Goal: Task Accomplishment & Management: Manage account settings

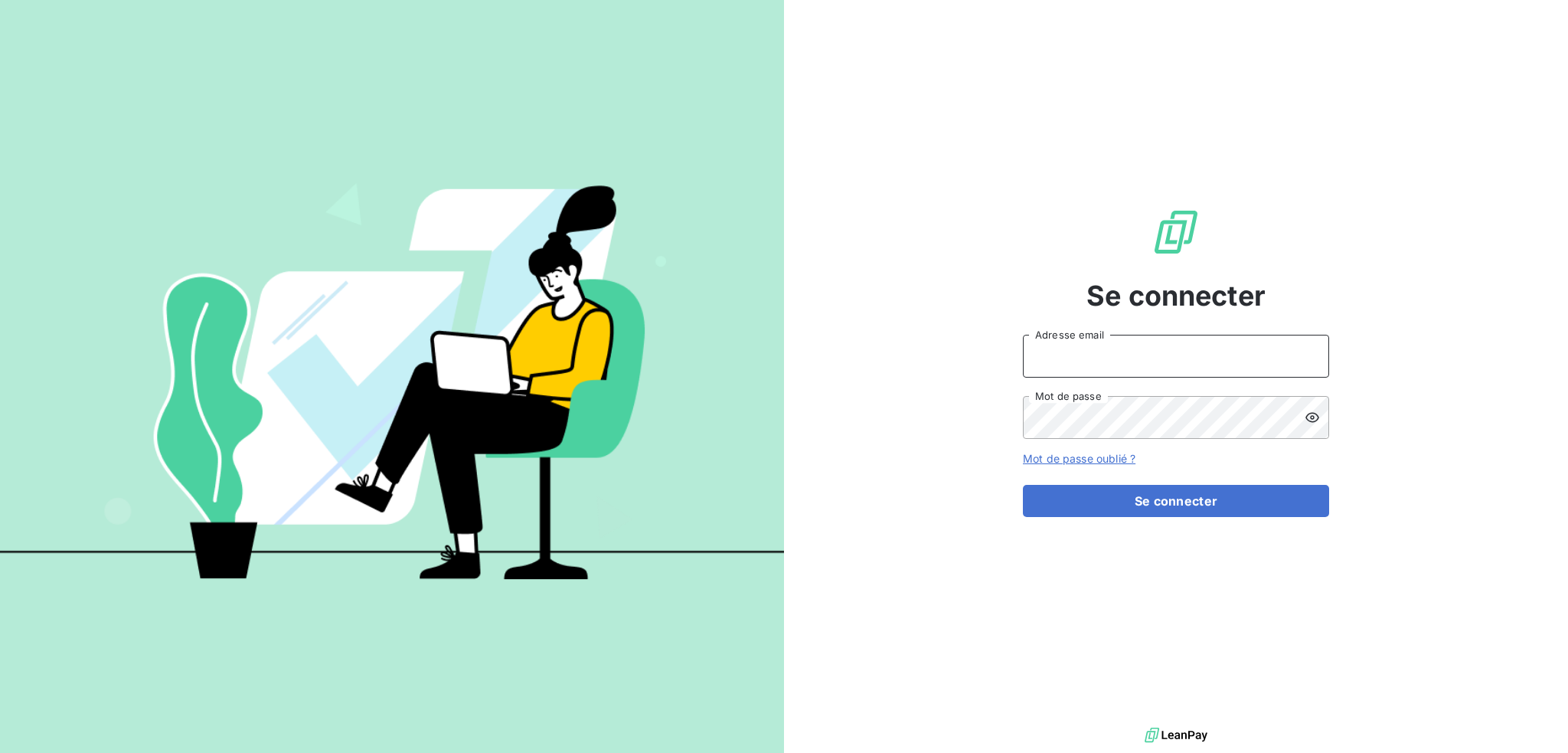
type input "gestion@mevia.fr"
click at [1132, 520] on div "Se connecter gestion@mevia.fr Adresse email Mot de passe Mot de passe oublié ? …" at bounding box center [1175, 362] width 306 height 724
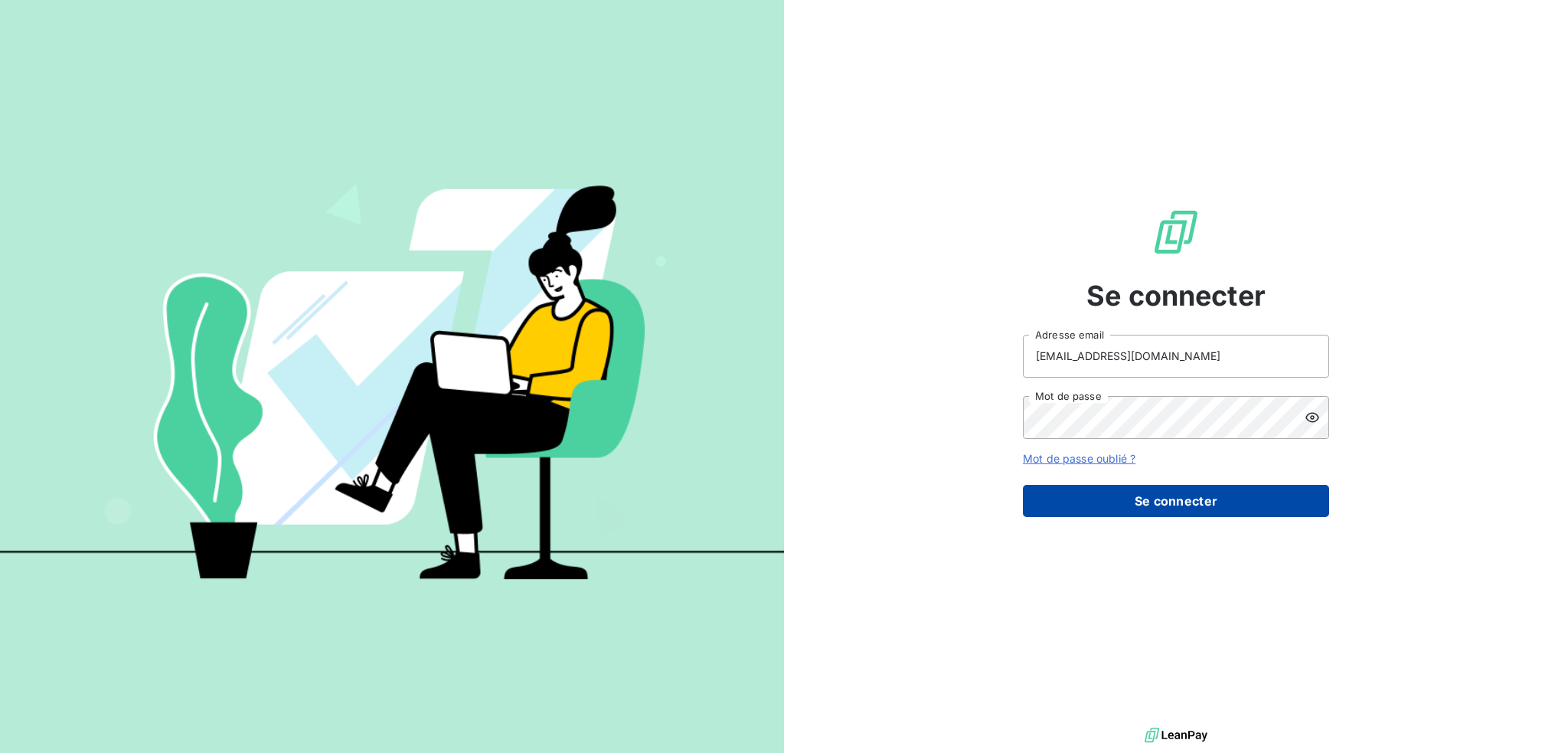
click at [1132, 509] on button "Se connecter" at bounding box center [1175, 501] width 306 height 32
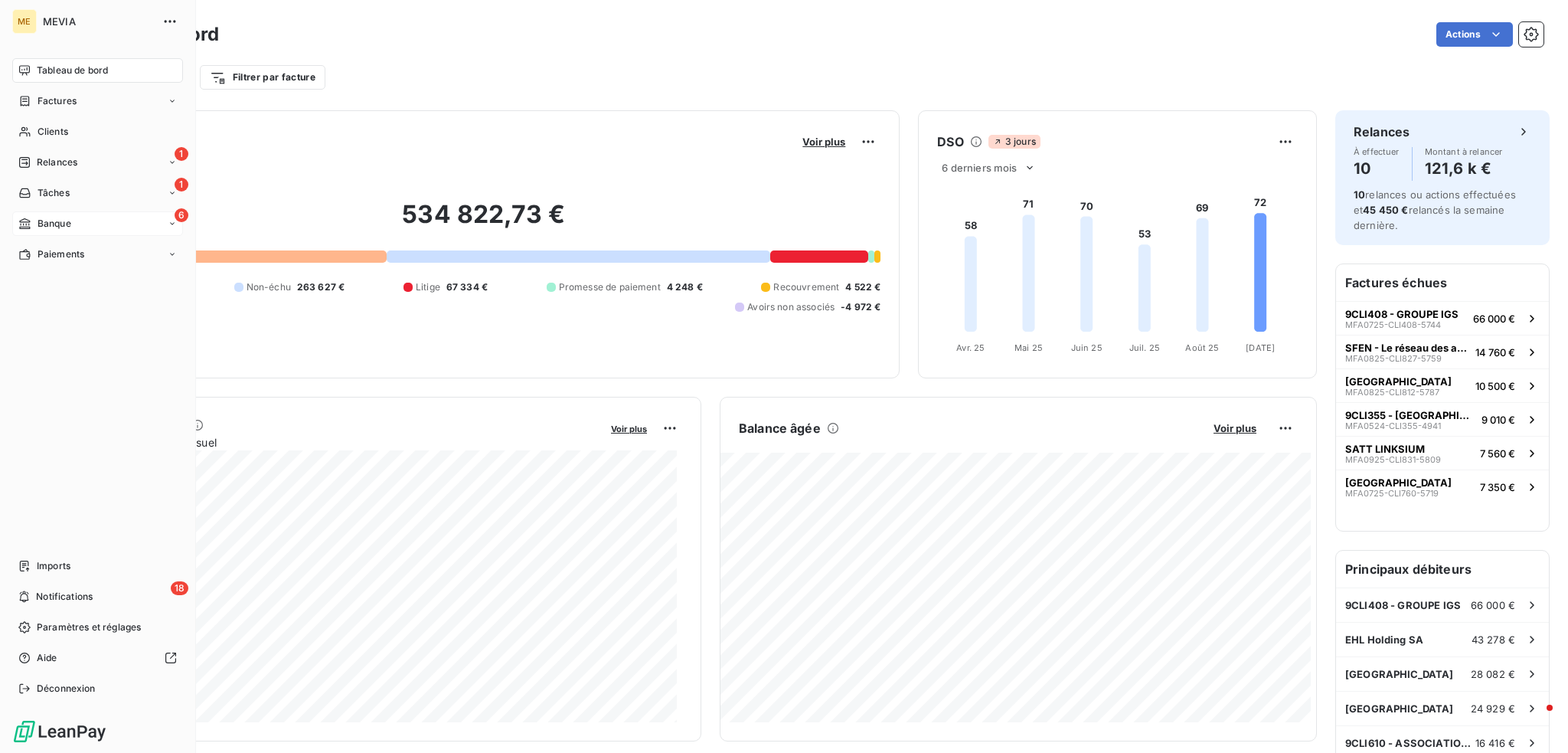
click at [74, 223] on div "6 Banque" at bounding box center [97, 223] width 170 height 24
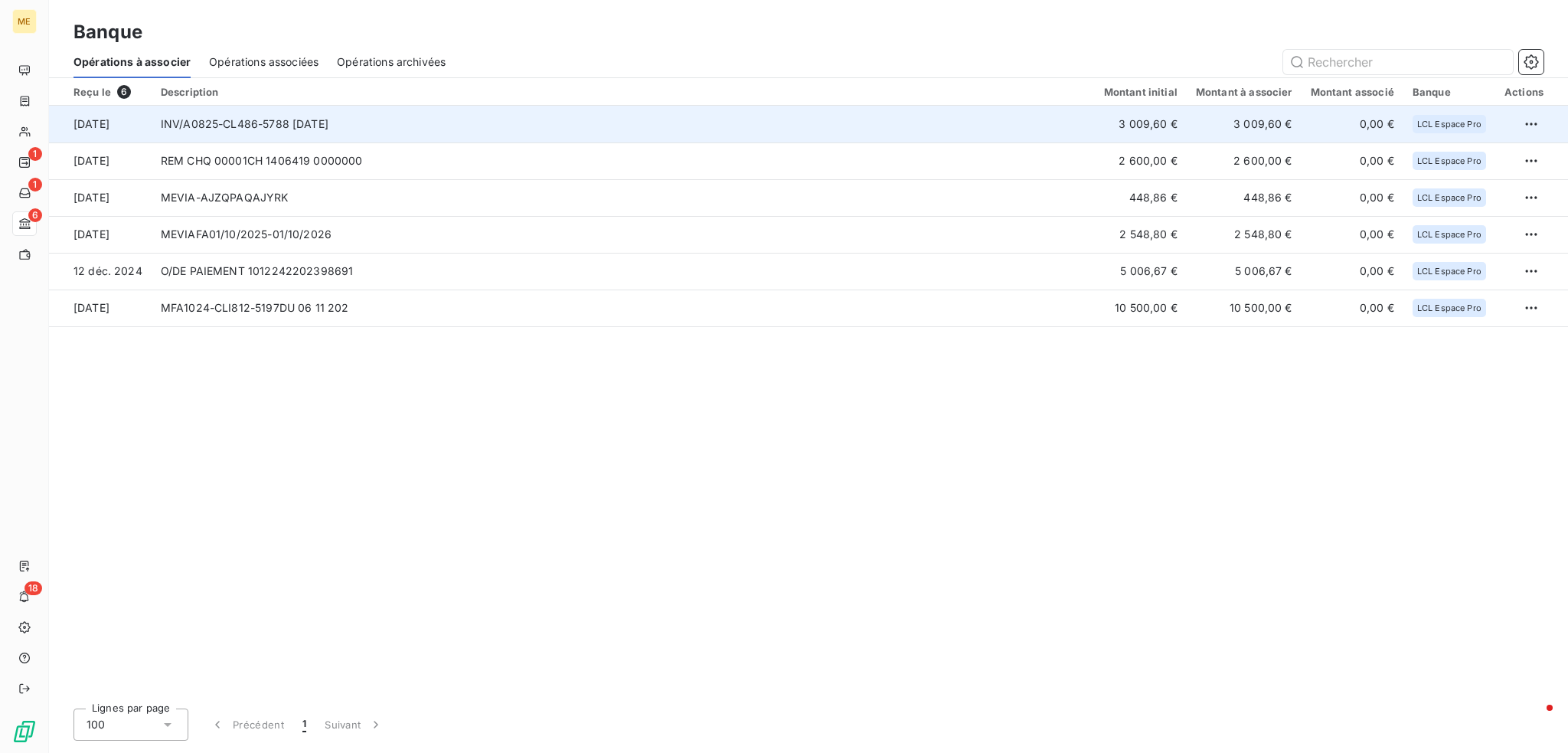
click at [974, 116] on td "INV/A0825-CL486-5788 20.08.2025" at bounding box center [623, 124] width 943 height 37
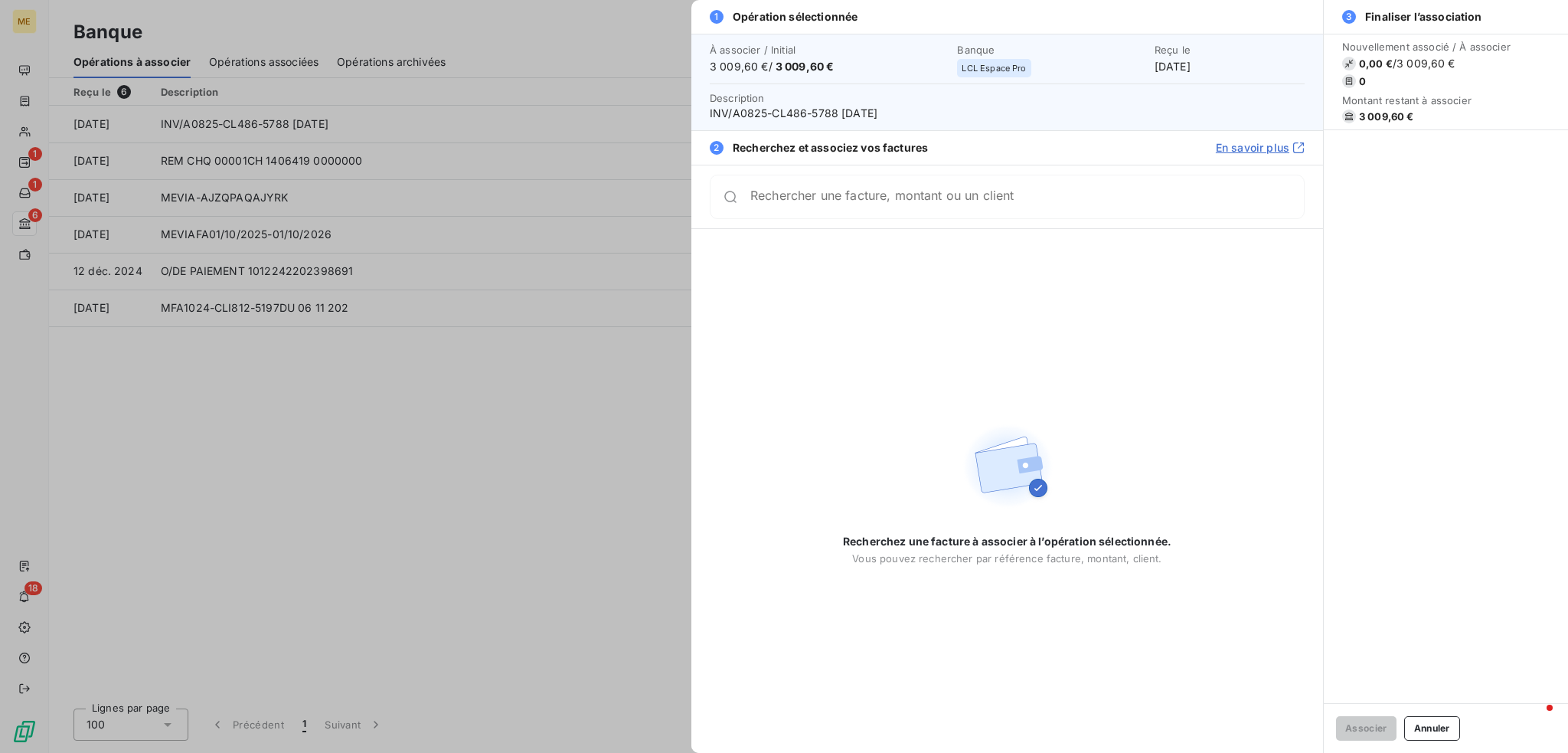
click at [812, 205] on input "Rechercher une facture, montant ou un client" at bounding box center [1027, 196] width 554 height 15
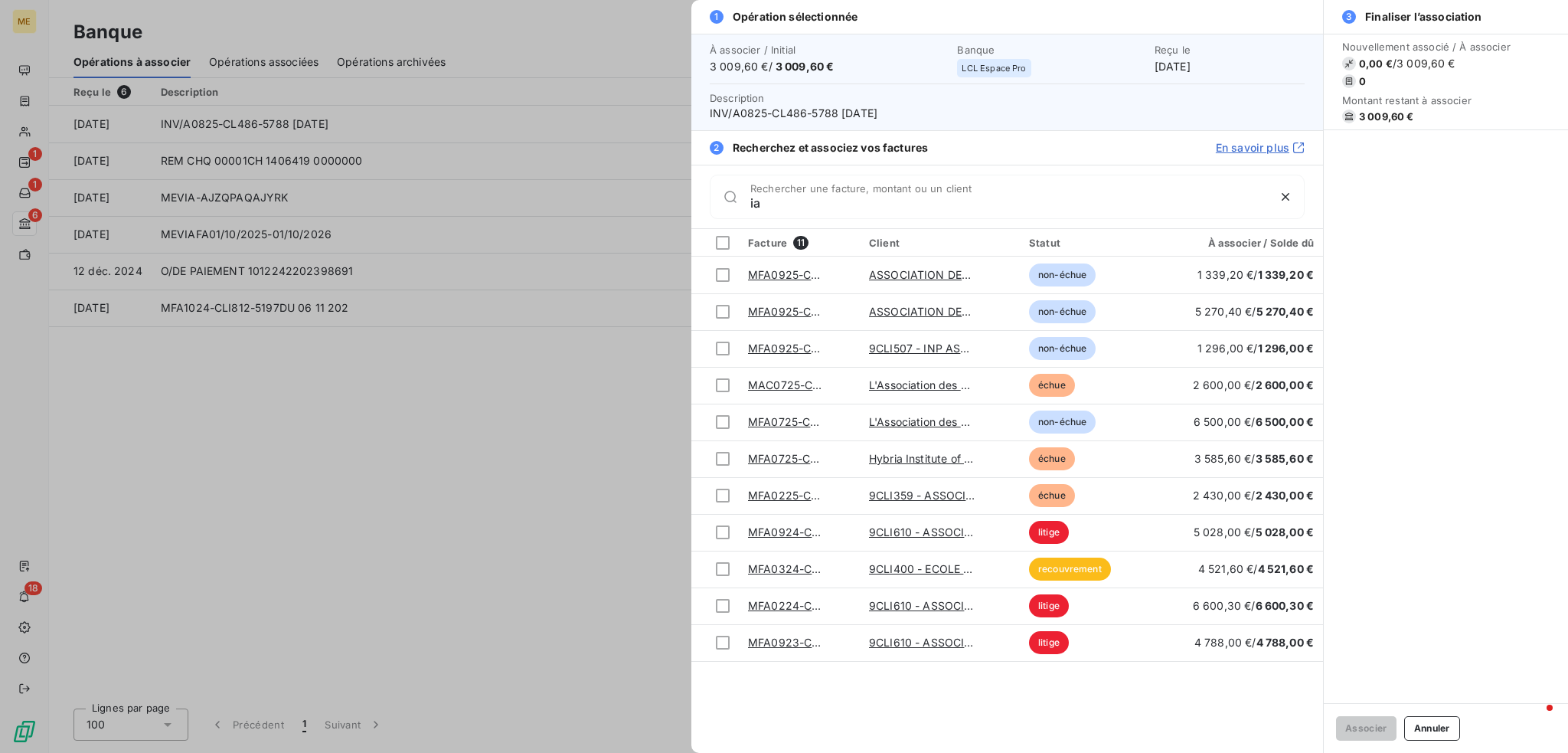
type input "i"
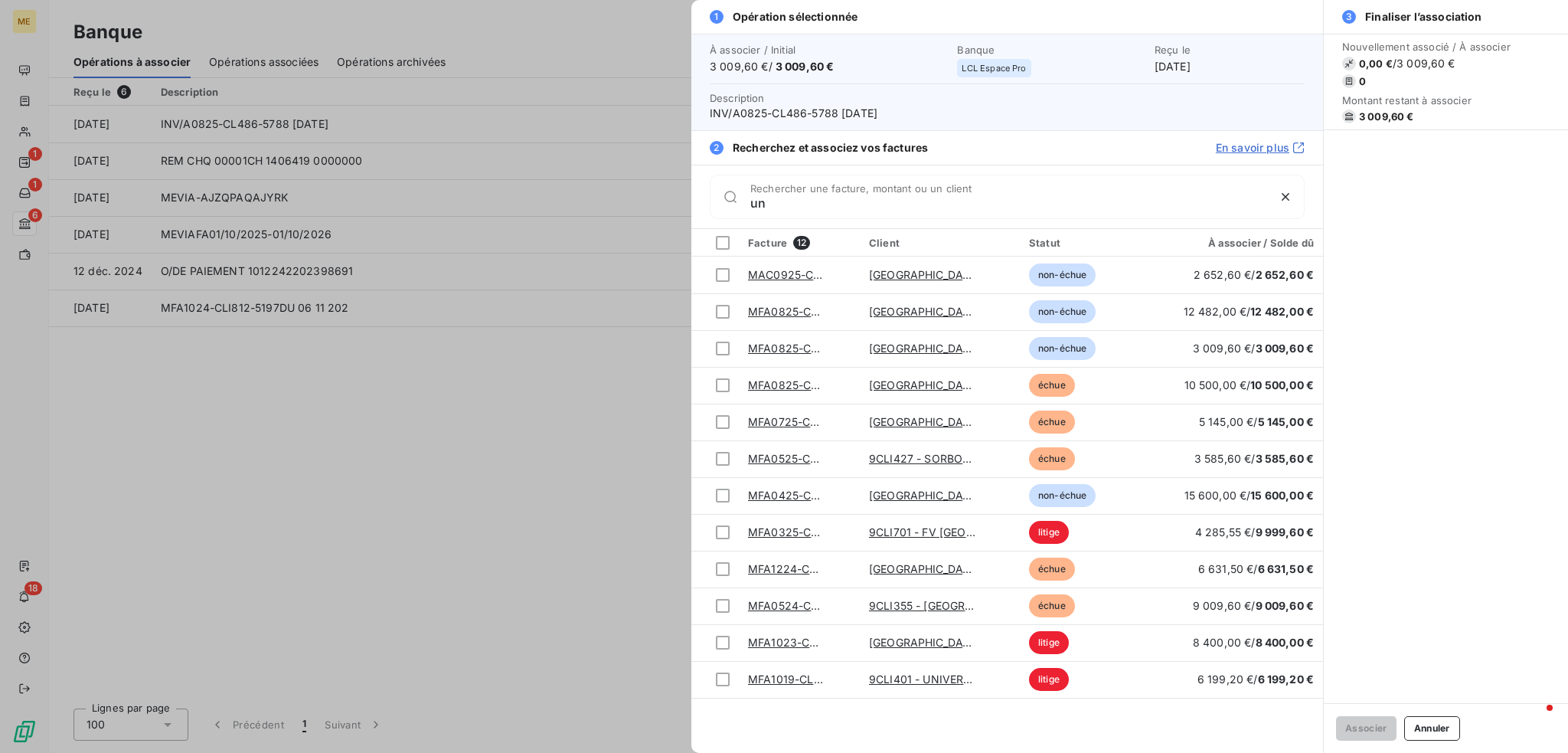
type input "u"
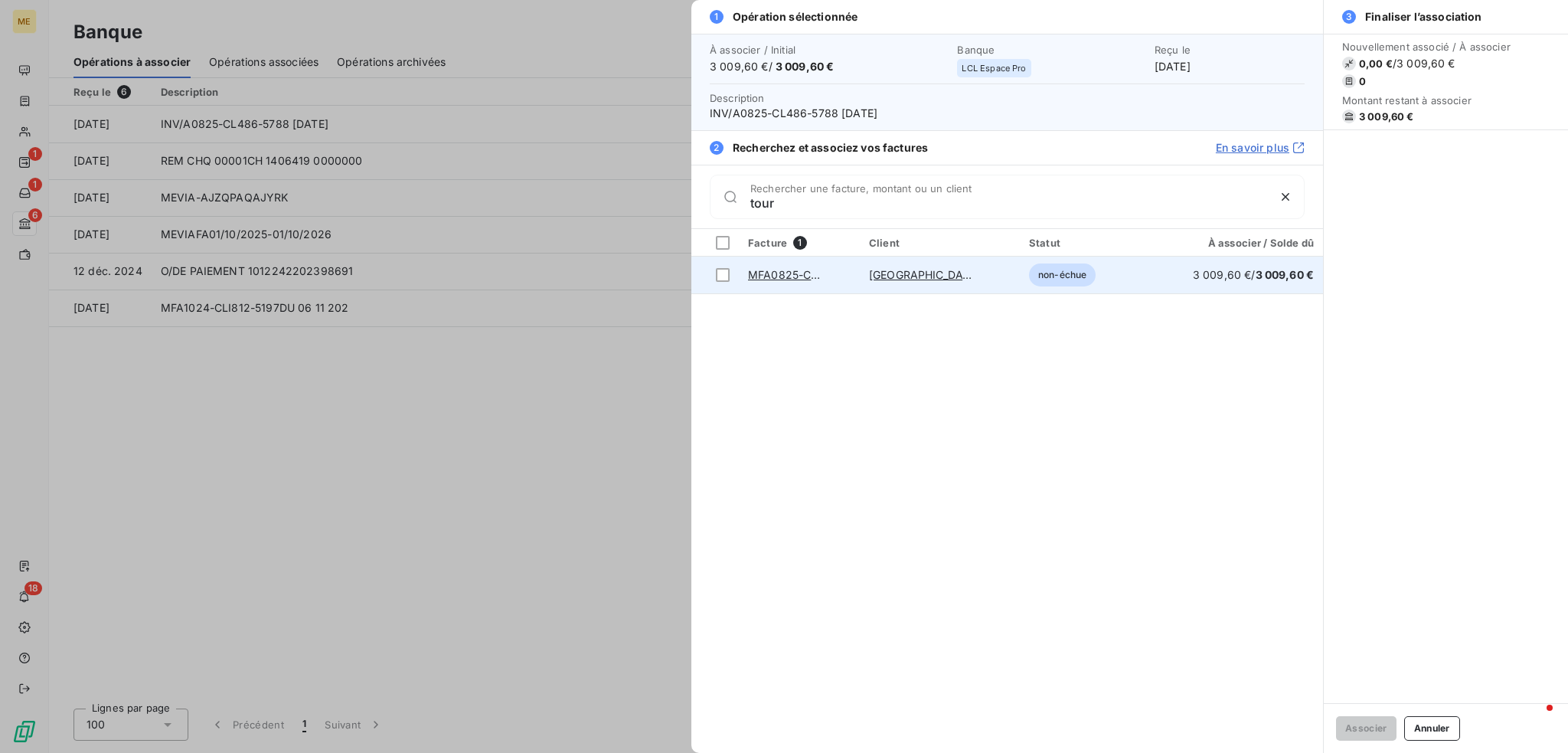
type input "tour"
click at [859, 271] on td "MFA0825-CLI486-5788" at bounding box center [799, 275] width 121 height 37
click at [718, 274] on div at bounding box center [722, 275] width 13 height 13
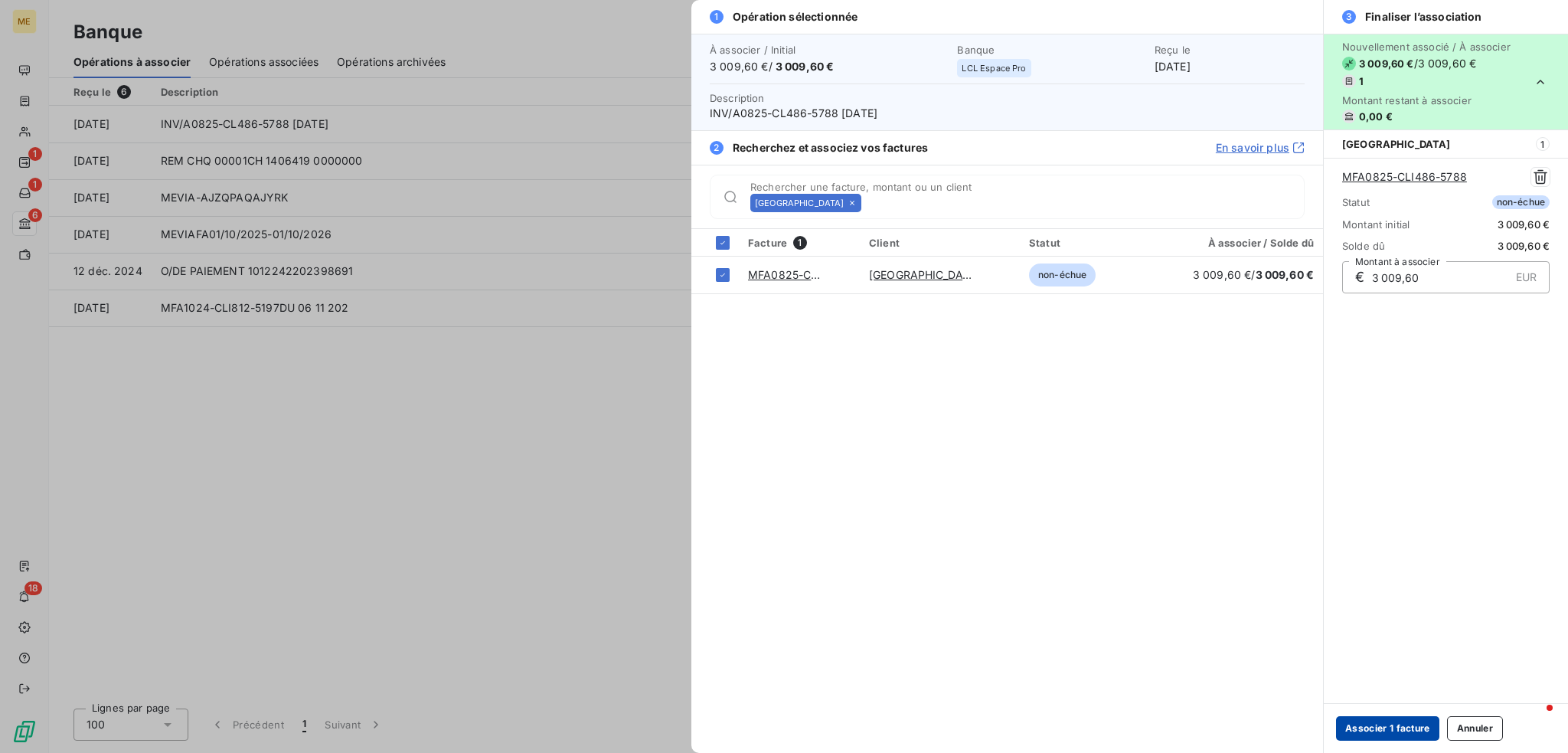
click at [1357, 739] on button "Associer 1 facture" at bounding box center [1387, 728] width 103 height 24
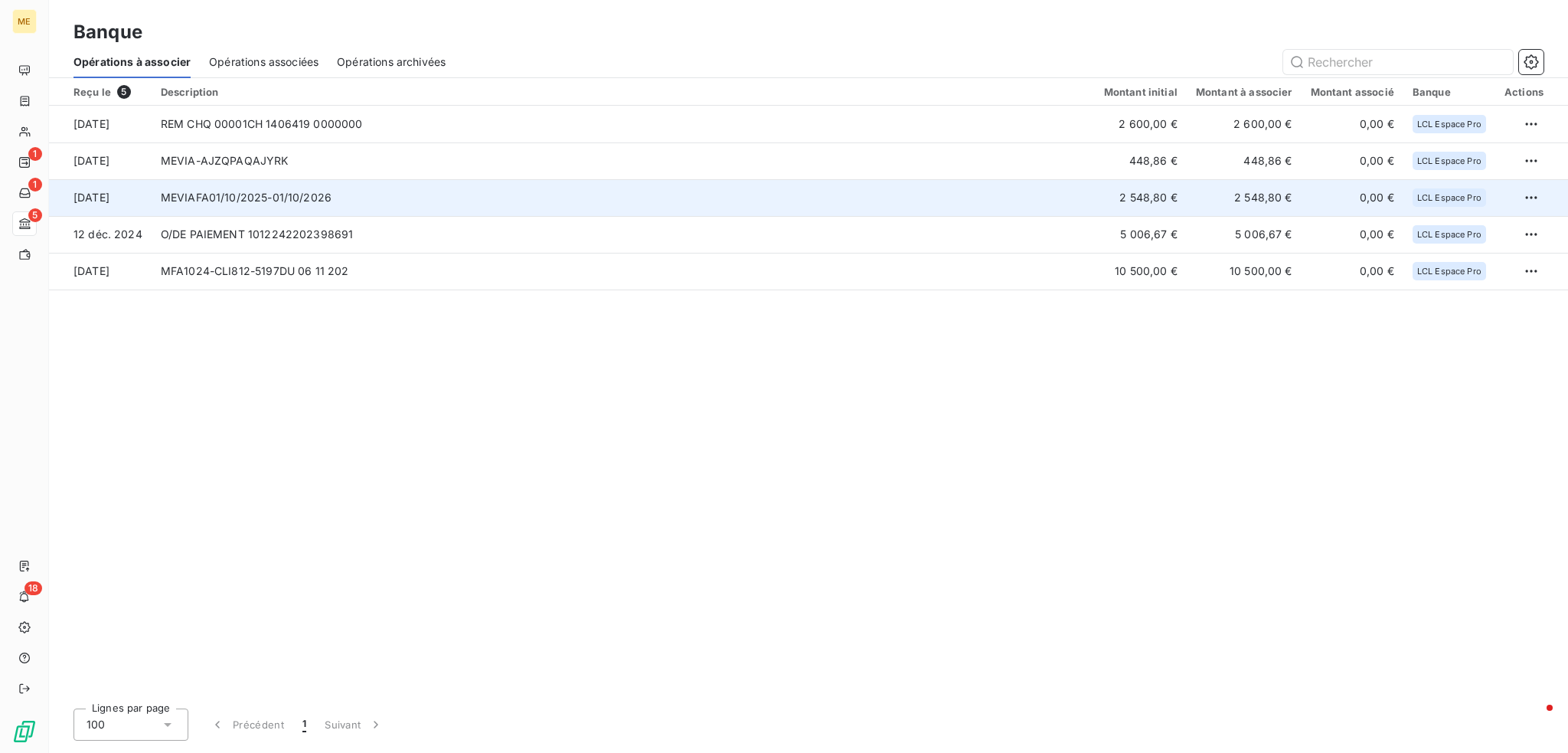
click at [989, 200] on td "MEVIAFA01/10/2025-01/10/2026" at bounding box center [623, 198] width 943 height 37
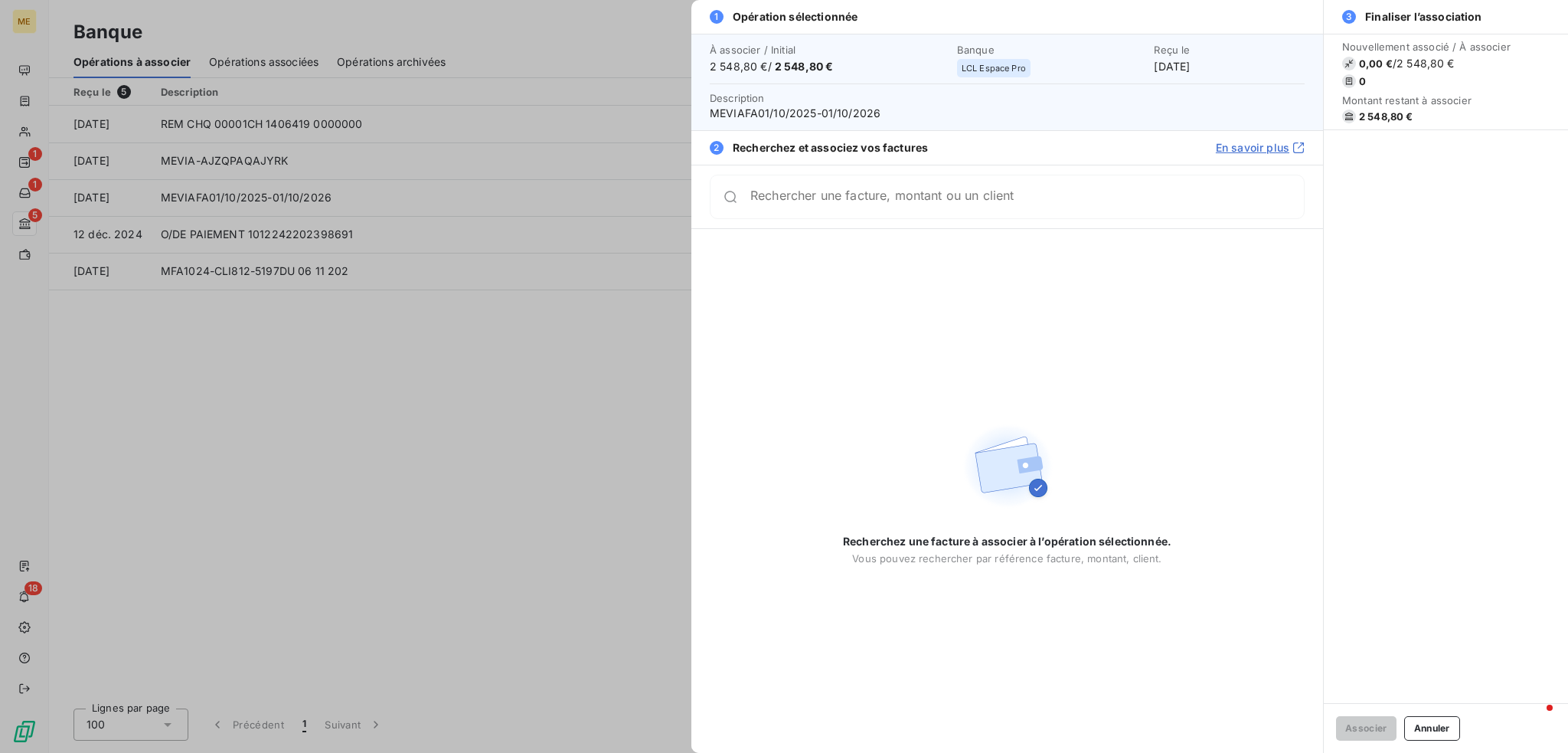
click at [560, 301] on div at bounding box center [784, 376] width 1568 height 753
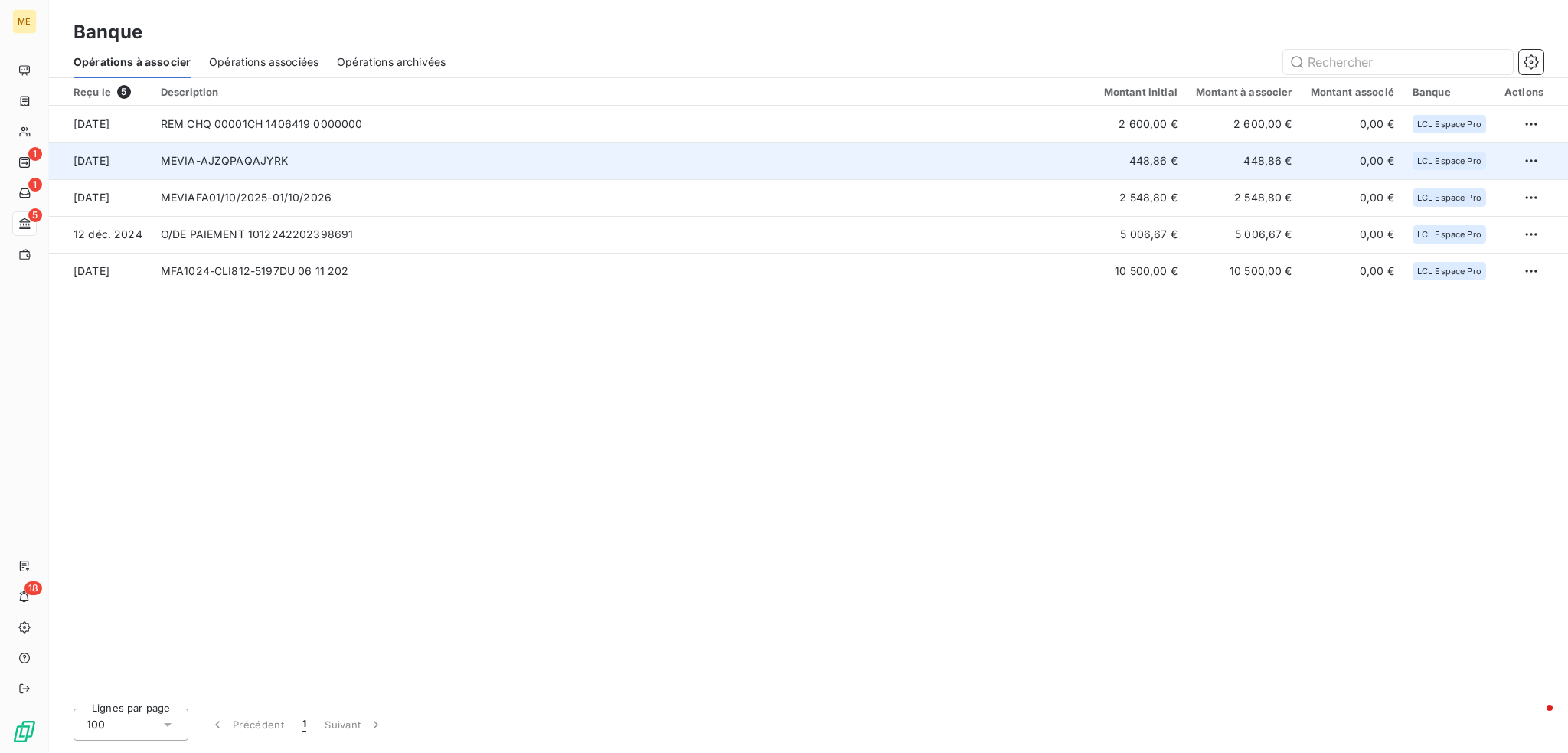
click at [1018, 169] on td "MEVIA-AJZQPAQAJYRK" at bounding box center [623, 161] width 943 height 37
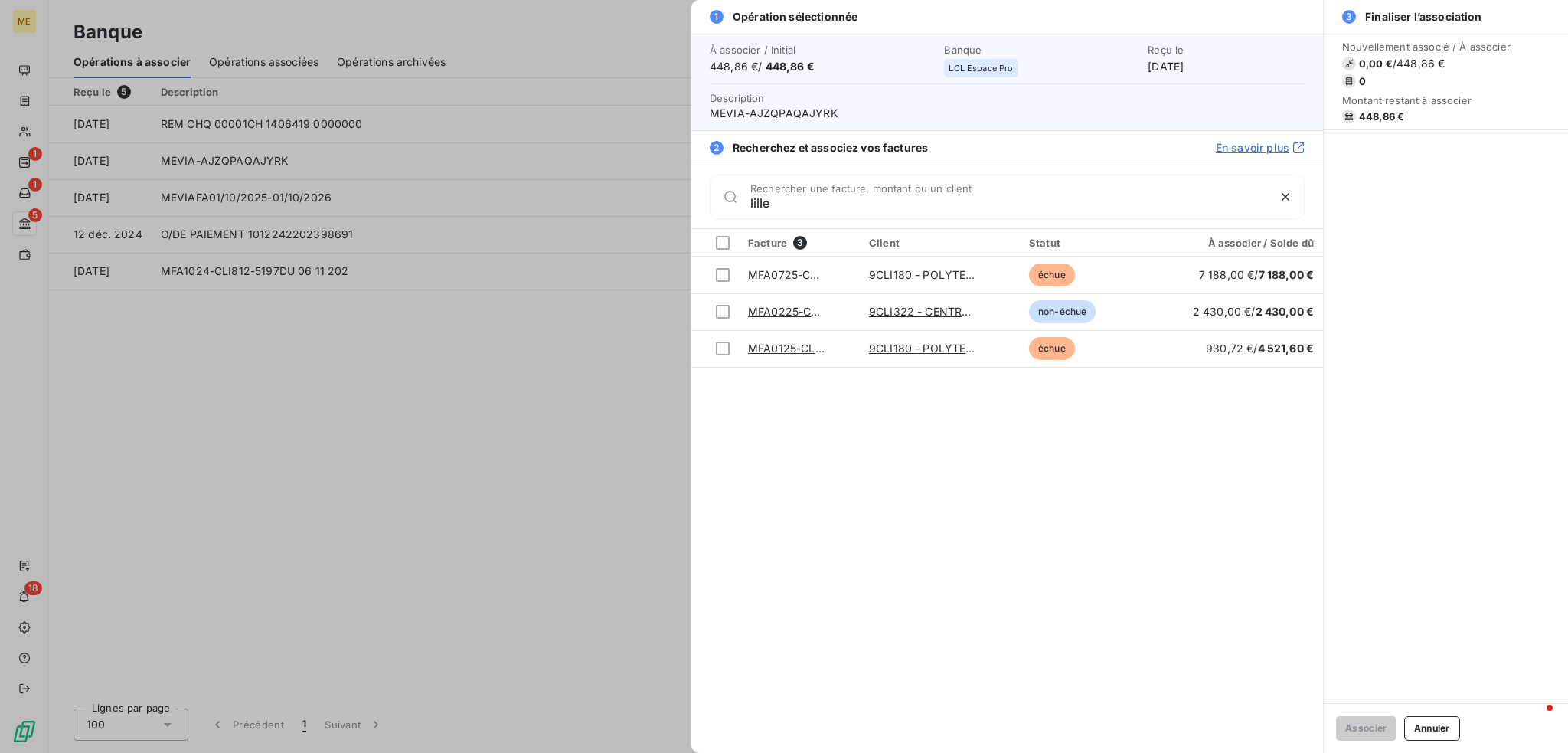
type input "lille"
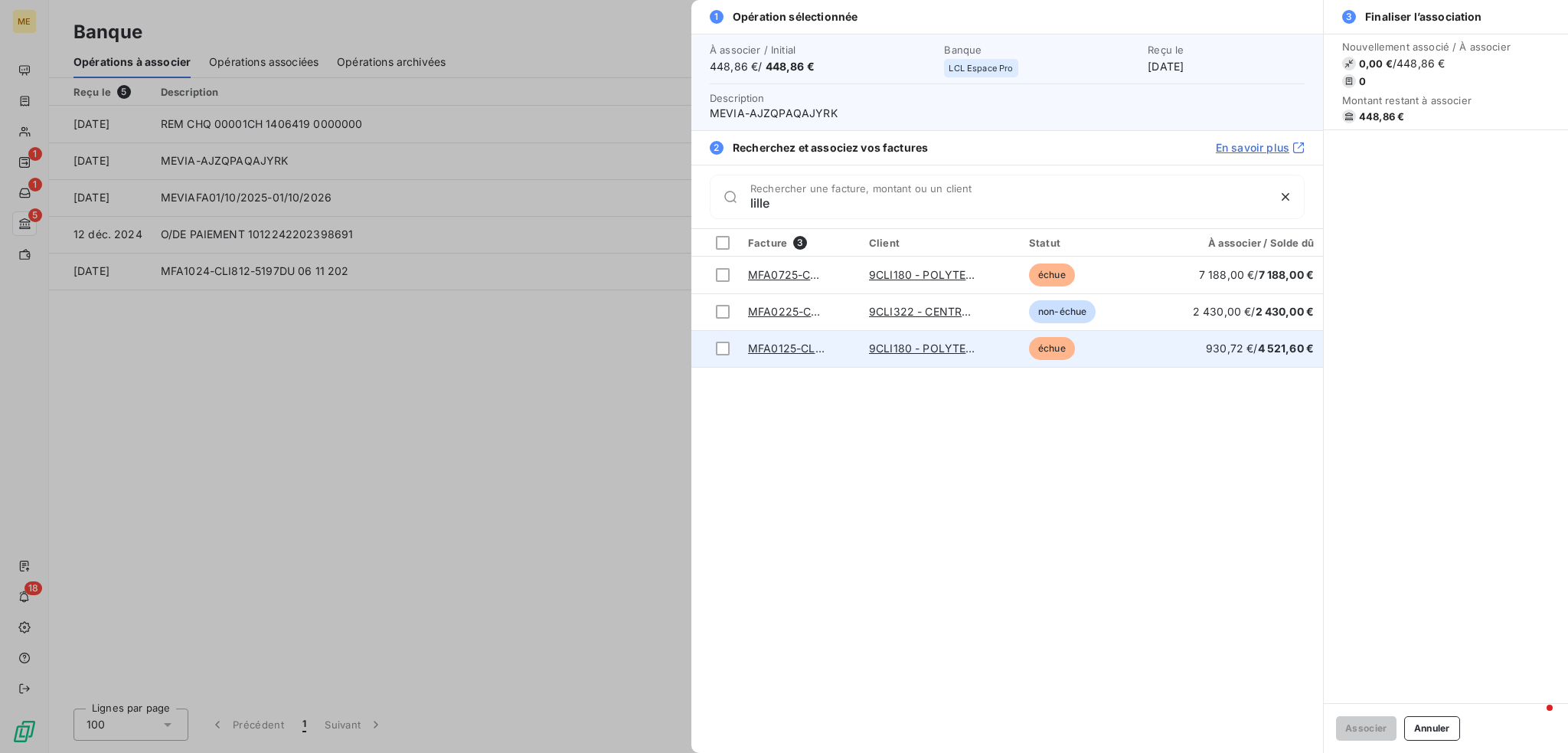
click at [801, 348] on link "MFA0125-CLI180-5414" at bounding box center [806, 348] width 118 height 13
click at [722, 344] on div at bounding box center [722, 348] width 13 height 13
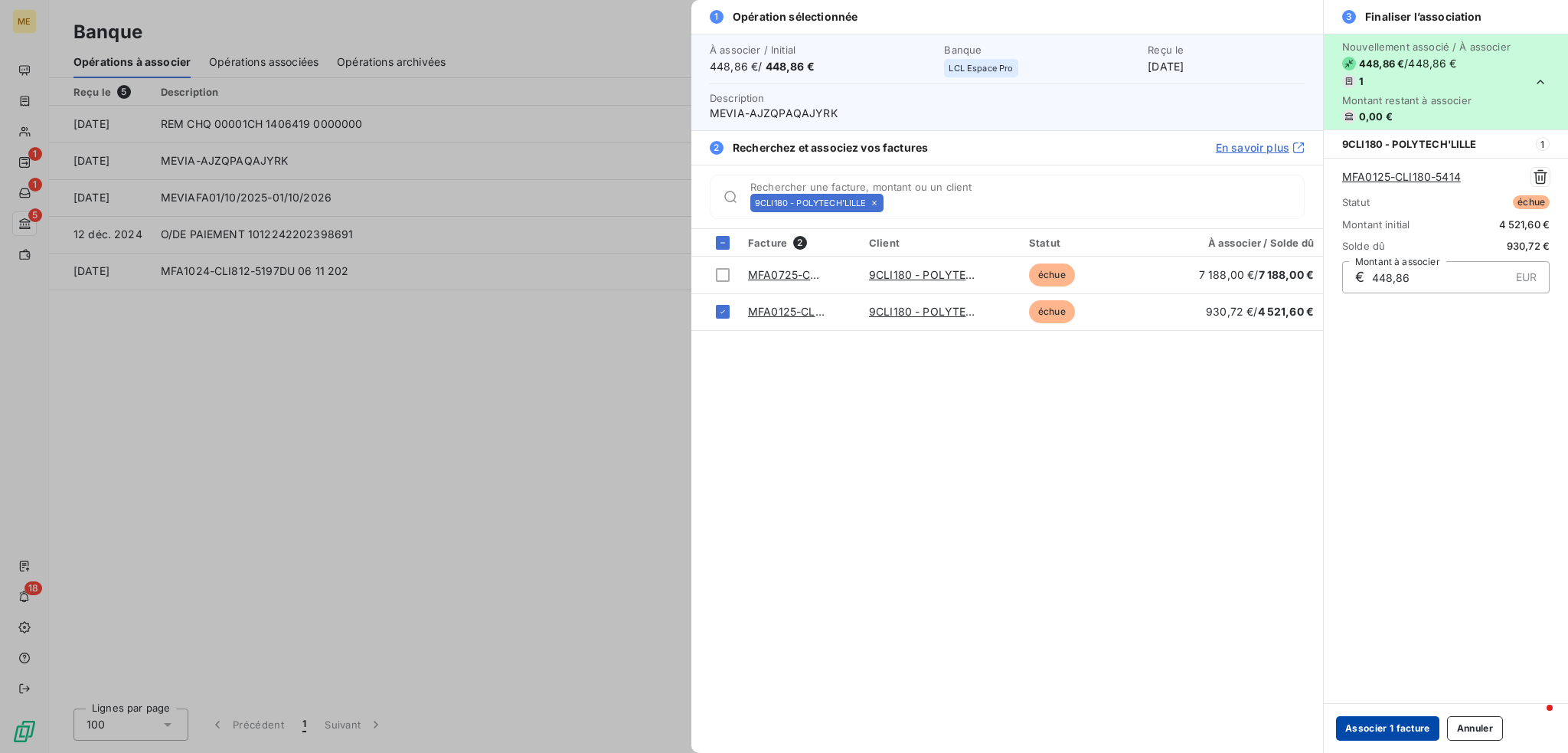
click at [1390, 731] on button "Associer 1 facture" at bounding box center [1387, 728] width 103 height 24
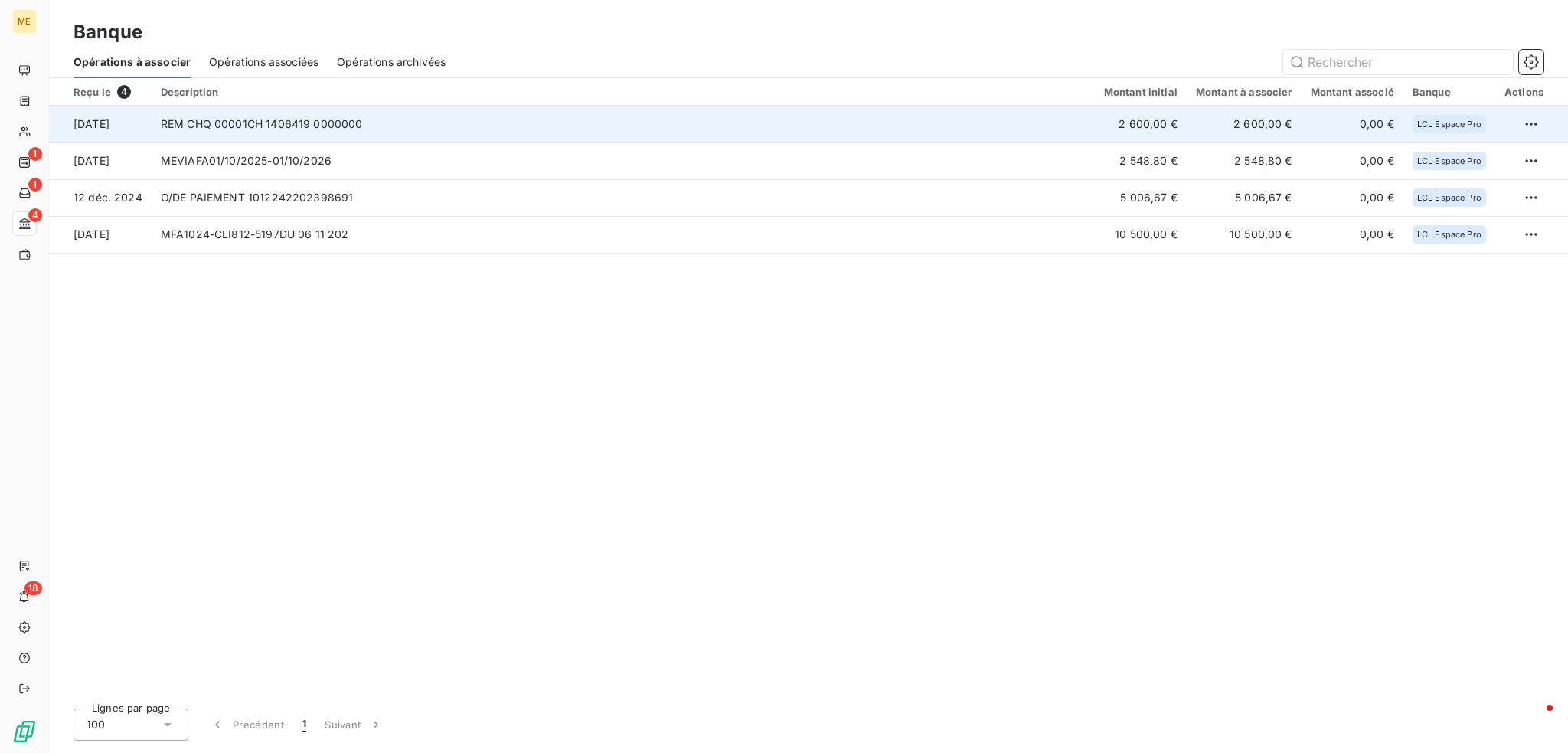
click at [884, 125] on td "REM CHQ 00001CH 1406419 0000000" at bounding box center [623, 124] width 943 height 37
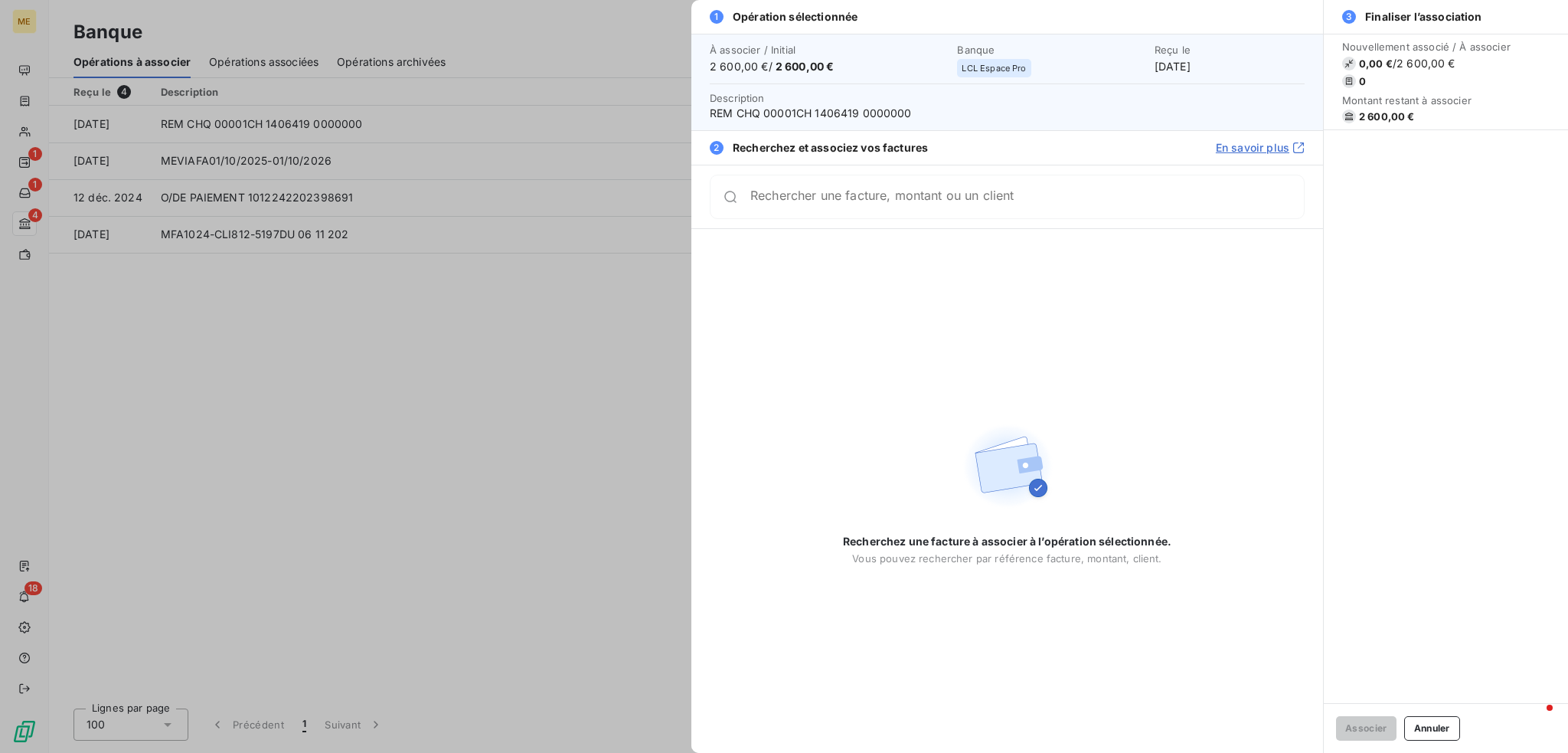
click at [1018, 205] on input "Rechercher une facture, montant ou un client" at bounding box center [1027, 196] width 554 height 15
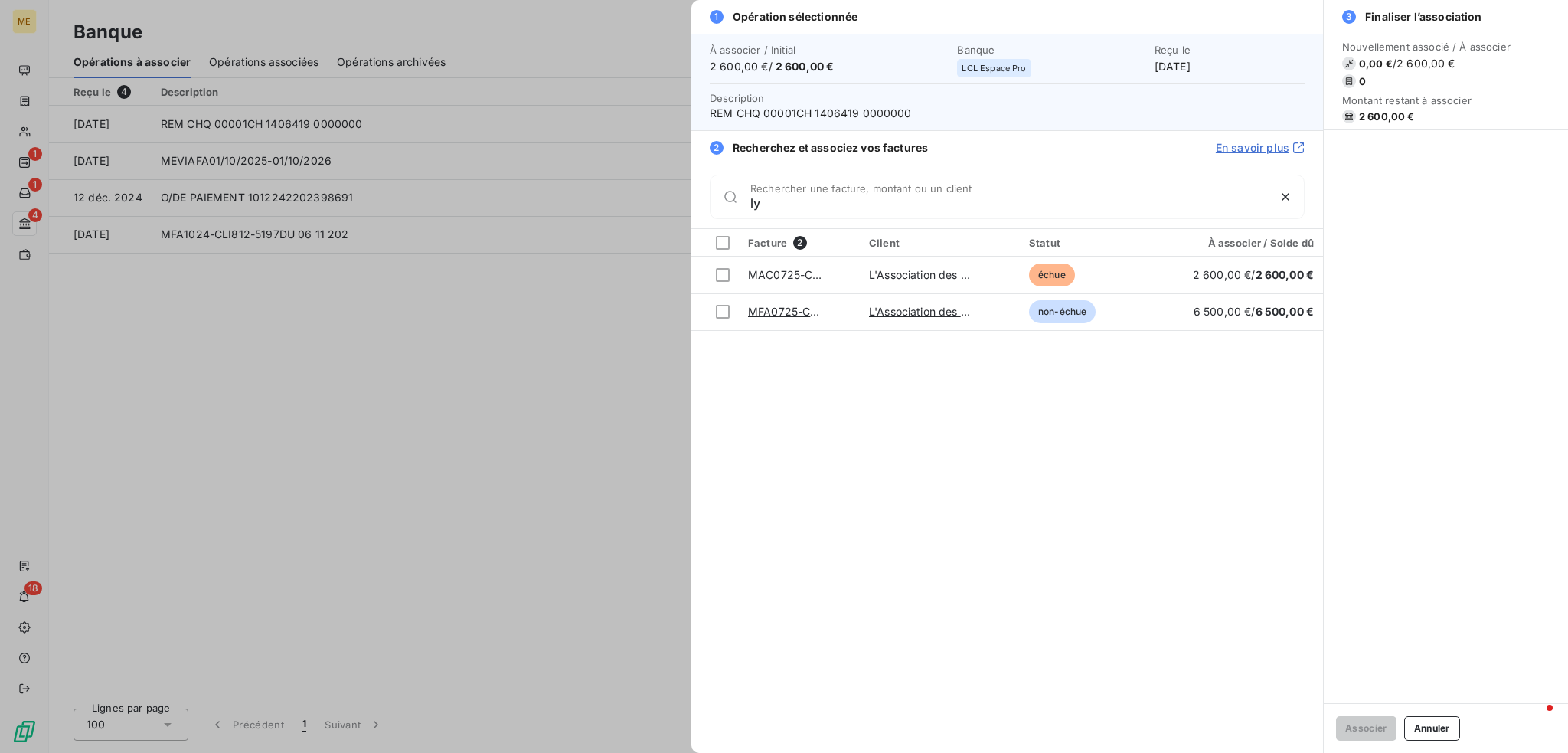
type input "l"
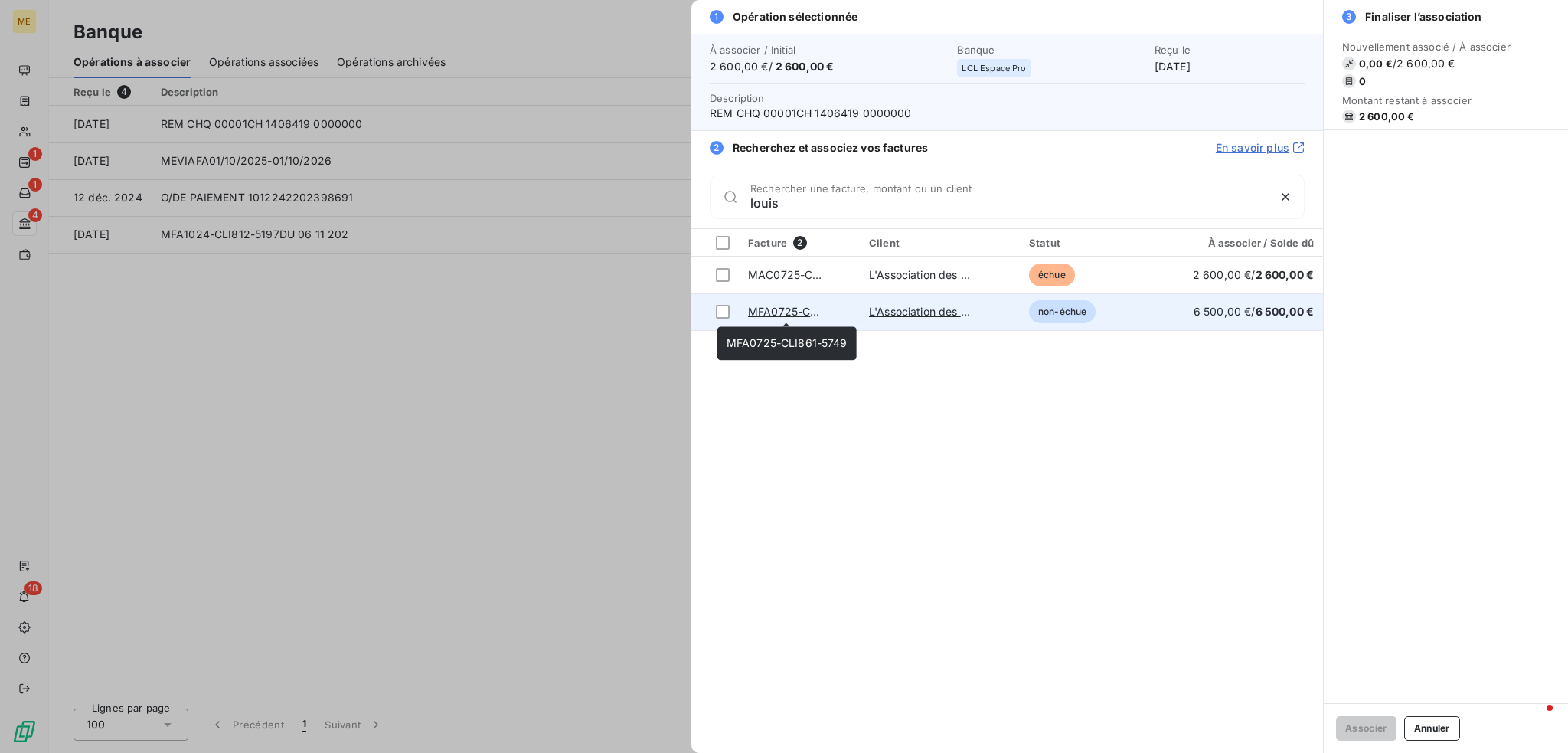
type input "louis"
click at [798, 312] on link "MFA0725-CLI861-5749" at bounding box center [808, 311] width 121 height 13
click at [721, 306] on div at bounding box center [722, 311] width 13 height 13
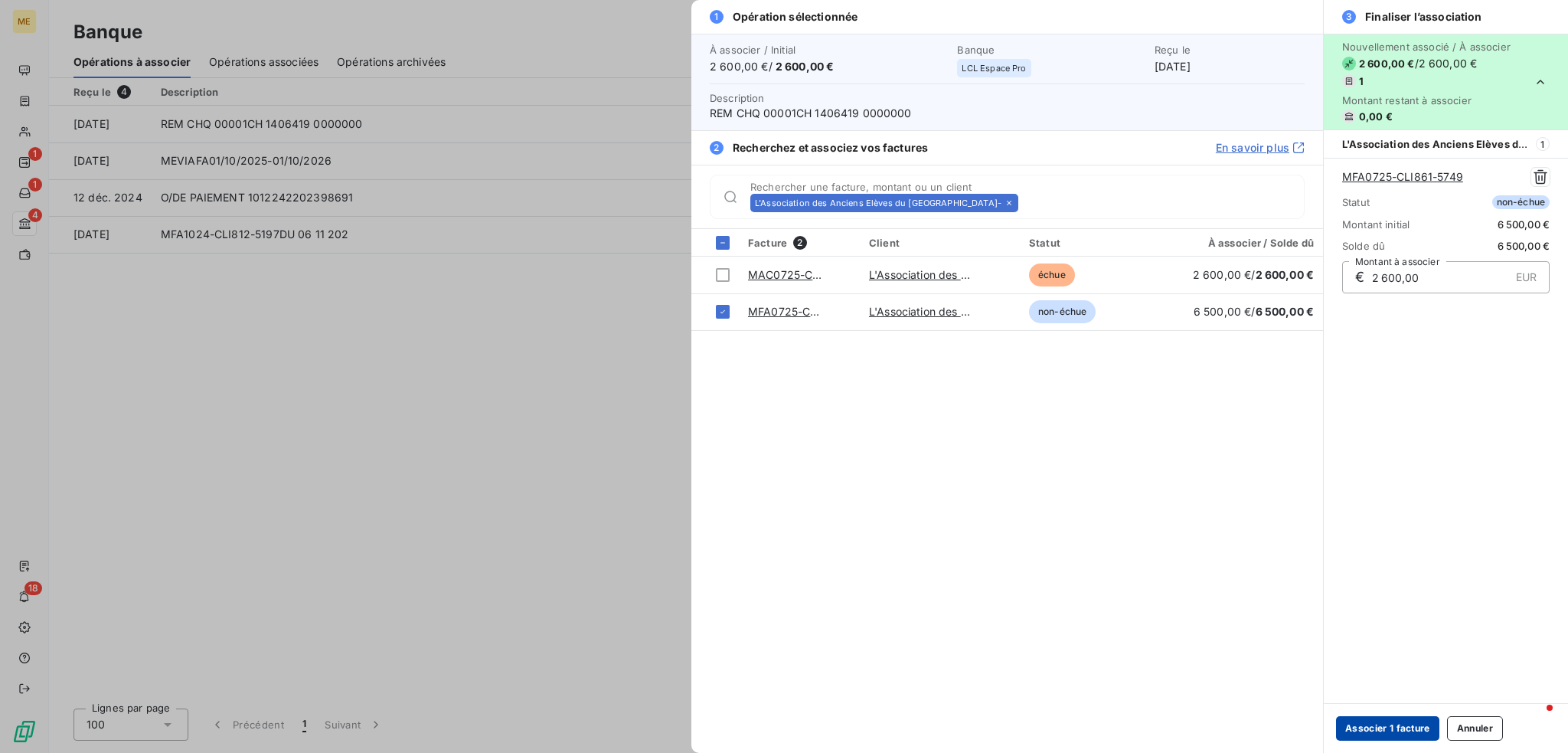
click at [1362, 724] on button "Associer 1 facture" at bounding box center [1387, 728] width 103 height 24
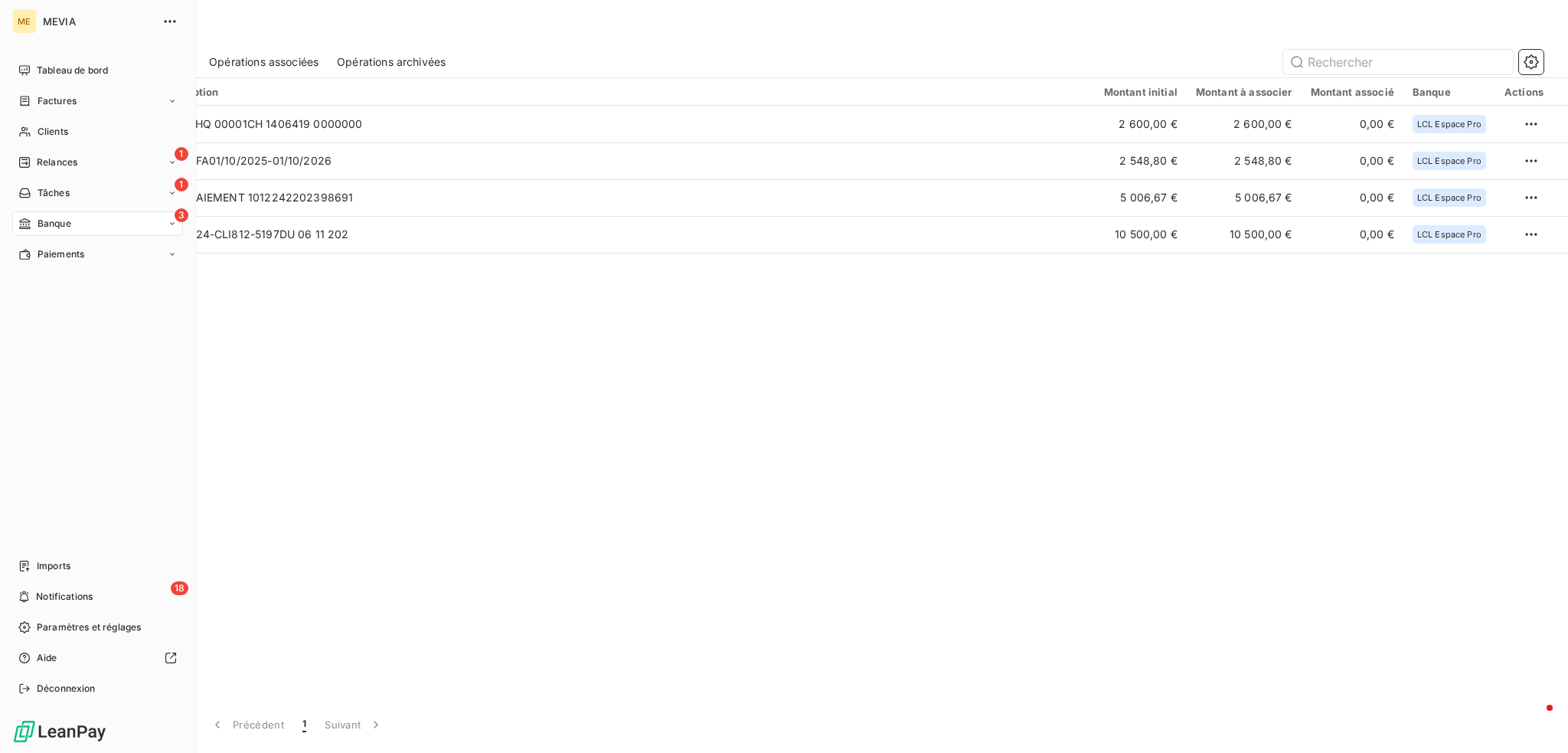
click at [115, 220] on div "3 Banque" at bounding box center [97, 223] width 170 height 24
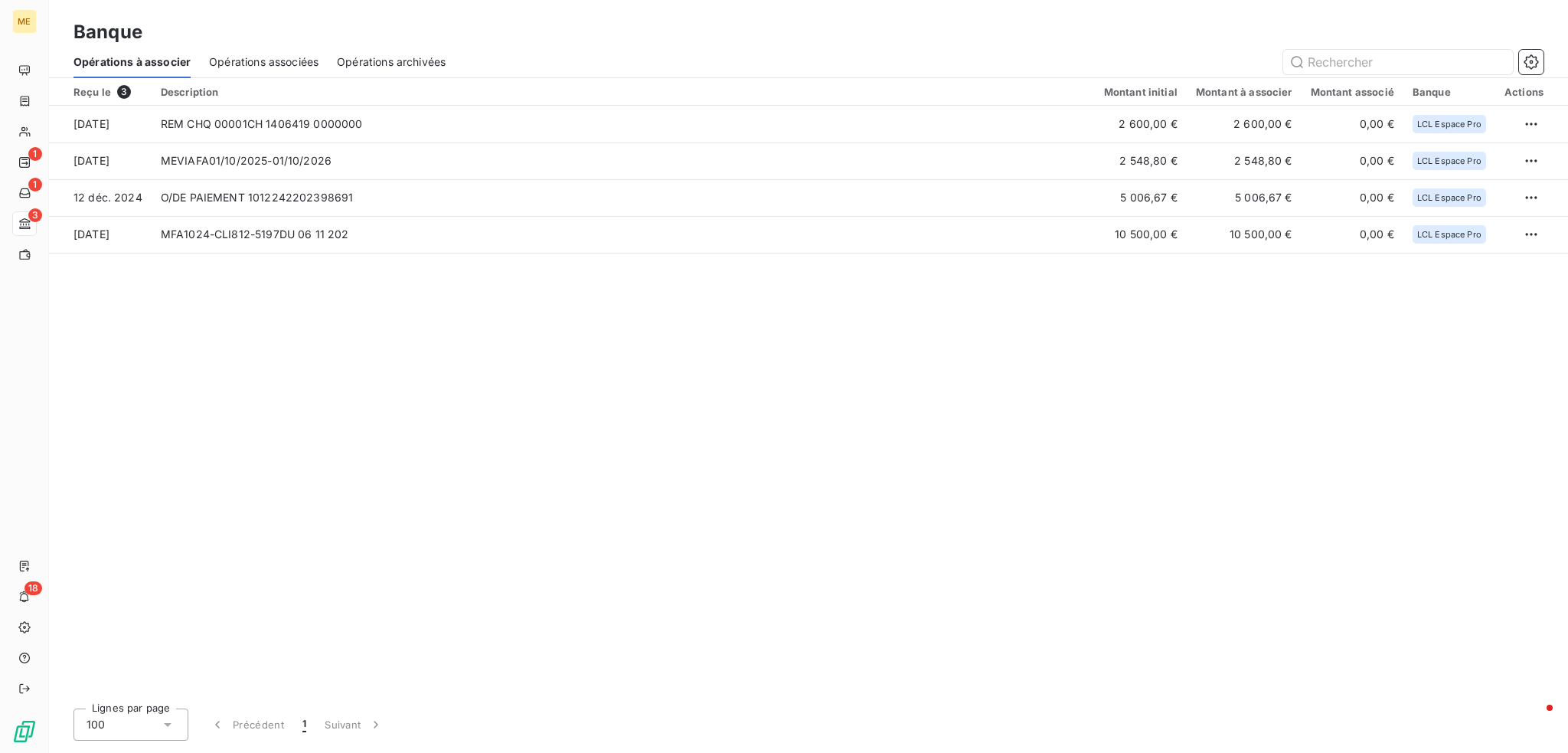
click at [309, 306] on div "Reçu le 3 Description Montant initial Montant à associer Montant associé Banque…" at bounding box center [808, 387] width 1519 height 618
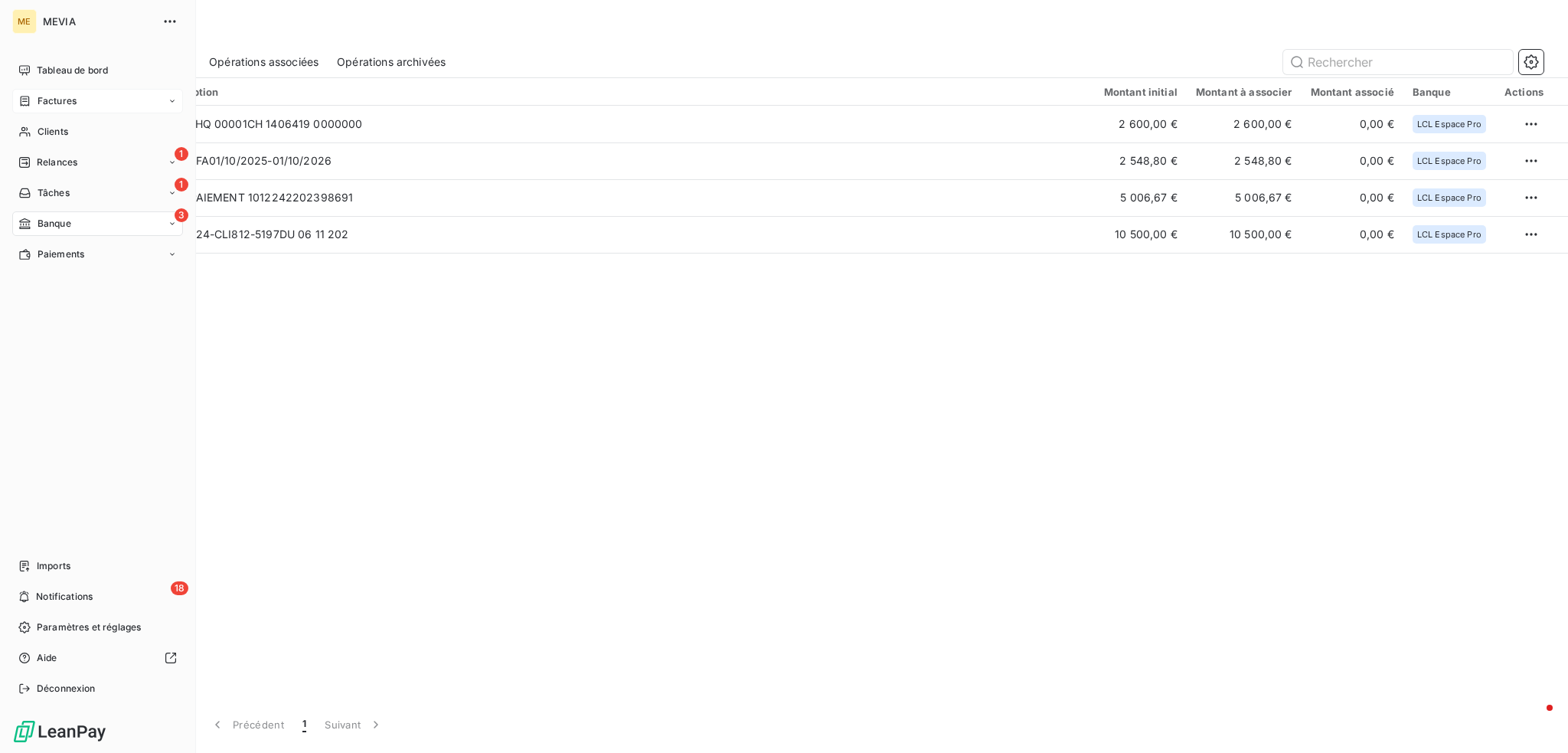
click at [128, 91] on div "Factures" at bounding box center [97, 101] width 170 height 24
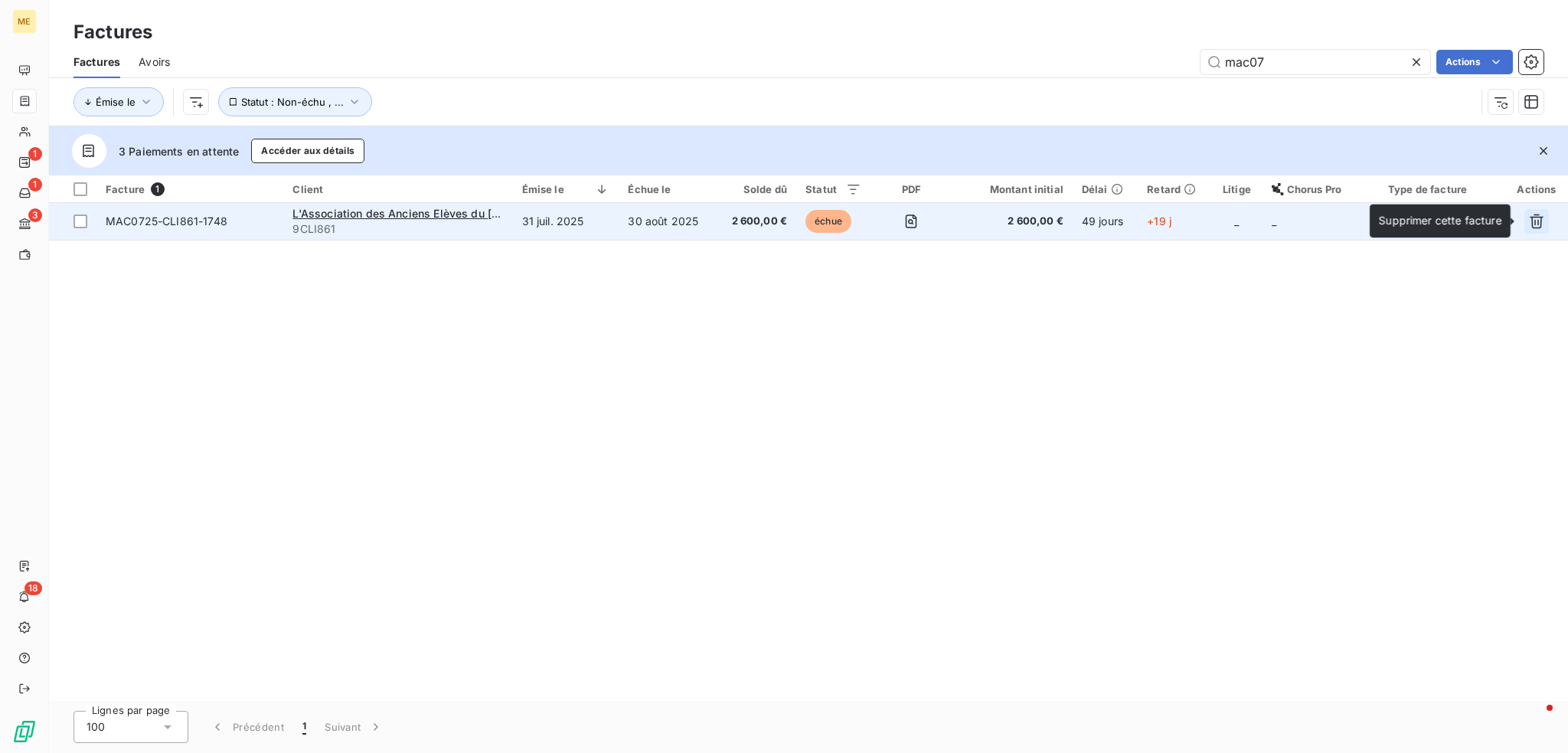
click at [1525, 216] on button "button" at bounding box center [1536, 221] width 24 height 24
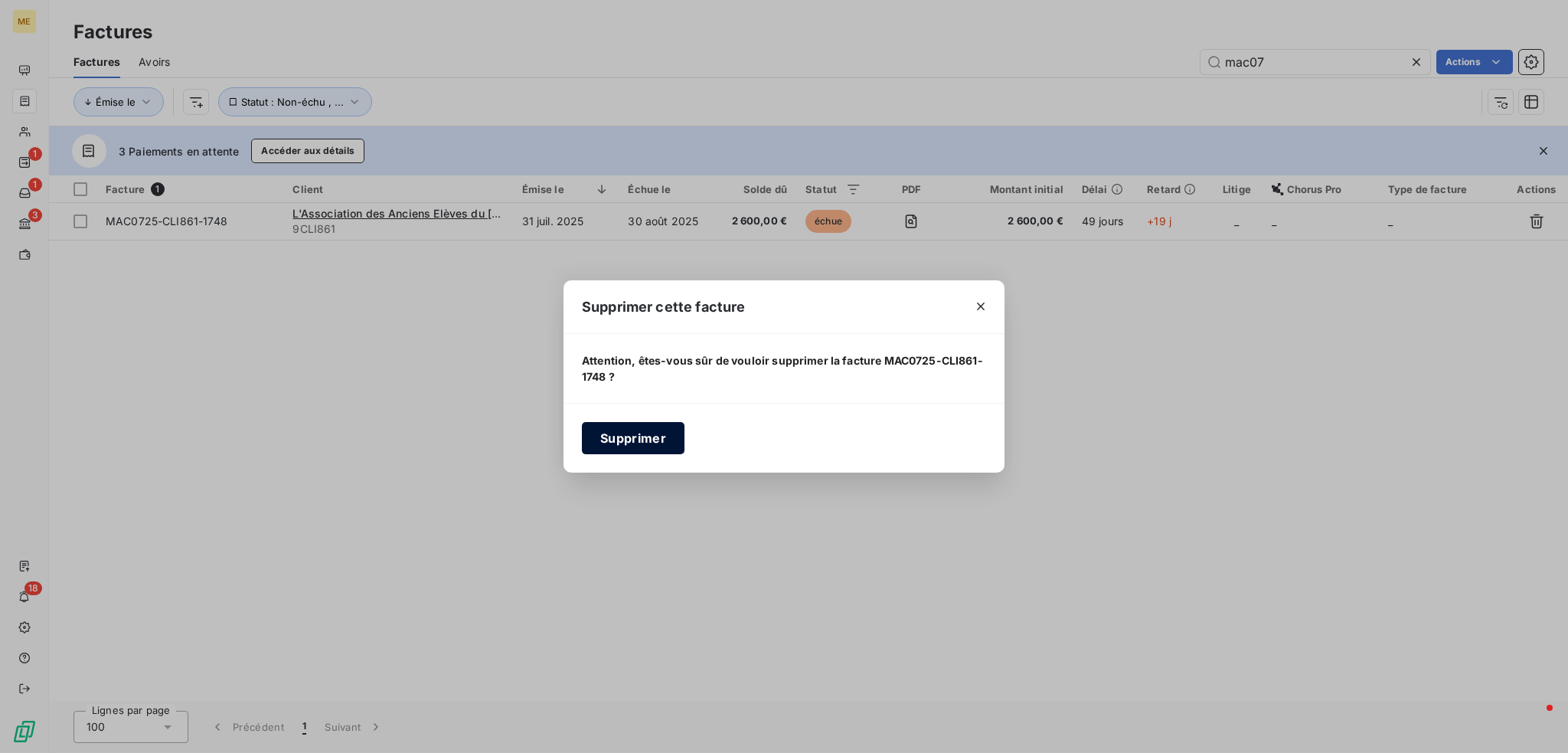
click at [616, 431] on button "Supprimer" at bounding box center [633, 438] width 102 height 32
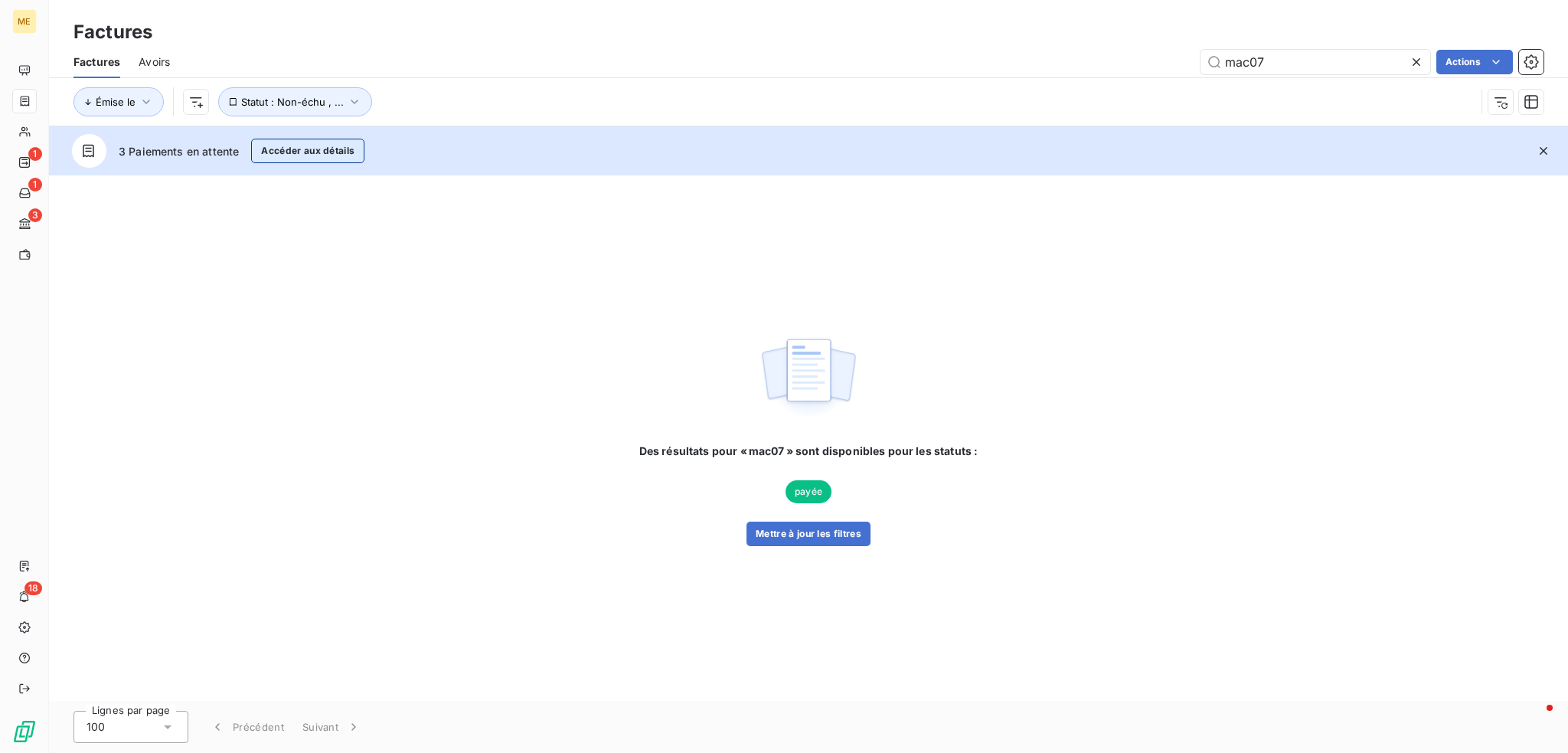
click at [282, 149] on button "Accéder aux détails" at bounding box center [307, 150] width 113 height 24
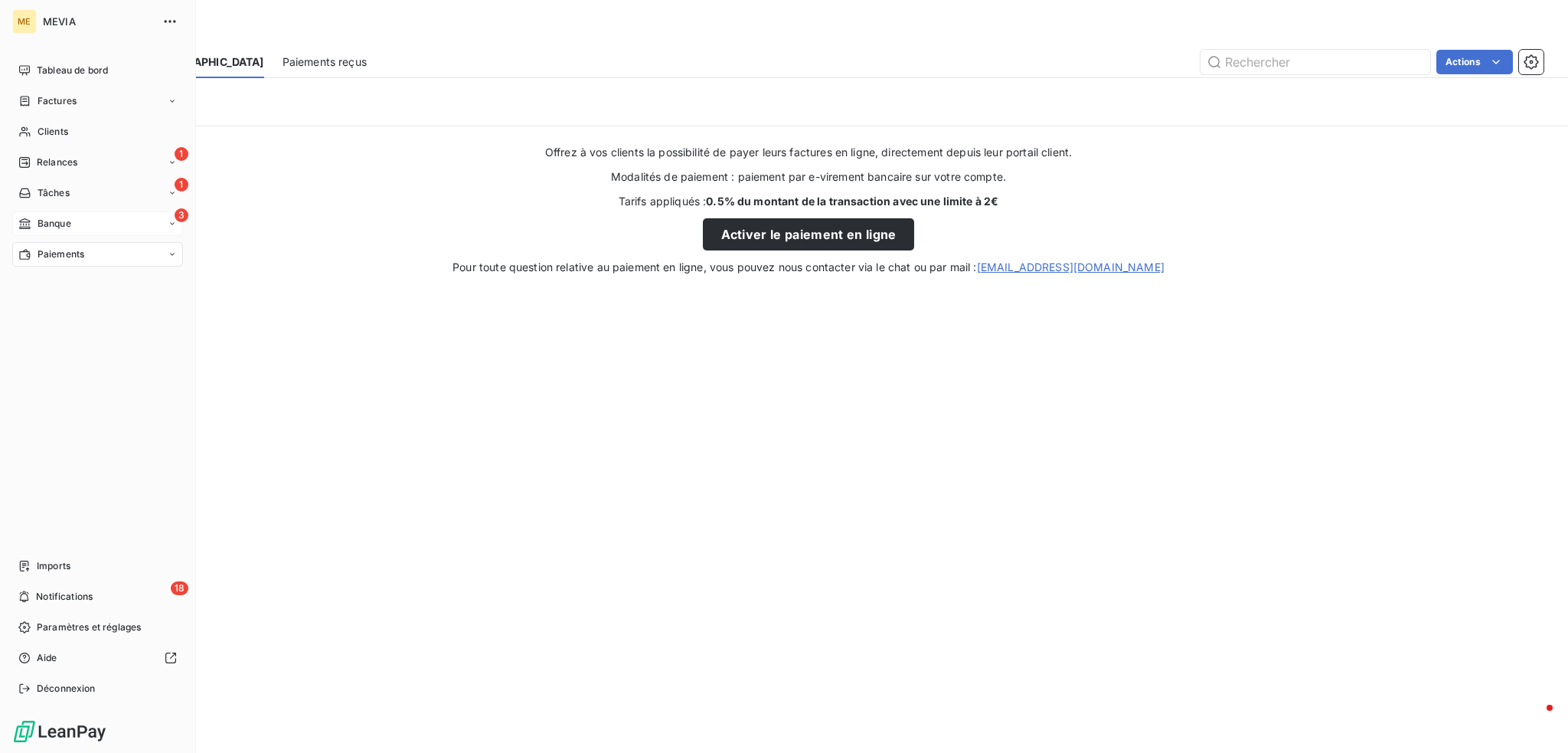
click at [87, 216] on div "3 Banque" at bounding box center [97, 223] width 170 height 24
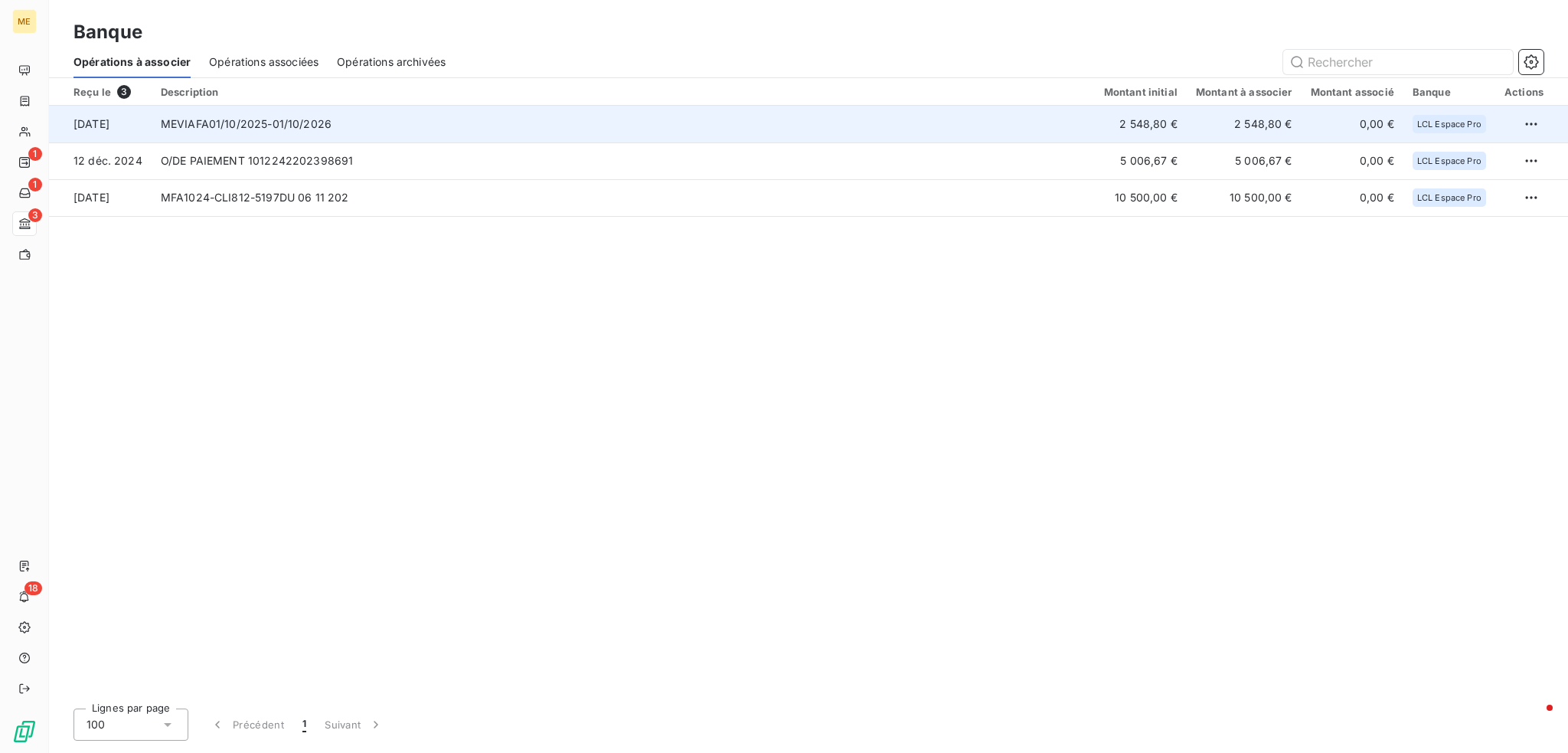
click at [745, 118] on td "MEVIAFA01/10/2025-01/10/2026" at bounding box center [623, 124] width 943 height 37
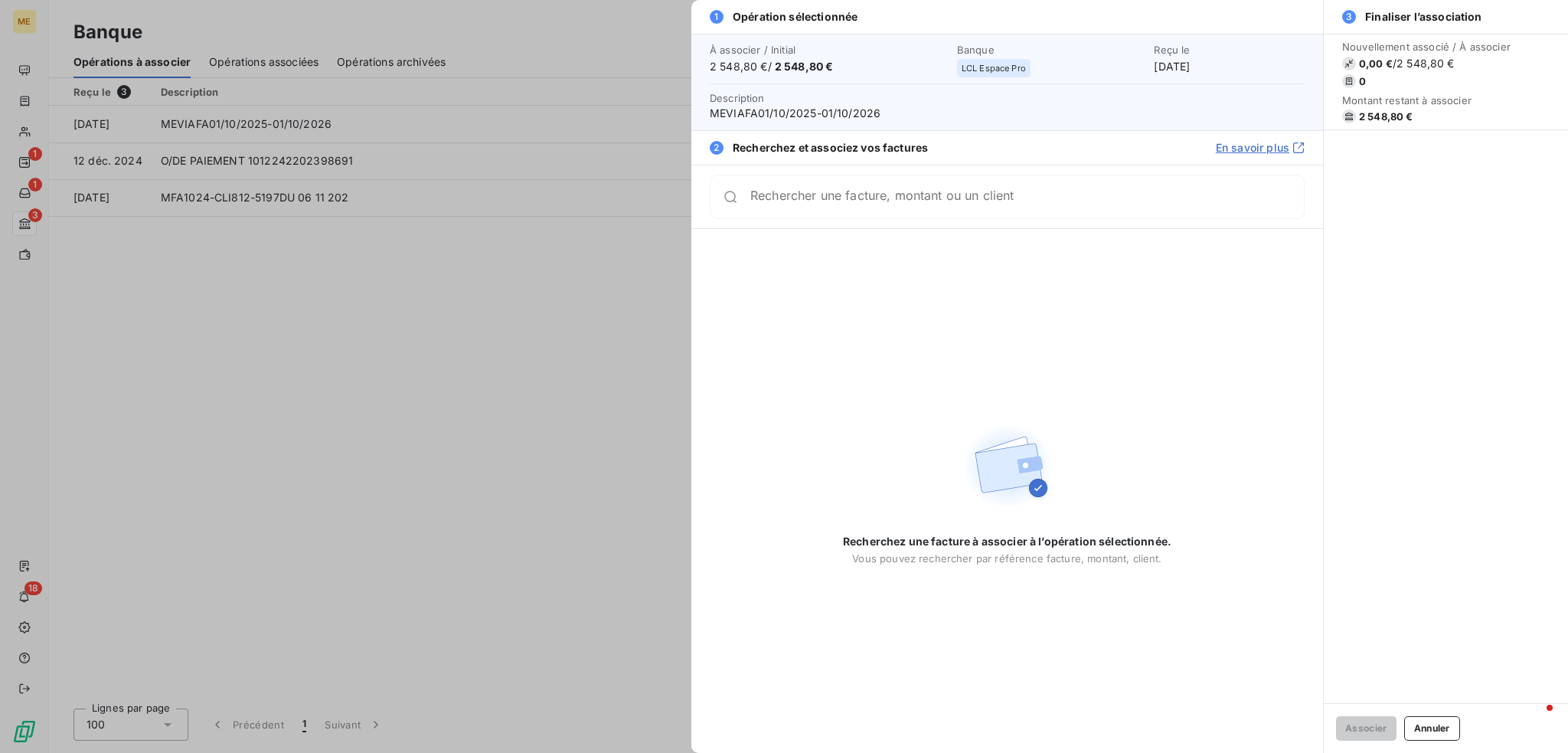
click at [835, 212] on div "Rechercher une facture, montant ou un client" at bounding box center [1007, 196] width 595 height 44
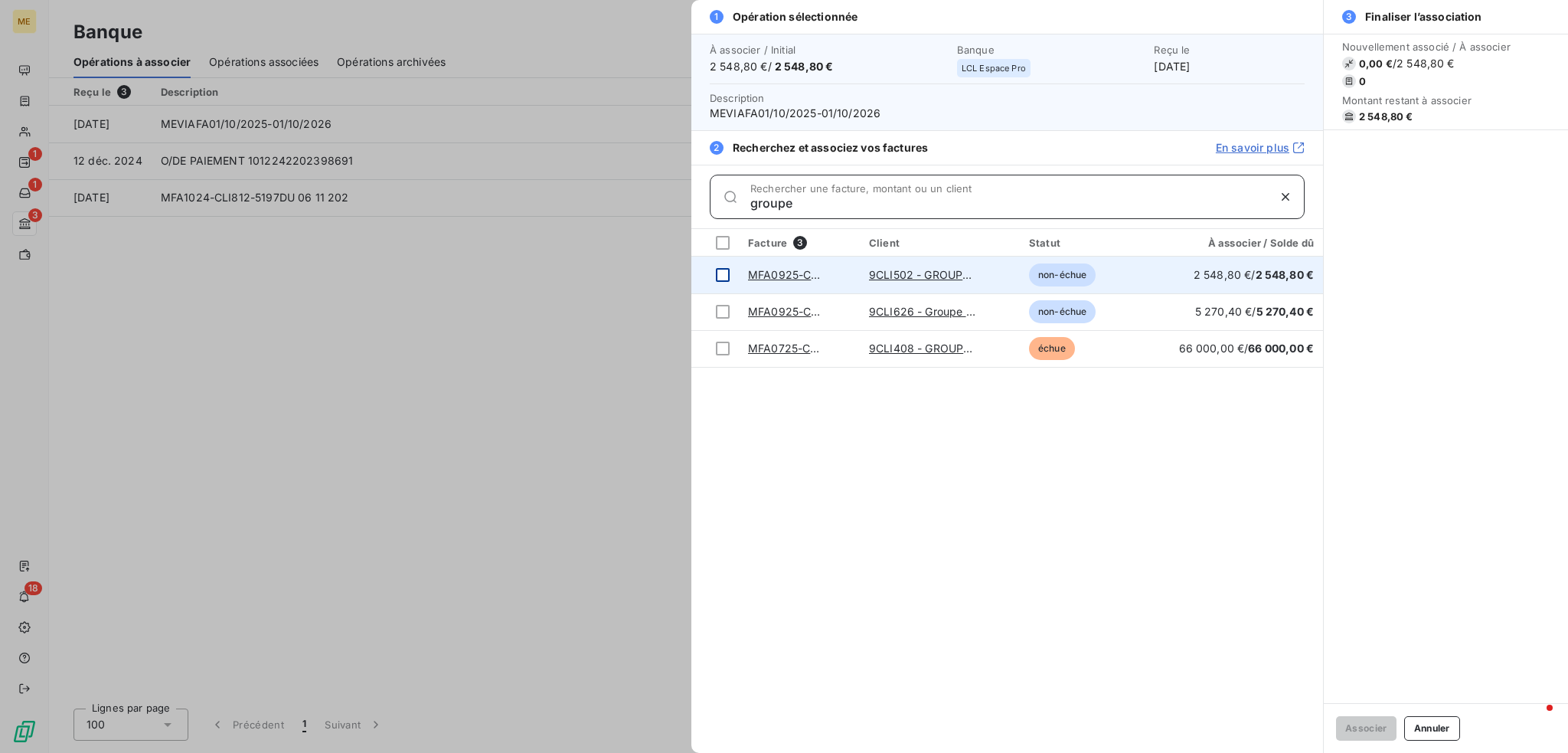
type input "groupe"
click at [721, 276] on div at bounding box center [722, 275] width 13 height 13
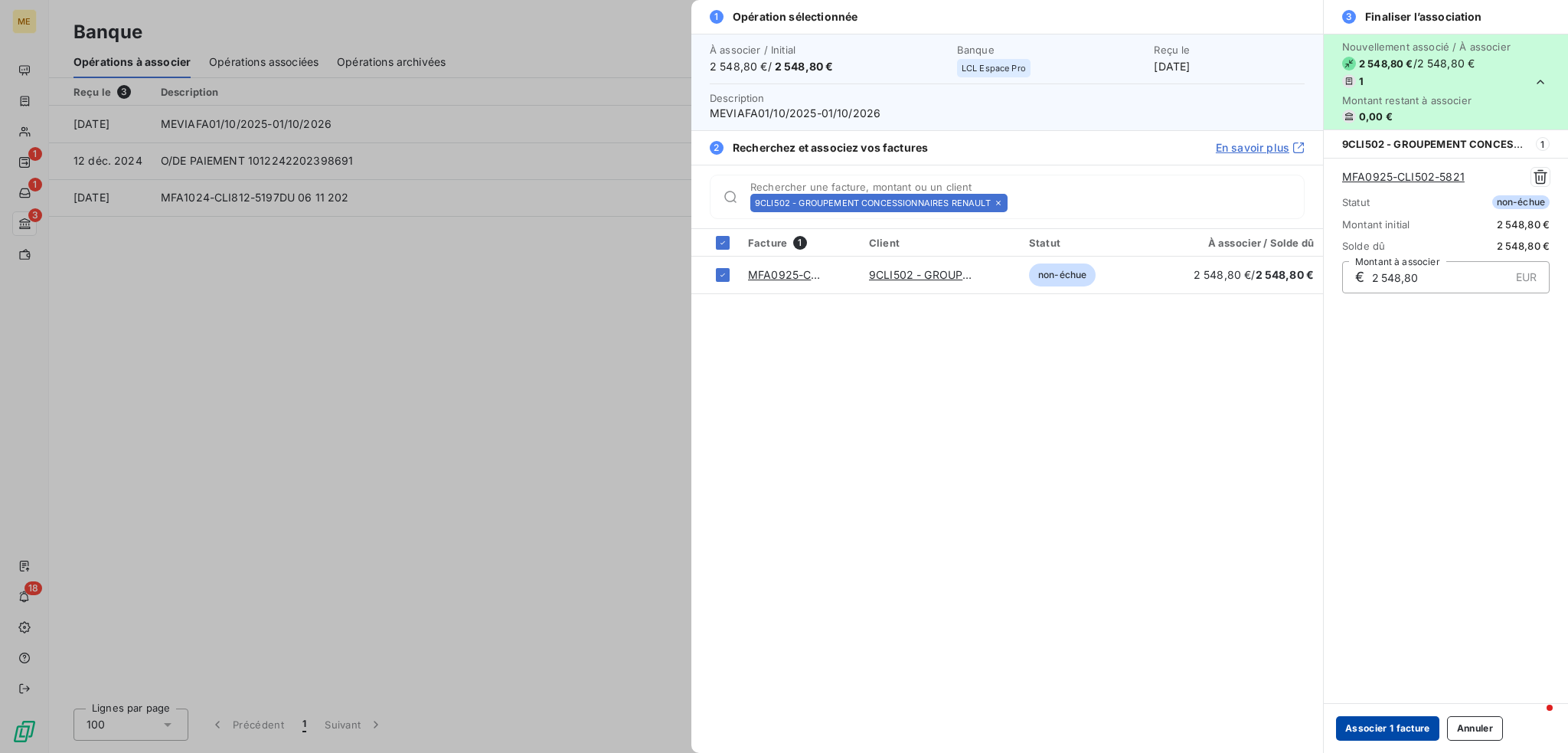
click at [1365, 731] on button "Associer 1 facture" at bounding box center [1387, 728] width 103 height 24
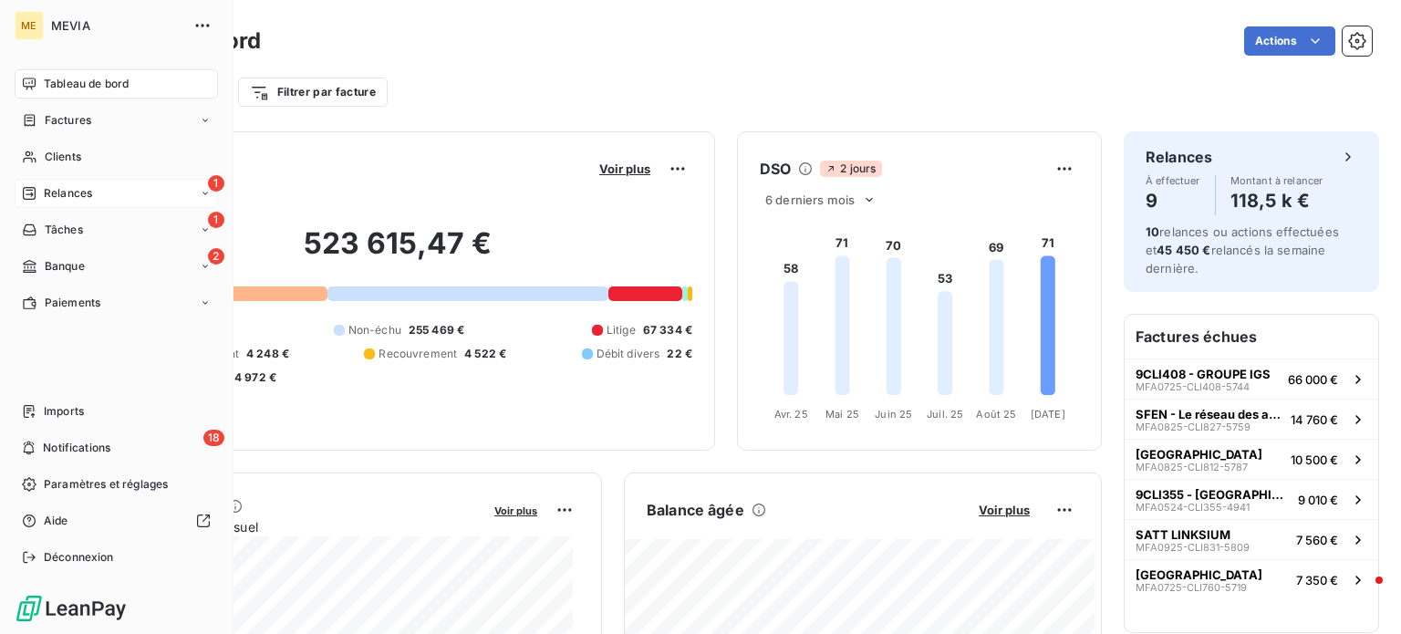
click at [89, 202] on div "1 Relances" at bounding box center [116, 193] width 203 height 29
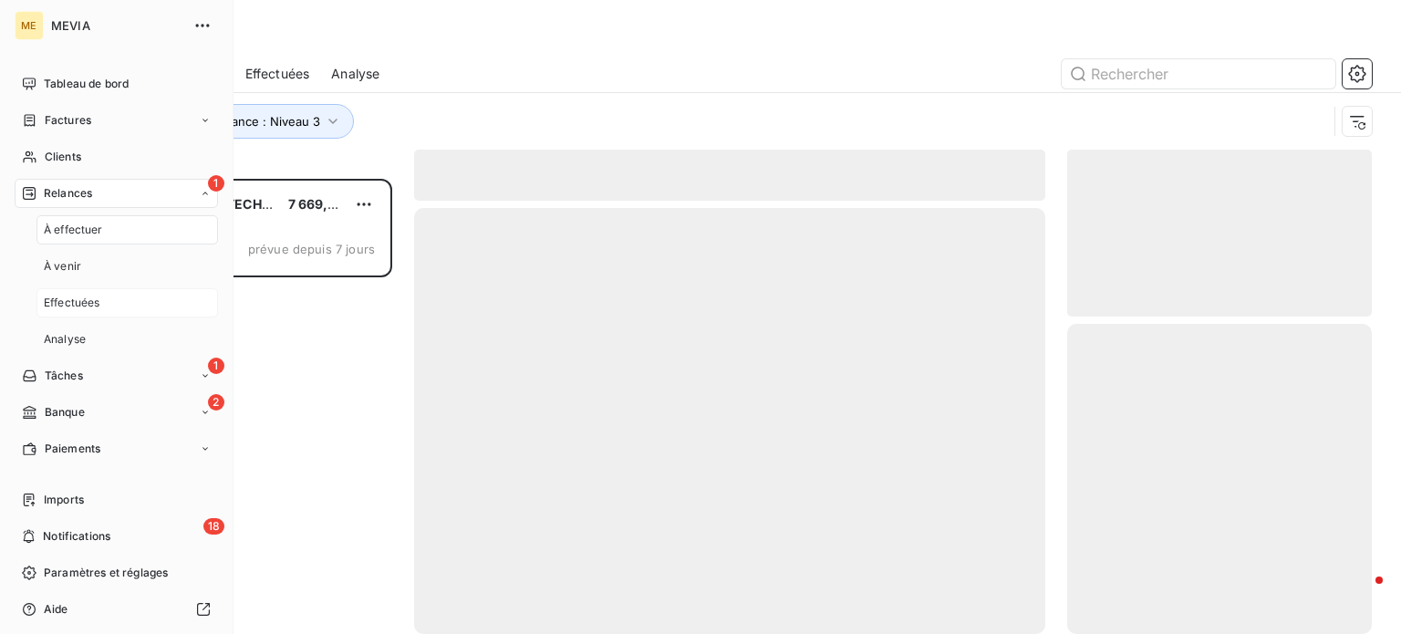
scroll to position [442, 290]
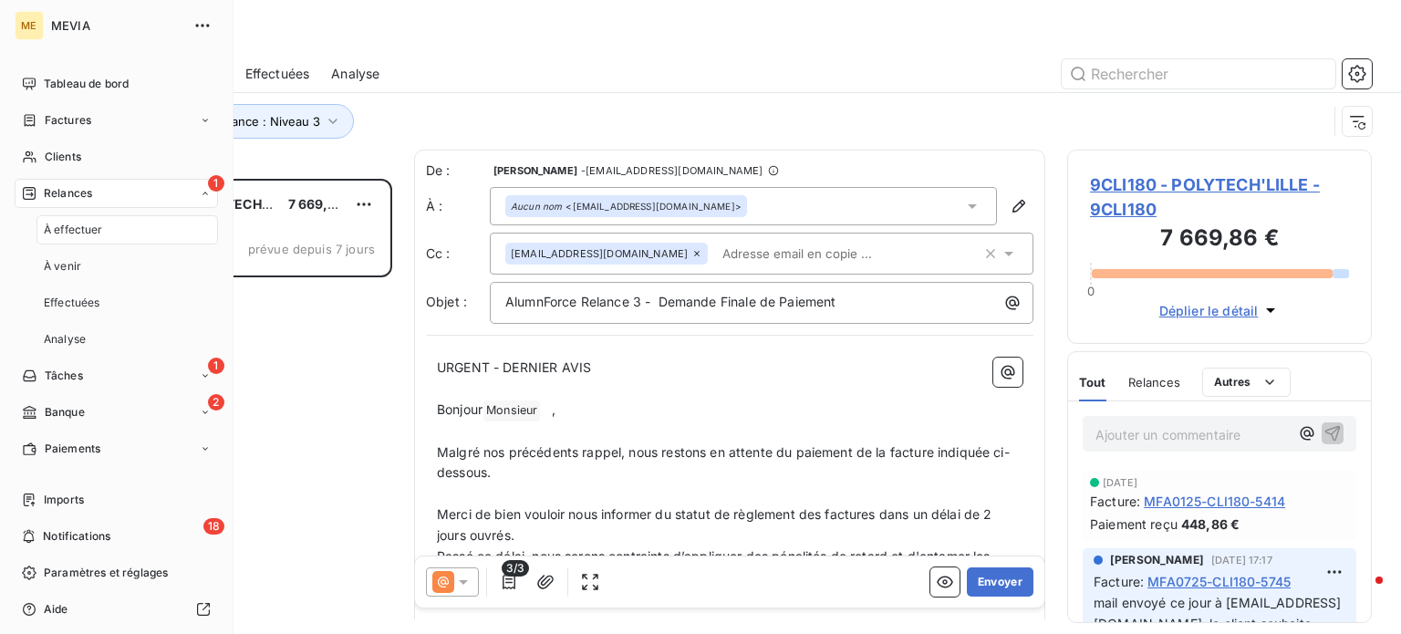
click at [104, 225] on div "À effectuer" at bounding box center [127, 229] width 182 height 29
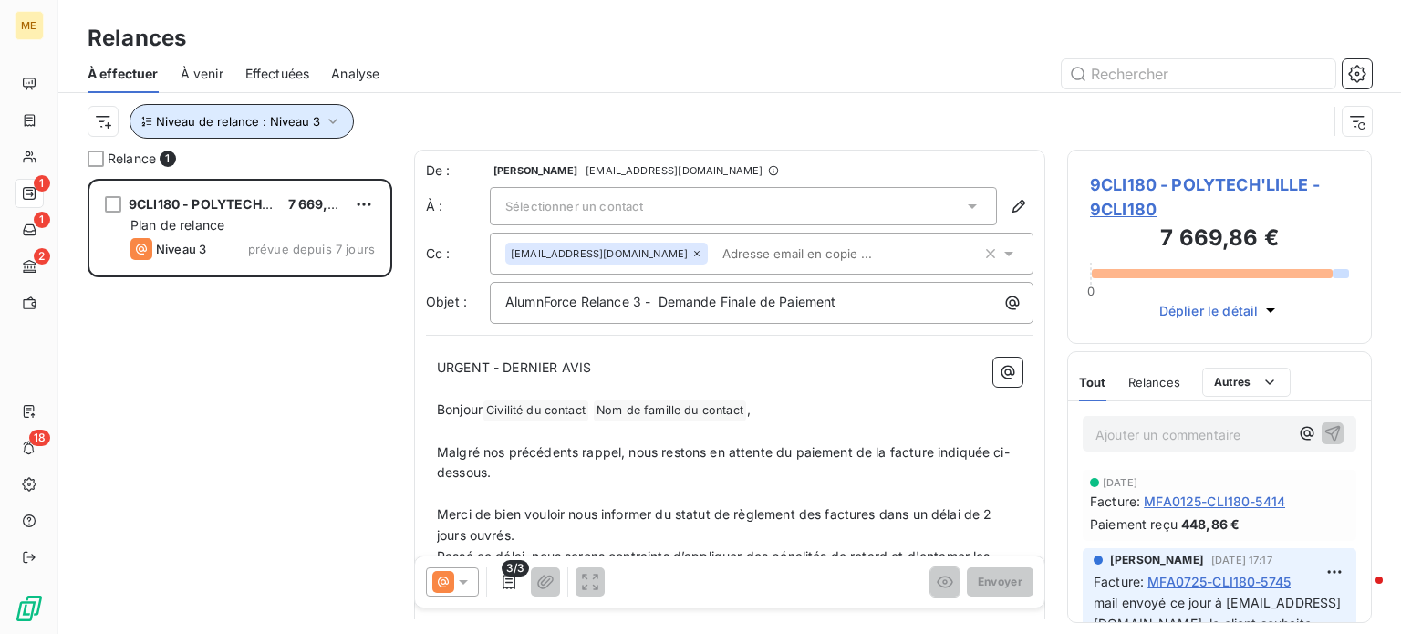
click at [328, 123] on icon "button" at bounding box center [333, 121] width 18 height 18
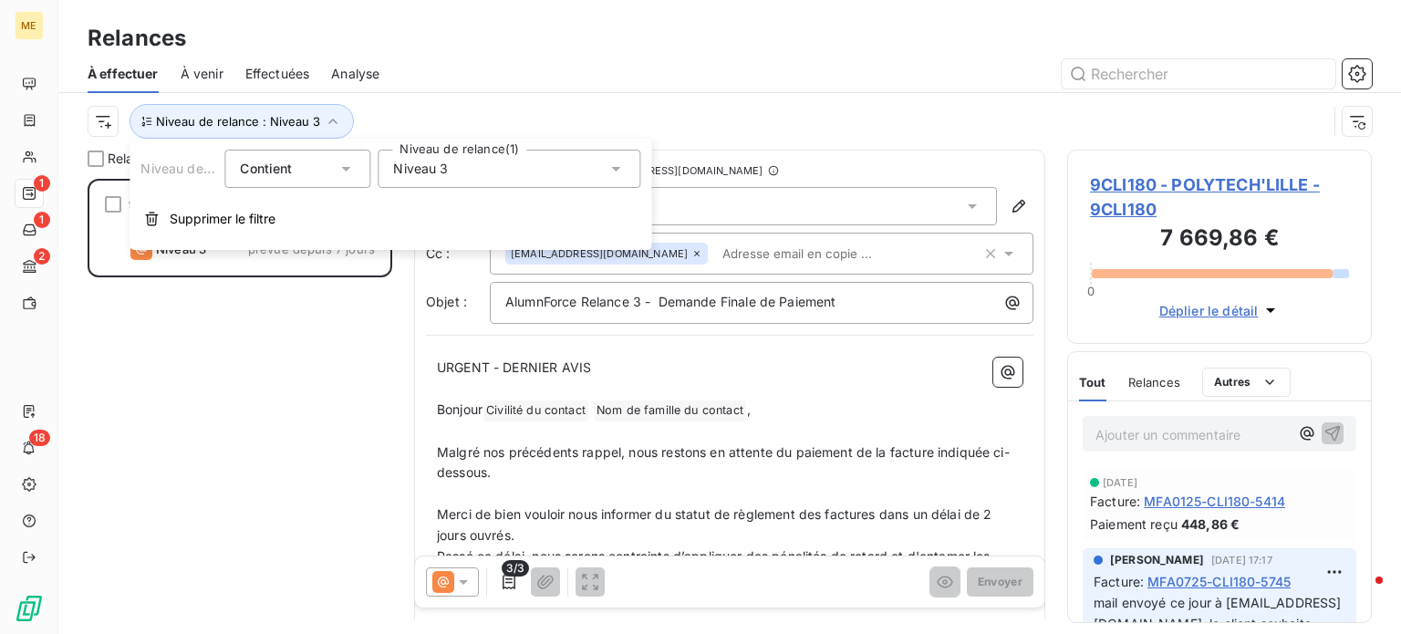
click at [450, 161] on div "Niveau 3" at bounding box center [509, 169] width 263 height 38
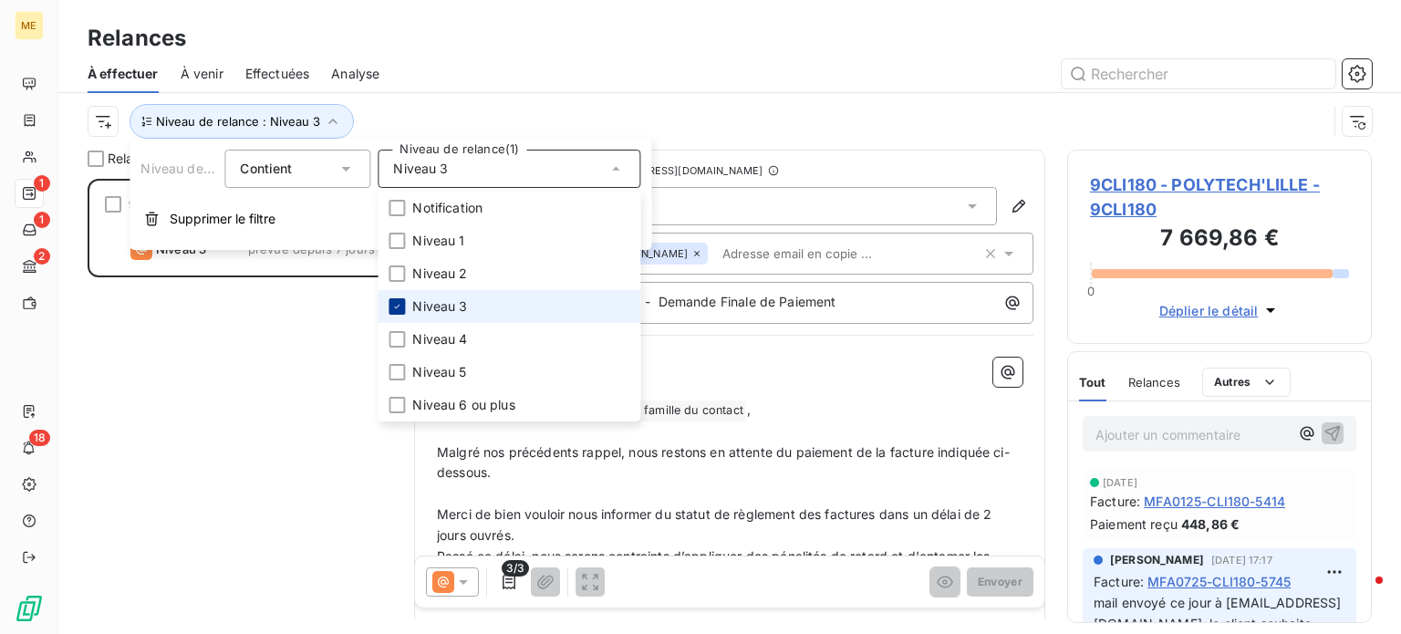
click at [398, 304] on icon at bounding box center [396, 306] width 11 height 11
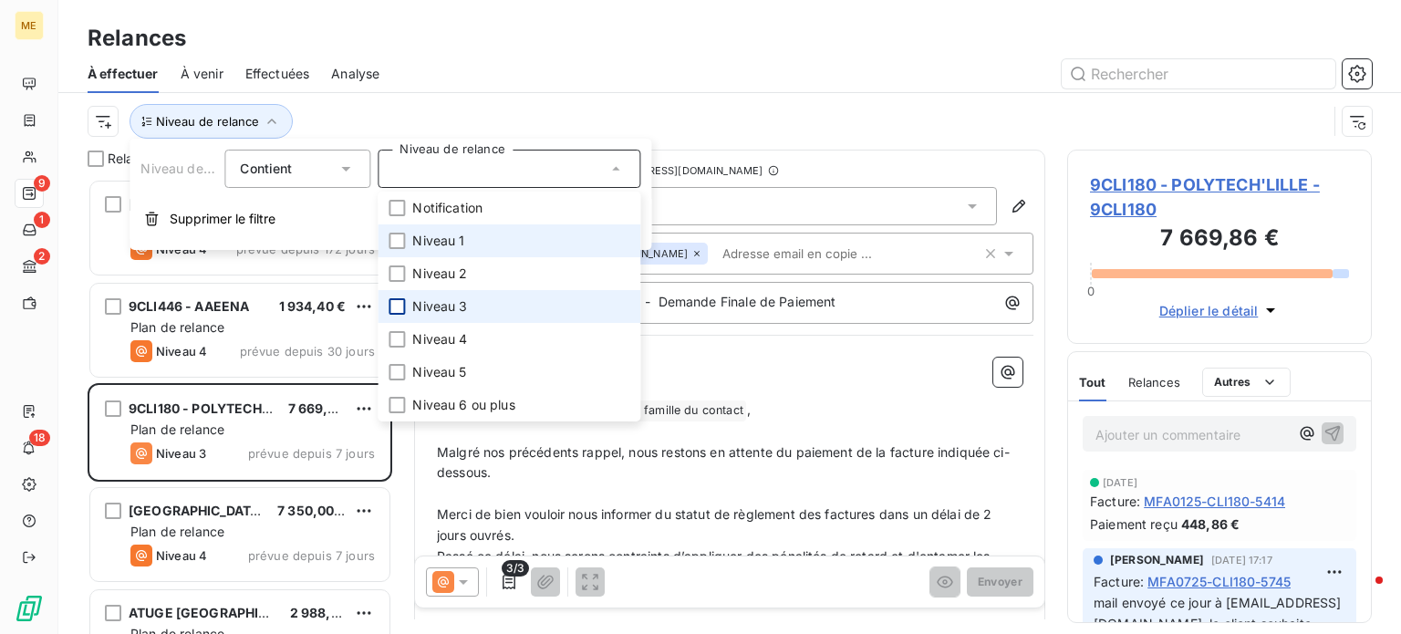
scroll to position [442, 290]
click at [401, 237] on div at bounding box center [397, 241] width 16 height 16
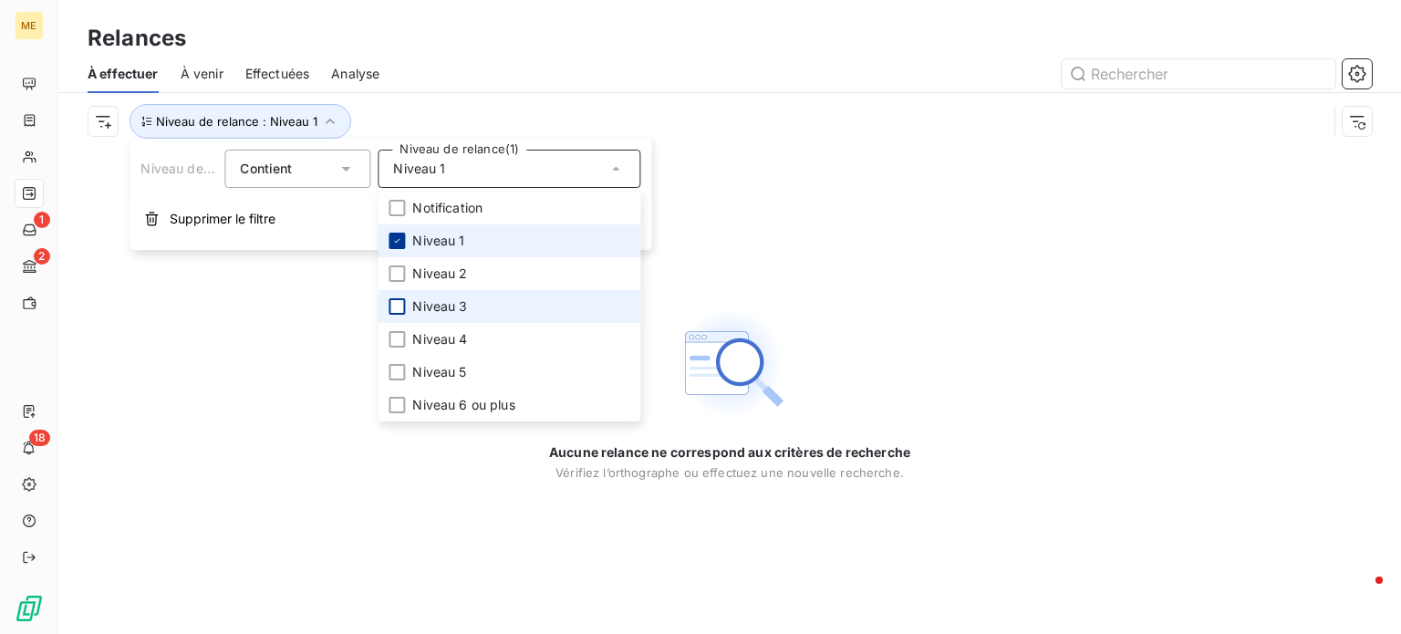
click at [401, 236] on icon at bounding box center [396, 240] width 11 height 11
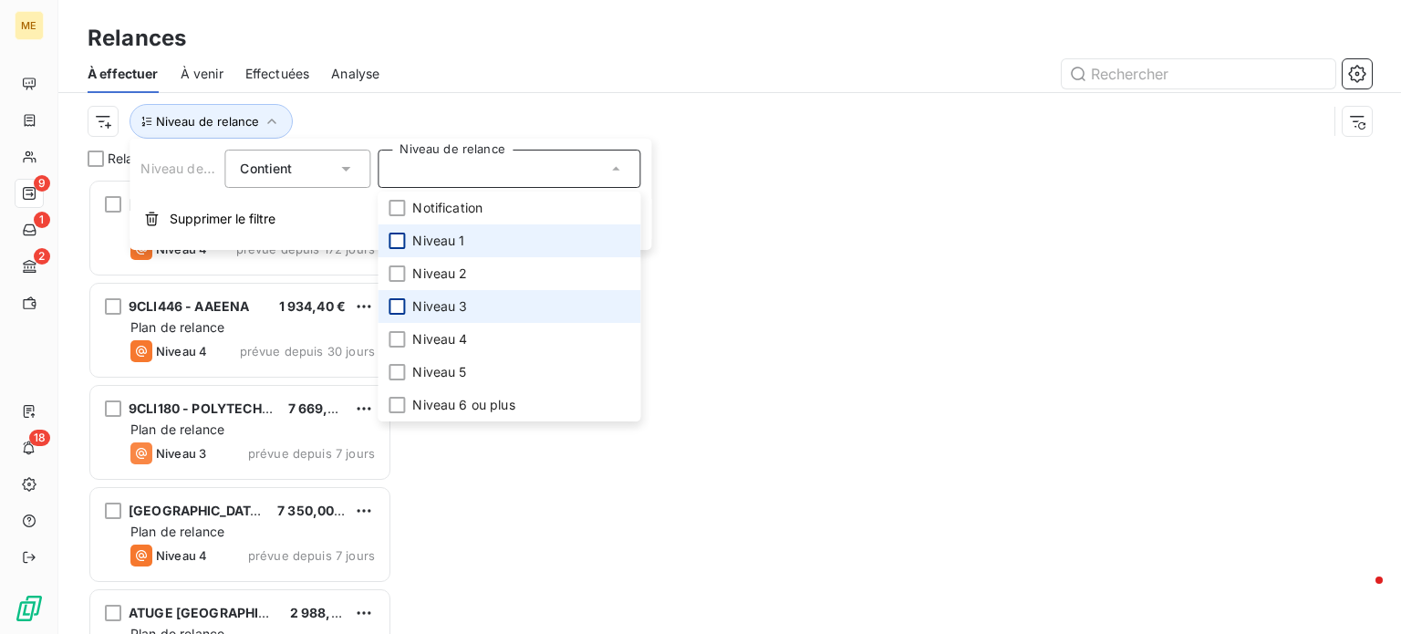
scroll to position [442, 290]
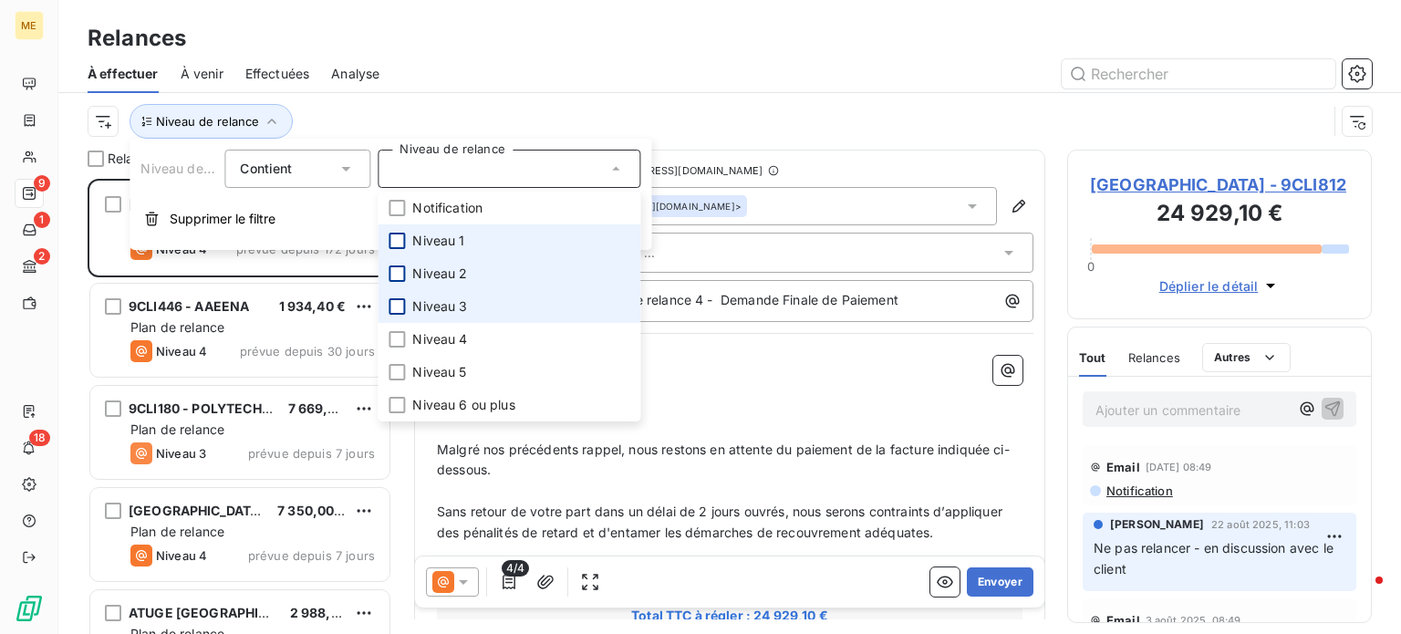
click at [401, 273] on div at bounding box center [397, 274] width 16 height 16
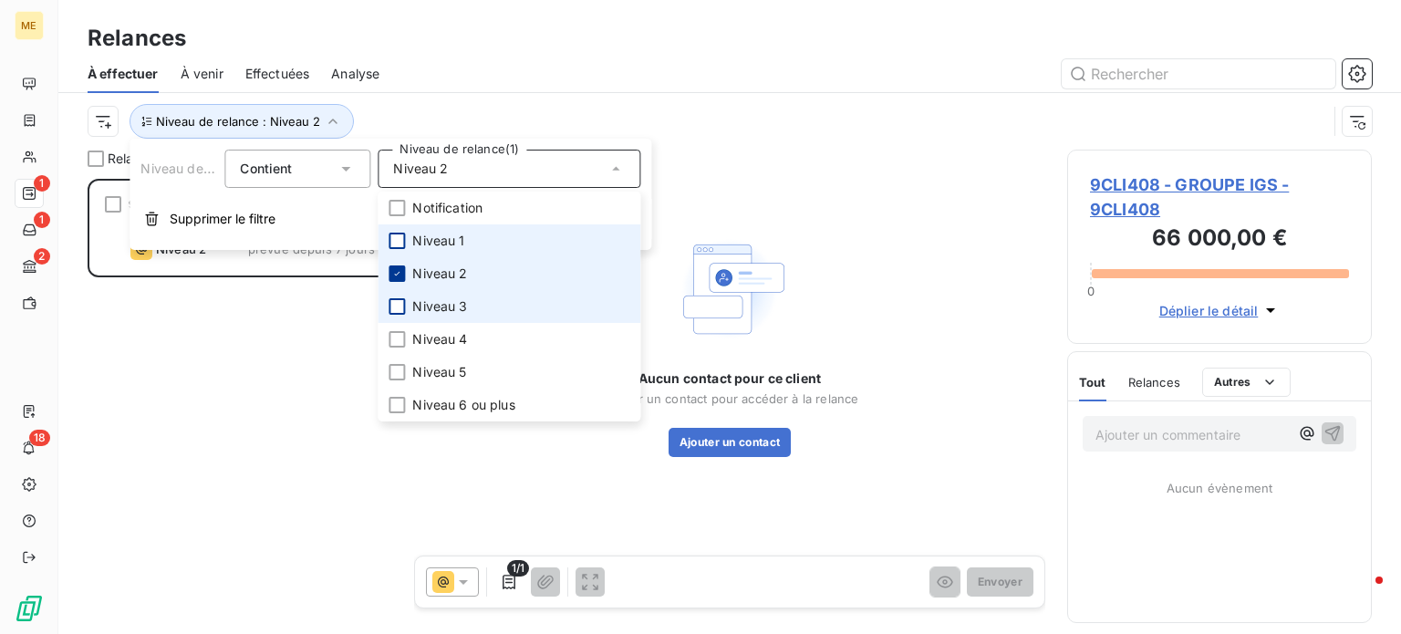
scroll to position [442, 290]
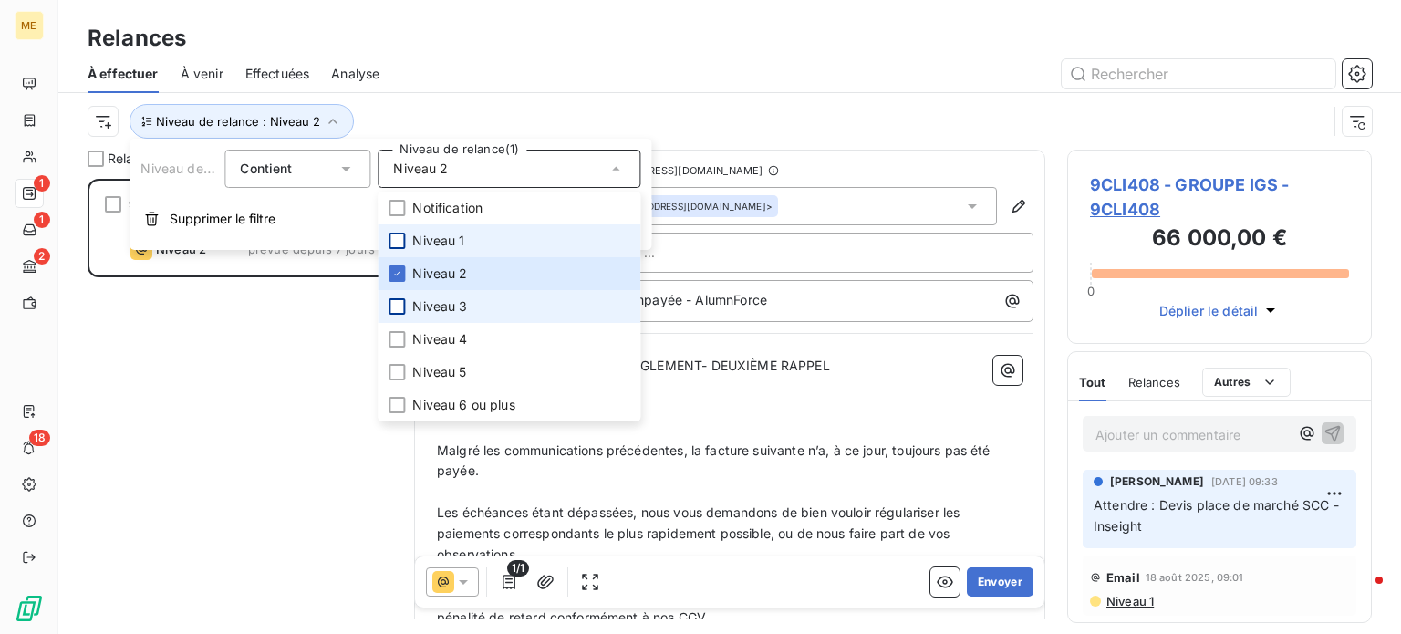
click at [484, 81] on div at bounding box center [886, 73] width 971 height 29
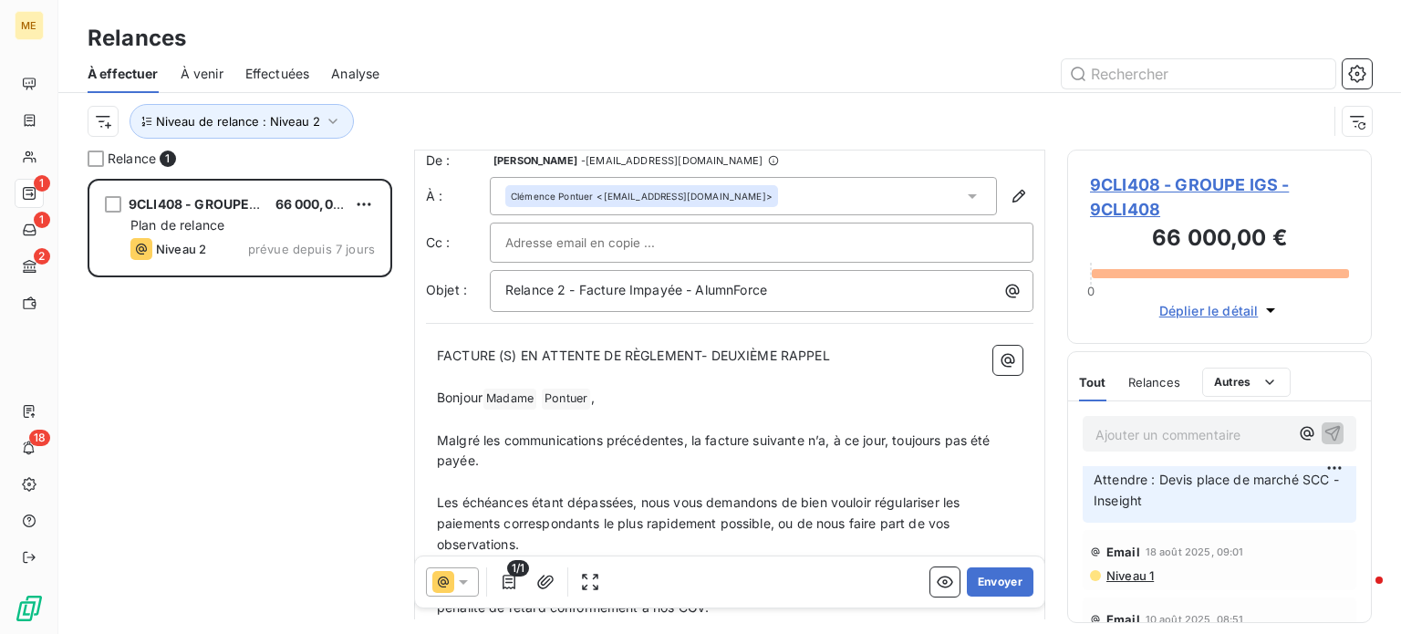
scroll to position [0, 0]
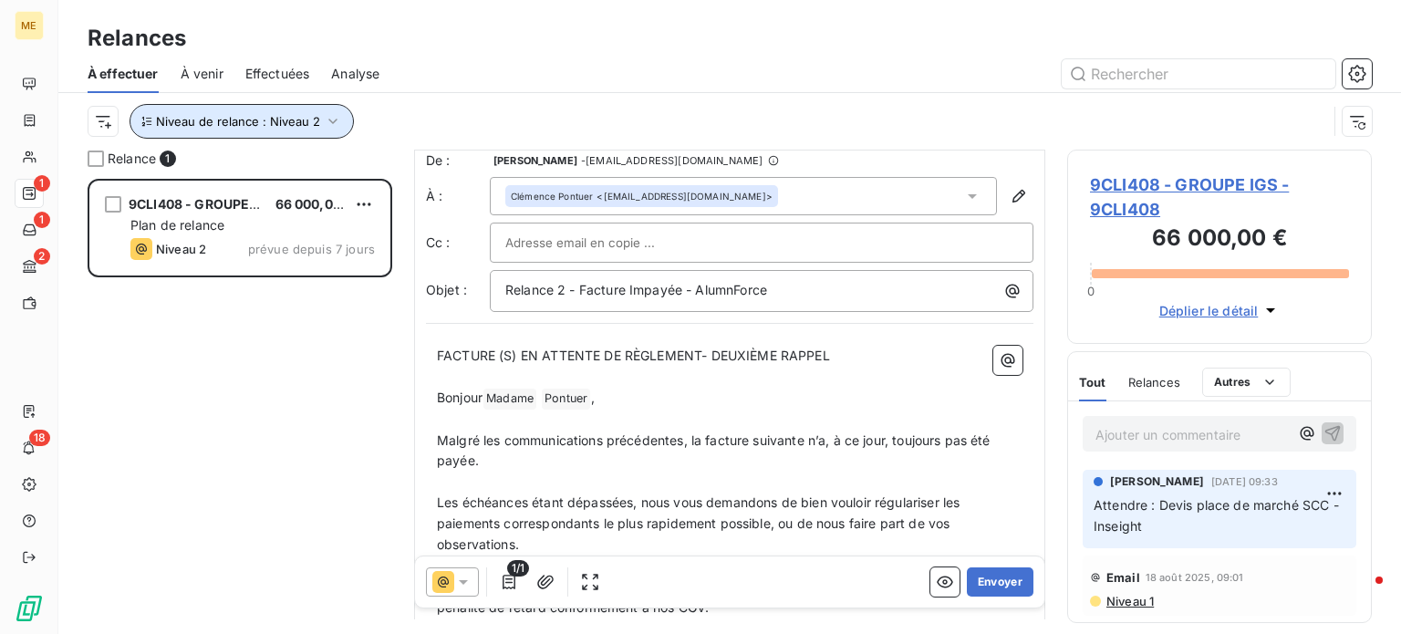
click at [318, 127] on button "Niveau de relance : Niveau 2" at bounding box center [242, 121] width 224 height 35
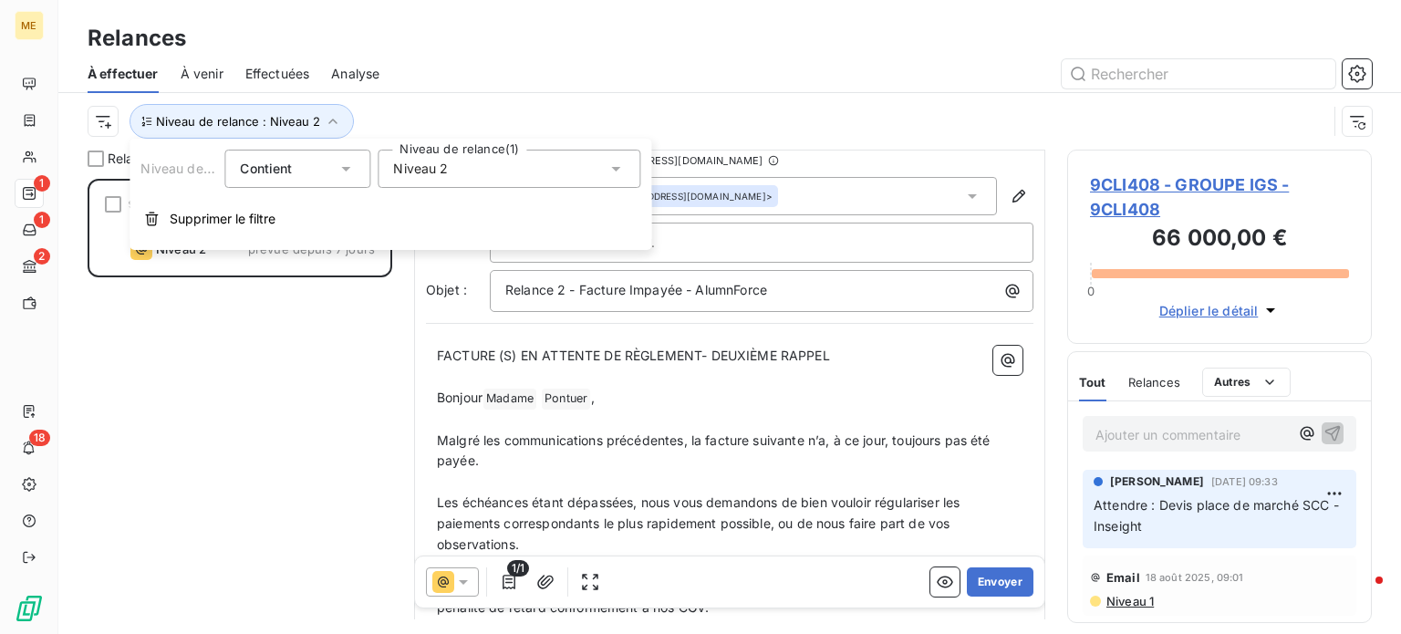
click at [480, 163] on div "Niveau 2" at bounding box center [509, 169] width 263 height 38
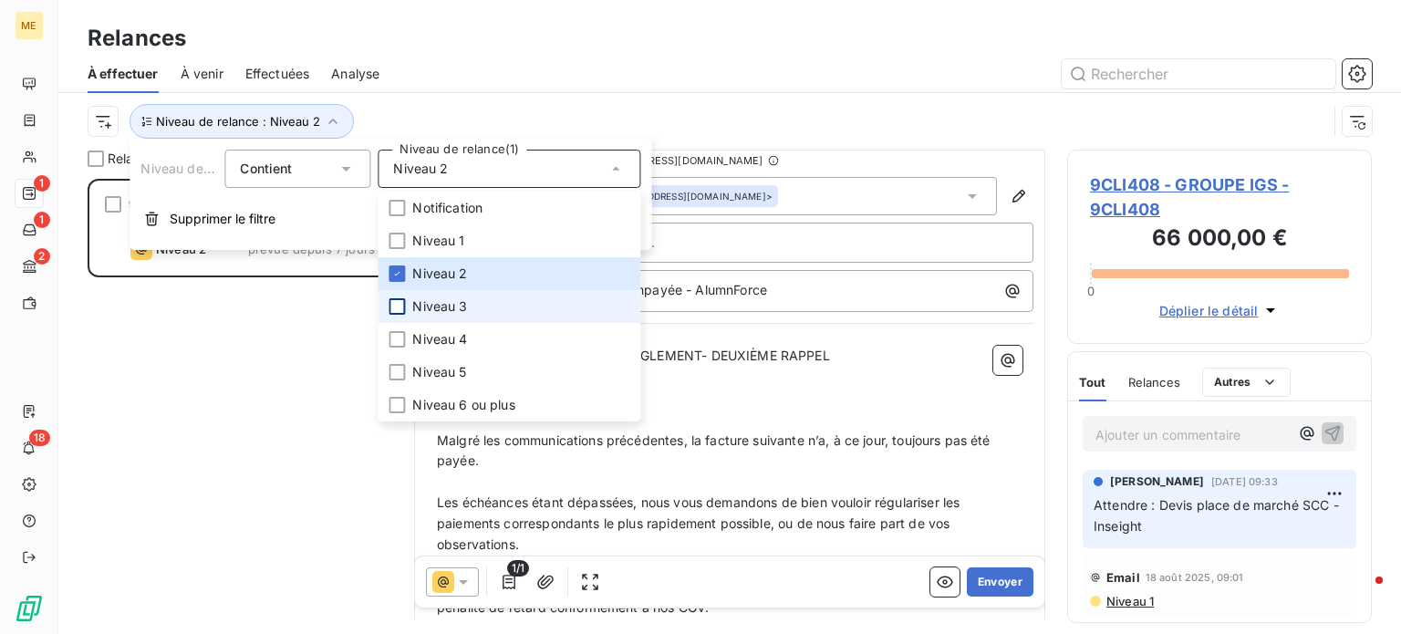
click at [392, 301] on div at bounding box center [397, 306] width 16 height 16
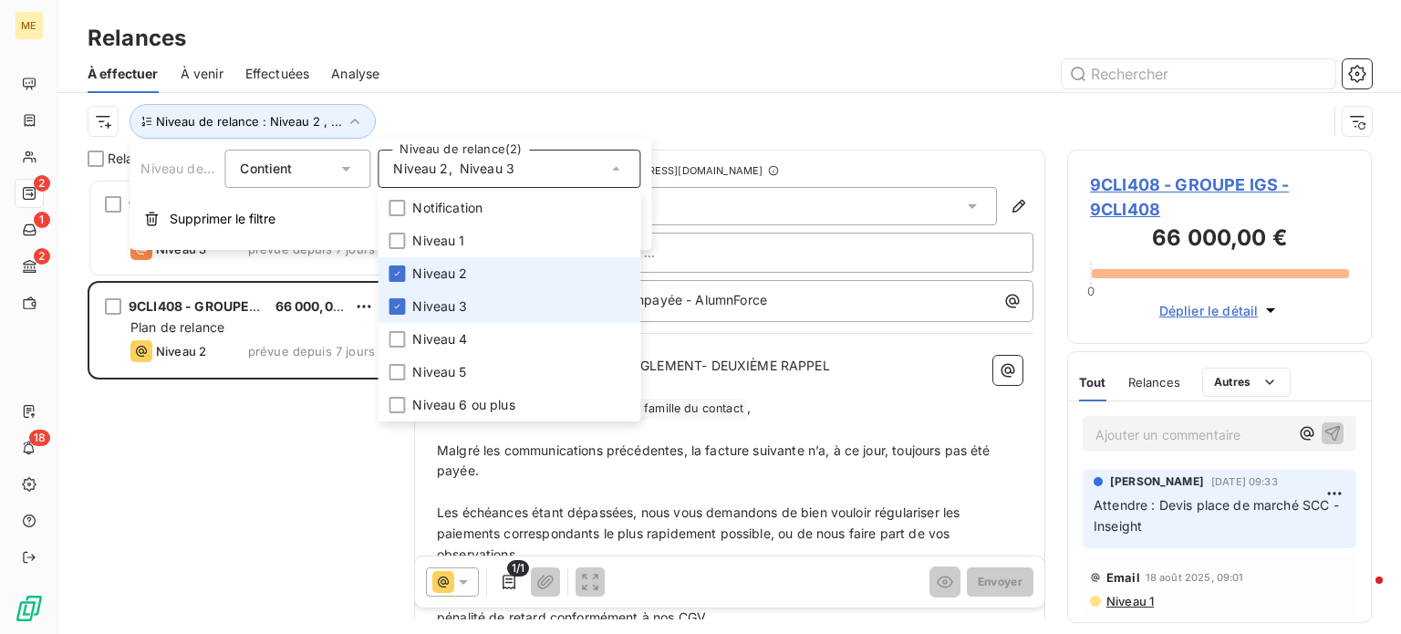
scroll to position [442, 290]
click at [396, 276] on icon at bounding box center [396, 273] width 11 height 11
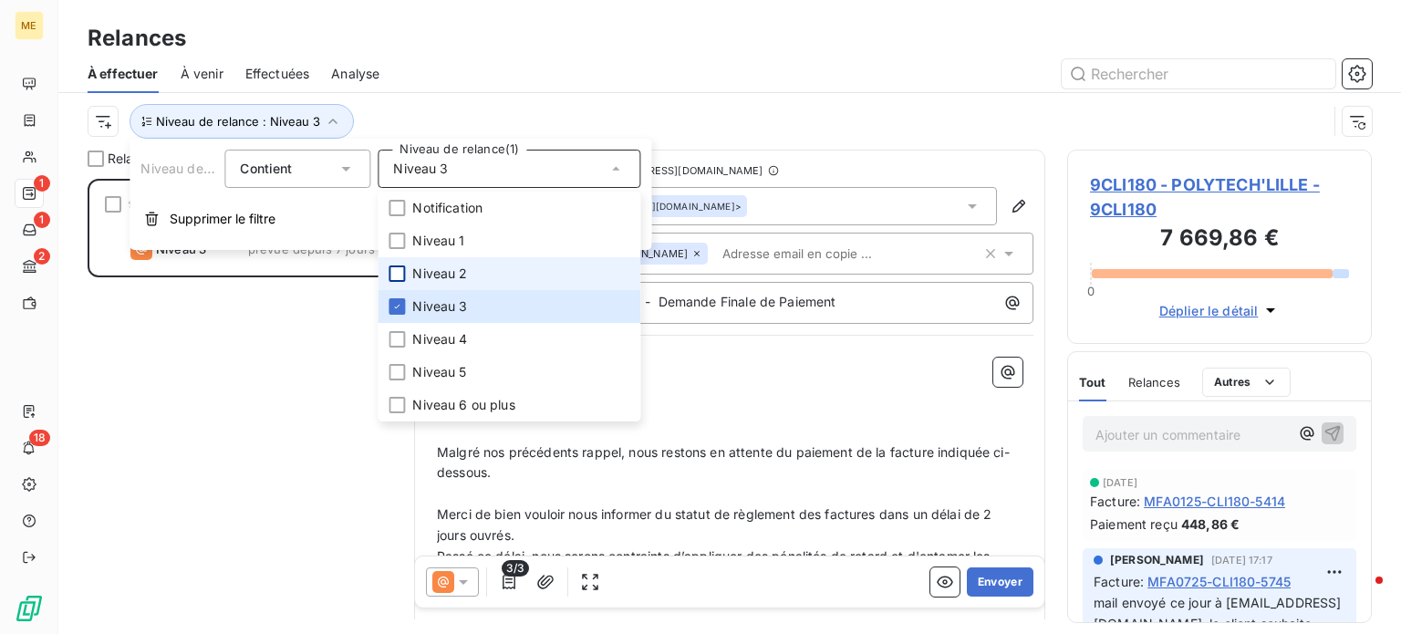
click at [316, 374] on div "9CLI180 - POLYTECH'LILLE 7 669,86 € Plan de relance Niveau 3 prévue depuis 7 jo…" at bounding box center [240, 406] width 305 height 455
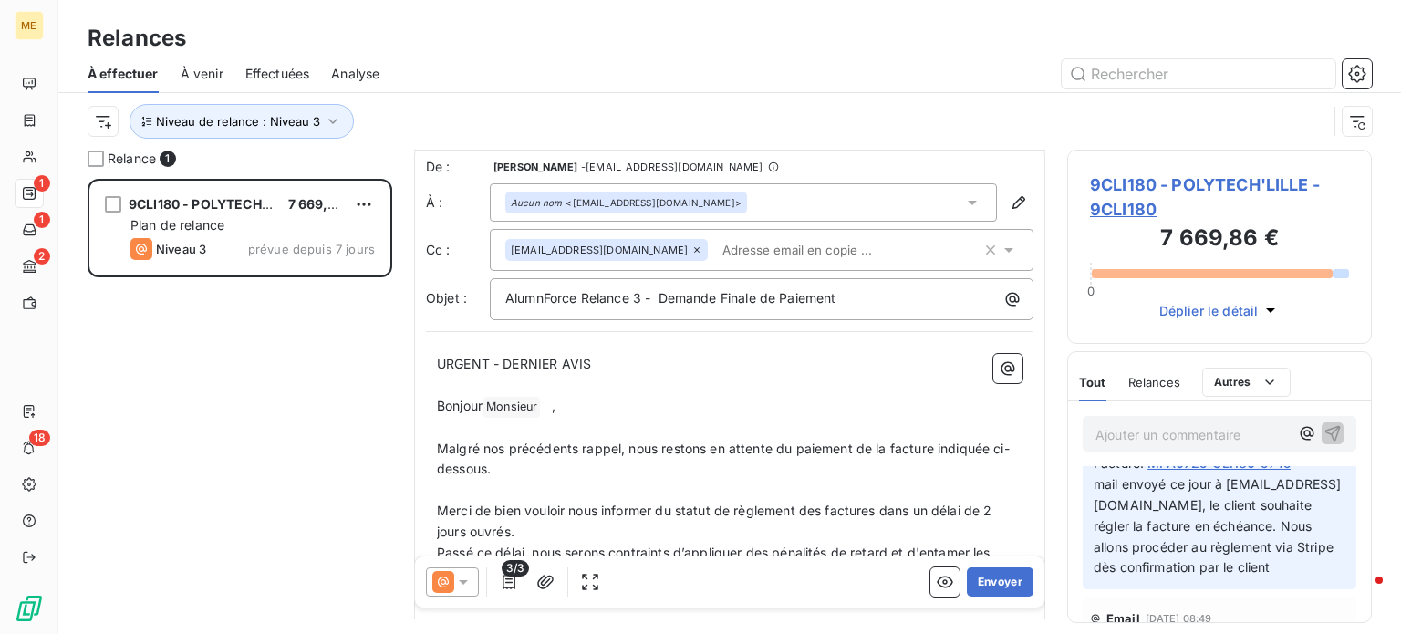
scroll to position [120, 0]
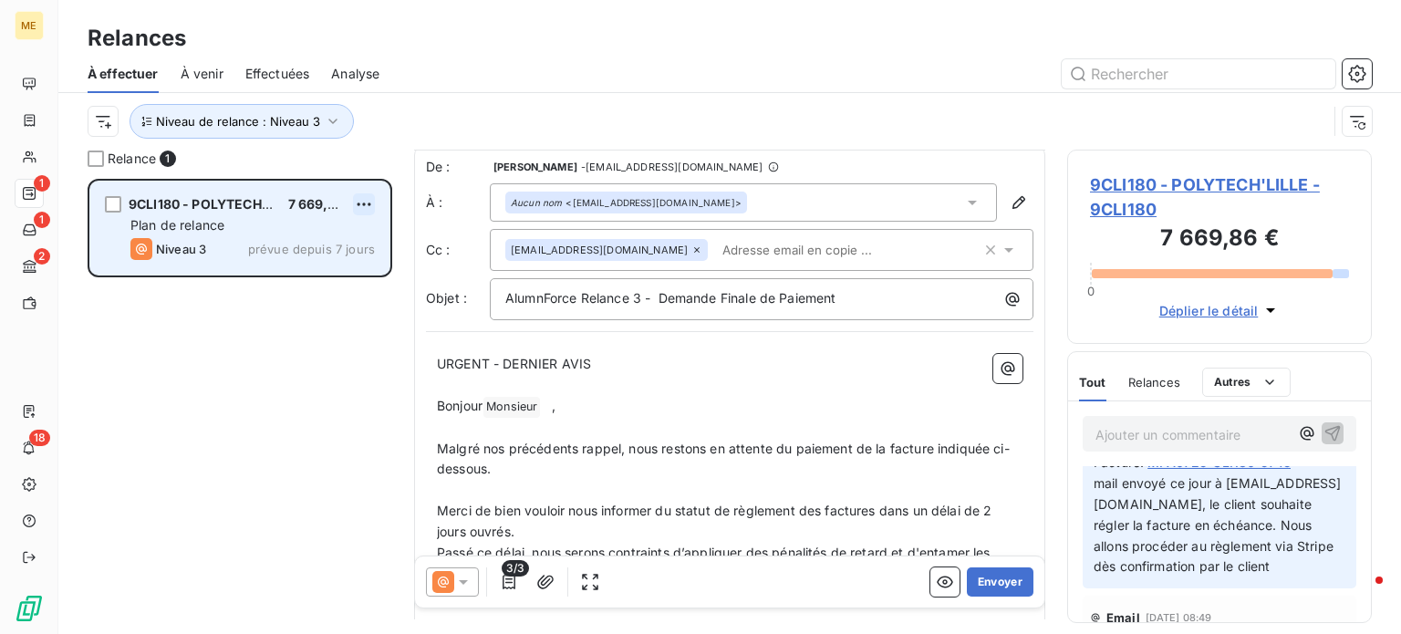
click at [368, 198] on html "ME 1 1 2 18 Relances À effectuer À venir Effectuées Analyse Niveau de relance :…" at bounding box center [700, 317] width 1401 height 634
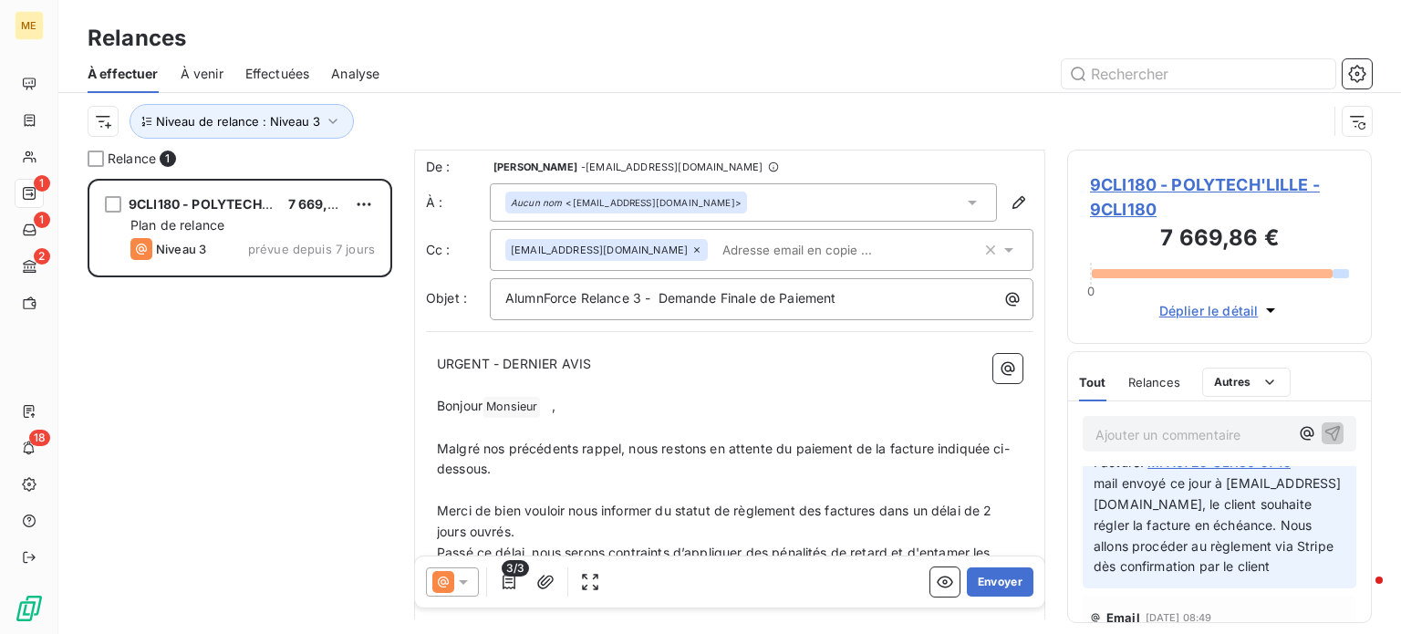
click at [332, 382] on html "ME 1 1 2 18 Relances À effectuer À venir Effectuées Analyse Niveau de relance :…" at bounding box center [700, 317] width 1401 height 634
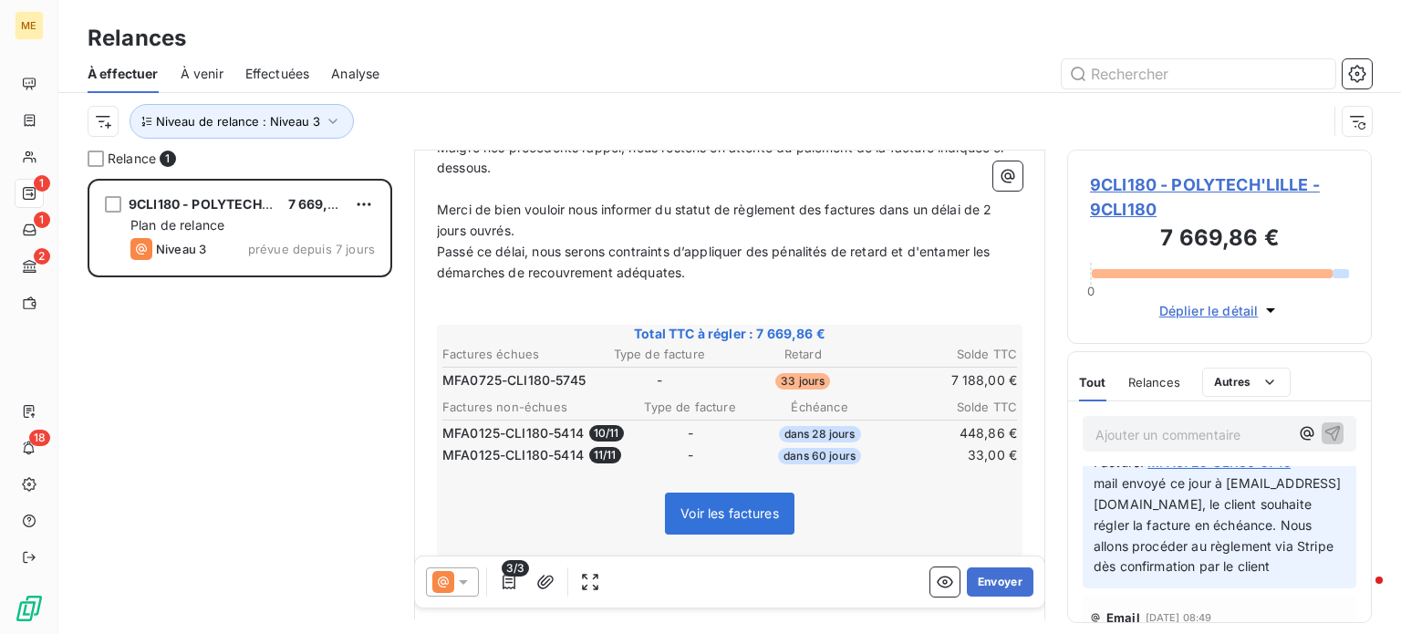
scroll to position [307, 0]
click at [270, 76] on span "Effectuées" at bounding box center [277, 74] width 65 height 18
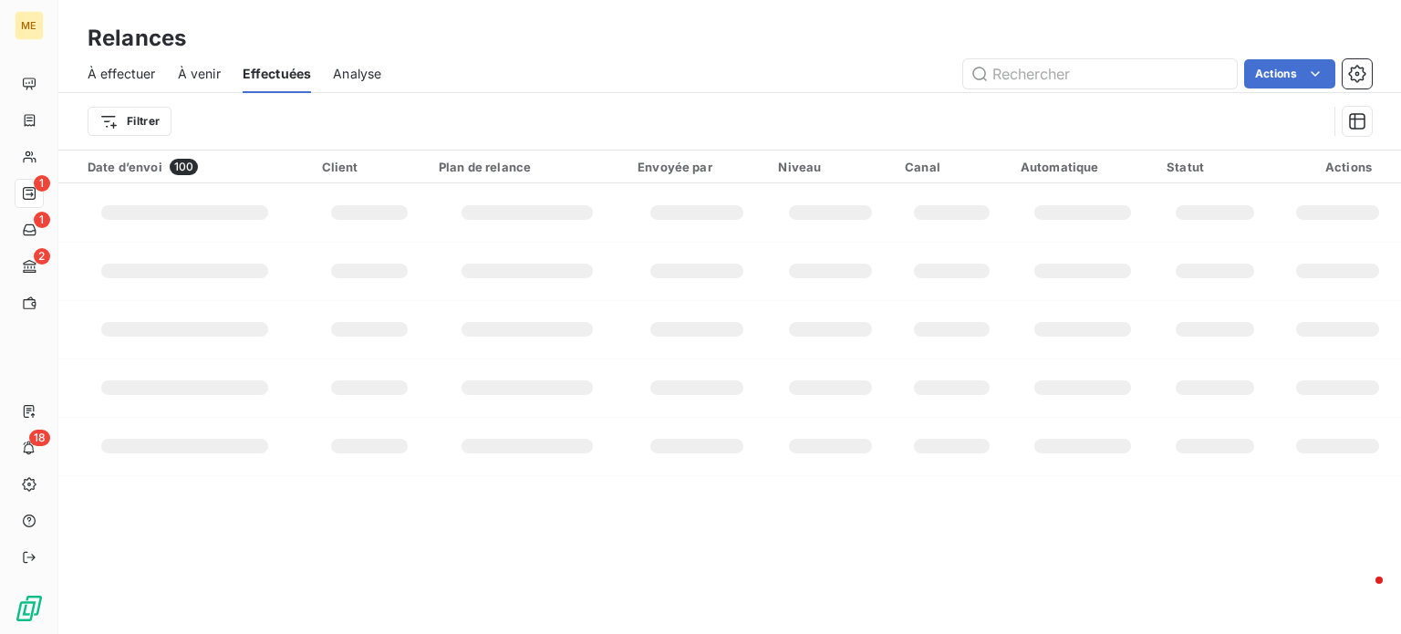
click at [124, 79] on span "À effectuer" at bounding box center [122, 74] width 68 height 18
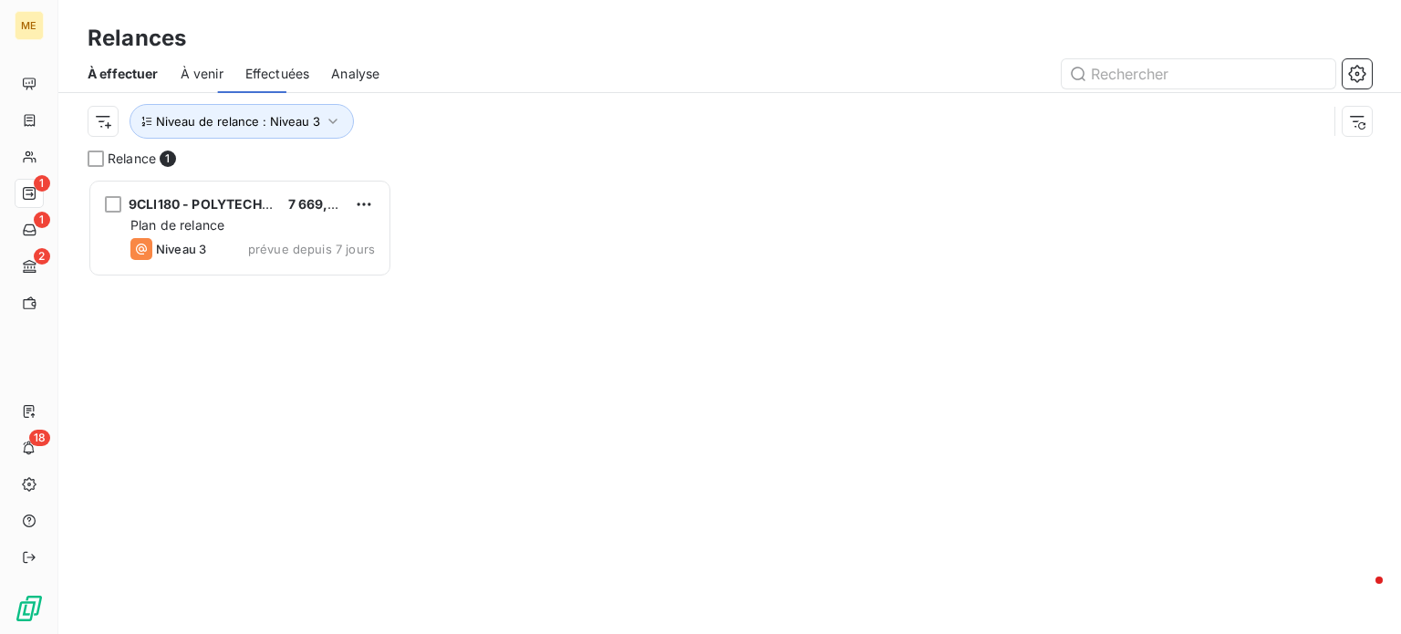
scroll to position [442, 290]
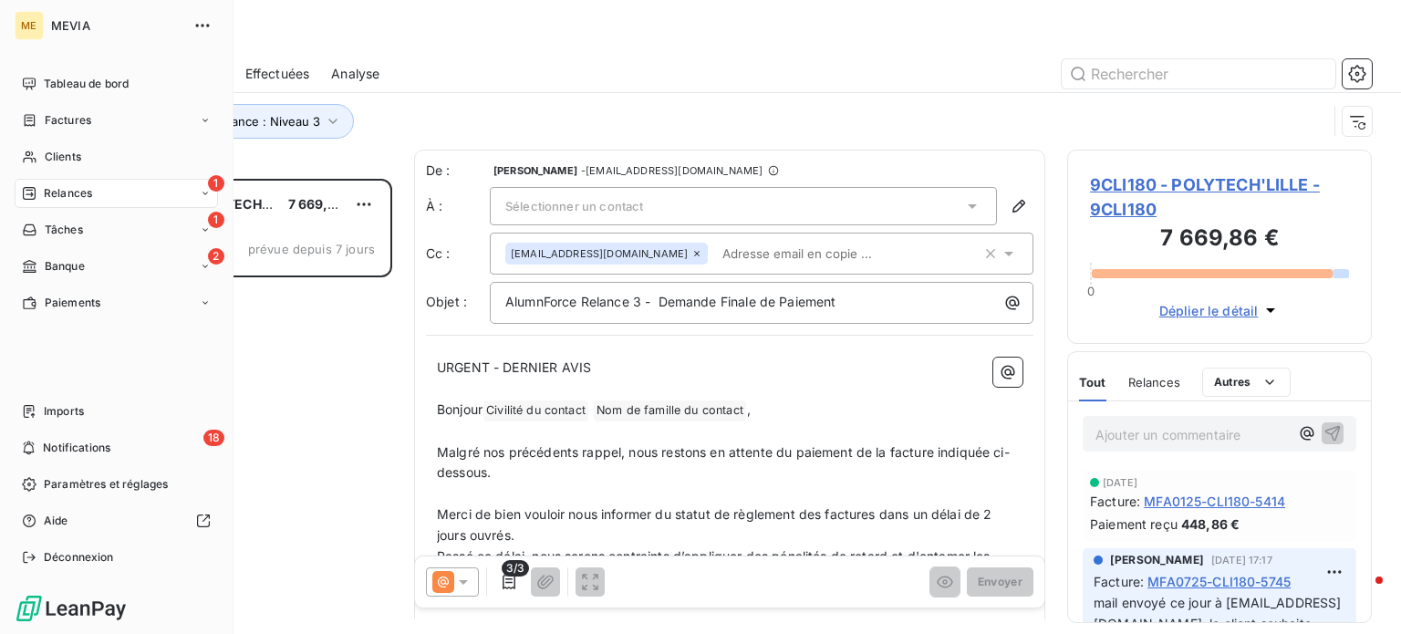
click at [27, 249] on nav "Tableau de bord Factures Clients 1 Relances 1 Tâches 2 Banque Paiements" at bounding box center [116, 193] width 203 height 248
click at [52, 276] on div "2 Banque" at bounding box center [116, 266] width 203 height 29
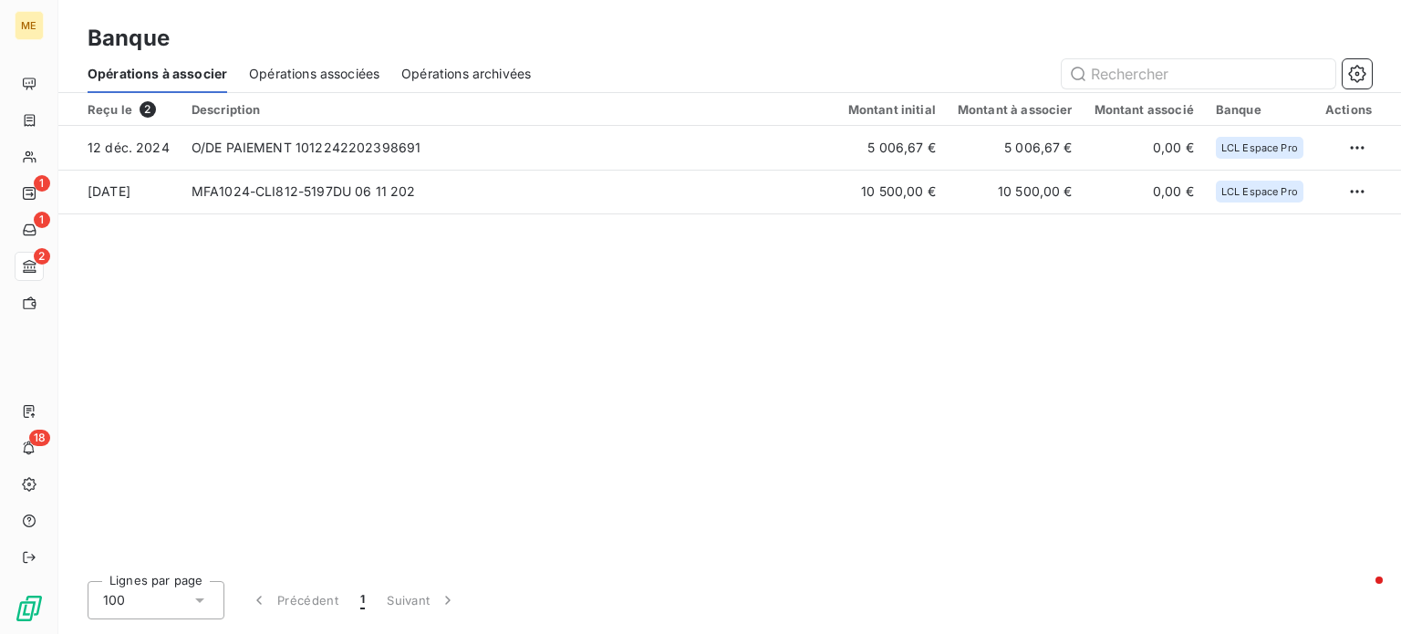
click at [532, 282] on div "Reçu le 2 Description Montant initial Montant à associer Montant associé Banque…" at bounding box center [729, 330] width 1343 height 474
click at [351, 72] on span "Opérations associées" at bounding box center [314, 74] width 130 height 18
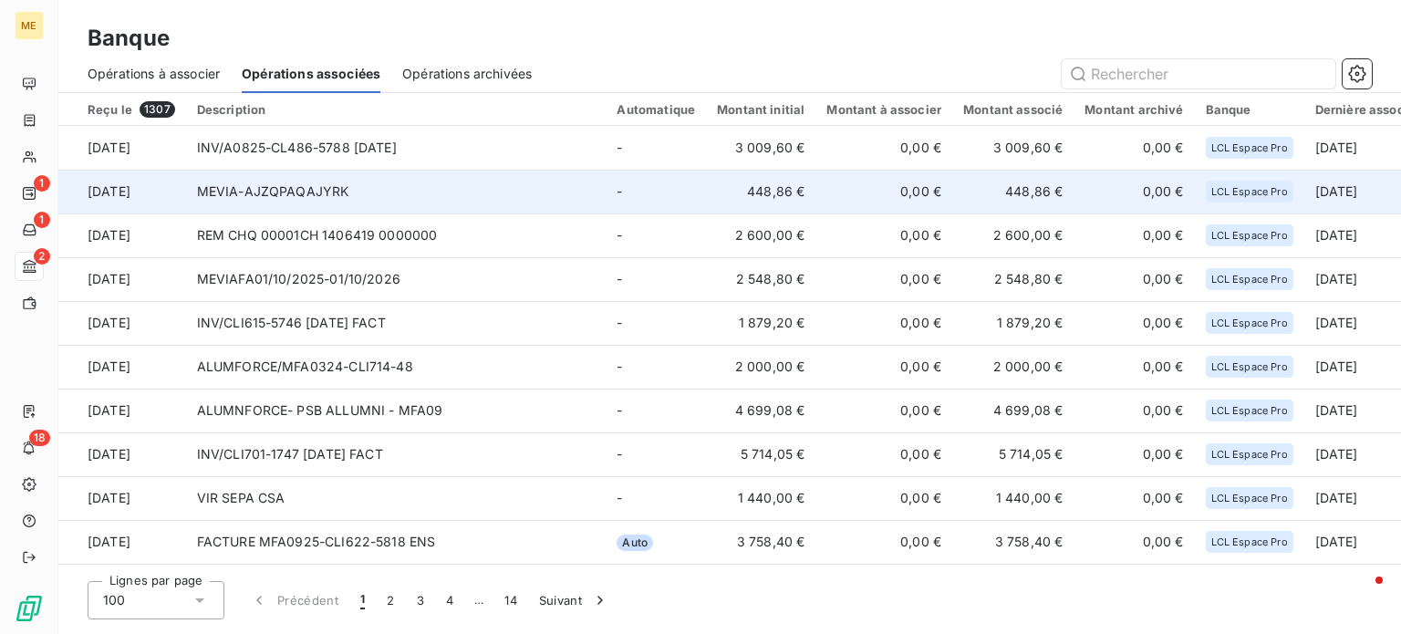
click at [533, 193] on td "MEVIA-AJZQPAQAJYRK" at bounding box center [396, 192] width 421 height 44
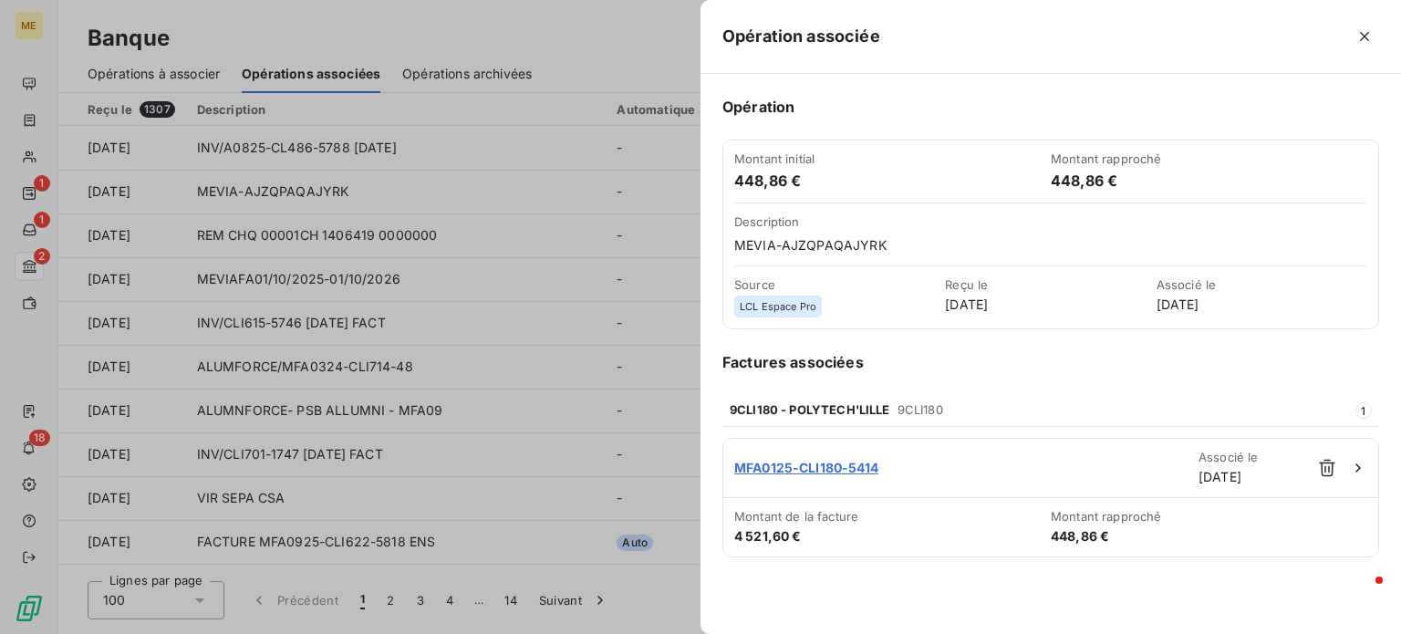
click at [584, 47] on div at bounding box center [700, 317] width 1401 height 634
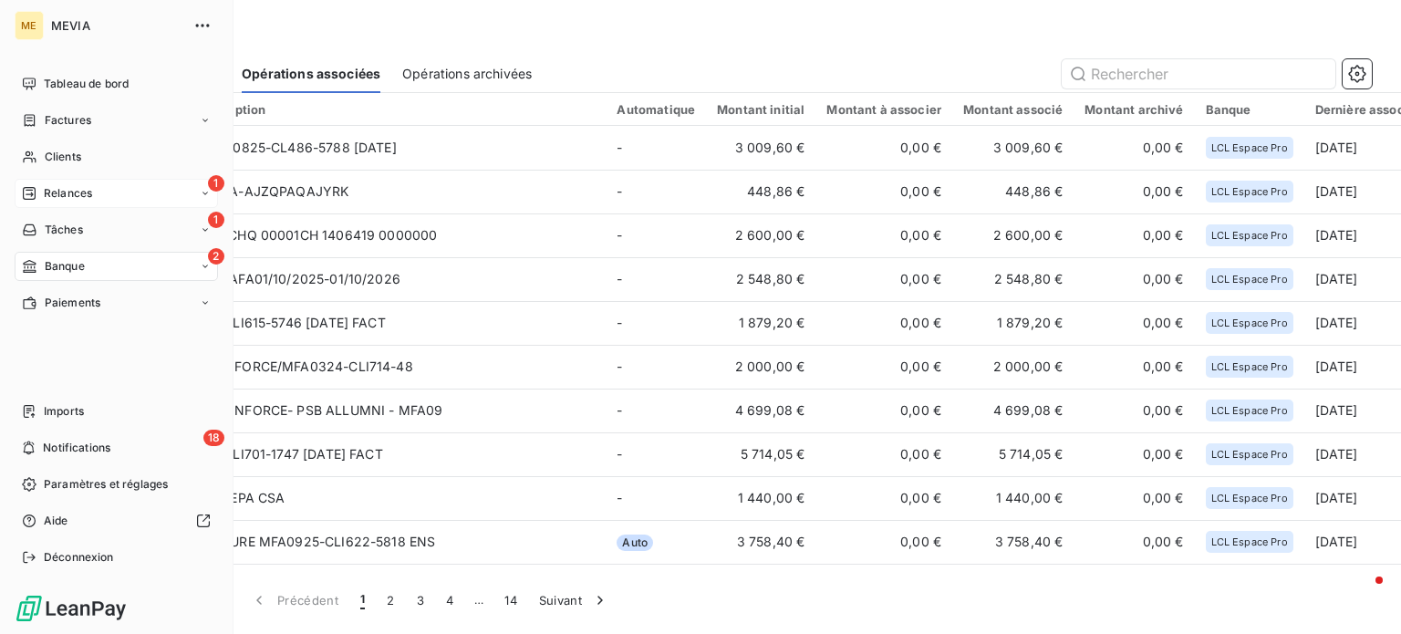
click at [74, 194] on span "Relances" at bounding box center [68, 193] width 48 height 16
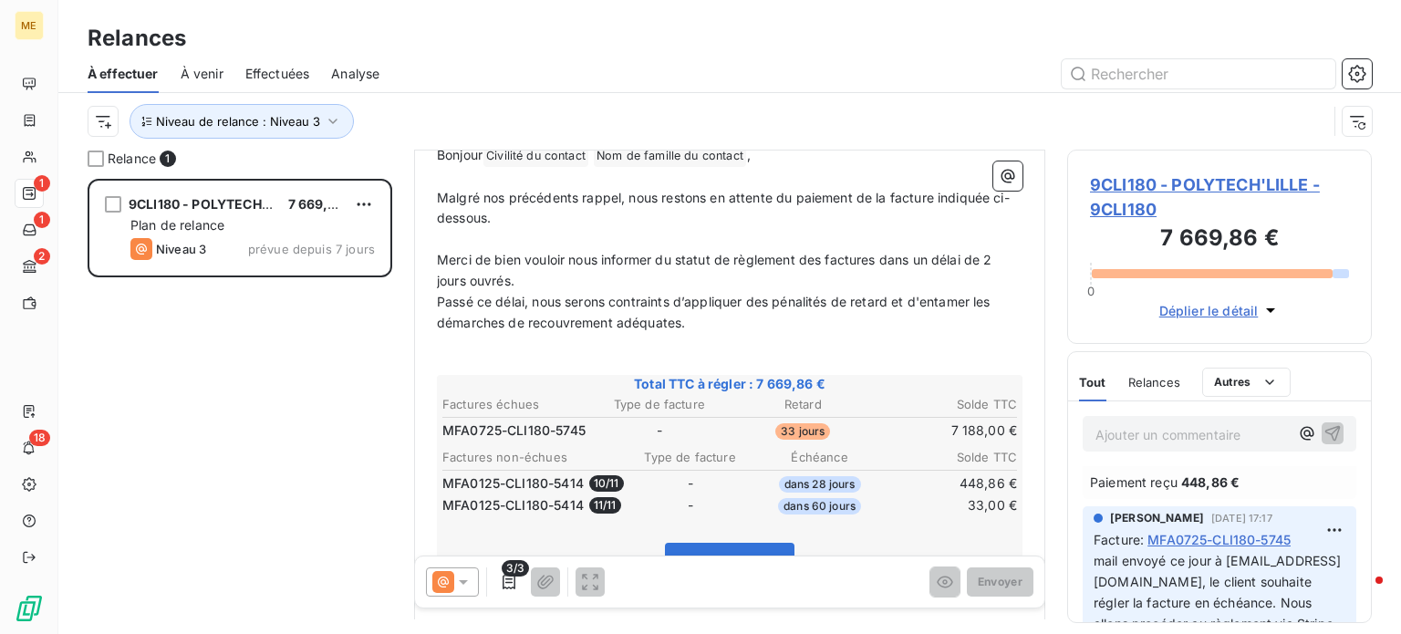
scroll to position [29, 0]
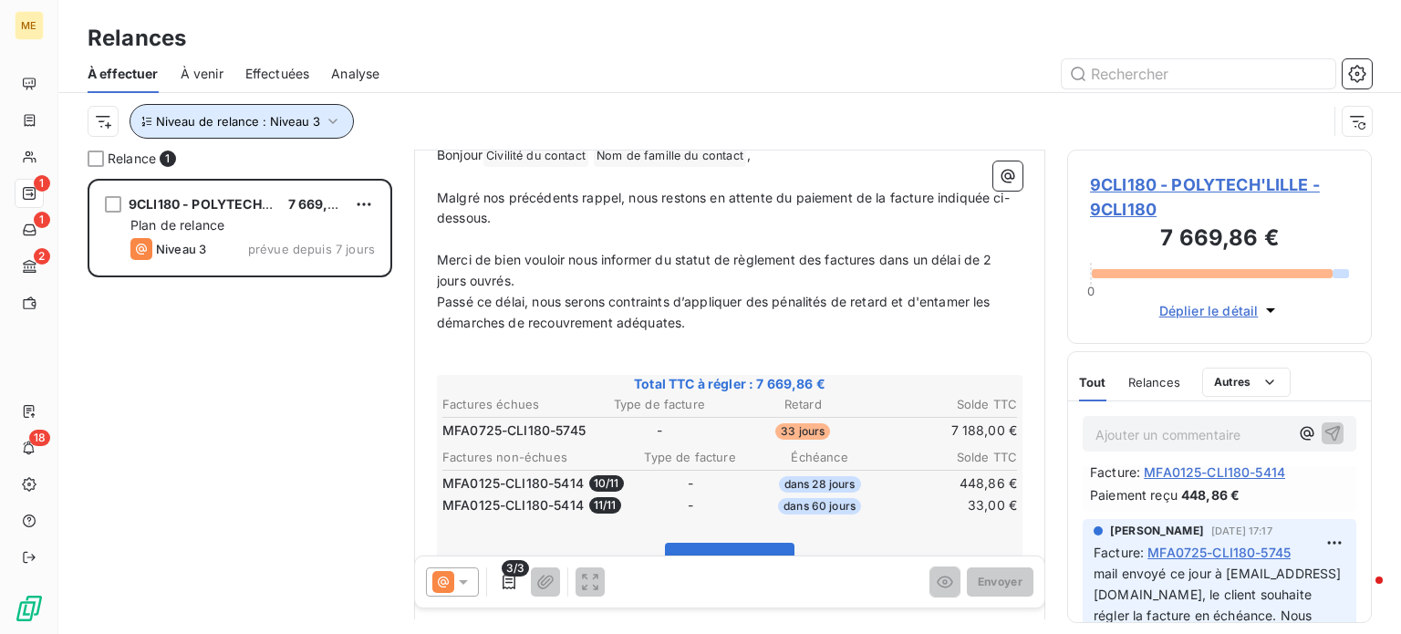
click at [299, 131] on button "Niveau de relance : Niveau 3" at bounding box center [242, 121] width 224 height 35
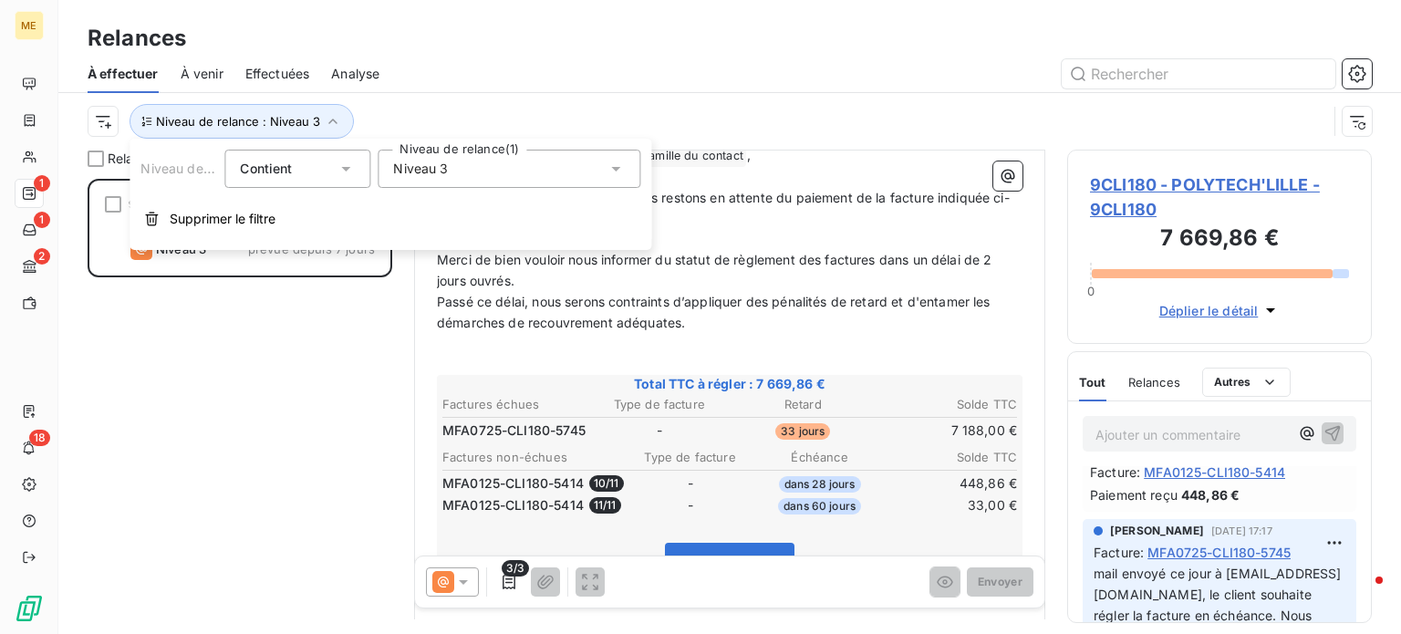
click at [430, 170] on span "Niveau 3" at bounding box center [420, 169] width 55 height 18
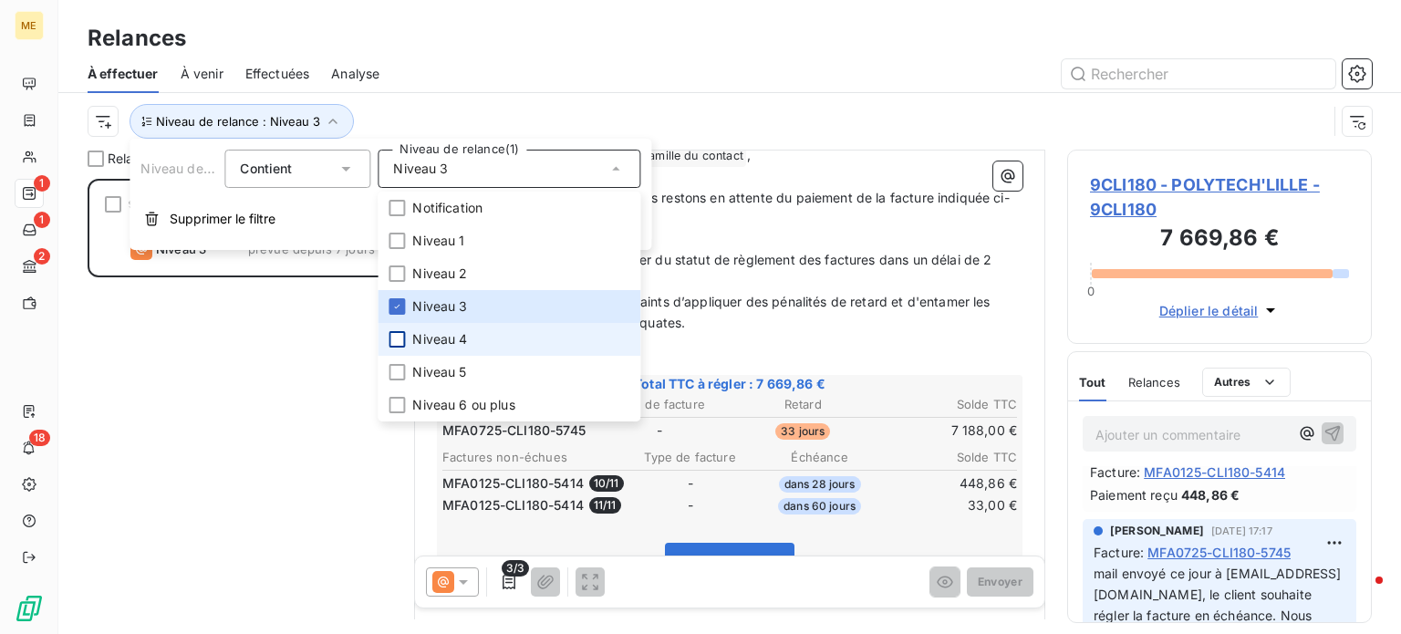
click at [398, 336] on div at bounding box center [397, 339] width 16 height 16
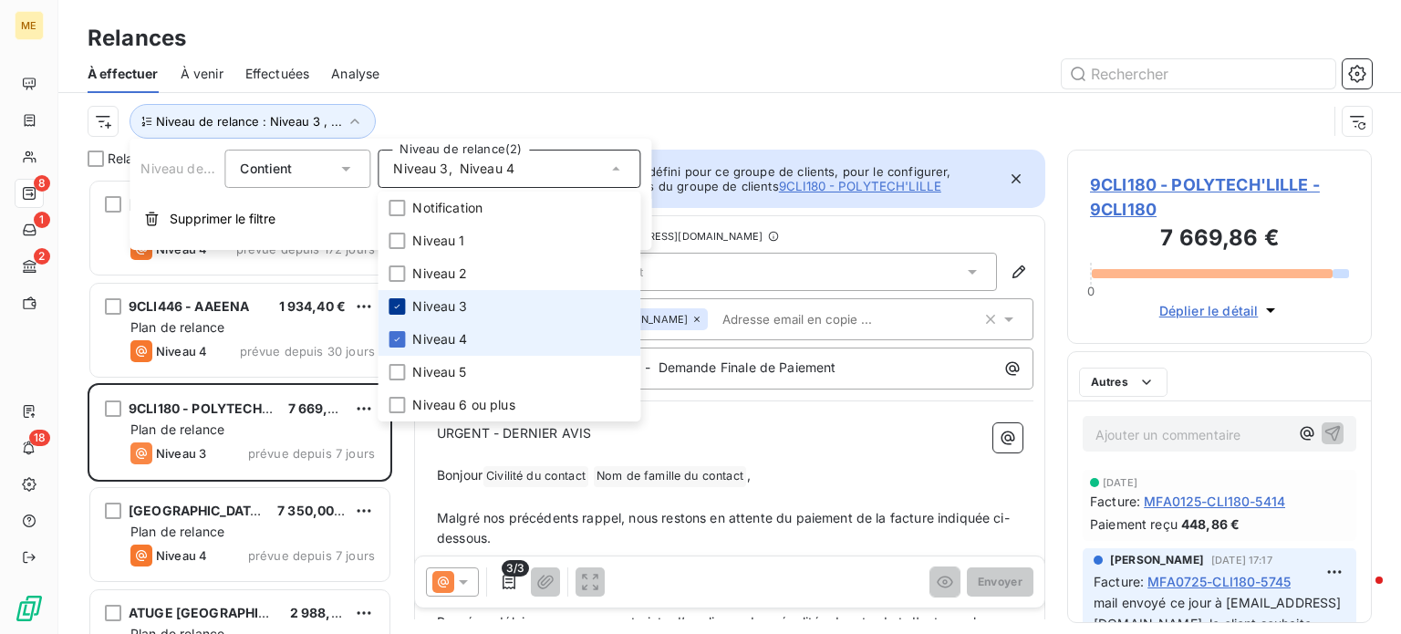
scroll to position [442, 290]
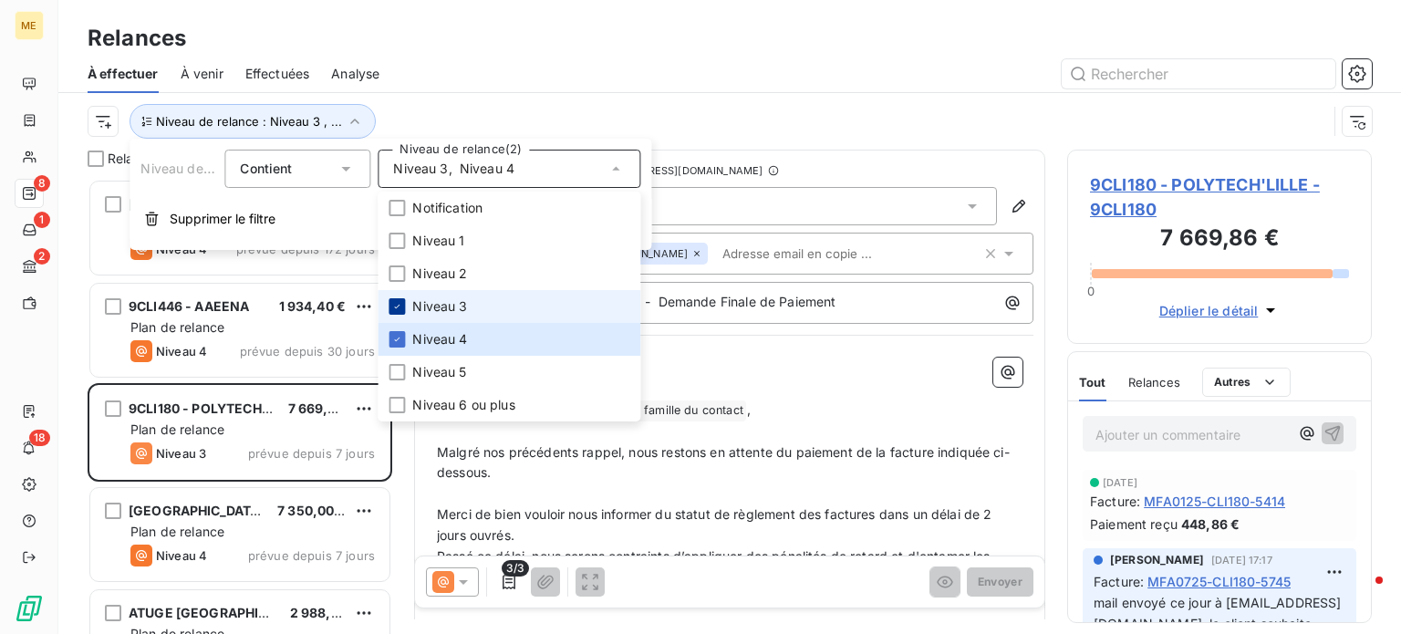
click at [395, 312] on div at bounding box center [397, 306] width 16 height 16
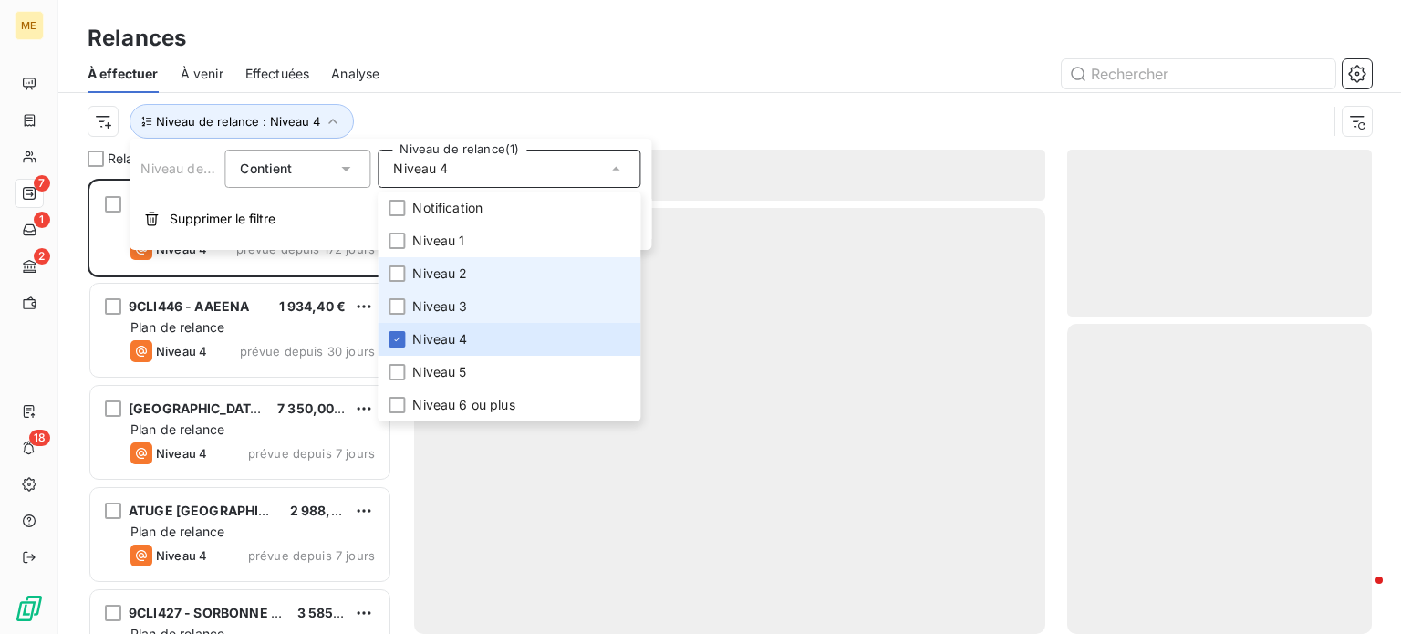
scroll to position [442, 290]
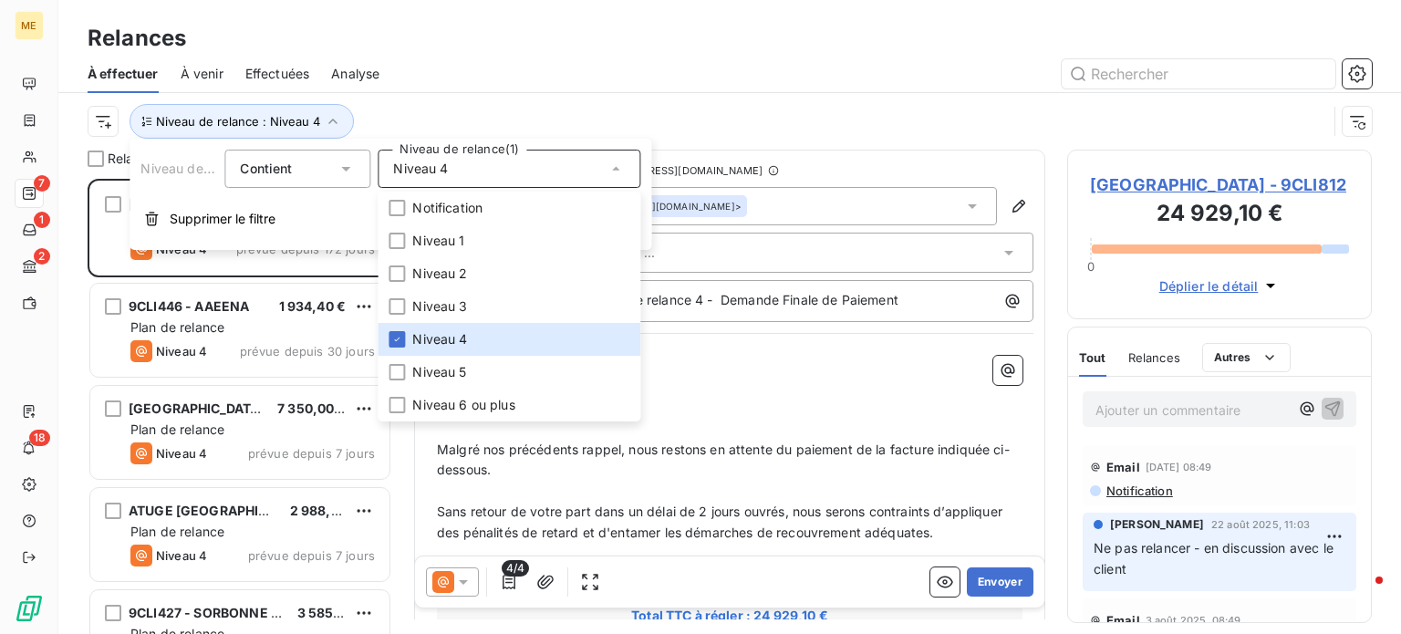
click at [533, 111] on div "Niveau de relance : Niveau 4" at bounding box center [708, 121] width 1240 height 35
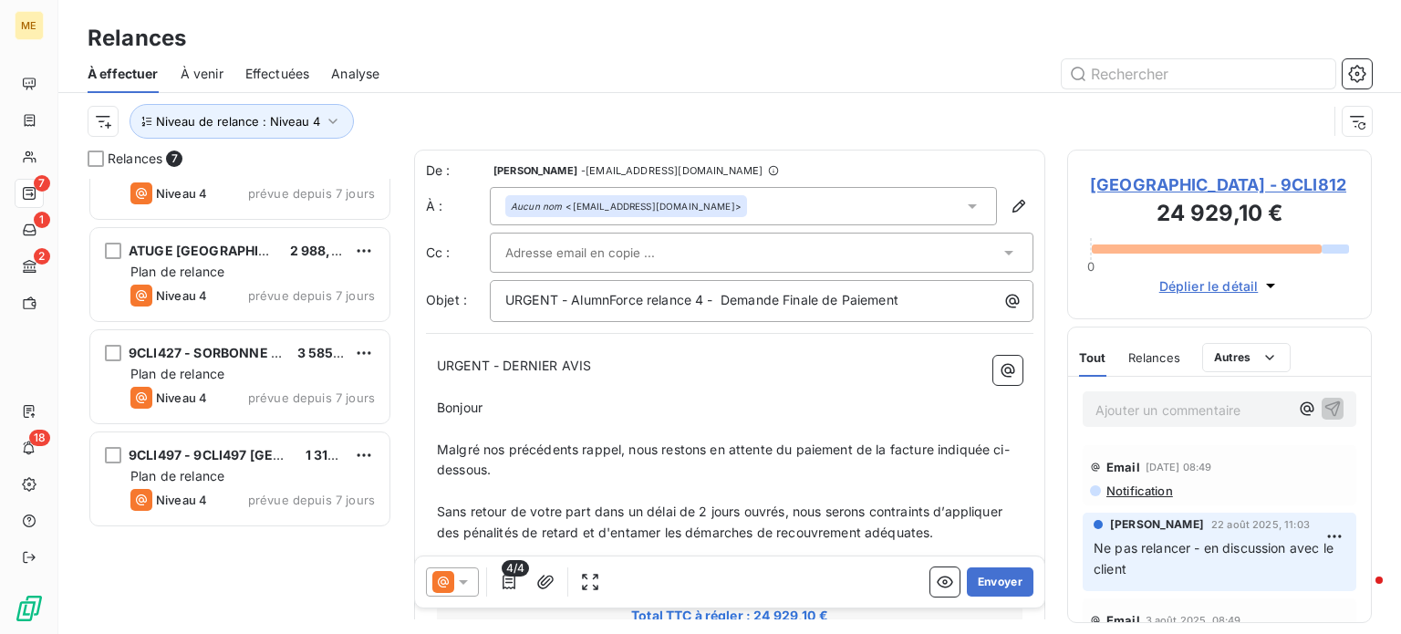
scroll to position [0, 0]
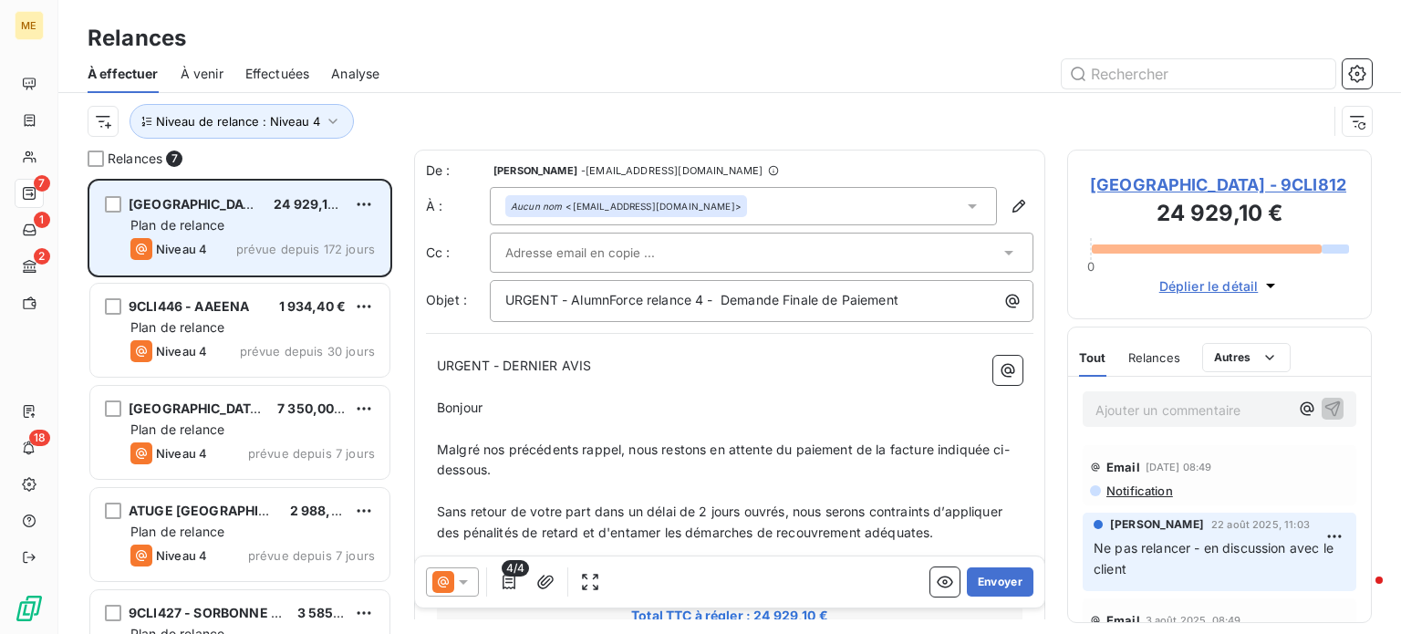
click at [268, 224] on div "Plan de relance" at bounding box center [252, 225] width 245 height 18
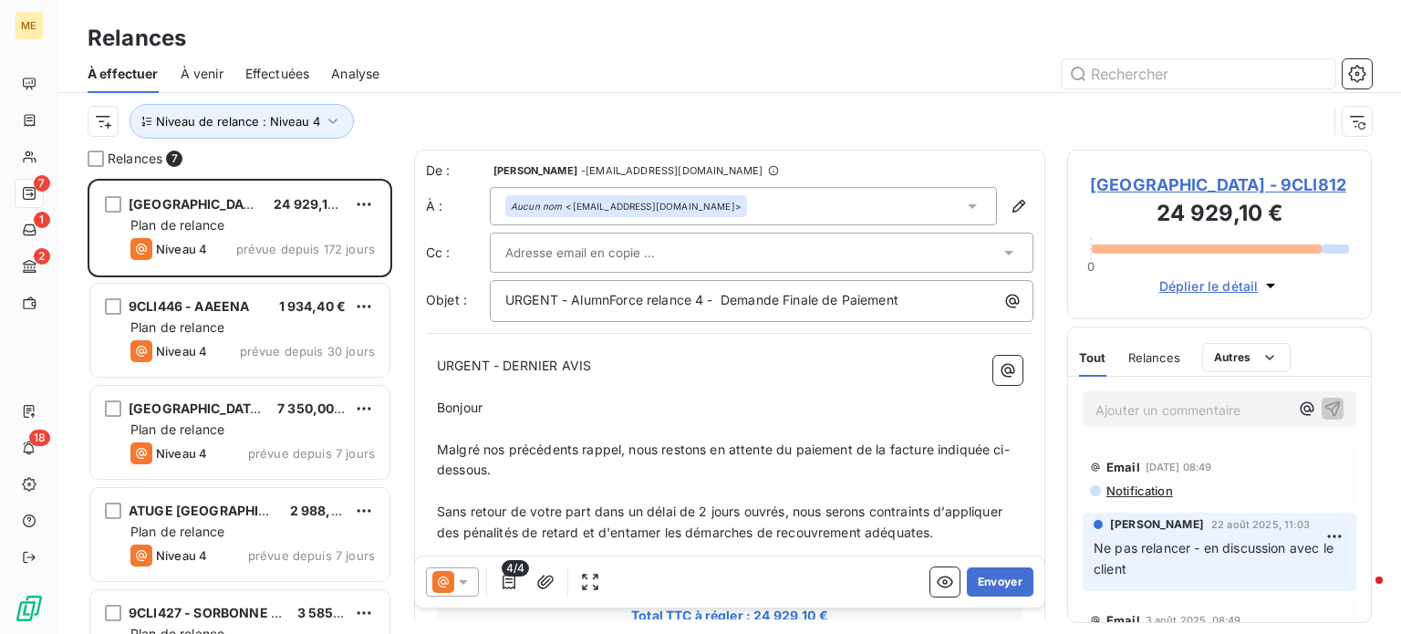
click at [1166, 498] on span "Notification" at bounding box center [1139, 491] width 68 height 15
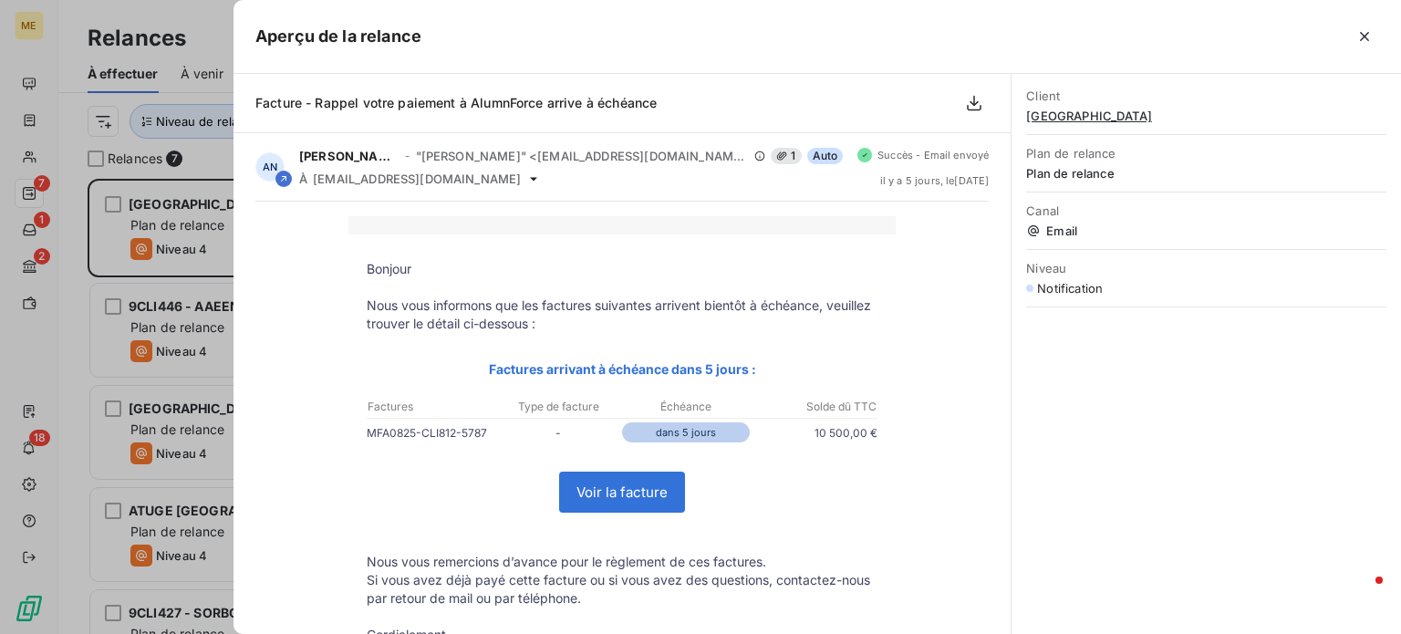
click at [190, 376] on div at bounding box center [700, 317] width 1401 height 634
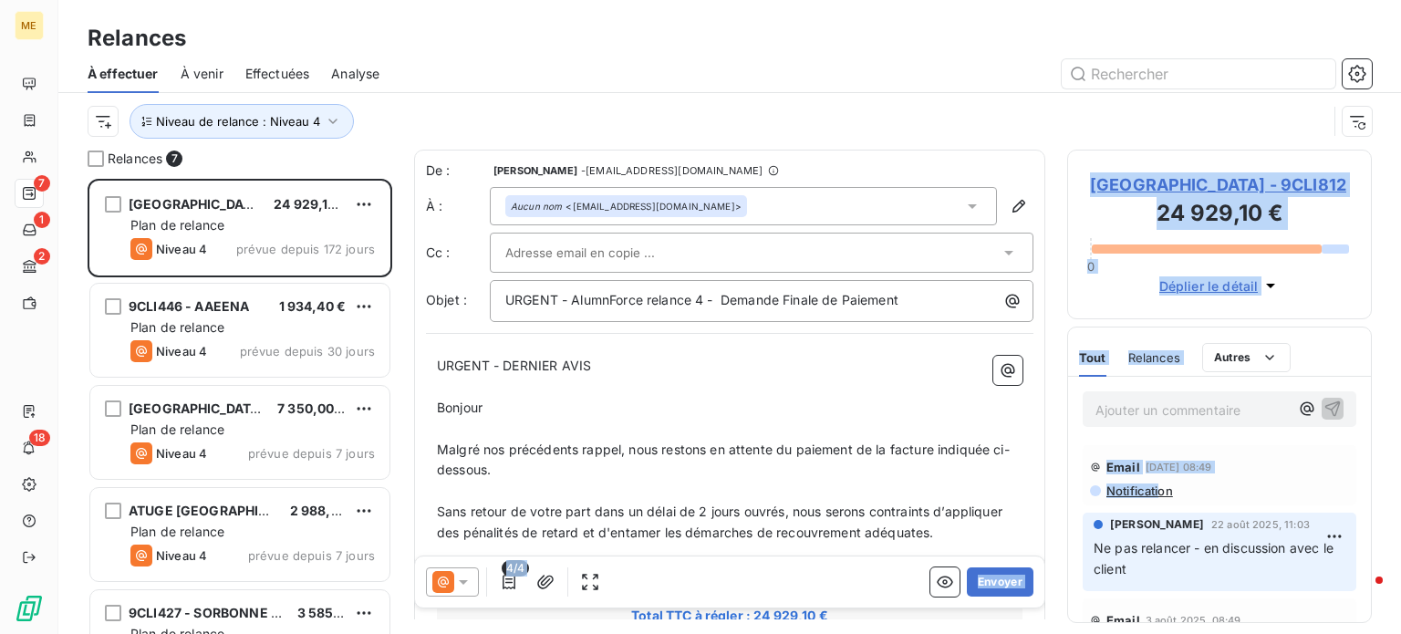
drag, startPoint x: 1162, startPoint y: 514, endPoint x: 766, endPoint y: 422, distance: 406.6
click at [766, 422] on div "Relances 7 Université de la Nouvelle-Calédonie 24 929,10 € Plan de relance Nive…" at bounding box center [729, 392] width 1343 height 484
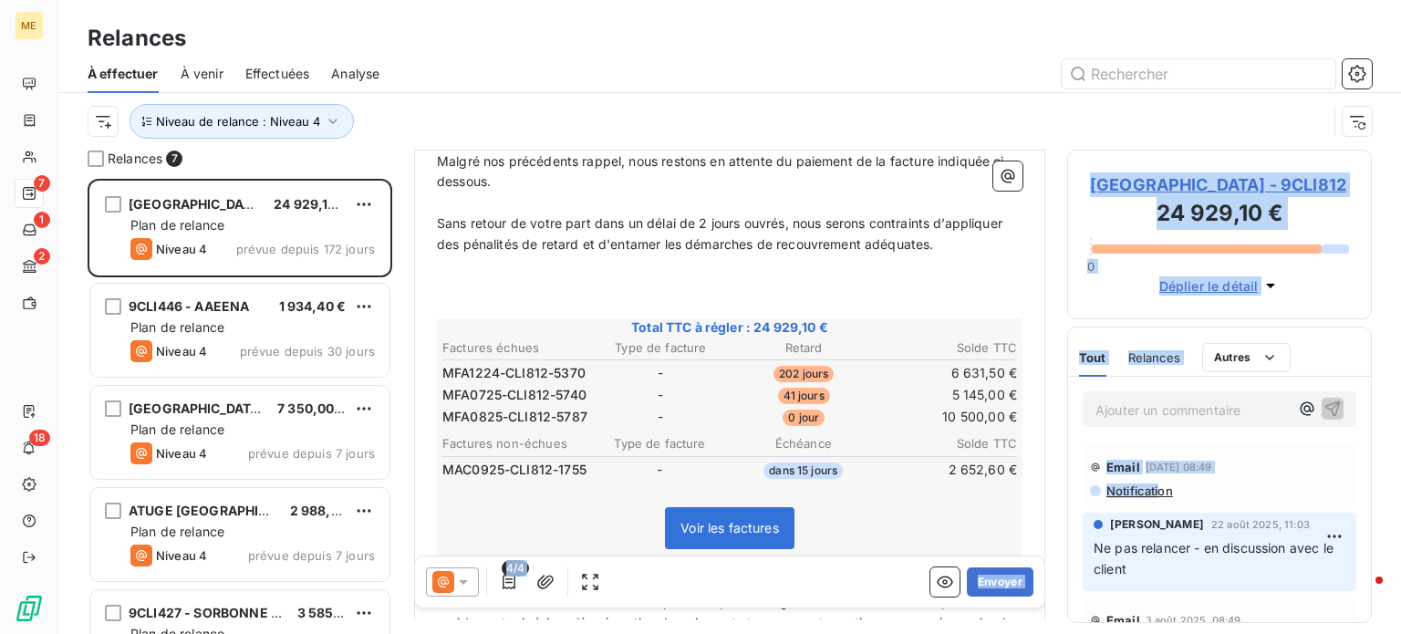
scroll to position [291, 0]
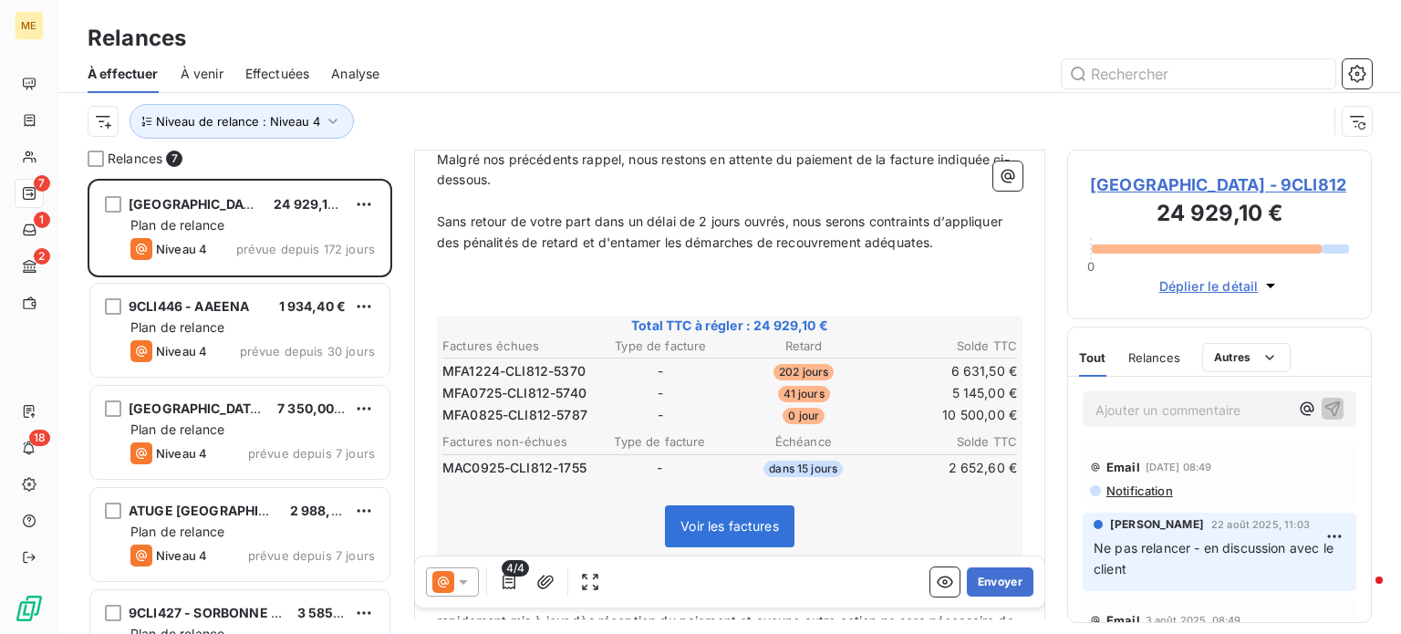
click at [1011, 98] on div "Niveau de relance : Niveau 4" at bounding box center [730, 121] width 1285 height 57
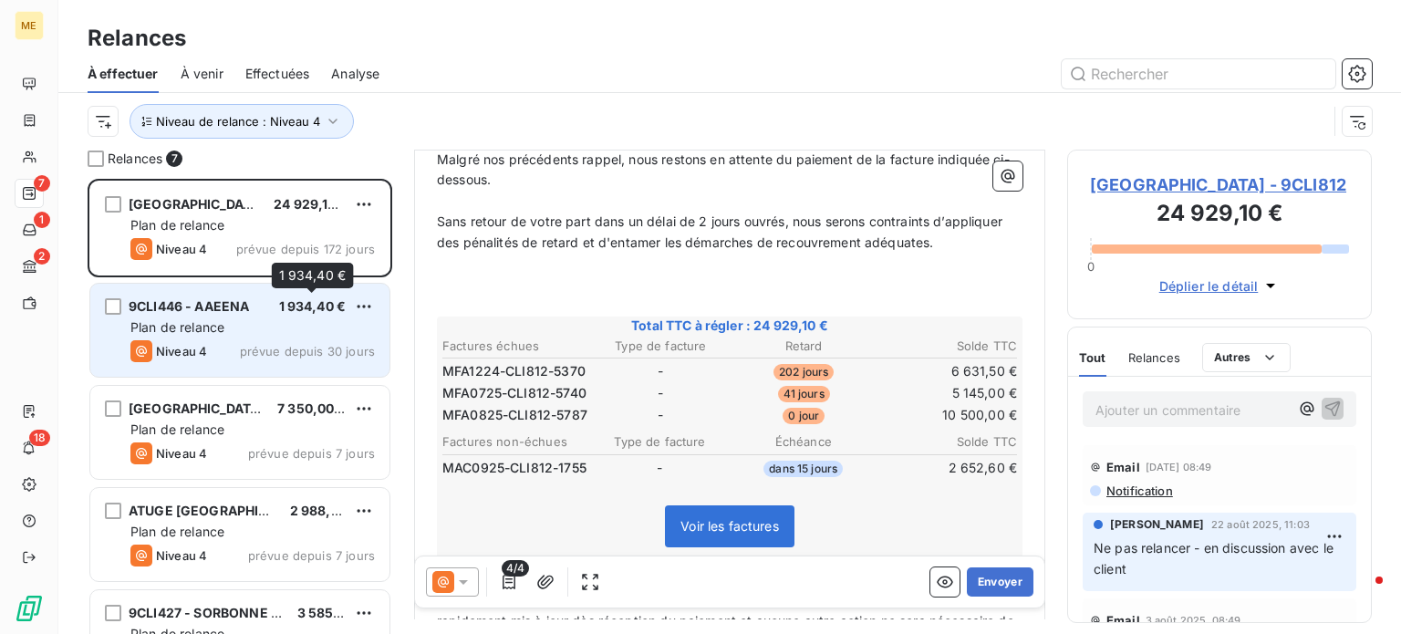
click at [283, 313] on span "1 934,40 €" at bounding box center [313, 306] width 68 height 16
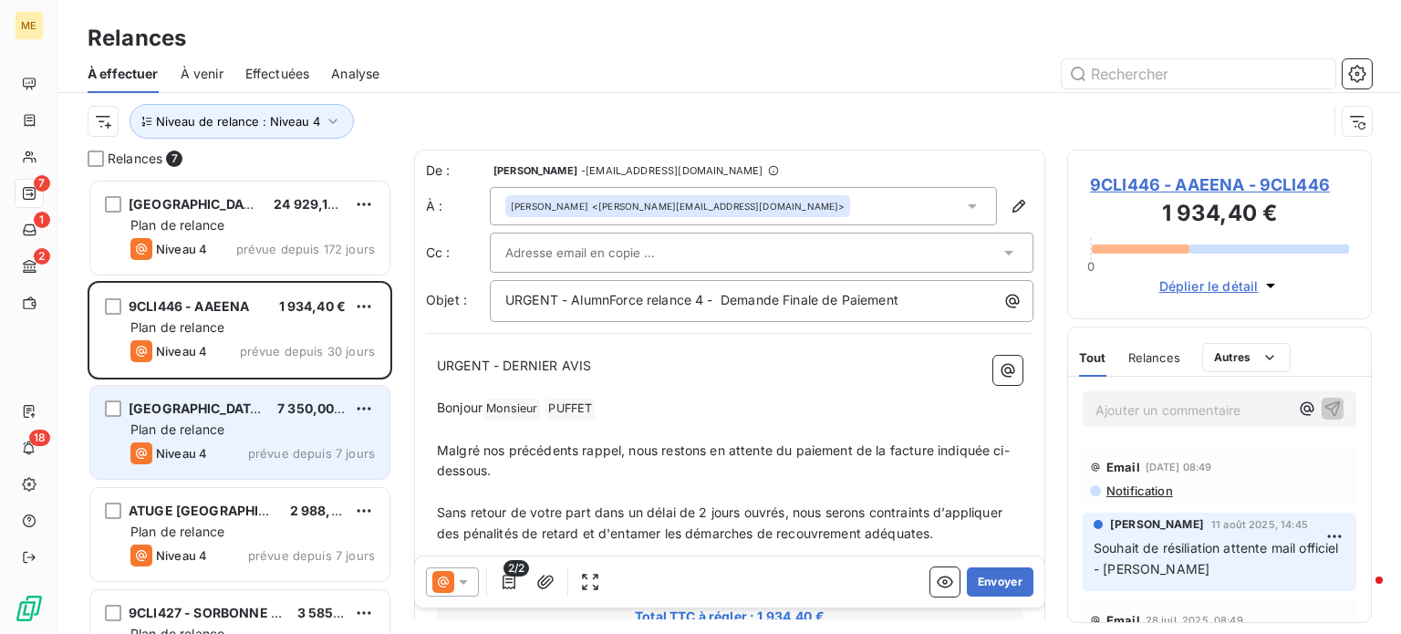
click at [305, 431] on div "Plan de relance" at bounding box center [252, 430] width 245 height 18
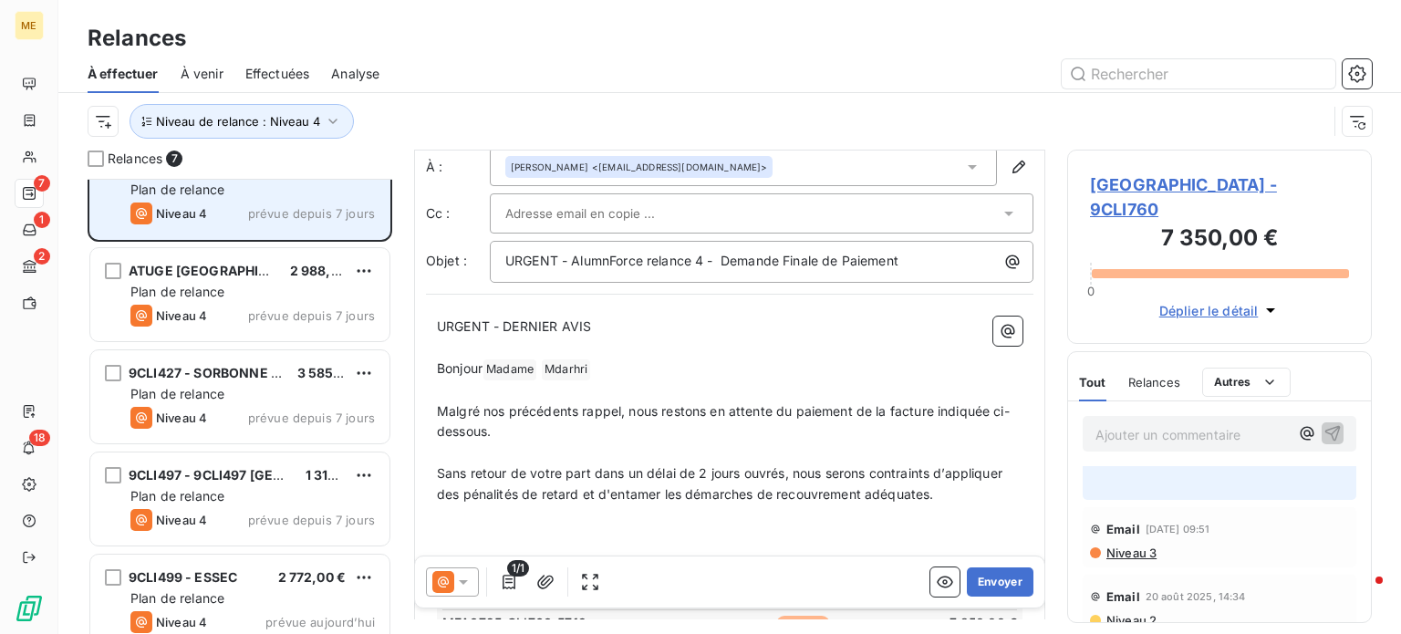
scroll to position [242, 0]
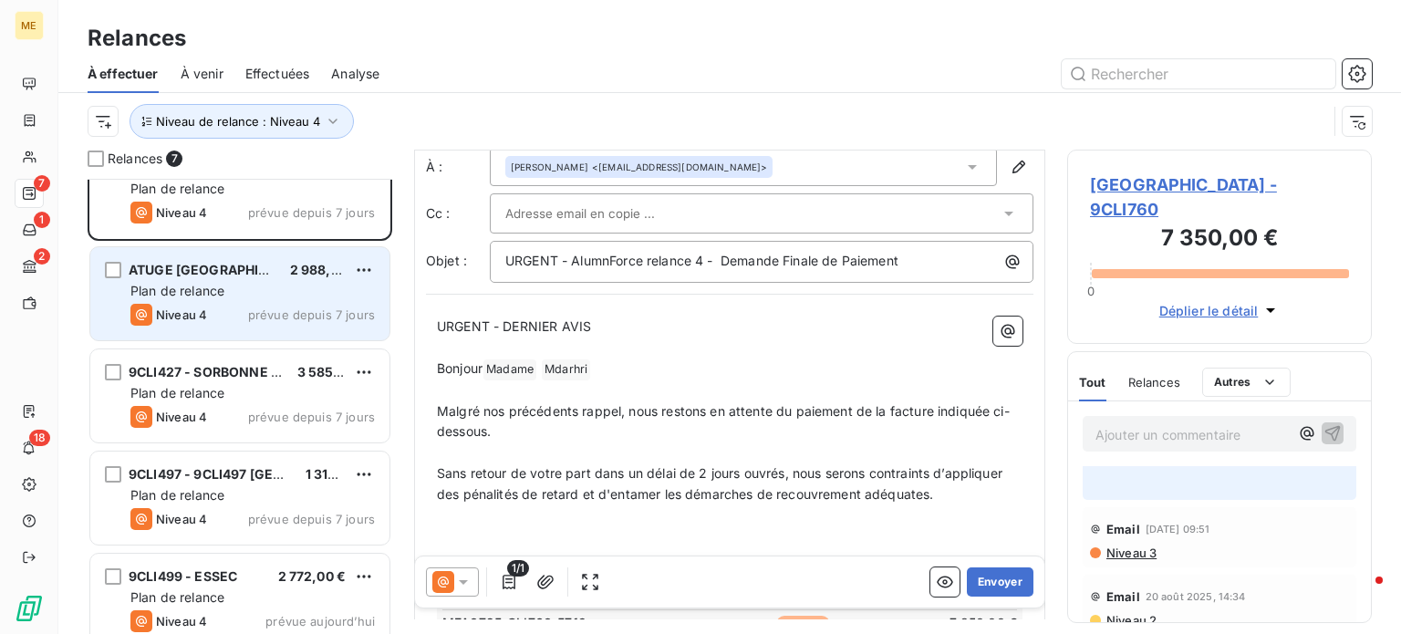
click at [218, 291] on span "Plan de relance" at bounding box center [177, 291] width 94 height 16
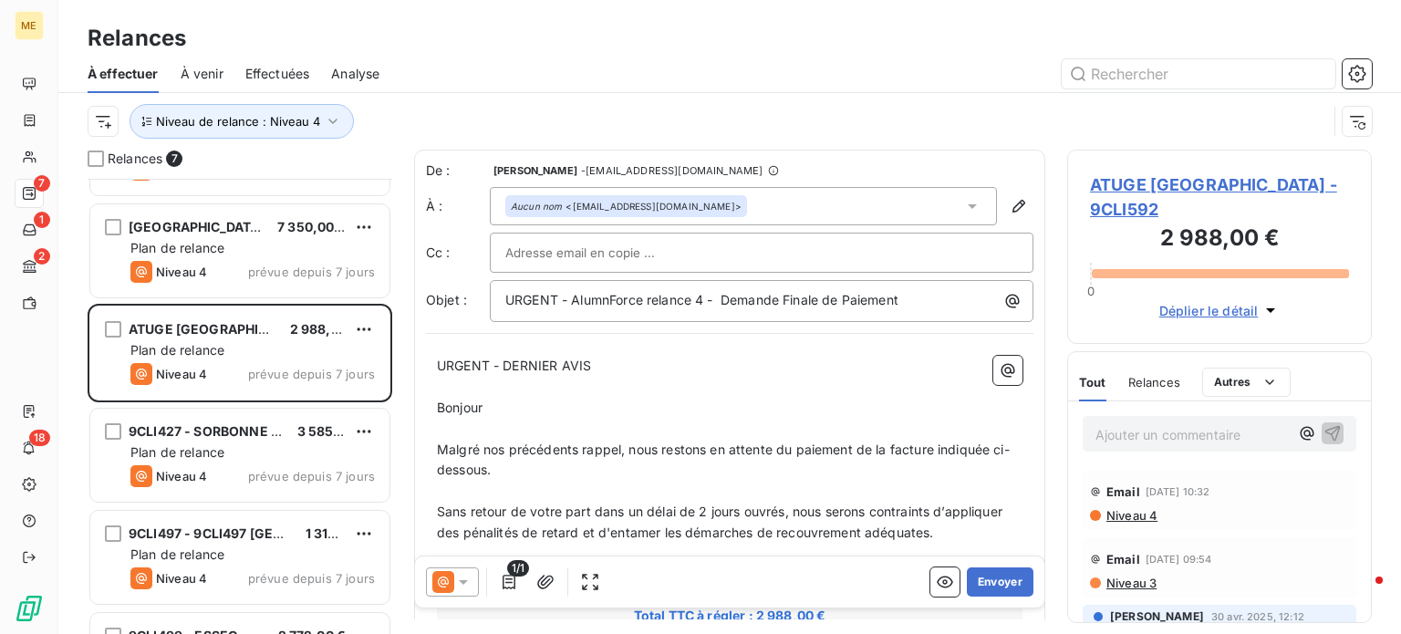
click at [767, 209] on div "Aucun nom <atef.somai@atuge.org>" at bounding box center [743, 206] width 507 height 38
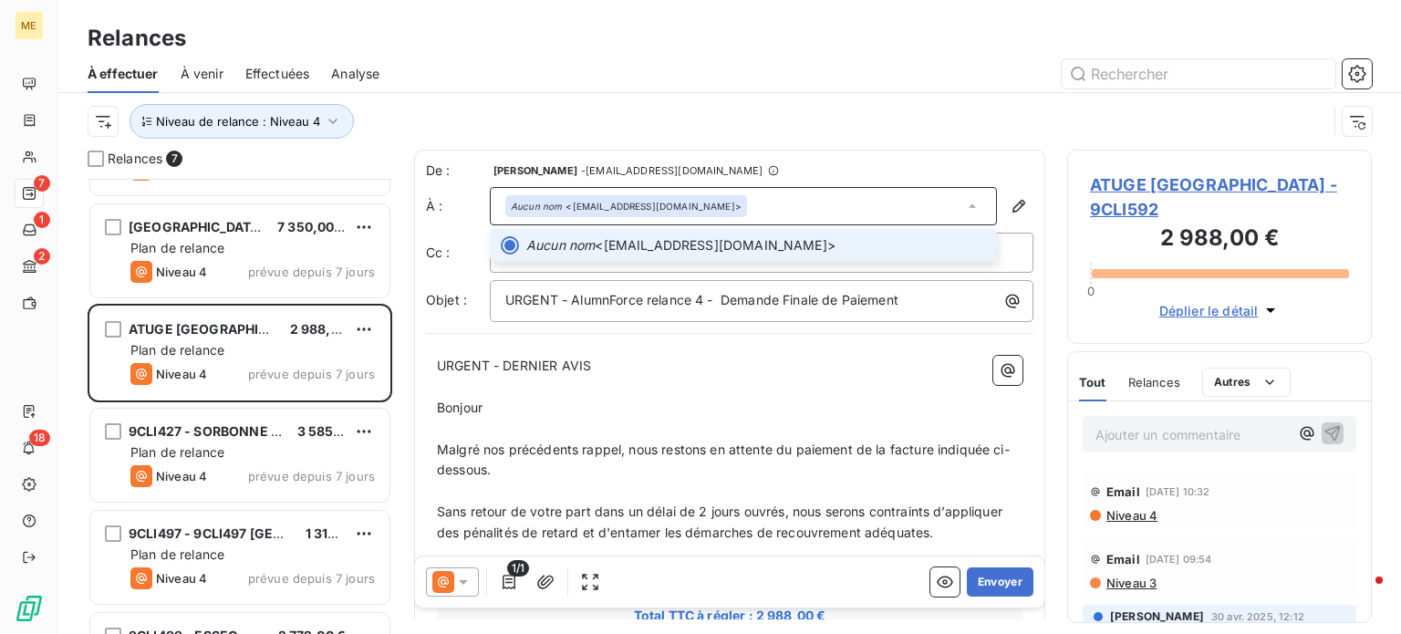
click at [767, 209] on div "Aucun nom <atef.somai@atuge.org>" at bounding box center [743, 206] width 507 height 38
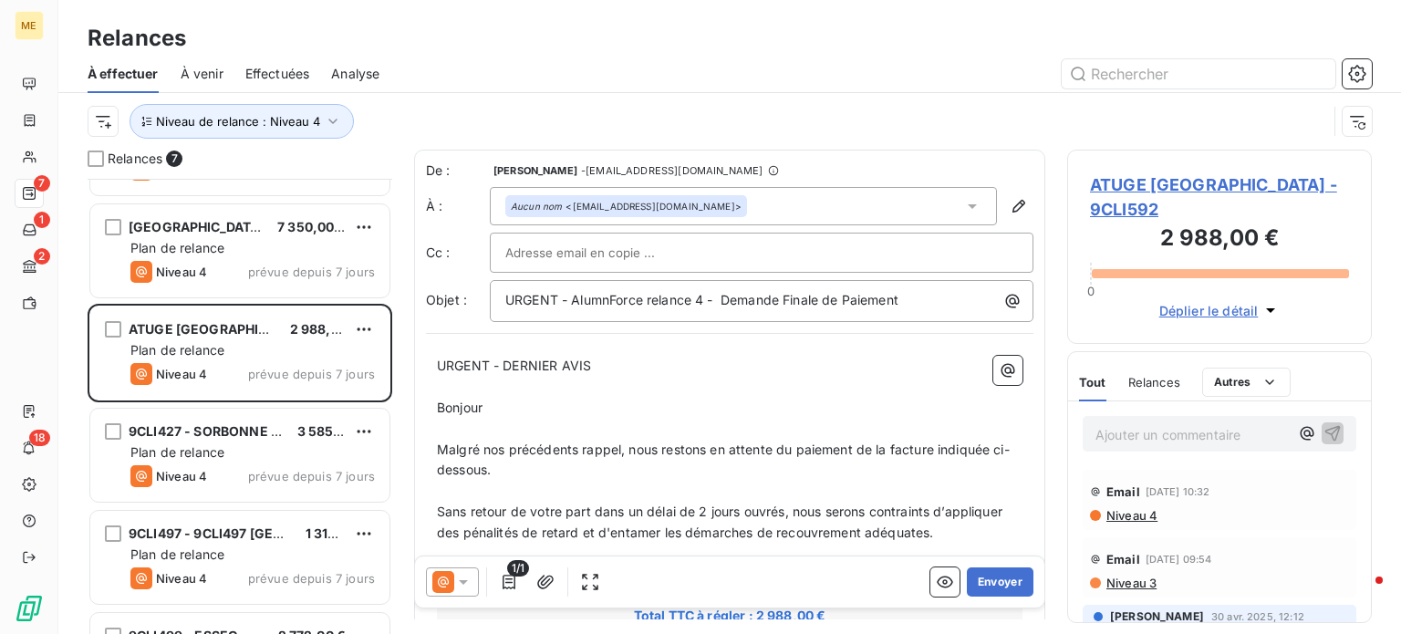
click at [823, 196] on div "Aucun nom <atef.somai@atuge.org>" at bounding box center [743, 206] width 507 height 38
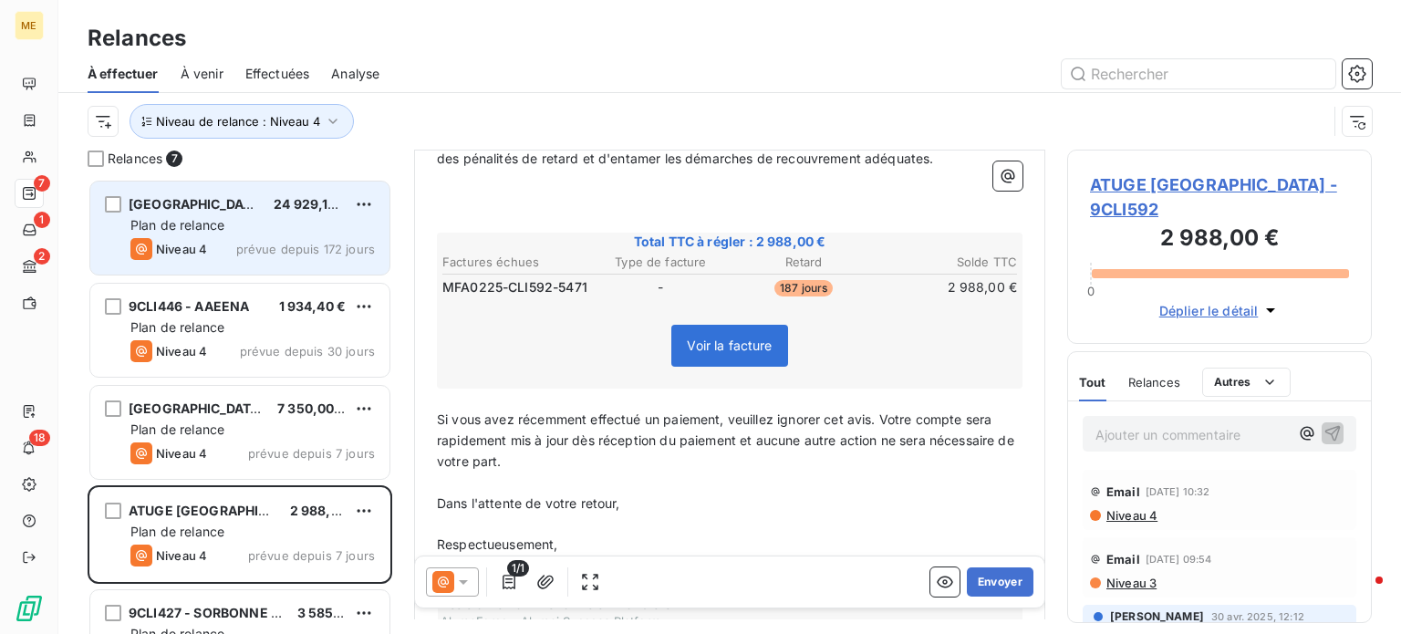
click at [229, 239] on div "Niveau 4 prévue depuis 172 jours" at bounding box center [252, 249] width 245 height 22
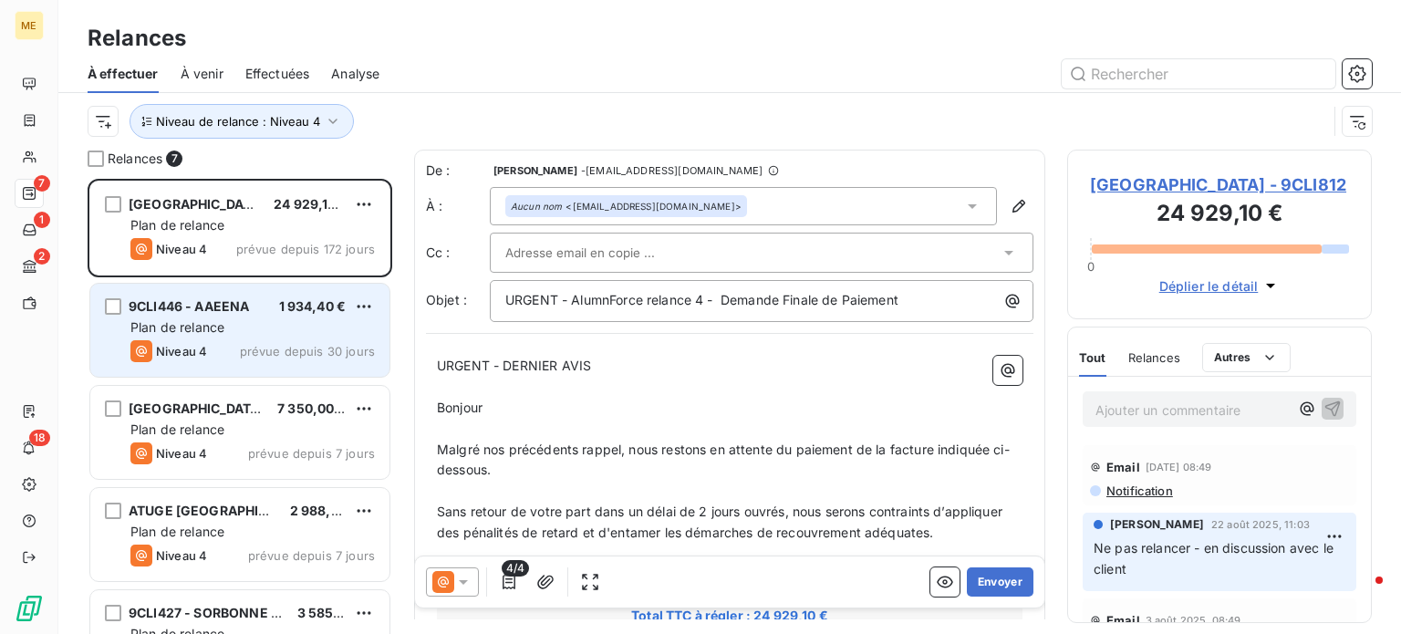
drag, startPoint x: 635, startPoint y: 418, endPoint x: 243, endPoint y: 332, distance: 401.6
click at [243, 332] on div "Plan de relance" at bounding box center [252, 327] width 245 height 18
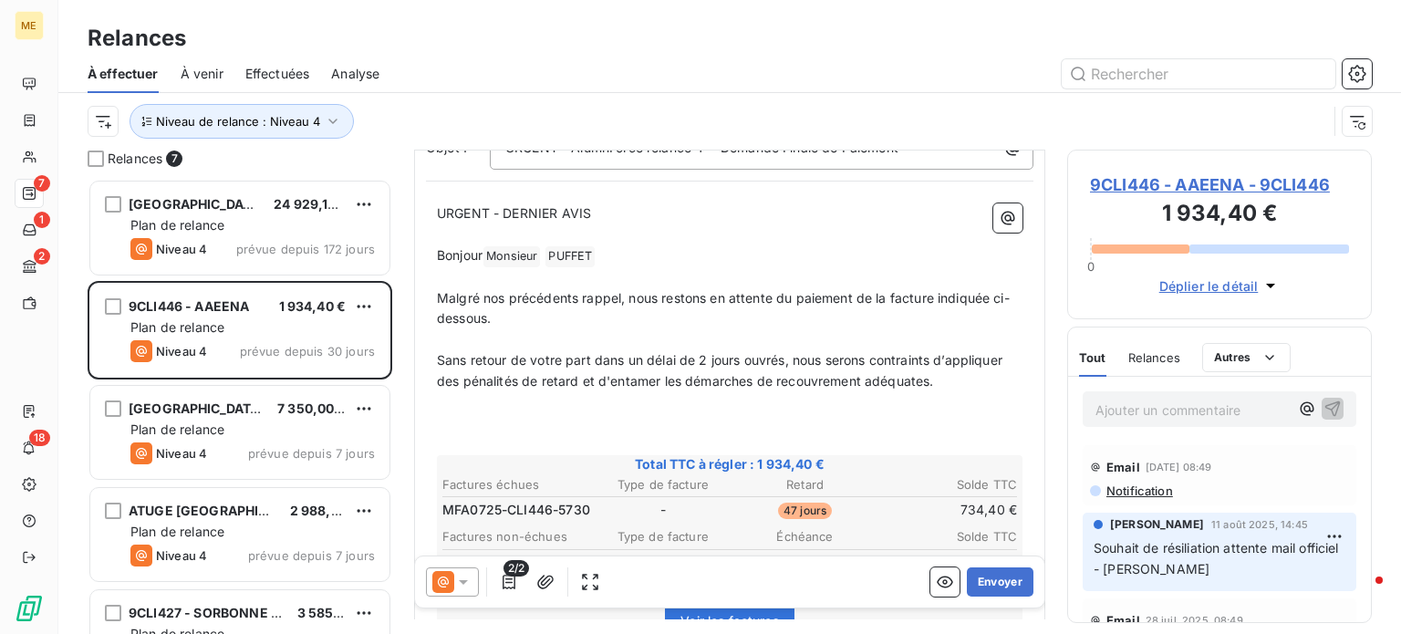
scroll to position [158, 0]
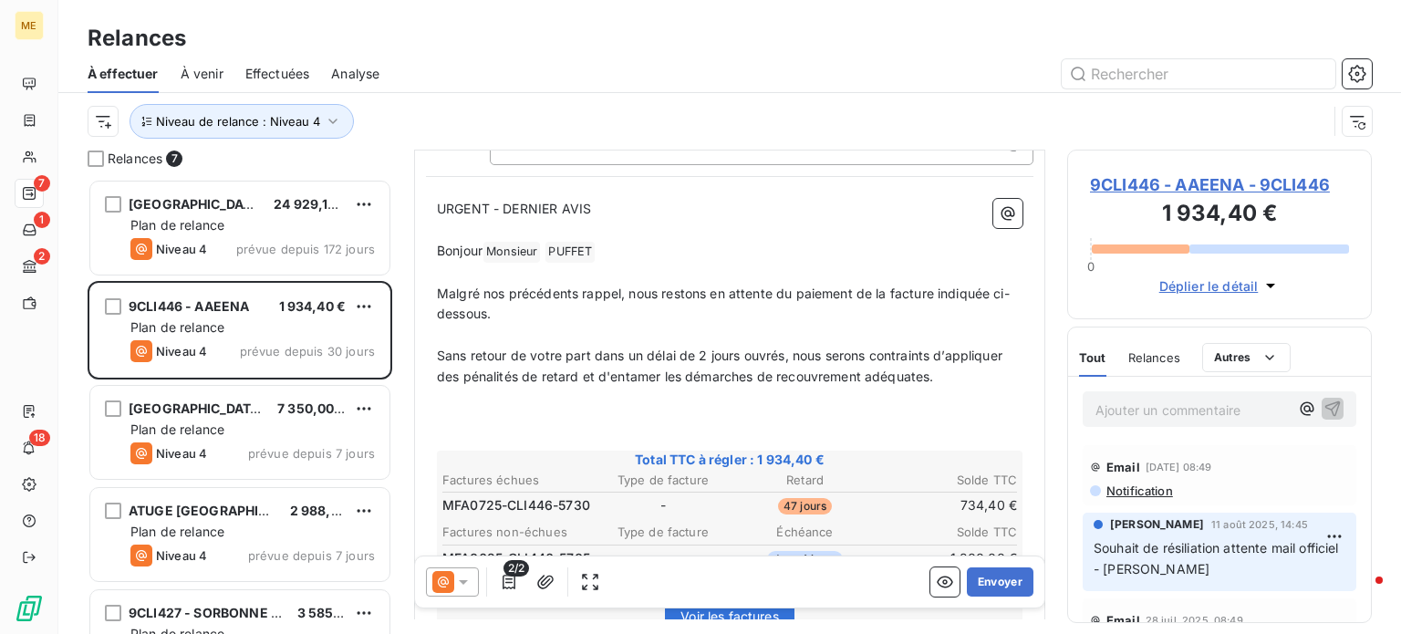
click at [1208, 182] on span "9CLI446 - AAEENA - 9CLI446" at bounding box center [1219, 184] width 259 height 25
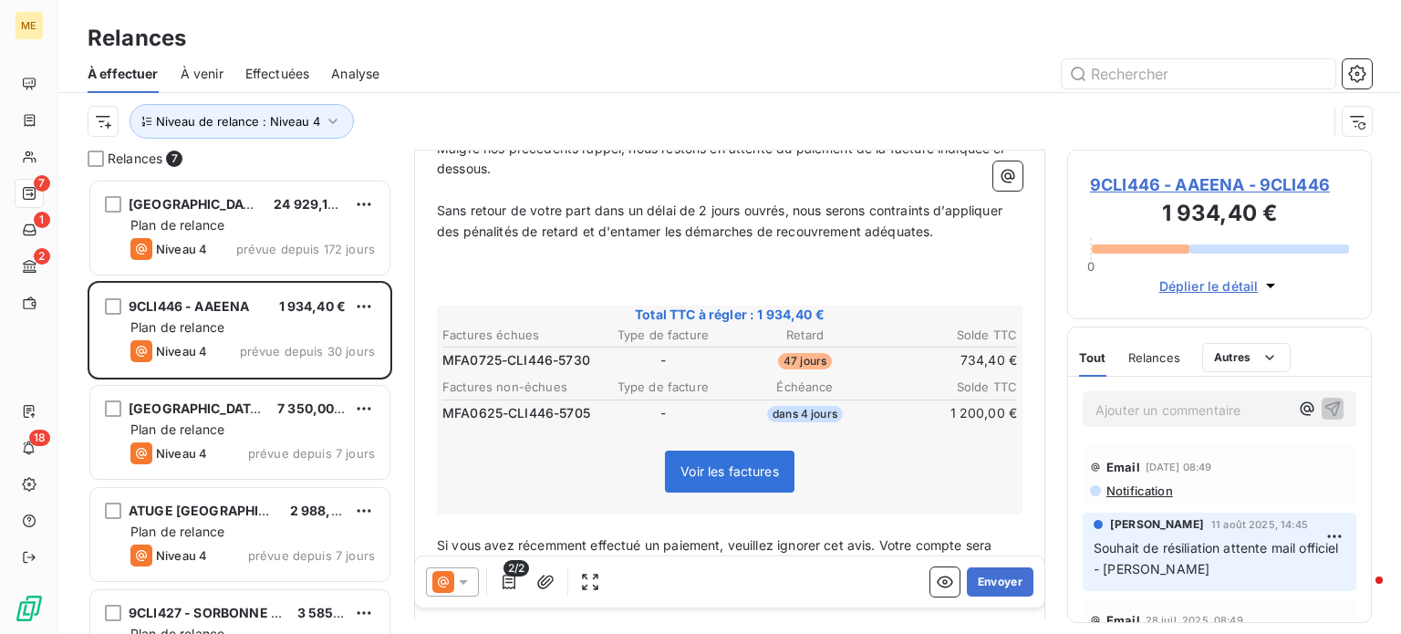
click at [1148, 492] on span "Notification" at bounding box center [1139, 491] width 68 height 15
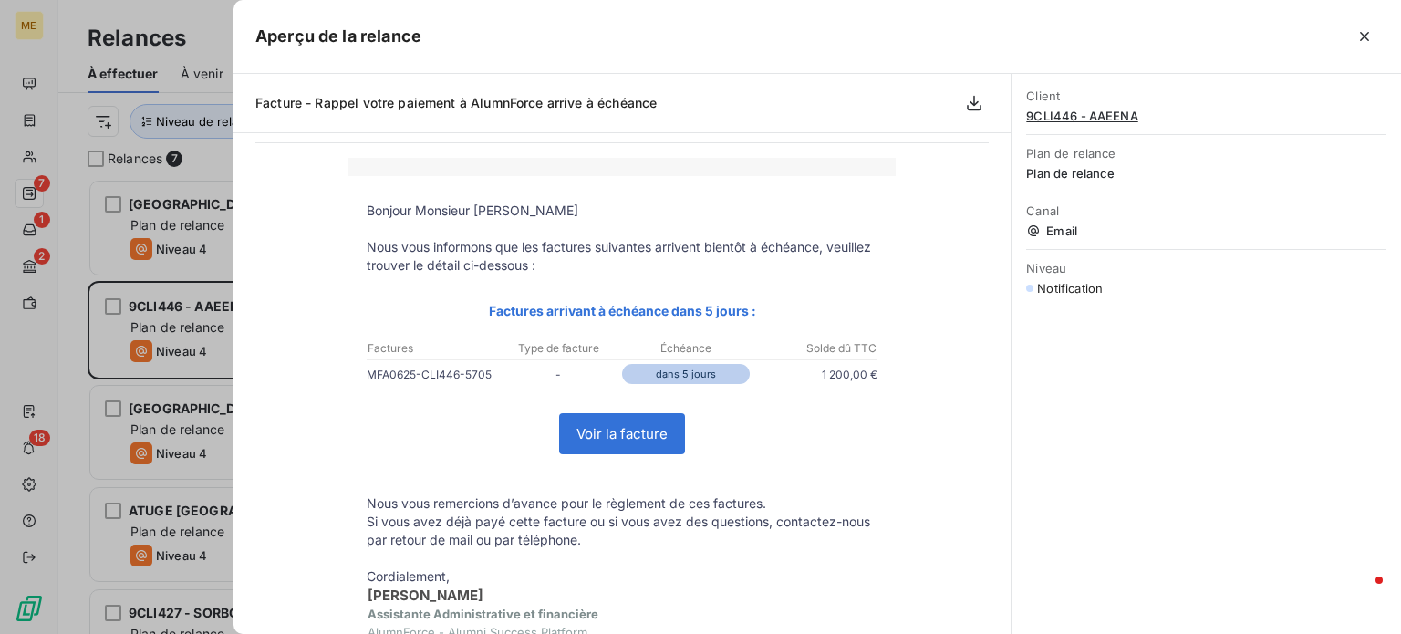
scroll to position [60, 0]
click at [186, 302] on div at bounding box center [700, 317] width 1401 height 634
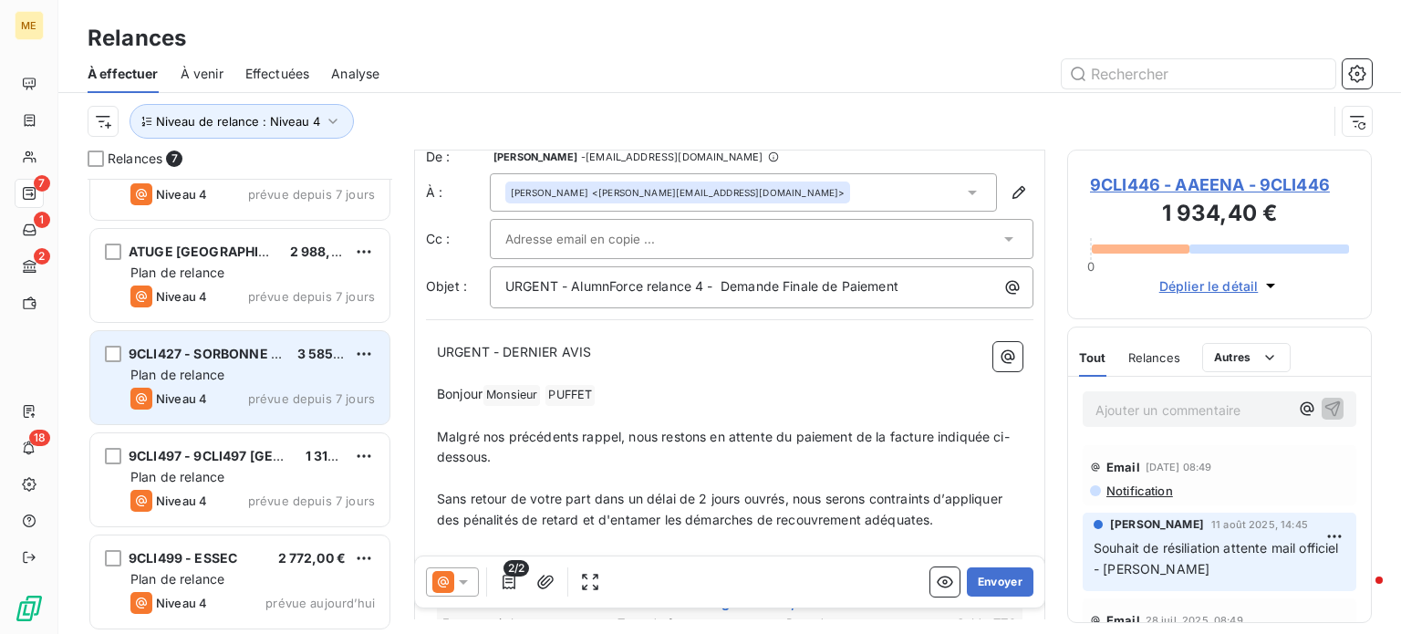
scroll to position [184, 0]
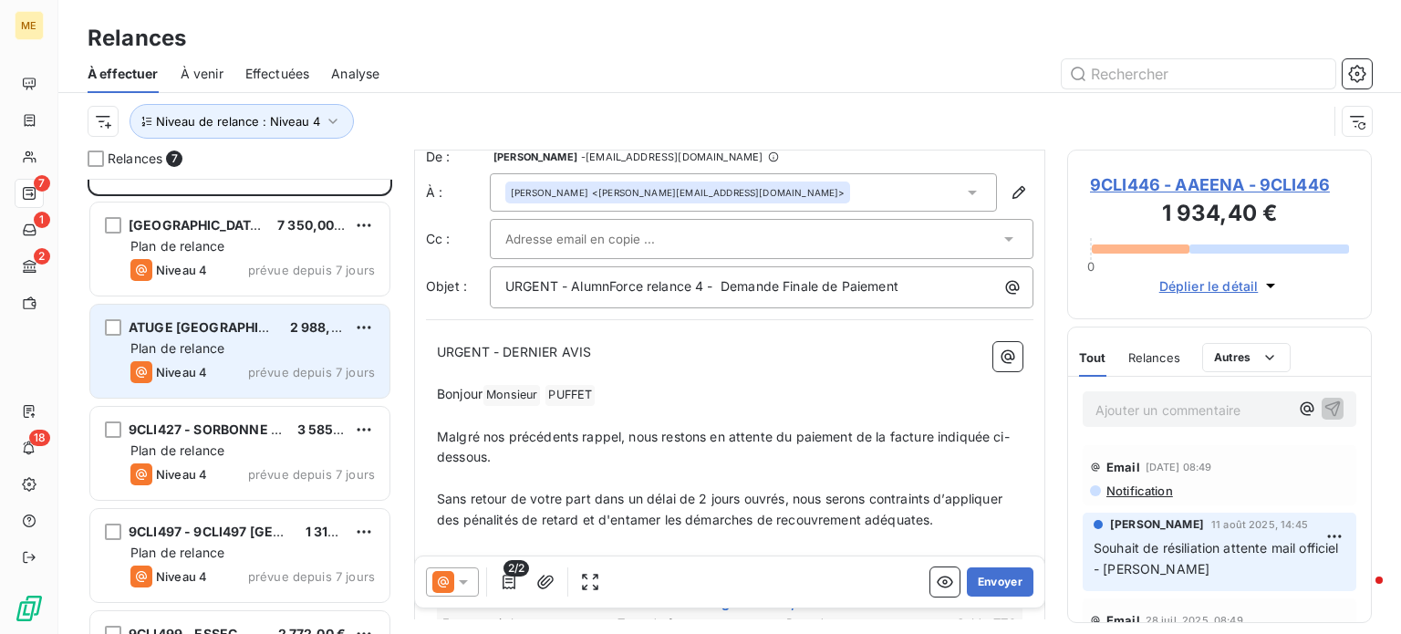
click at [237, 337] on div "ATUGE Tunisie 2 988,00 € Plan de relance Niveau 4 prévue depuis 7 jours" at bounding box center [239, 351] width 299 height 93
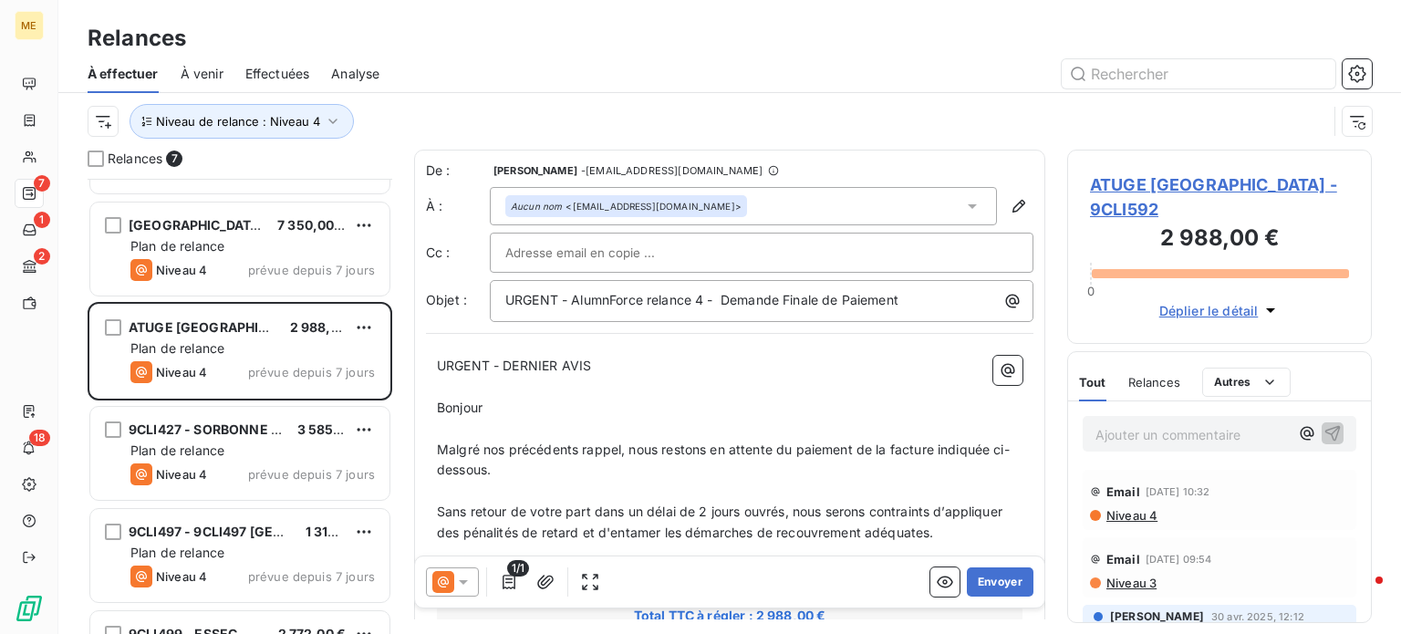
drag, startPoint x: 259, startPoint y: 351, endPoint x: 793, endPoint y: 251, distance: 543.1
click at [793, 251] on div at bounding box center [761, 252] width 513 height 27
paste input "nourchene.dhaouadi@atuge.org"
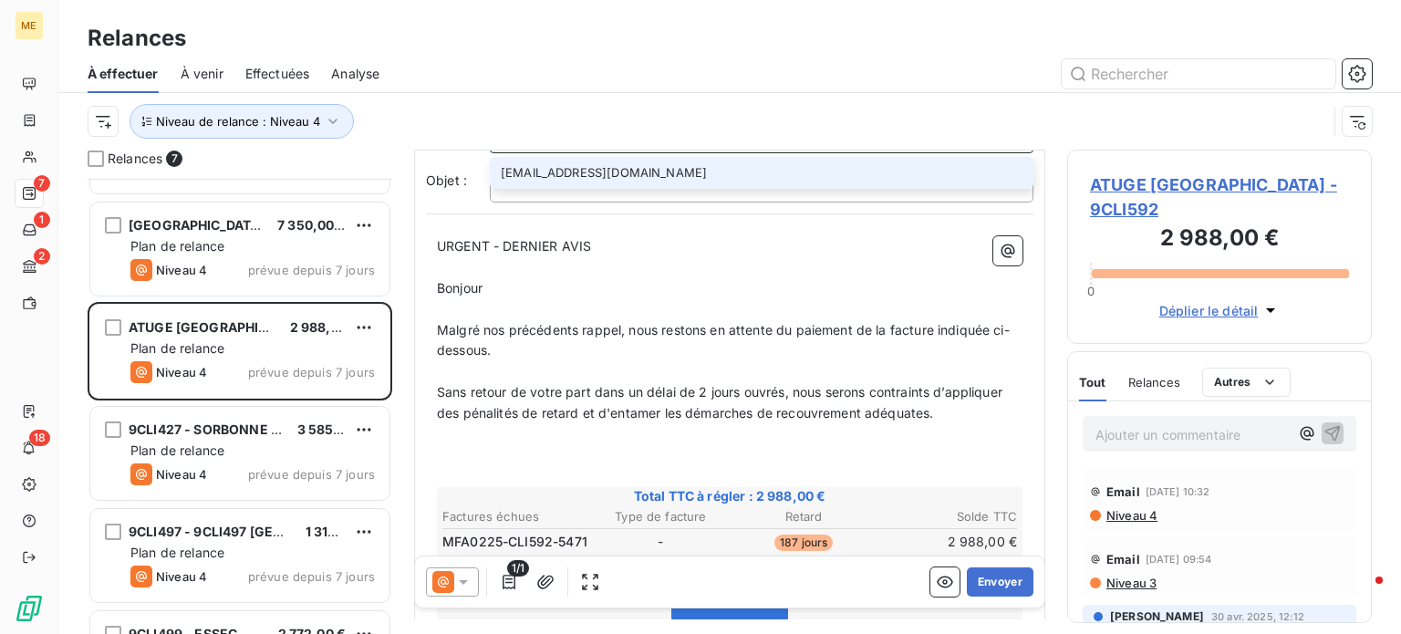
scroll to position [135, 0]
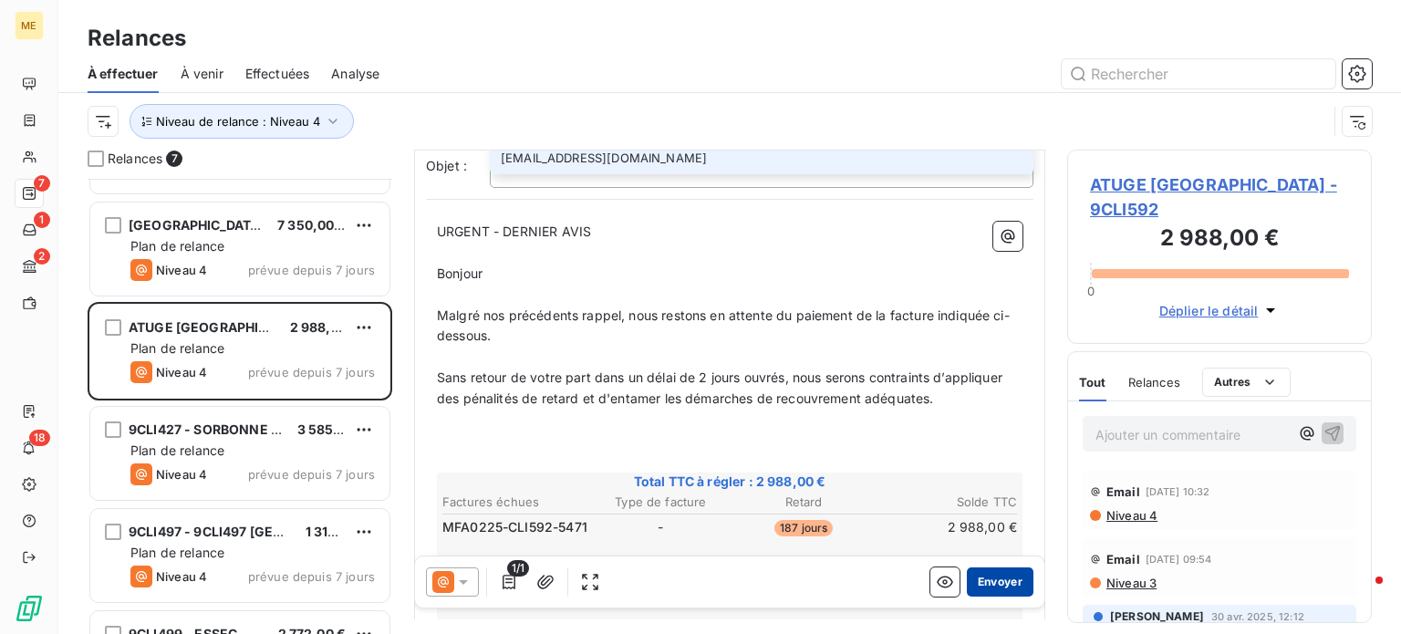
type input "nourchene.dhaouadi@atuge.org"
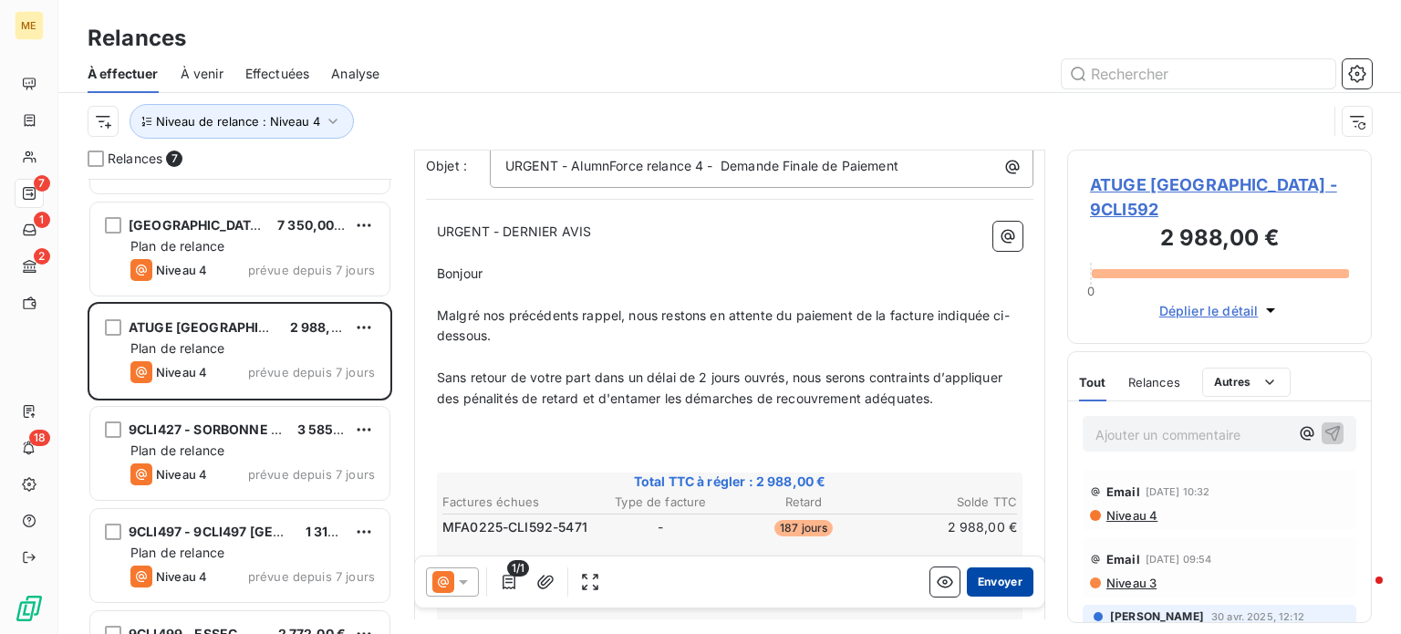
click at [980, 588] on button "Envoyer" at bounding box center [1000, 582] width 67 height 29
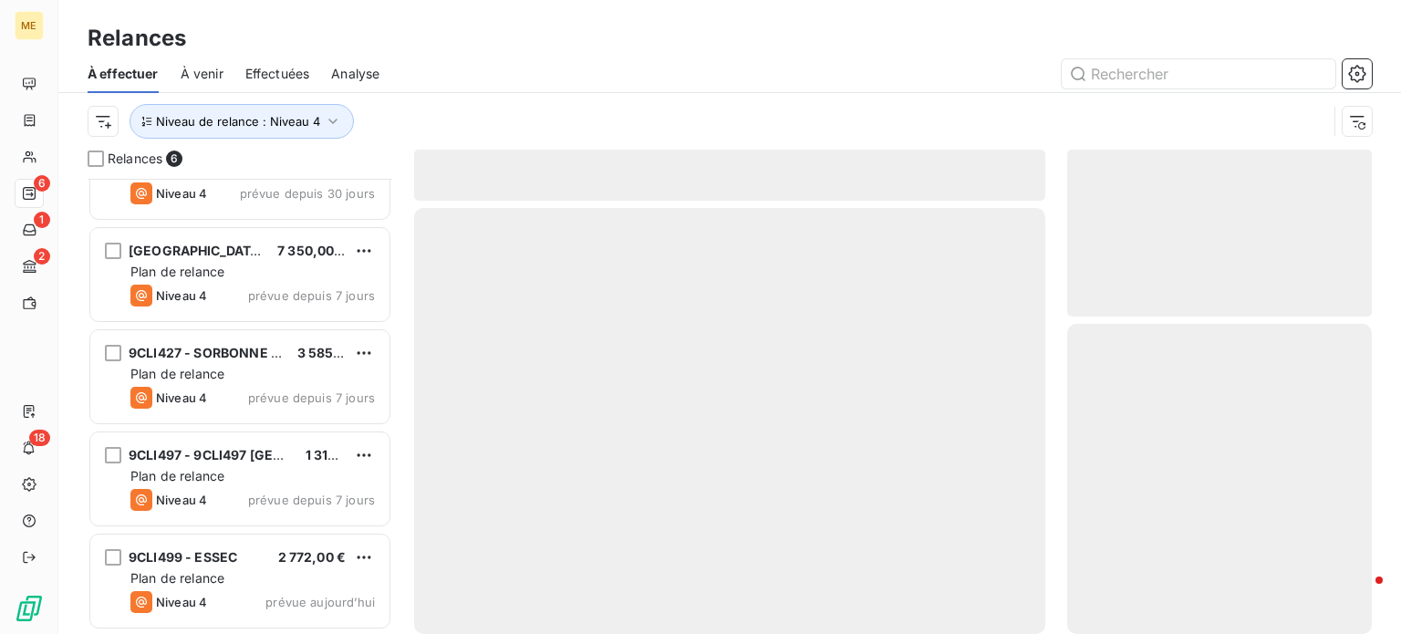
scroll to position [157, 0]
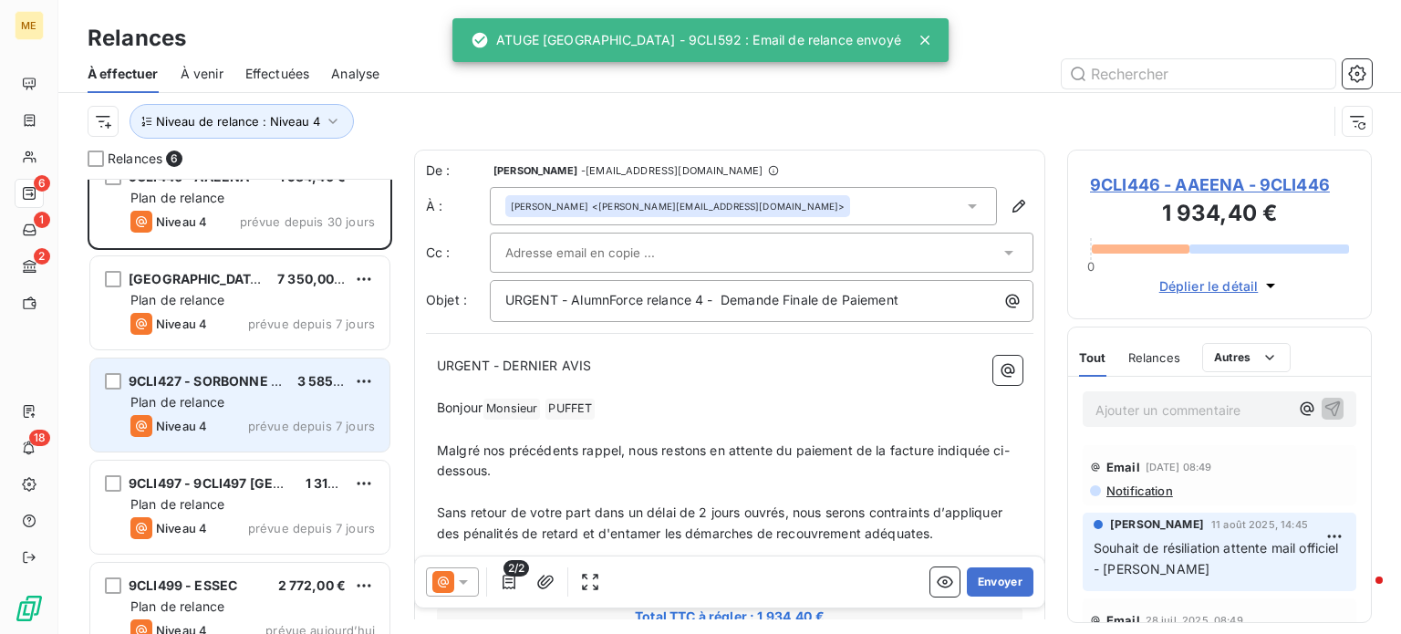
scroll to position [158, 0]
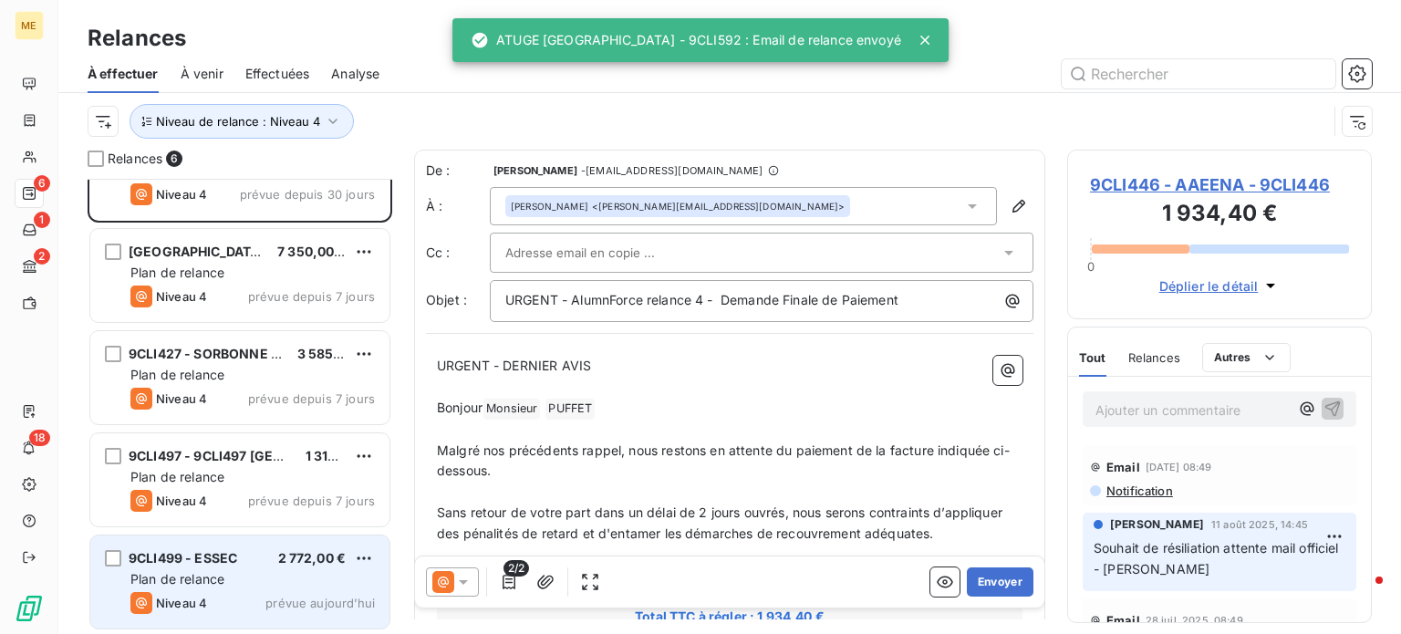
click at [219, 561] on span "9CLI499 - ESSEC" at bounding box center [183, 558] width 109 height 16
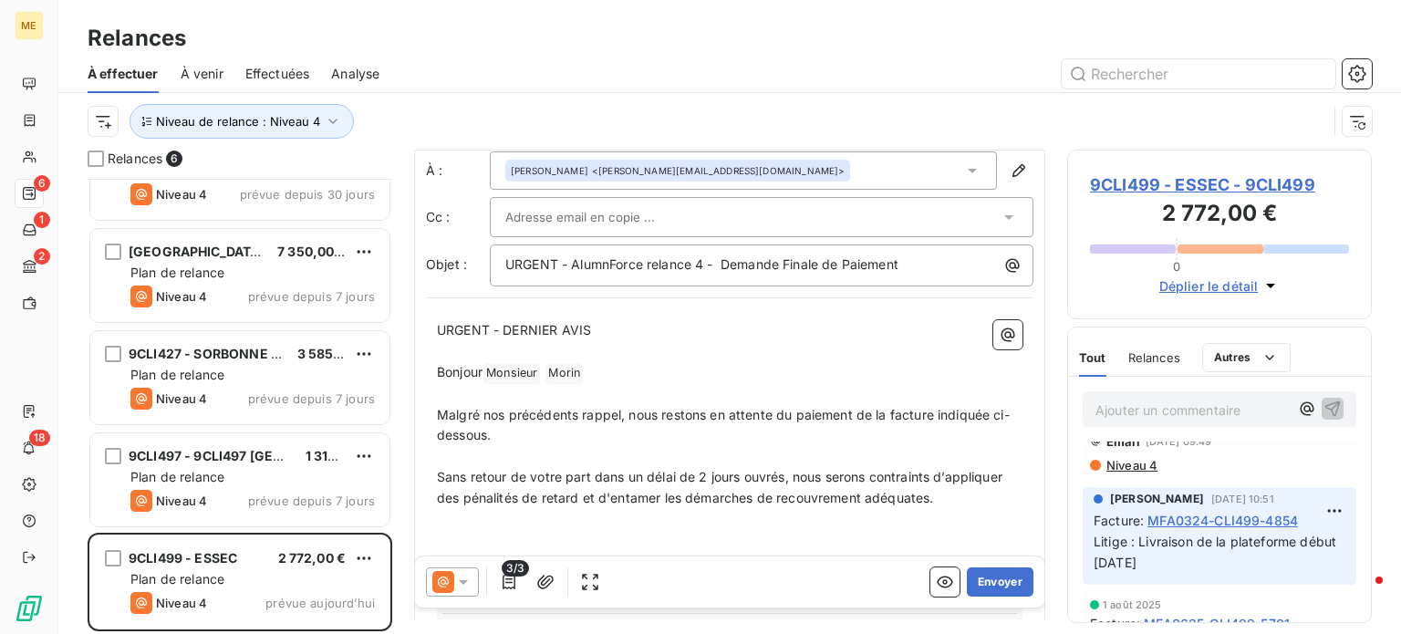
scroll to position [26, 0]
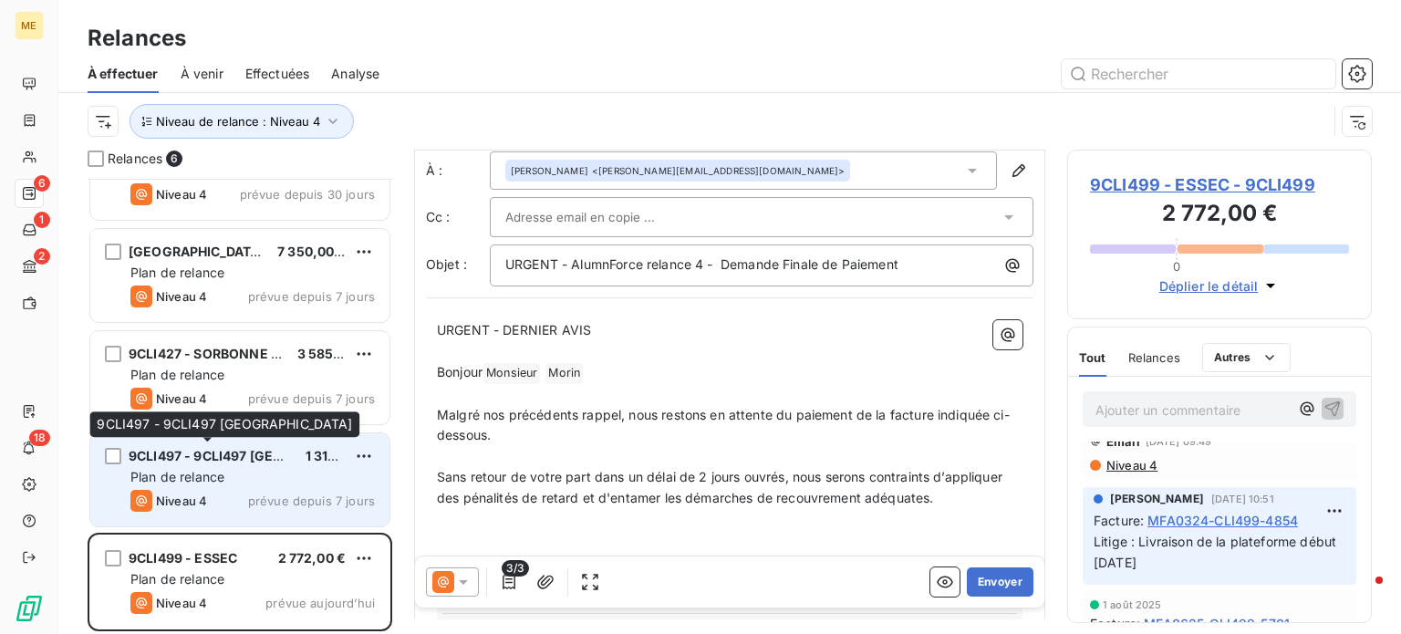
click at [248, 451] on span "9CLI497 - 9CLI497 Centrale Nantes" at bounding box center [257, 456] width 256 height 16
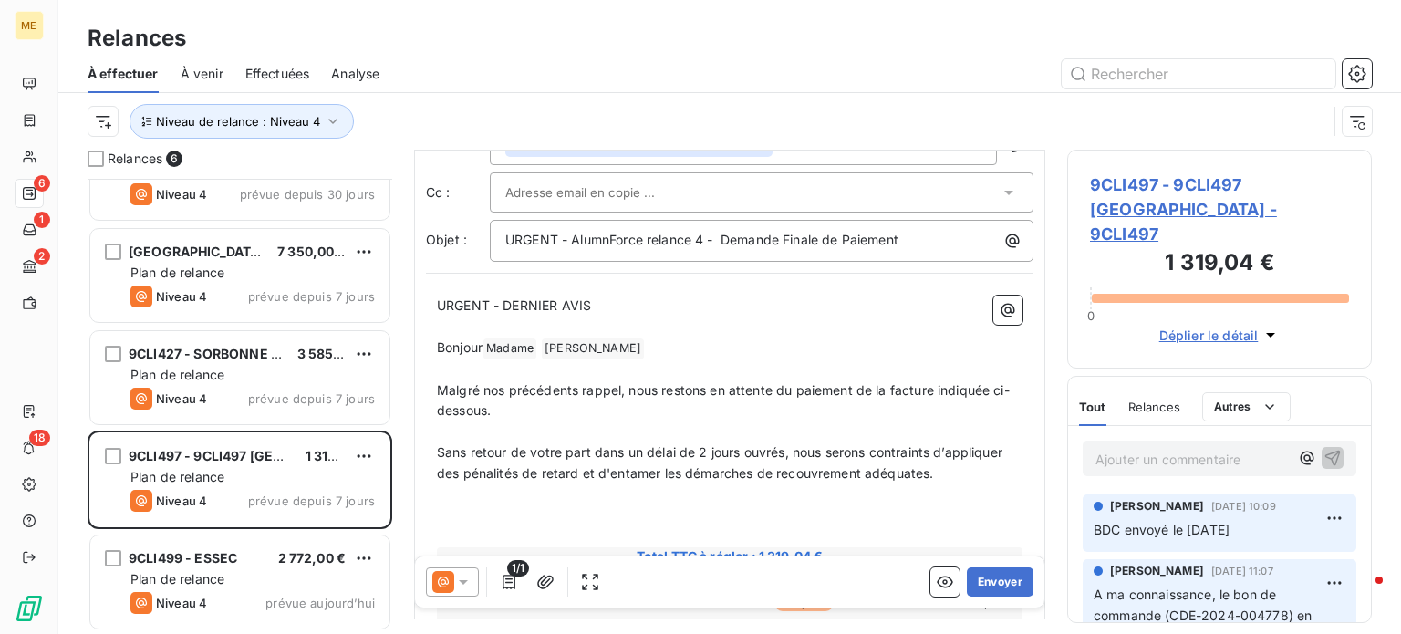
scroll to position [33, 0]
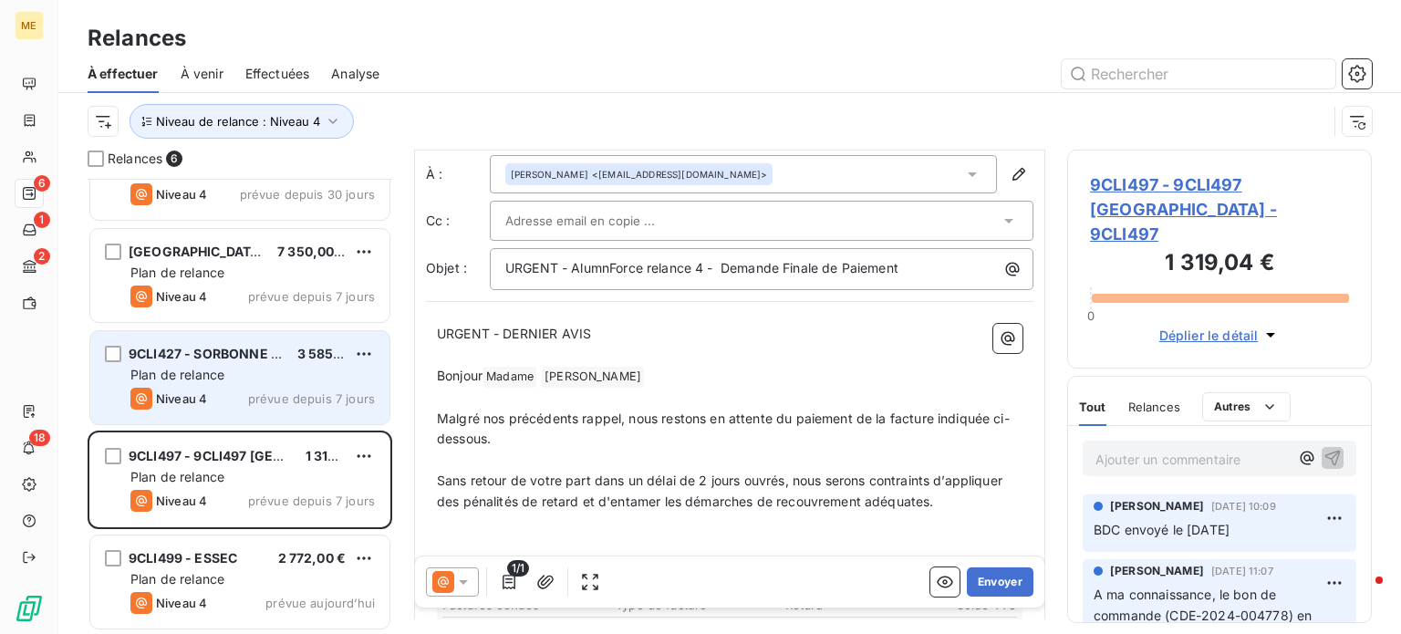
click at [235, 364] on div "9CLI427 - SORBONNE UNIVERSITE 3 585,60 € Plan de relance Niveau 4 prévue depuis…" at bounding box center [239, 377] width 299 height 93
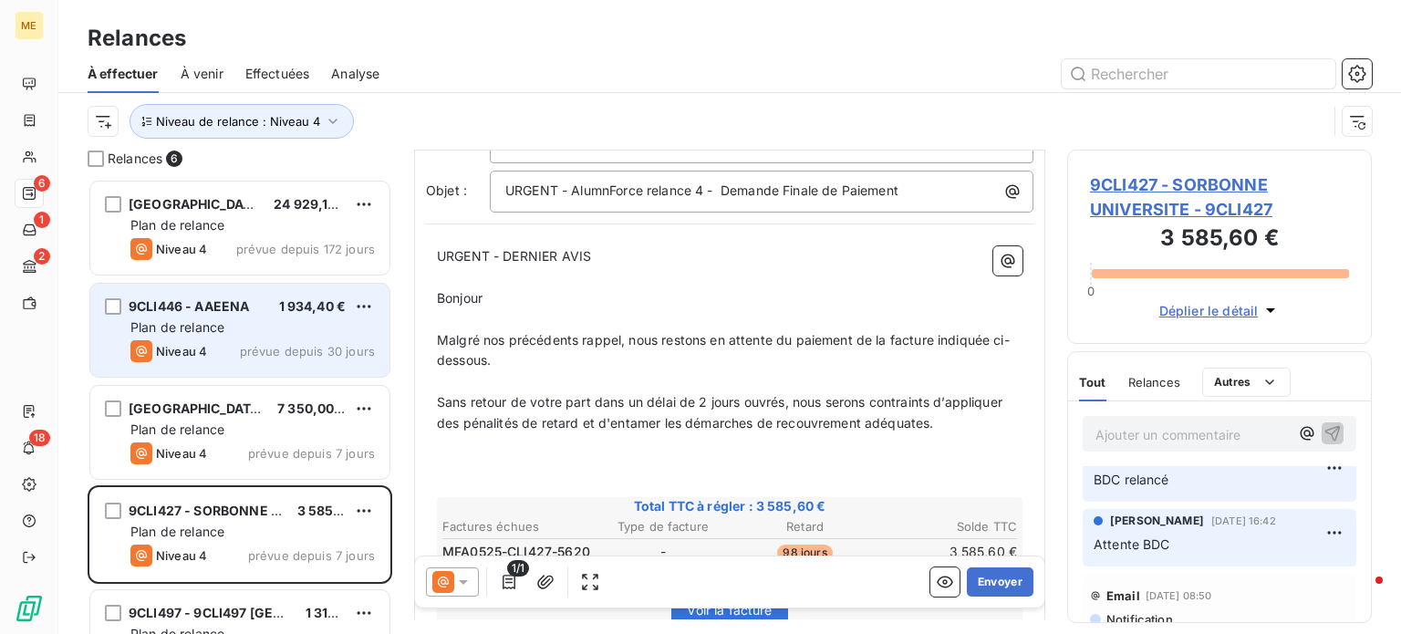
click at [266, 318] on div "Plan de relance" at bounding box center [252, 327] width 245 height 18
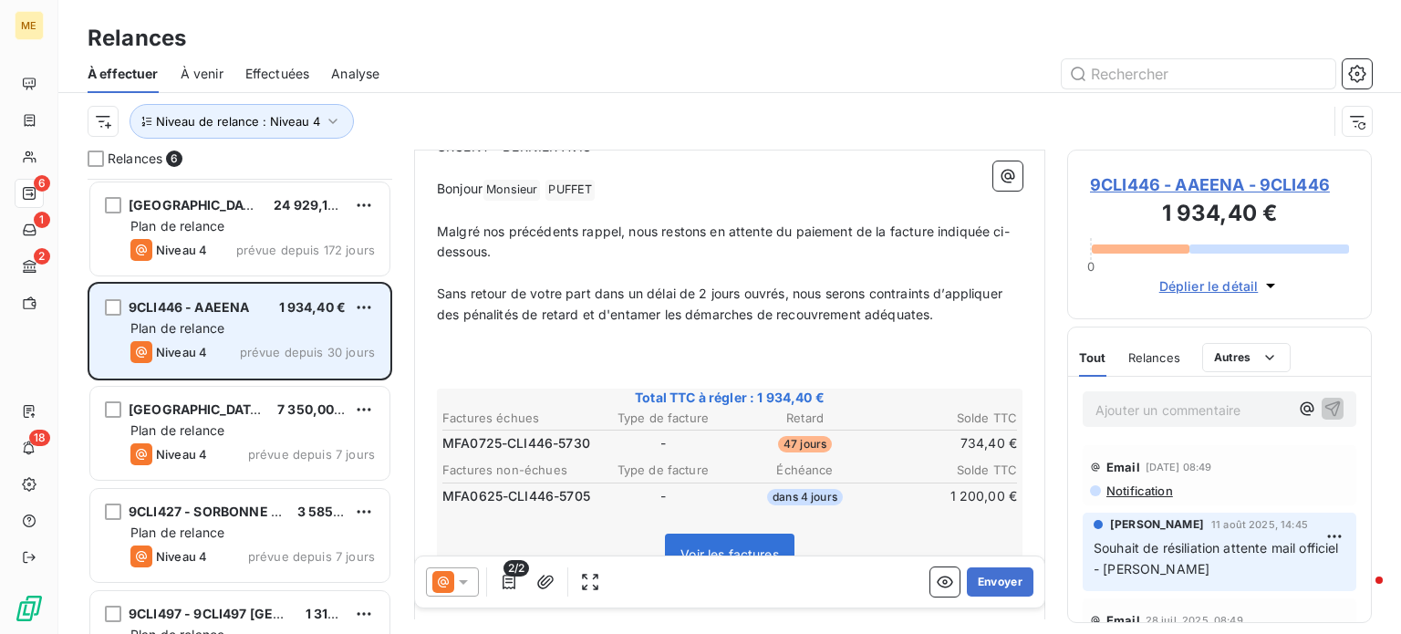
scroll to position [158, 0]
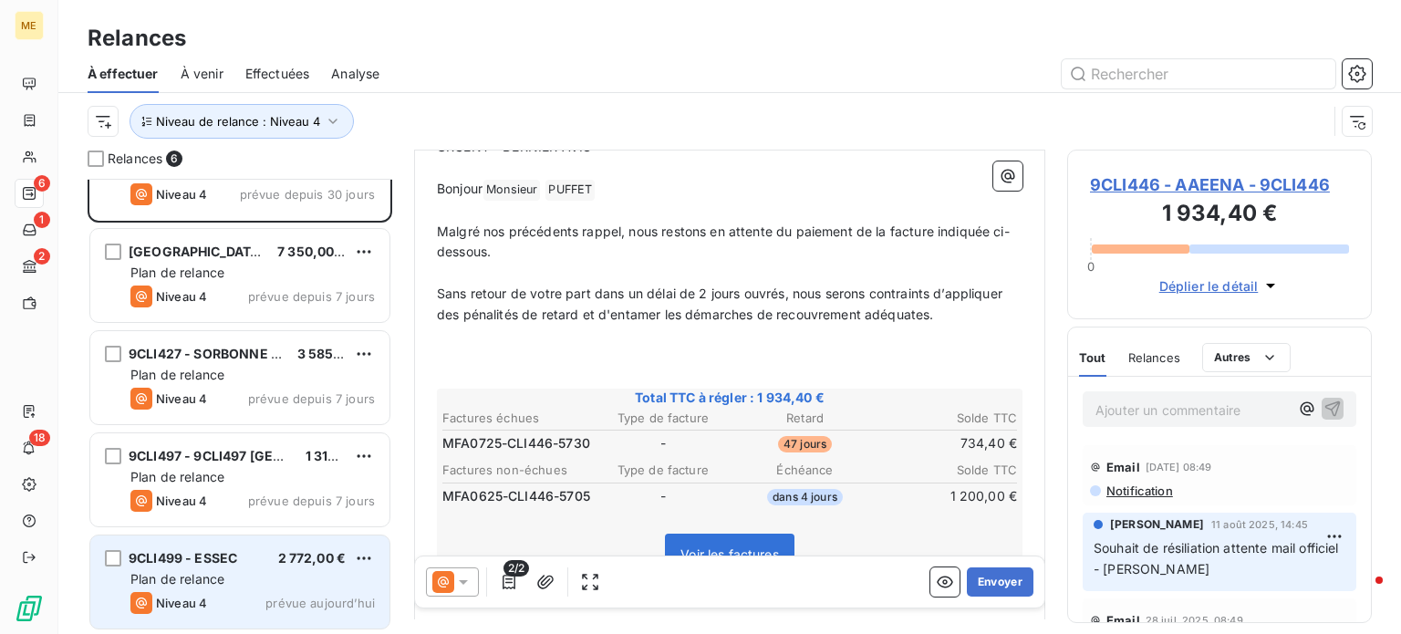
click at [255, 564] on div "9CLI499 - ESSEC 2 772,00 €" at bounding box center [252, 558] width 245 height 16
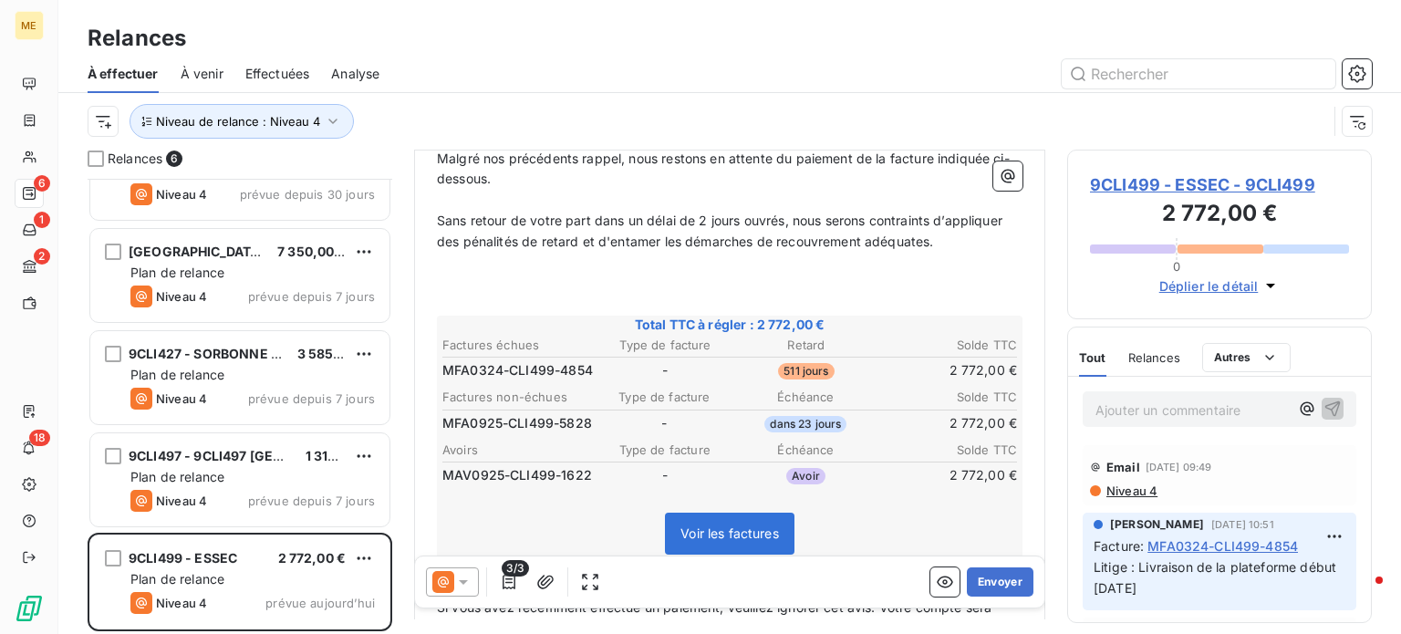
scroll to position [295, 0]
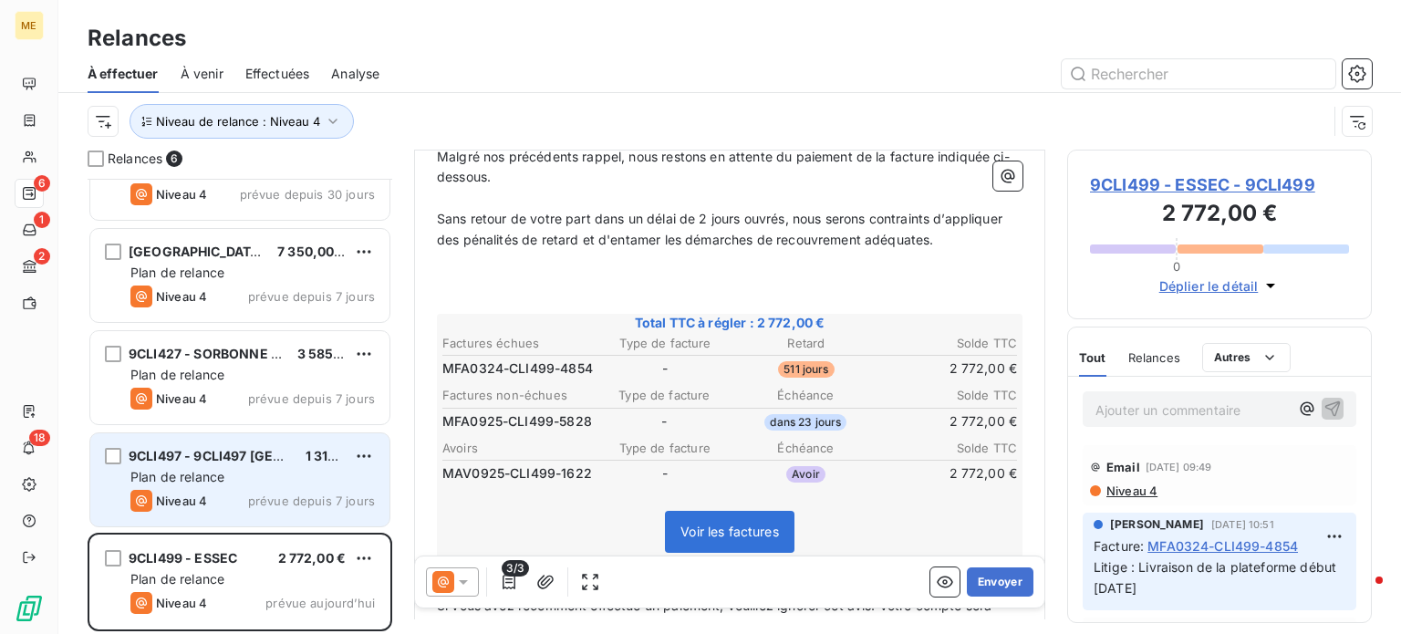
click at [259, 474] on div "Plan de relance" at bounding box center [252, 477] width 245 height 18
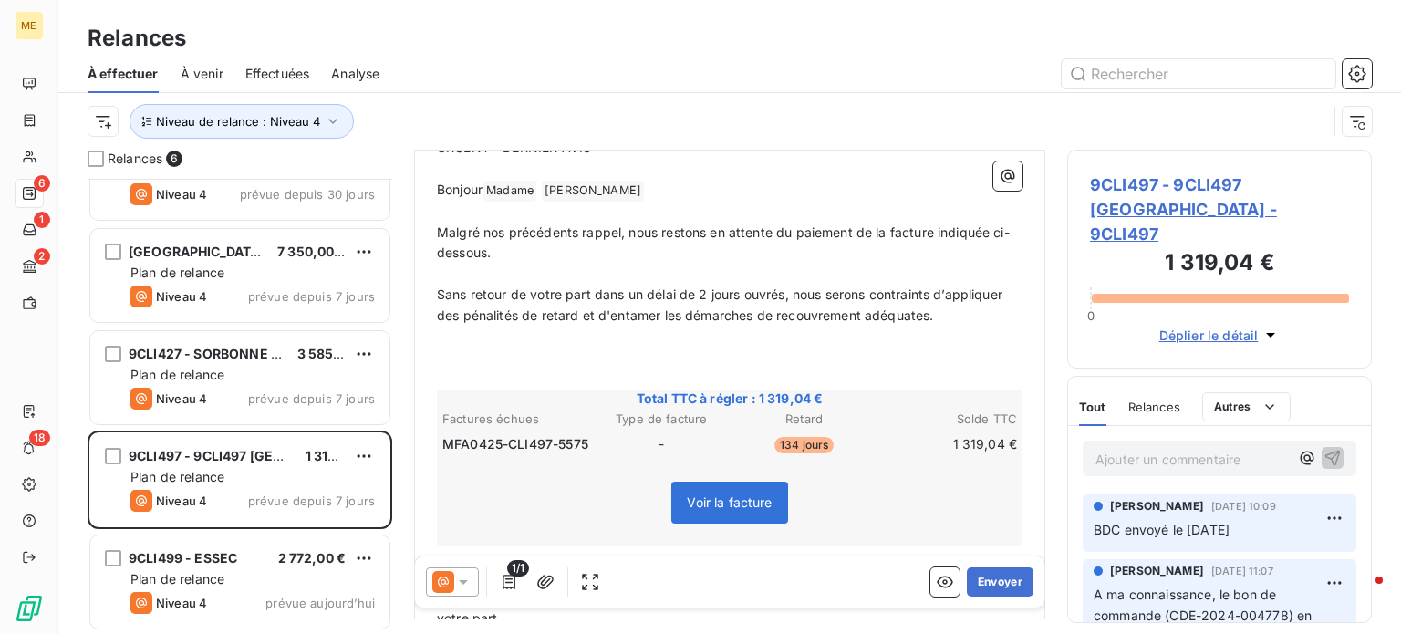
scroll to position [219, 0]
drag, startPoint x: 507, startPoint y: 443, endPoint x: 591, endPoint y: 438, distance: 84.1
click at [591, 438] on tr "MFA0425-CLI497-5575 - 134 jours 1 319,04 €" at bounding box center [730, 444] width 577 height 20
drag, startPoint x: 591, startPoint y: 438, endPoint x: 509, endPoint y: 437, distance: 82.1
click at [509, 437] on tr "MFA0425-CLI497-5575 - 134 jours 1 319,04 €" at bounding box center [730, 444] width 577 height 20
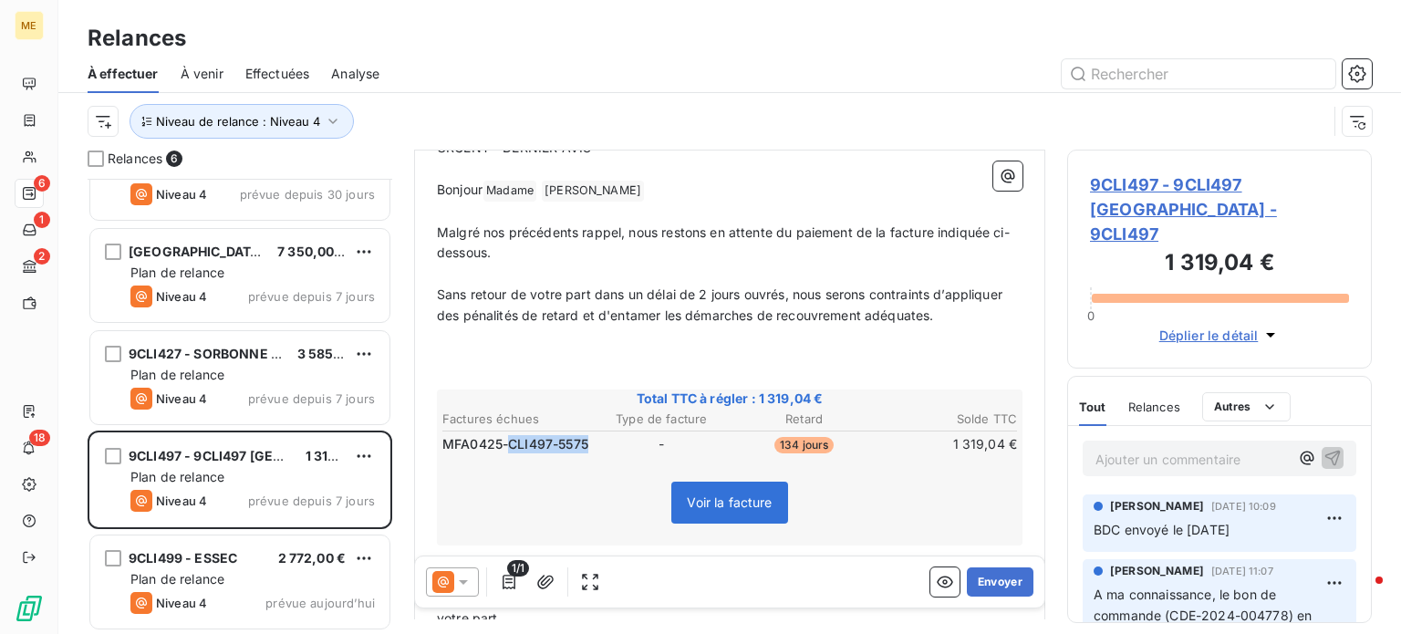
copy span "CLI497-5575"
drag, startPoint x: 509, startPoint y: 437, endPoint x: 590, endPoint y: 442, distance: 81.3
click at [590, 442] on table "Factures échues Type de facture Retard Solde TTC MFA0425-CLI497-5575 - 134 jour…" at bounding box center [730, 432] width 580 height 49
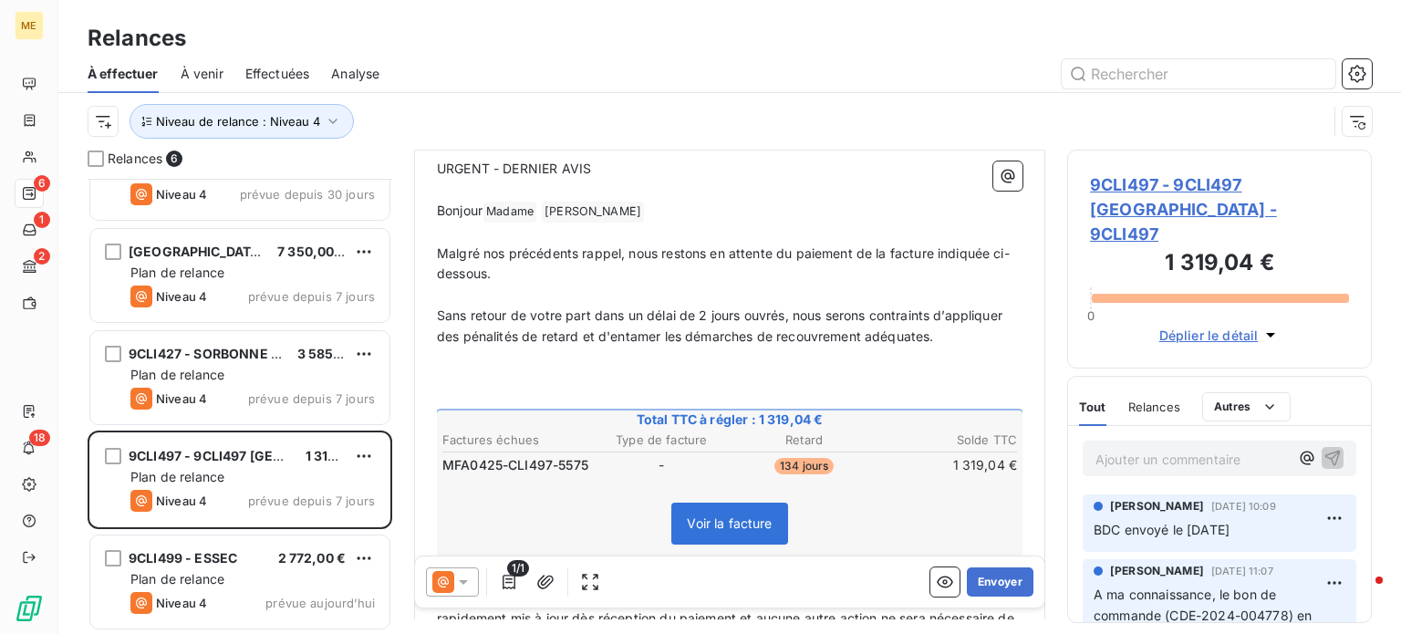
scroll to position [197, 0]
click at [1124, 214] on span "9CLI497 - 9CLI497 Centrale Nantes - 9CLI497" at bounding box center [1219, 209] width 259 height 74
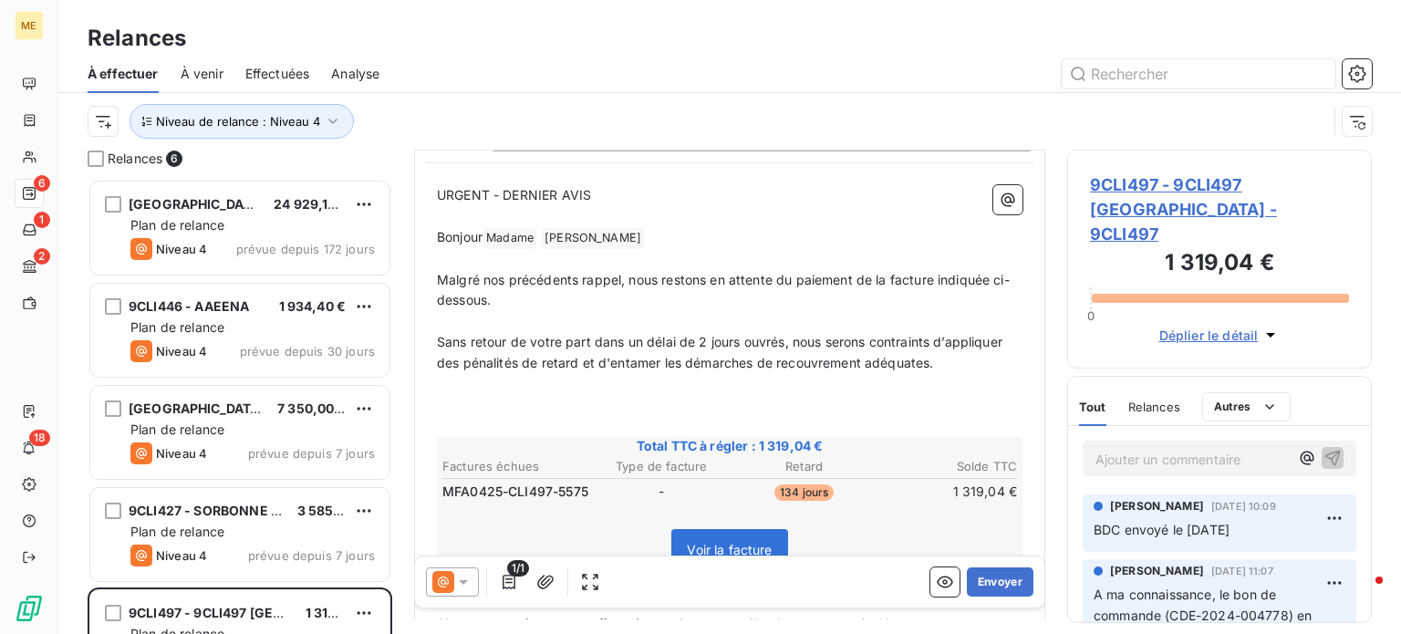
scroll to position [168, 0]
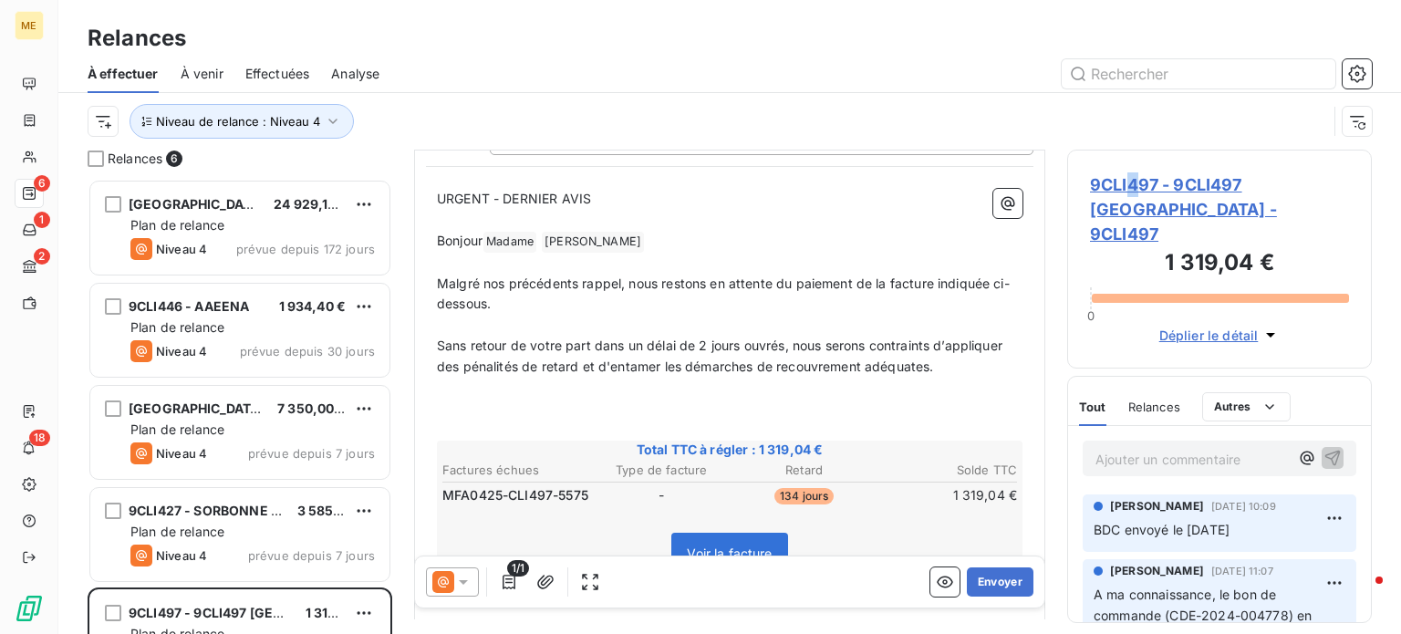
drag, startPoint x: 627, startPoint y: 426, endPoint x: 1133, endPoint y: 191, distance: 558.4
click at [1133, 191] on span "9CLI497 - 9CLI497 Centrale Nantes - 9CLI497" at bounding box center [1219, 209] width 259 height 74
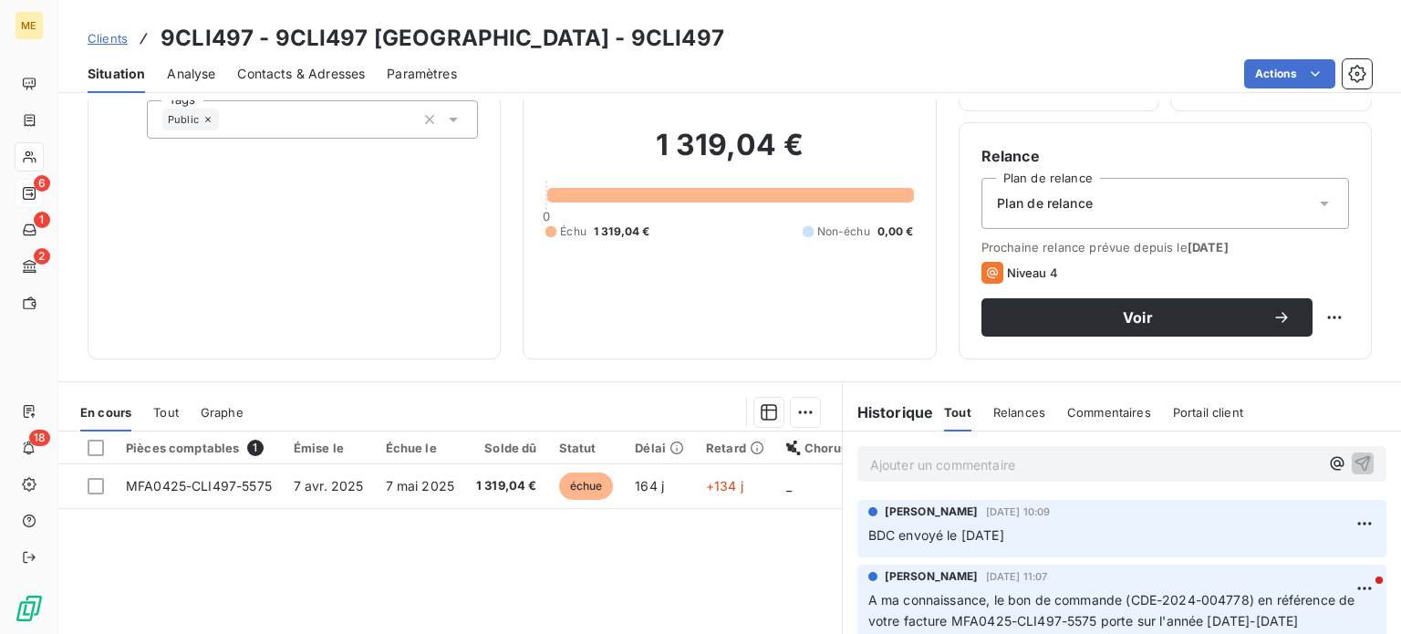
scroll to position [124, 0]
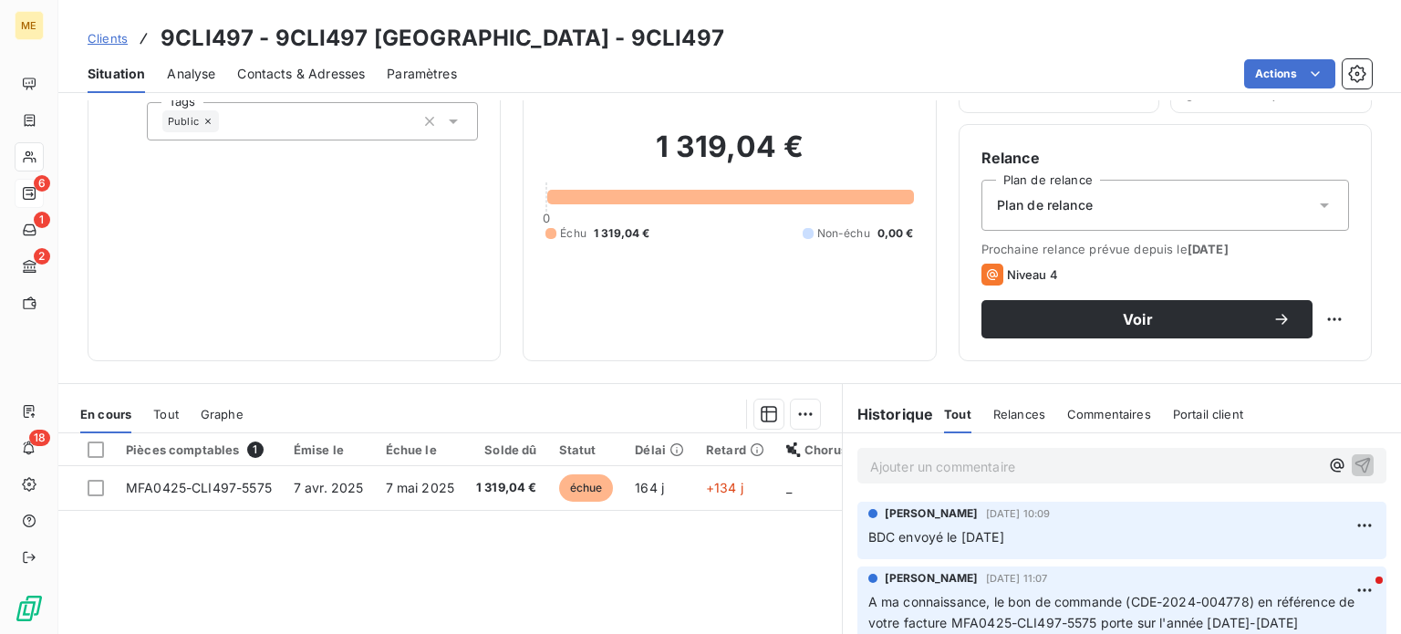
click at [168, 410] on span "Tout" at bounding box center [166, 414] width 26 height 15
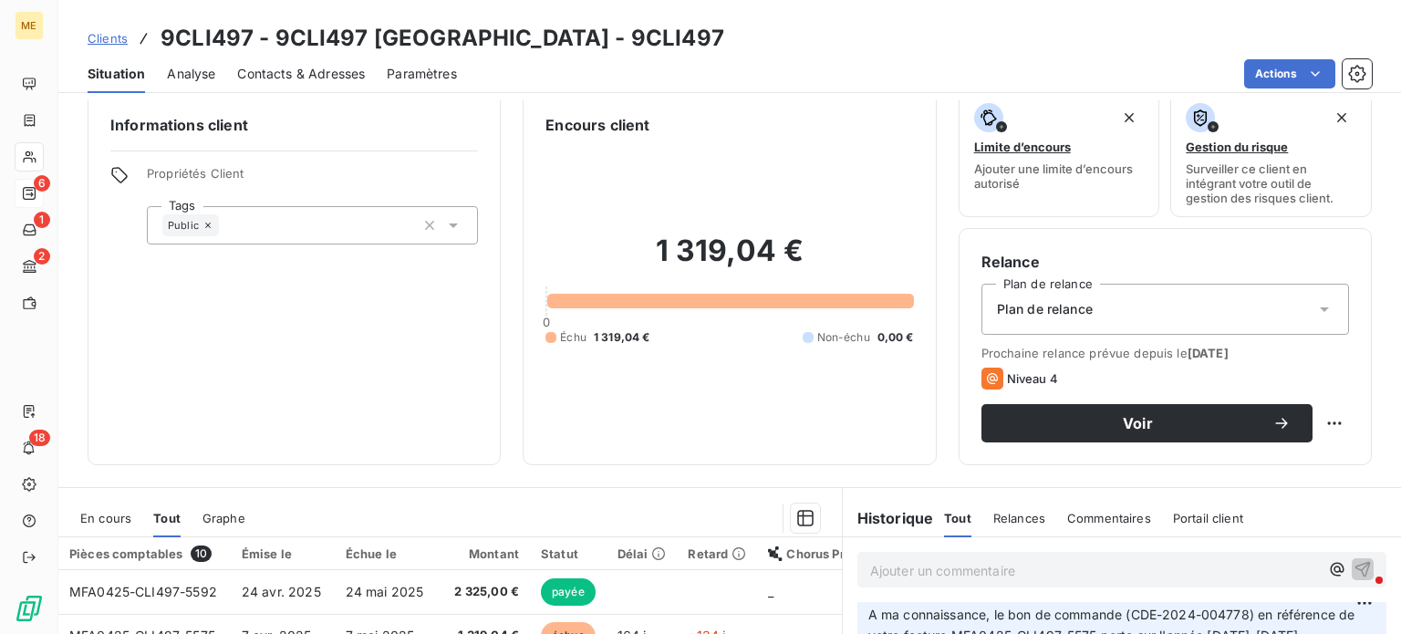
scroll to position [0, 0]
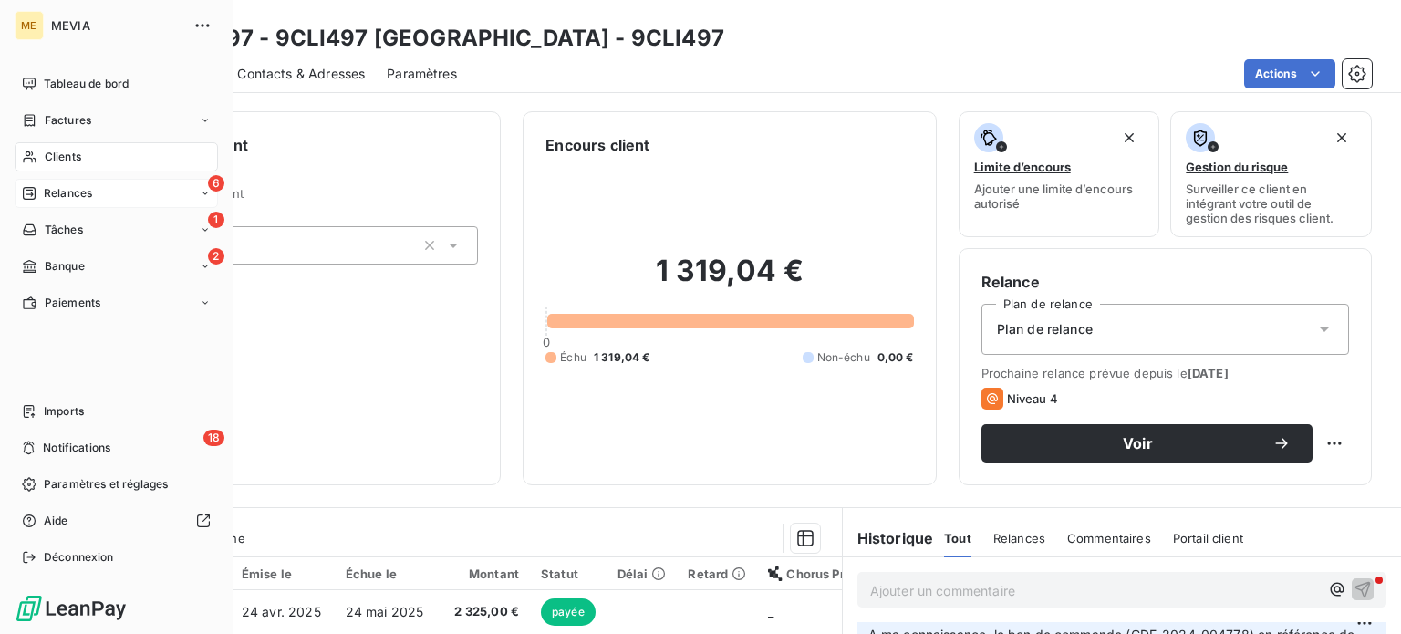
click at [80, 196] on span "Relances" at bounding box center [68, 193] width 48 height 16
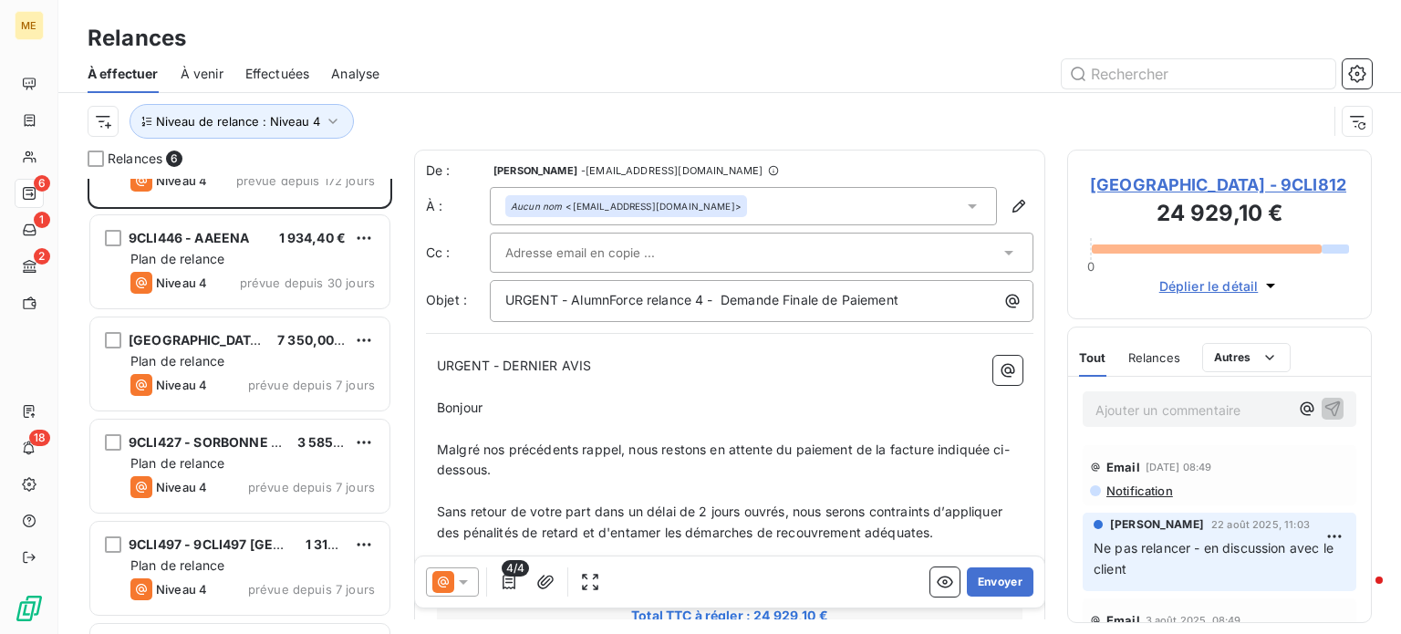
scroll to position [158, 0]
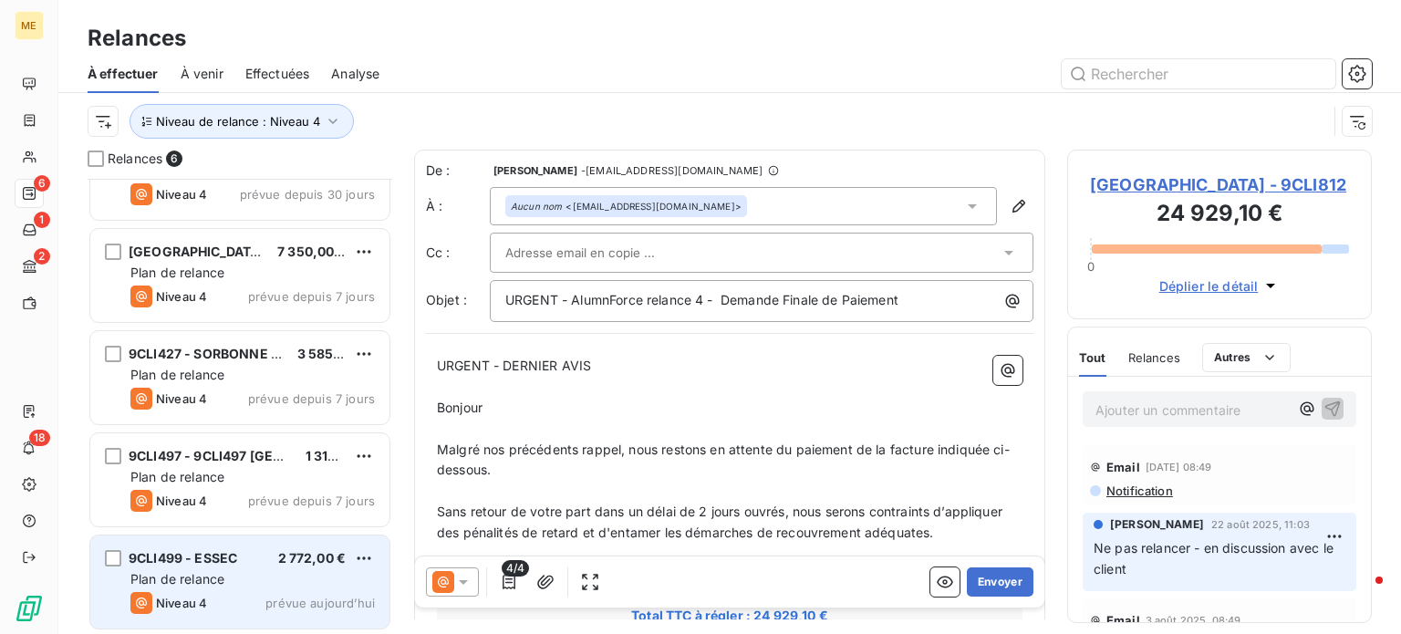
click at [241, 557] on div "9CLI499 - ESSEC 2 772,00 €" at bounding box center [252, 558] width 245 height 16
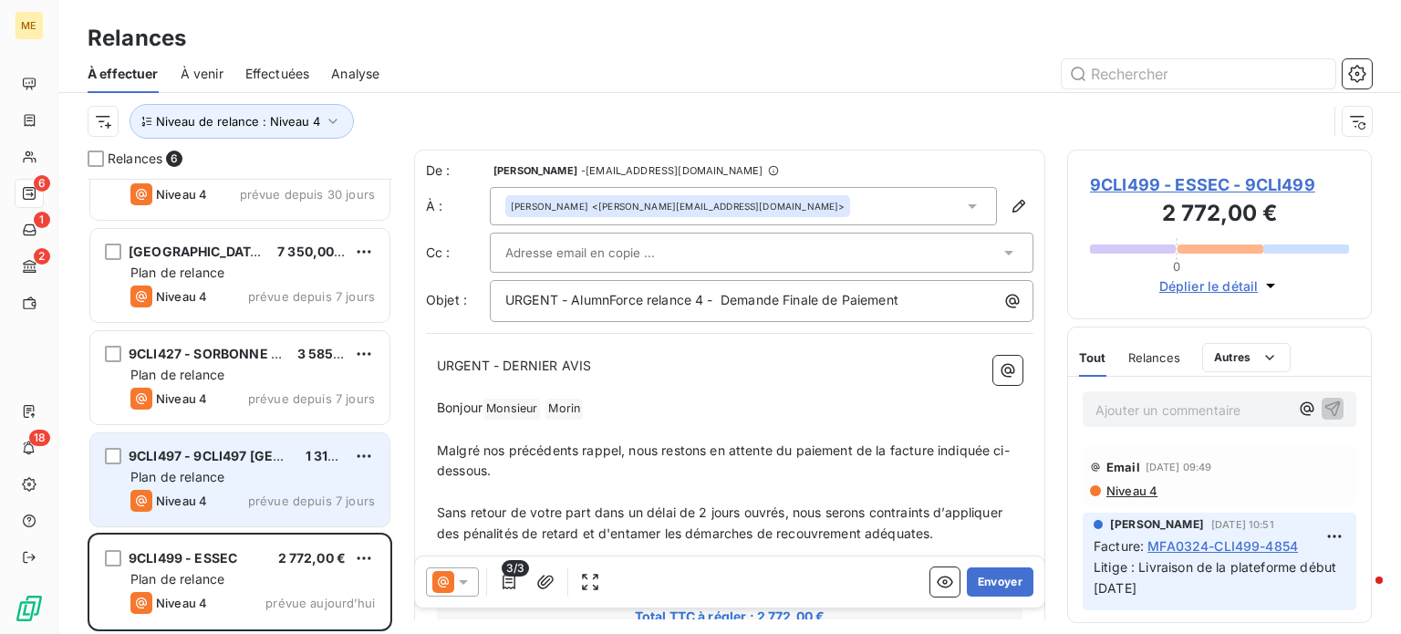
click at [245, 480] on div "Plan de relance" at bounding box center [252, 477] width 245 height 18
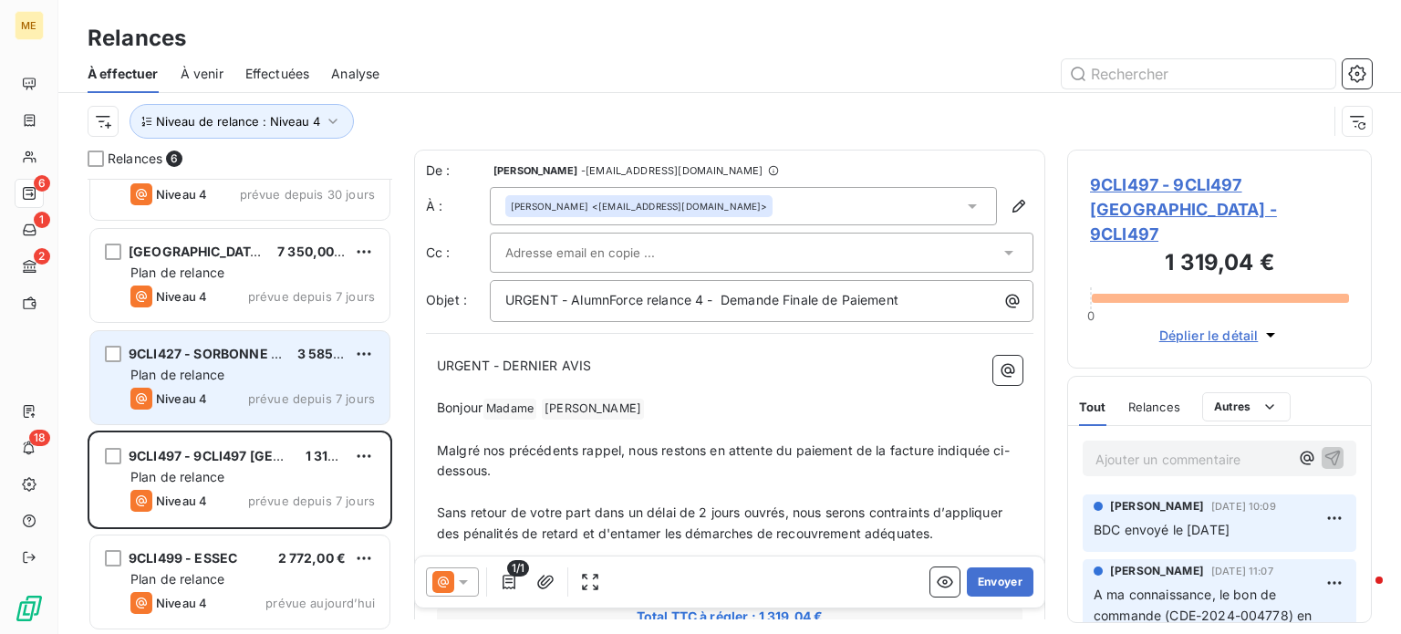
click at [259, 391] on span "prévue depuis 7 jours" at bounding box center [311, 398] width 127 height 15
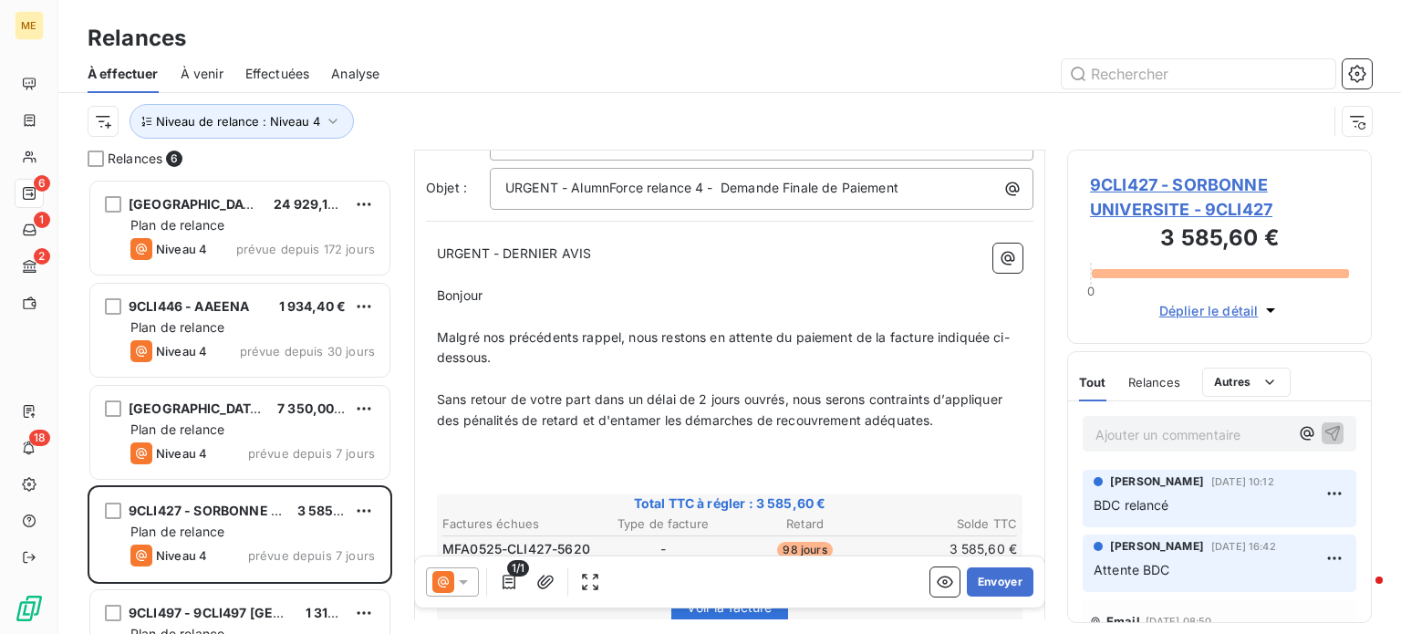
scroll to position [274, 0]
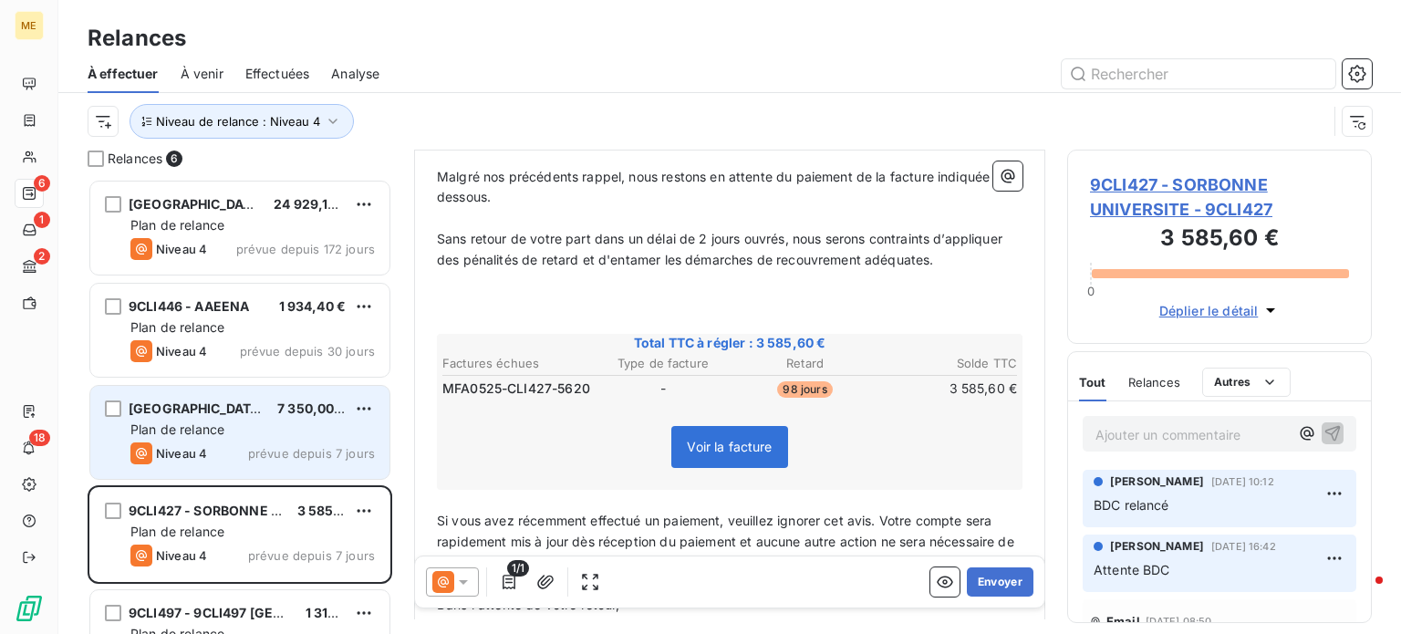
click at [252, 421] on div "Plan de relance" at bounding box center [252, 430] width 245 height 18
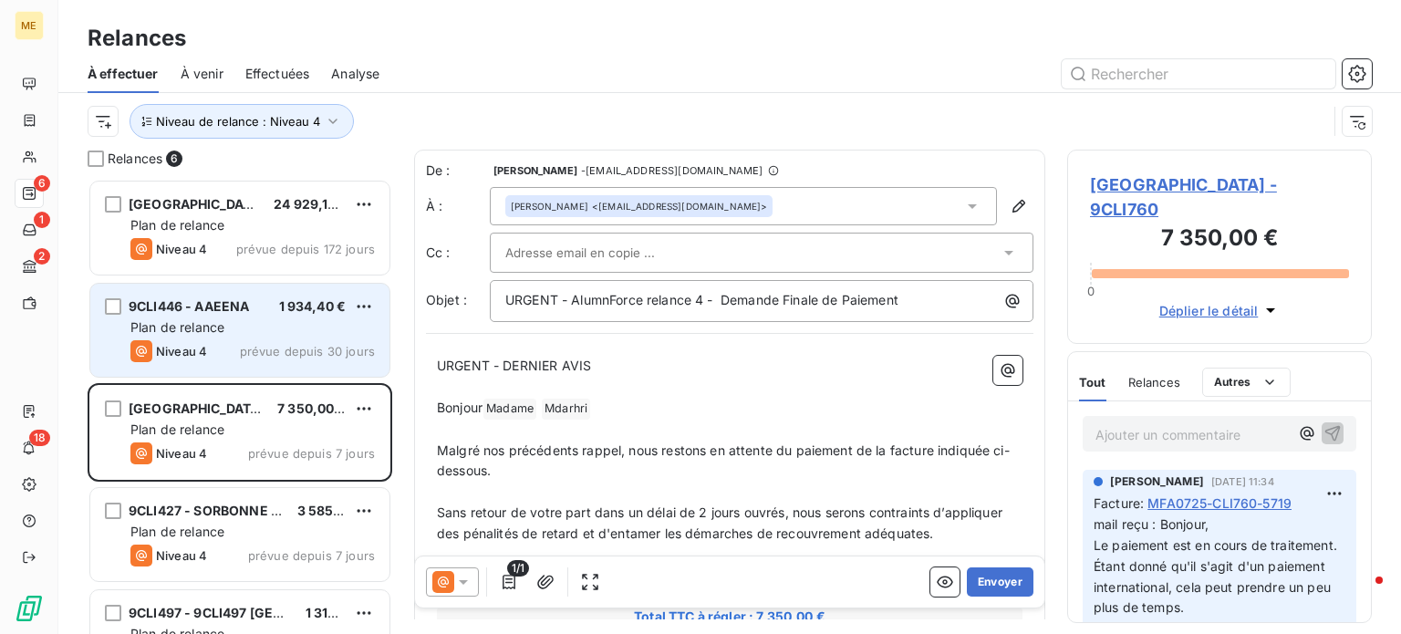
click at [199, 330] on span "Plan de relance" at bounding box center [177, 327] width 94 height 16
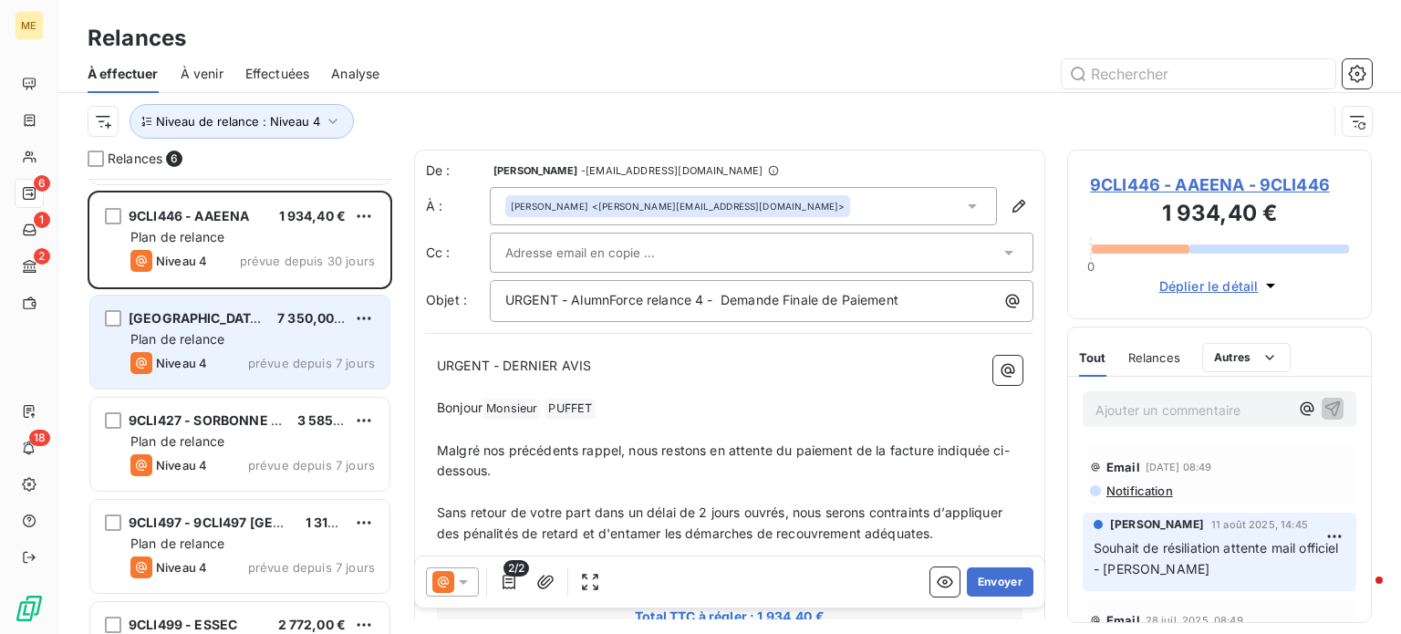
scroll to position [158, 0]
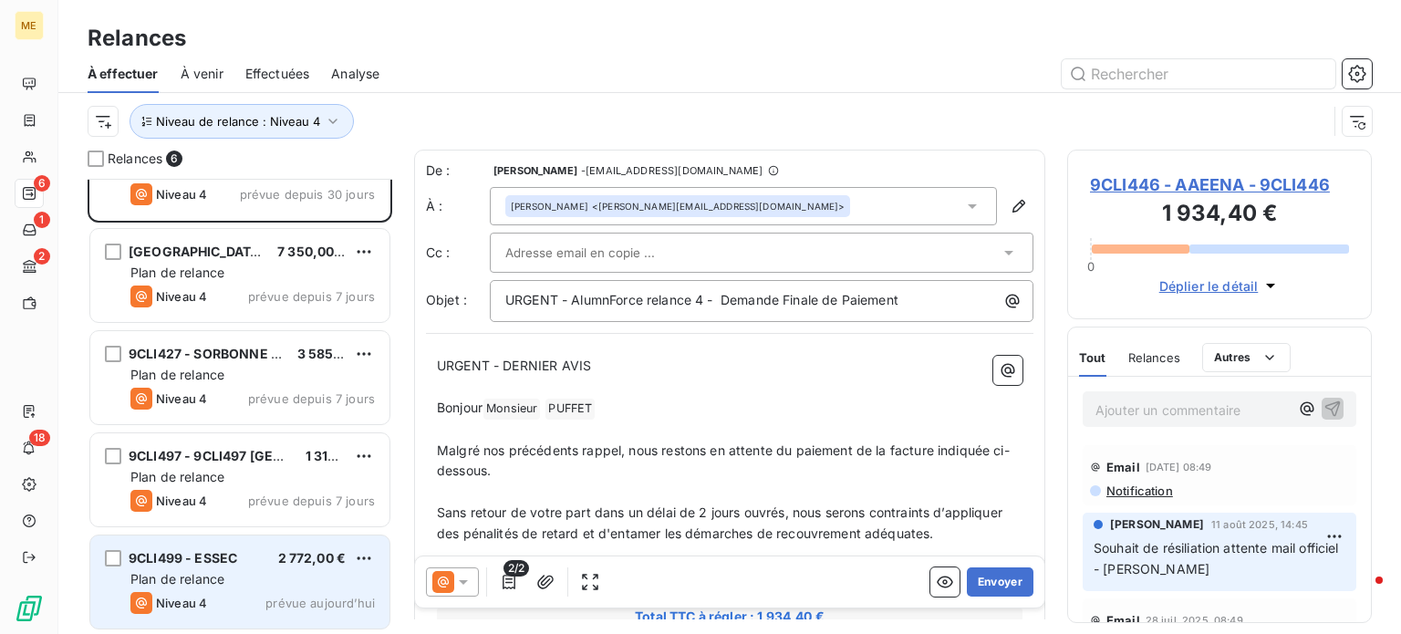
click at [244, 550] on div "9CLI499 - ESSEC 2 772,00 €" at bounding box center [252, 558] width 245 height 16
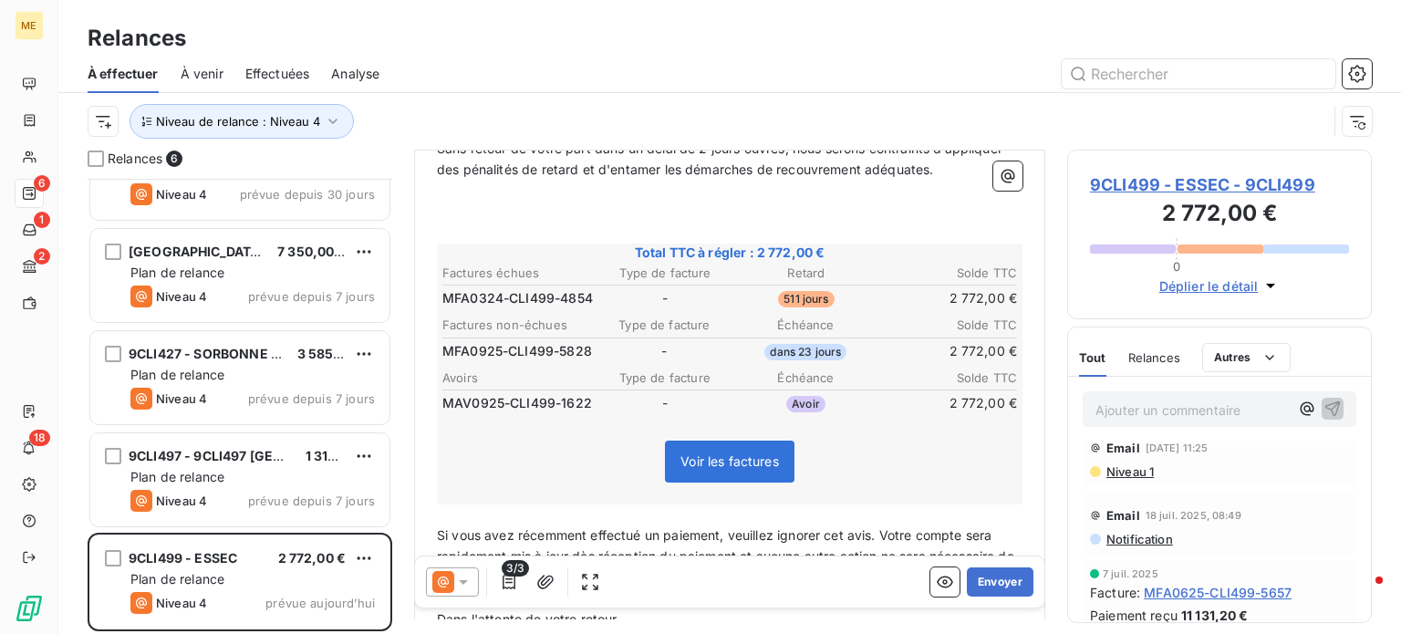
scroll to position [274, 0]
click at [1230, 178] on span "9CLI499 - ESSEC - 9CLI499" at bounding box center [1219, 184] width 259 height 25
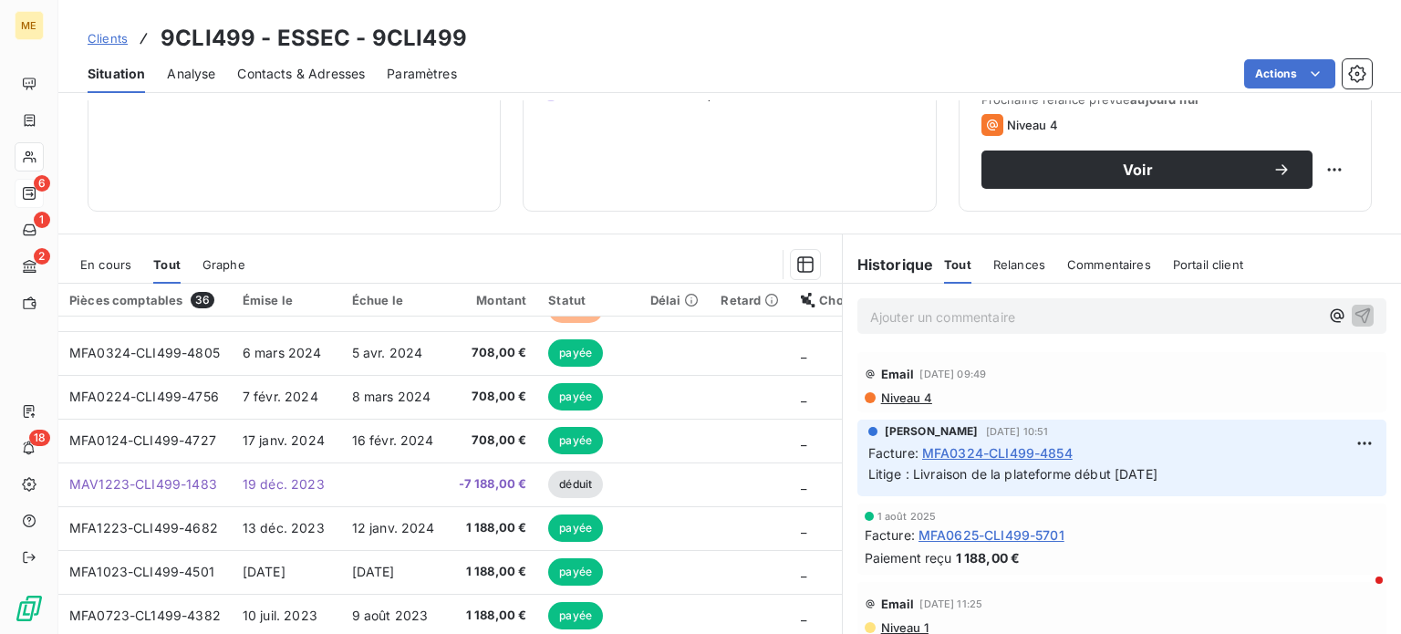
scroll to position [547, 0]
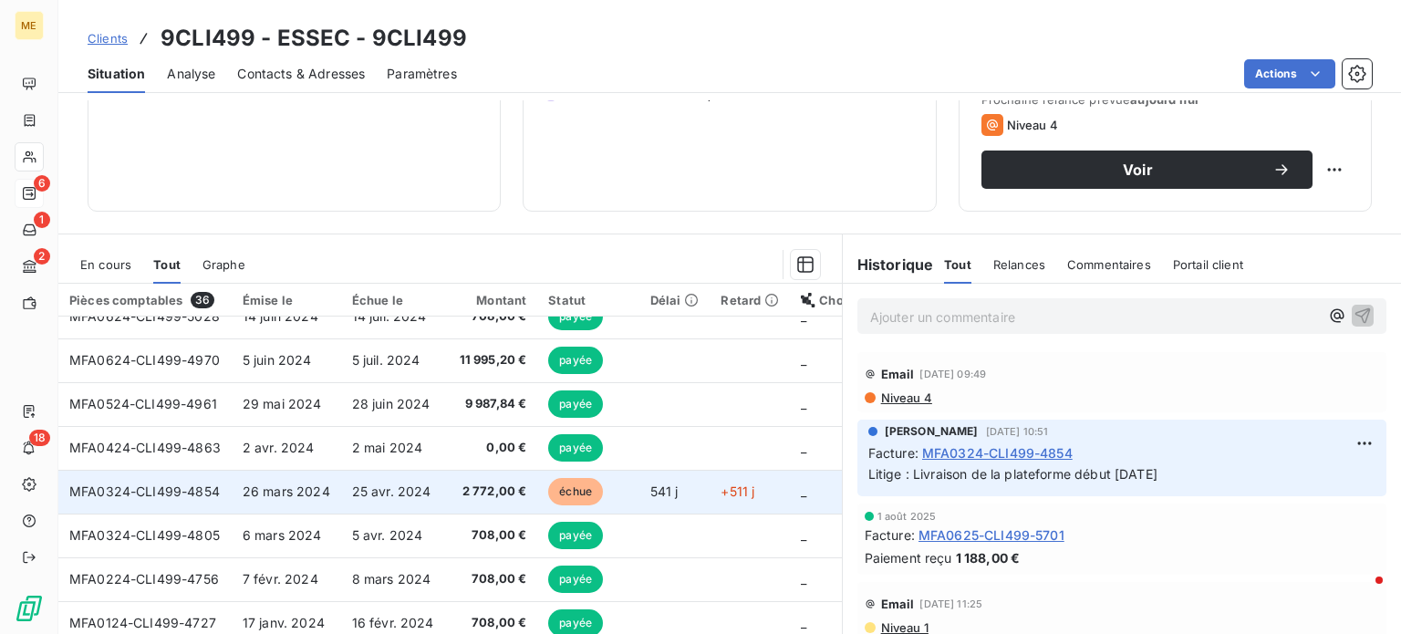
click at [176, 482] on td "MFA0324-CLI499-4854" at bounding box center [144, 492] width 173 height 44
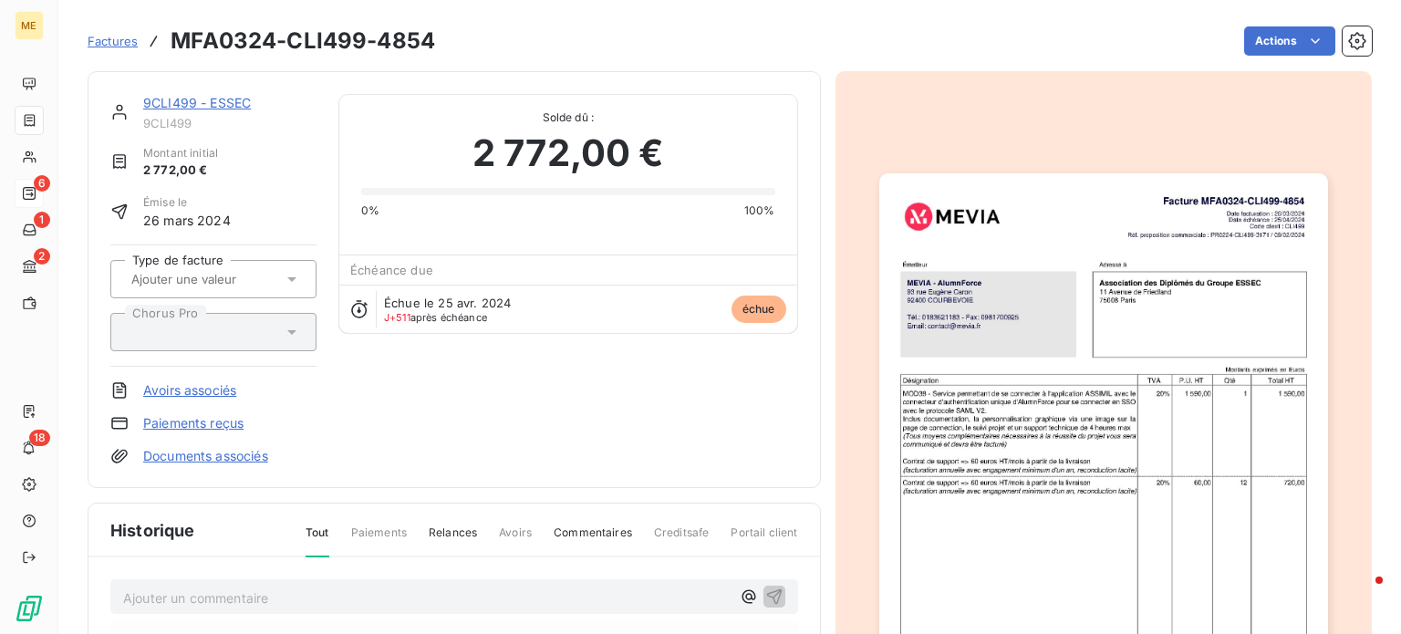
scroll to position [2, 0]
click at [1083, 413] on img "button" at bounding box center [1104, 489] width 449 height 634
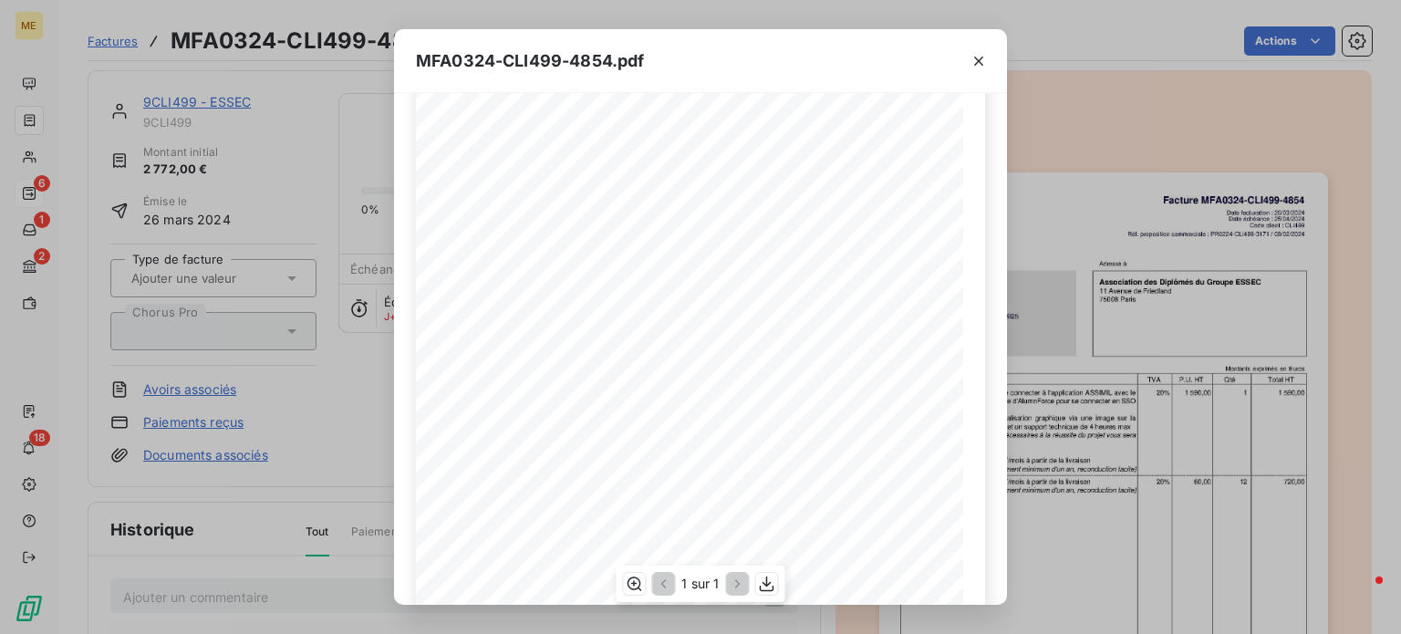
scroll to position [182, 0]
click at [974, 66] on icon "button" at bounding box center [979, 61] width 18 height 18
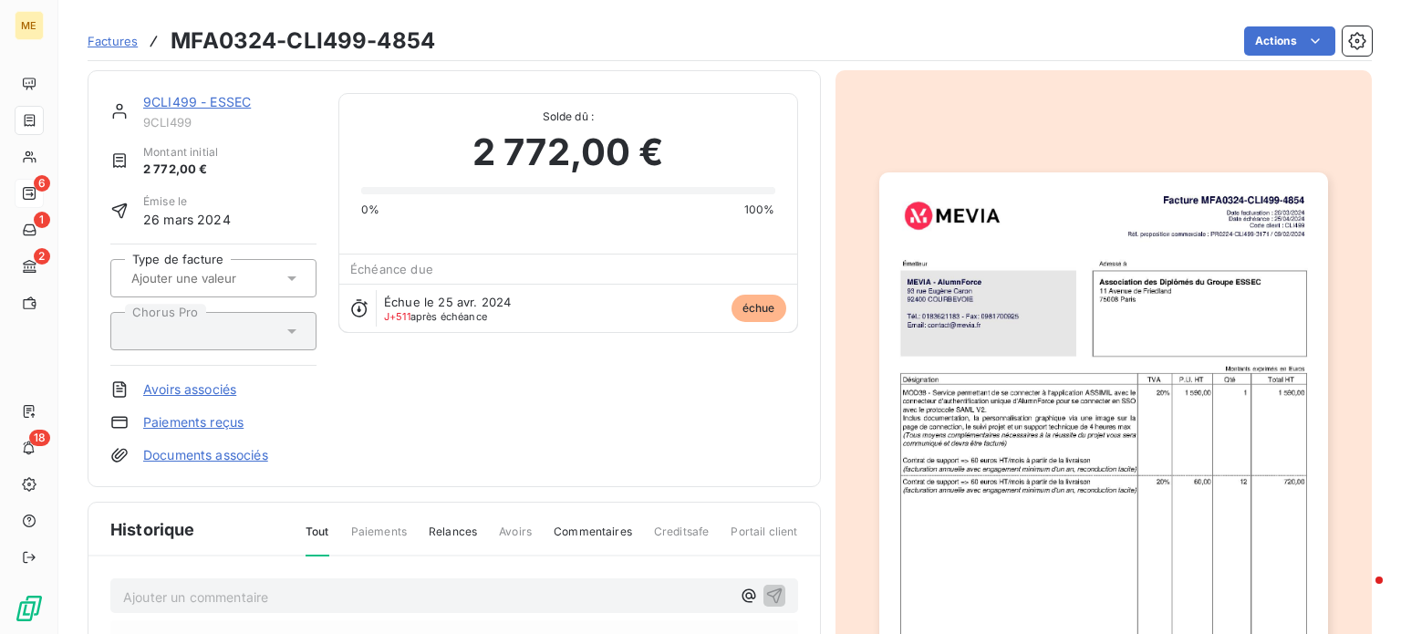
scroll to position [0, 0]
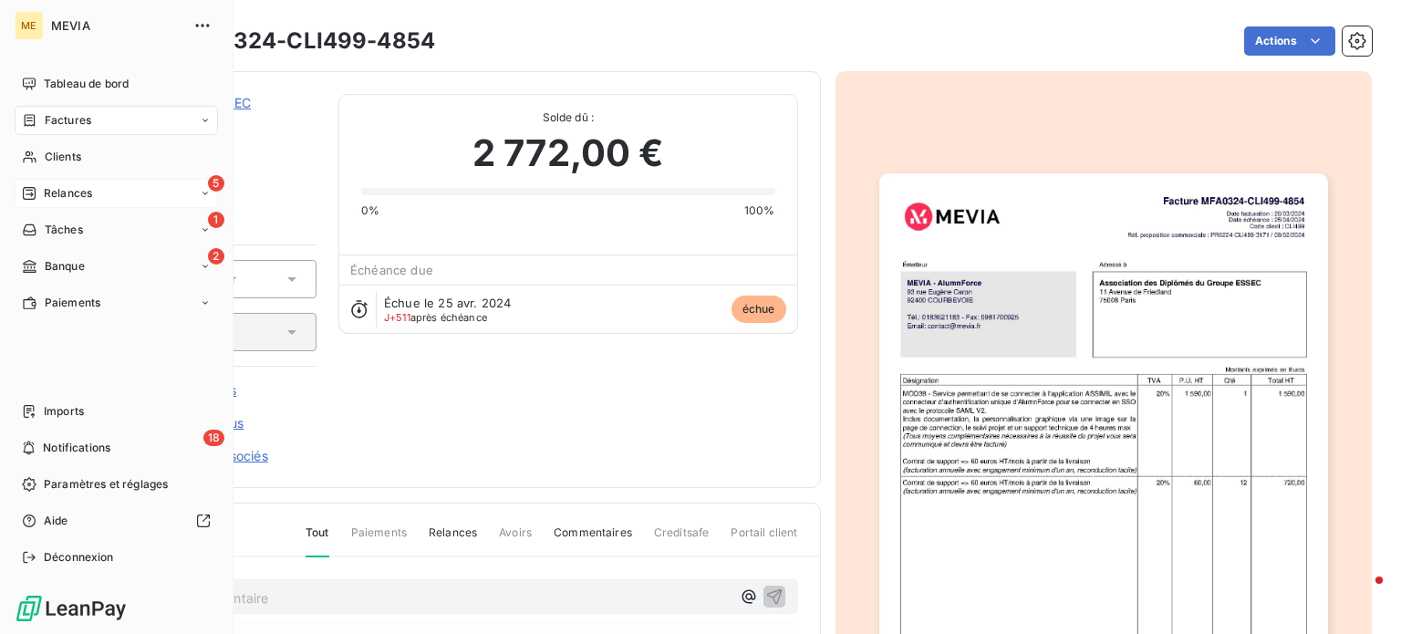
click at [105, 125] on div "Factures" at bounding box center [116, 120] width 203 height 29
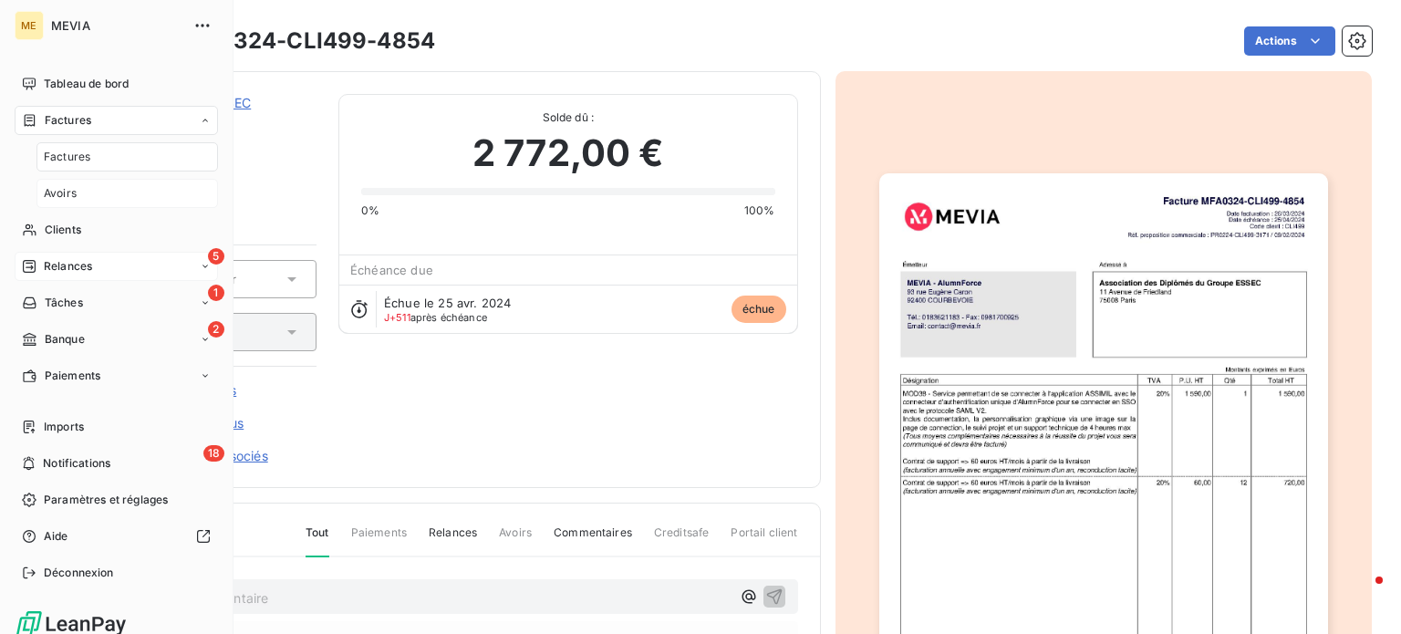
click at [96, 192] on div "Avoirs" at bounding box center [127, 193] width 182 height 29
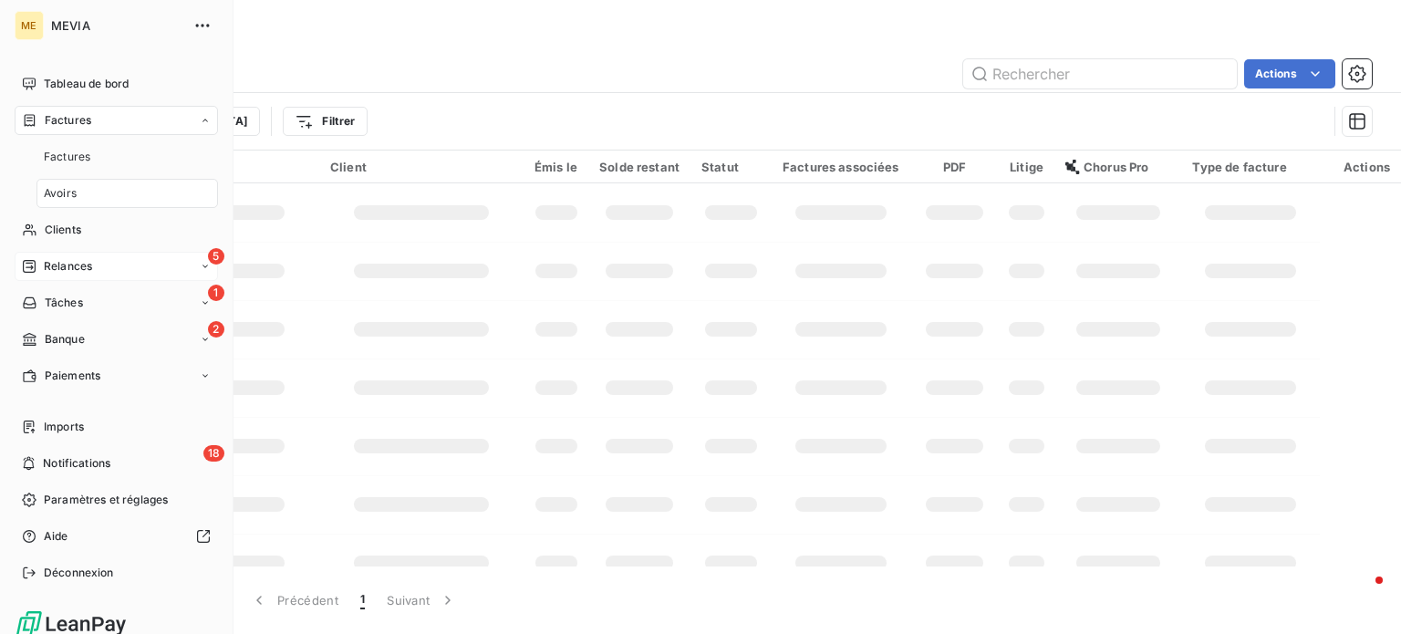
click at [96, 192] on div "Avoirs" at bounding box center [127, 193] width 182 height 29
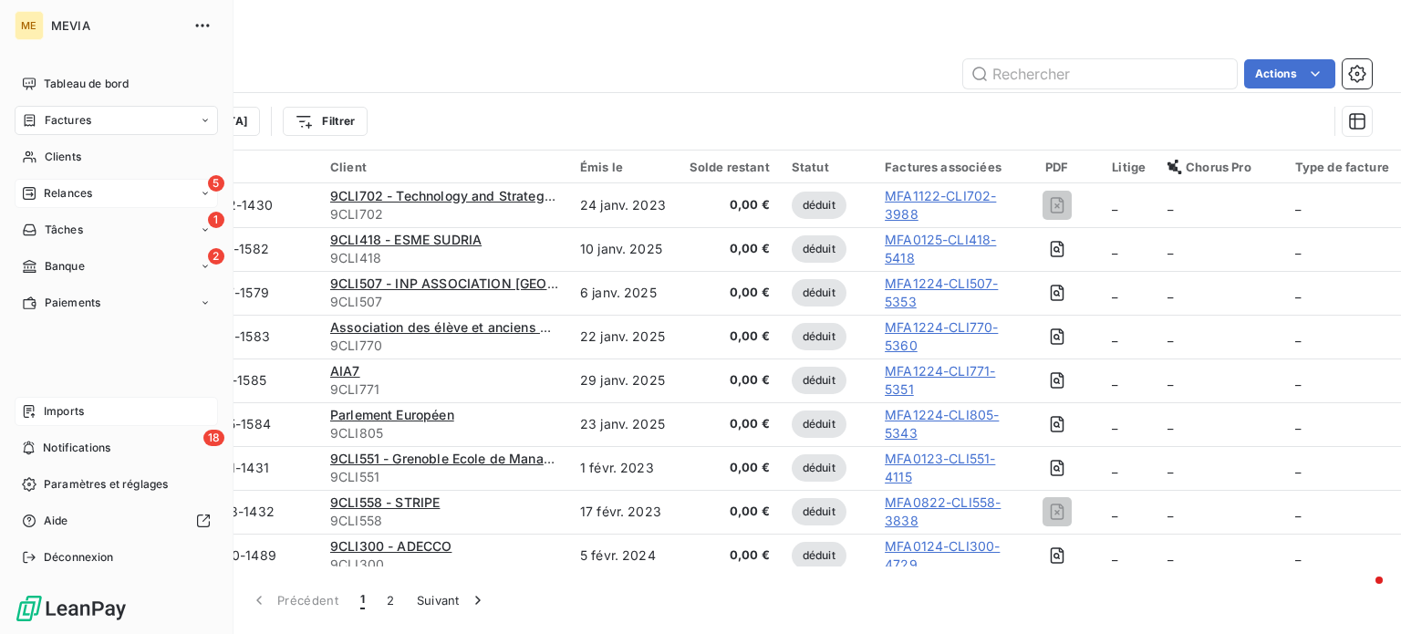
click at [131, 411] on div "Imports" at bounding box center [116, 411] width 203 height 29
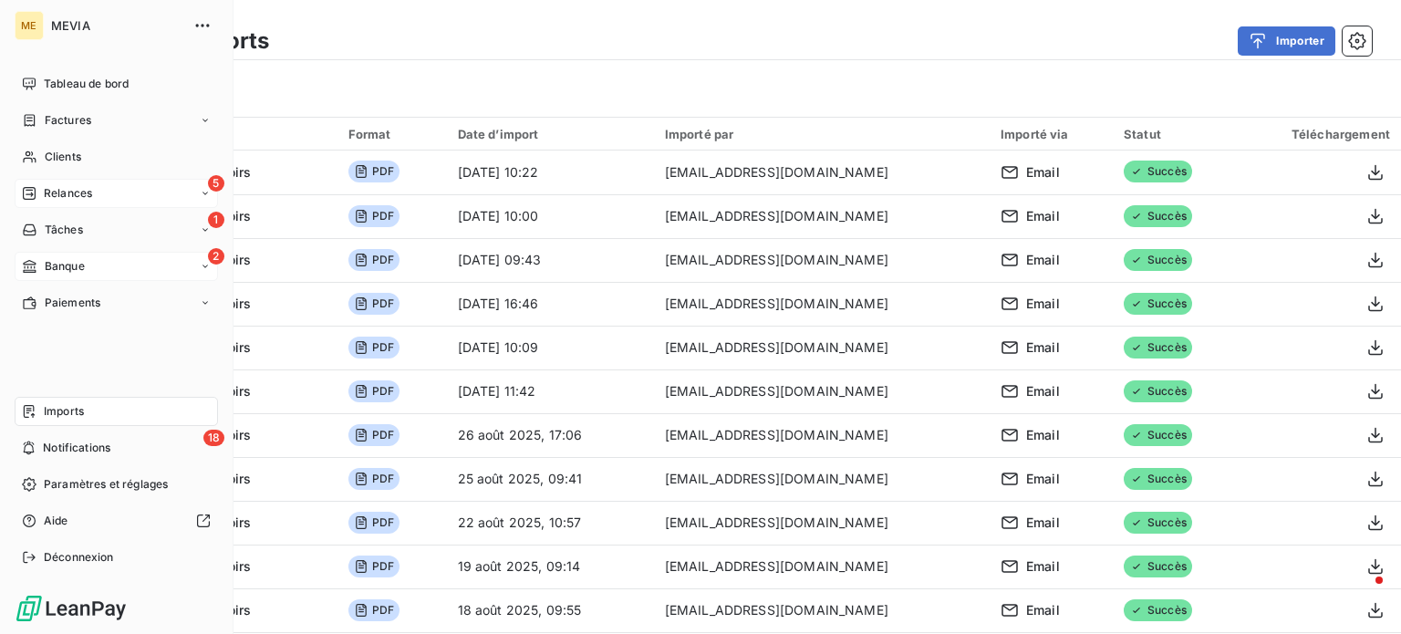
click at [62, 259] on span "Banque" at bounding box center [65, 266] width 40 height 16
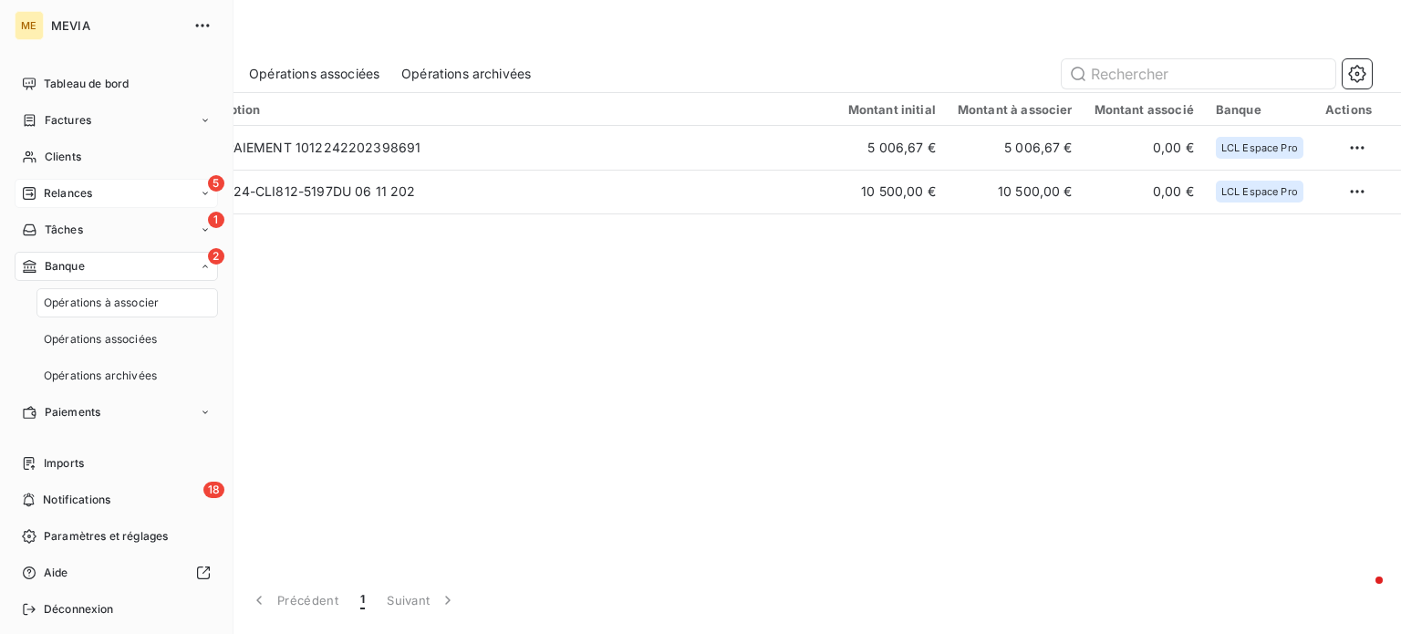
click at [457, 251] on div "Reçu le 2 Description Montant initial Montant à associer Montant associé Banque…" at bounding box center [729, 330] width 1343 height 474
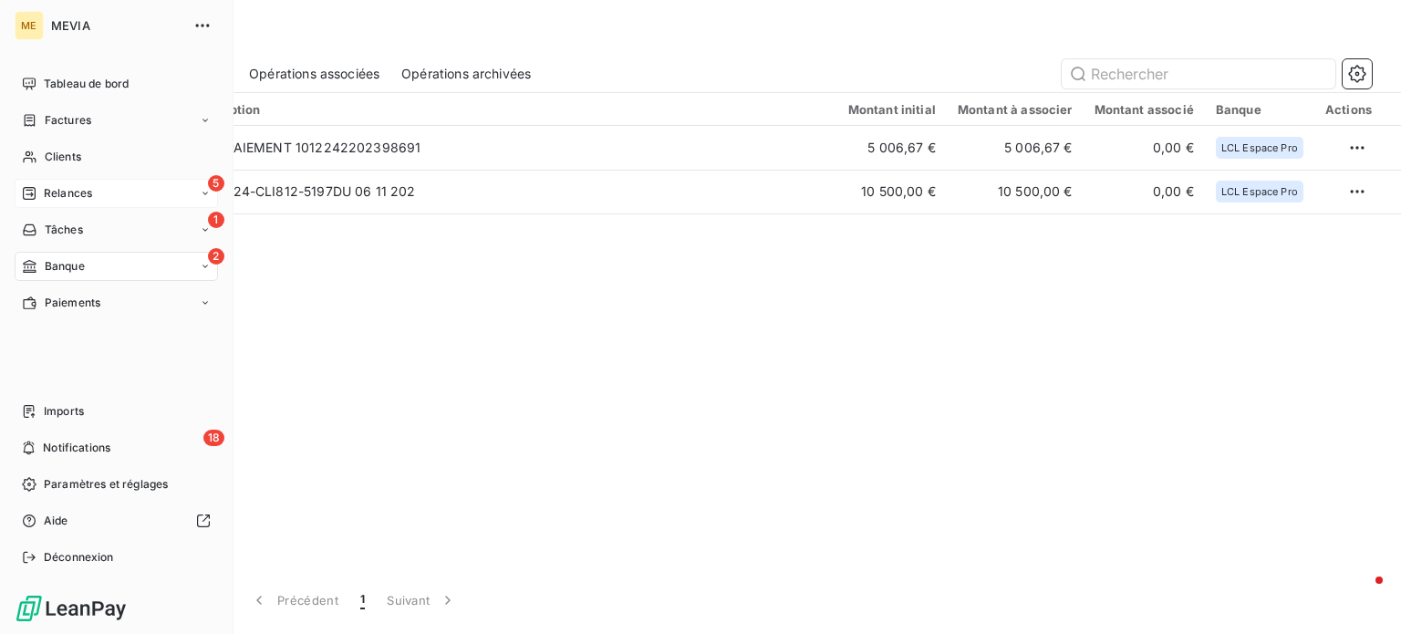
click at [83, 185] on span "Relances" at bounding box center [68, 193] width 48 height 16
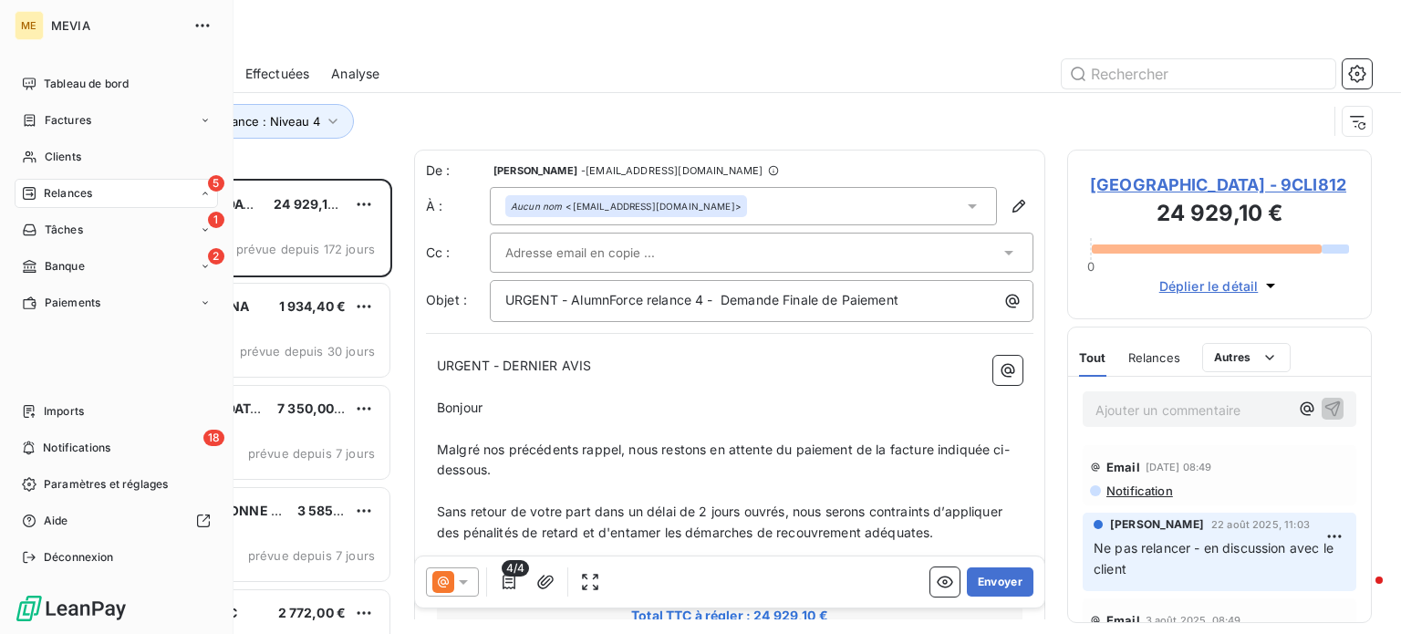
scroll to position [442, 290]
click at [98, 123] on div "Factures" at bounding box center [116, 120] width 203 height 29
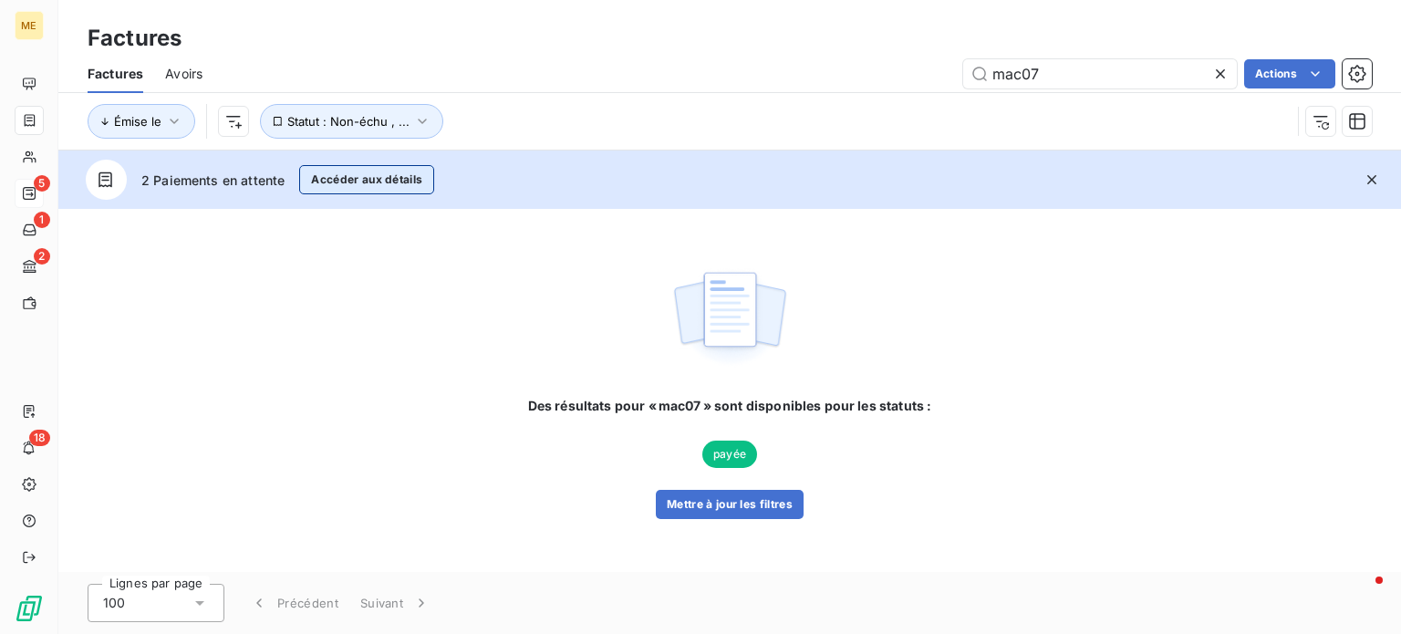
click at [352, 181] on button "Accéder aux détails" at bounding box center [366, 179] width 135 height 29
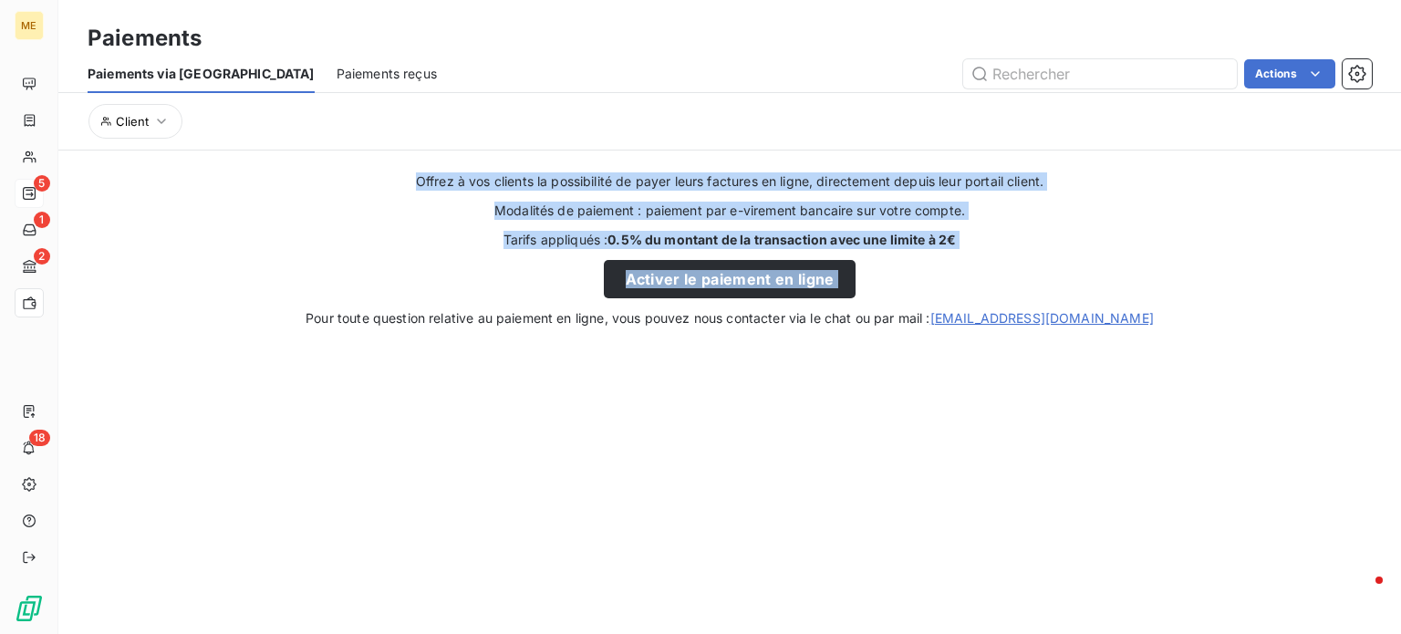
click at [332, 226] on div "Offrez à vos clients la possibilité de payer leurs factures en ligne, directeme…" at bounding box center [729, 249] width 1343 height 155
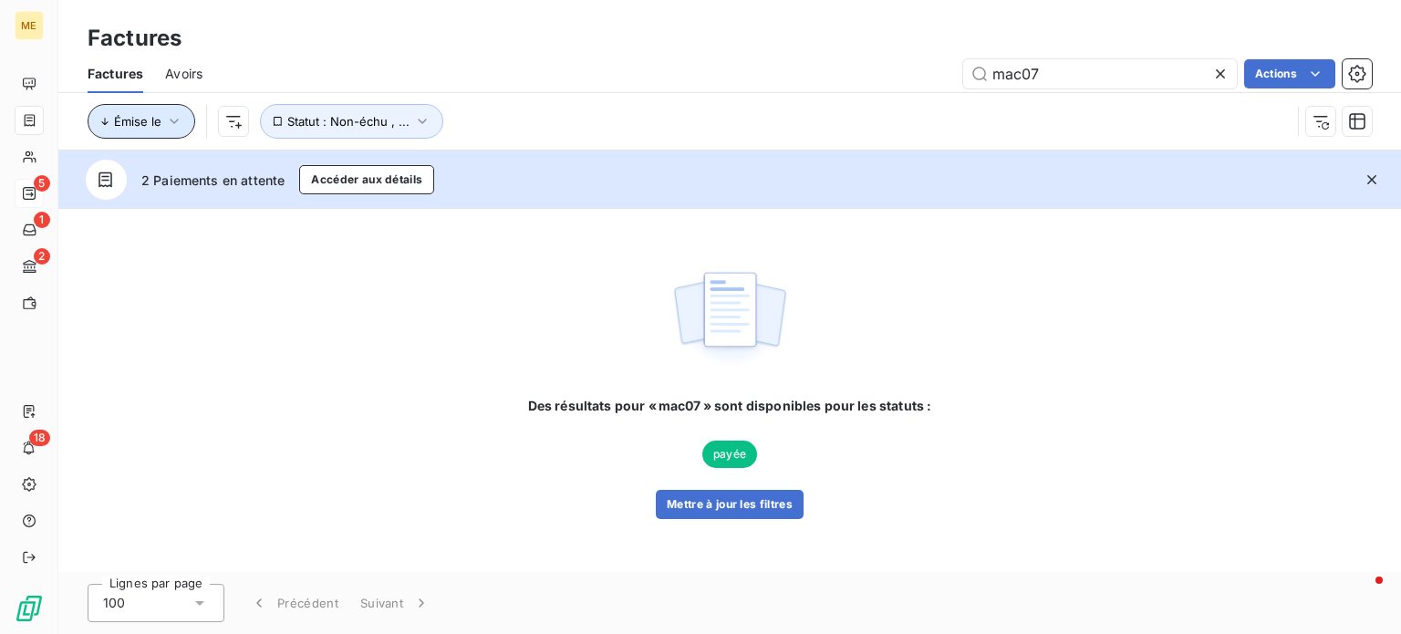
click at [168, 120] on icon "button" at bounding box center [174, 121] width 18 height 18
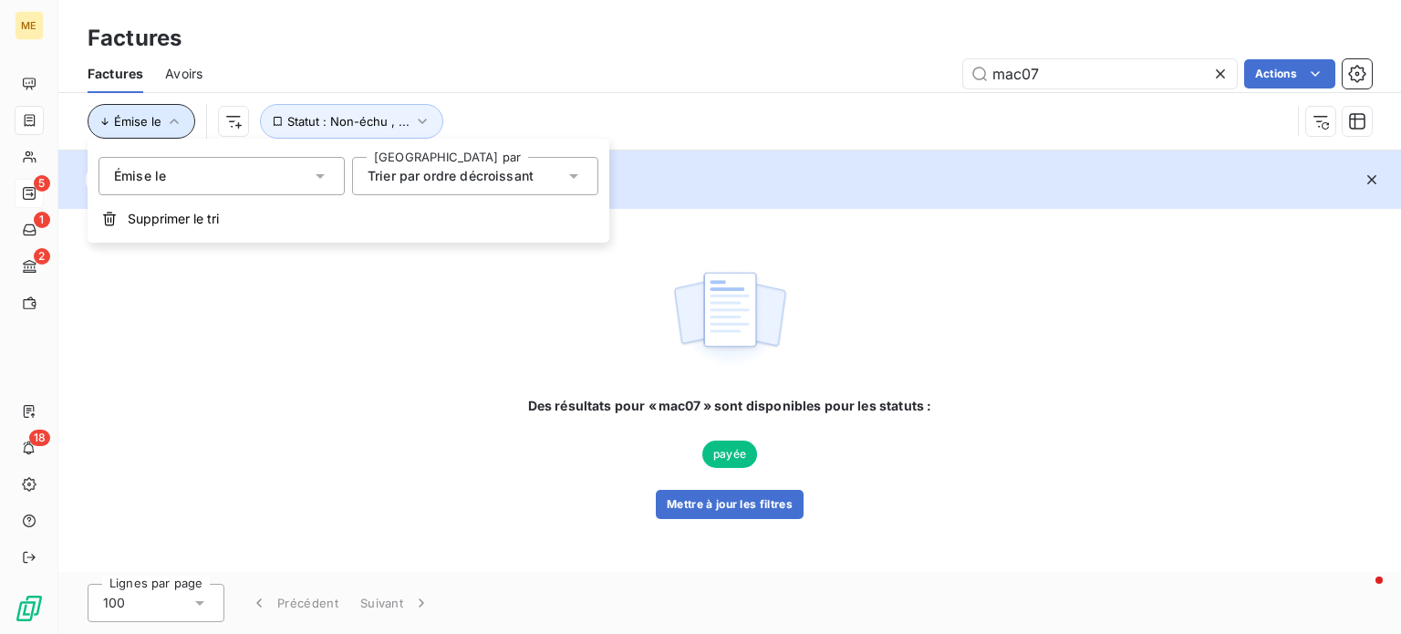
click at [168, 120] on icon "button" at bounding box center [174, 121] width 18 height 18
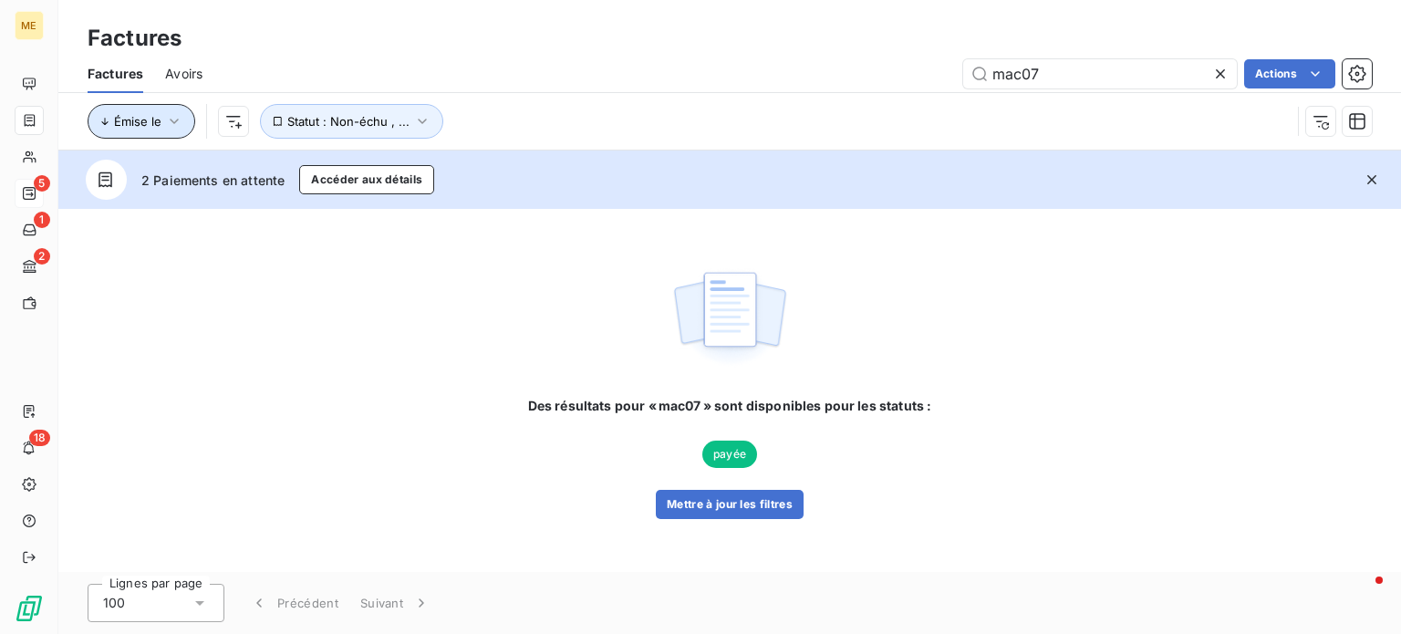
click at [178, 75] on span "Avoirs" at bounding box center [183, 74] width 37 height 18
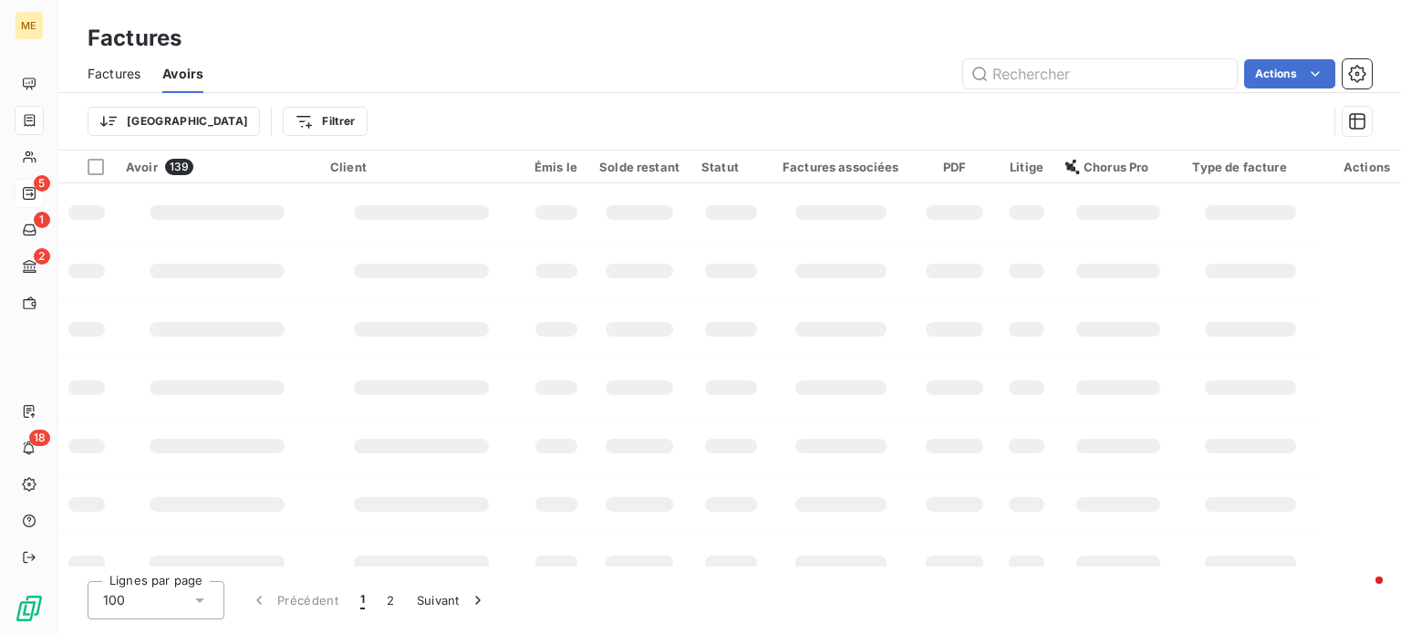
click at [109, 72] on span "Factures" at bounding box center [114, 74] width 53 height 18
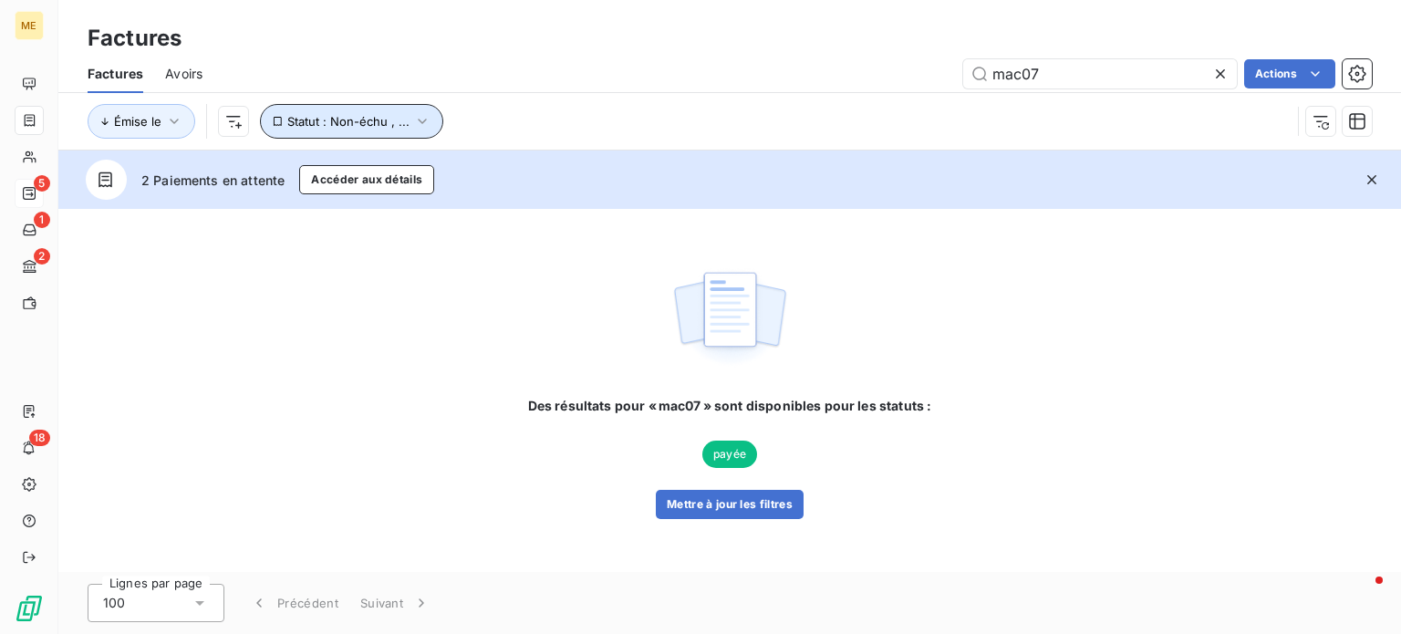
click at [299, 112] on button "Statut : Non-échu , ..." at bounding box center [351, 121] width 183 height 35
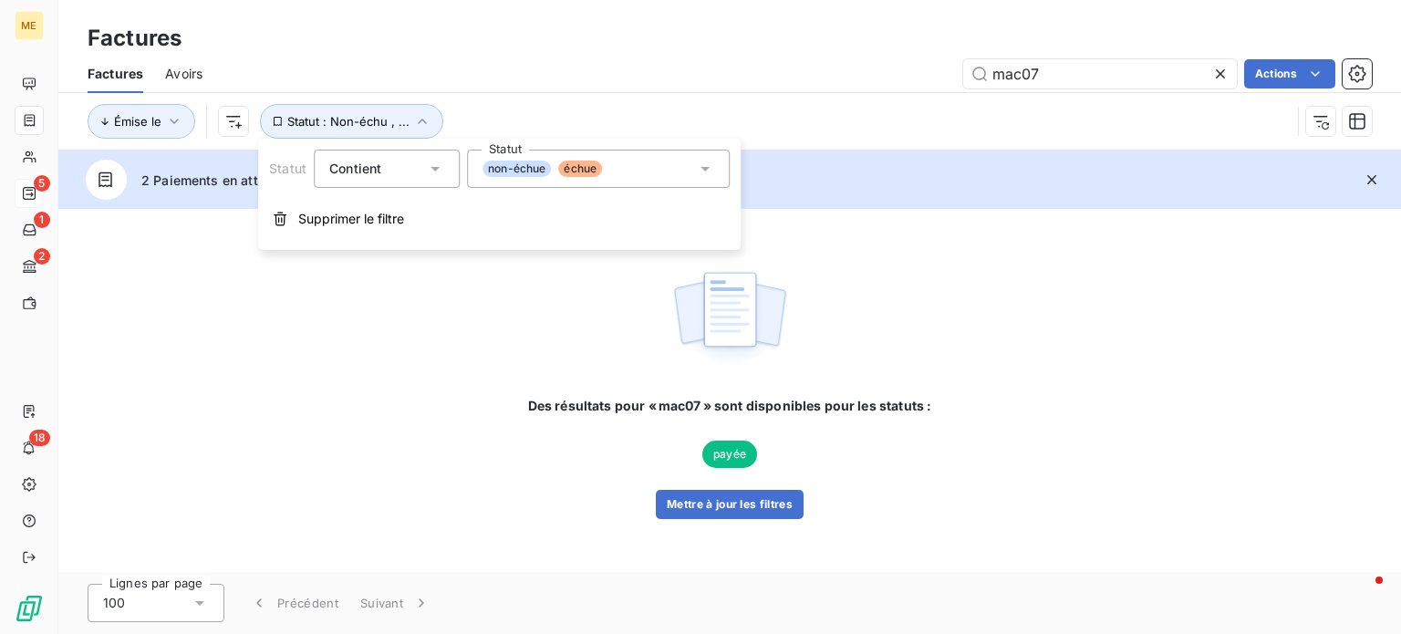
click at [558, 172] on span "échue" at bounding box center [580, 169] width 44 height 16
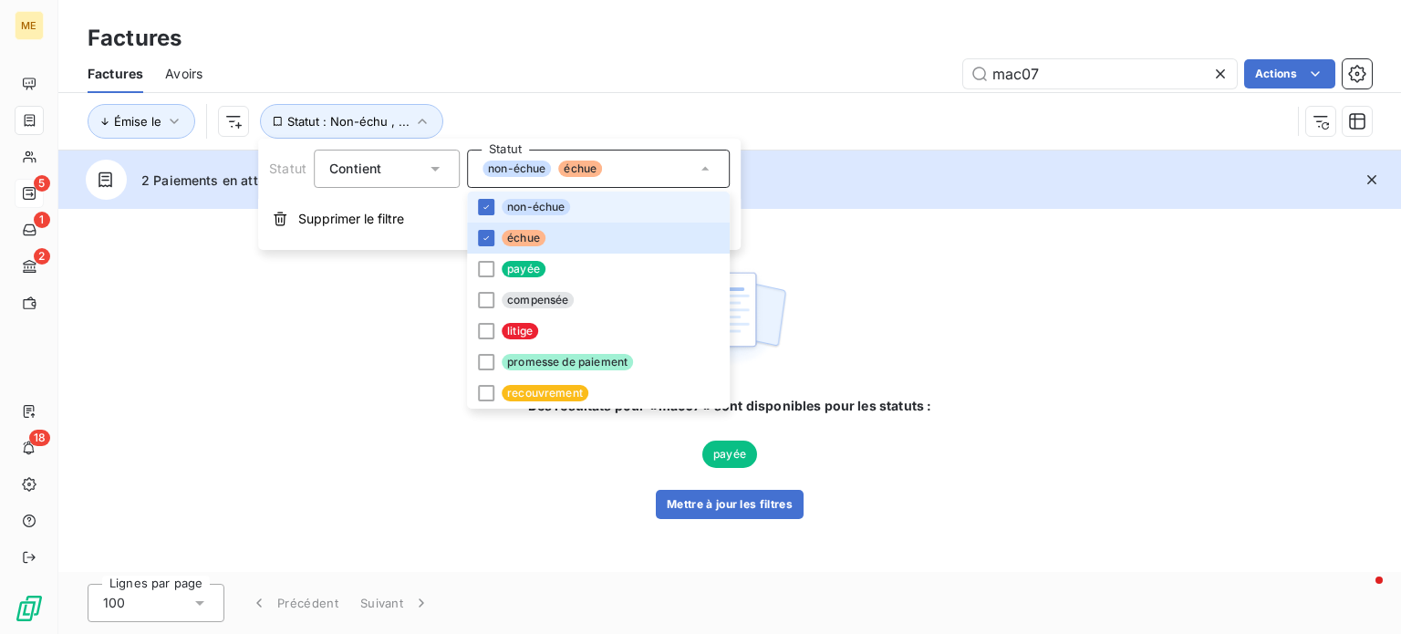
drag, startPoint x: 555, startPoint y: 172, endPoint x: 551, endPoint y: 114, distance: 57.6
click at [552, 116] on div "Émise le Statut : Non-échu , ..." at bounding box center [689, 121] width 1203 height 35
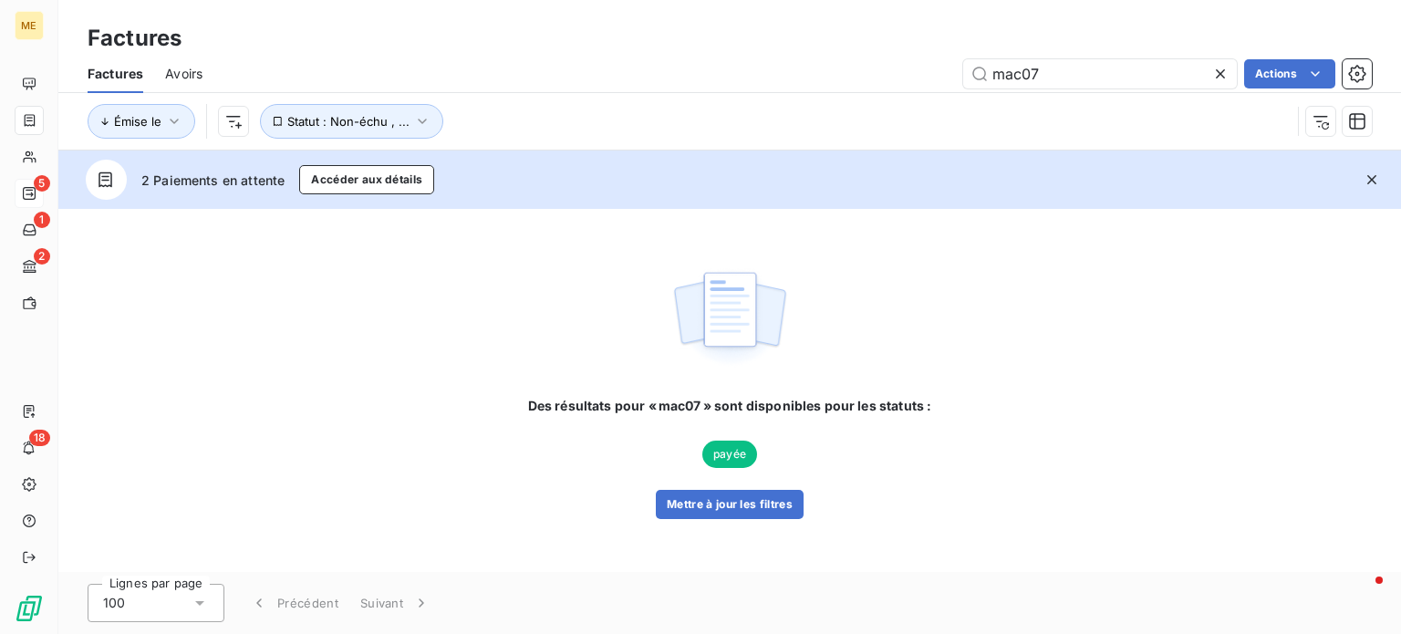
click at [210, 79] on div "Factures Avoirs mac07 Actions" at bounding box center [729, 74] width 1343 height 38
click at [193, 76] on span "Avoirs" at bounding box center [183, 74] width 37 height 18
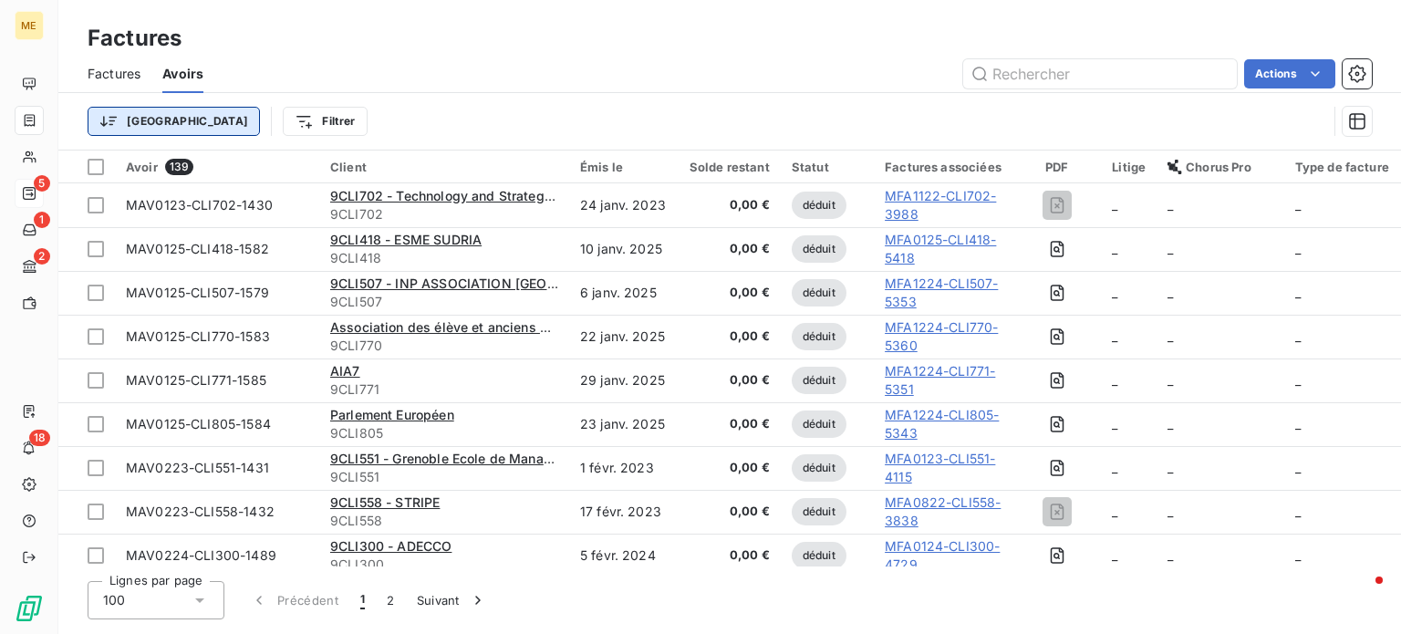
click at [142, 120] on html "ME 5 1 2 18 Factures Factures Avoirs Actions Trier Filtrer Avoir 139 Client Émi…" at bounding box center [700, 317] width 1401 height 634
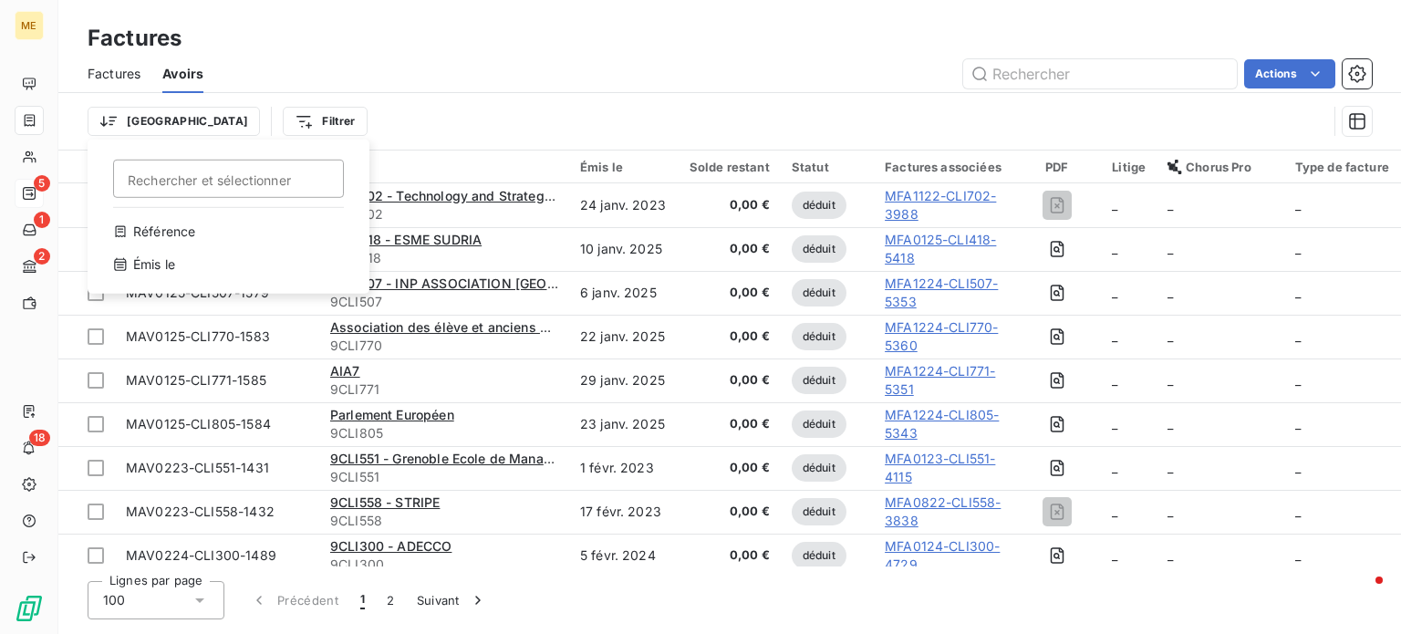
click at [383, 120] on html "ME 5 1 2 18 Factures Factures Avoirs Actions Trier Rechercher et sélectionner R…" at bounding box center [700, 317] width 1401 height 634
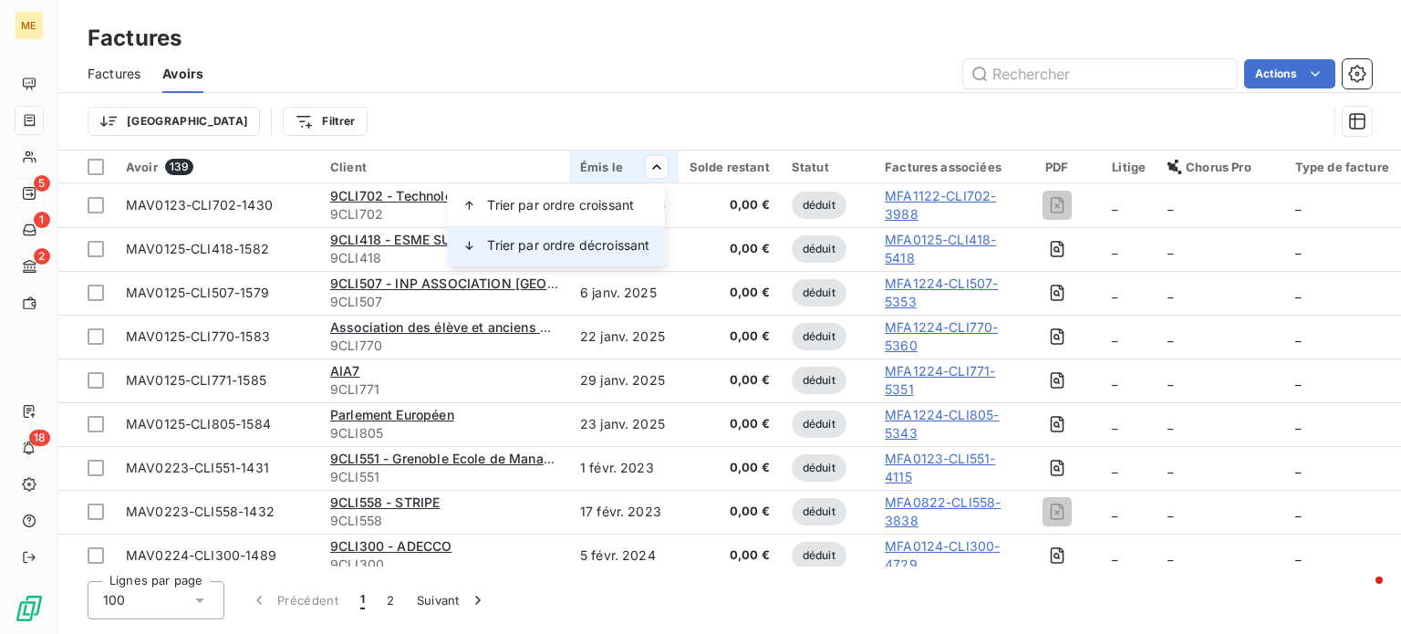
click at [598, 237] on span "Trier par ordre décroissant" at bounding box center [568, 245] width 162 height 18
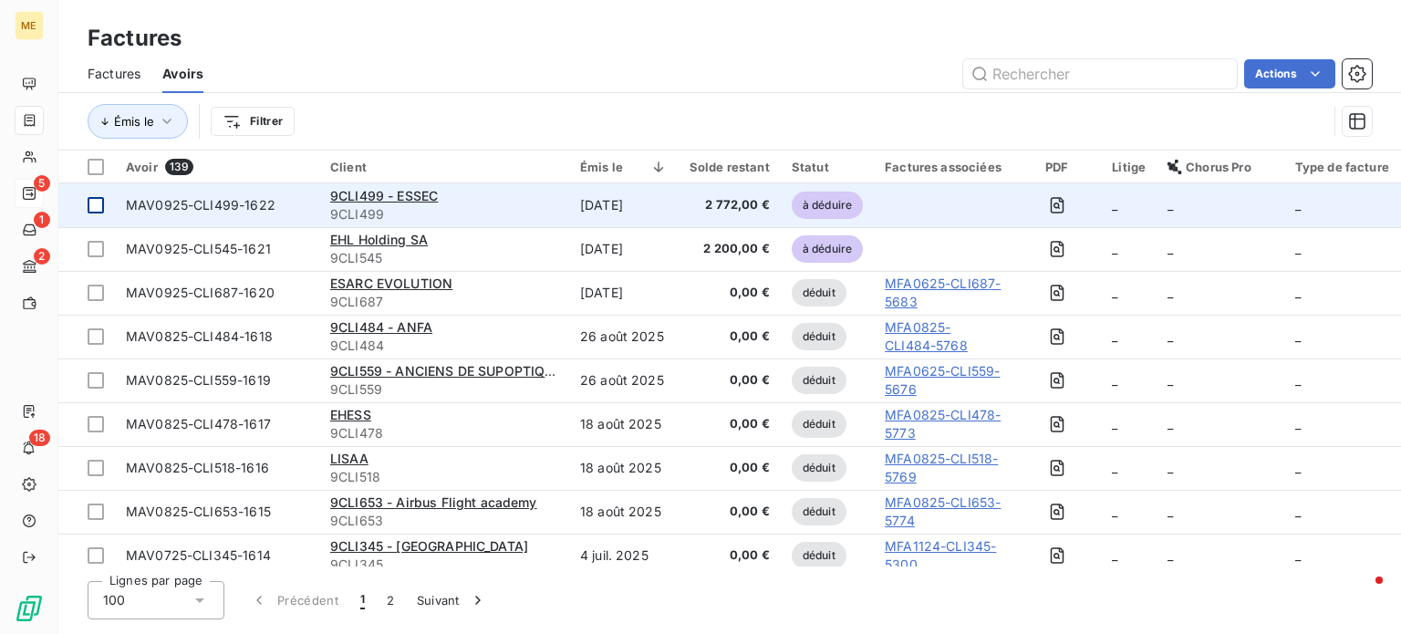
click at [96, 201] on div at bounding box center [96, 205] width 16 height 16
click at [99, 203] on icon at bounding box center [95, 205] width 11 height 11
click at [157, 203] on span "MAV0925-CLI499-1622" at bounding box center [201, 205] width 150 height 16
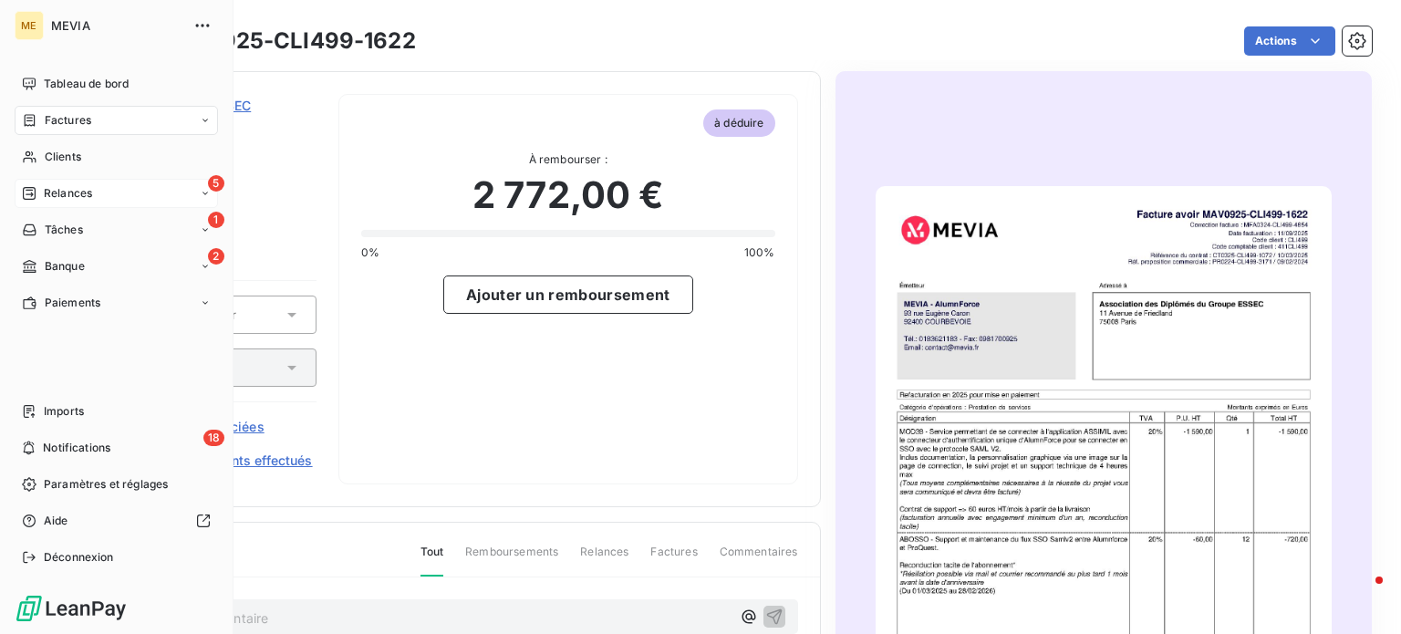
click at [89, 191] on span "Relances" at bounding box center [68, 193] width 48 height 16
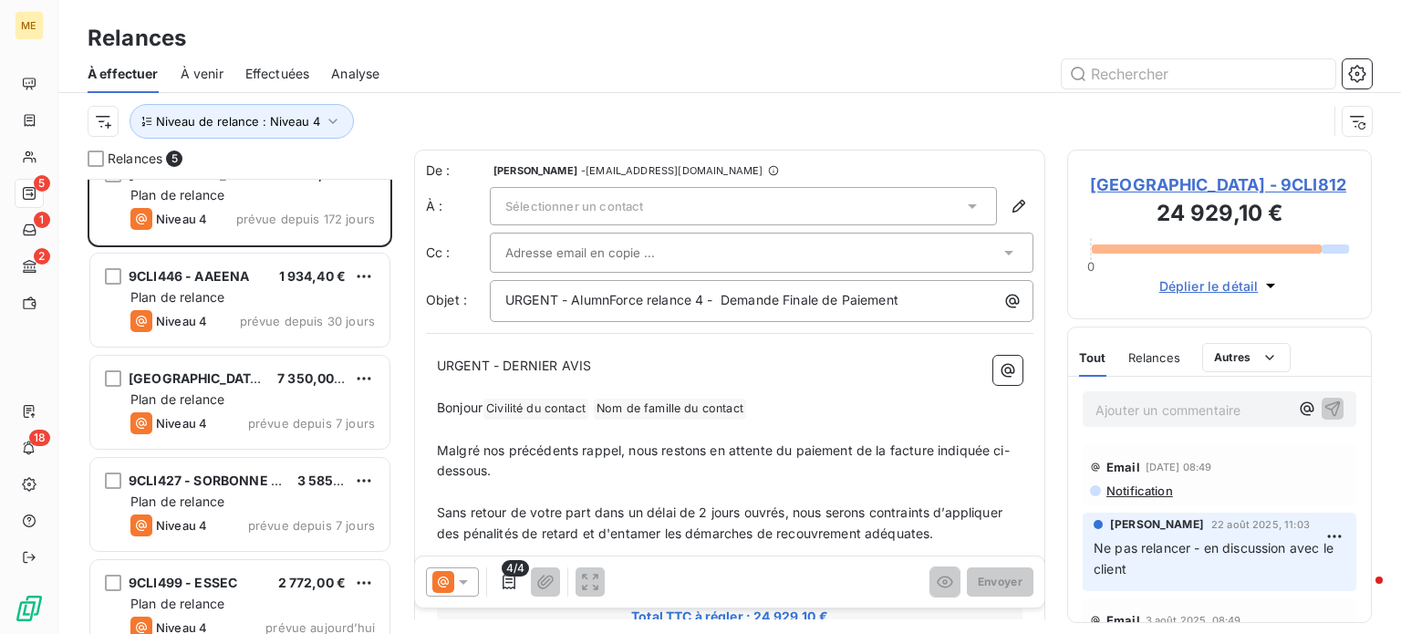
scroll to position [56, 0]
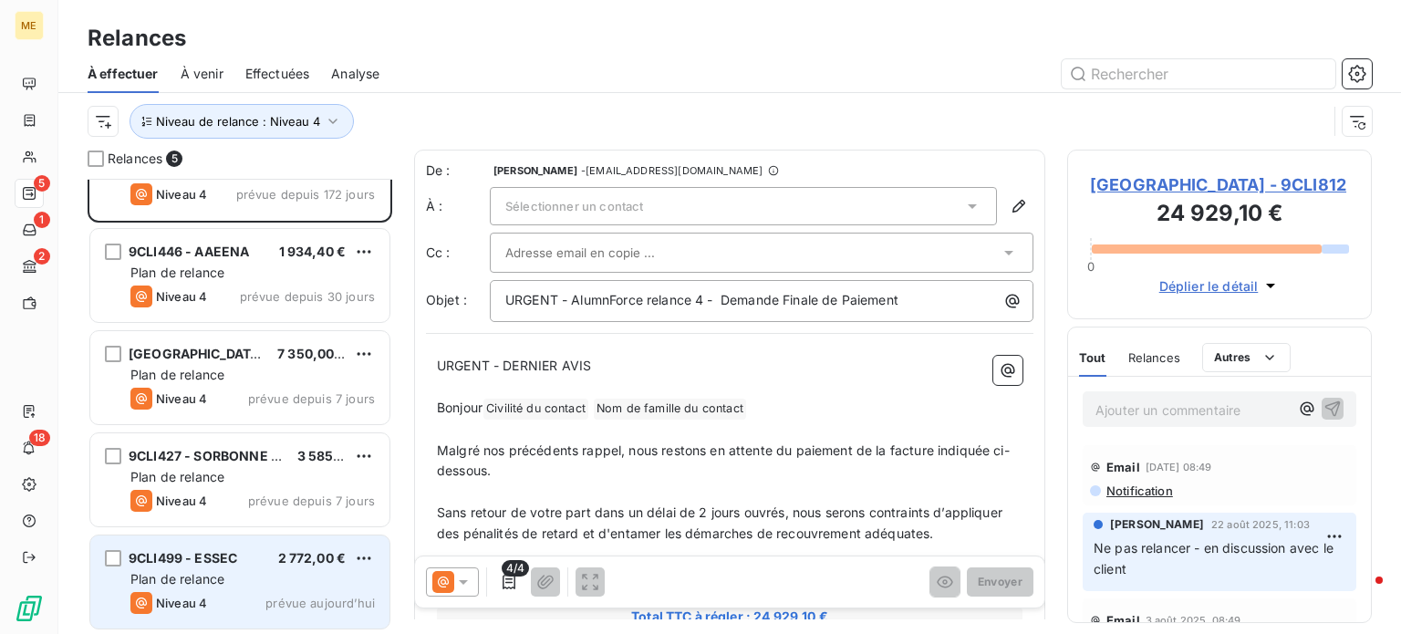
click at [217, 595] on div "Niveau 4 prévue aujourd’hui" at bounding box center [252, 603] width 245 height 22
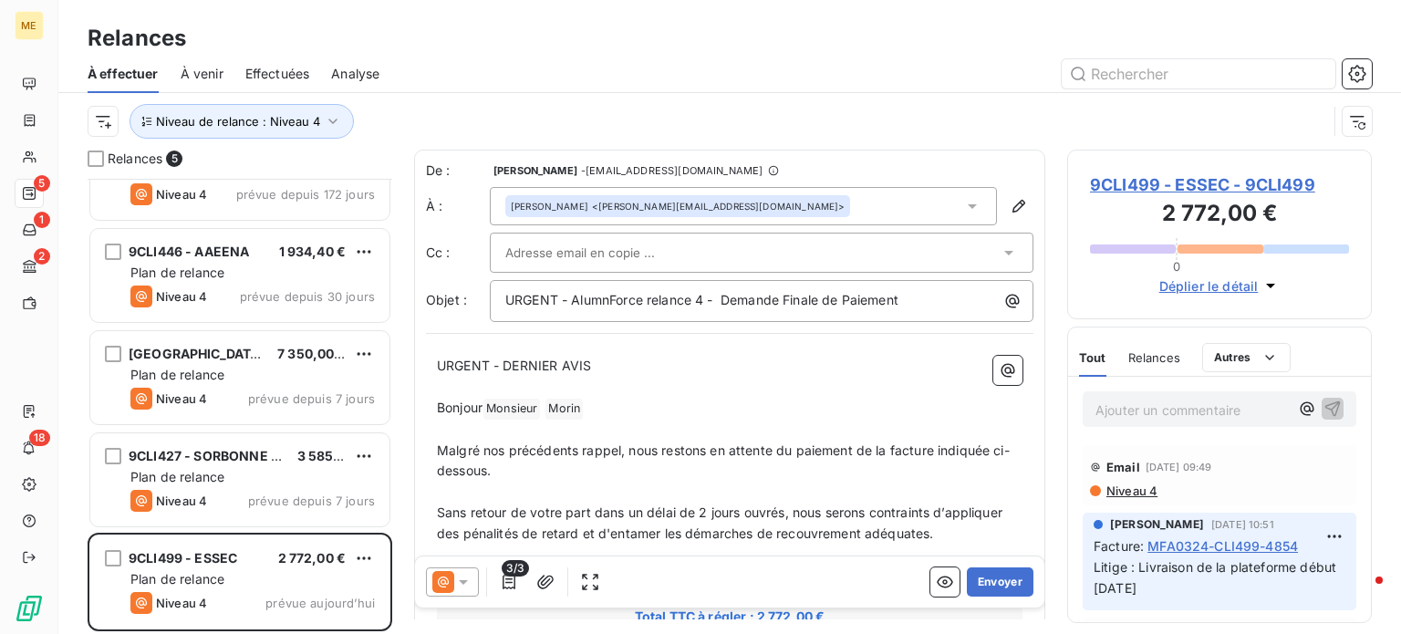
click at [1226, 185] on span "9CLI499 - ESSEC - 9CLI499" at bounding box center [1219, 184] width 259 height 25
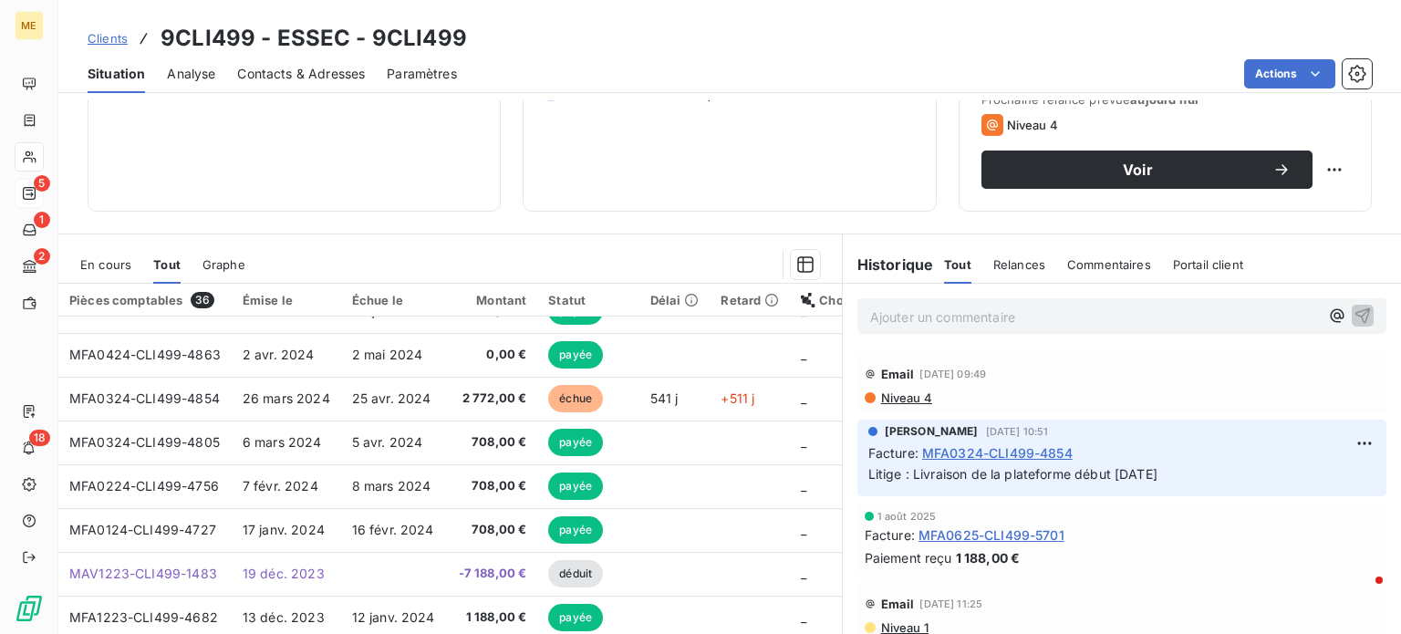
scroll to position [601, 0]
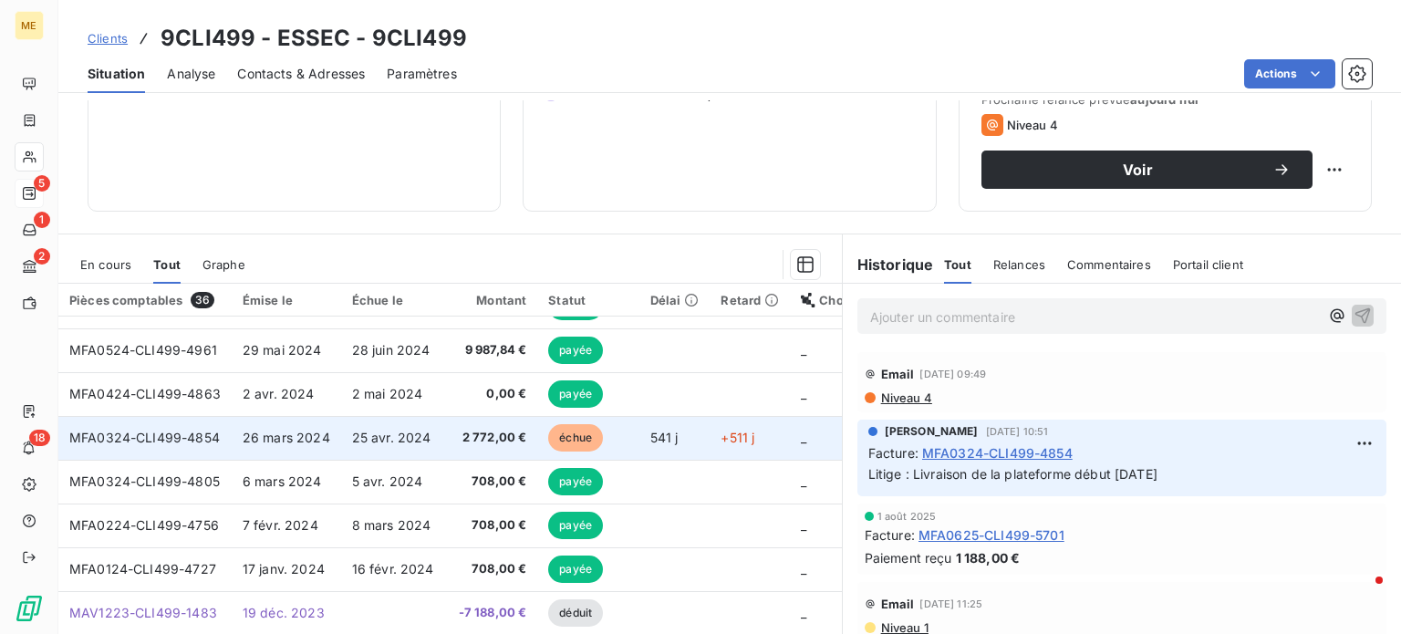
click at [198, 431] on span "MFA0324-CLI499-4854" at bounding box center [144, 438] width 151 height 16
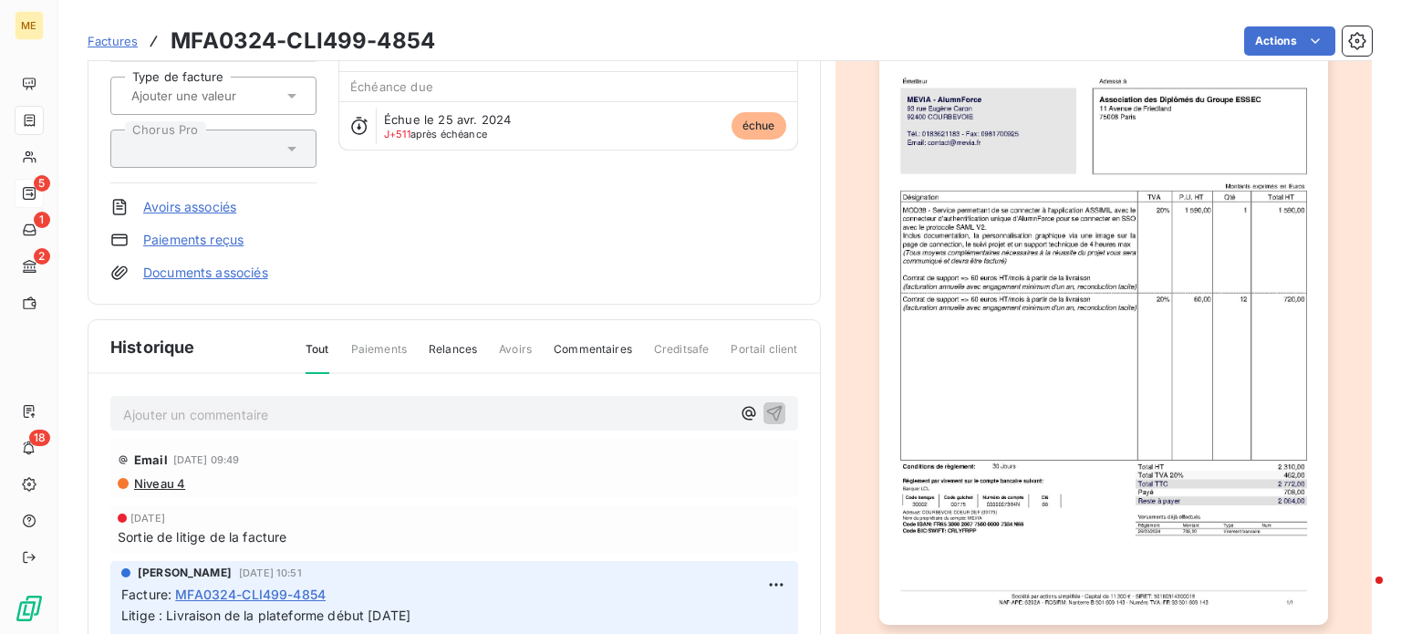
scroll to position [91, 0]
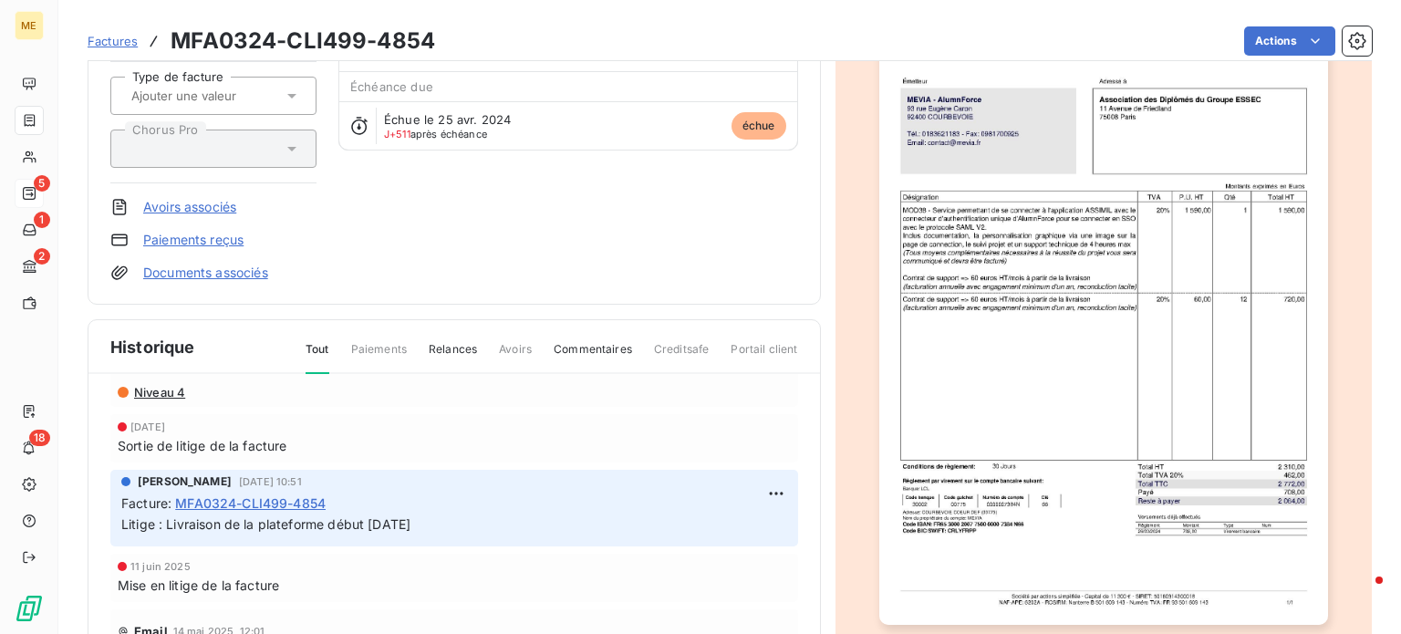
click at [215, 204] on link "Avoirs associés" at bounding box center [189, 207] width 93 height 18
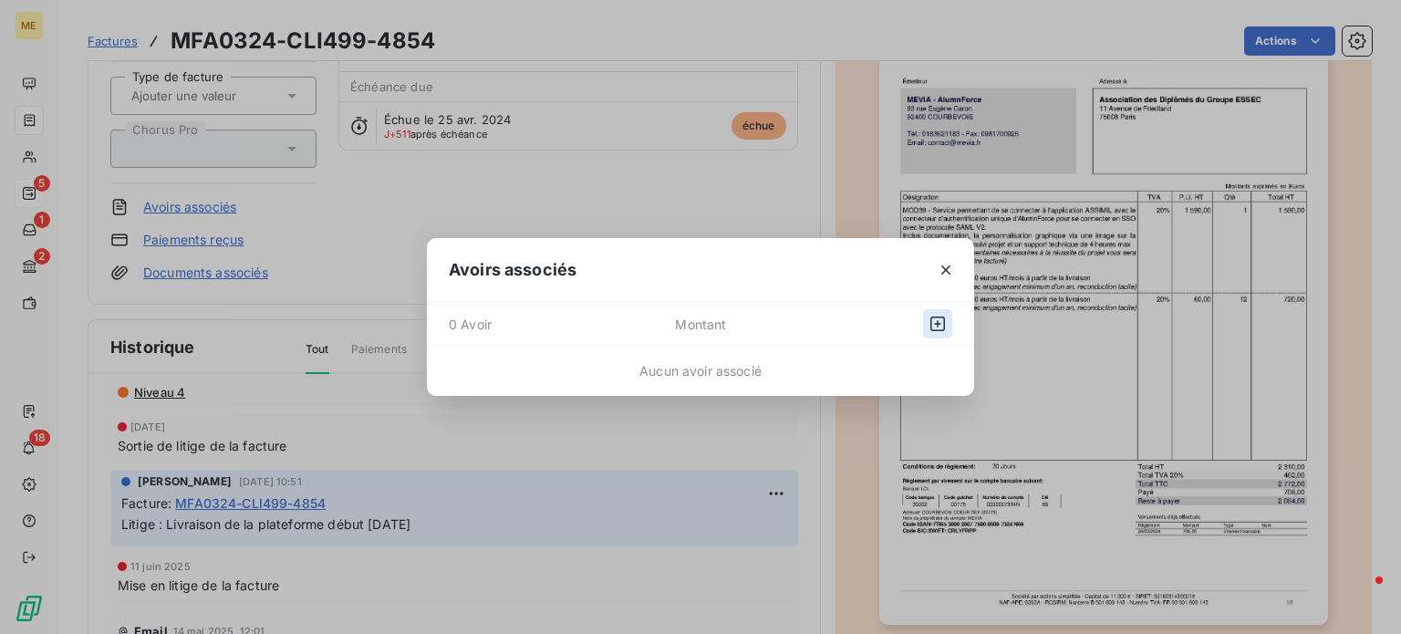
click at [933, 322] on icon "button" at bounding box center [938, 324] width 18 height 18
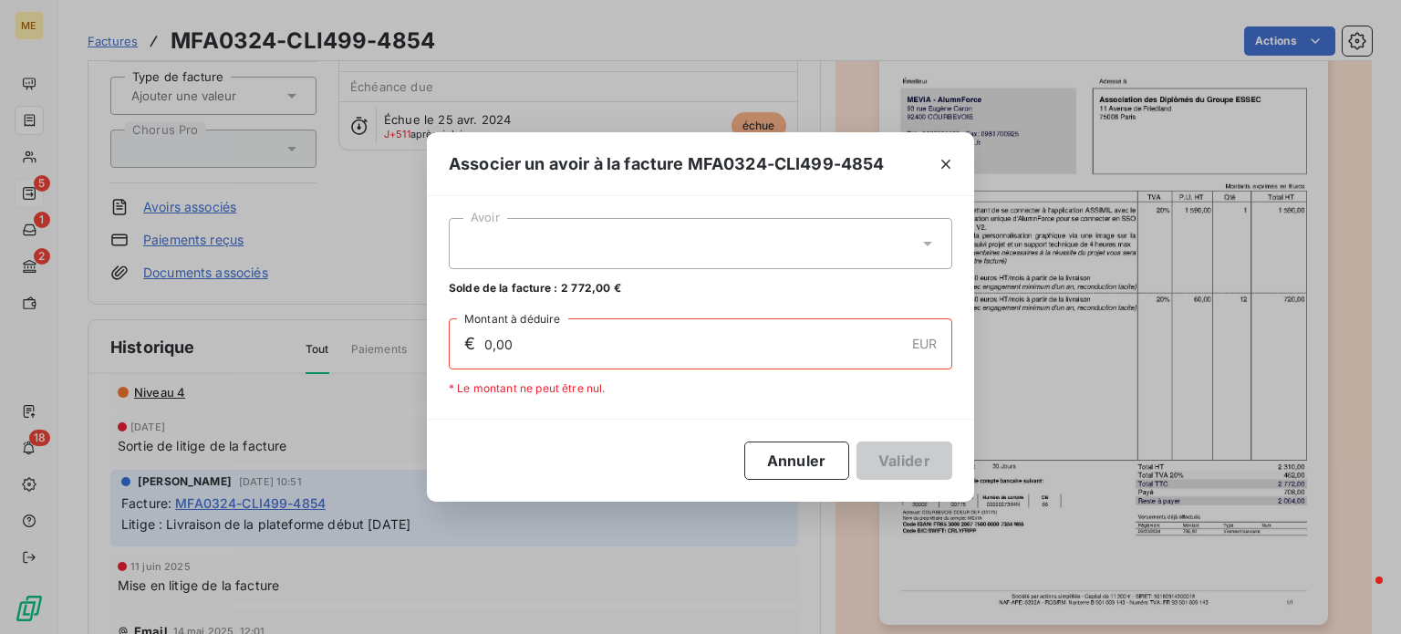
click at [824, 249] on div at bounding box center [701, 243] width 504 height 51
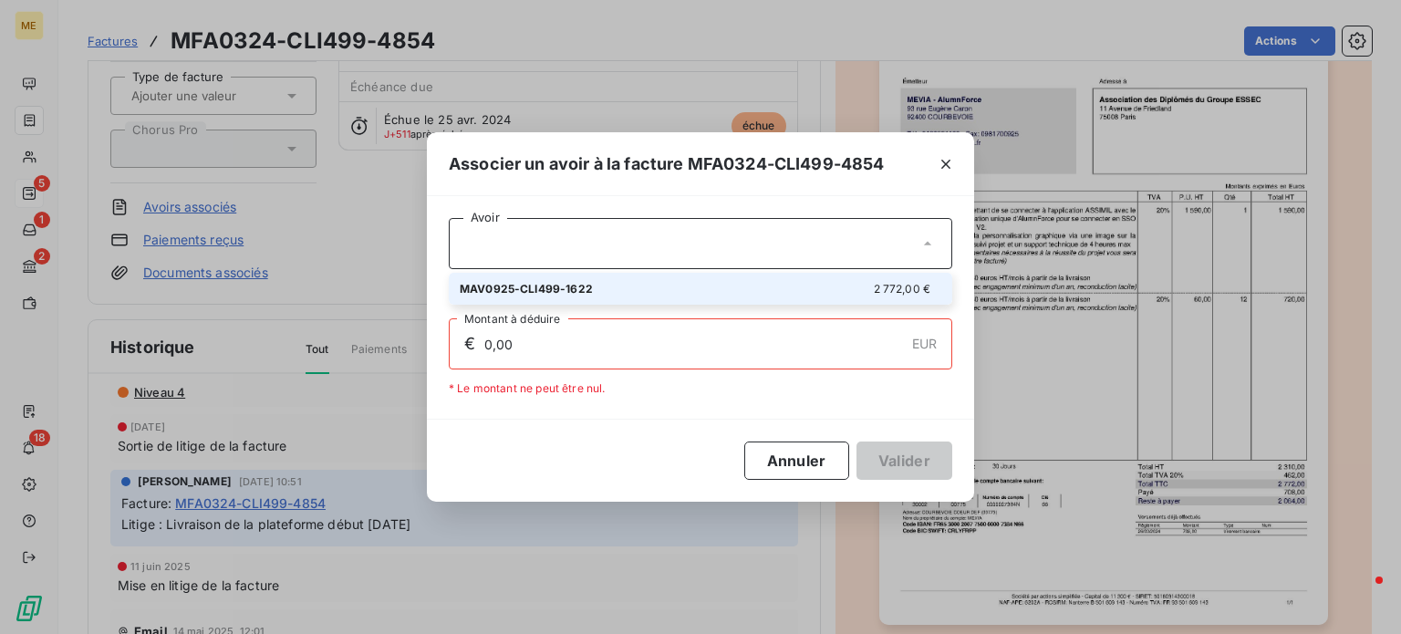
click at [777, 286] on div "MAV0925-CLI499-1622 2 772,00 €" at bounding box center [701, 288] width 482 height 17
type input "2 772,00"
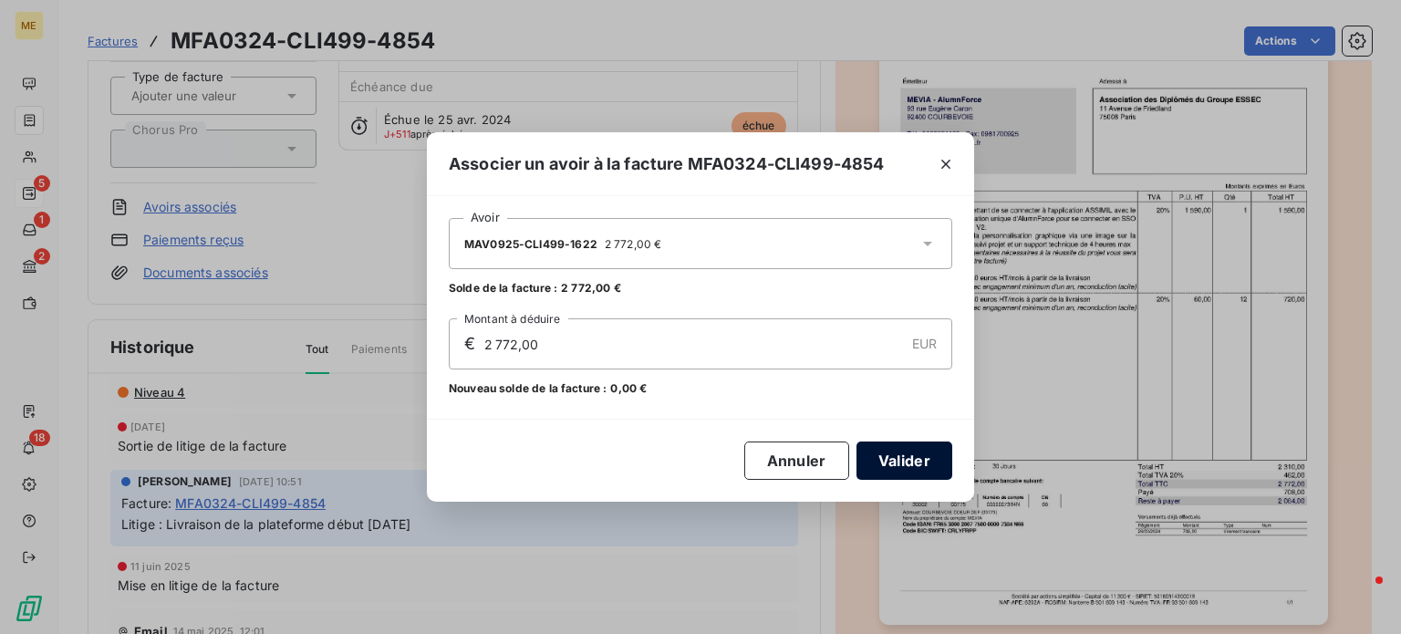
click at [887, 455] on button "Valider" at bounding box center [905, 461] width 96 height 38
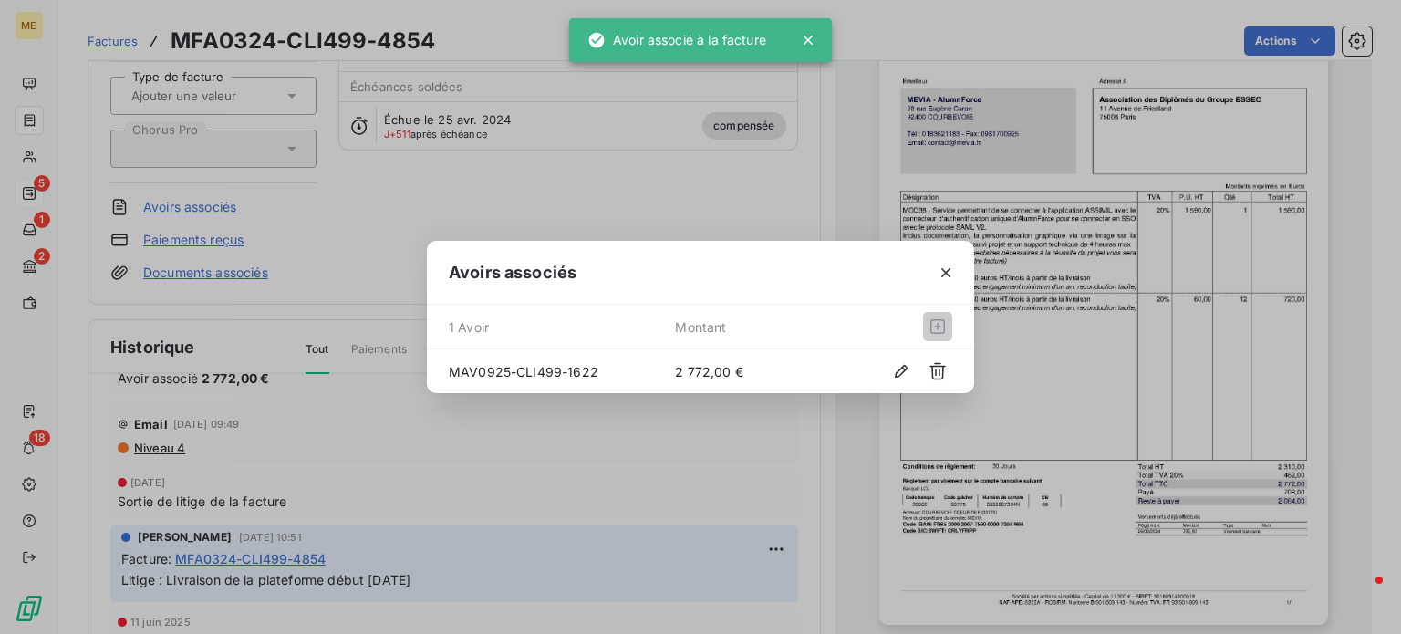
scroll to position [146, 0]
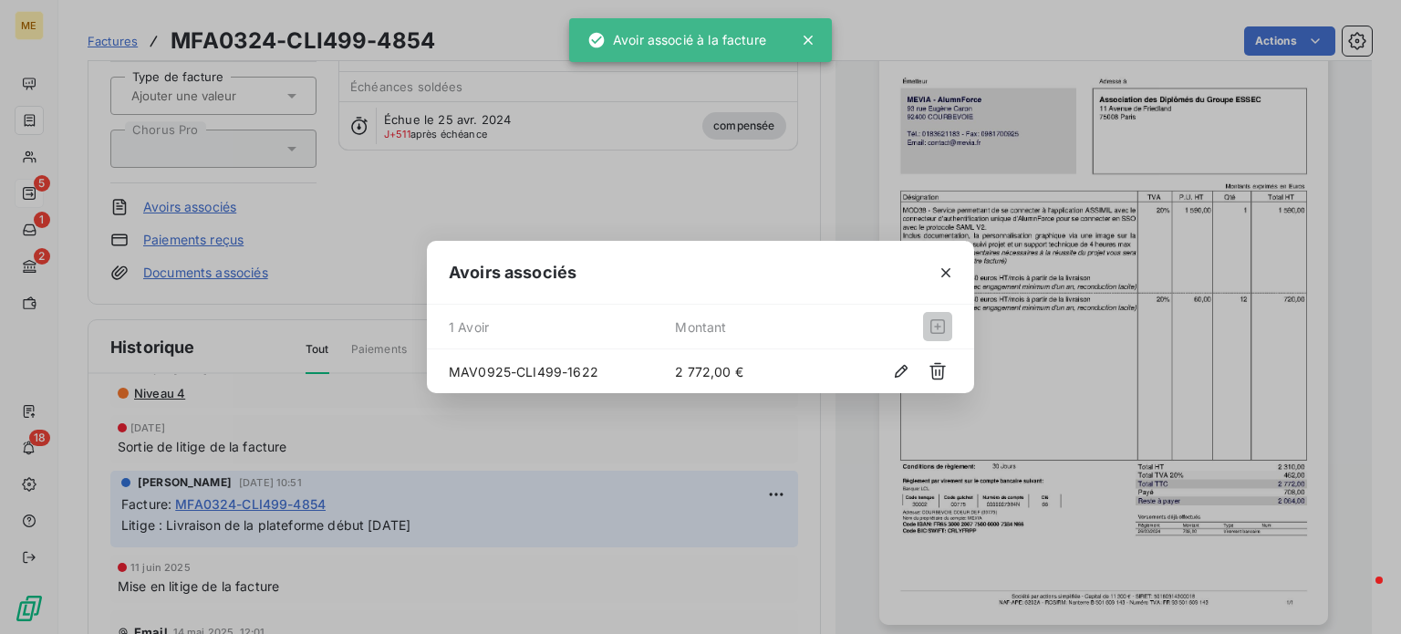
click at [937, 272] on icon "button" at bounding box center [946, 273] width 18 height 18
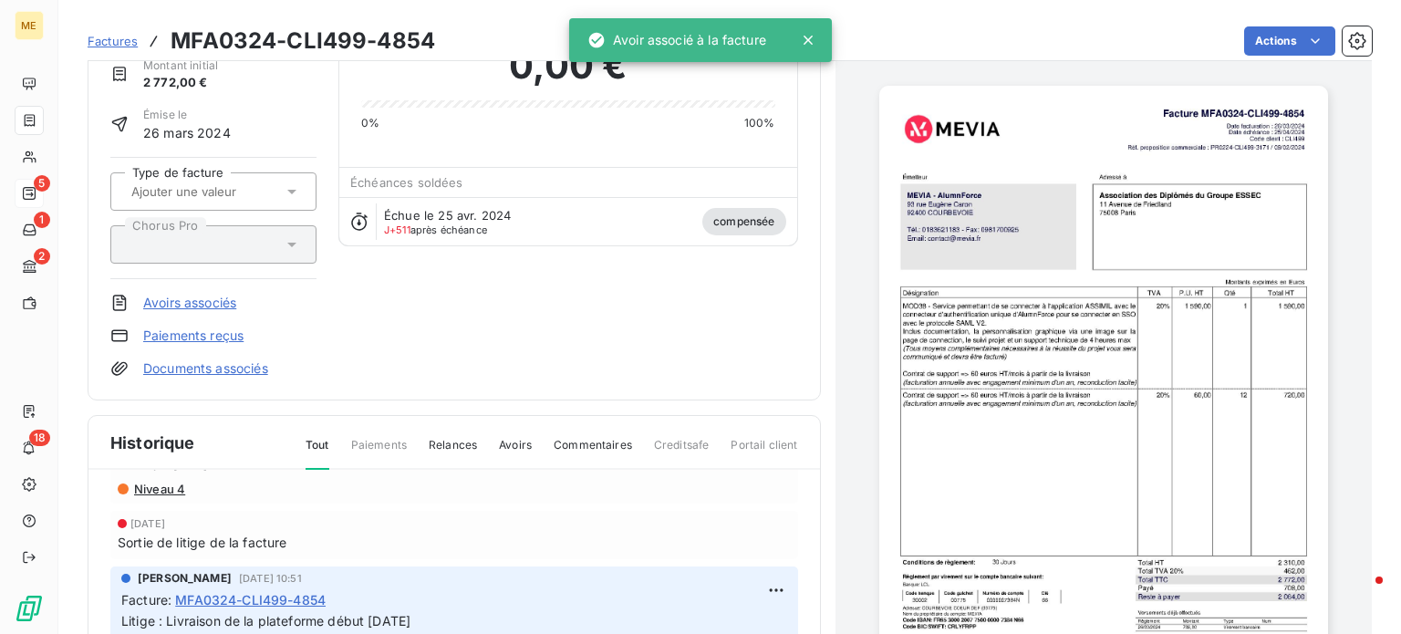
scroll to position [0, 0]
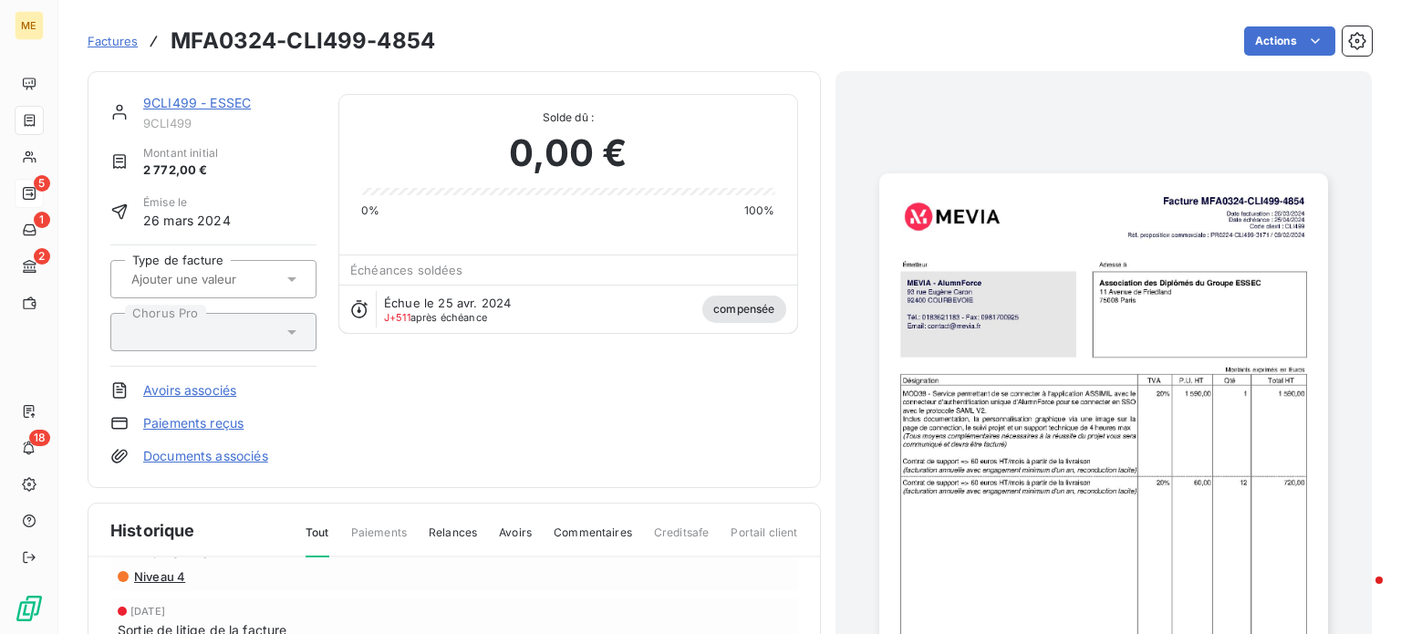
click at [380, 409] on div "9CLI499 - ESSEC 9CLI499 Montant initial 2 772,00 € Émise le 26 mars 2024 Type d…" at bounding box center [454, 279] width 688 height 371
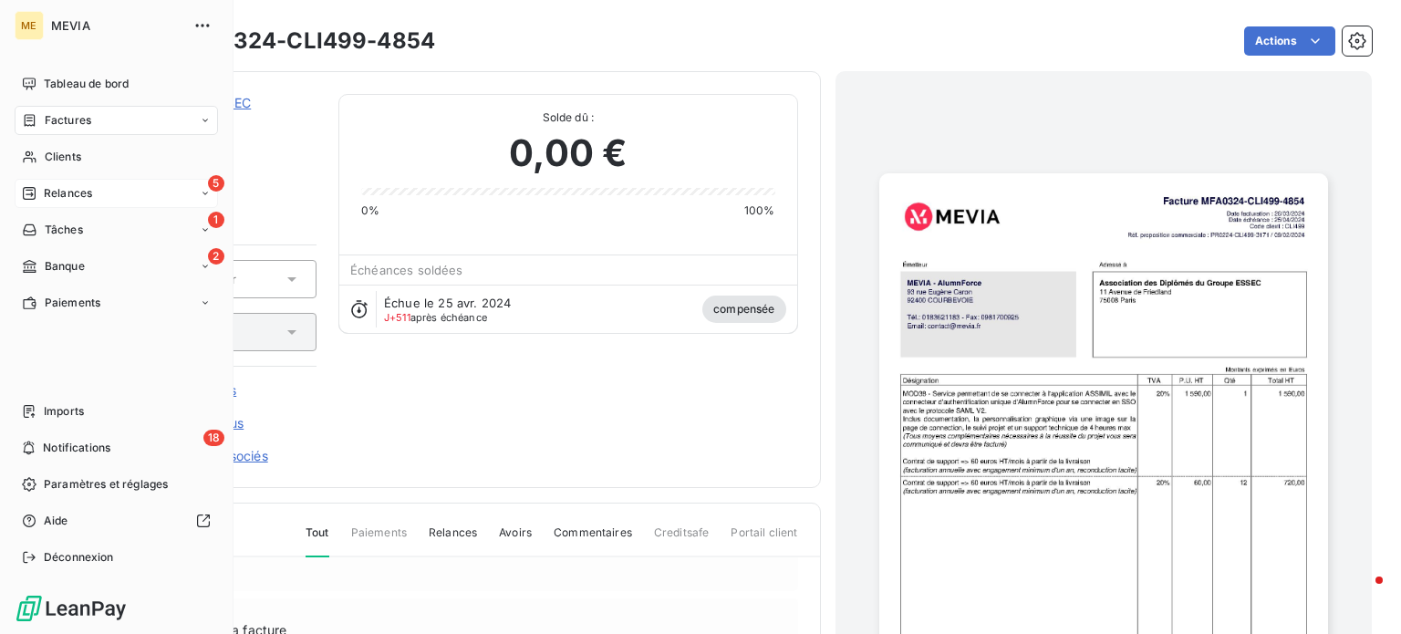
click at [76, 180] on div "5 Relances" at bounding box center [116, 193] width 203 height 29
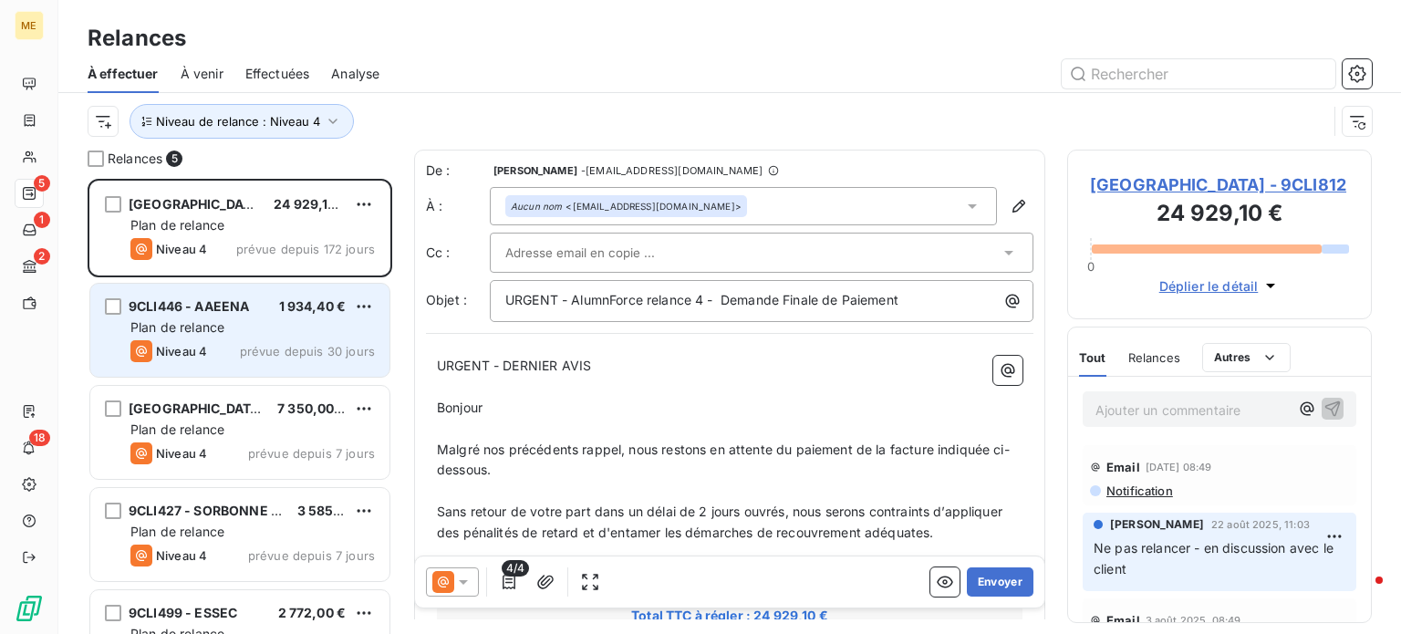
click at [240, 322] on div "Plan de relance" at bounding box center [252, 327] width 245 height 18
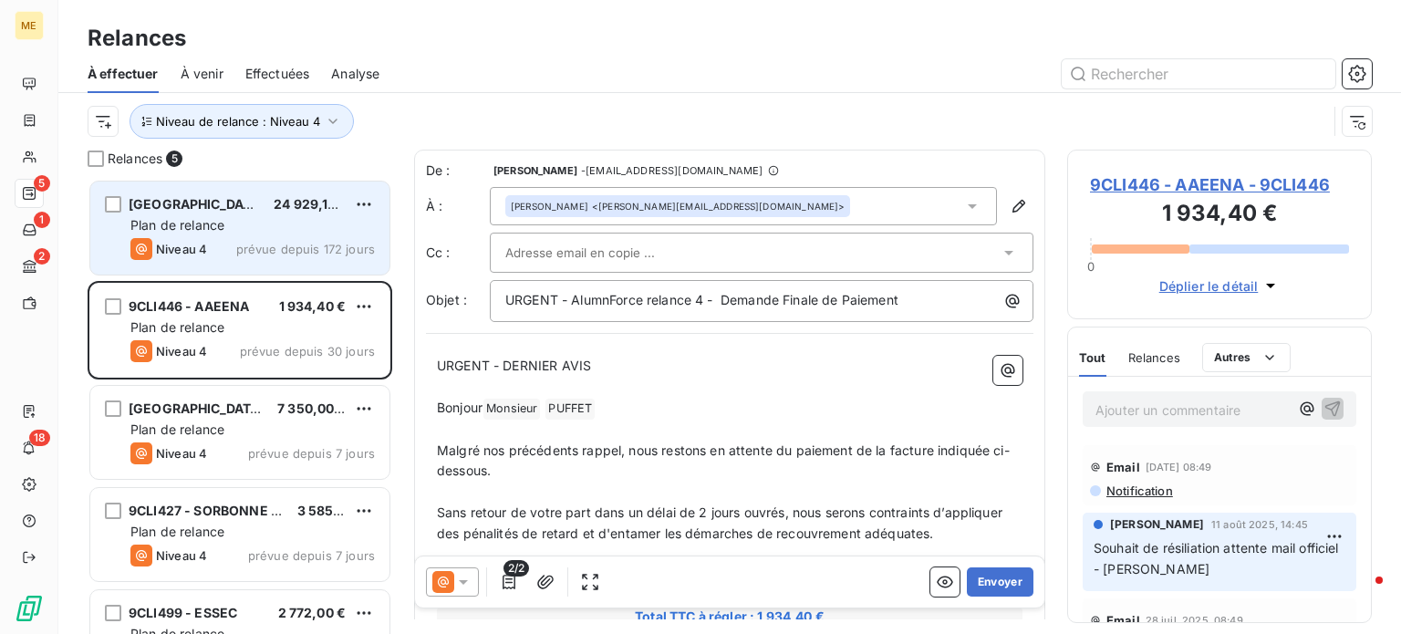
click at [245, 256] on div "Niveau 4 prévue depuis 172 jours" at bounding box center [252, 249] width 245 height 22
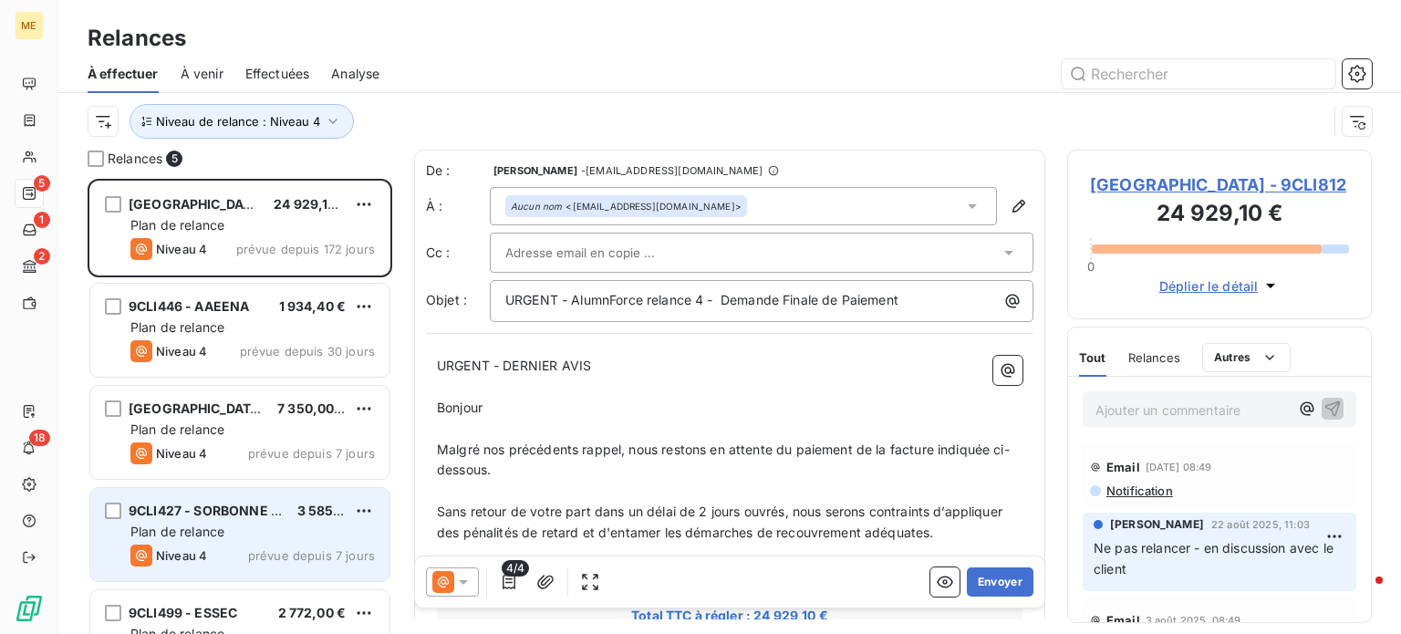
click at [242, 513] on span "9CLI427 - SORBONNE UNIVERSITE" at bounding box center [239, 511] width 220 height 16
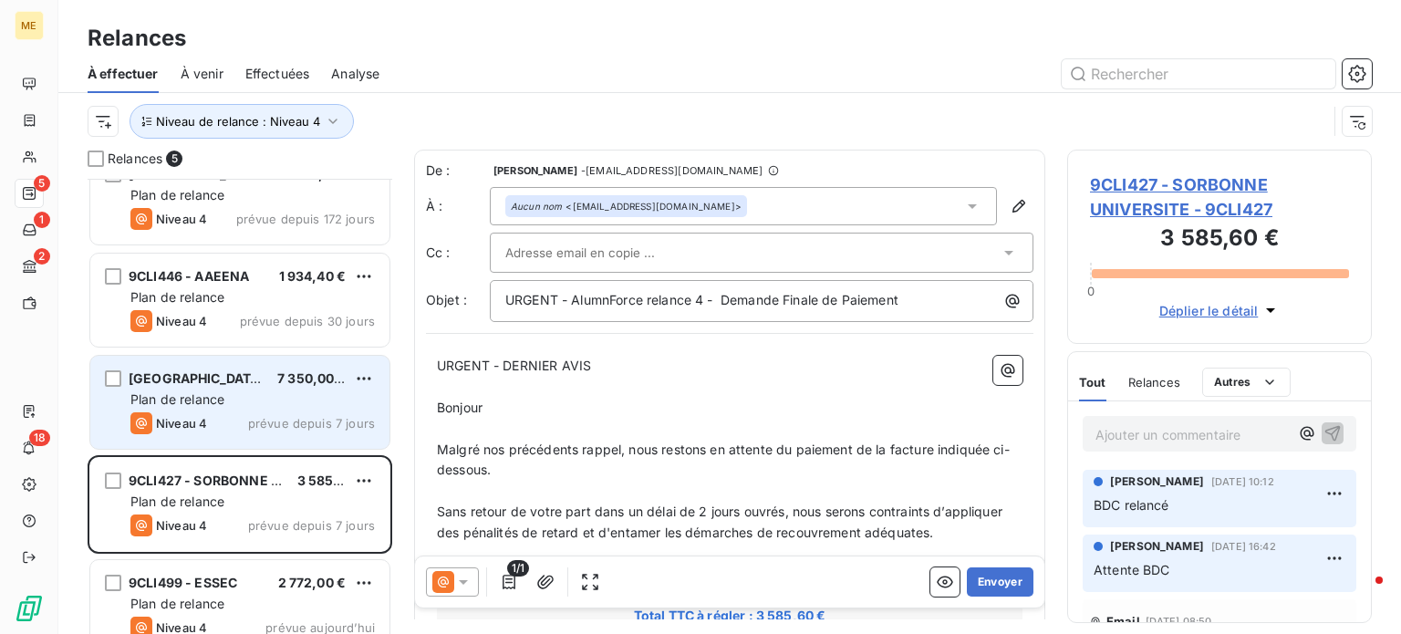
scroll to position [56, 0]
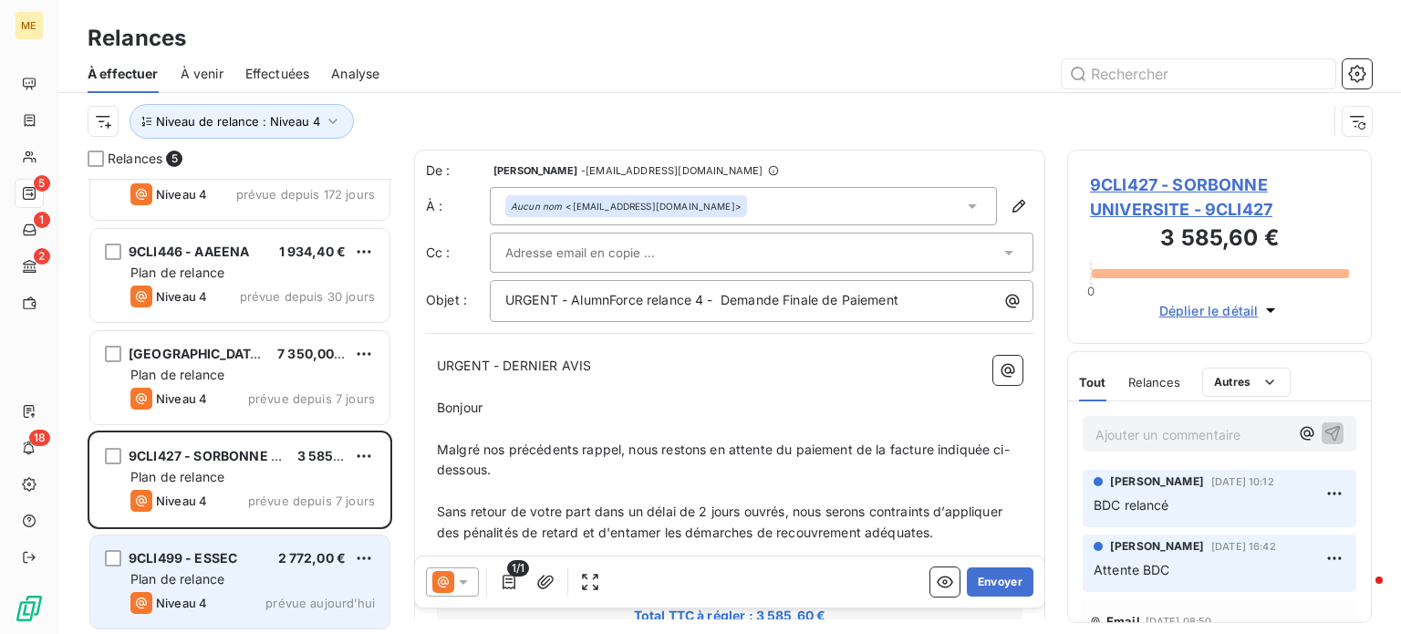
click at [241, 572] on div "Plan de relance" at bounding box center [252, 579] width 245 height 18
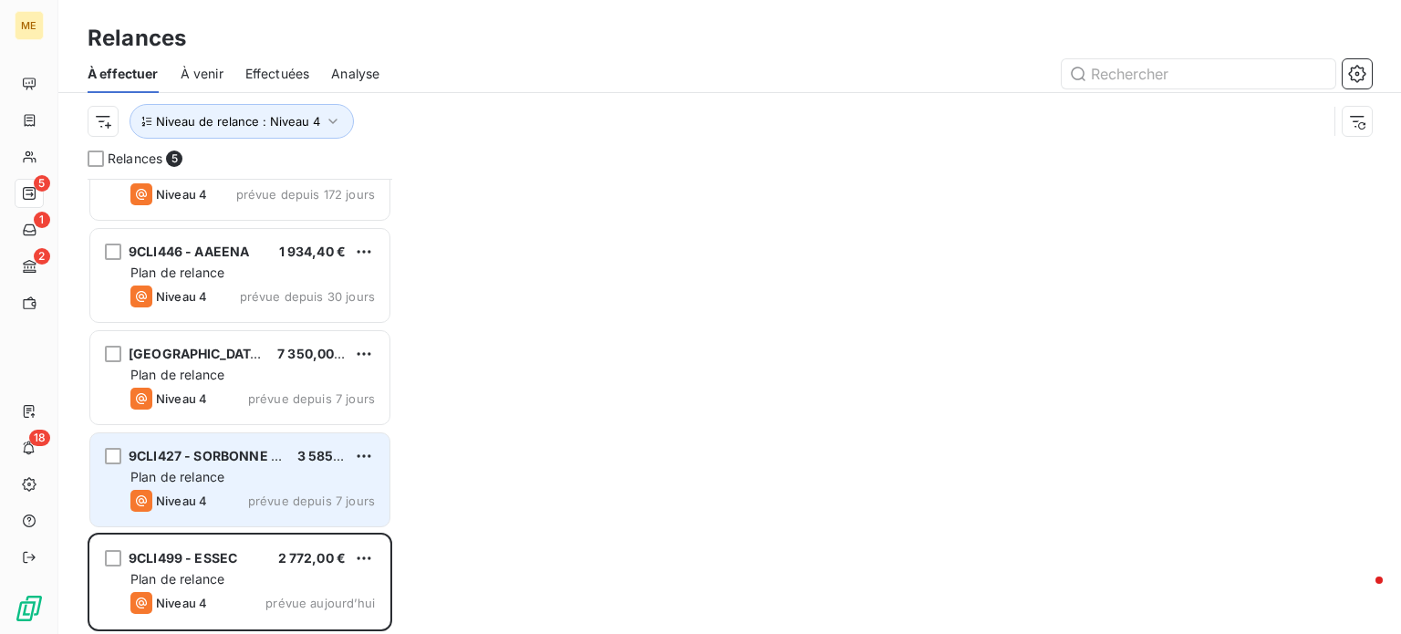
click at [245, 492] on div "Niveau 4 prévue depuis 7 jours" at bounding box center [252, 501] width 245 height 22
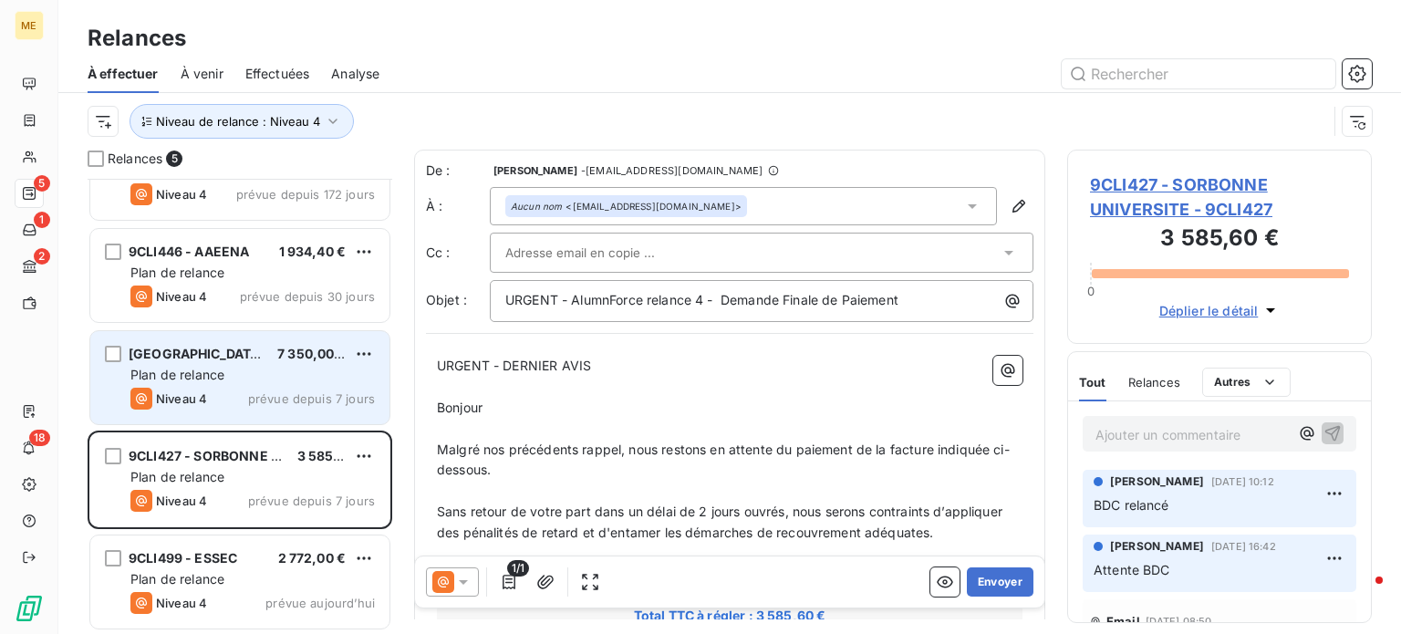
click at [241, 385] on div "Rabat Business School 7 350,00 € Plan de relance Niveau 4 prévue depuis 7 jours" at bounding box center [239, 377] width 299 height 93
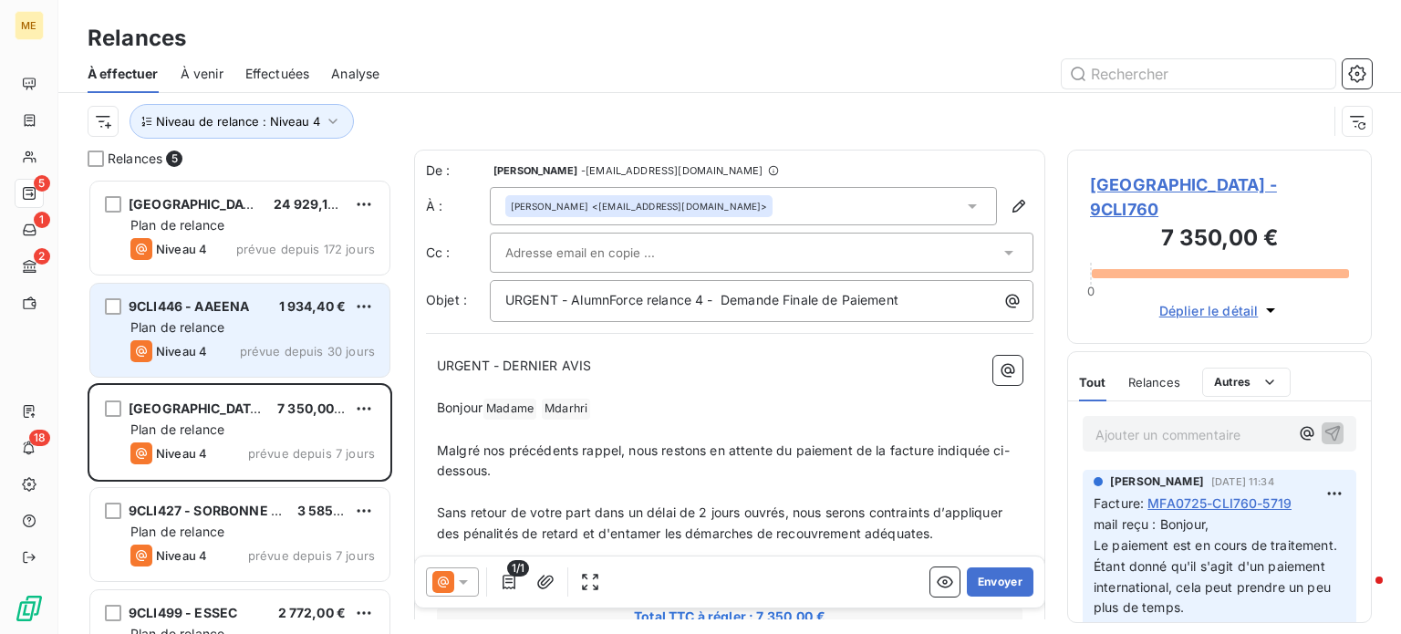
click at [245, 354] on span "prévue depuis 30 jours" at bounding box center [307, 351] width 135 height 15
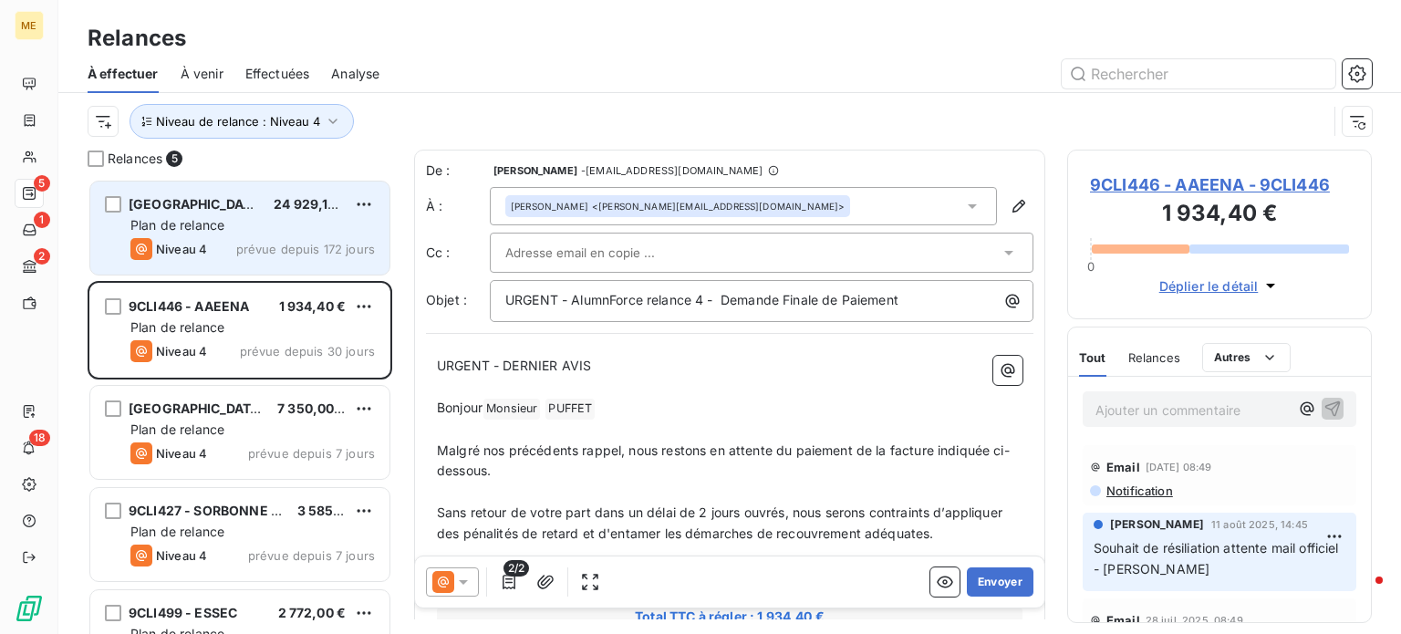
click at [255, 223] on div "Plan de relance" at bounding box center [252, 225] width 245 height 18
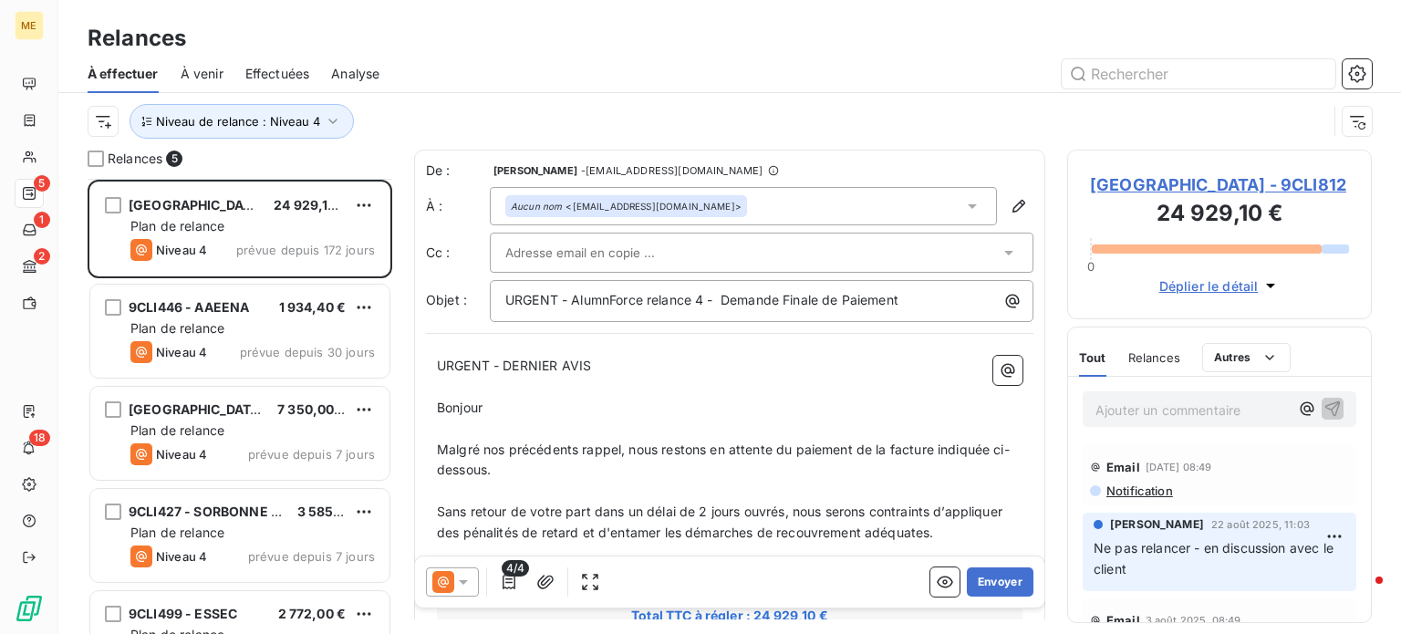
scroll to position [56, 0]
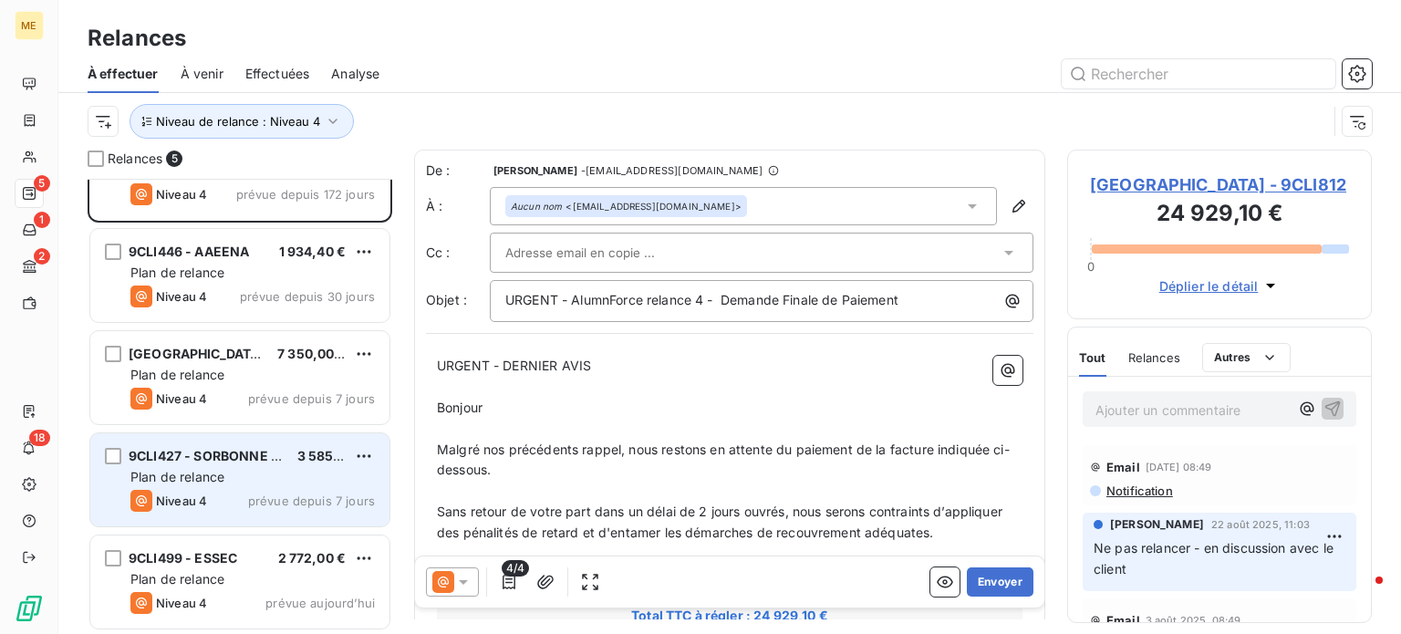
click at [246, 494] on div "Niveau 4 prévue depuis 7 jours" at bounding box center [252, 501] width 245 height 22
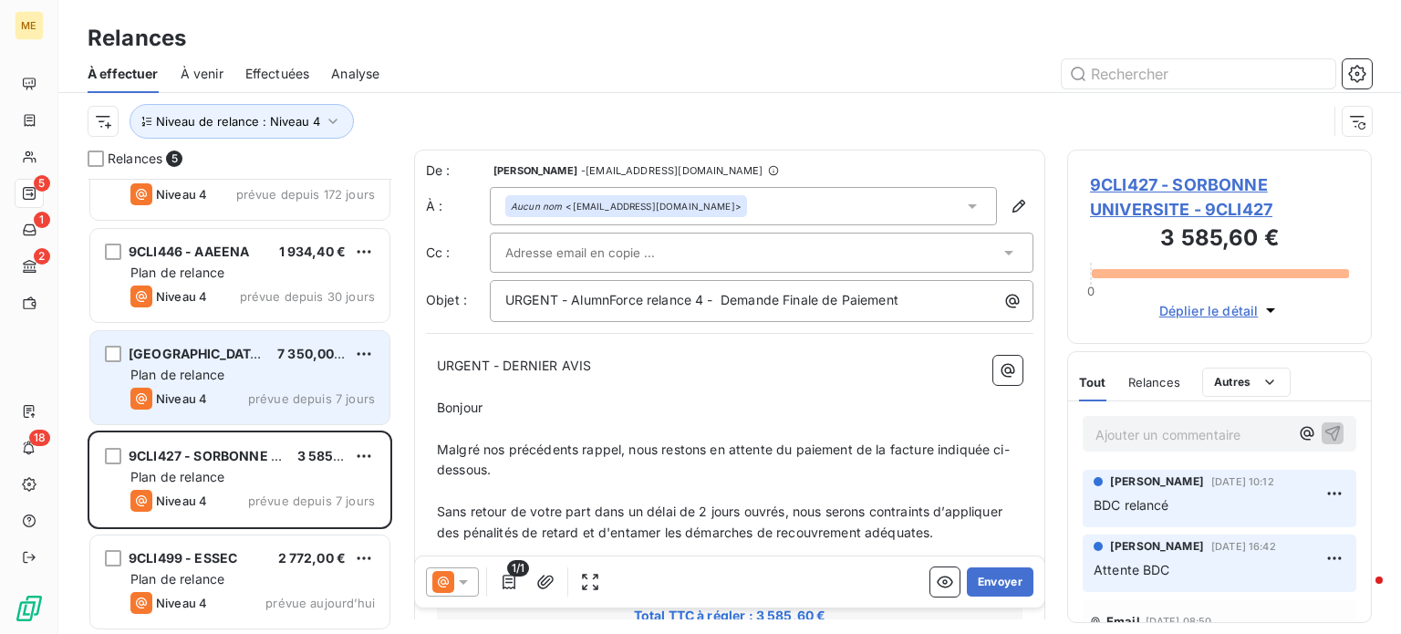
click at [259, 360] on span "[GEOGRAPHIC_DATA]" at bounding box center [197, 354] width 136 height 16
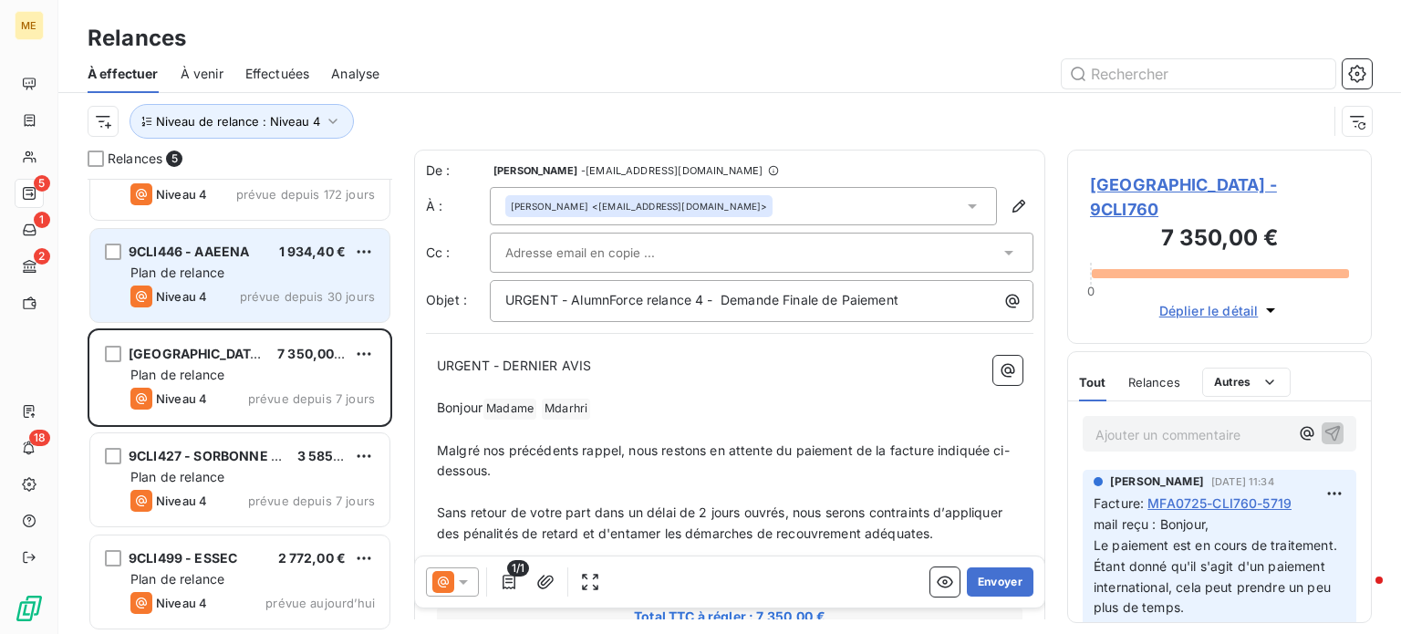
click at [245, 289] on span "prévue depuis 30 jours" at bounding box center [307, 296] width 135 height 15
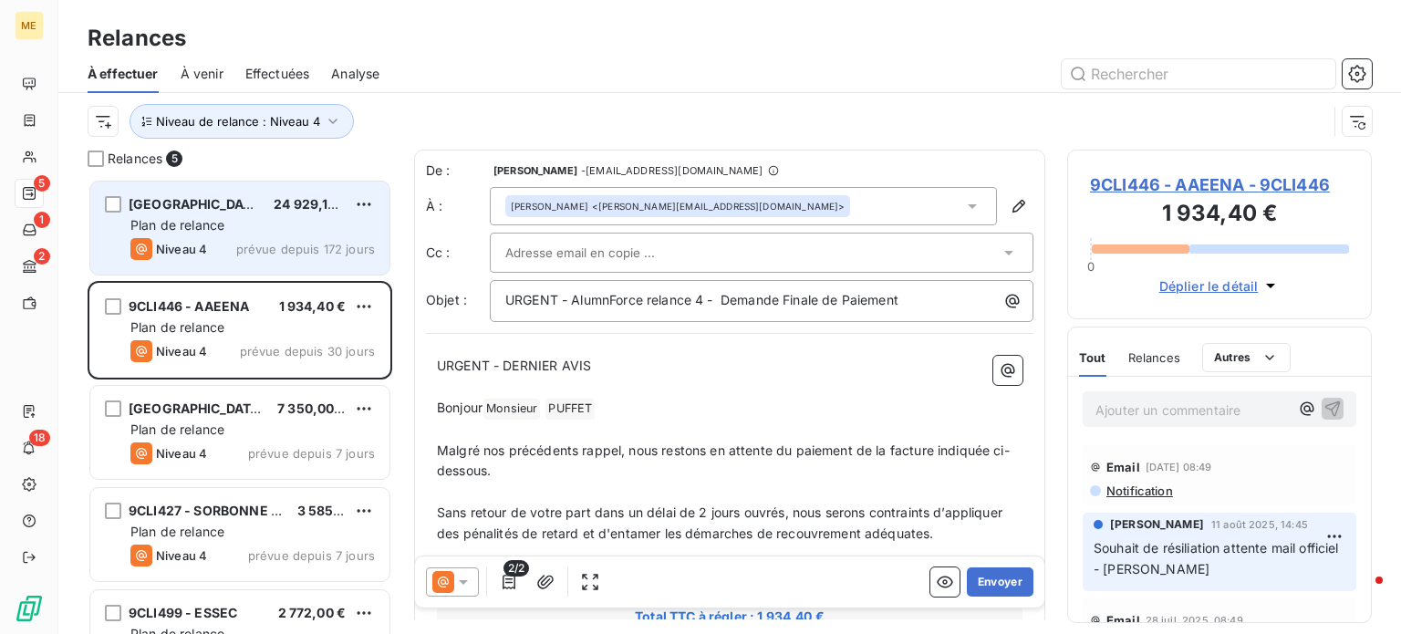
click at [230, 258] on div "Niveau 4 prévue depuis 172 jours" at bounding box center [252, 249] width 245 height 22
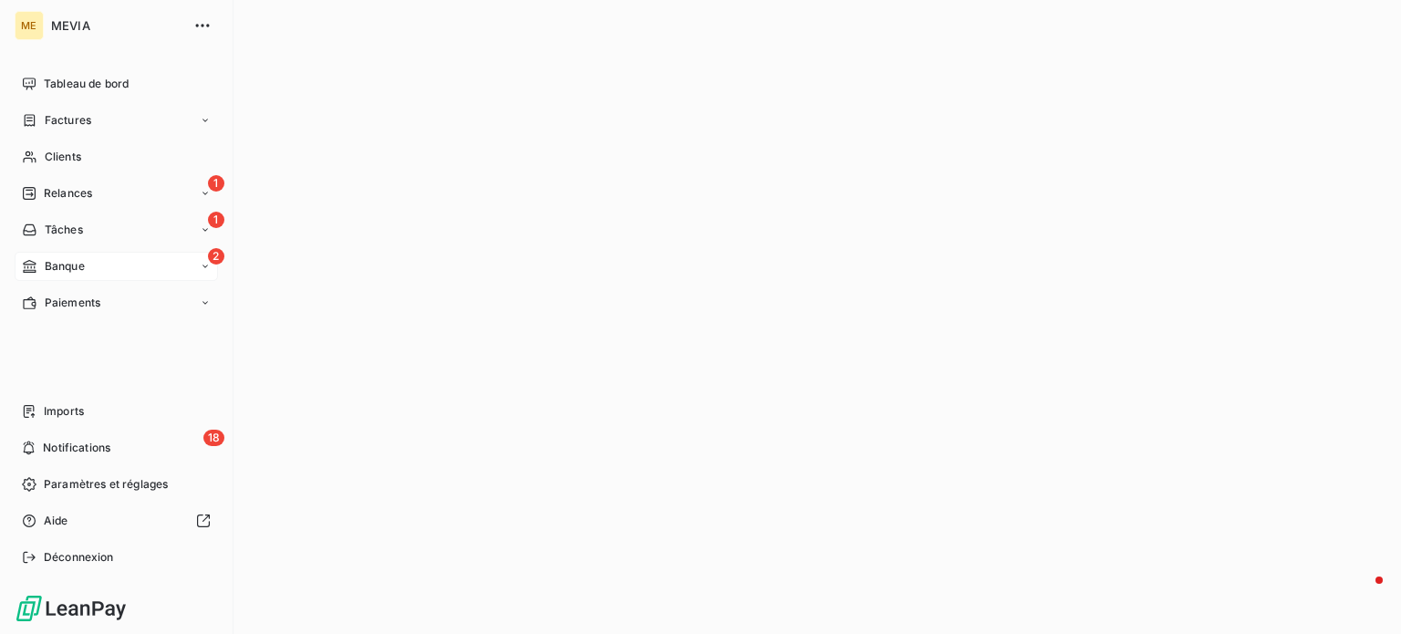
click at [72, 273] on span "Banque" at bounding box center [65, 266] width 40 height 16
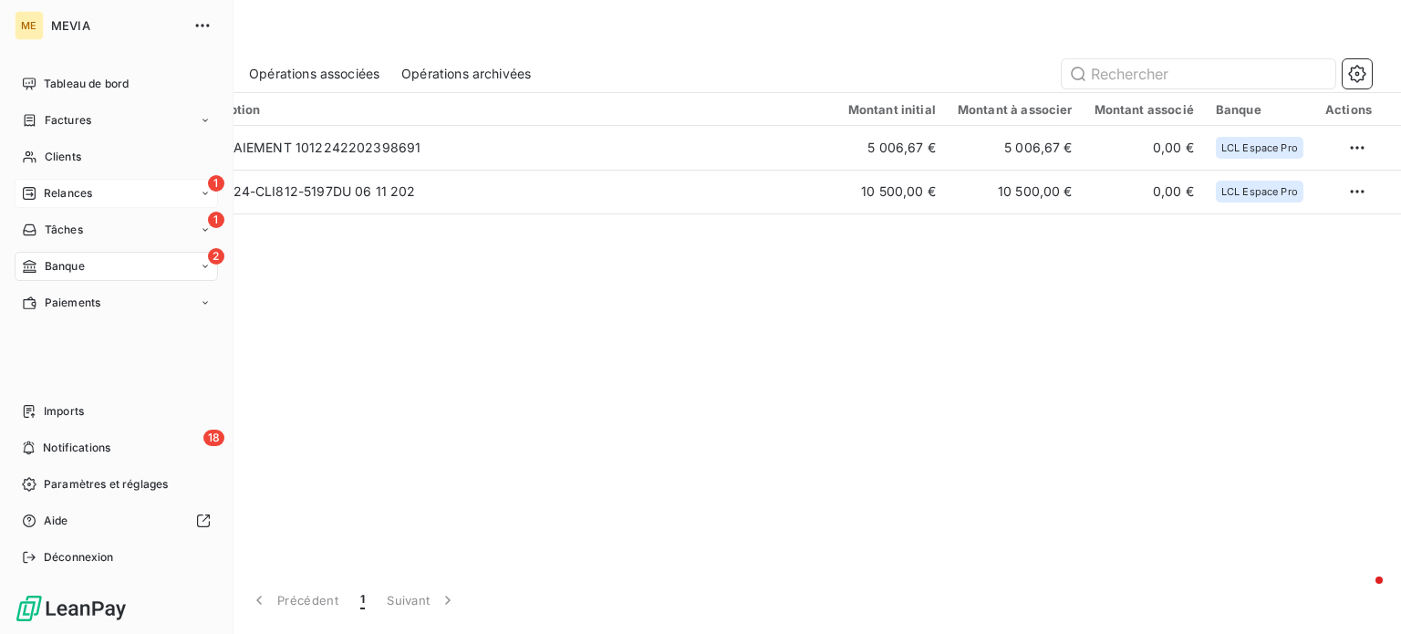
click at [72, 184] on div "1 Relances" at bounding box center [116, 193] width 203 height 29
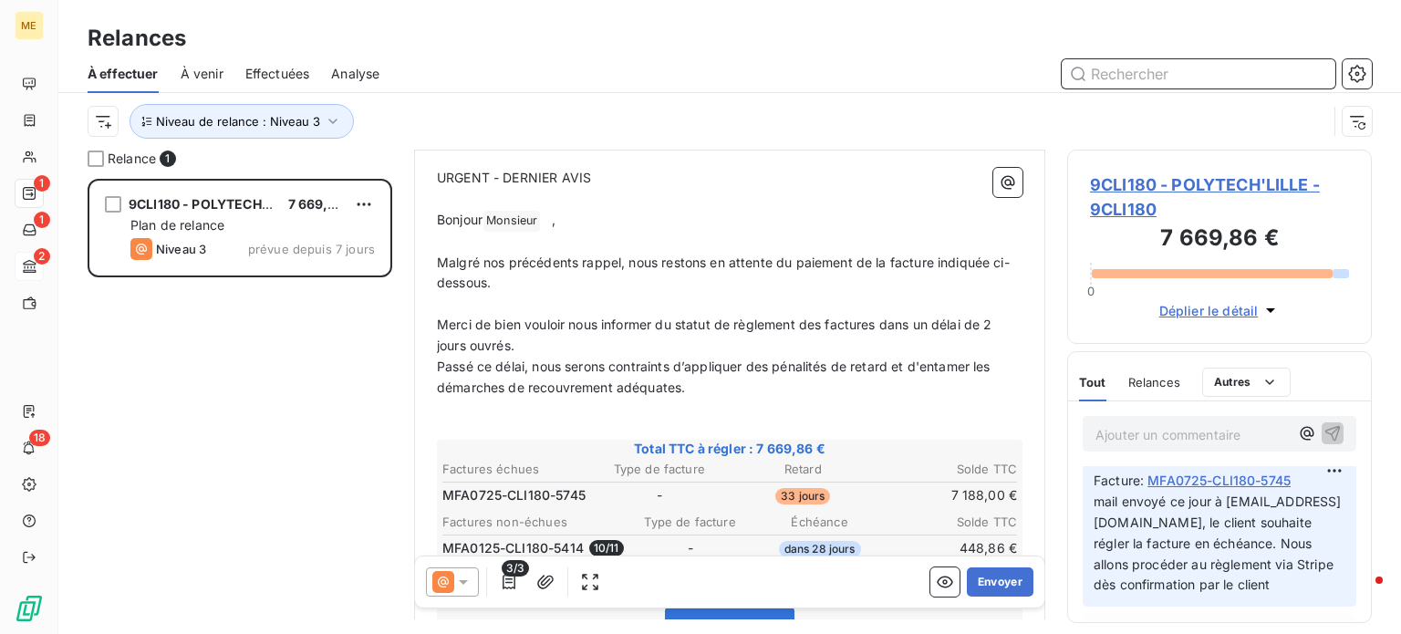
scroll to position [190, 0]
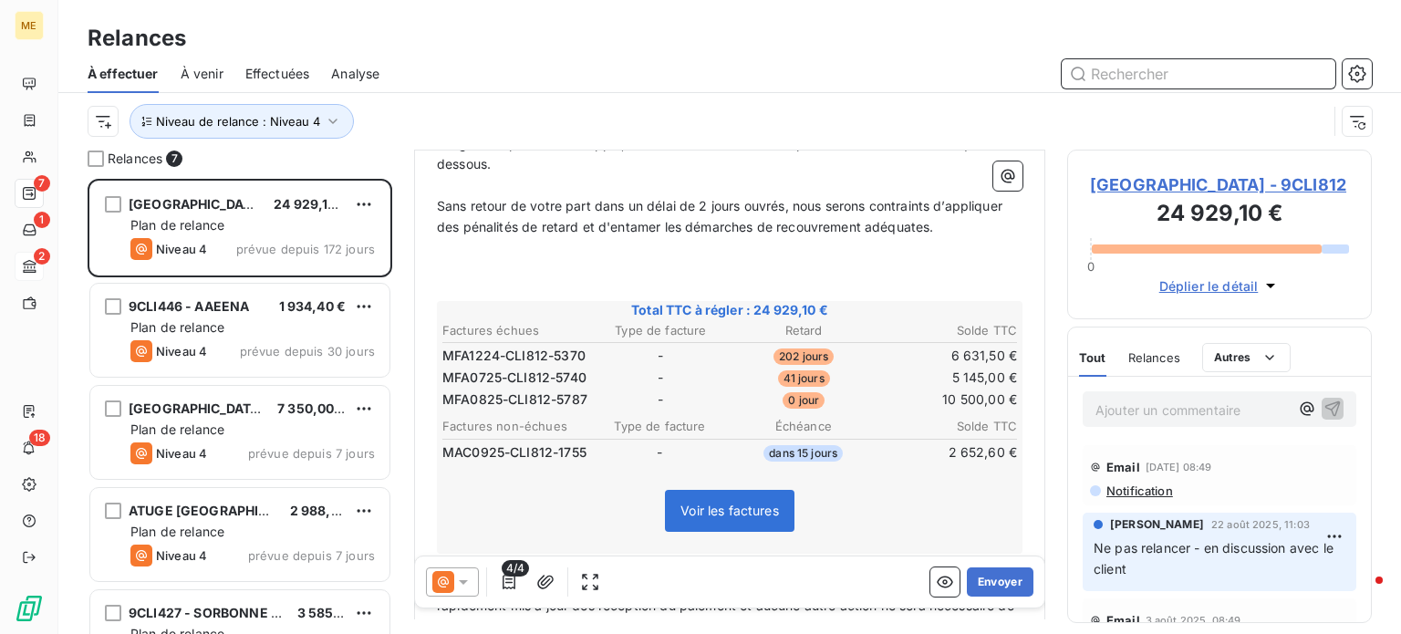
scroll to position [353, 0]
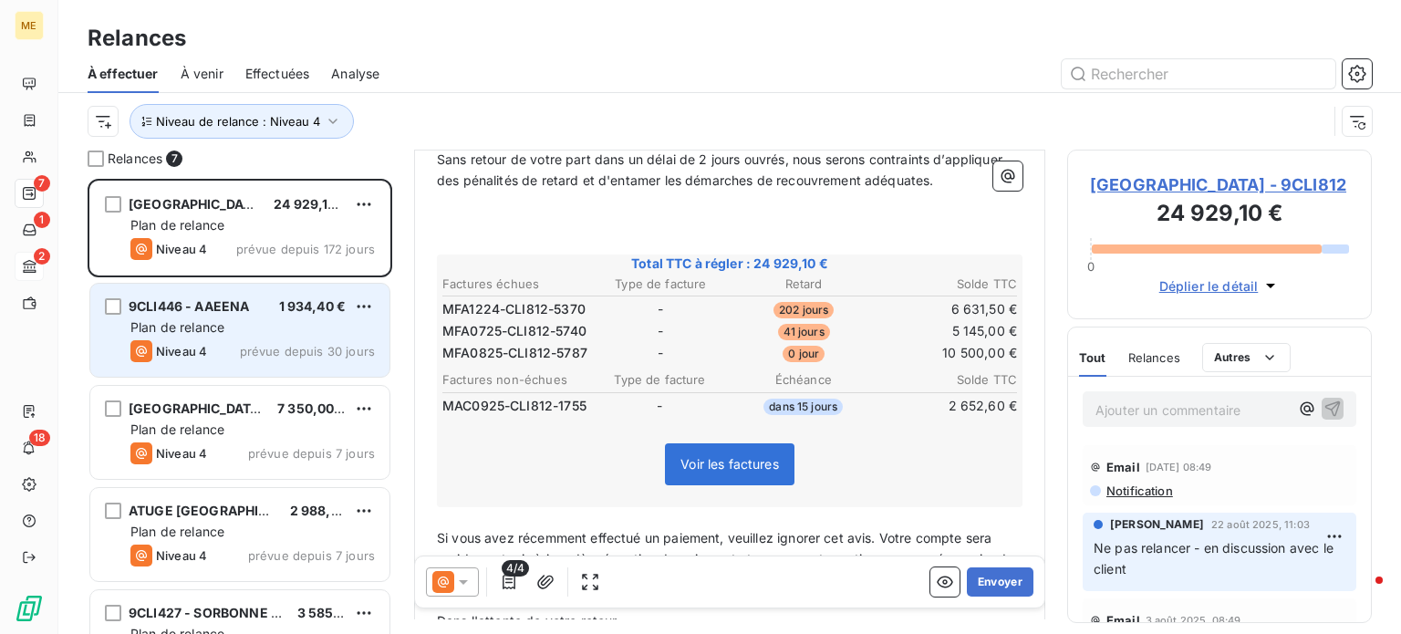
click at [234, 339] on div "9CLI446 - AAEENA 1 934,40 € Plan de relance Niveau 4 prévue depuis 30 jours" at bounding box center [239, 330] width 299 height 93
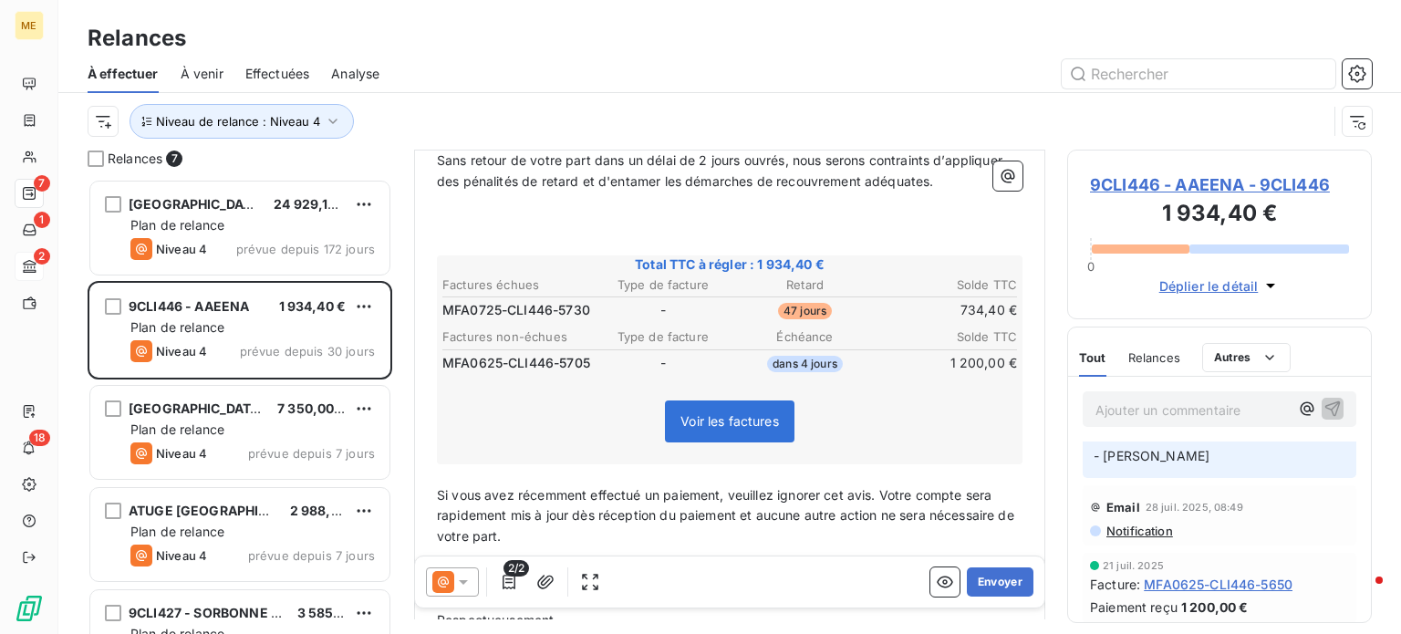
scroll to position [113, 0]
drag, startPoint x: 588, startPoint y: 305, endPoint x: 440, endPoint y: 301, distance: 147.9
click at [440, 301] on table "Factures échues Type de facture Retard Solde TTC MFA0725-CLI446-5730 - 47 jours…" at bounding box center [730, 298] width 580 height 49
drag, startPoint x: 588, startPoint y: 307, endPoint x: 445, endPoint y: 302, distance: 142.4
click at [445, 302] on span "MFA0725-CLI446-5730" at bounding box center [517, 310] width 148 height 18
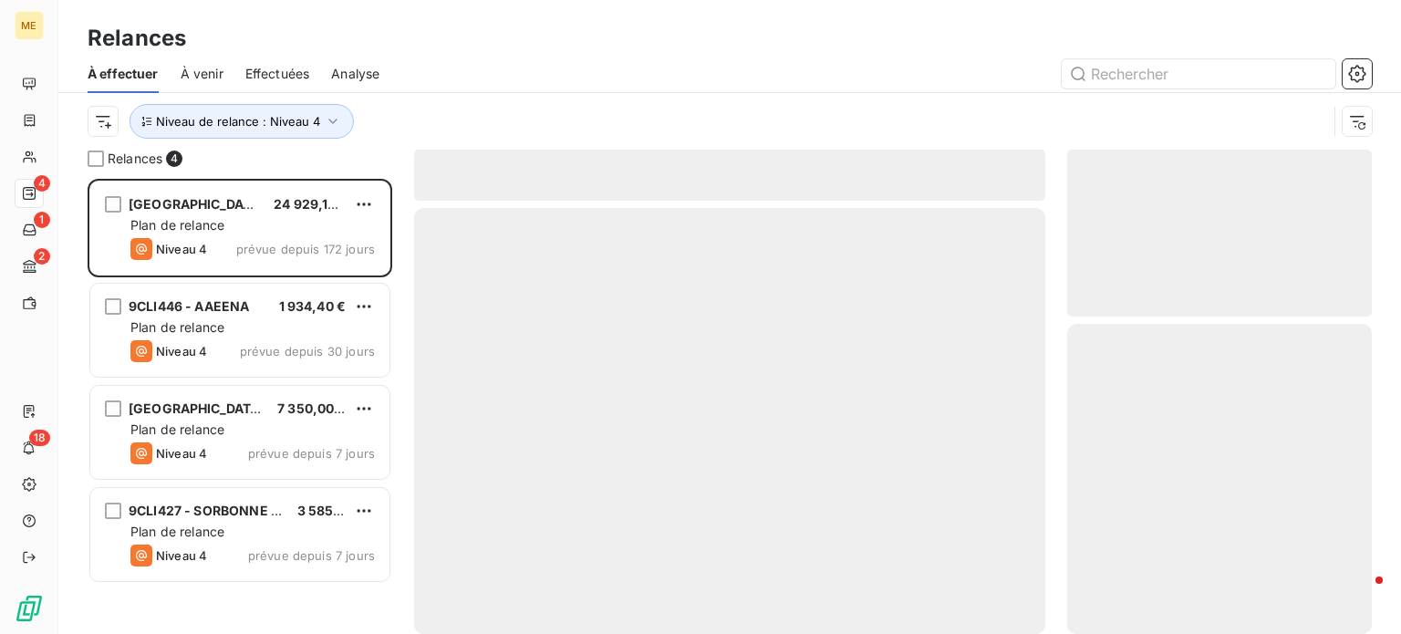
scroll to position [442, 290]
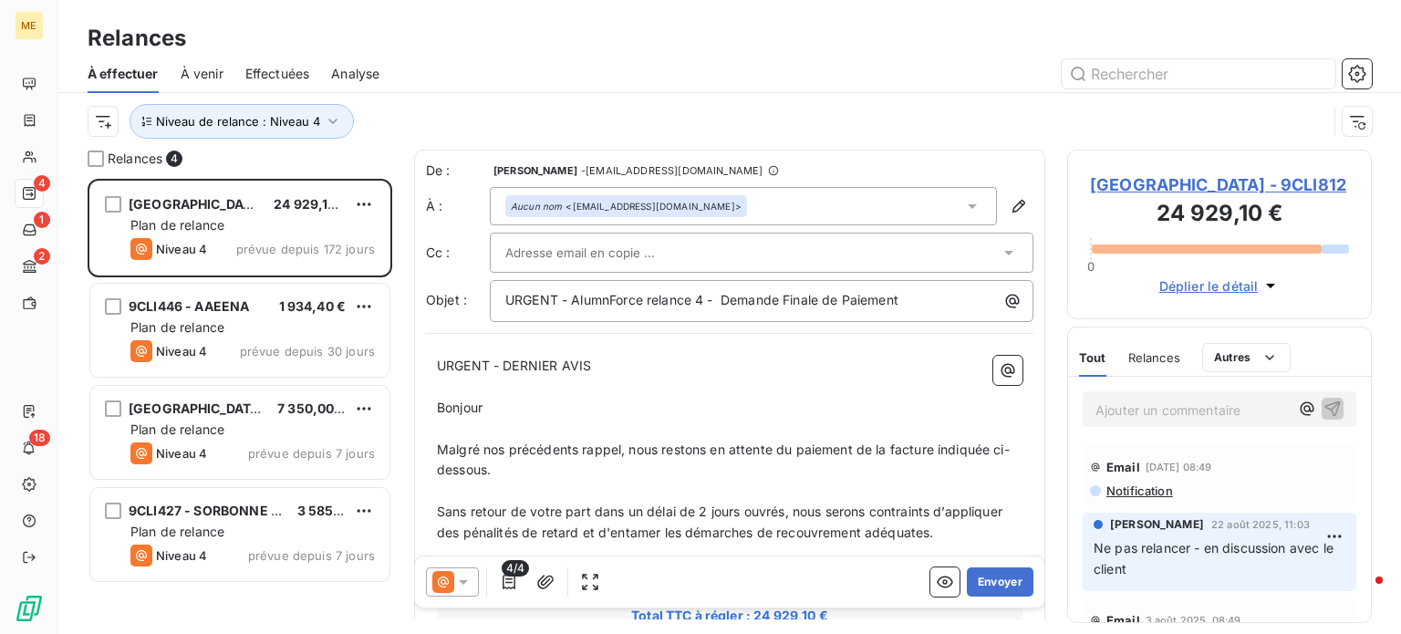
click at [475, 89] on div "À effectuer À venir Effectuées Analyse" at bounding box center [729, 74] width 1343 height 38
click at [314, 123] on span "Niveau de relance : Niveau 4" at bounding box center [238, 121] width 164 height 15
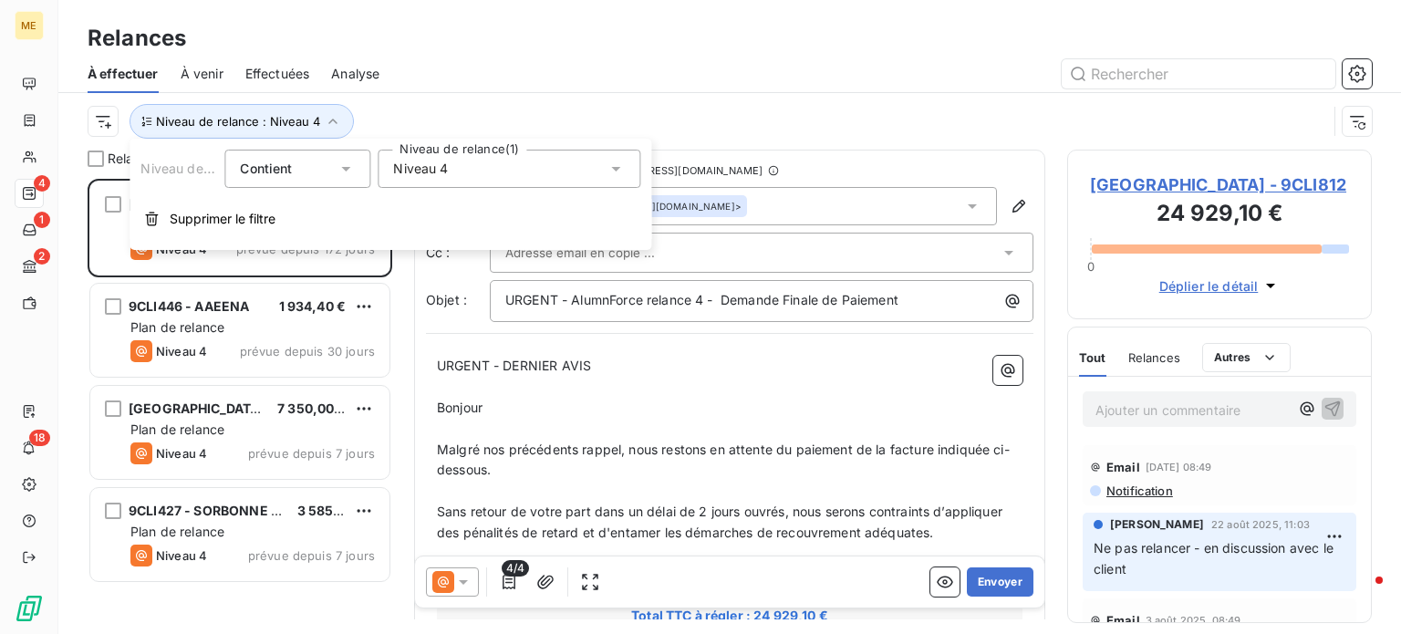
click at [413, 171] on span "Niveau 4" at bounding box center [420, 169] width 55 height 18
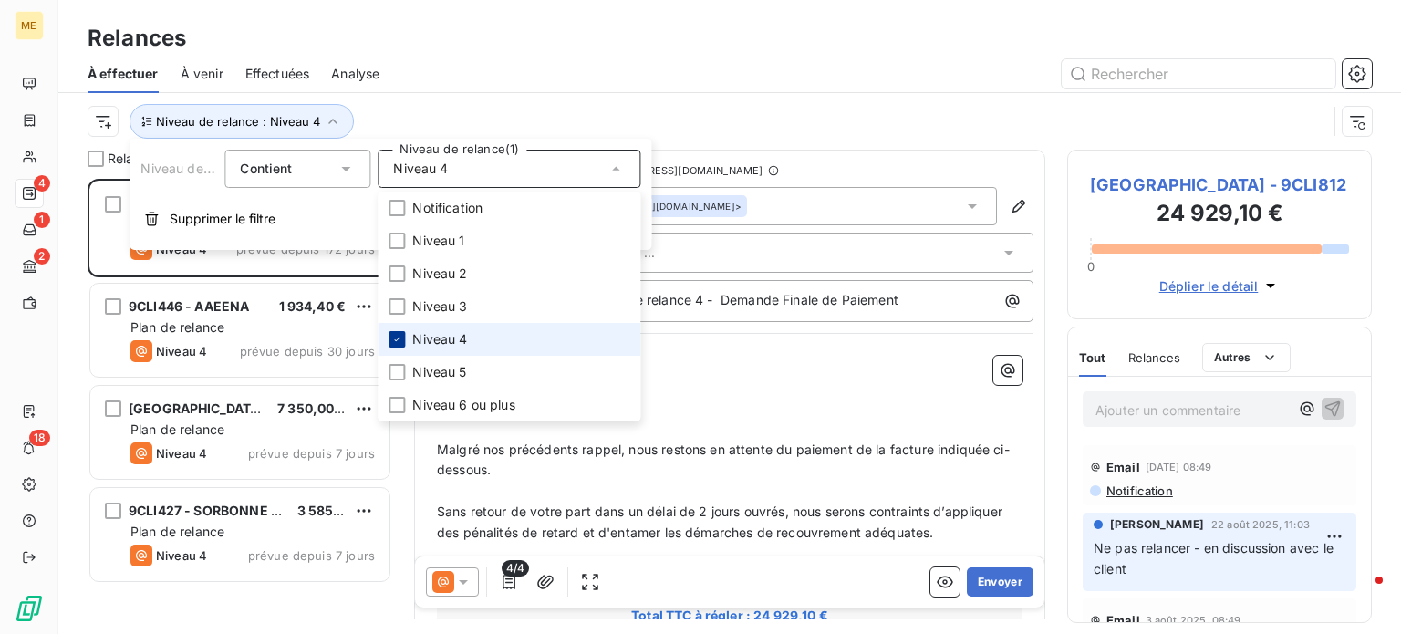
click at [400, 335] on icon at bounding box center [396, 339] width 11 height 11
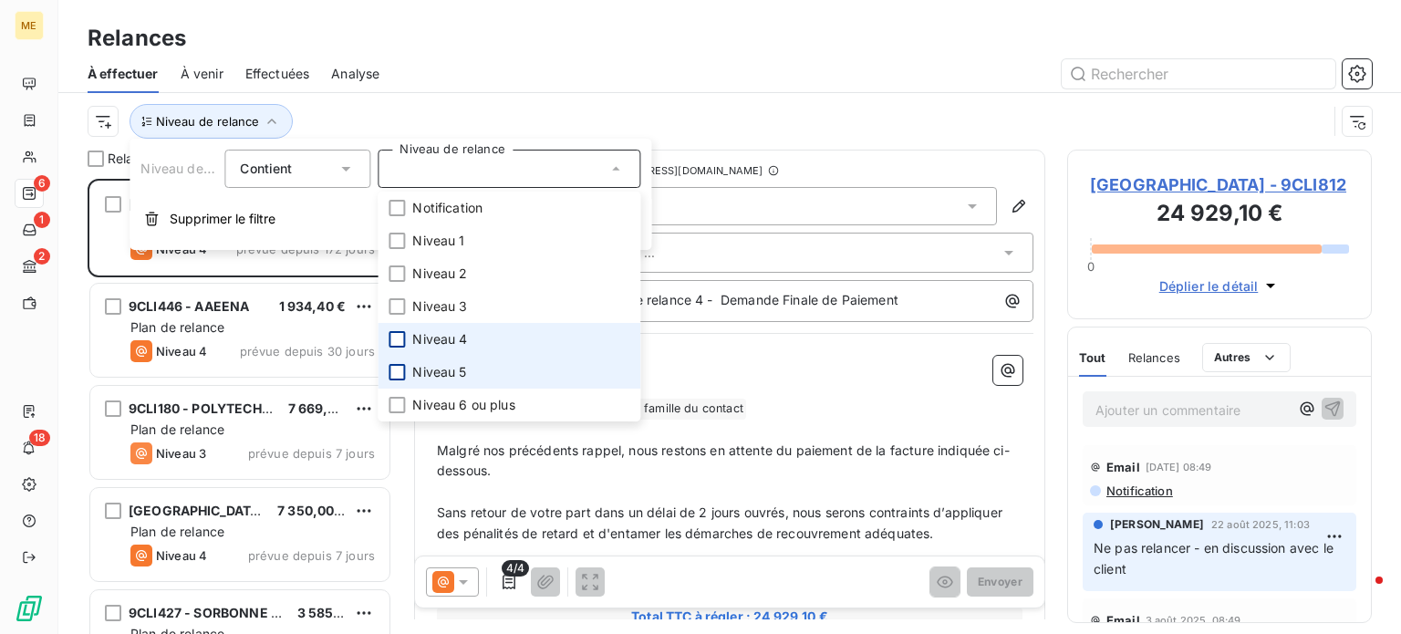
click at [397, 371] on div at bounding box center [397, 372] width 16 height 16
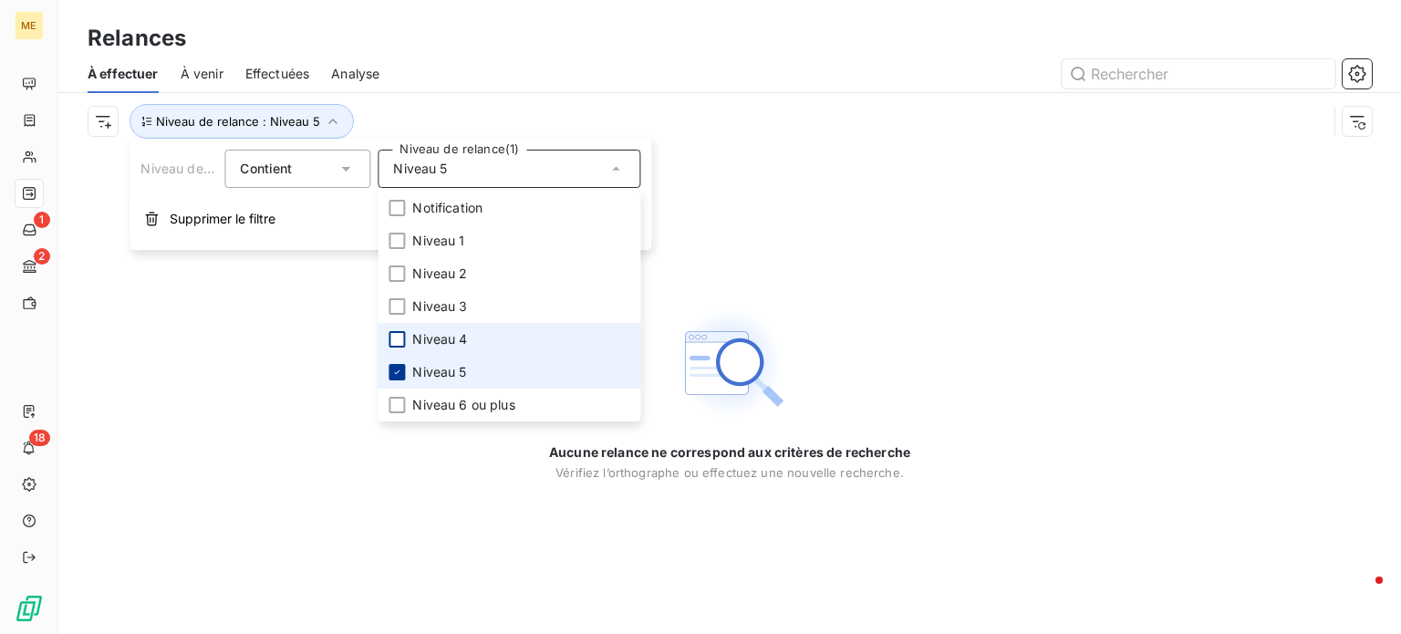
click at [399, 377] on icon at bounding box center [396, 372] width 11 height 11
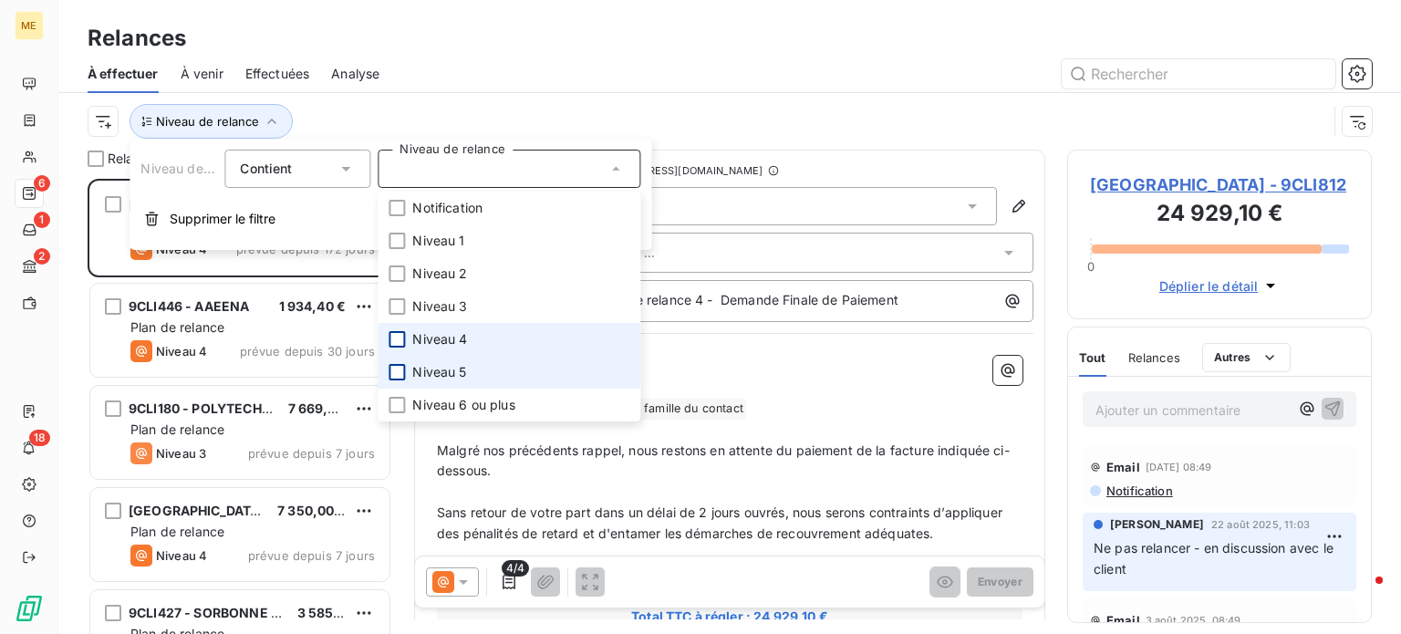
scroll to position [442, 290]
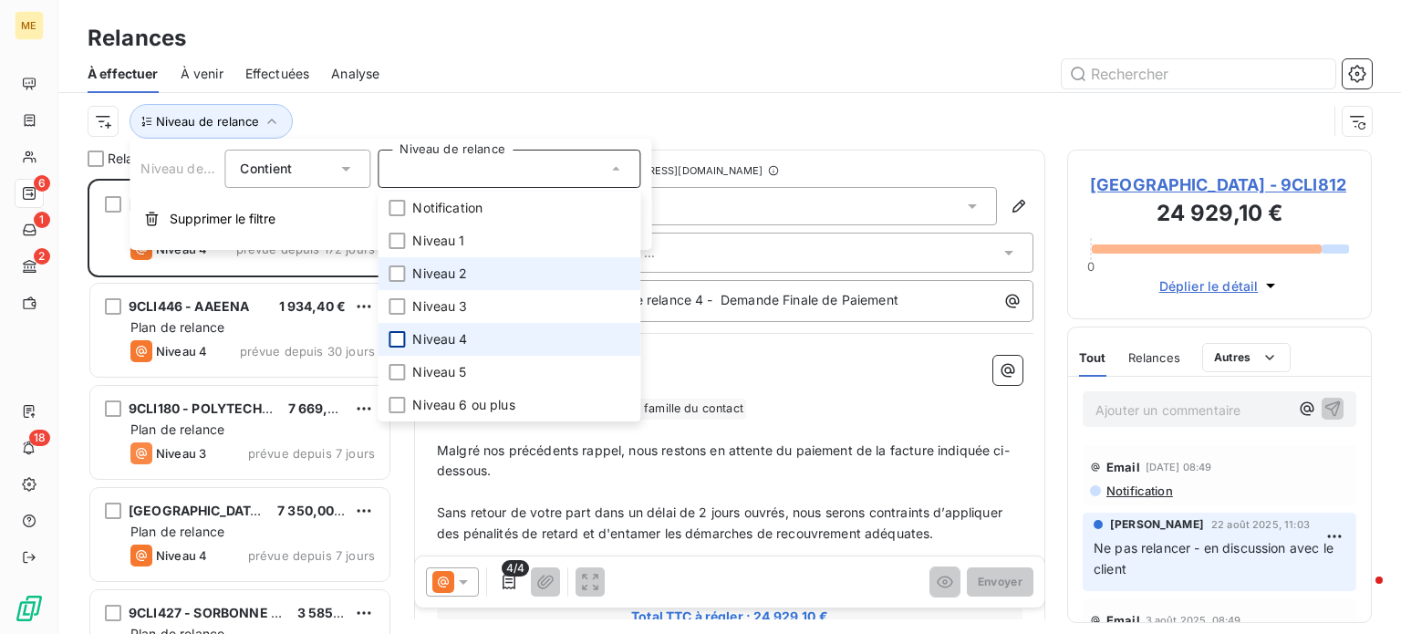
click at [401, 282] on li "Niveau 2" at bounding box center [509, 273] width 263 height 33
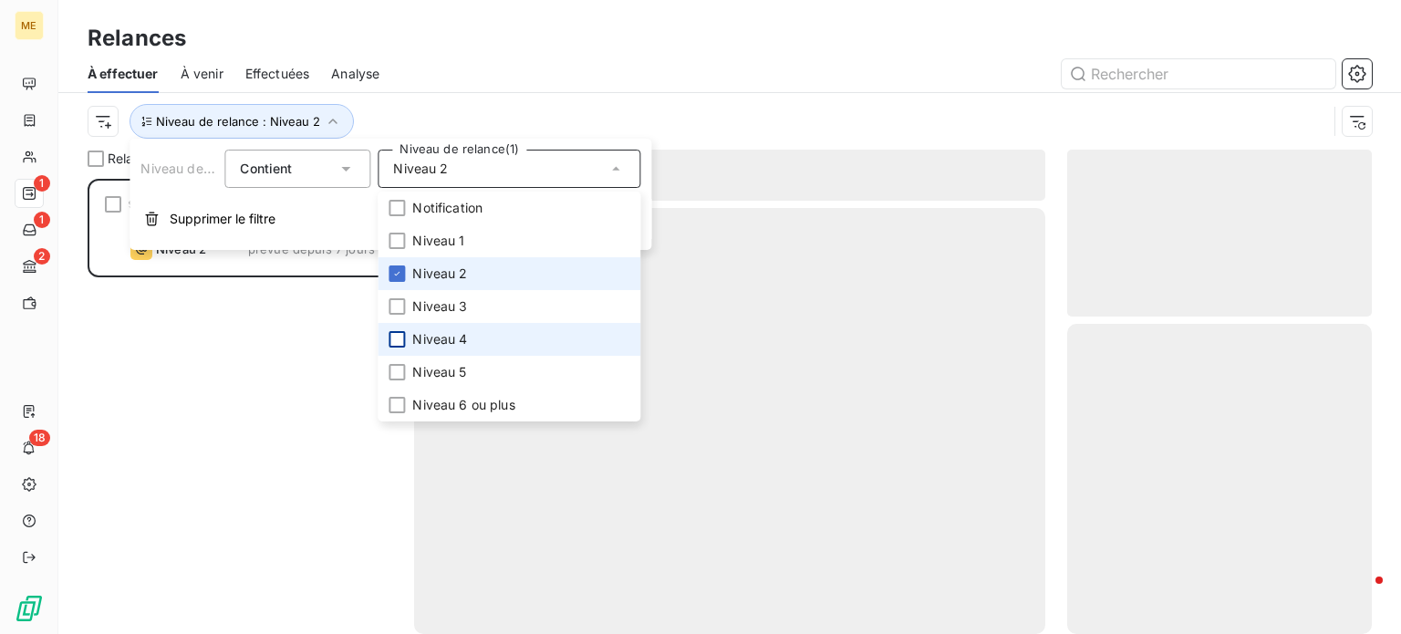
scroll to position [442, 290]
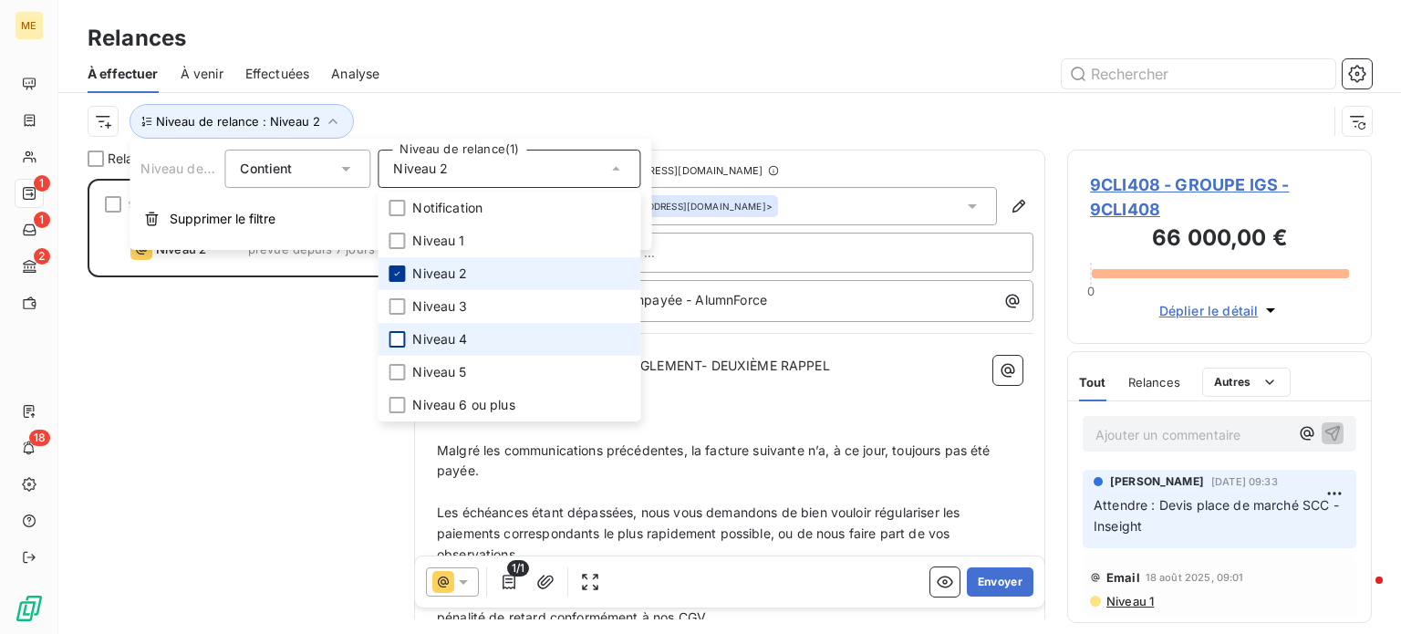
click at [401, 280] on div at bounding box center [397, 274] width 16 height 16
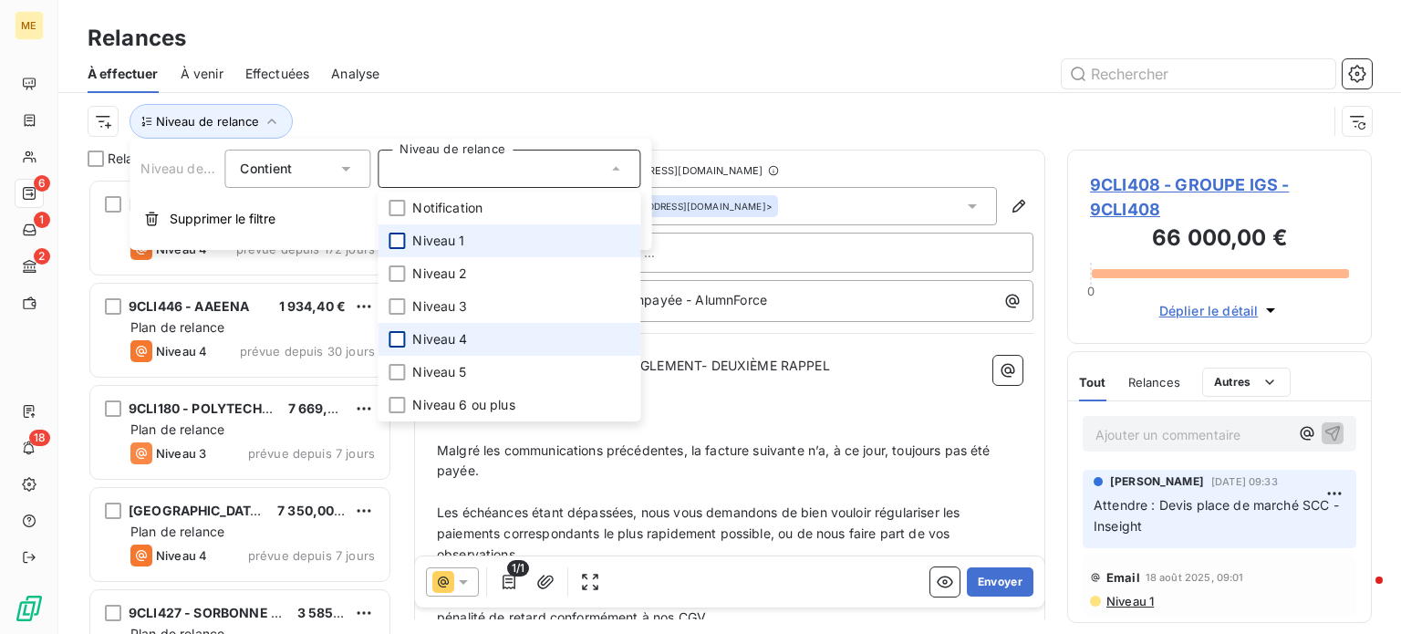
click at [398, 239] on div at bounding box center [397, 241] width 16 height 16
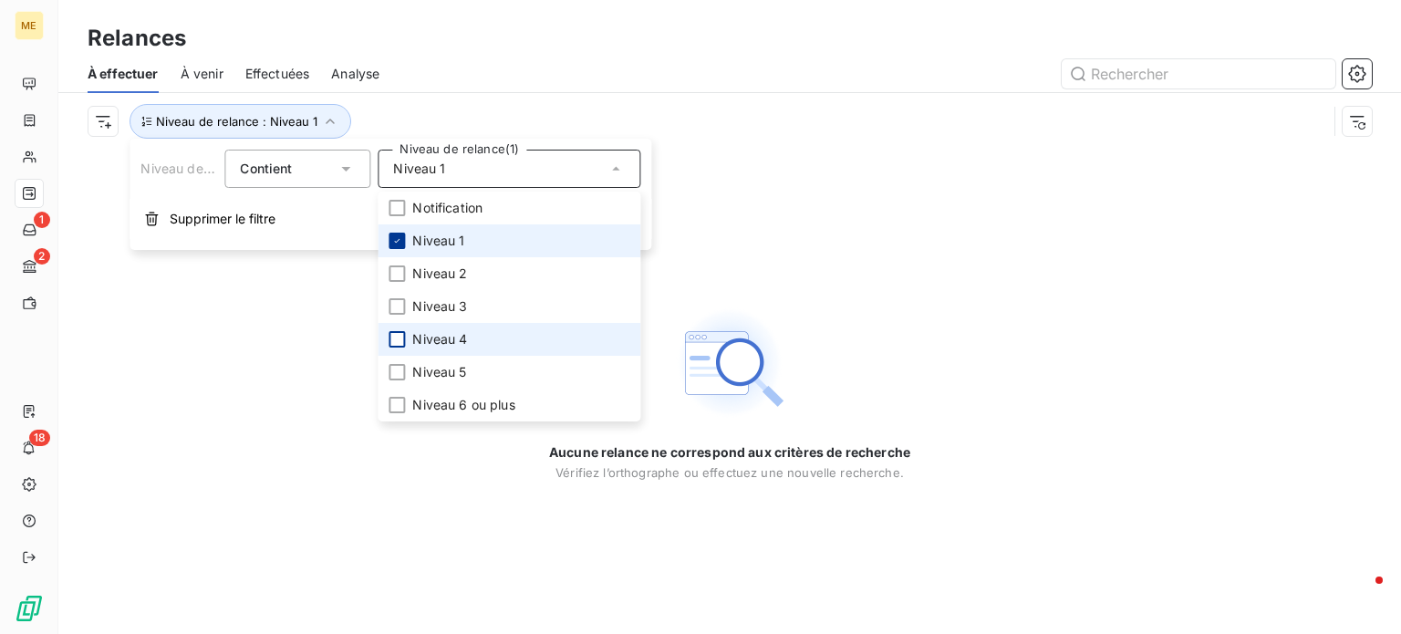
click at [394, 240] on icon at bounding box center [396, 240] width 11 height 11
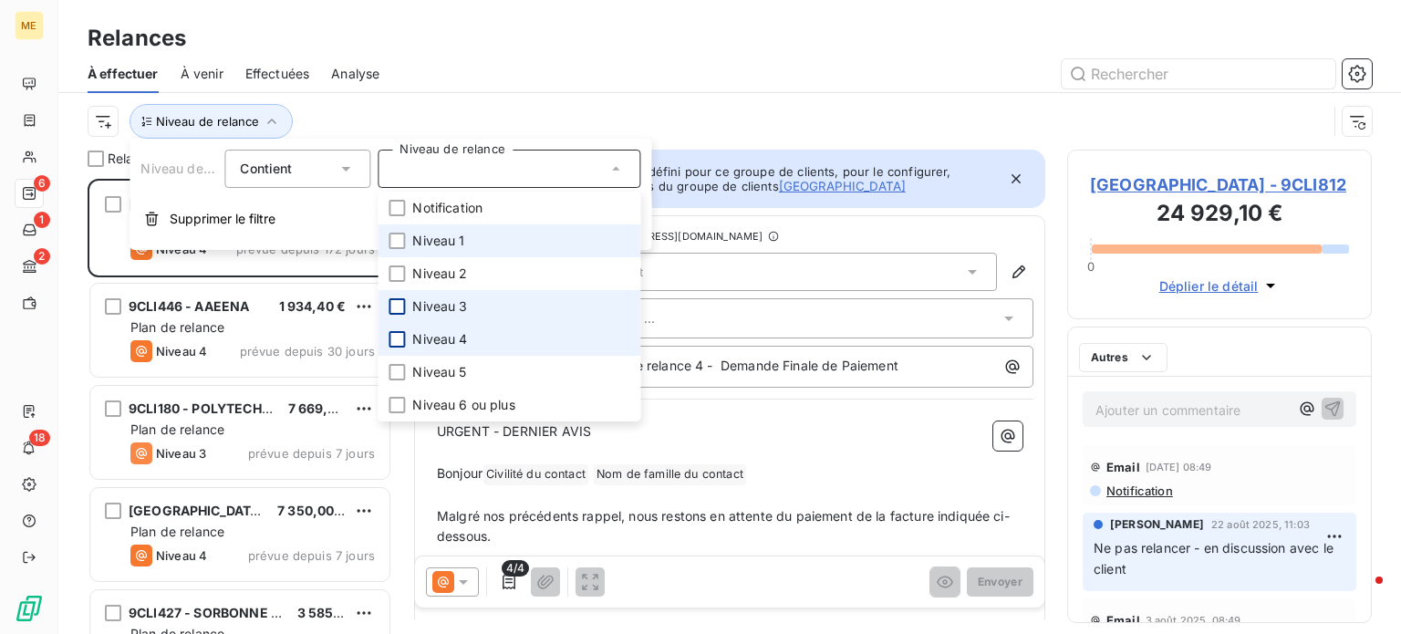
scroll to position [442, 290]
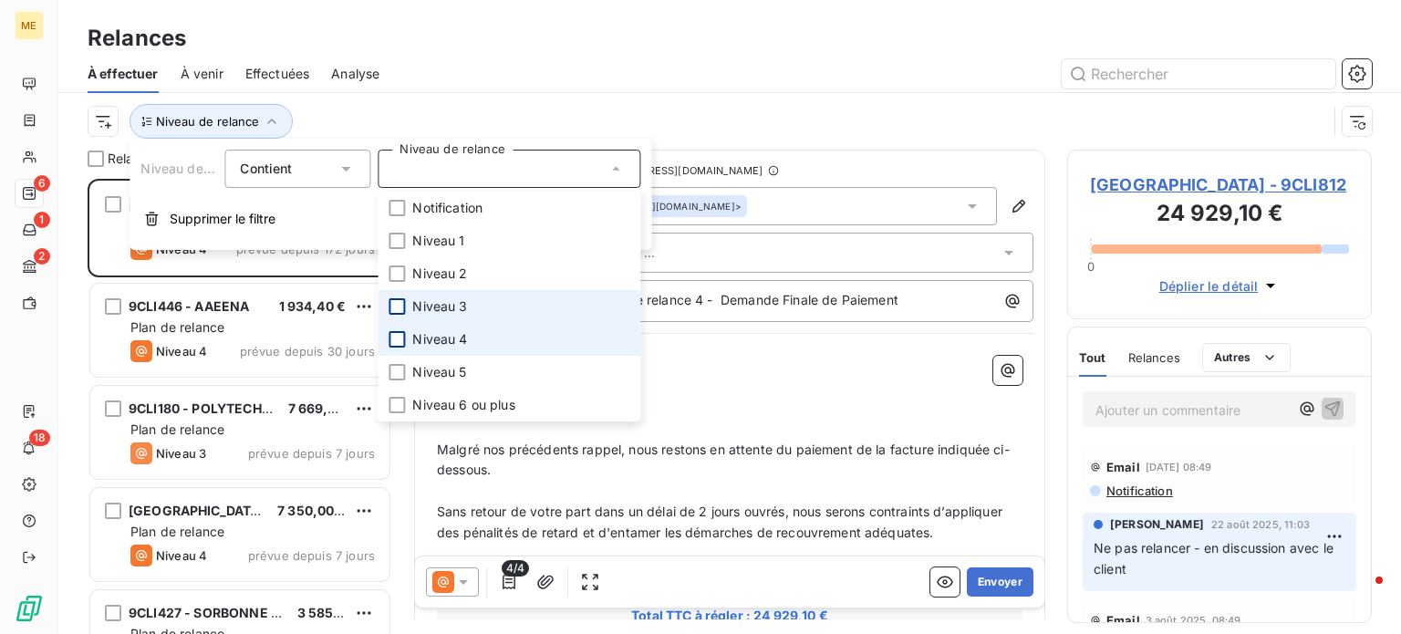
click at [391, 309] on div at bounding box center [397, 306] width 16 height 16
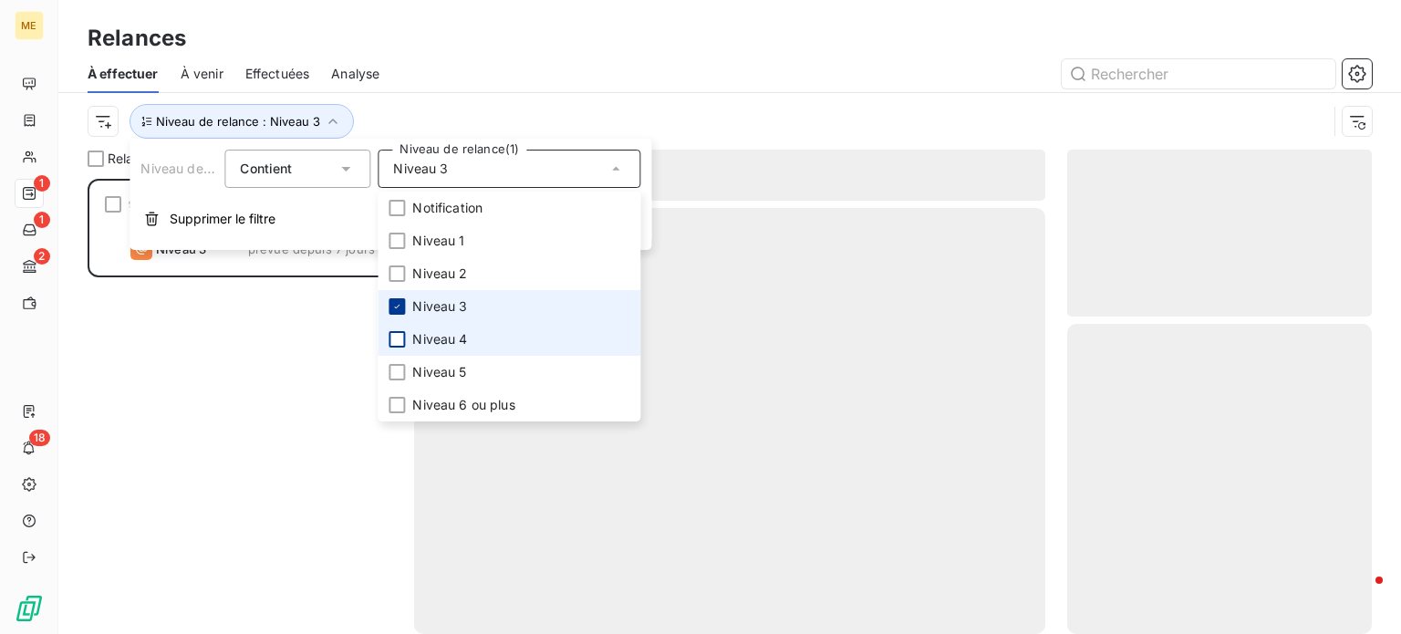
scroll to position [442, 290]
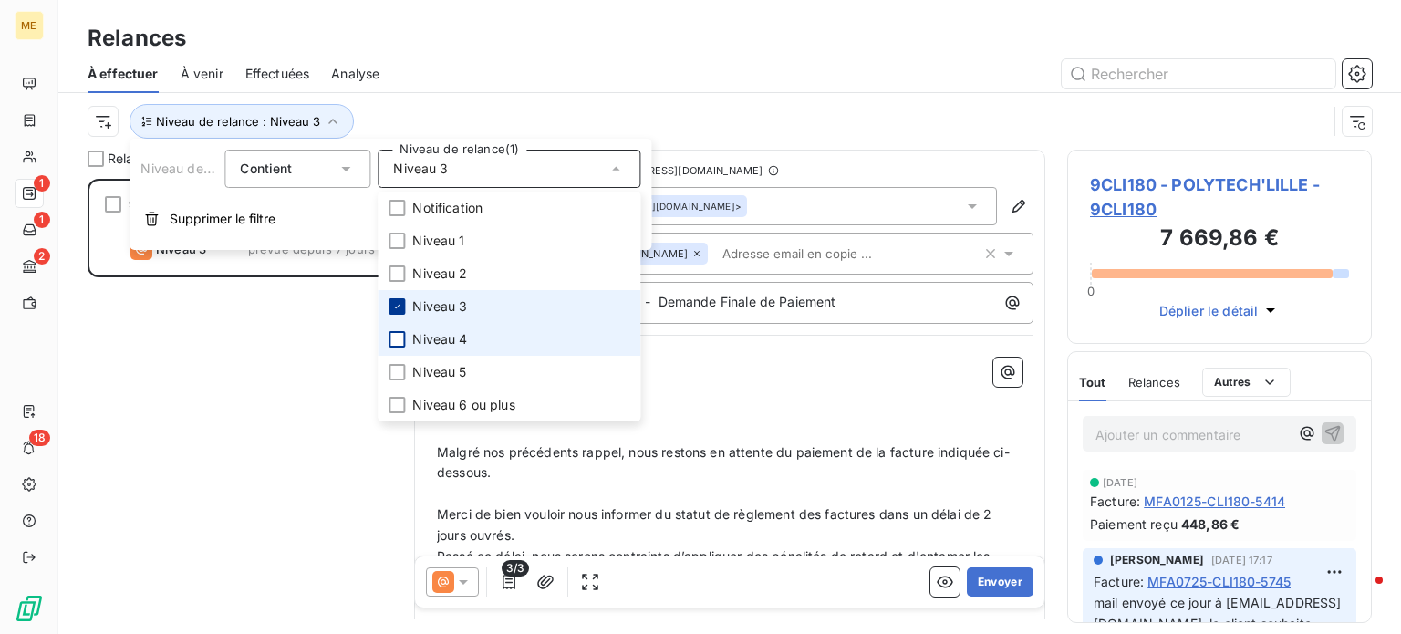
click at [396, 310] on icon at bounding box center [396, 306] width 11 height 11
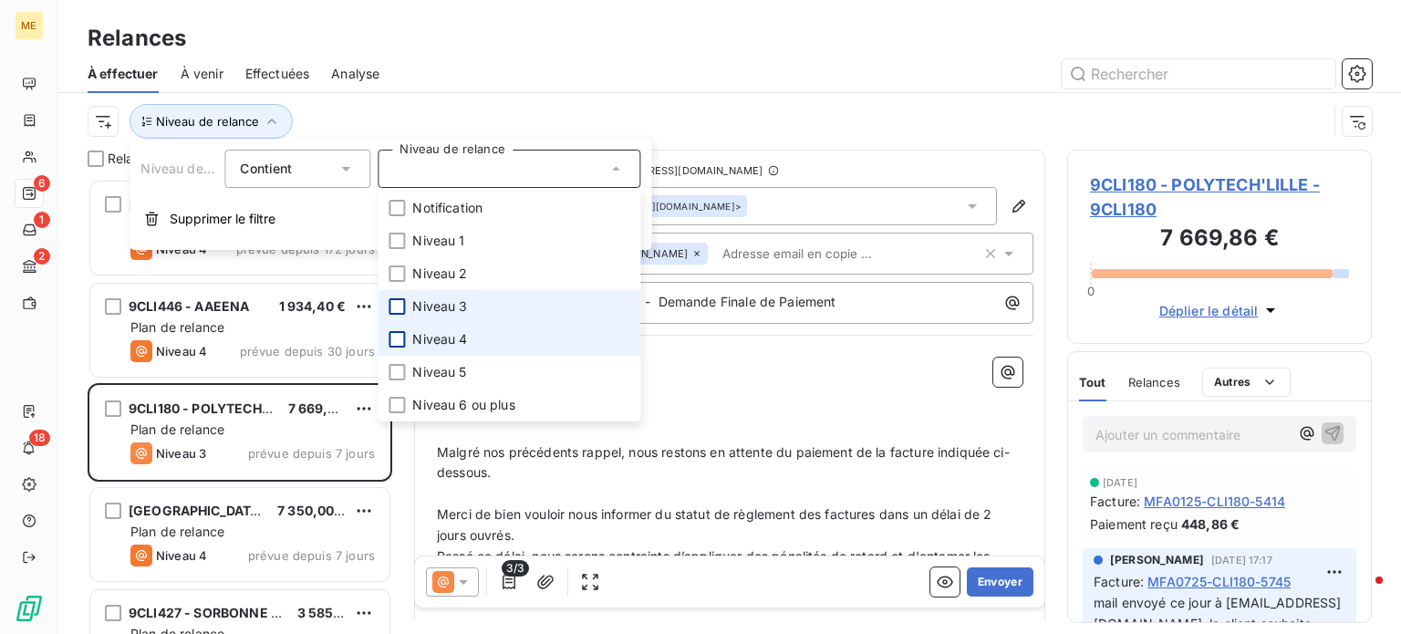
click at [390, 338] on div at bounding box center [397, 339] width 16 height 16
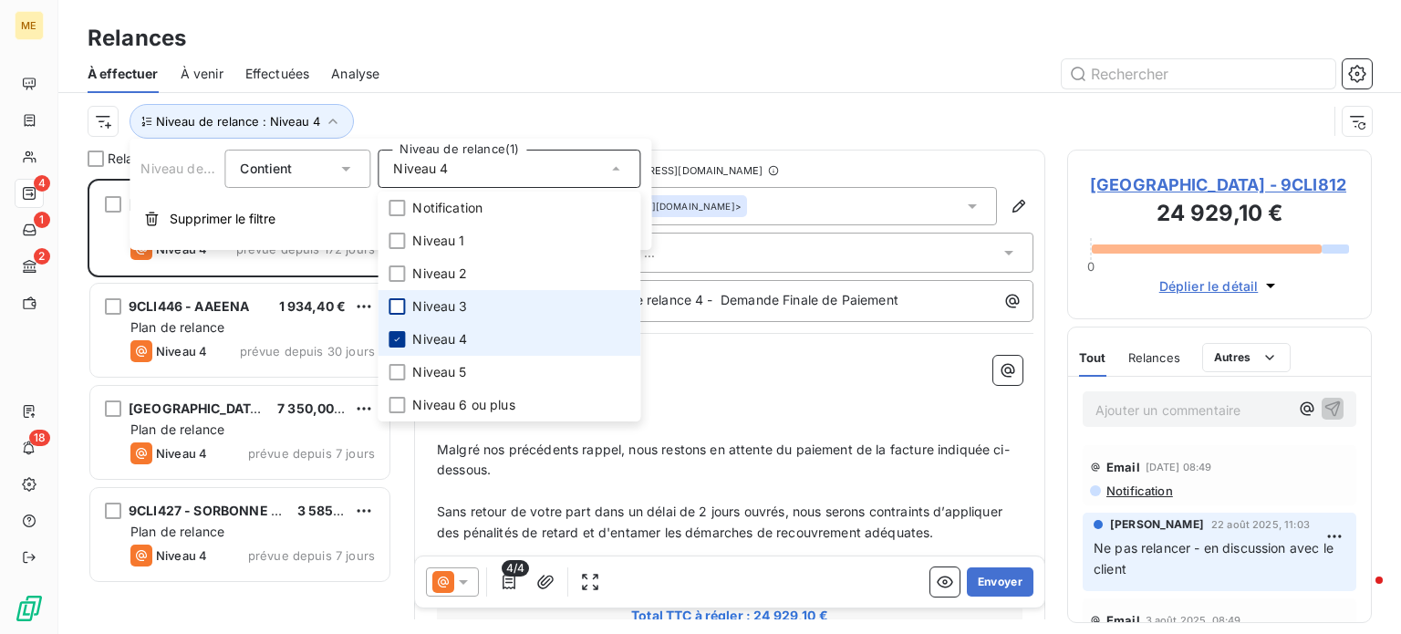
click at [391, 338] on div at bounding box center [397, 339] width 16 height 16
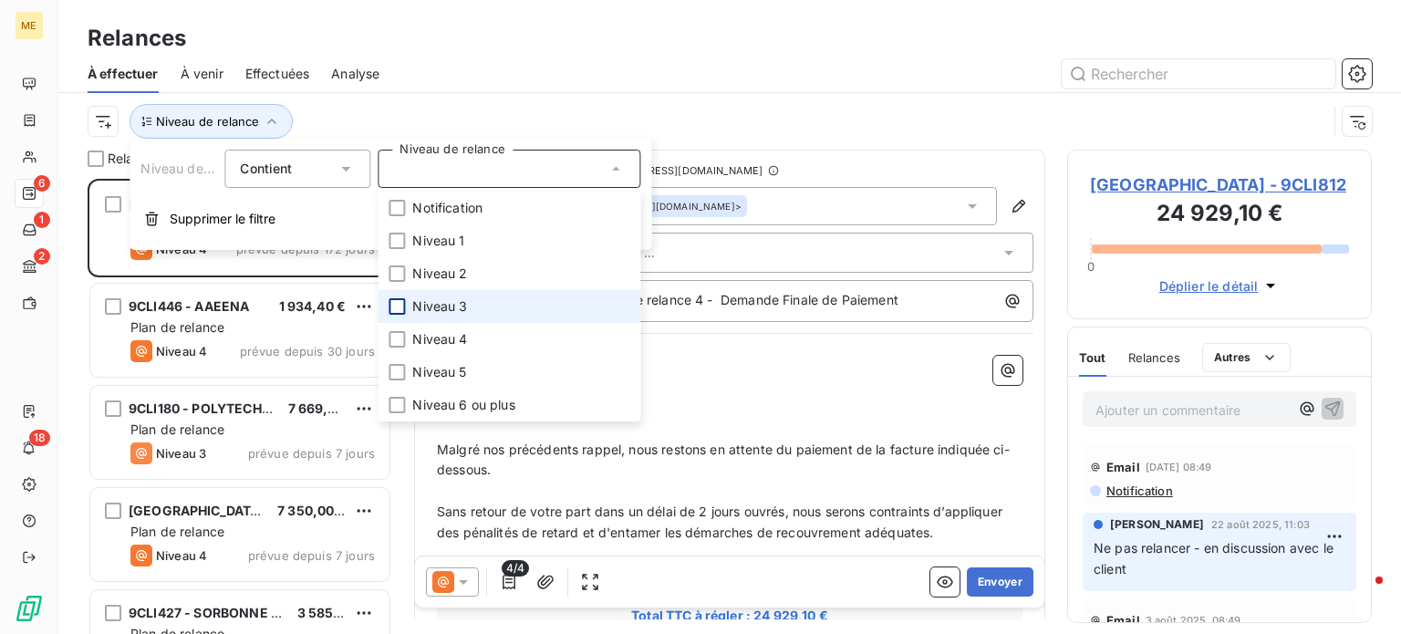
click at [689, 119] on div "Niveau de relance" at bounding box center [708, 121] width 1240 height 35
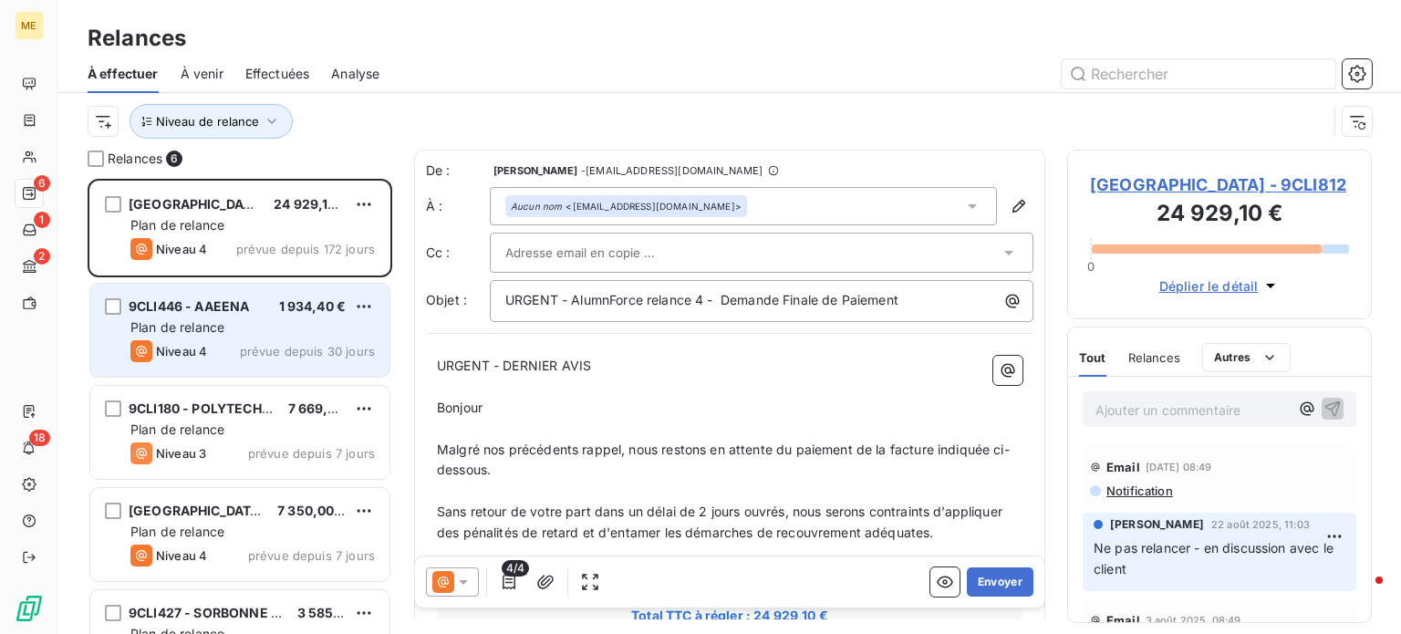
scroll to position [91, 0]
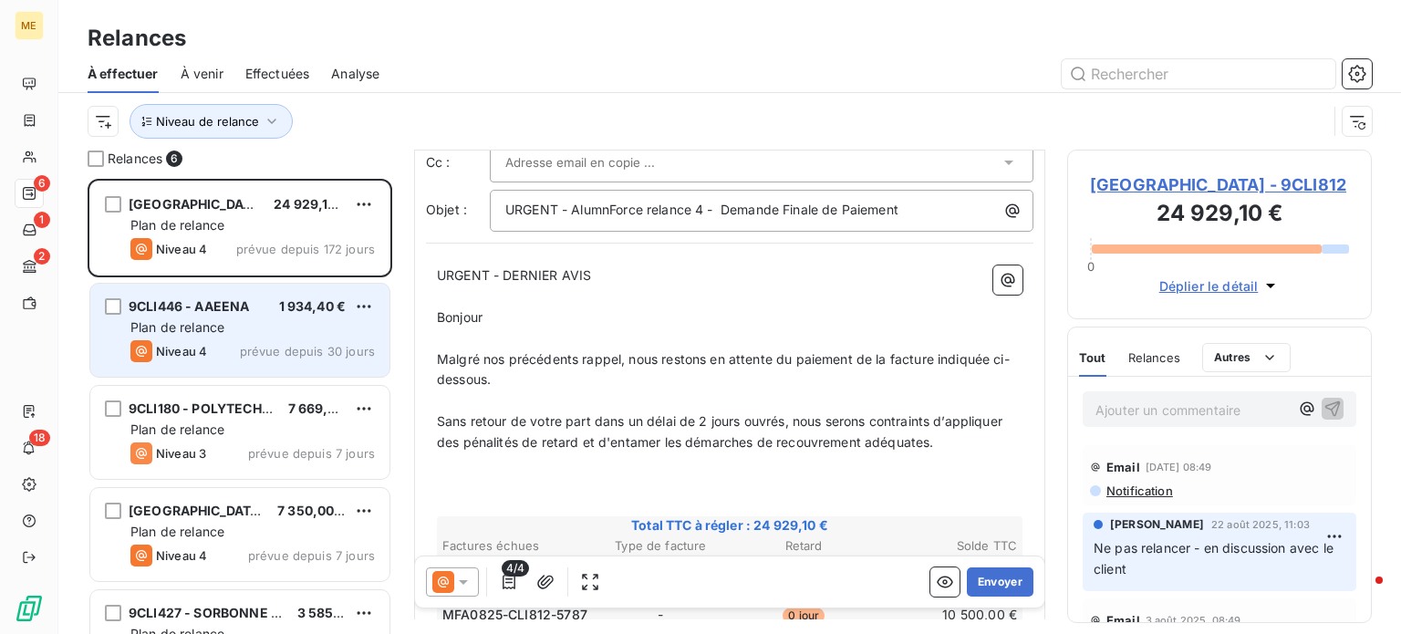
click at [173, 304] on span "9CLI446 - AAEENA" at bounding box center [189, 306] width 120 height 16
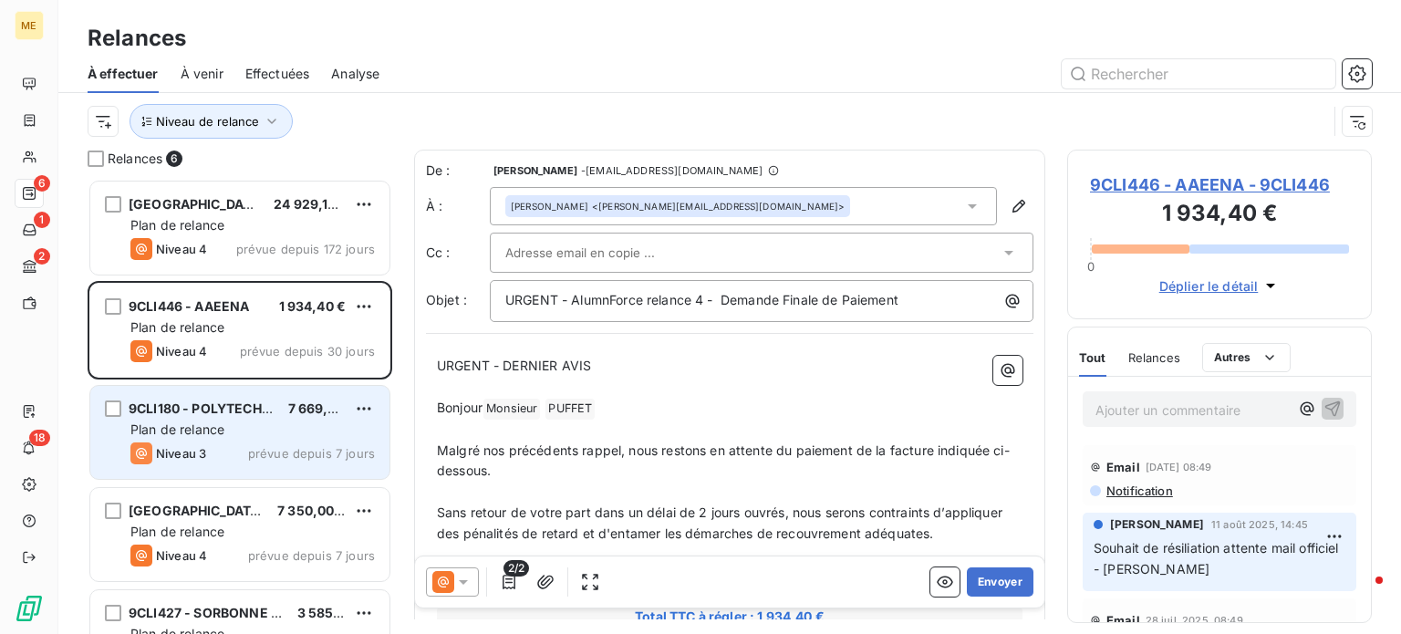
click at [255, 427] on div "Plan de relance" at bounding box center [252, 430] width 245 height 18
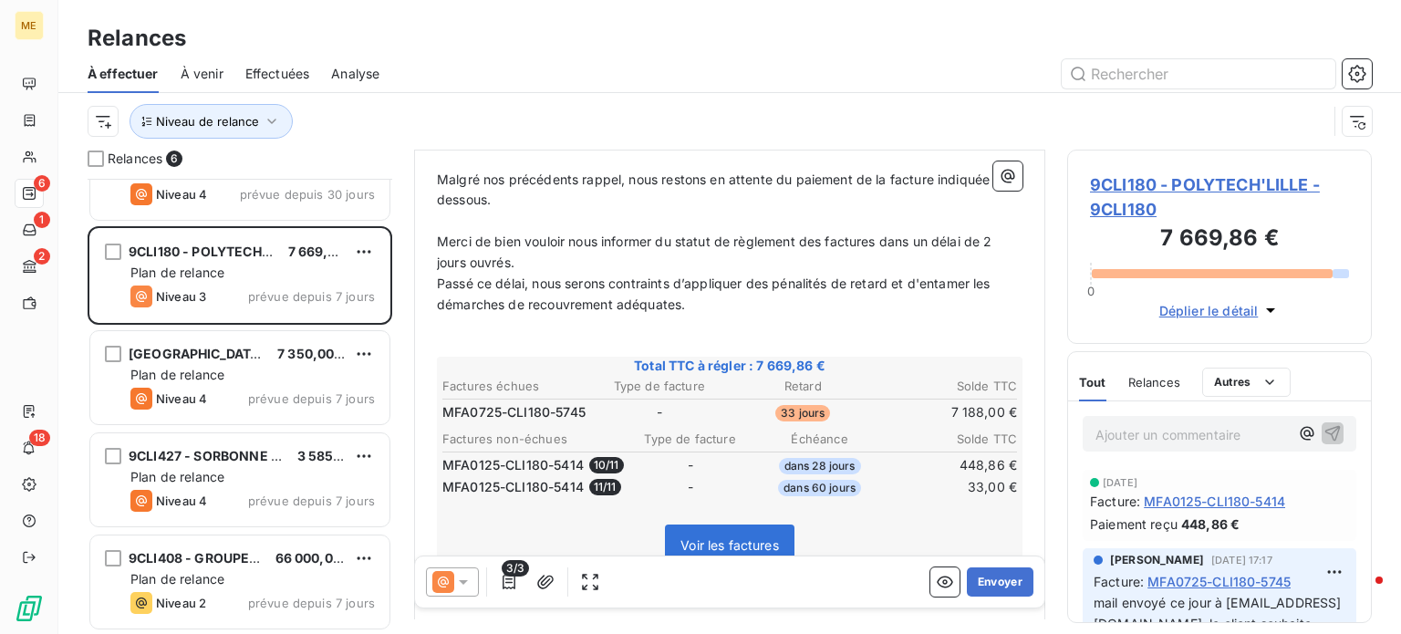
drag, startPoint x: 1283, startPoint y: 526, endPoint x: 880, endPoint y: 68, distance: 609.6
click at [880, 68] on div at bounding box center [886, 73] width 971 height 29
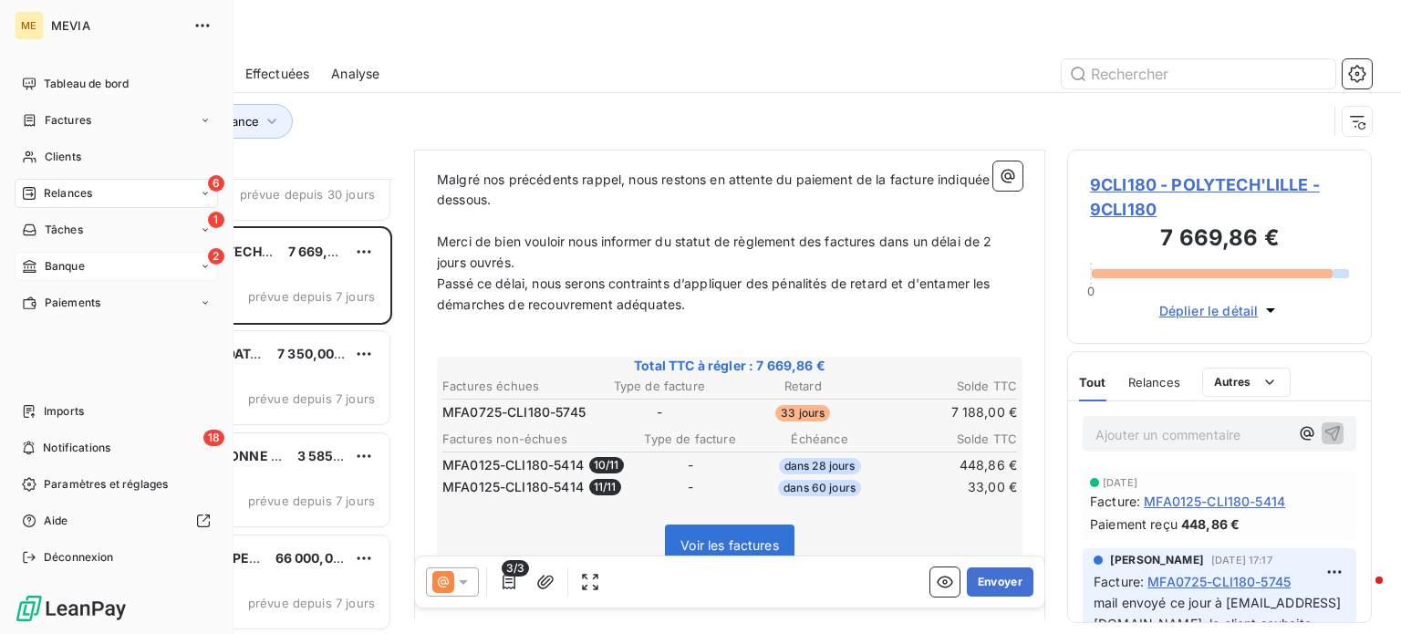
click at [105, 258] on div "2 Banque" at bounding box center [116, 266] width 203 height 29
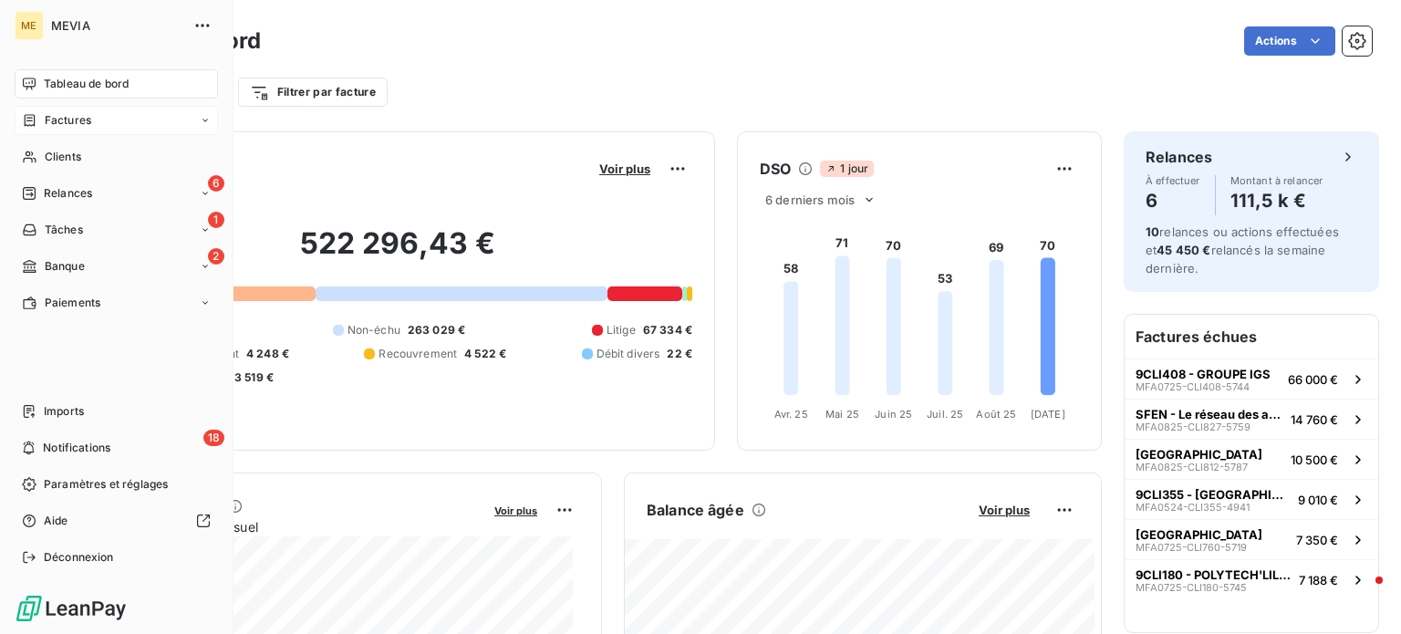
click at [168, 126] on div "Factures" at bounding box center [116, 120] width 203 height 29
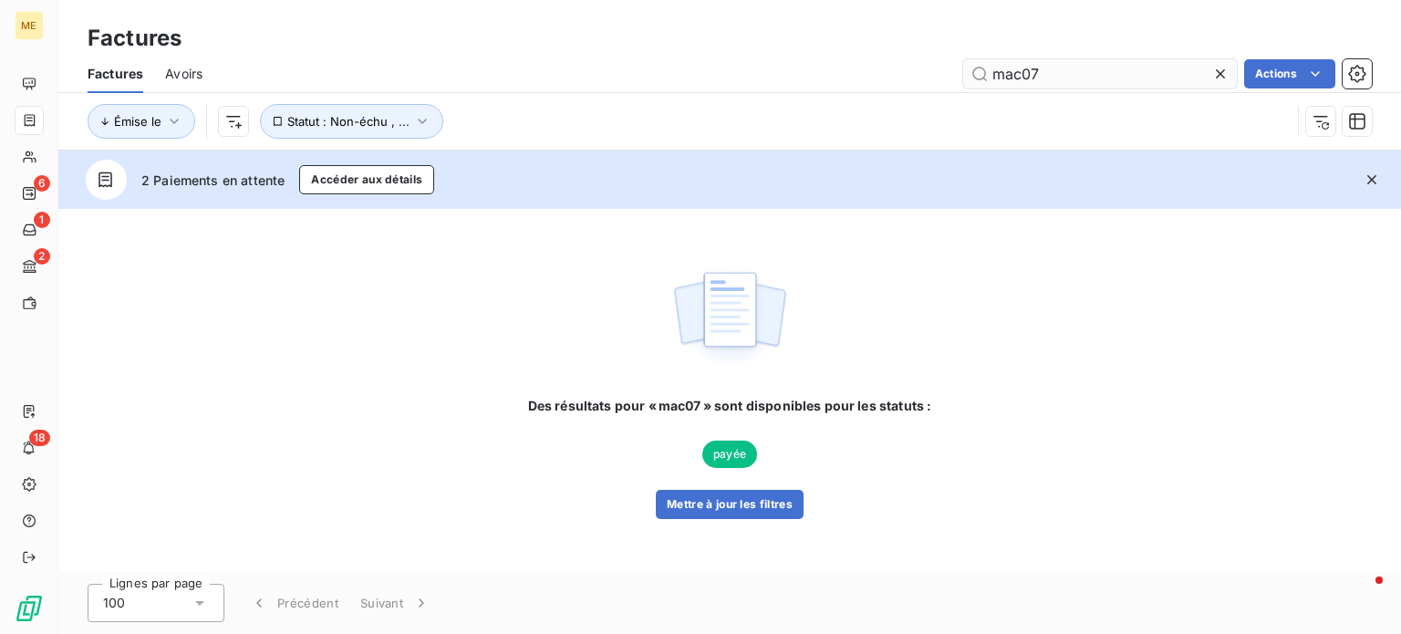
click at [1222, 70] on icon at bounding box center [1221, 74] width 18 height 18
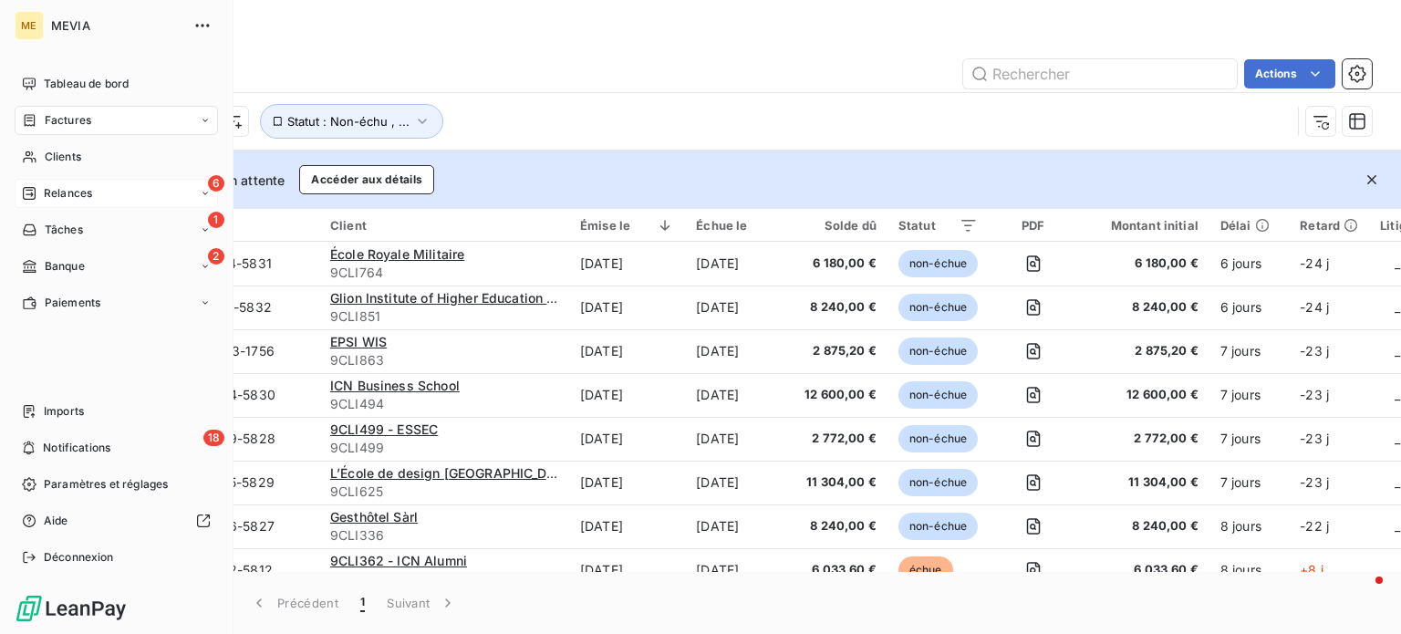
click at [197, 189] on div "6 Relances" at bounding box center [116, 193] width 203 height 29
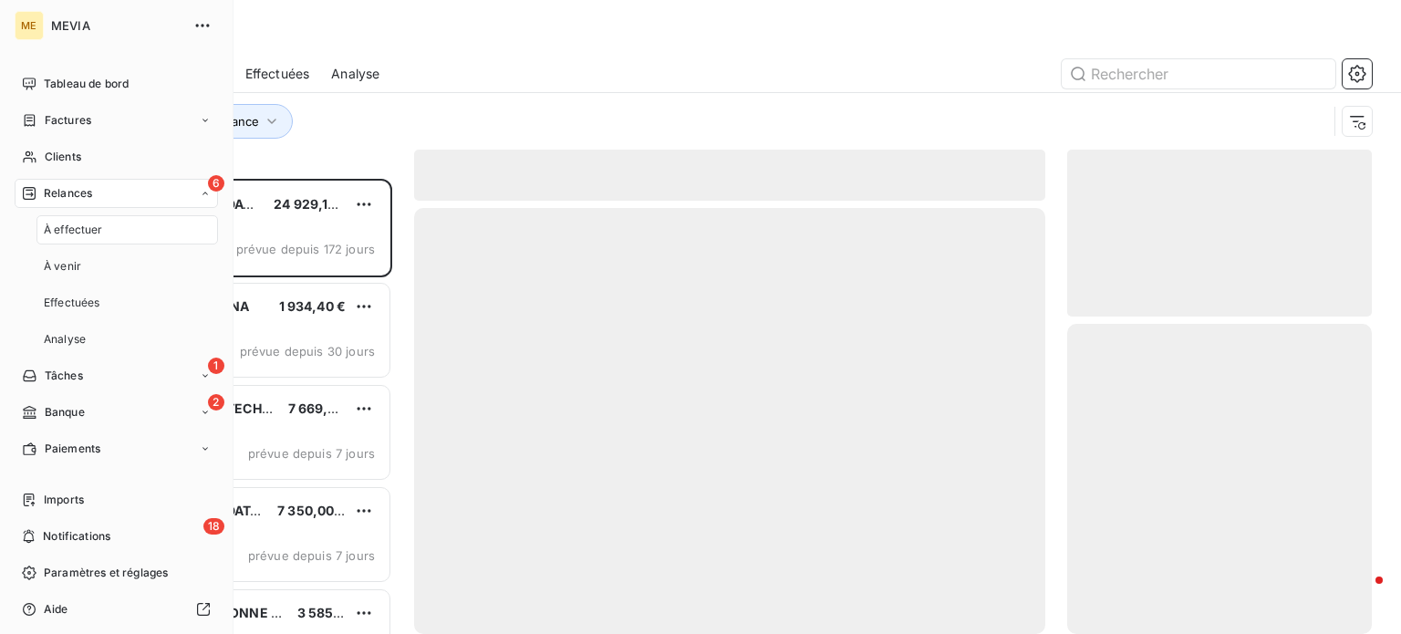
scroll to position [442, 290]
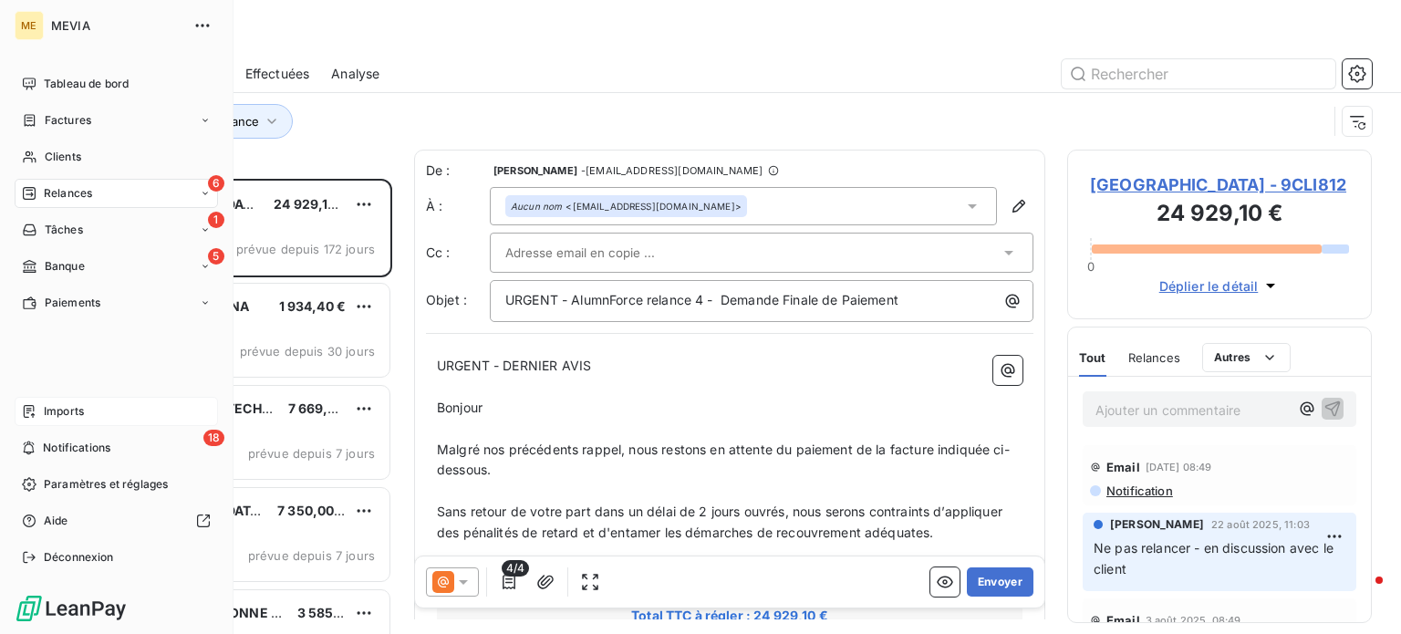
click at [82, 418] on span "Imports" at bounding box center [64, 411] width 40 height 16
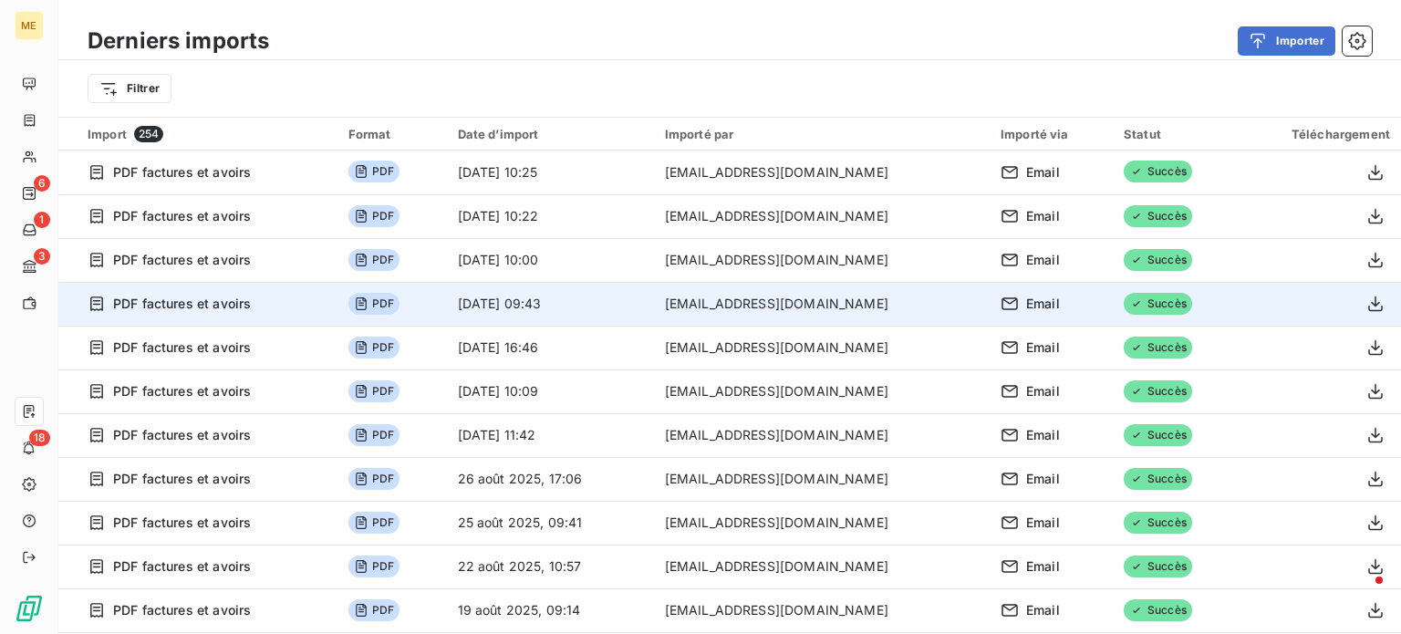
click at [400, 301] on span "PDF" at bounding box center [374, 304] width 51 height 22
click at [124, 306] on span "PDF factures et avoirs" at bounding box center [182, 304] width 138 height 18
click at [142, 307] on span "PDF factures et avoirs" at bounding box center [182, 304] width 138 height 18
click at [369, 307] on icon at bounding box center [361, 304] width 15 height 15
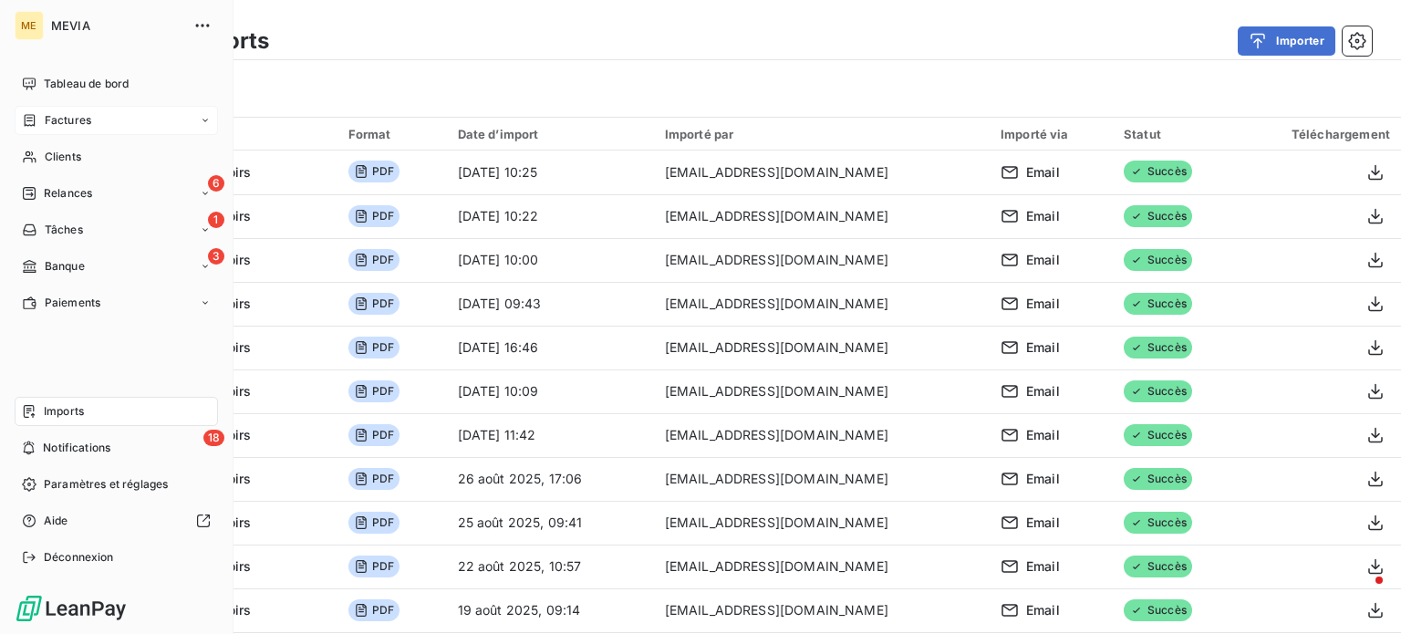
click at [39, 120] on div "Factures" at bounding box center [56, 120] width 69 height 16
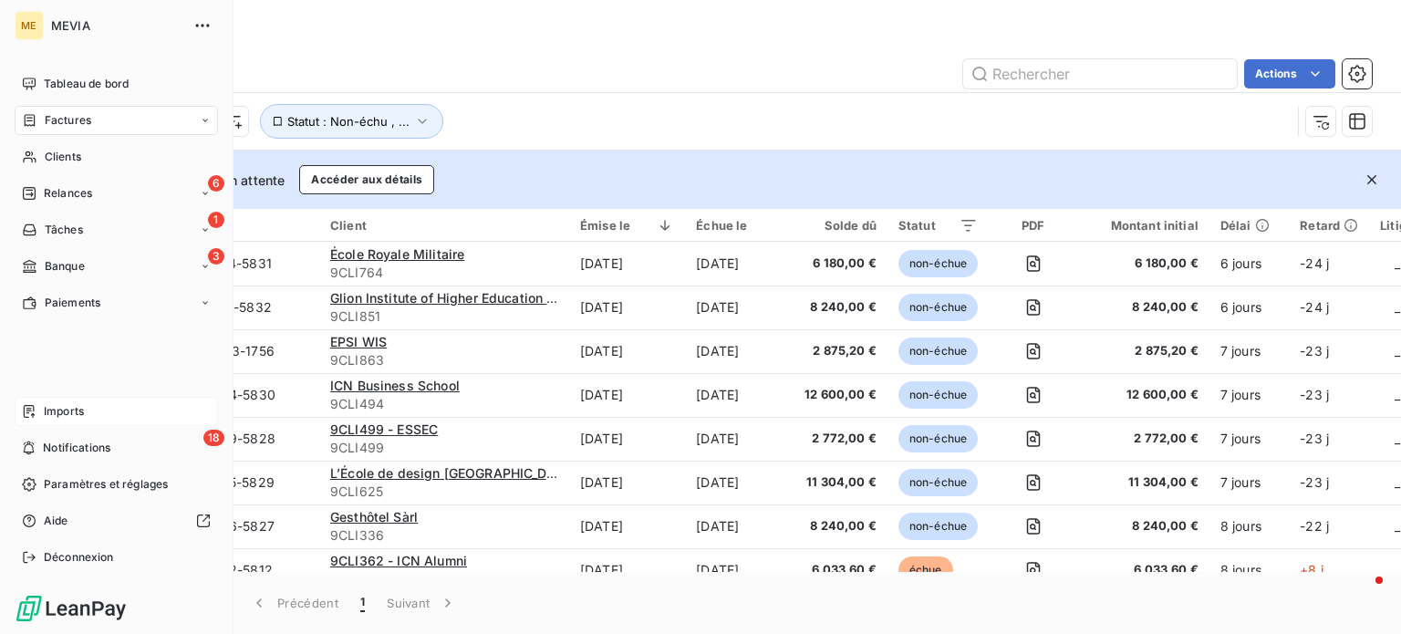
click at [49, 418] on span "Imports" at bounding box center [64, 411] width 40 height 16
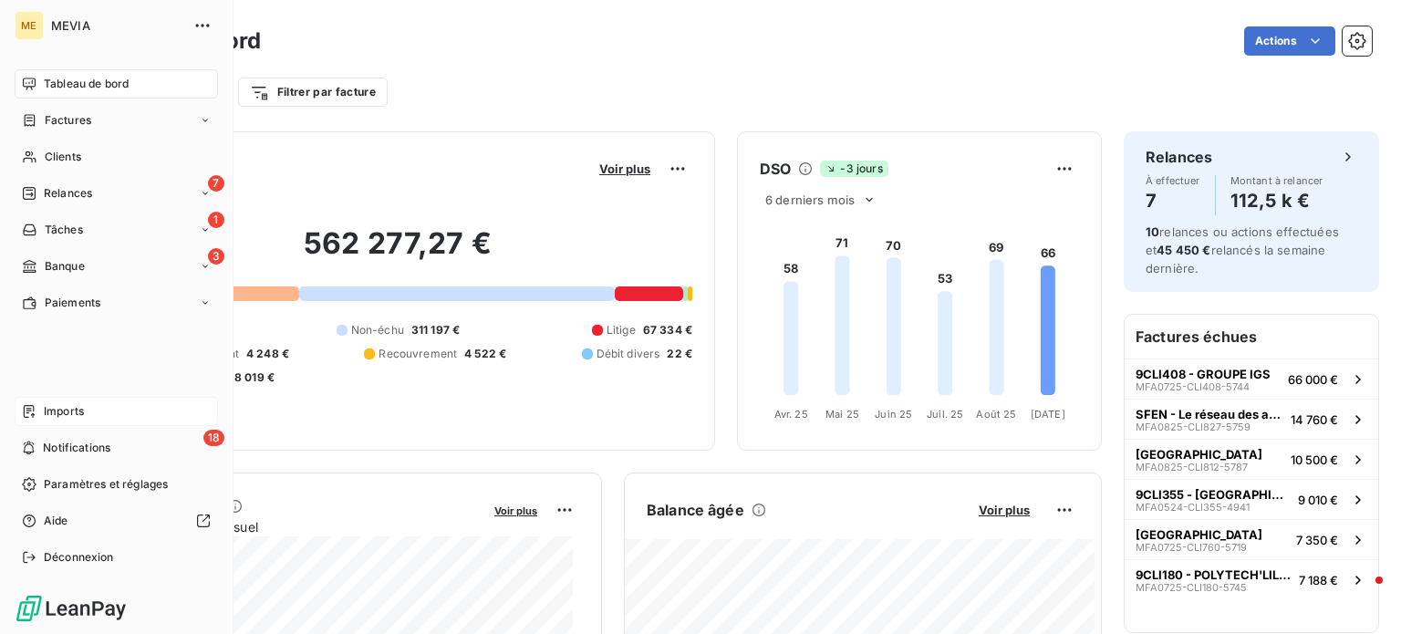
click at [69, 410] on span "Imports" at bounding box center [64, 411] width 40 height 16
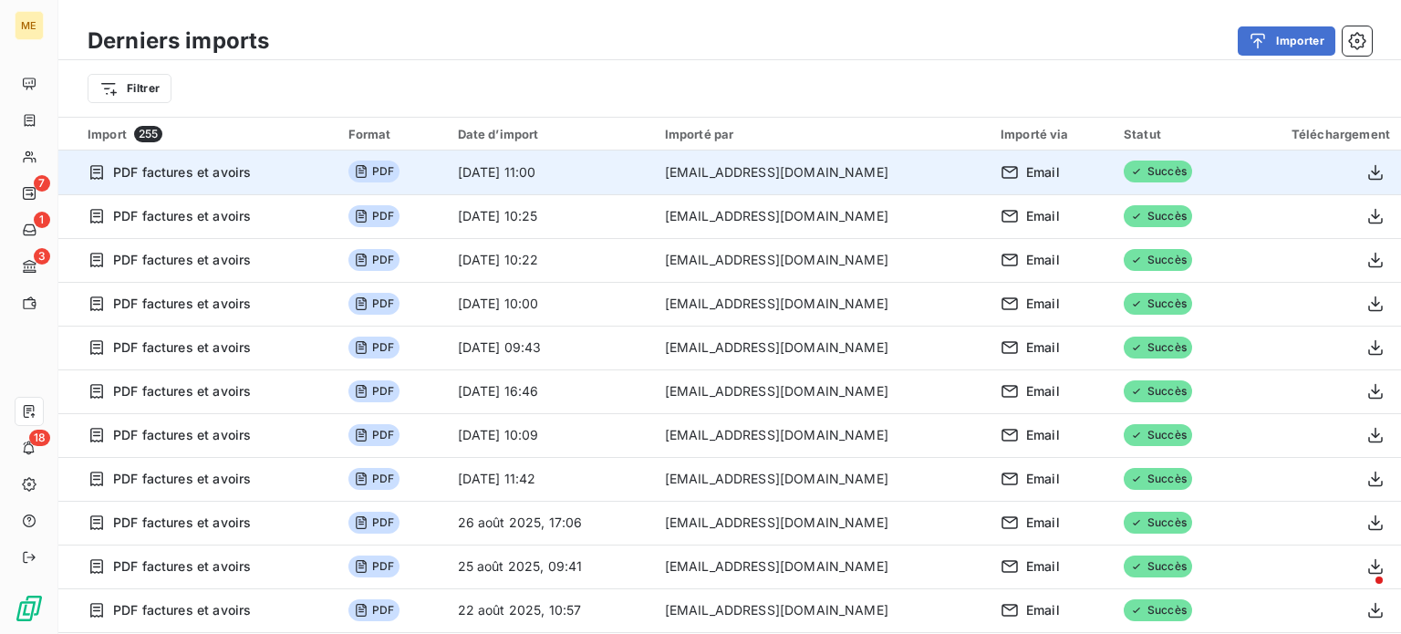
click at [872, 173] on td "[EMAIL_ADDRESS][DOMAIN_NAME]" at bounding box center [822, 173] width 336 height 44
click at [369, 172] on td "PDF" at bounding box center [392, 173] width 109 height 44
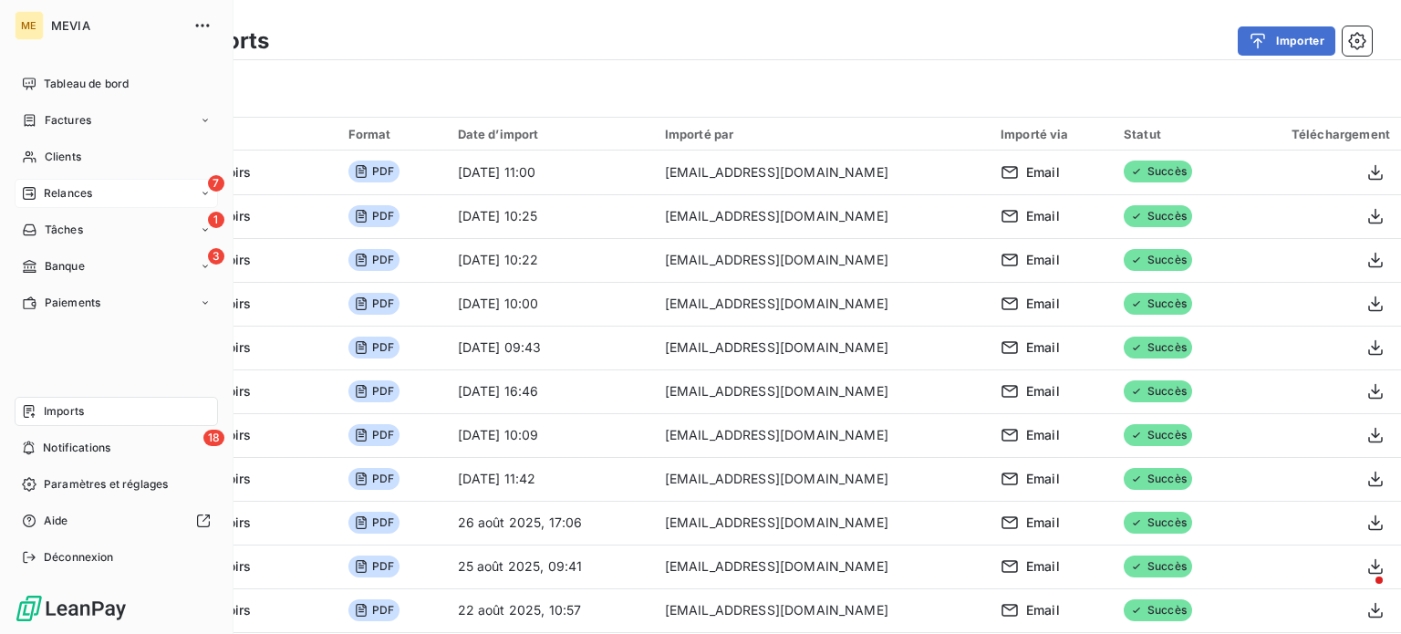
click at [45, 193] on span "Relances" at bounding box center [68, 193] width 48 height 16
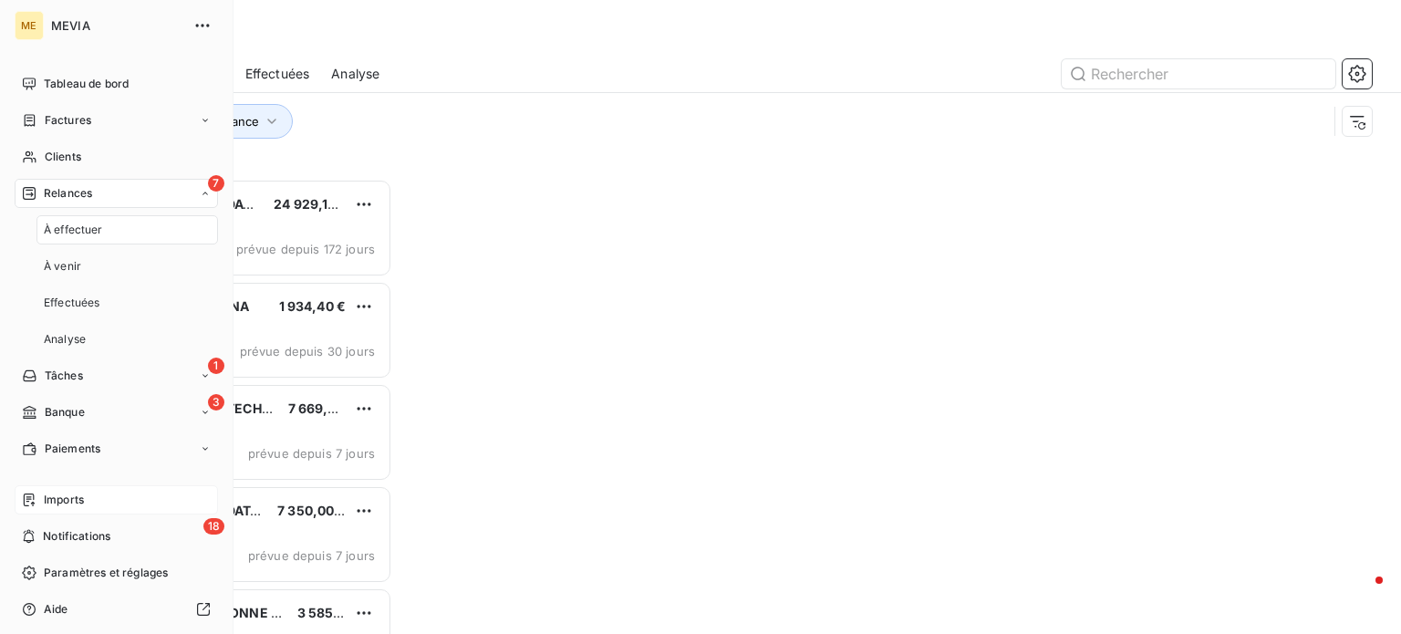
scroll to position [442, 290]
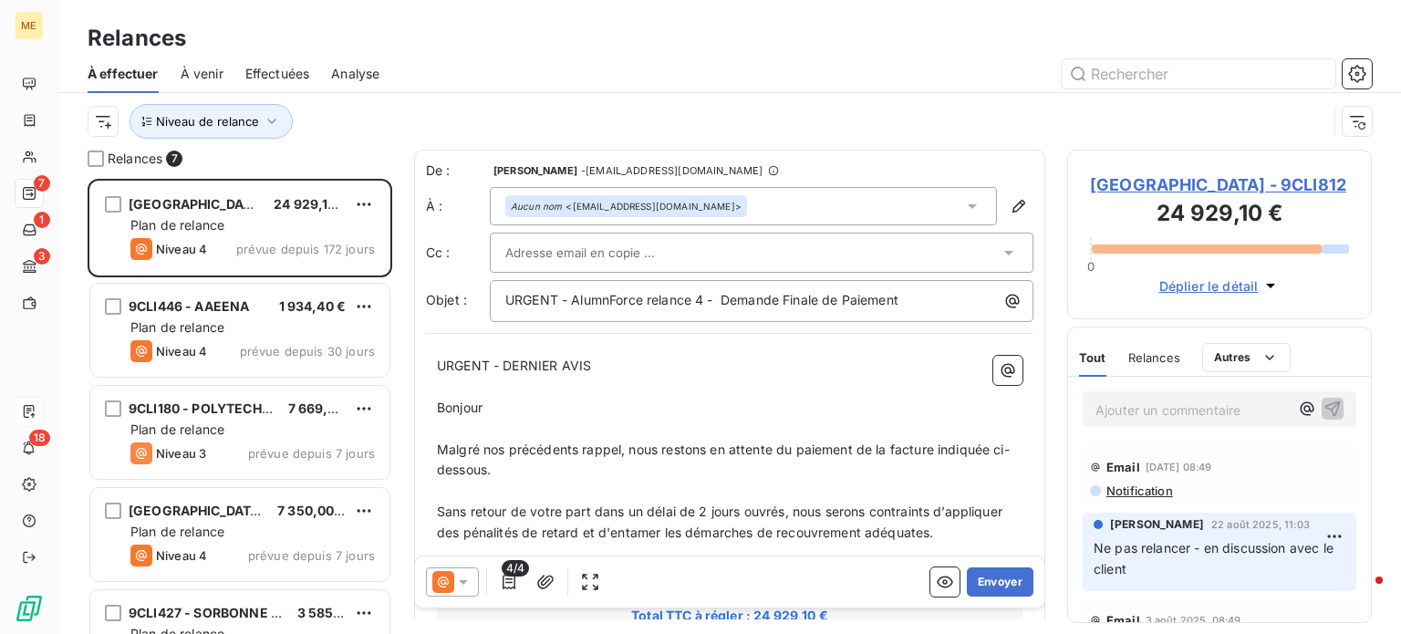
click at [514, 99] on div "Niveau de relance" at bounding box center [730, 121] width 1285 height 57
click at [245, 121] on span "Niveau de relance" at bounding box center [207, 121] width 103 height 15
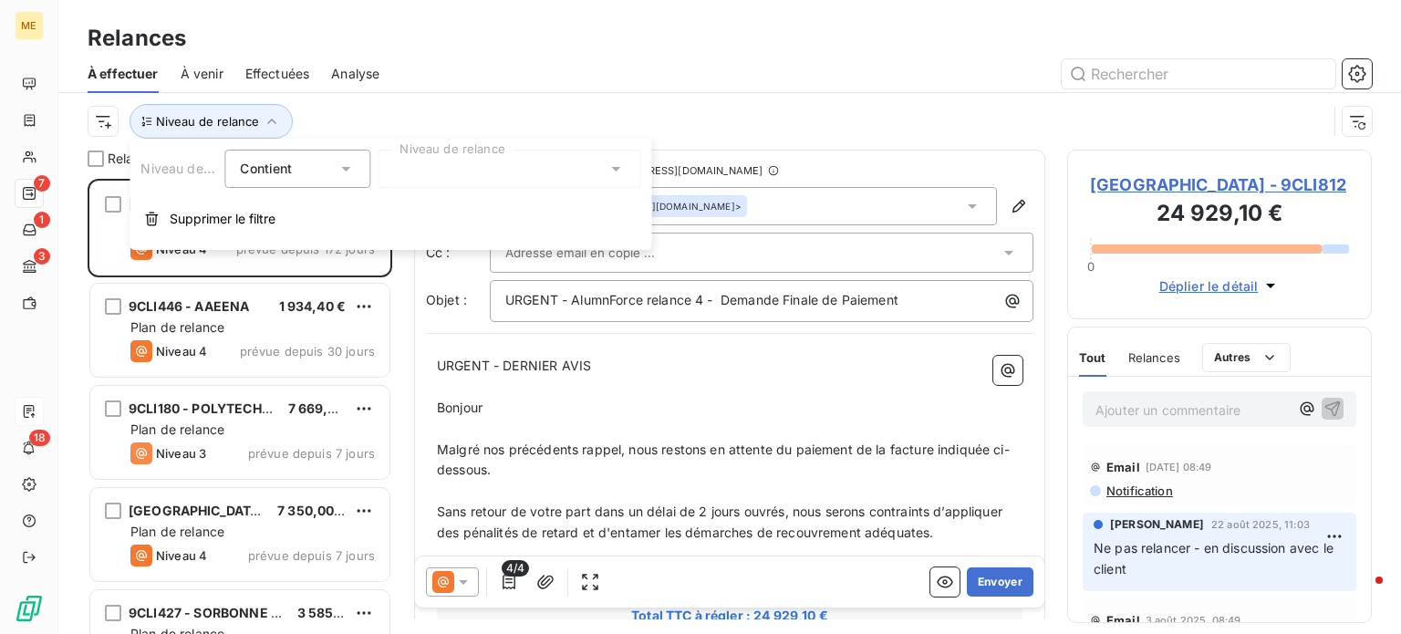
click at [472, 161] on div at bounding box center [509, 169] width 263 height 38
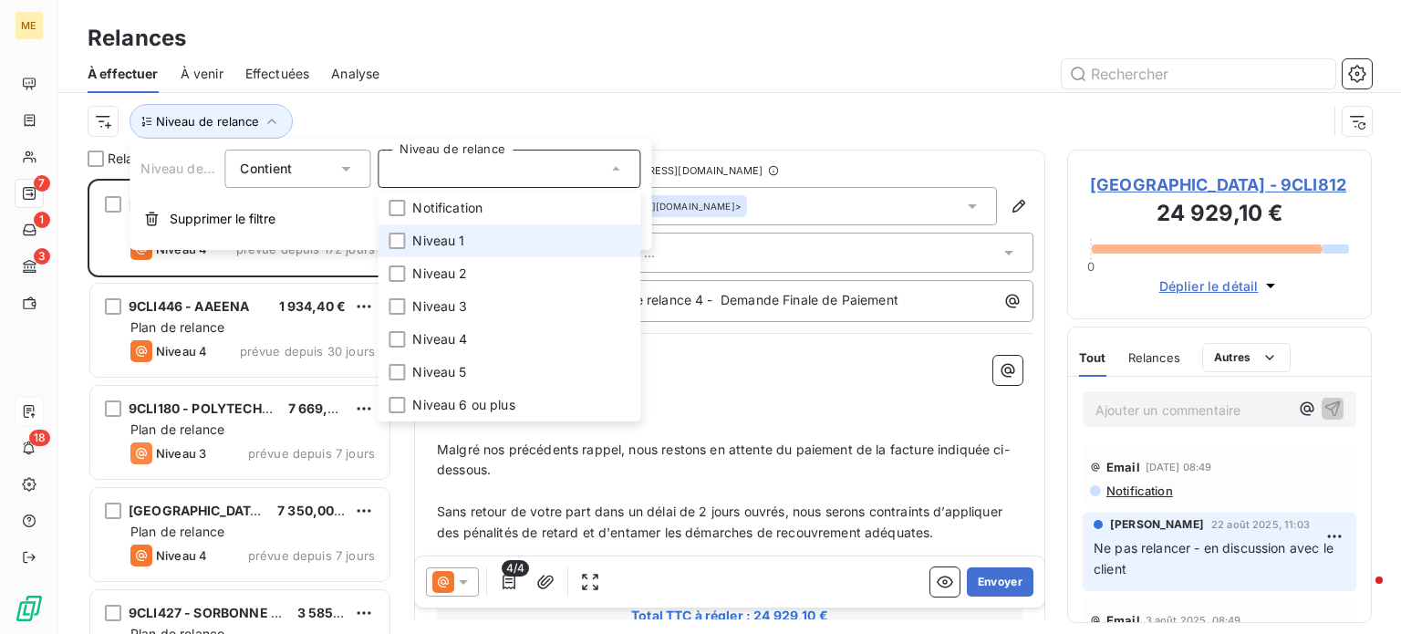
click at [478, 240] on li "Niveau 1" at bounding box center [509, 240] width 263 height 33
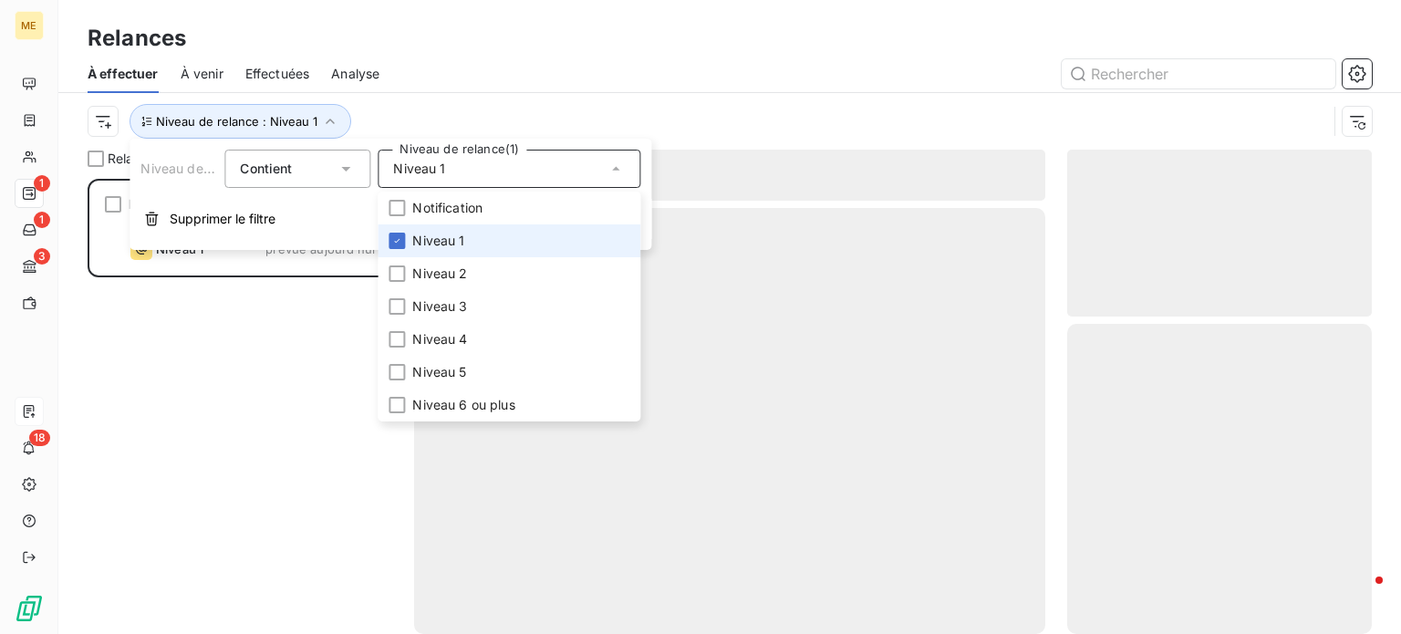
scroll to position [442, 290]
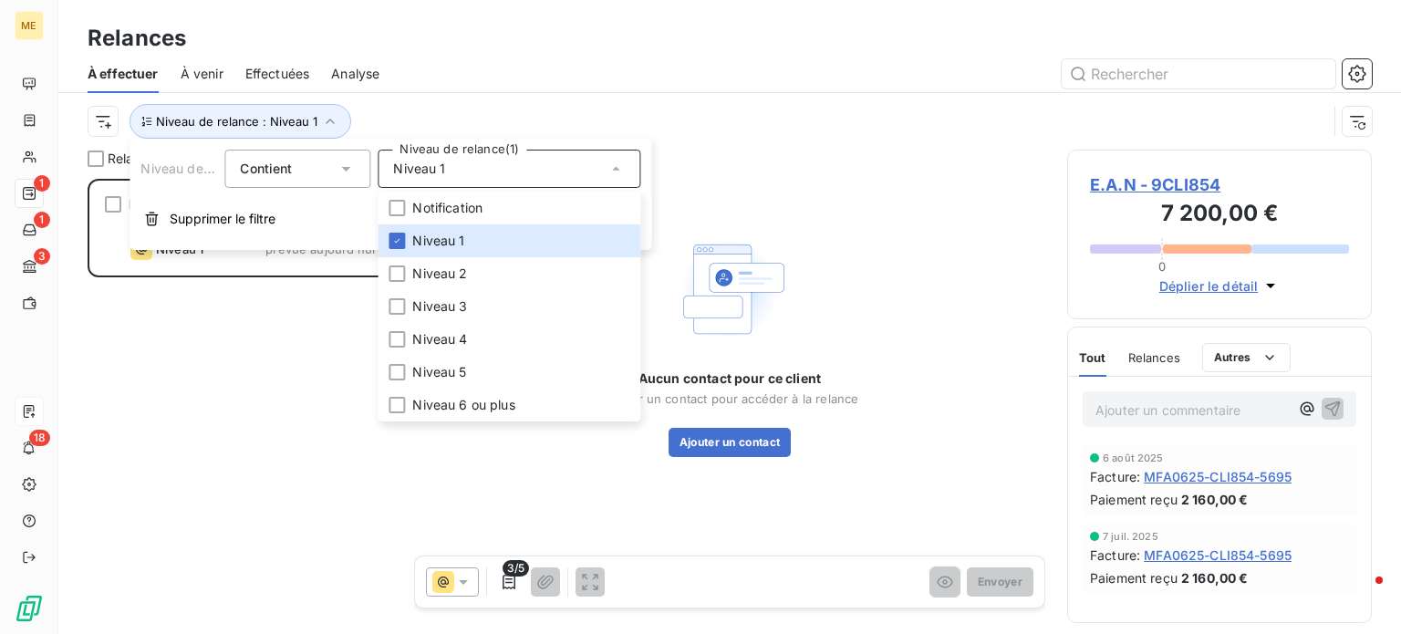
click at [507, 99] on div "Niveau de relance : Niveau 1" at bounding box center [730, 121] width 1285 height 57
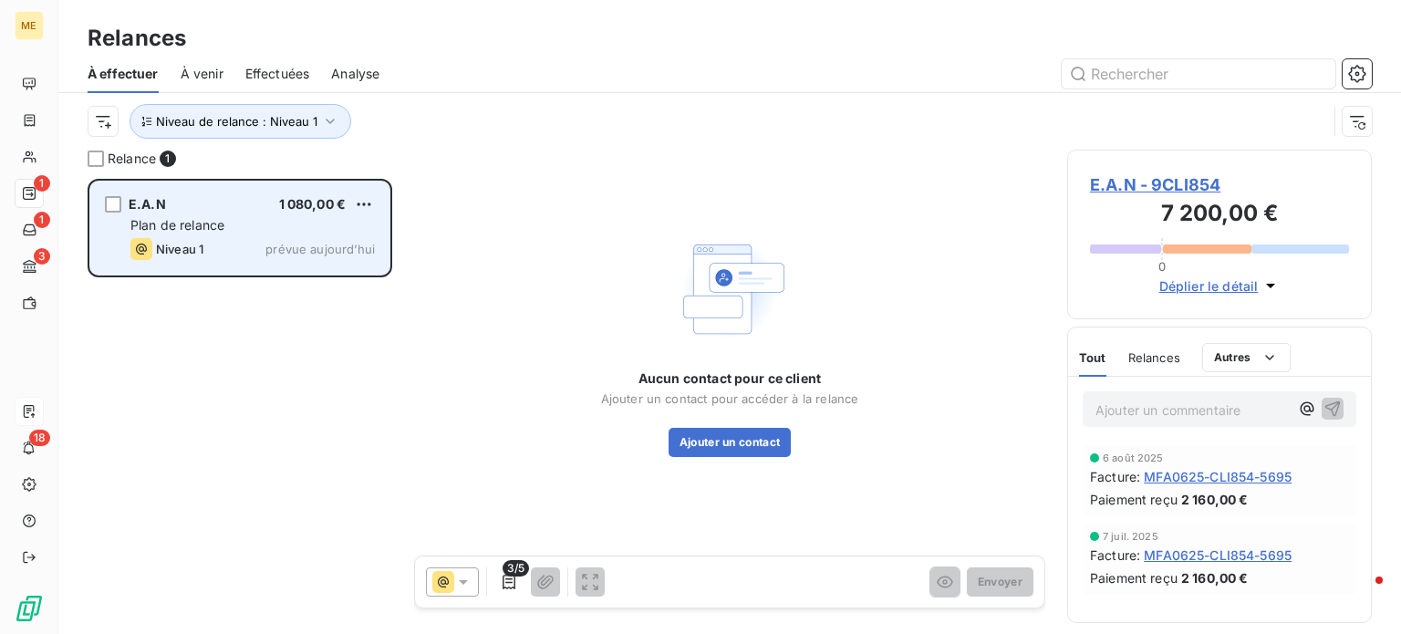
click at [237, 222] on div "Plan de relance" at bounding box center [252, 225] width 245 height 18
click at [166, 211] on div "E.A.N 1 080,00 €" at bounding box center [252, 204] width 245 height 16
click at [157, 210] on span "E.A.N" at bounding box center [147, 204] width 37 height 16
click at [159, 207] on span "E.A.N" at bounding box center [147, 204] width 37 height 16
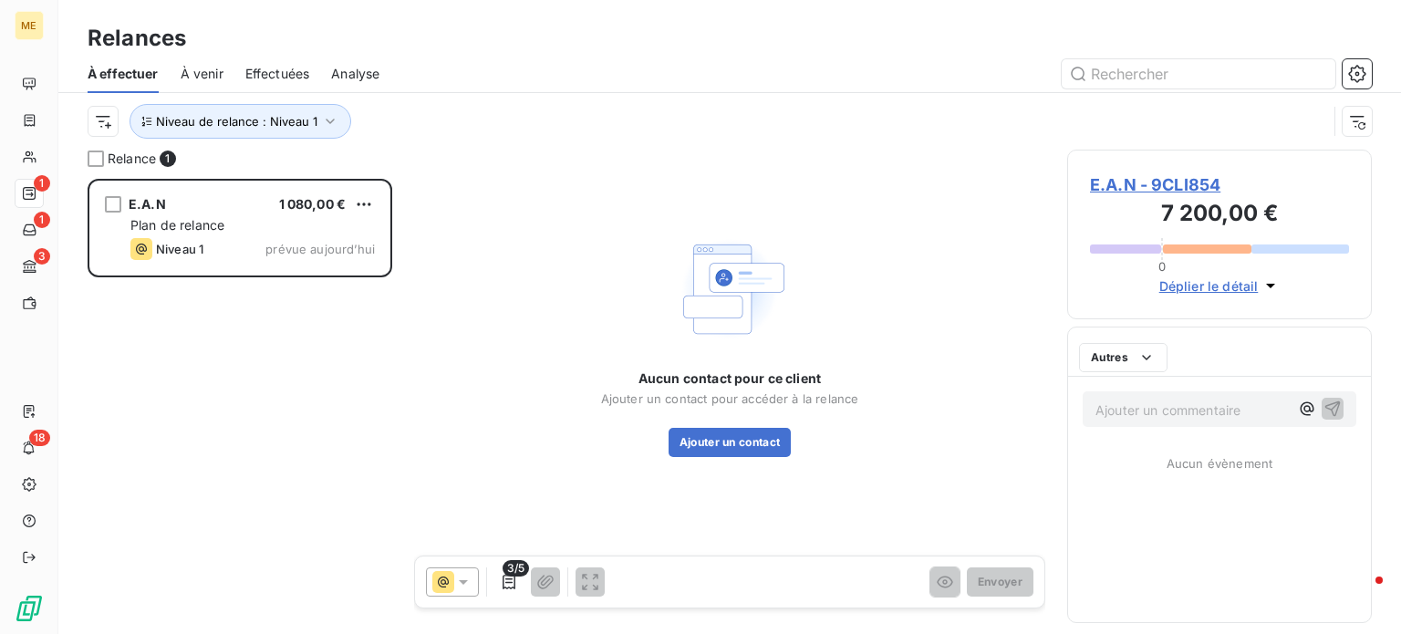
scroll to position [442, 290]
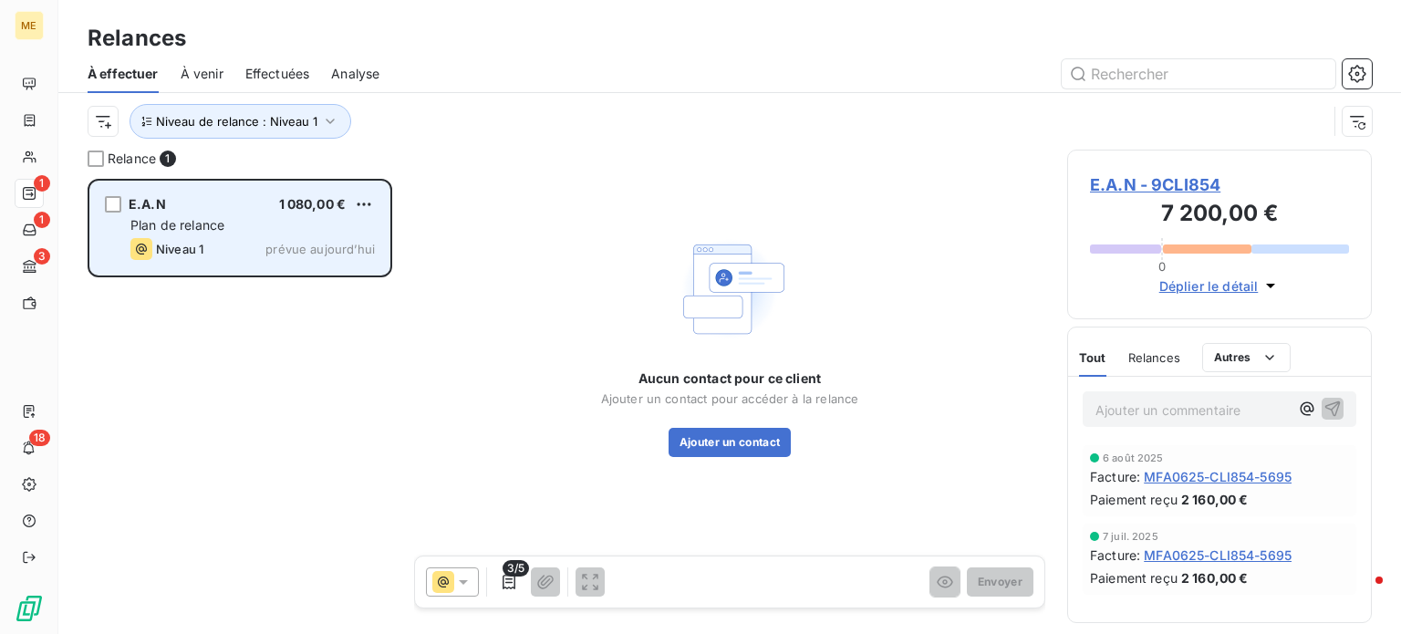
click at [140, 198] on span "E.A.N" at bounding box center [147, 204] width 37 height 16
click at [151, 205] on span "E.A.N" at bounding box center [147, 204] width 37 height 16
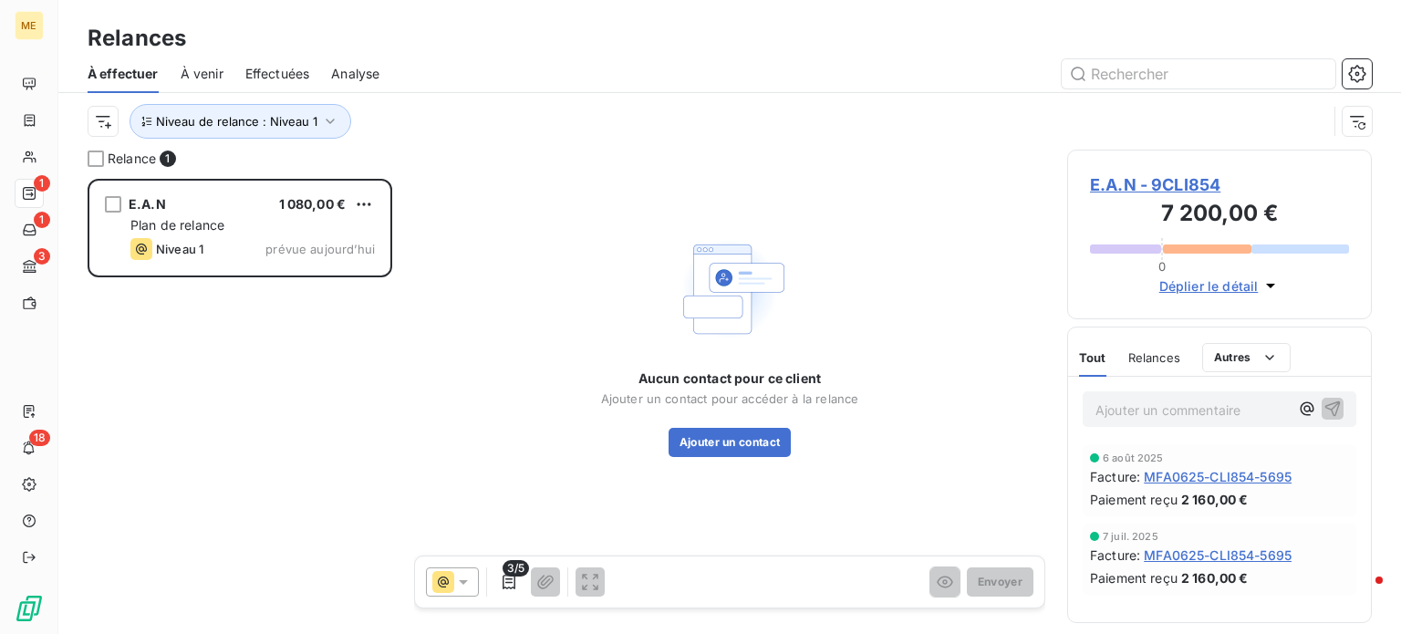
click at [526, 265] on div "Aucun contact pour ce client Ajouter un contact pour accéder à la relance Ajout…" at bounding box center [729, 344] width 631 height 388
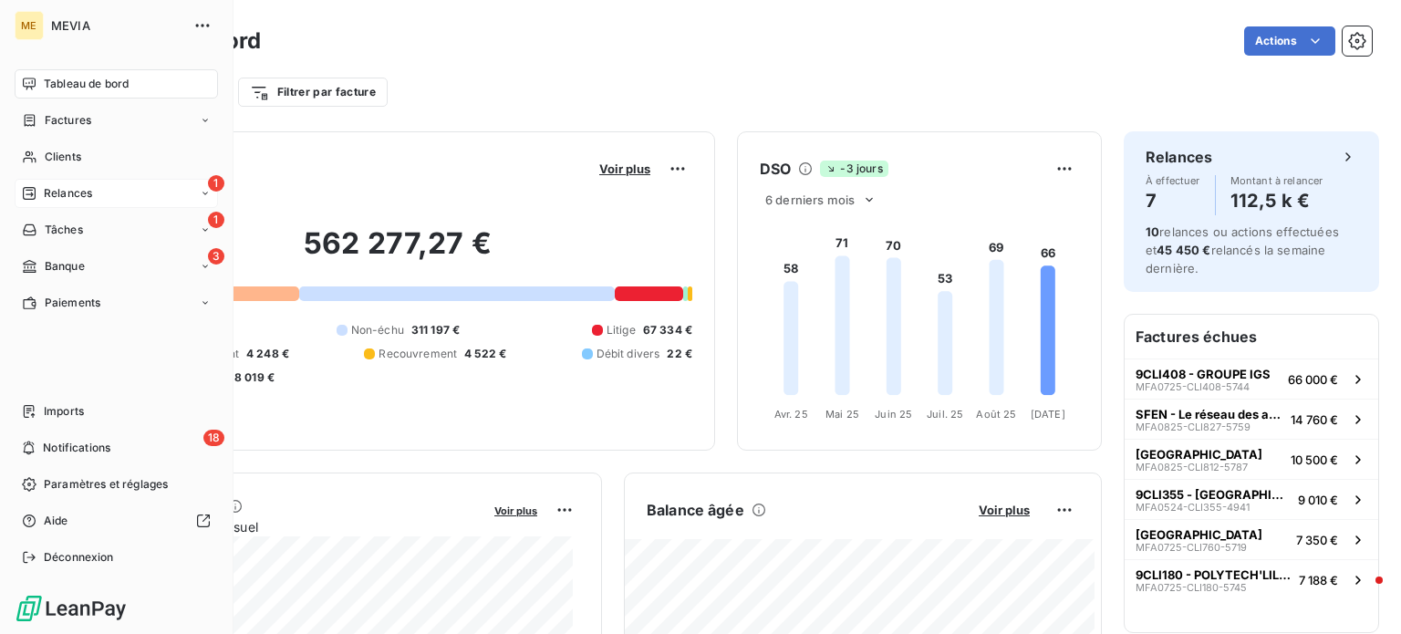
click at [98, 190] on div "1 Relances" at bounding box center [116, 193] width 203 height 29
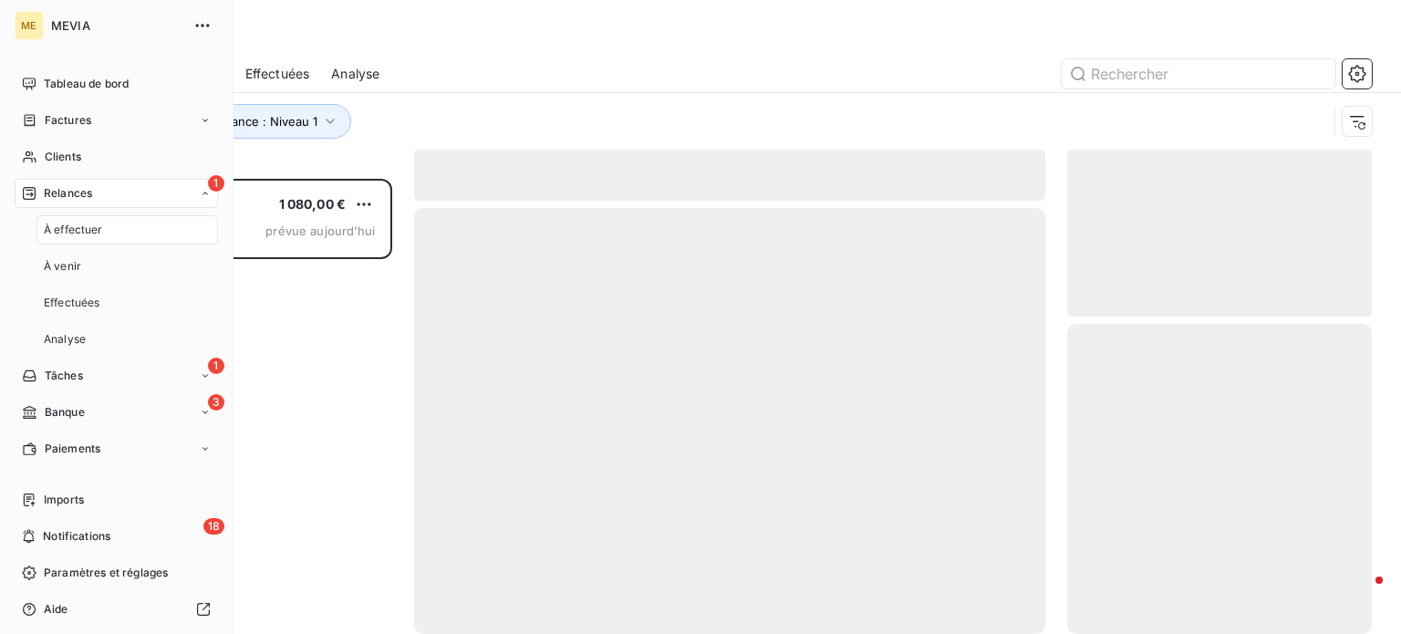
scroll to position [442, 290]
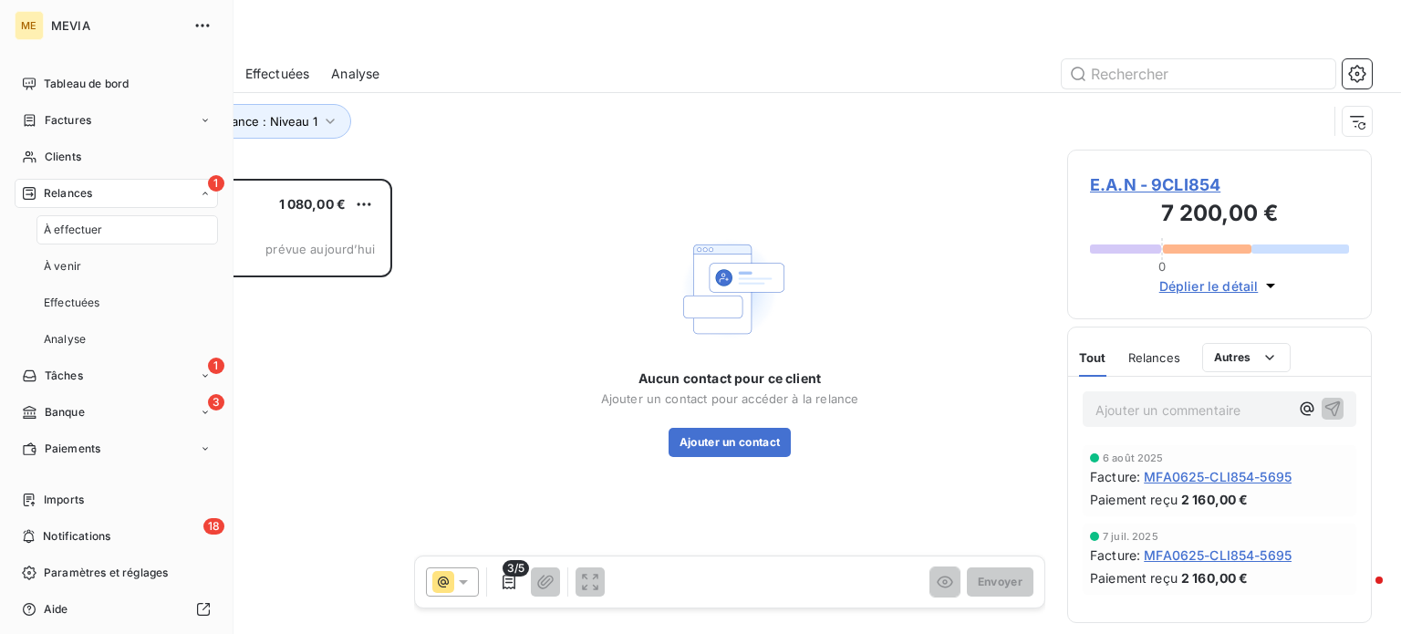
click at [83, 230] on span "À effectuer" at bounding box center [73, 230] width 59 height 16
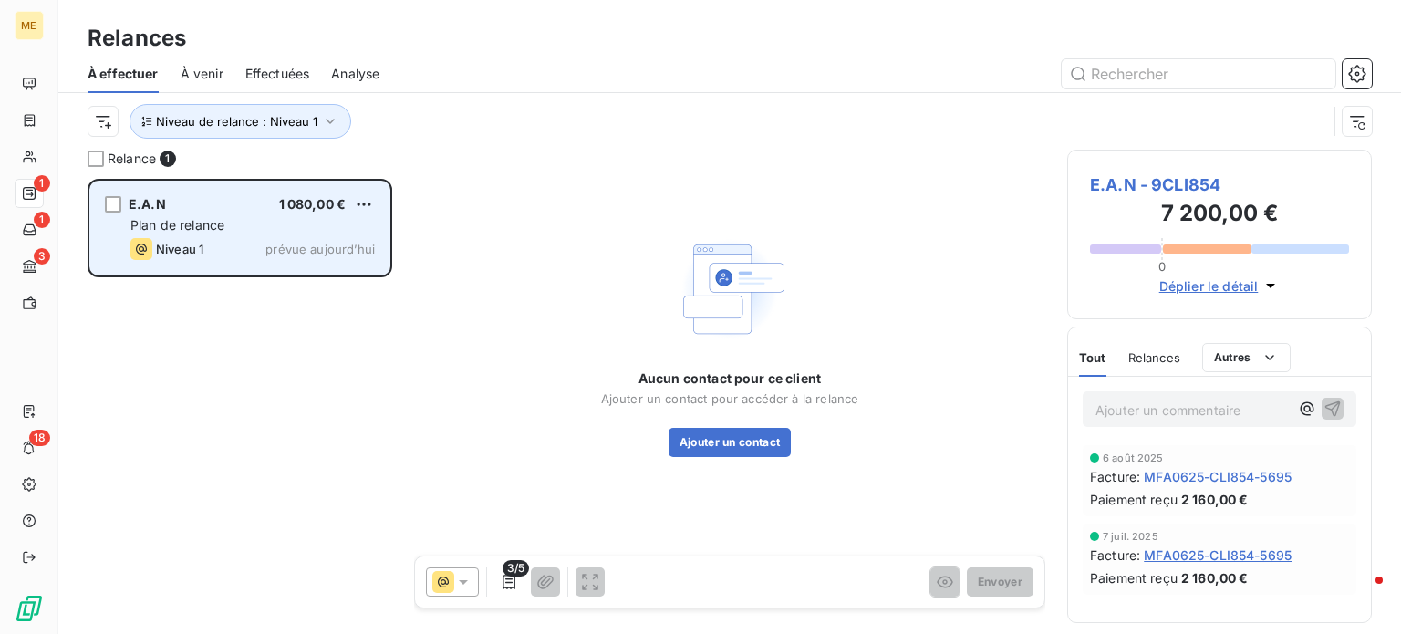
click at [248, 222] on div "Plan de relance" at bounding box center [252, 225] width 245 height 18
click at [140, 207] on span "E.A.N" at bounding box center [147, 204] width 37 height 16
click at [153, 225] on span "Plan de relance" at bounding box center [177, 225] width 94 height 16
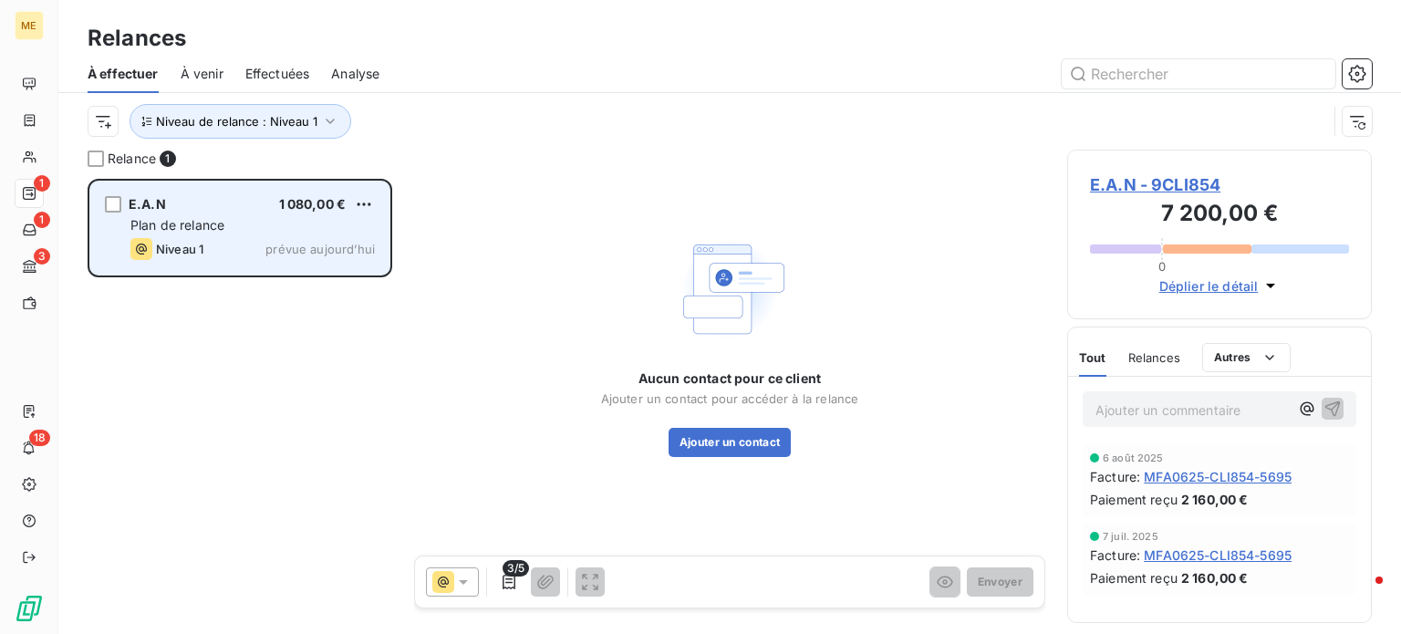
click at [172, 217] on div "Plan de relance" at bounding box center [252, 225] width 245 height 18
click at [117, 204] on div "grid" at bounding box center [113, 204] width 16 height 16
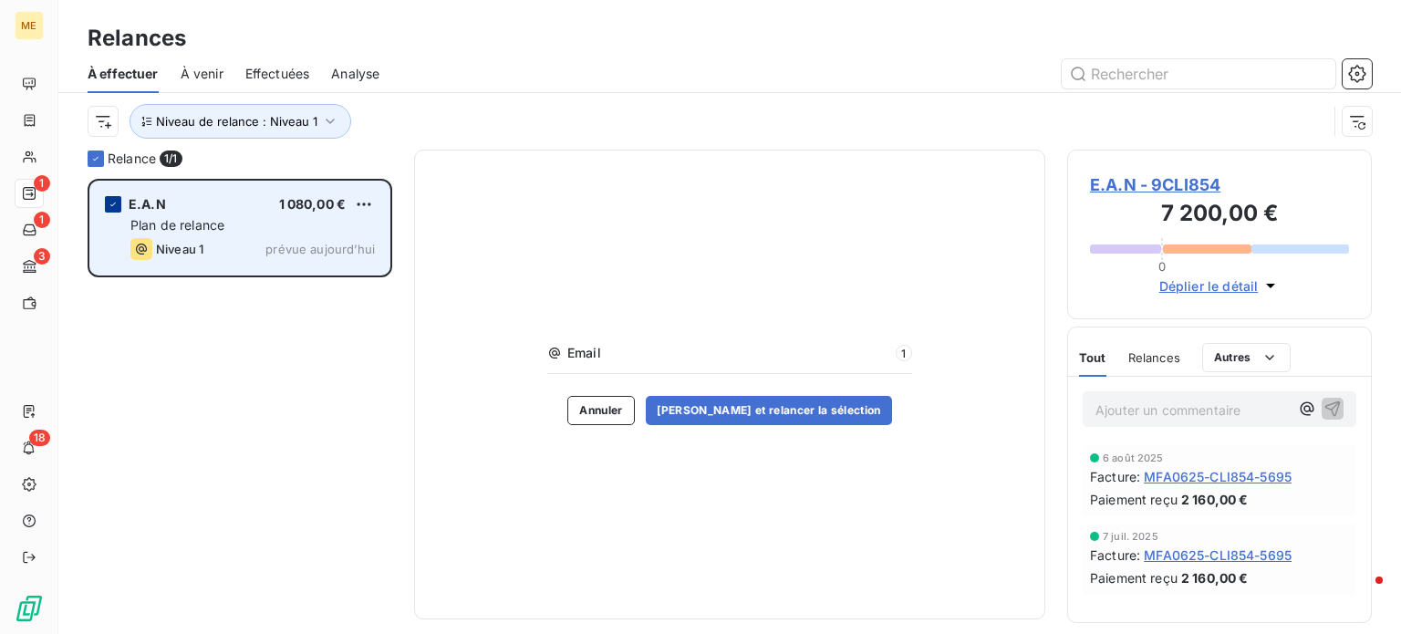
click at [117, 204] on icon "grid" at bounding box center [113, 204] width 11 height 11
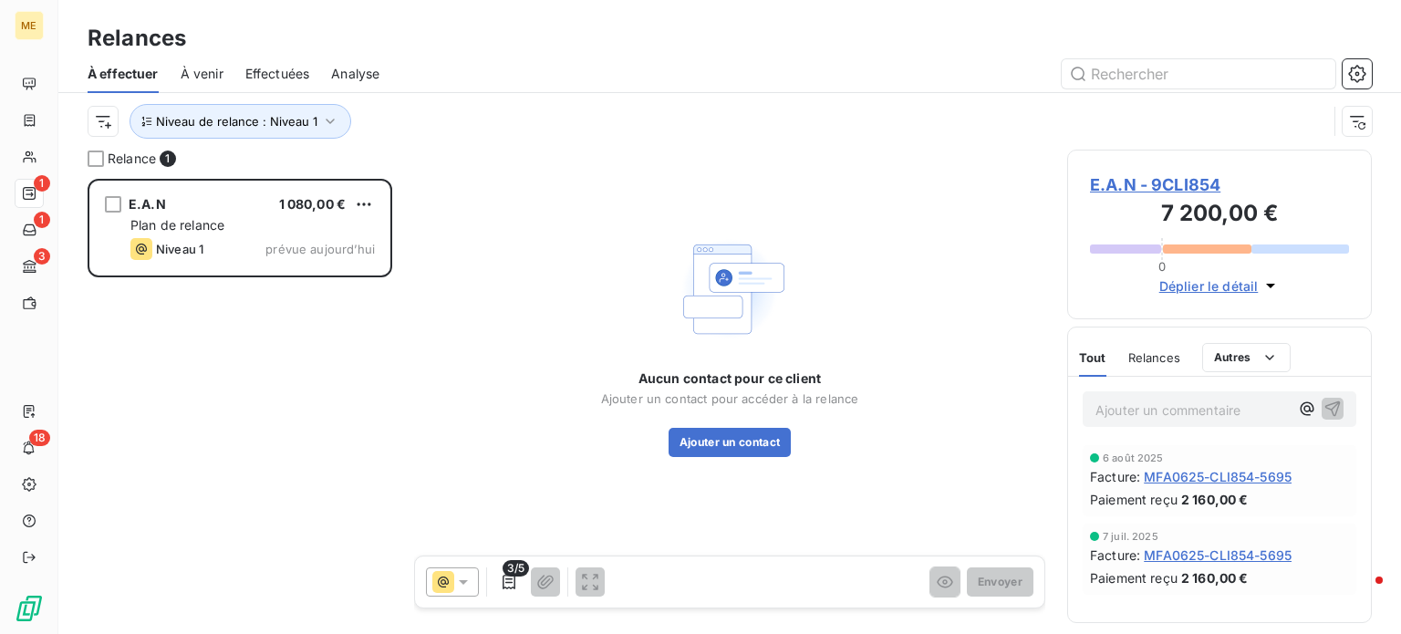
click at [175, 368] on div "E.A.N 1 080,00 € Plan de relance Niveau 1 prévue aujourd’hui" at bounding box center [240, 406] width 305 height 455
click at [230, 130] on button "Niveau de relance : Niveau 1" at bounding box center [241, 121] width 222 height 35
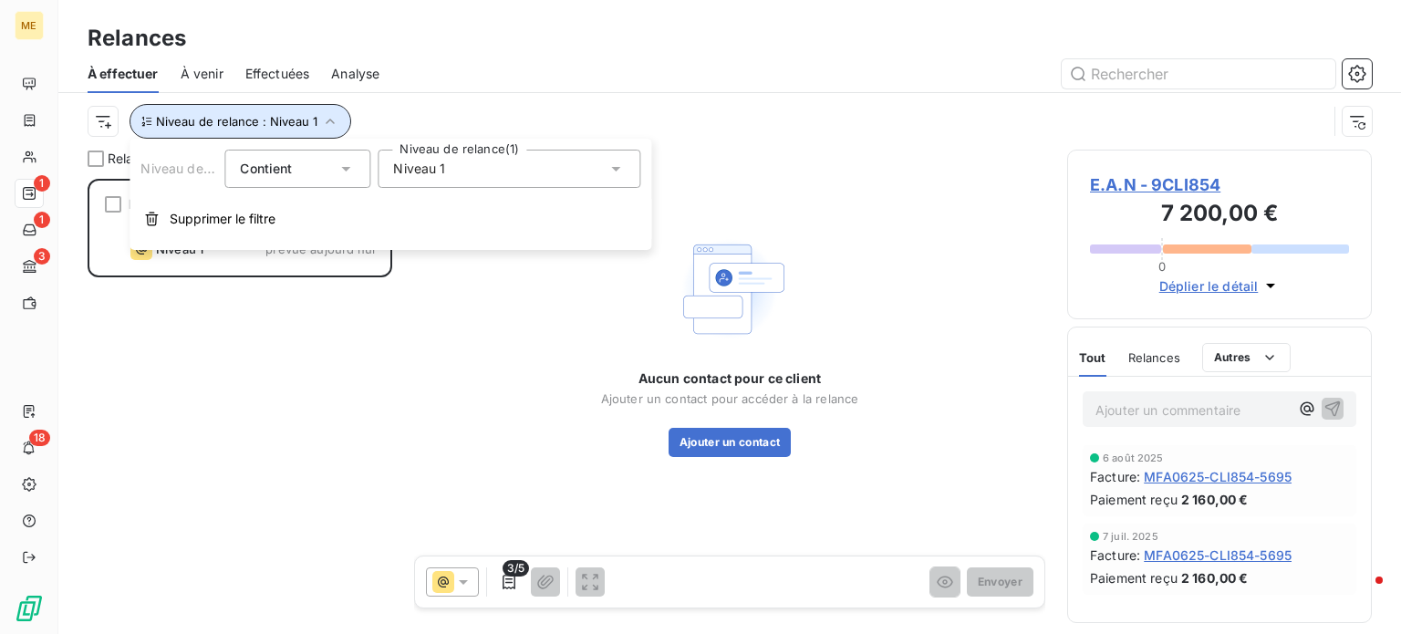
click at [237, 127] on span "Niveau de relance : Niveau 1" at bounding box center [236, 121] width 161 height 15
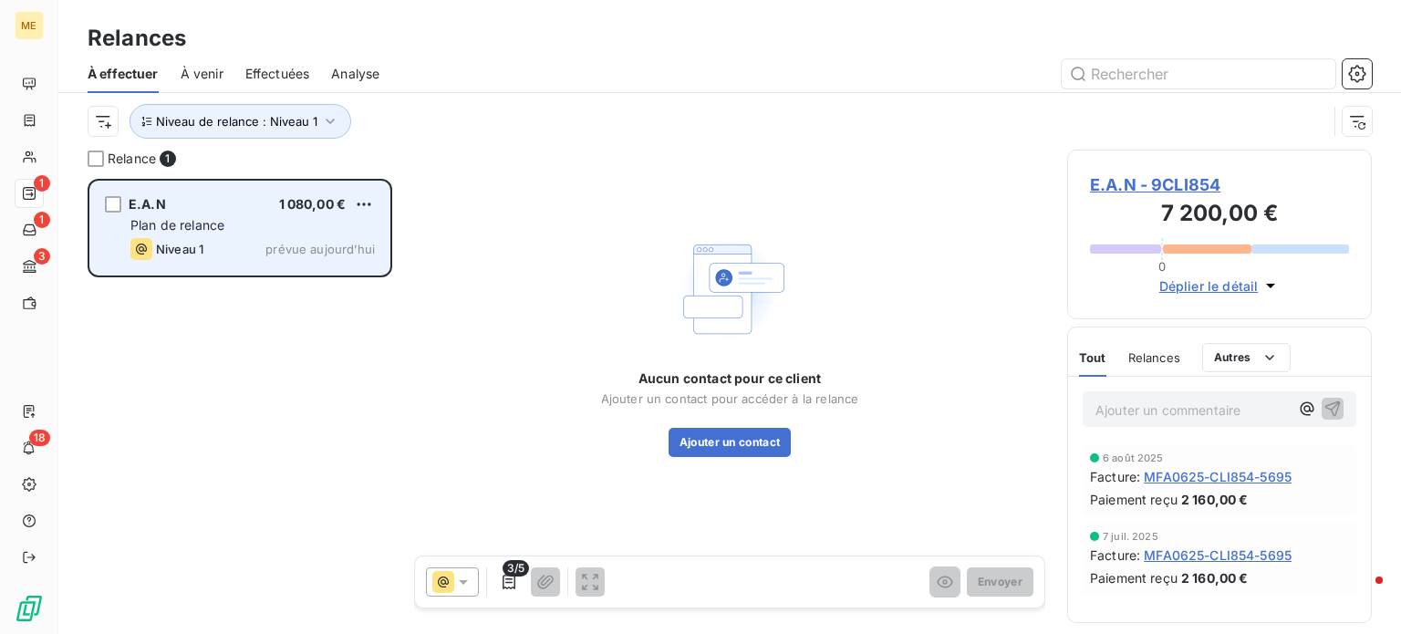
click at [241, 224] on div "Plan de relance" at bounding box center [252, 225] width 245 height 18
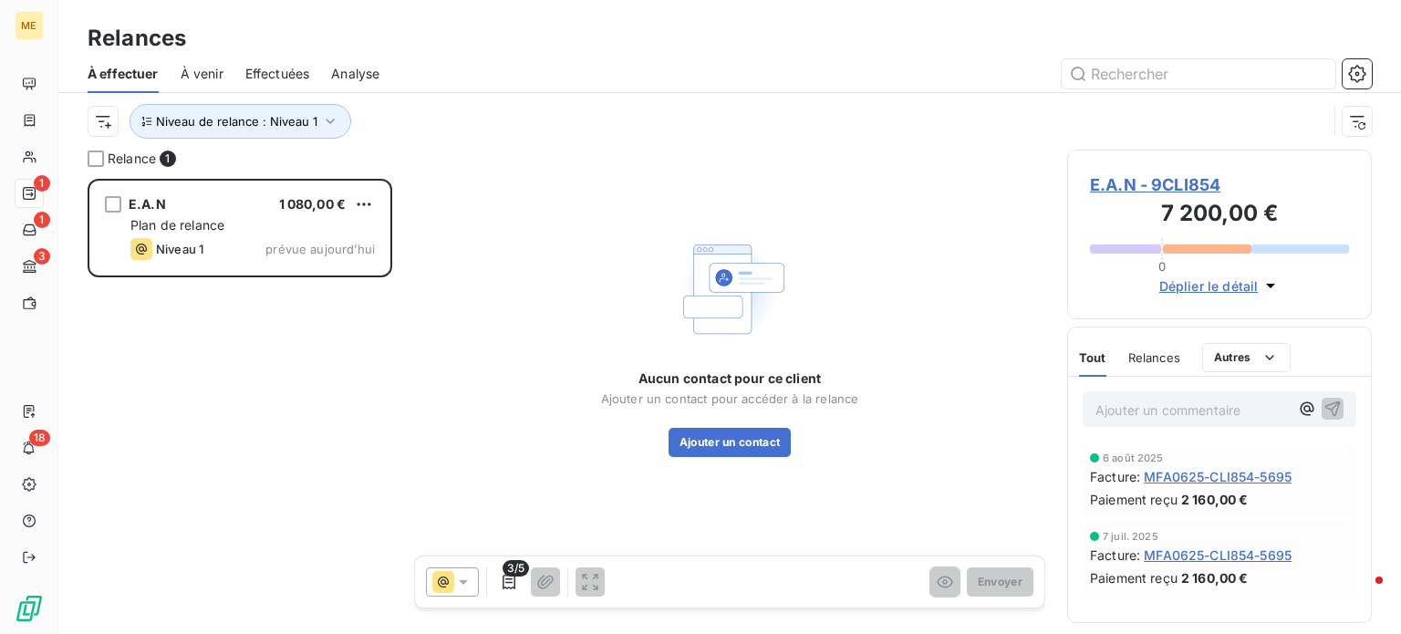
click at [229, 346] on div "E.A.N 1 080,00 € Plan de relance Niveau 1 prévue aujourd’hui" at bounding box center [240, 406] width 305 height 455
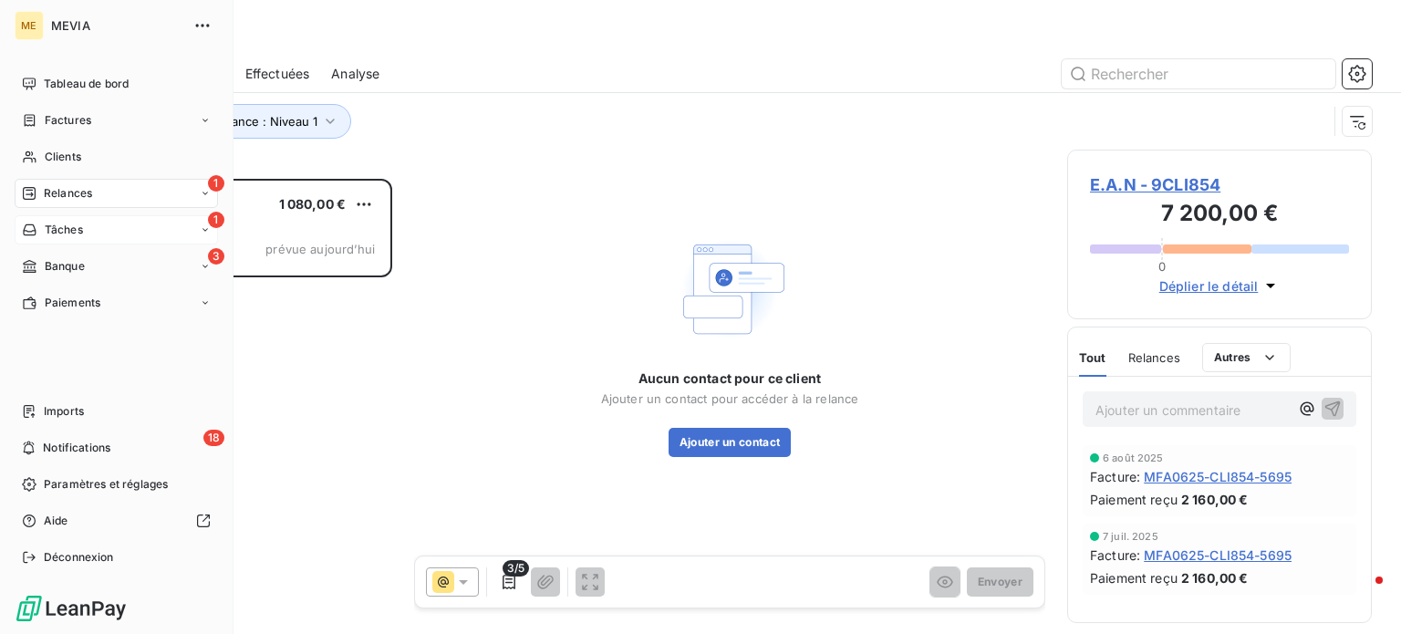
click at [60, 226] on span "Tâches" at bounding box center [64, 230] width 38 height 16
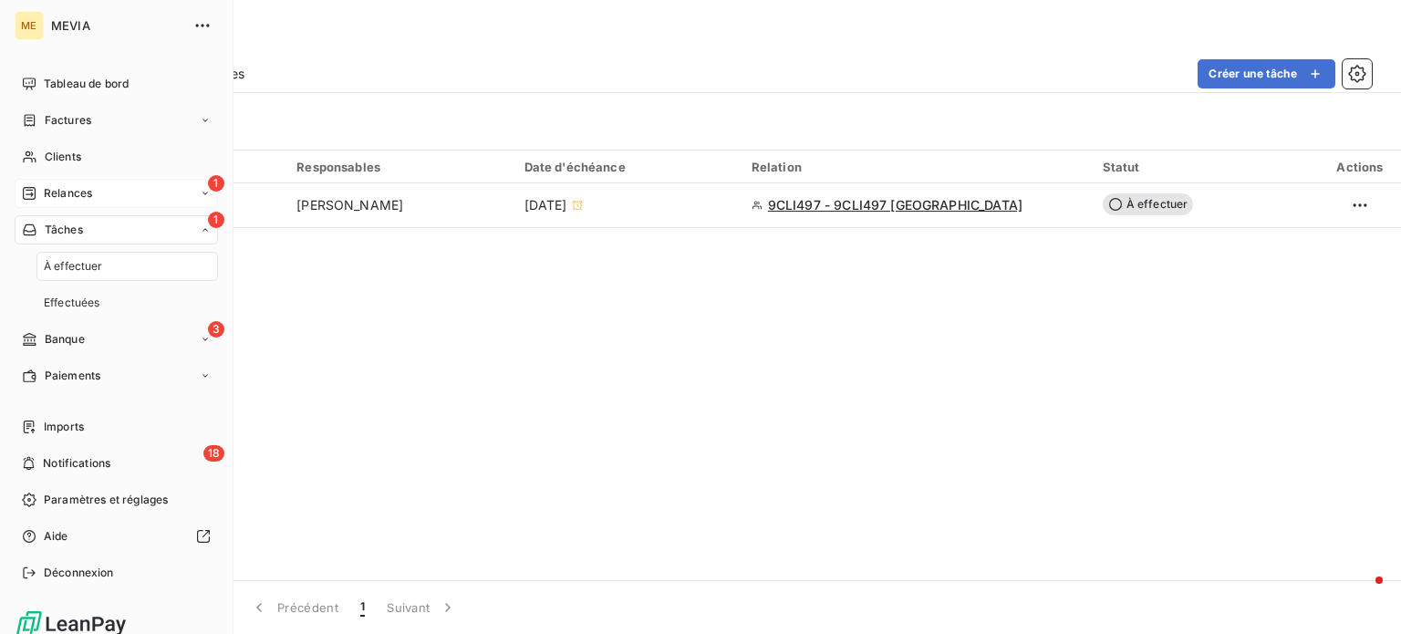
click at [77, 194] on span "Relances" at bounding box center [68, 193] width 48 height 16
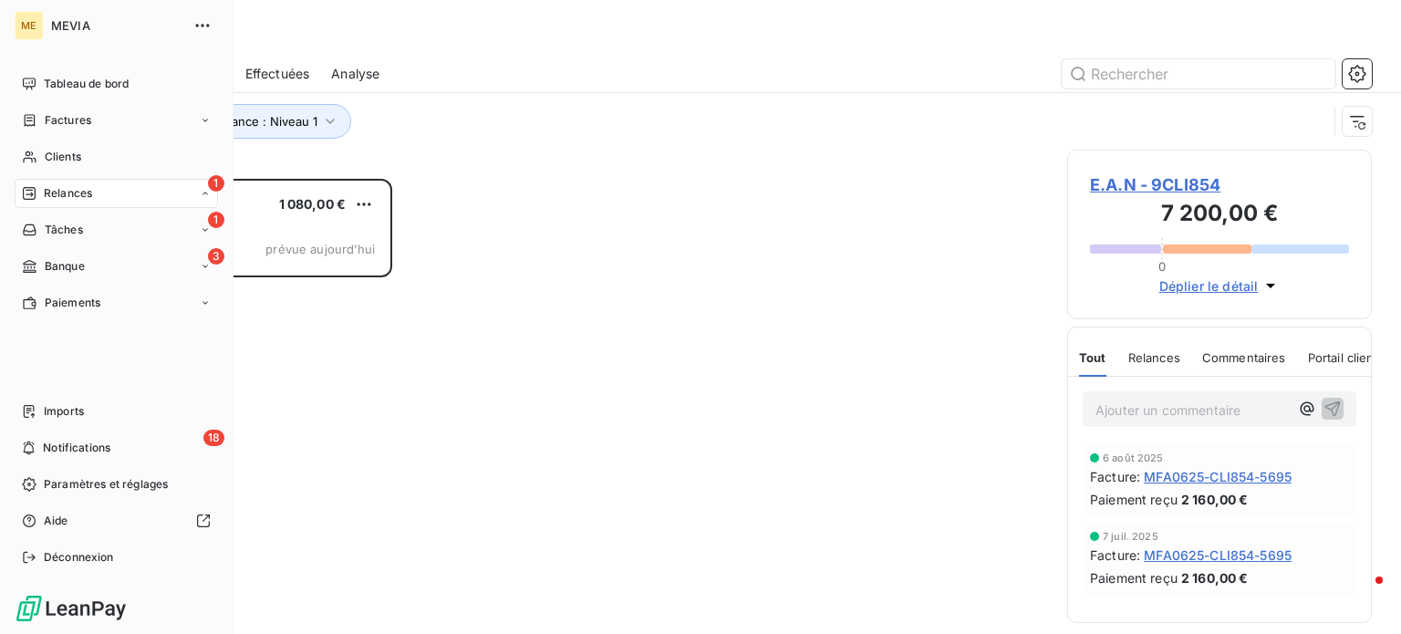
scroll to position [442, 290]
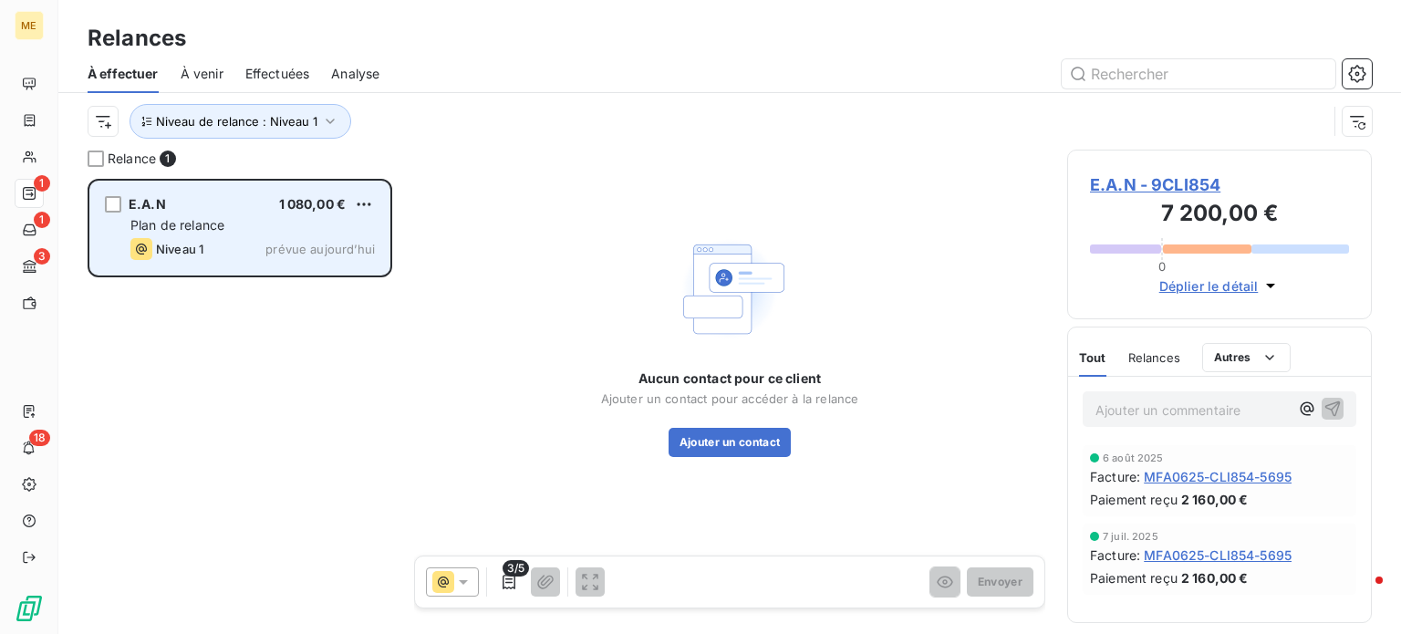
click at [226, 192] on div "E.A.N 1 080,00 € Plan de relance Niveau 1 prévue aujourd’hui" at bounding box center [239, 228] width 299 height 93
click at [246, 230] on div "Plan de relance" at bounding box center [252, 225] width 245 height 18
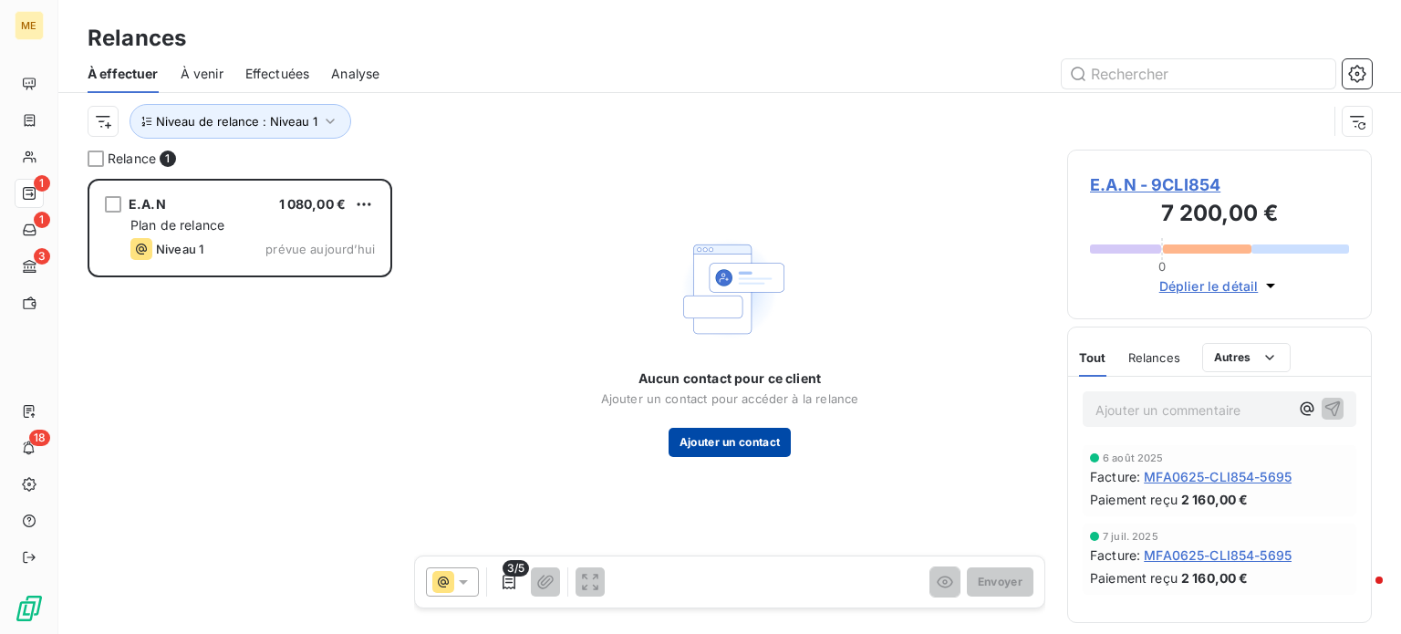
click at [714, 434] on button "Ajouter un contact" at bounding box center [730, 442] width 123 height 29
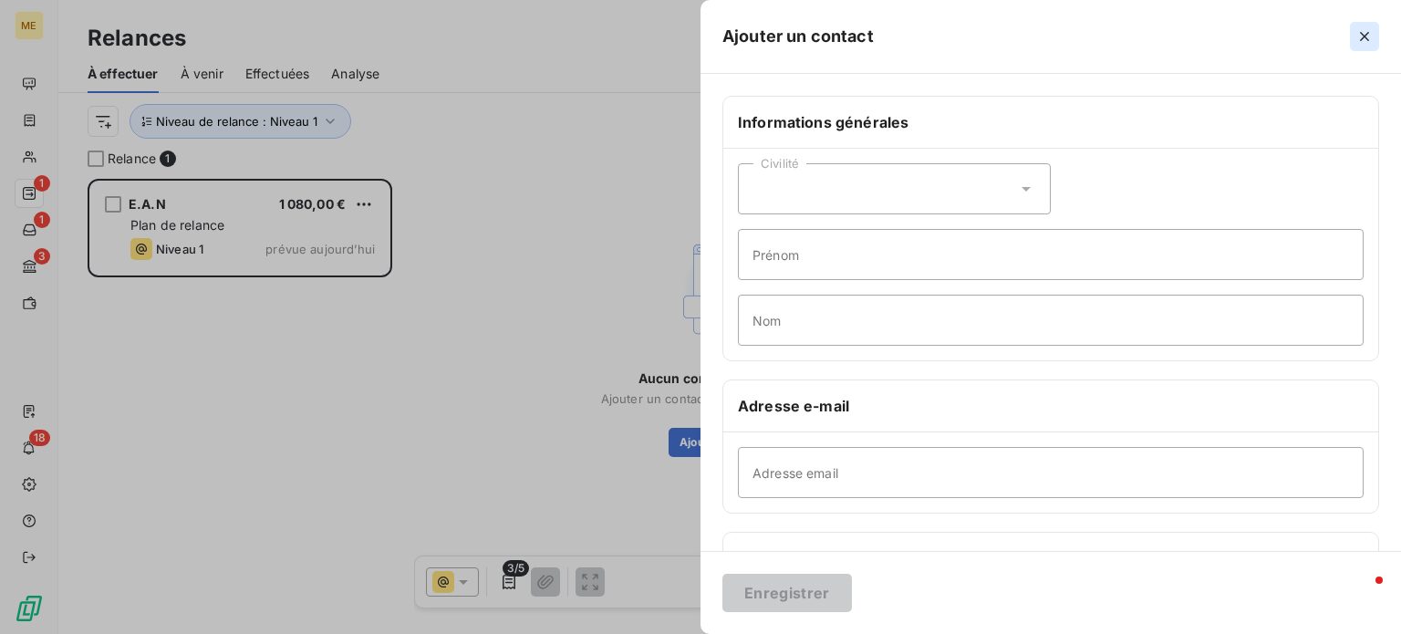
click at [1362, 39] on icon "button" at bounding box center [1365, 36] width 18 height 18
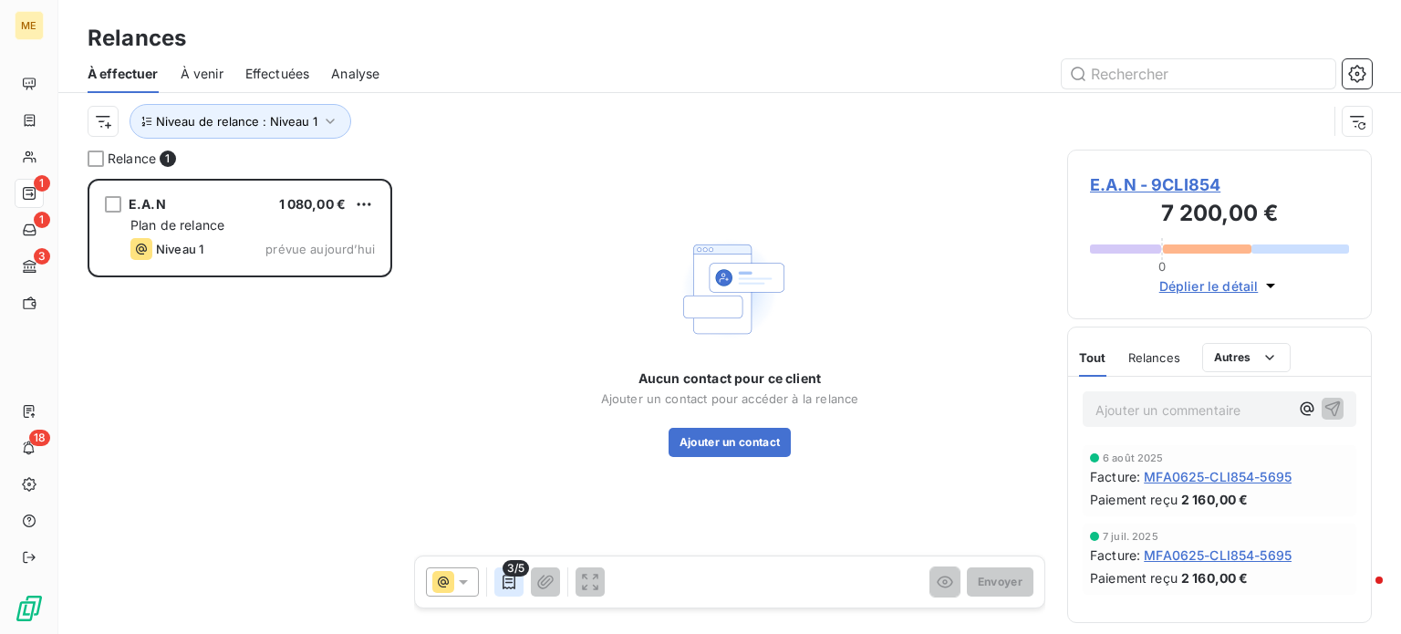
click at [504, 581] on icon "button" at bounding box center [509, 582] width 18 height 18
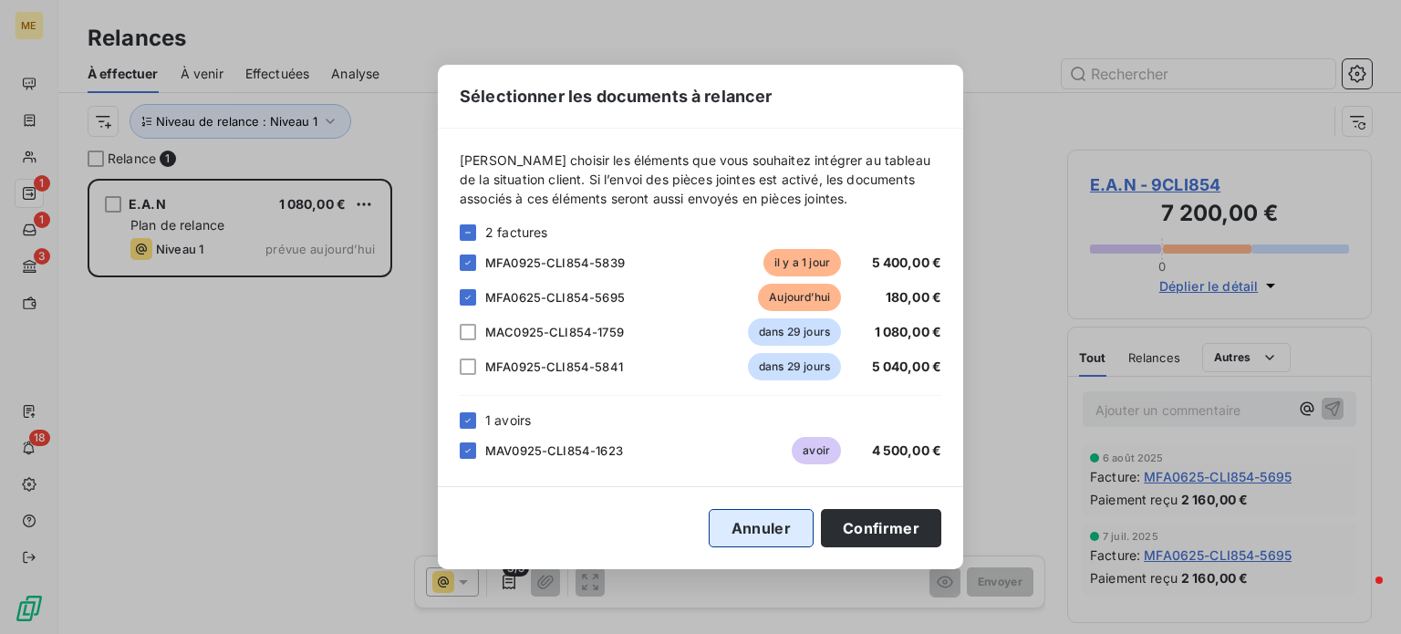
click at [745, 536] on button "Annuler" at bounding box center [761, 528] width 105 height 38
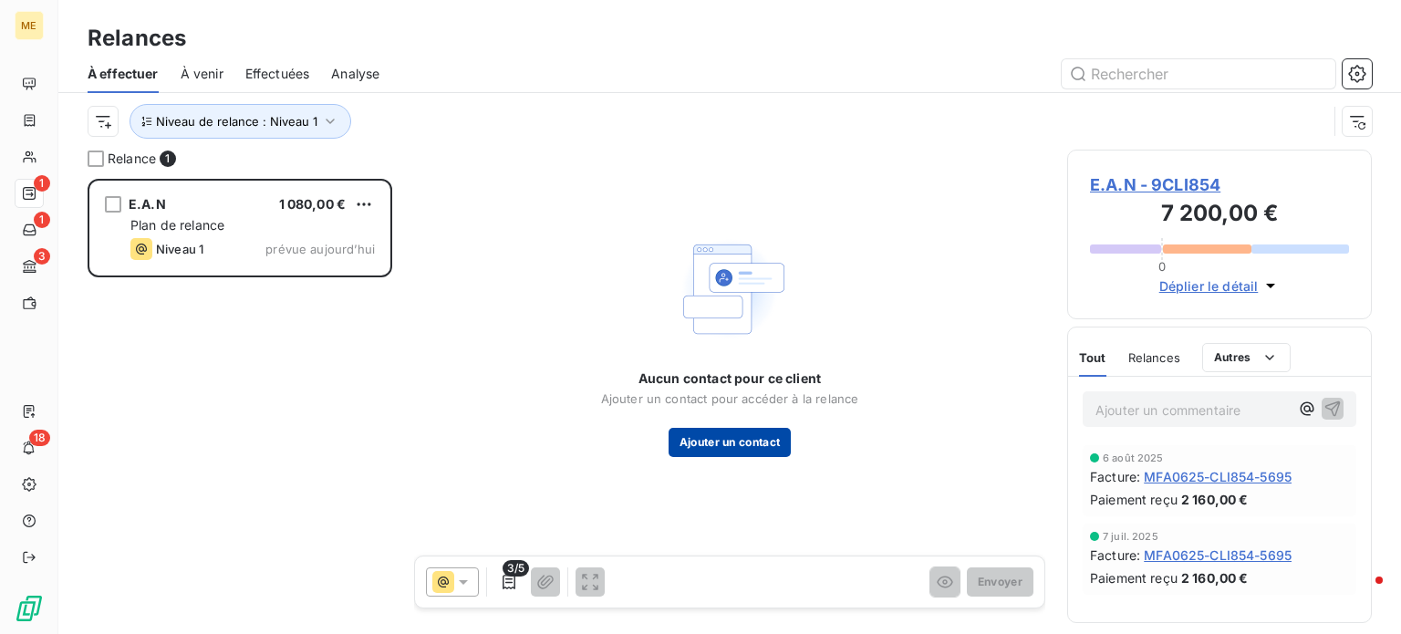
click at [702, 437] on button "Ajouter un contact" at bounding box center [730, 442] width 123 height 29
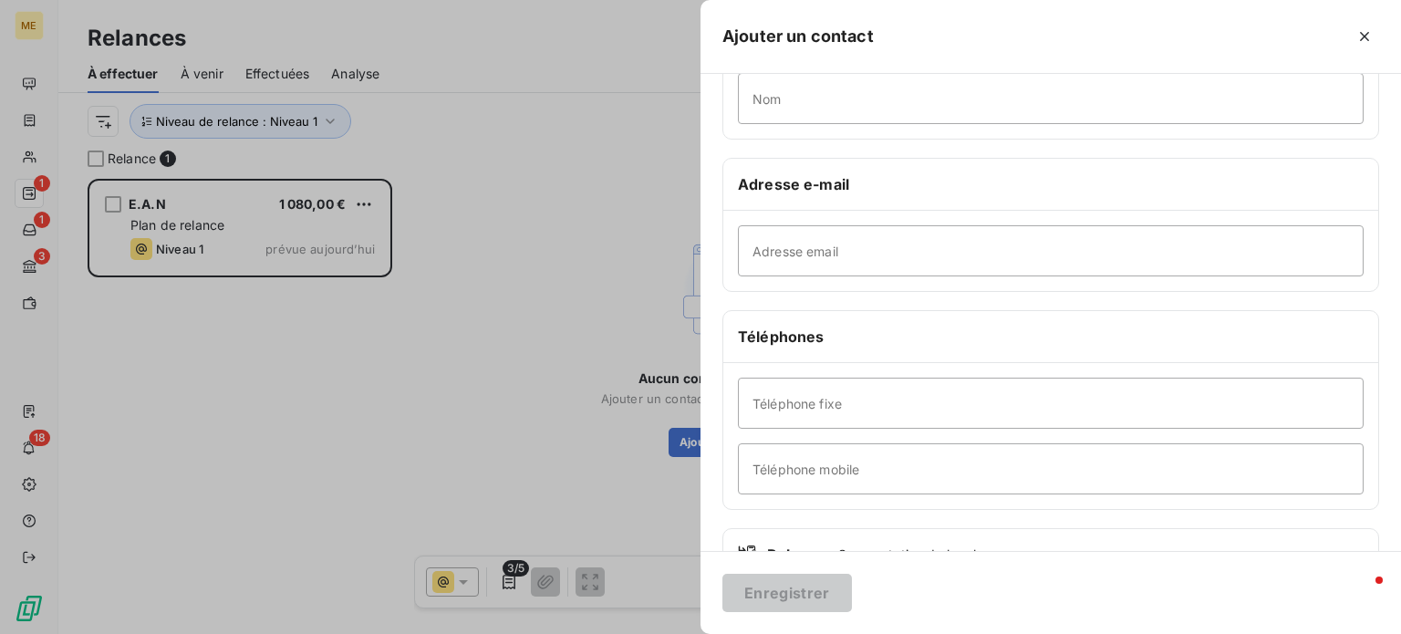
scroll to position [274, 0]
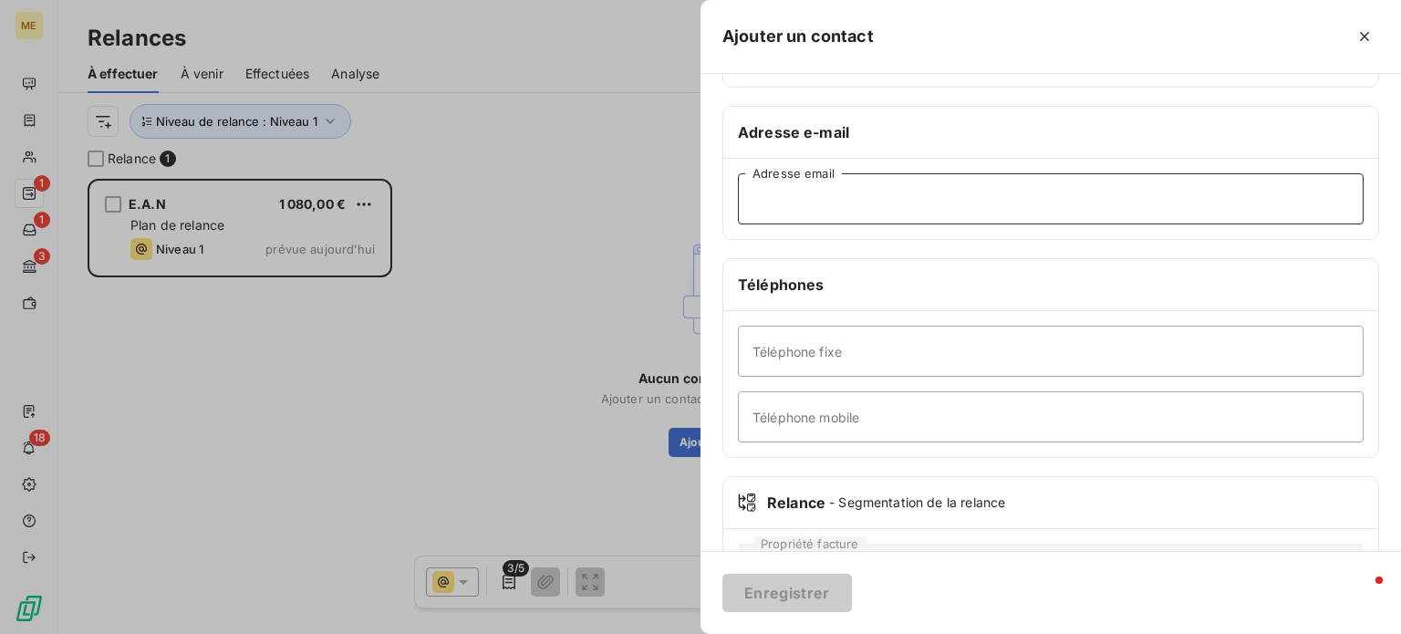
click at [849, 192] on input "Adresse email" at bounding box center [1051, 198] width 626 height 51
paste input "eanboard@gmail.com"
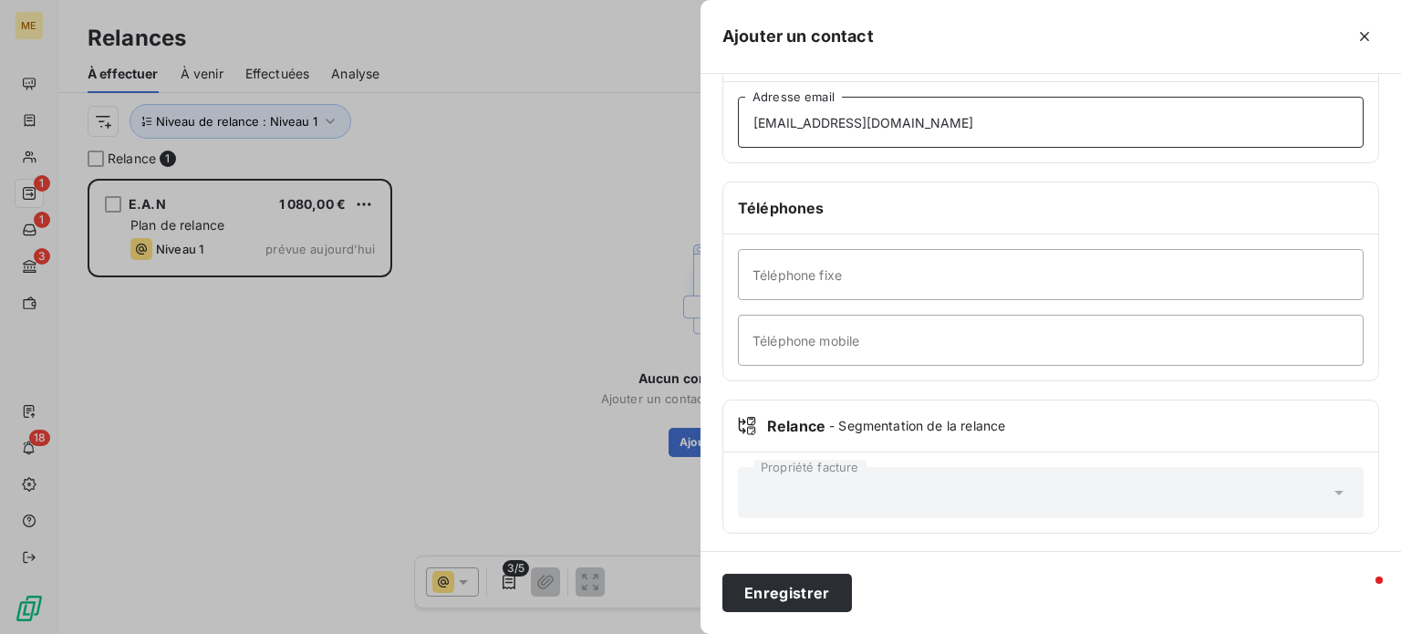
scroll to position [351, 0]
type input "eanboard@gmail.com"
click at [883, 488] on div "Propriété facture" at bounding box center [1051, 491] width 626 height 51
click at [792, 592] on button "Enregistrer" at bounding box center [788, 593] width 130 height 38
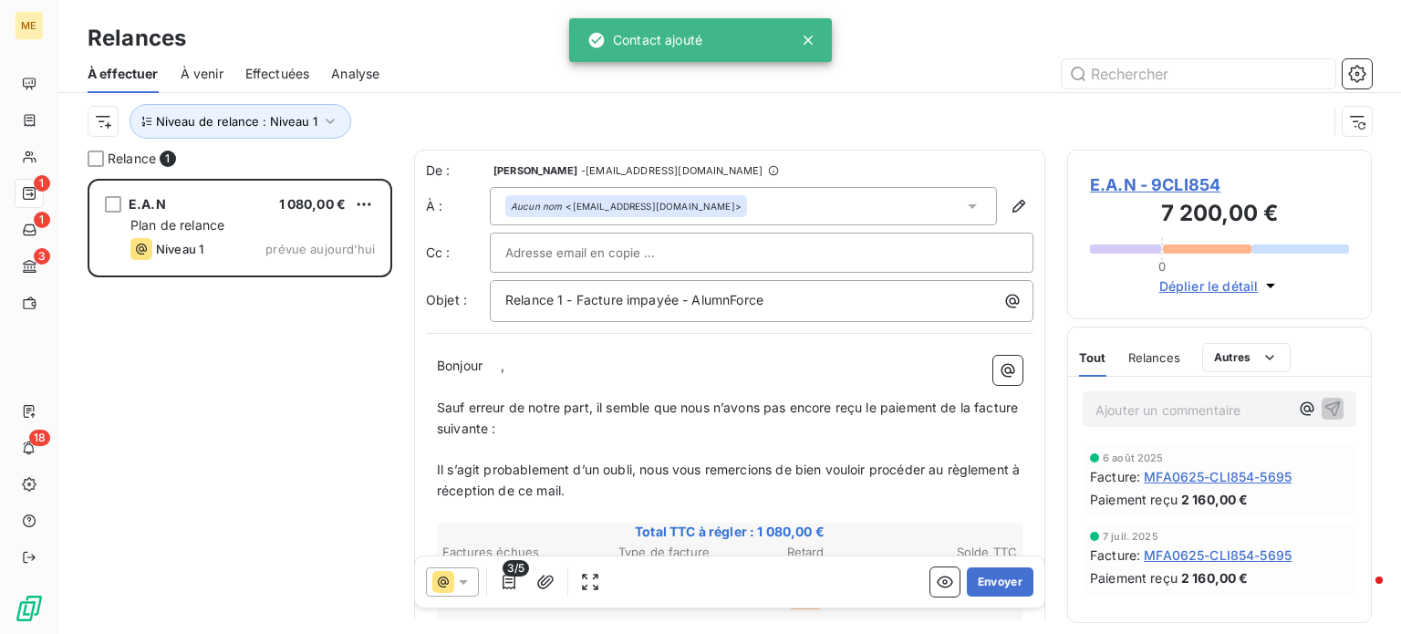
click at [743, 250] on div at bounding box center [761, 252] width 513 height 27
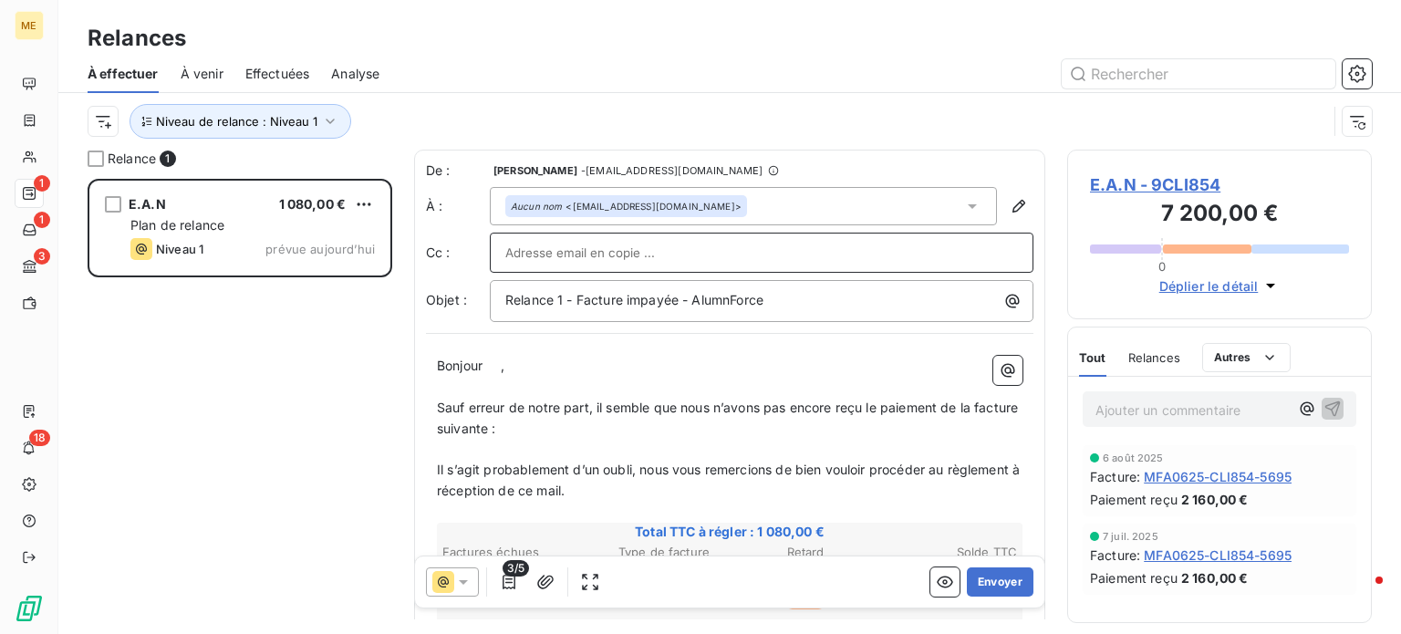
click at [612, 255] on input "text" at bounding box center [761, 252] width 513 height 27
paste input "vera.manageiro@gmail.com"
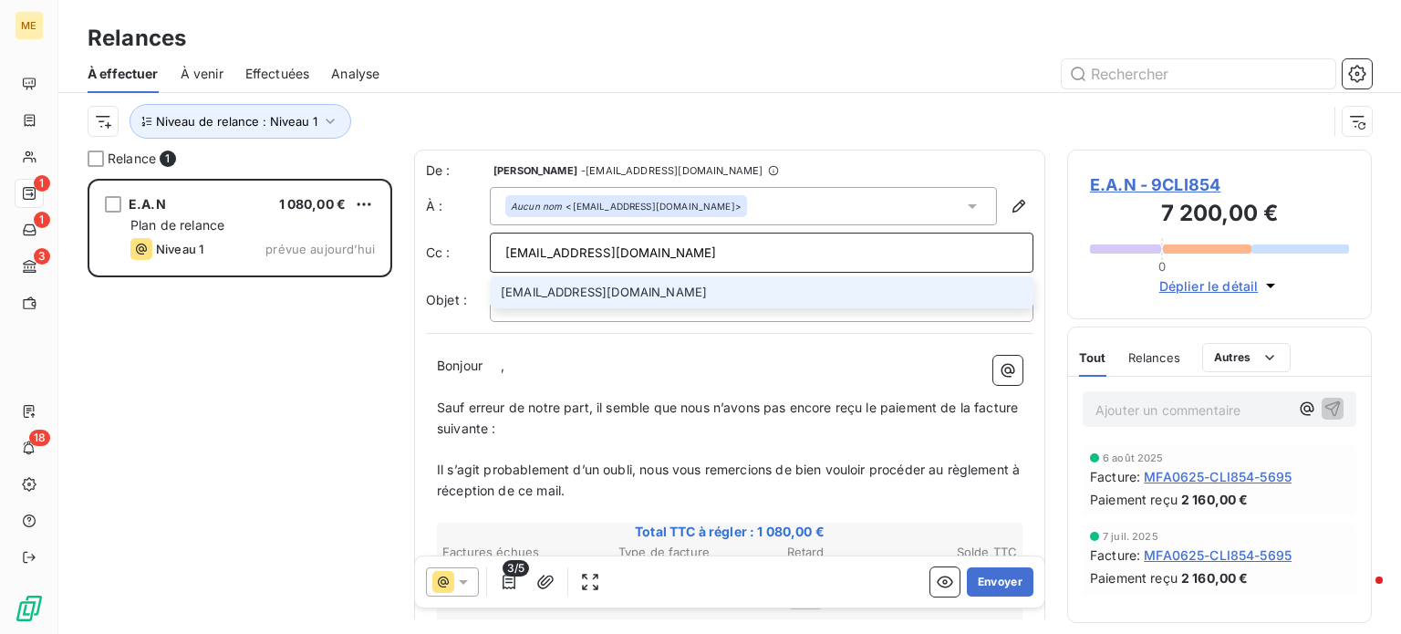
scroll to position [2, 0]
type input "vera.manageiro@gmail.com"
click at [705, 287] on li "vera.manageiro@gmail.com" at bounding box center [762, 292] width 544 height 32
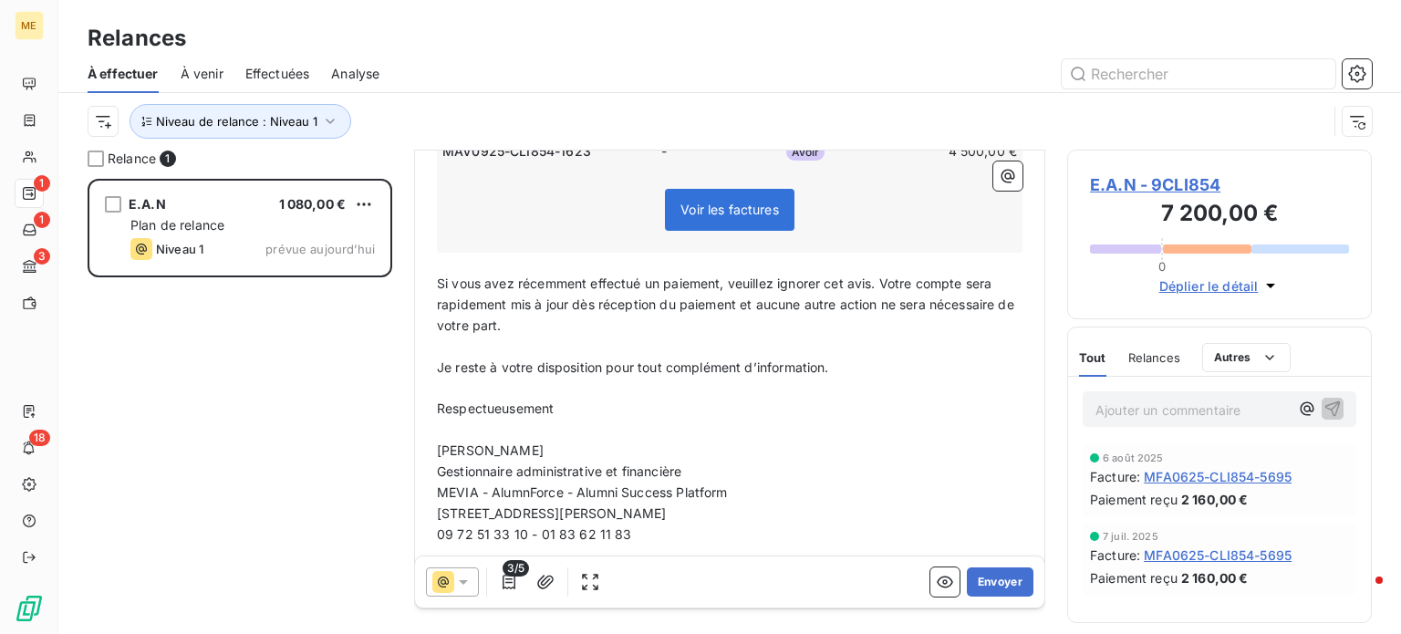
scroll to position [549, 0]
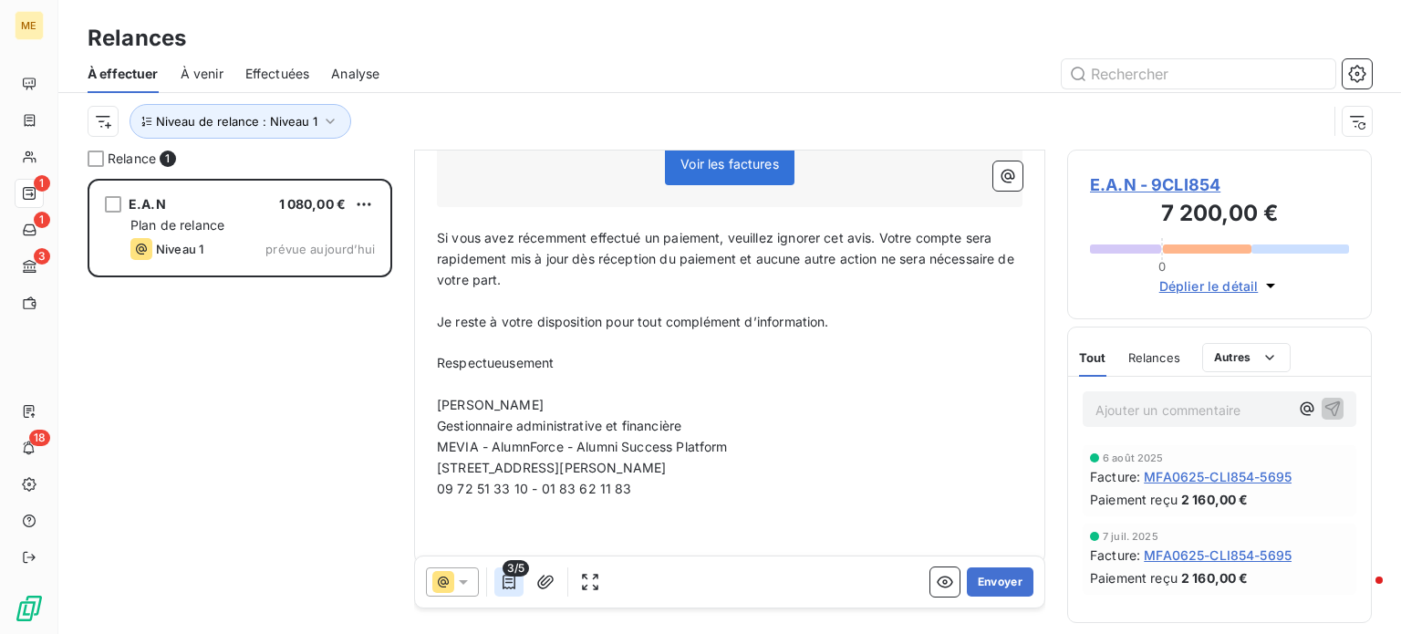
click at [516, 580] on icon "button" at bounding box center [509, 582] width 18 height 18
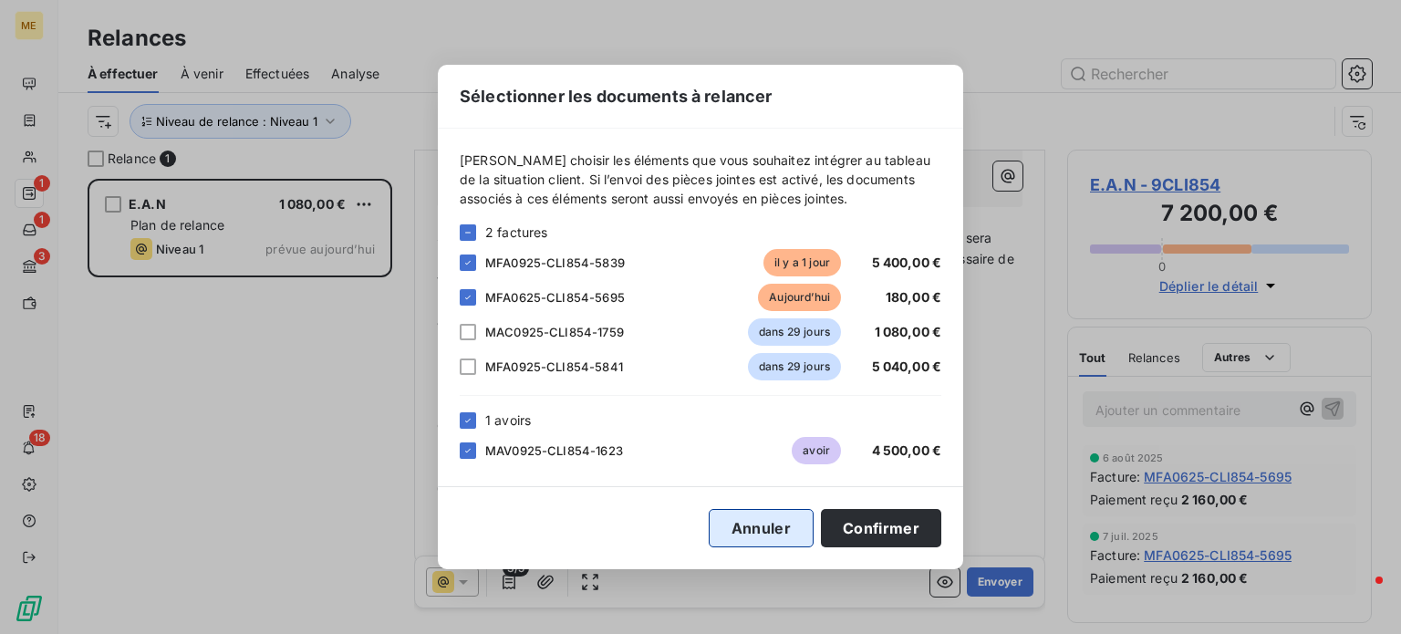
click at [761, 526] on button "Annuler" at bounding box center [761, 528] width 105 height 38
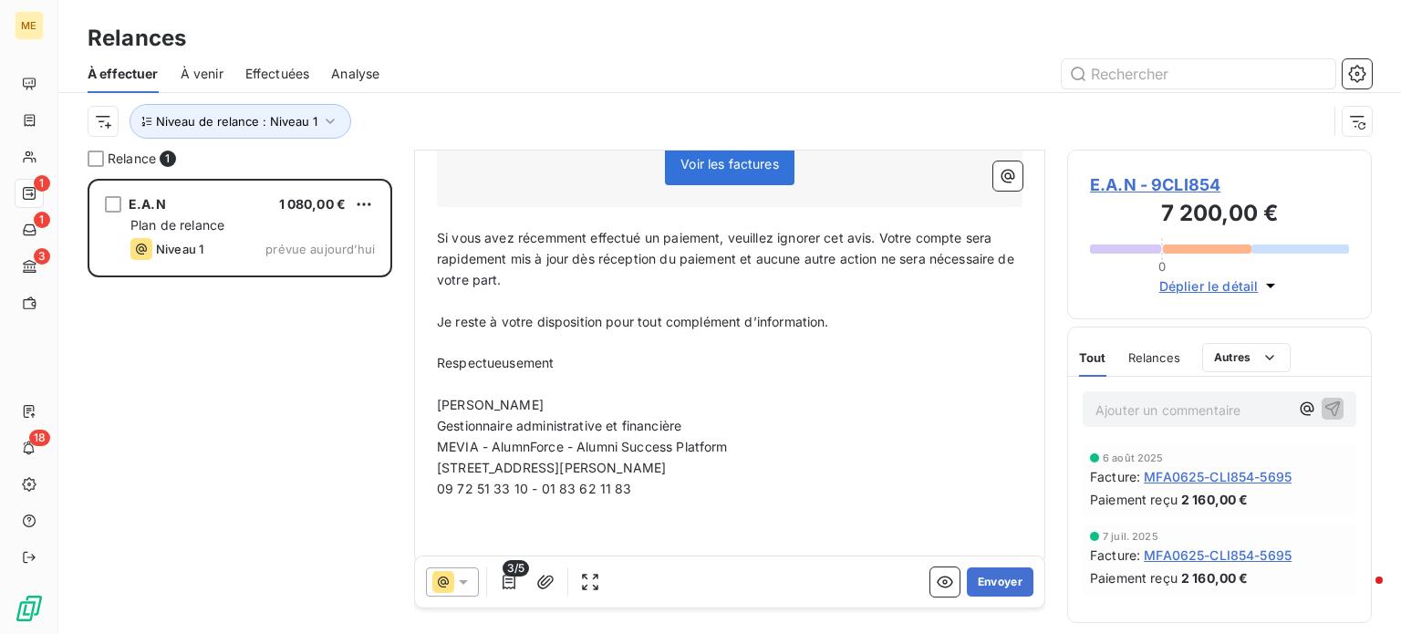
click at [466, 587] on icon at bounding box center [463, 582] width 18 height 18
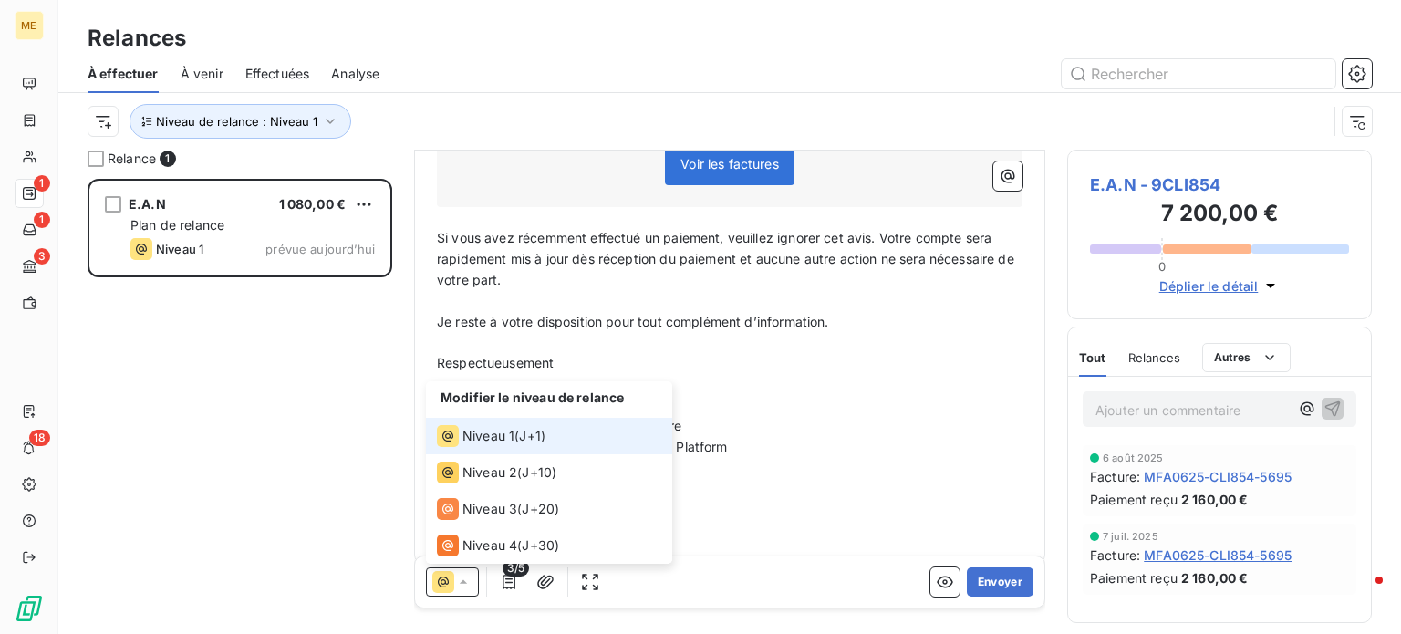
click at [464, 584] on icon at bounding box center [463, 582] width 18 height 18
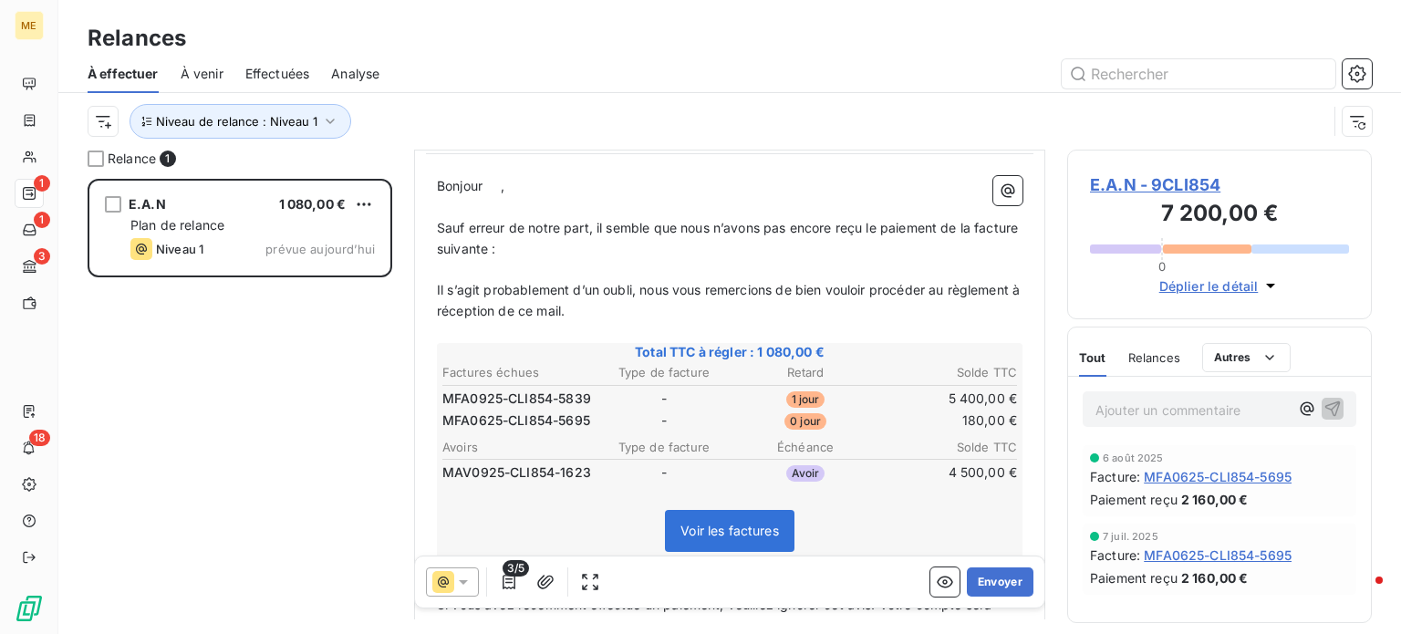
scroll to position [0, 0]
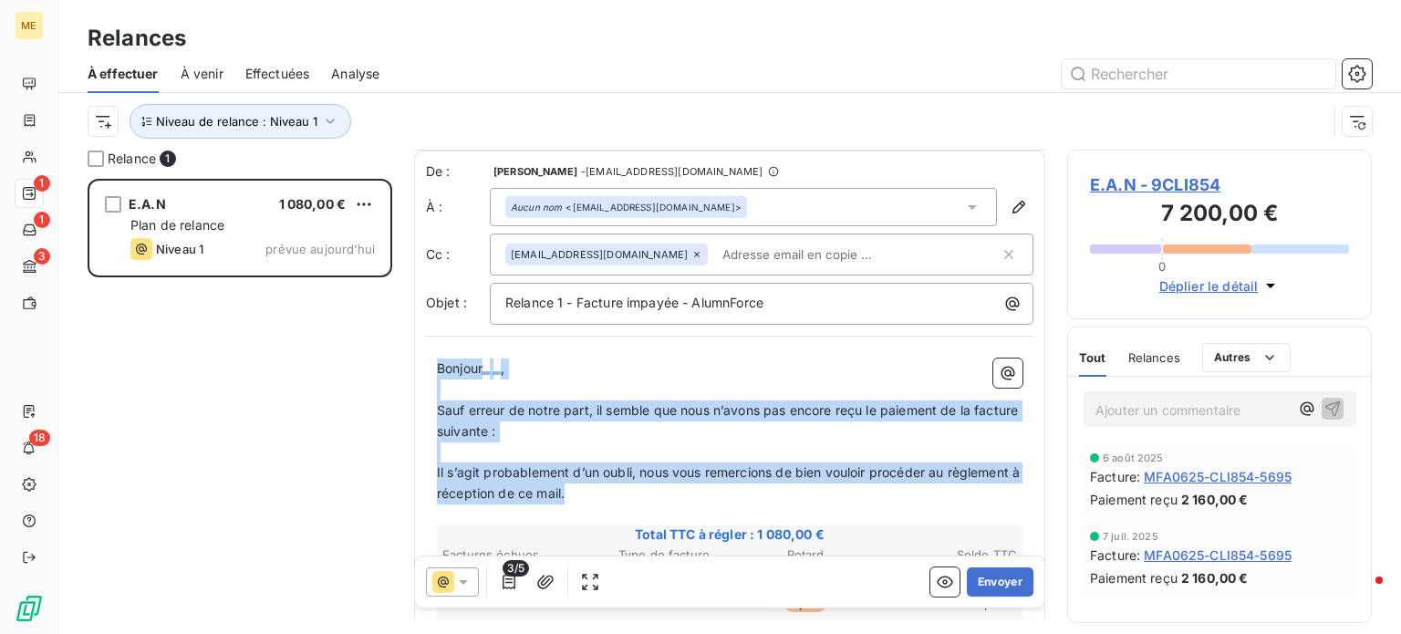
drag, startPoint x: 658, startPoint y: 487, endPoint x: 431, endPoint y: 368, distance: 256.7
copy div "Bonjour ﻿ ﻿ , ﻿ Sauf erreur de notre part, il semble que nous n’avons pas encor…"
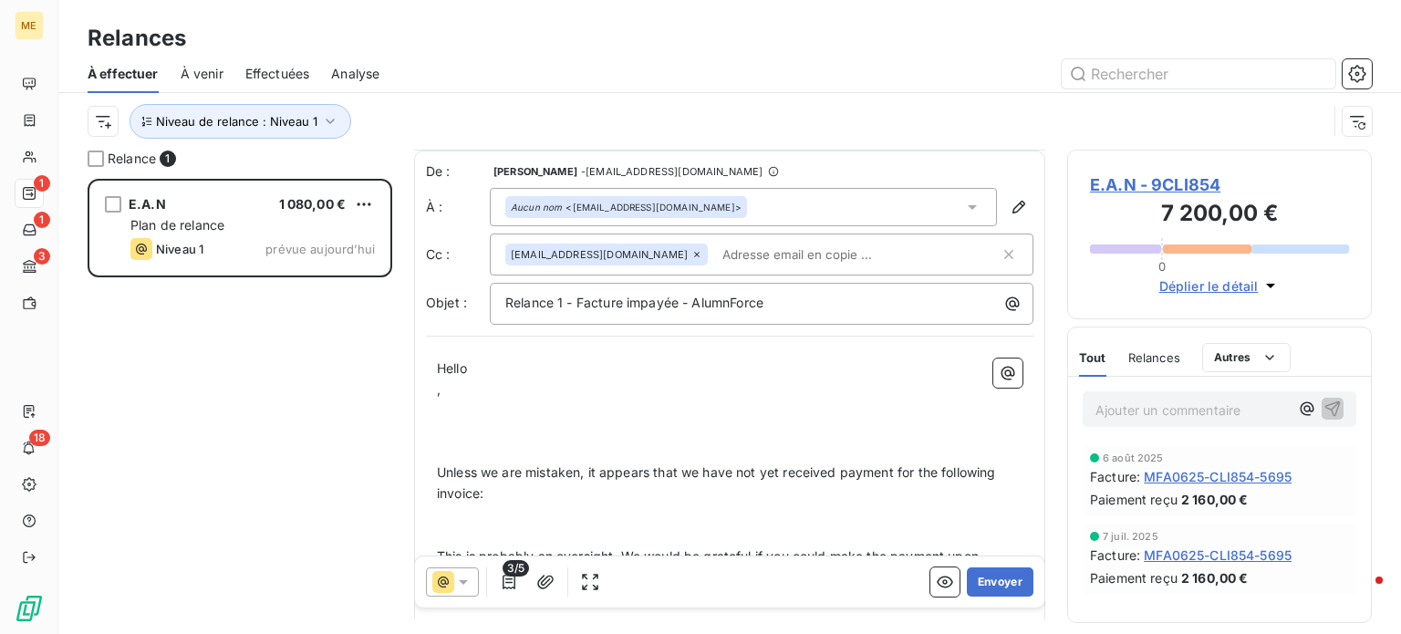
scroll to position [105, 0]
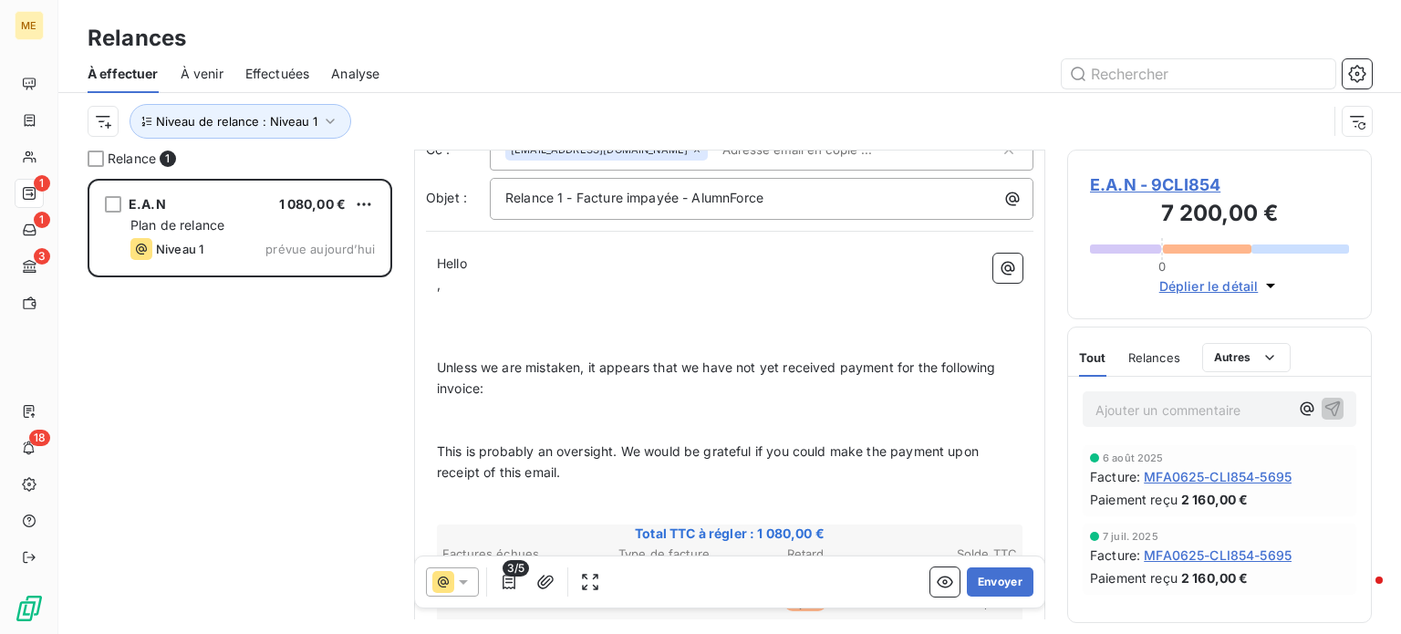
click at [479, 342] on p "﻿" at bounding box center [730, 348] width 586 height 21
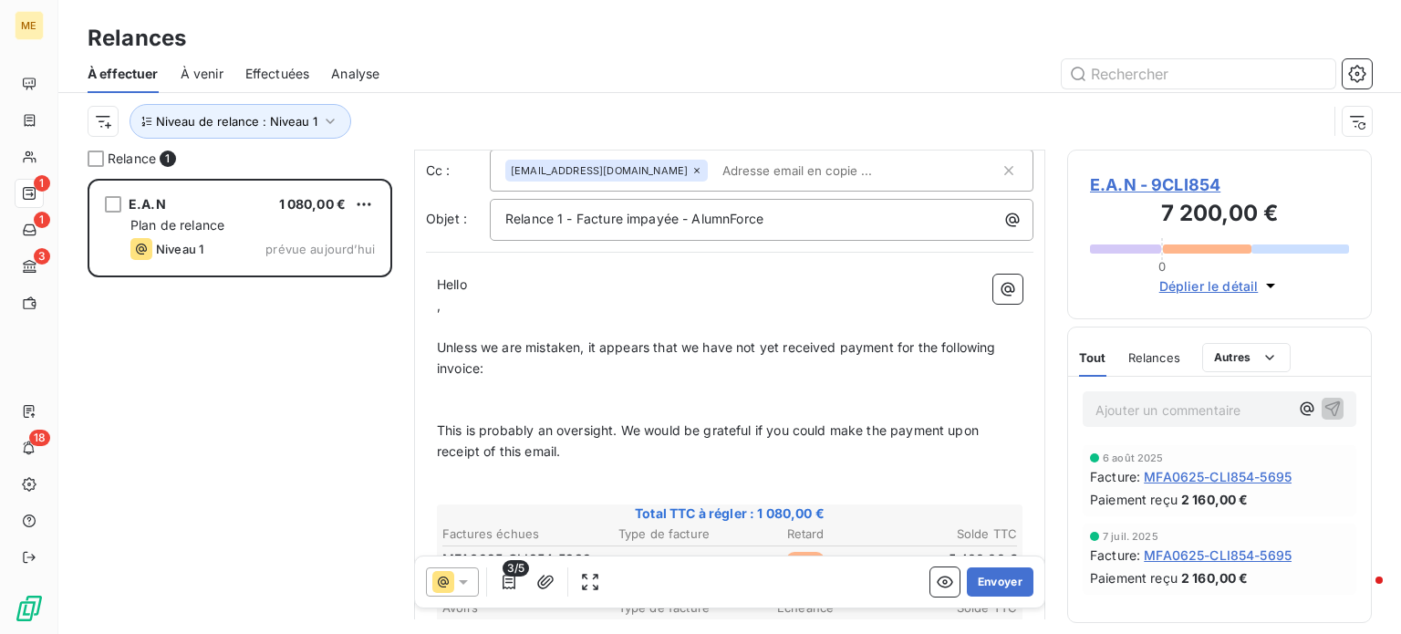
scroll to position [63, 0]
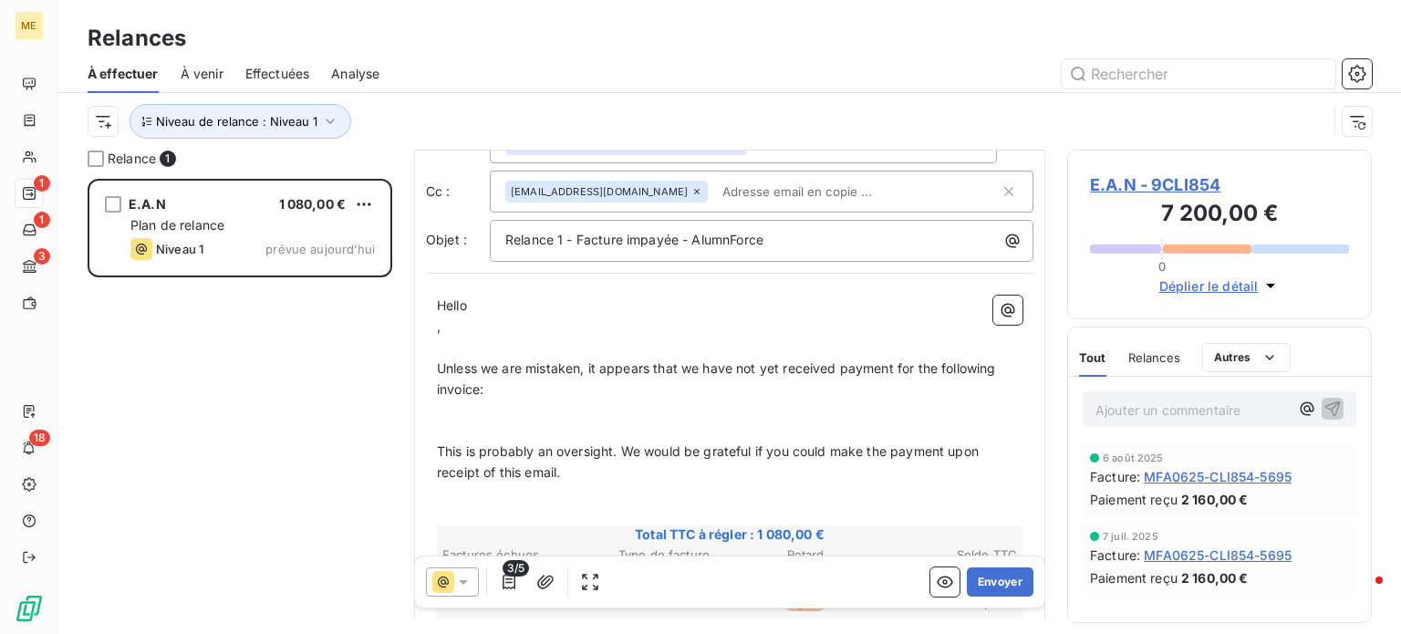
click at [438, 328] on span "," at bounding box center [439, 326] width 4 height 16
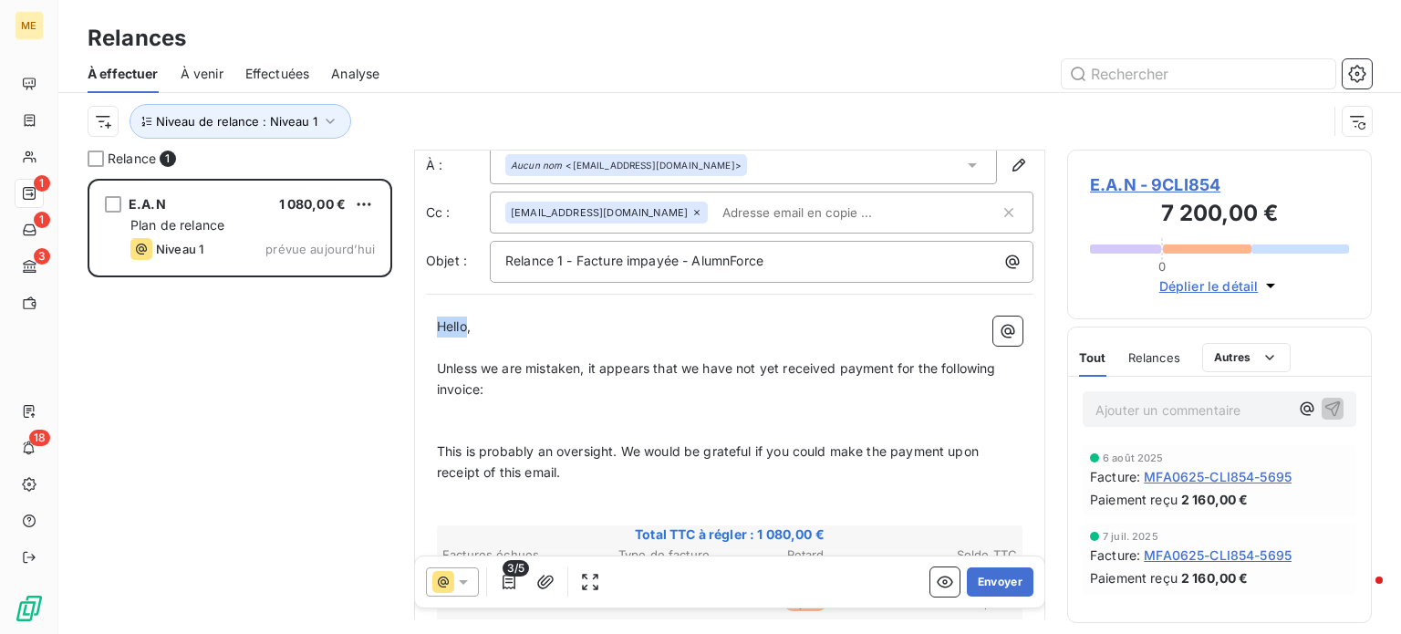
drag, startPoint x: 468, startPoint y: 321, endPoint x: 431, endPoint y: 317, distance: 37.7
click at [564, 394] on p "Unless we are mistaken, it appears that we have not yet received payment for th…" at bounding box center [730, 380] width 586 height 42
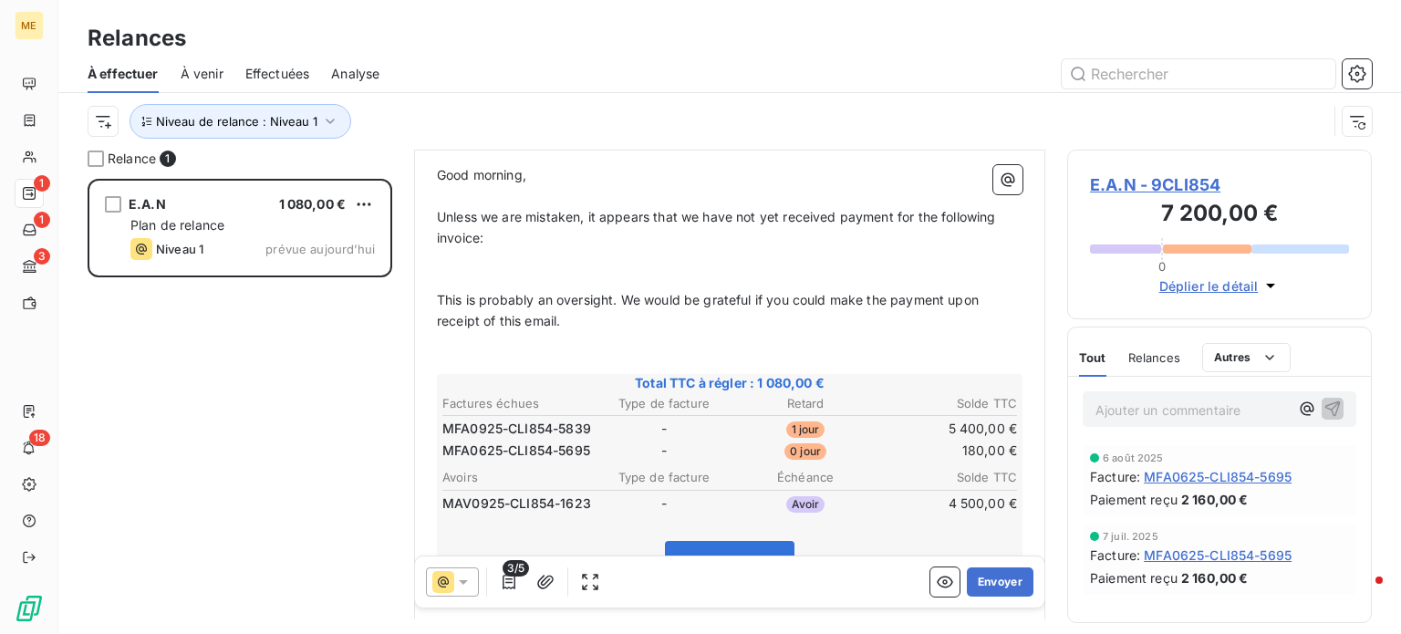
scroll to position [224, 0]
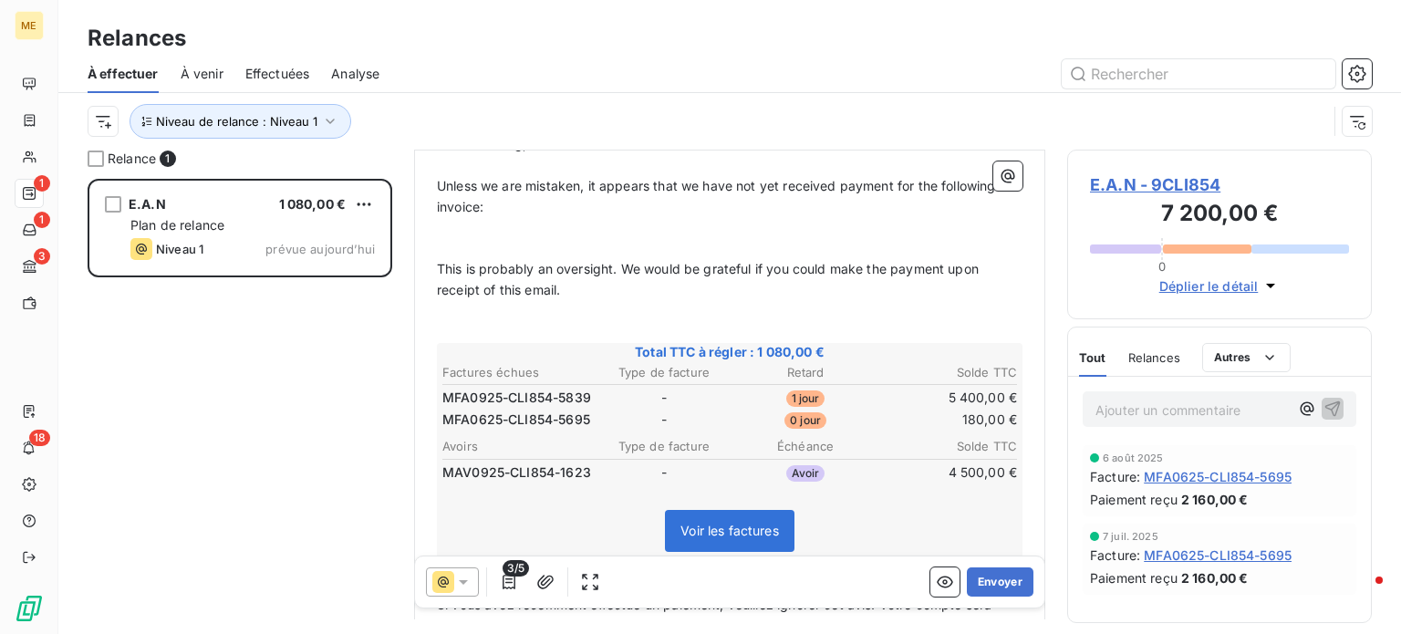
click at [584, 301] on p "﻿" at bounding box center [730, 311] width 586 height 21
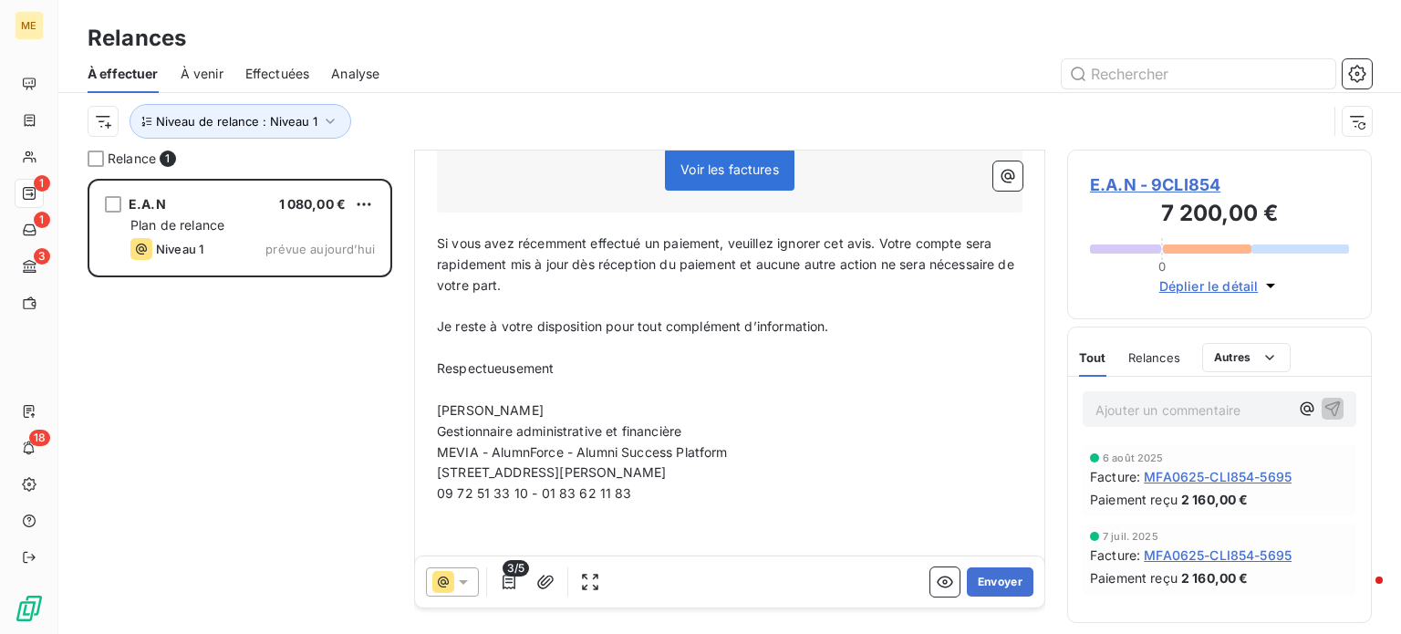
scroll to position [589, 0]
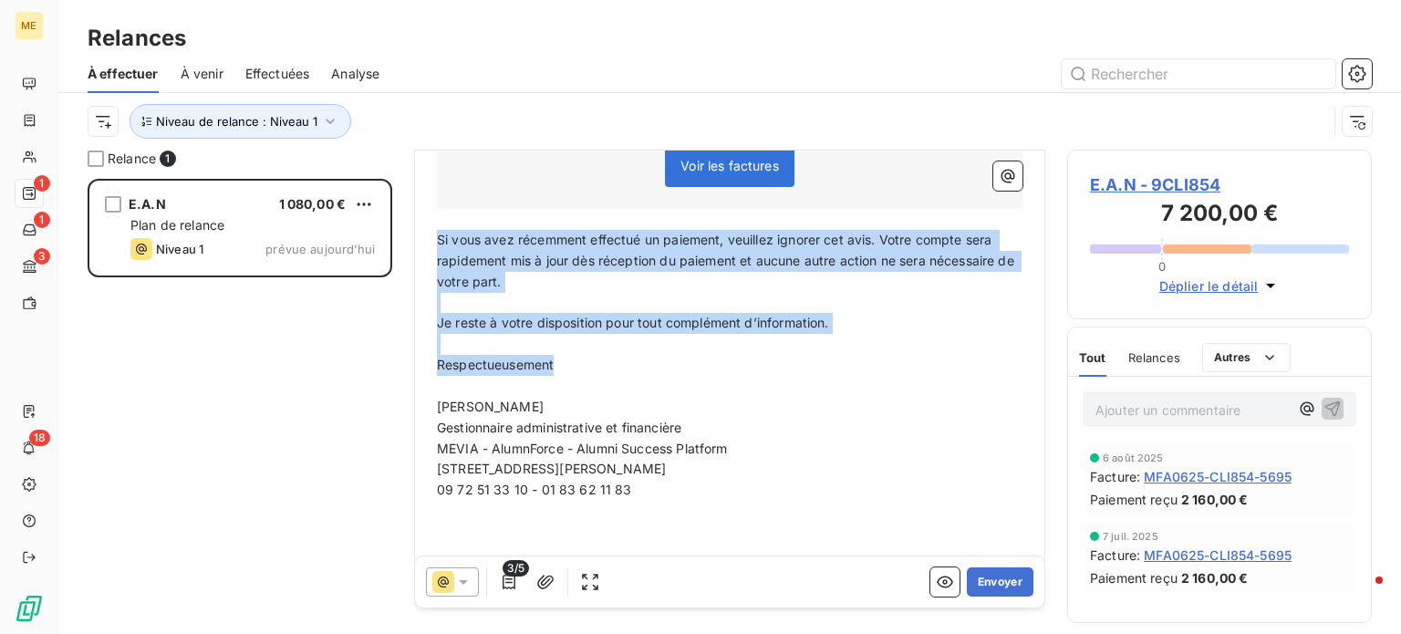
drag, startPoint x: 439, startPoint y: 235, endPoint x: 563, endPoint y: 366, distance: 180.1
click at [563, 366] on div "Good morning, ﻿ Unless we are mistaken, it appears that we have not yet receive…" at bounding box center [730, 156] width 586 height 774
copy div "Si vous avez récemment effectué un paiement, veuillez ignorer cet avis. Votre c…"
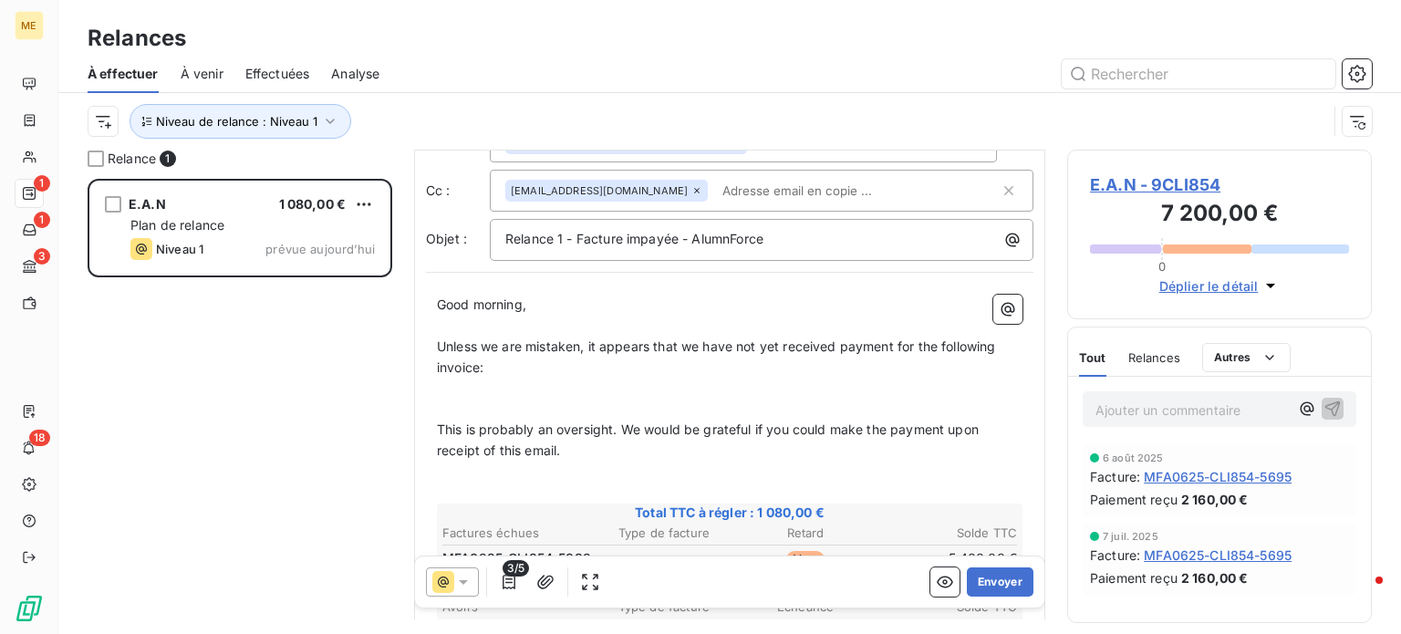
scroll to position [42, 0]
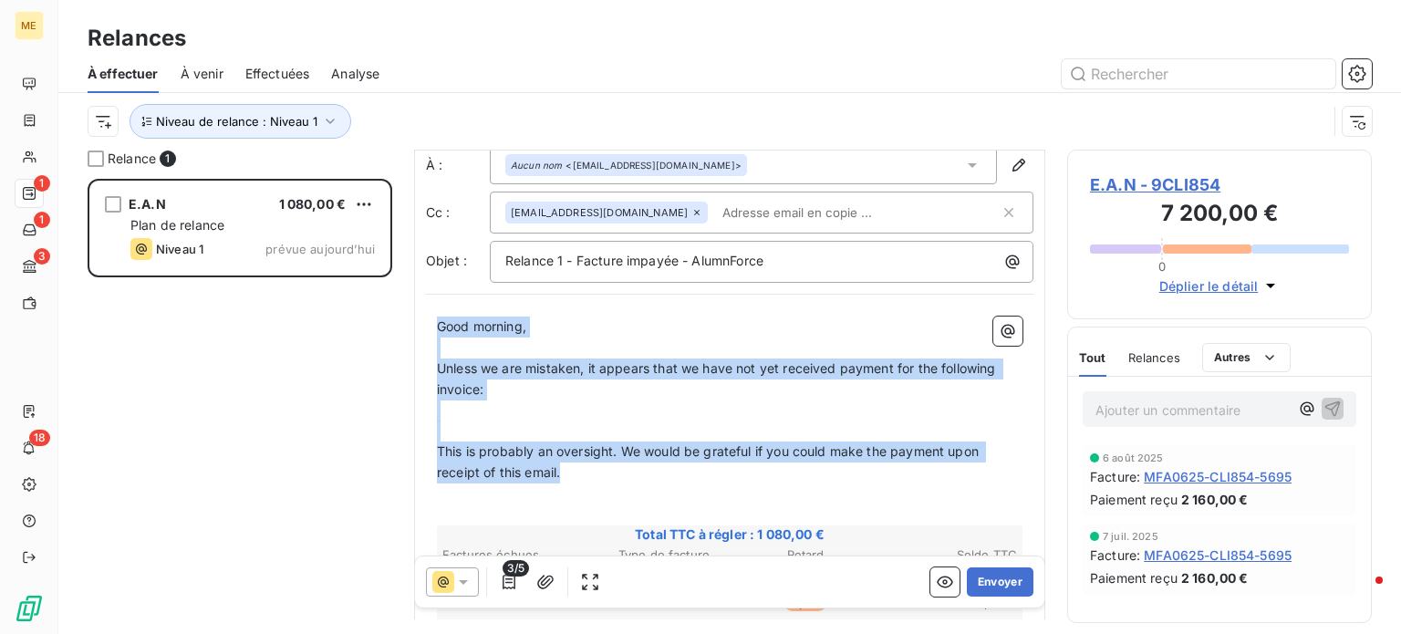
drag, startPoint x: 568, startPoint y: 477, endPoint x: 435, endPoint y: 320, distance: 205.8
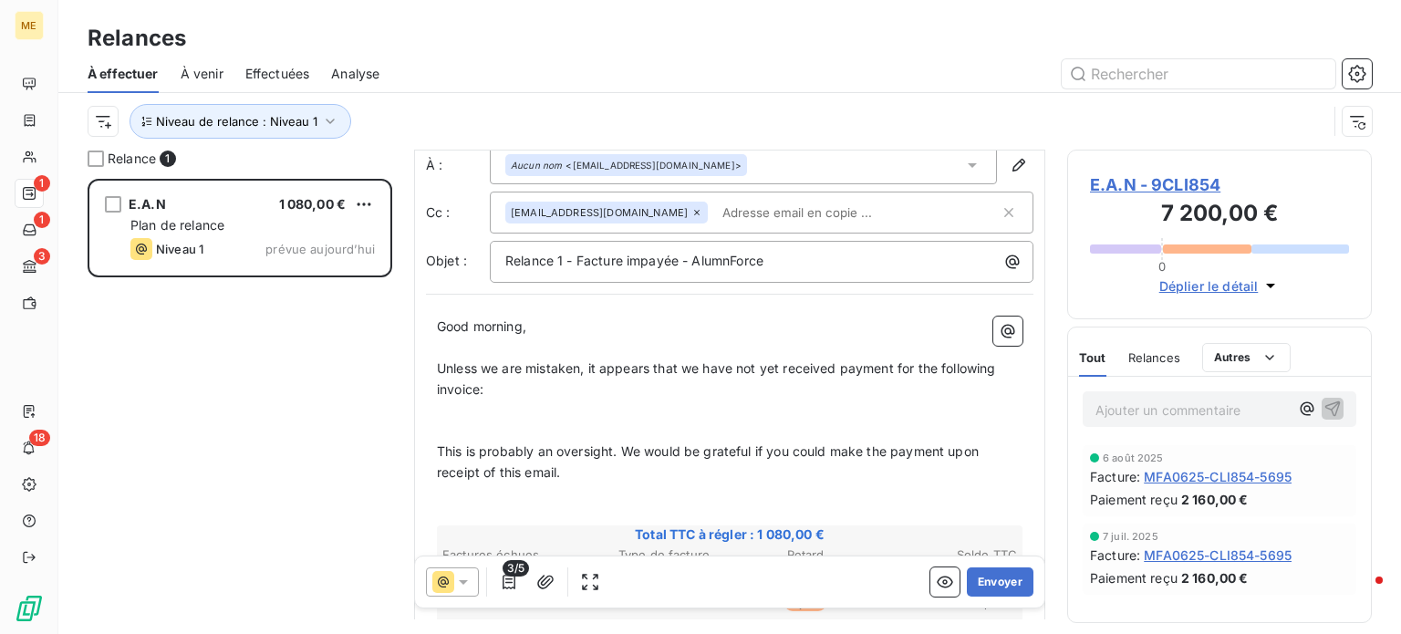
scroll to position [0, 0]
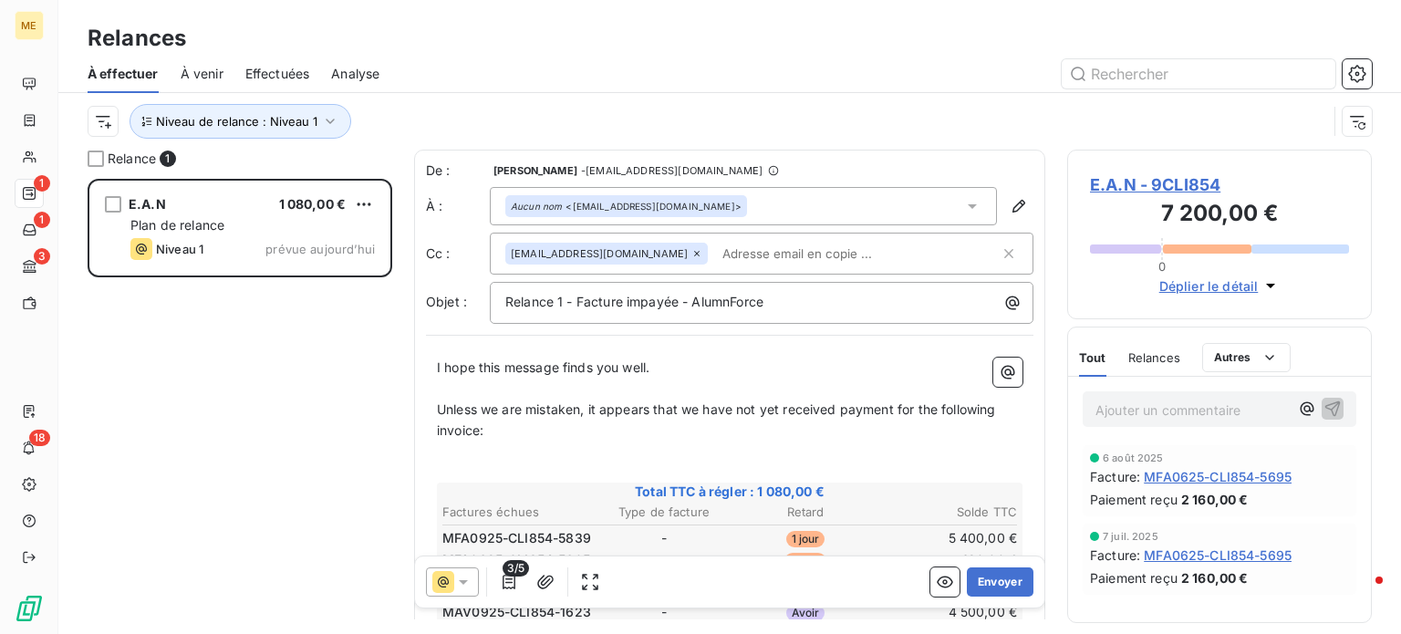
click at [437, 363] on span "I hope this message finds you well." at bounding box center [543, 367] width 213 height 16
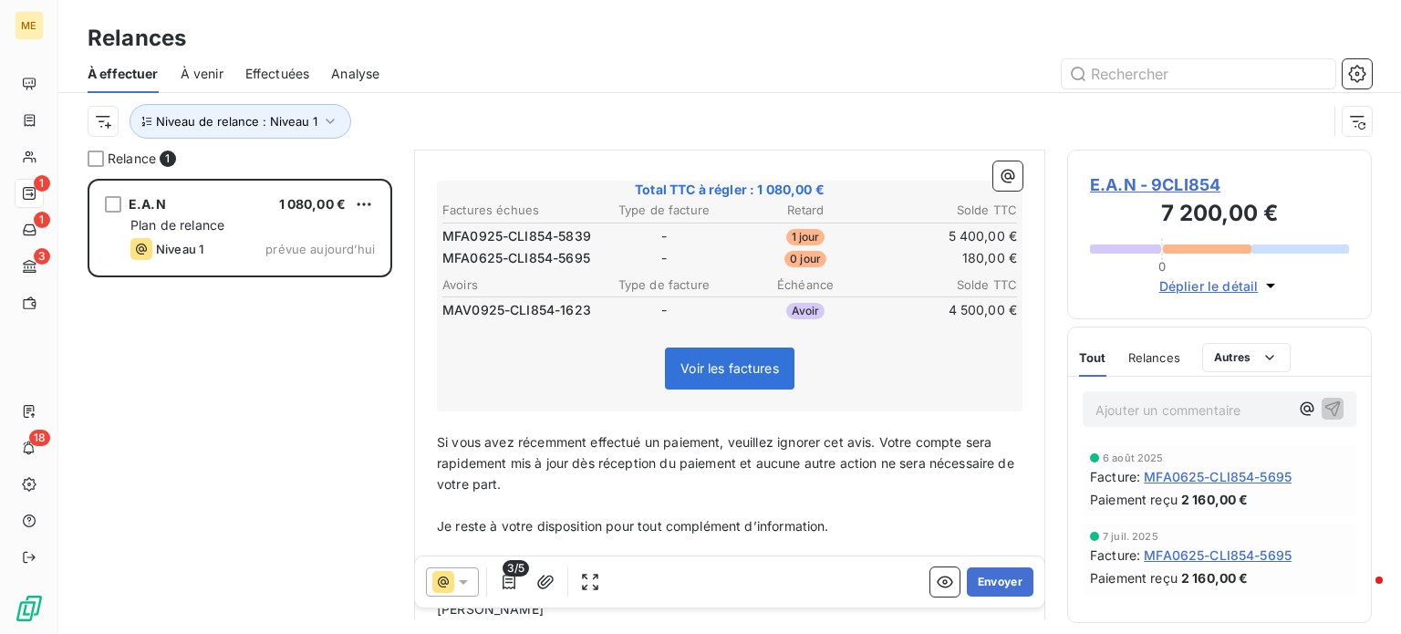
scroll to position [458, 0]
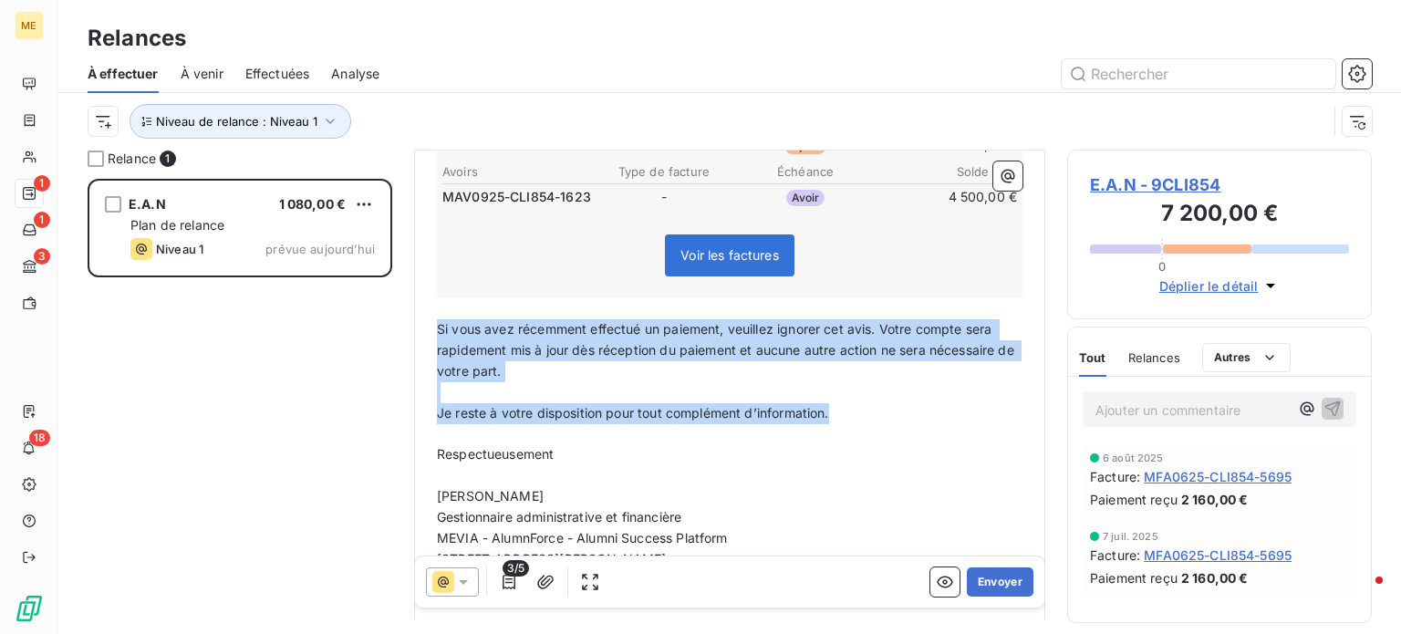
drag, startPoint x: 850, startPoint y: 405, endPoint x: 420, endPoint y: 323, distance: 438.4
click at [420, 323] on div "De : Anne-Laure Niderkorn - gestion@mevia.fr À : Aucun nom <eanboard@gmail.com>…" at bounding box center [729, 174] width 631 height 963
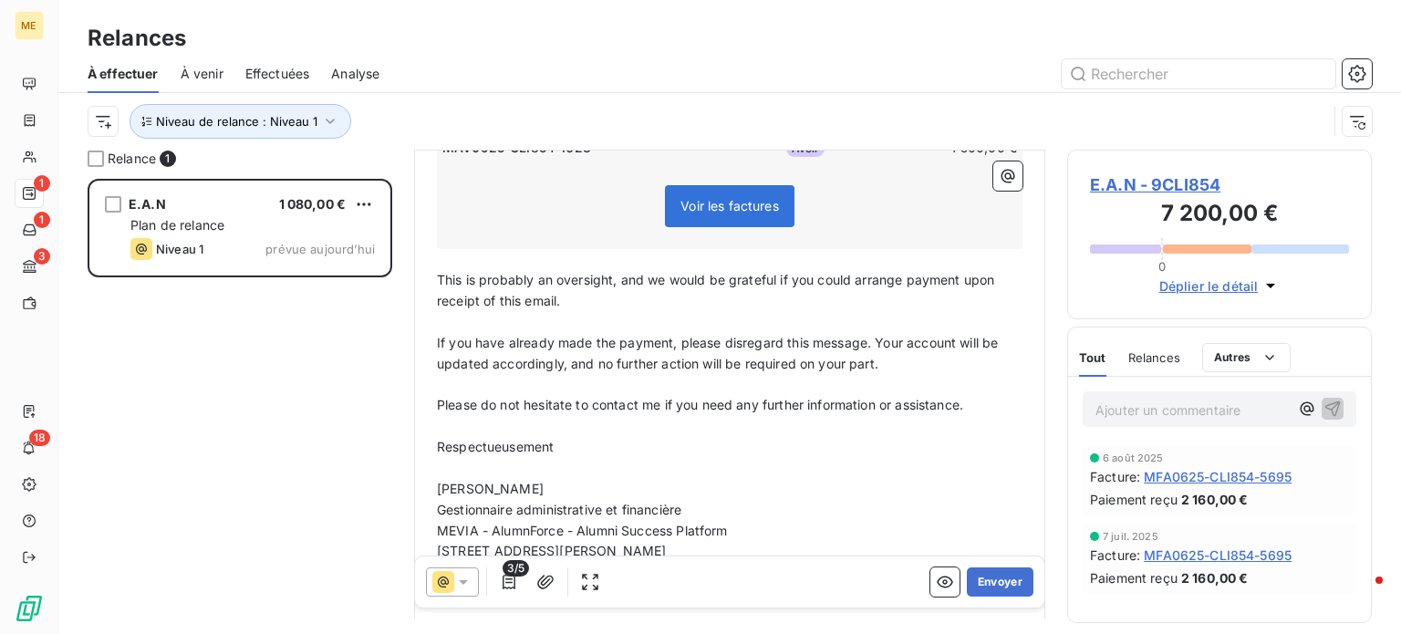
scroll to position [549, 0]
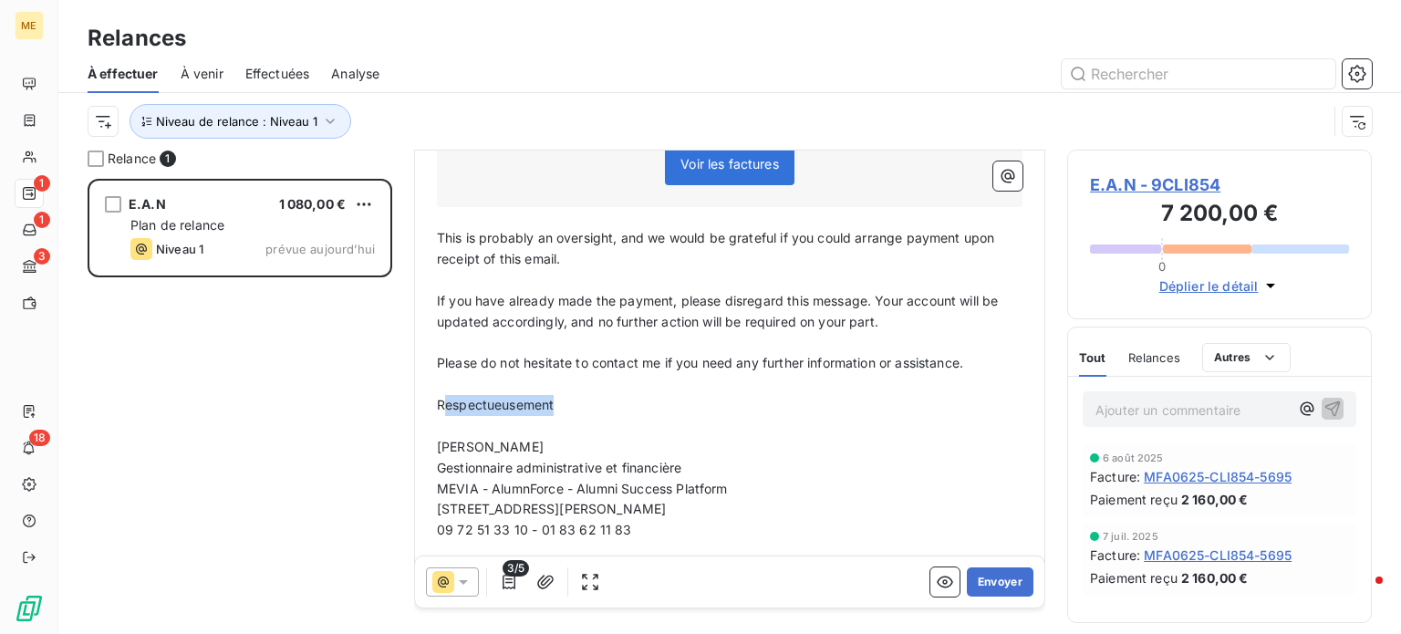
drag, startPoint x: 563, startPoint y: 393, endPoint x: 443, endPoint y: 397, distance: 119.6
click at [443, 397] on p "Respectueusement" at bounding box center [730, 405] width 586 height 21
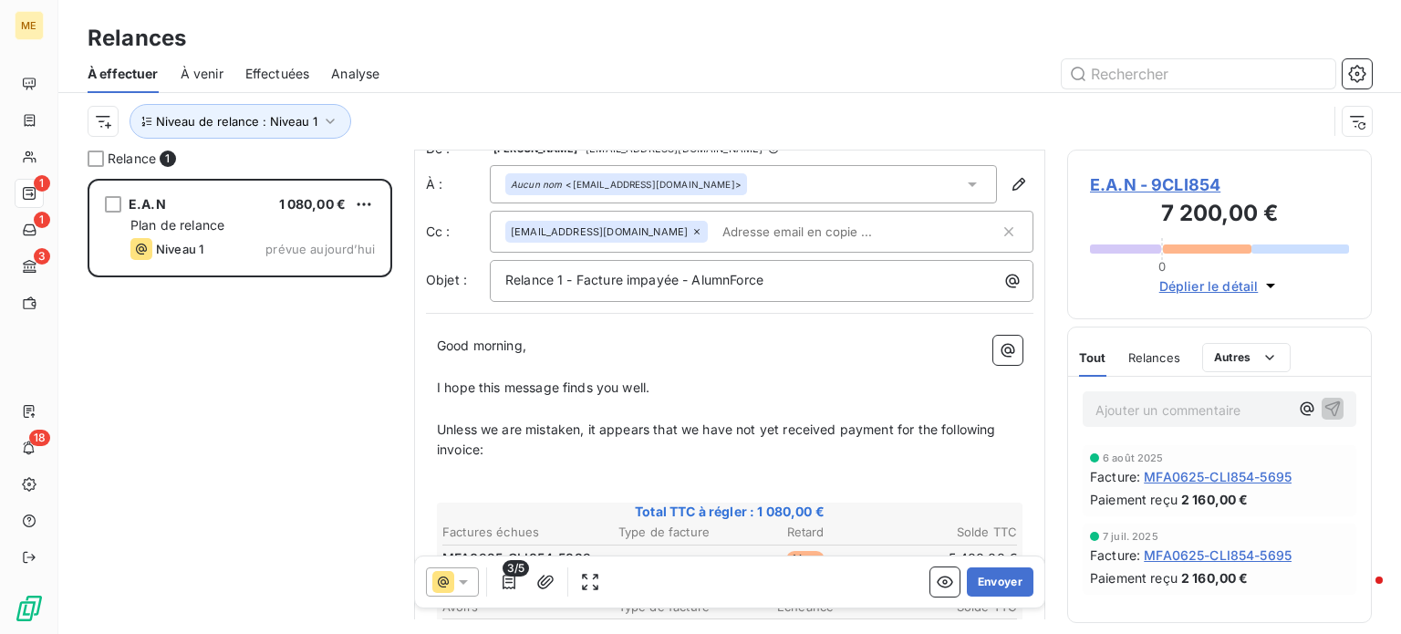
scroll to position [0, 0]
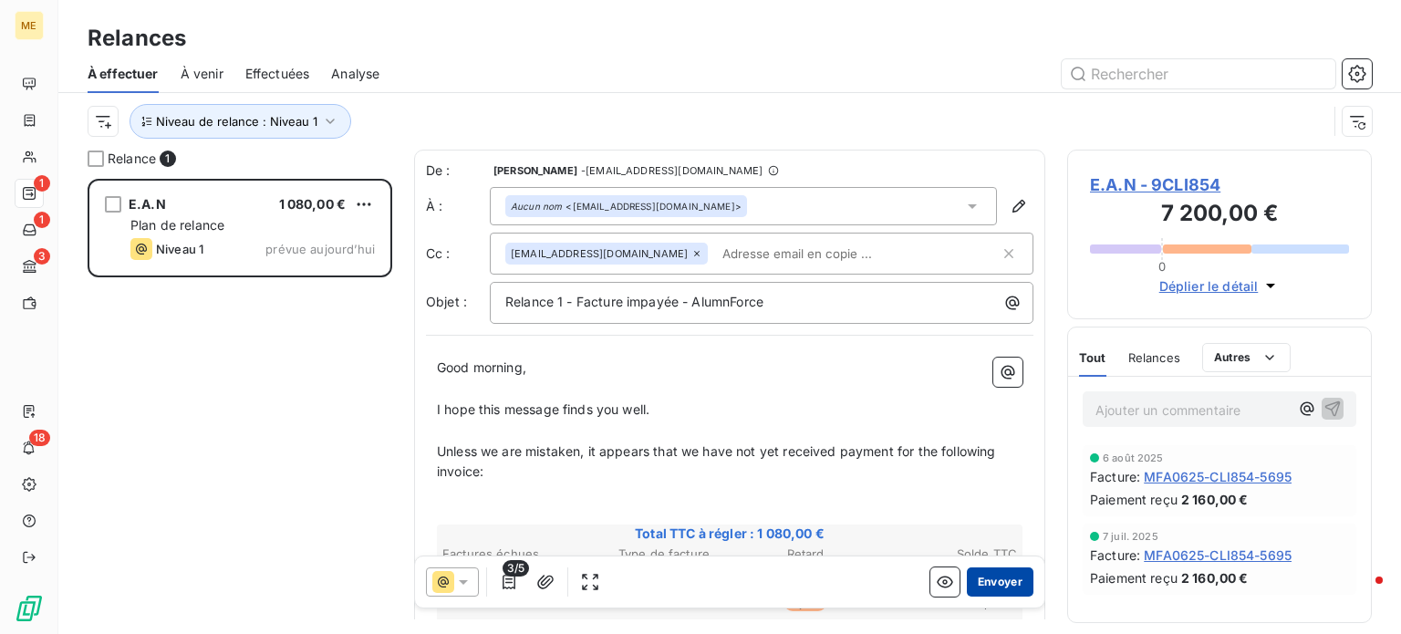
click at [977, 578] on button "Envoyer" at bounding box center [1000, 582] width 67 height 29
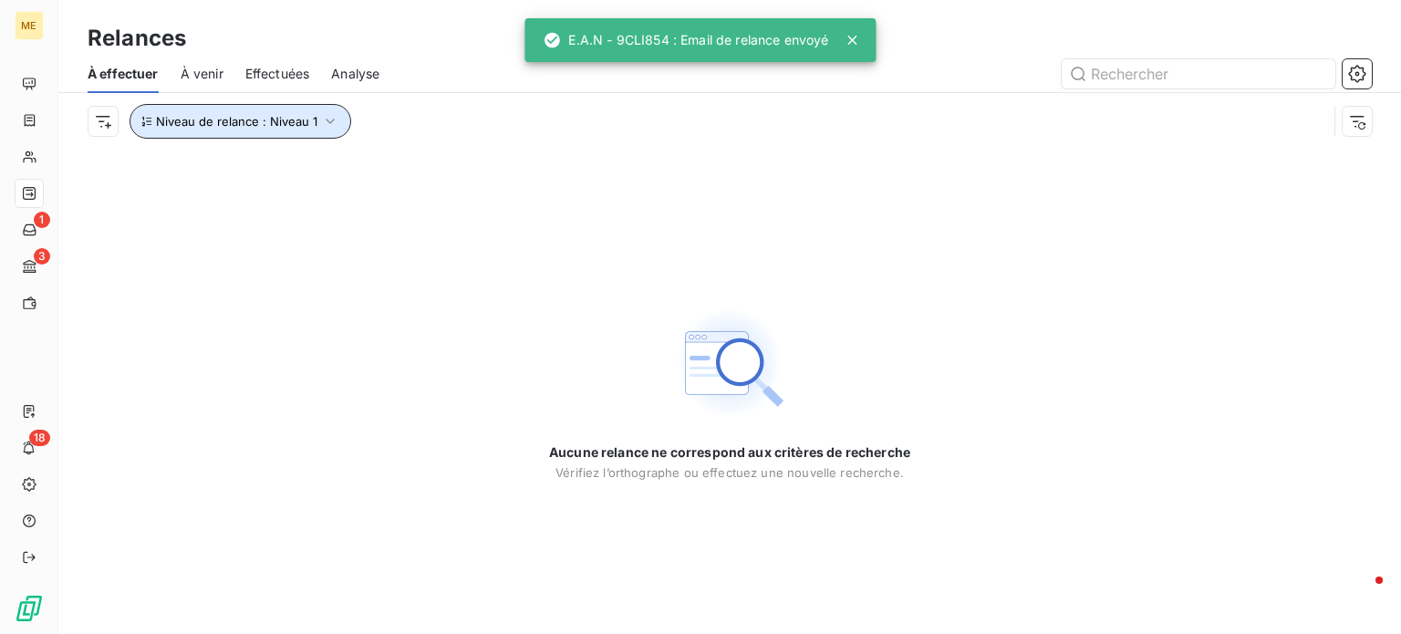
click at [329, 120] on icon "button" at bounding box center [330, 121] width 9 height 5
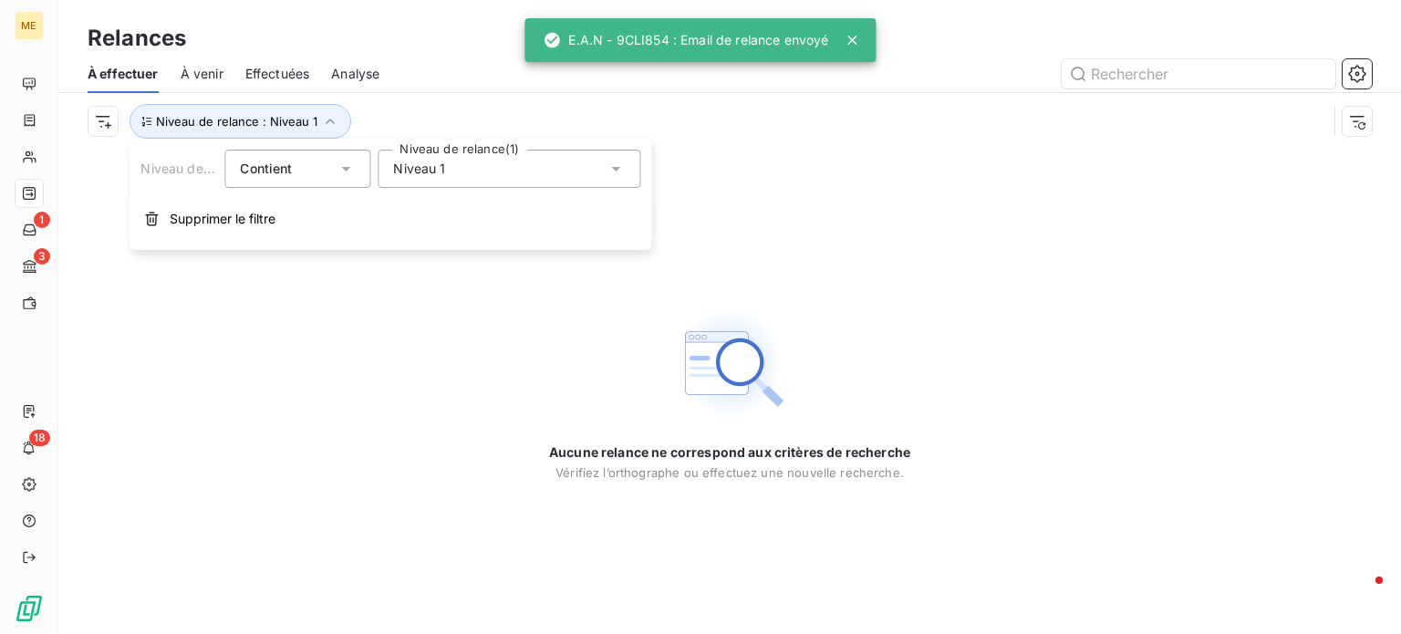
click at [423, 174] on span "Niveau 1" at bounding box center [419, 169] width 52 height 18
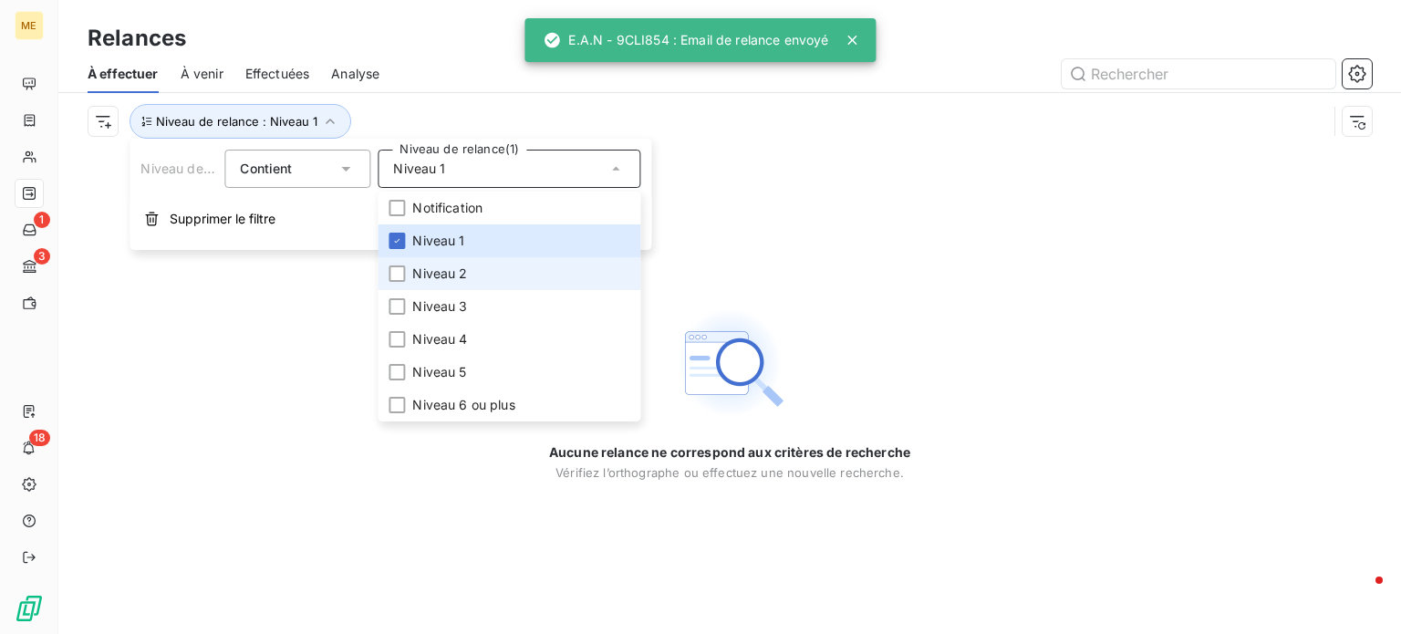
click at [445, 269] on span "Niveau 2" at bounding box center [439, 274] width 55 height 18
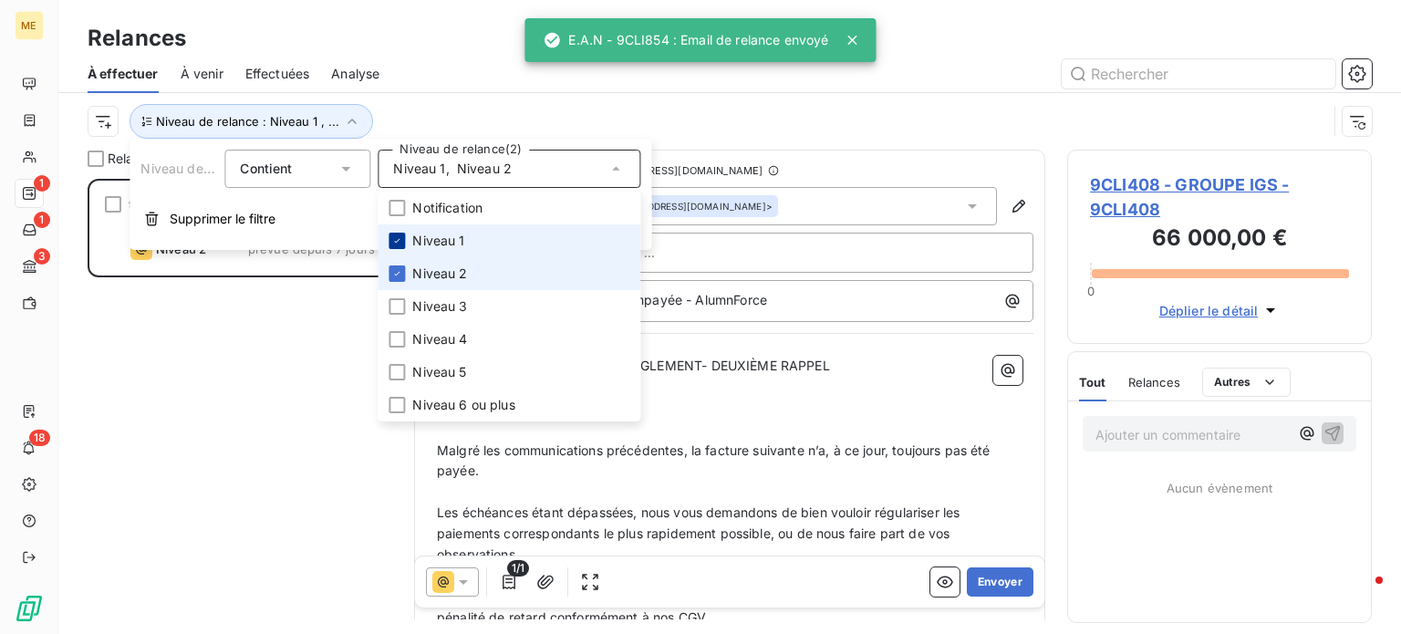
scroll to position [442, 290]
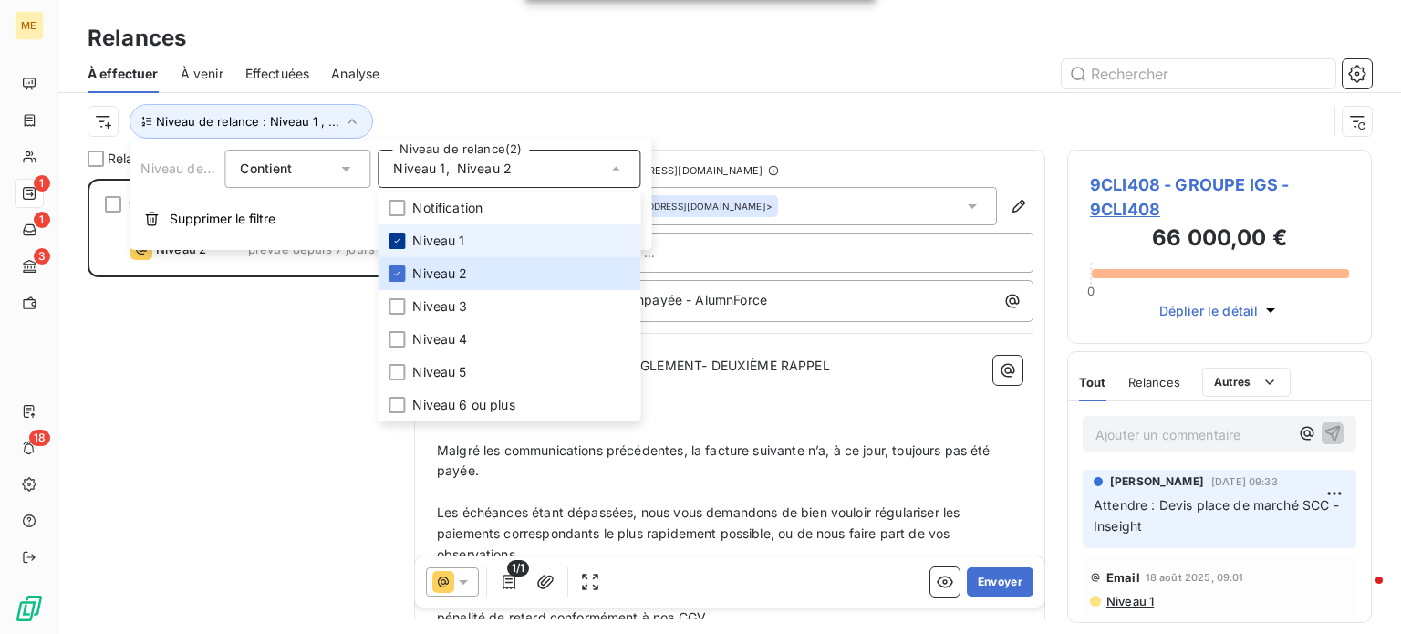
click at [396, 240] on icon at bounding box center [396, 240] width 11 height 11
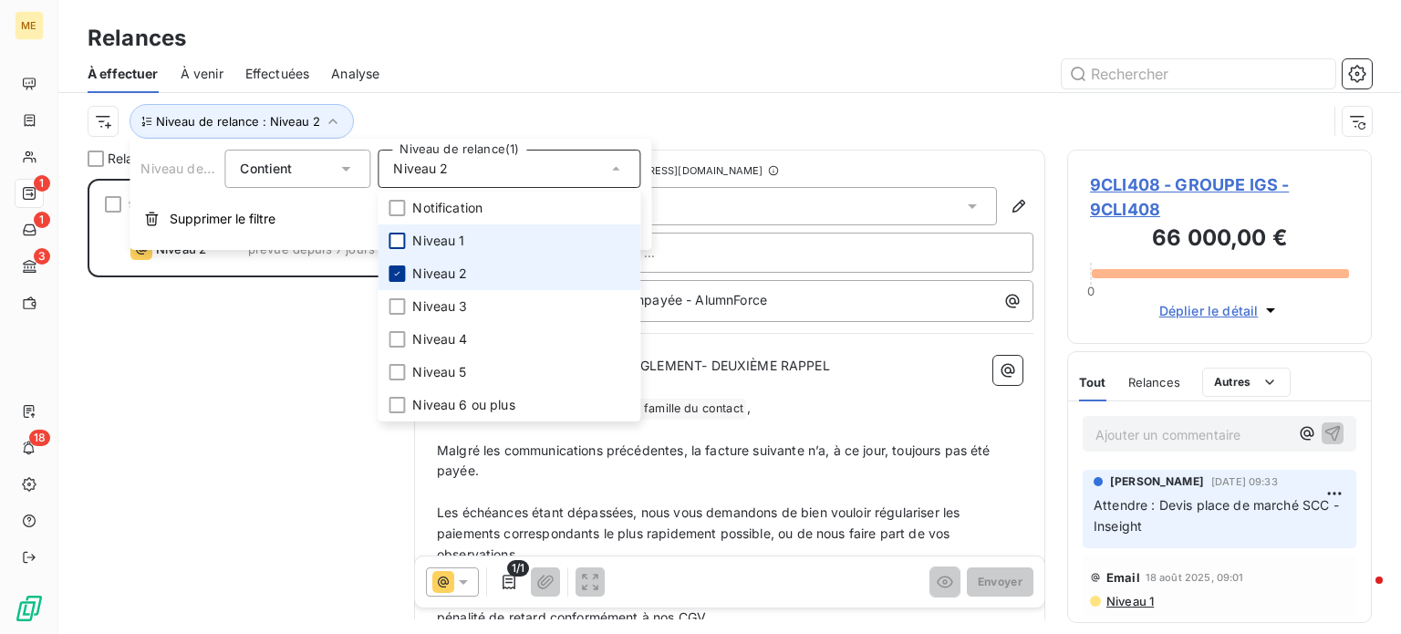
click at [398, 268] on icon at bounding box center [396, 273] width 11 height 11
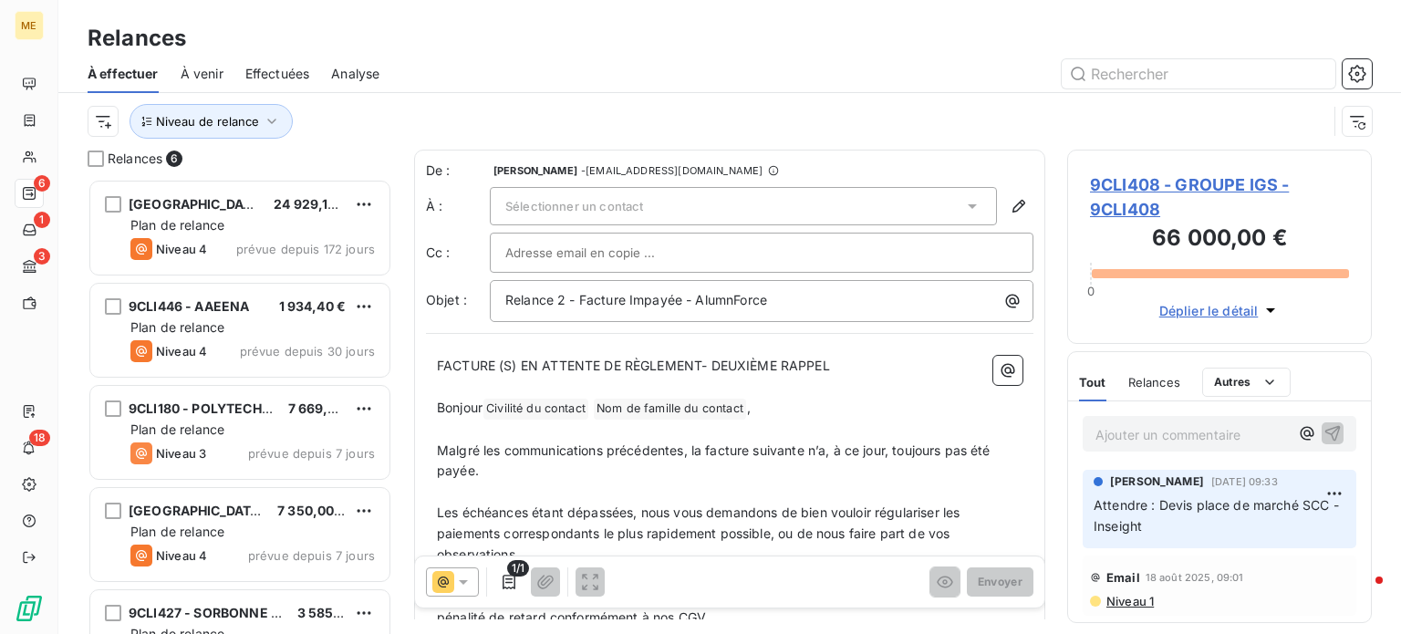
click at [484, 85] on div at bounding box center [886, 73] width 971 height 29
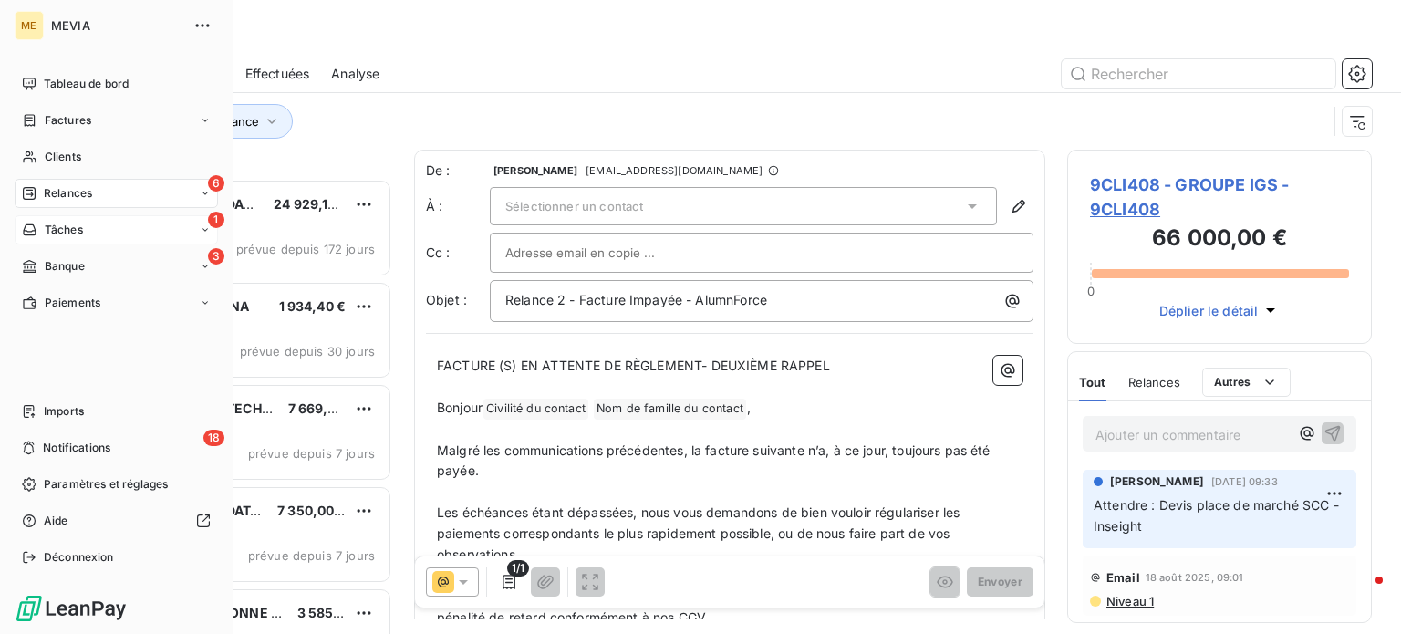
click at [38, 231] on div "Tâches" at bounding box center [52, 230] width 61 height 16
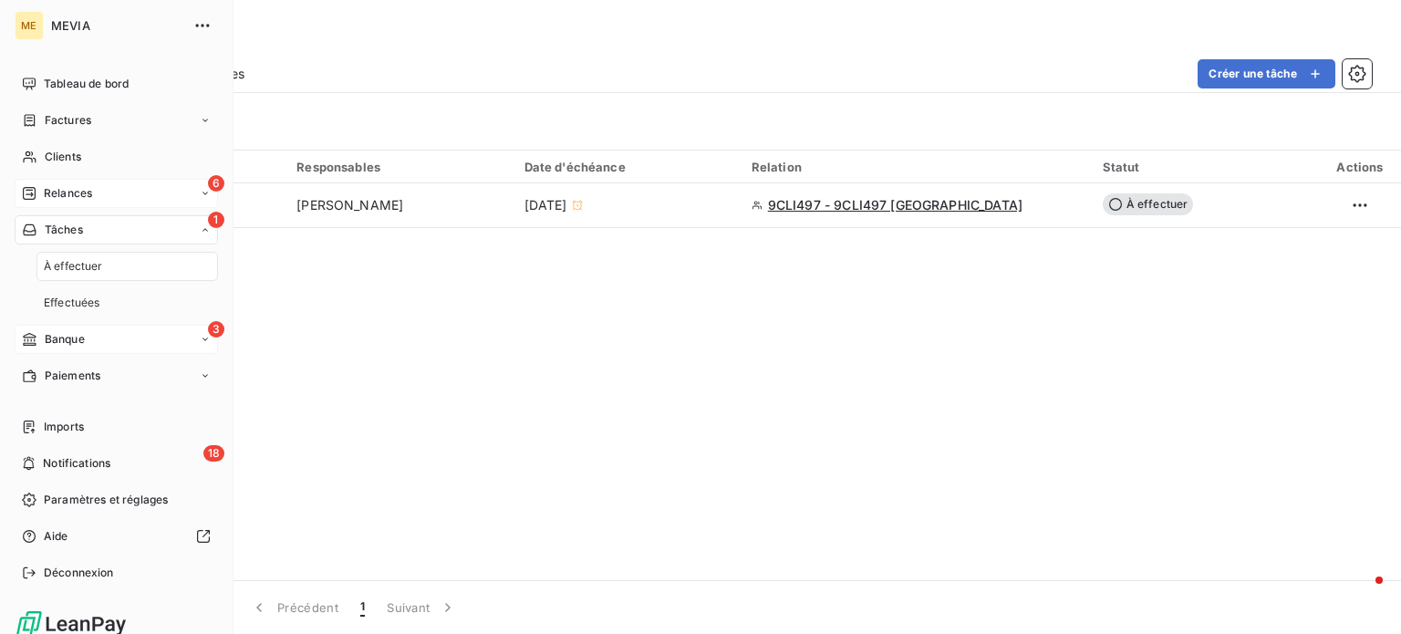
click at [62, 342] on span "Banque" at bounding box center [65, 339] width 40 height 16
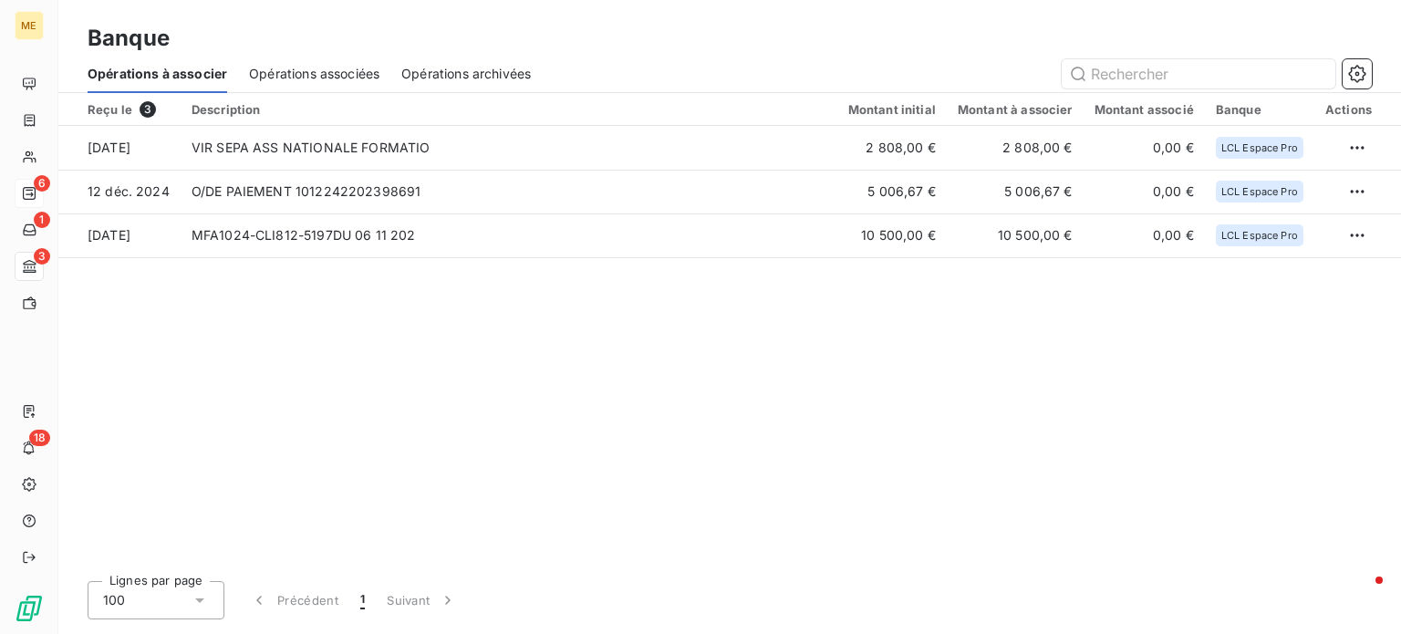
click at [474, 360] on div "Reçu le 3 Description Montant initial Montant à associer Montant associé Banque…" at bounding box center [729, 330] width 1343 height 474
click at [329, 83] on div "Opérations associées" at bounding box center [314, 74] width 130 height 38
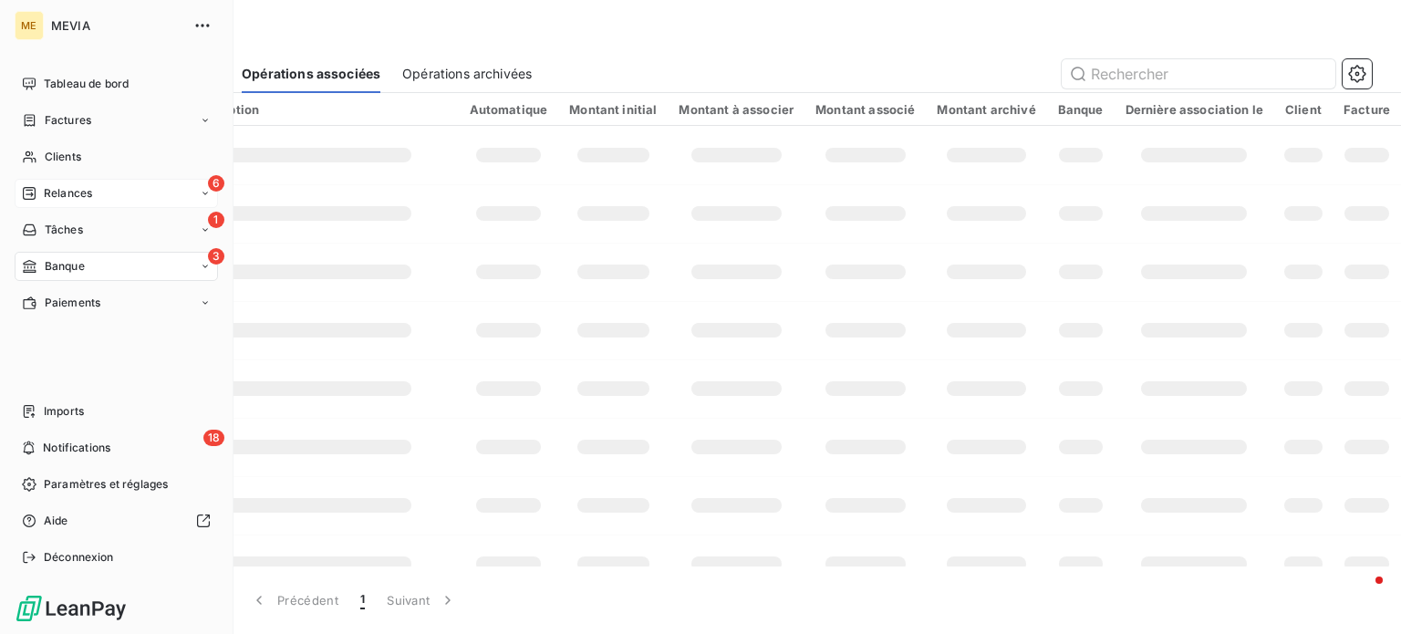
click at [99, 349] on div "Tableau de bord Factures Clients 6 Relances 1 Tâches 3 Banque Paiements Imports…" at bounding box center [116, 320] width 203 height 503
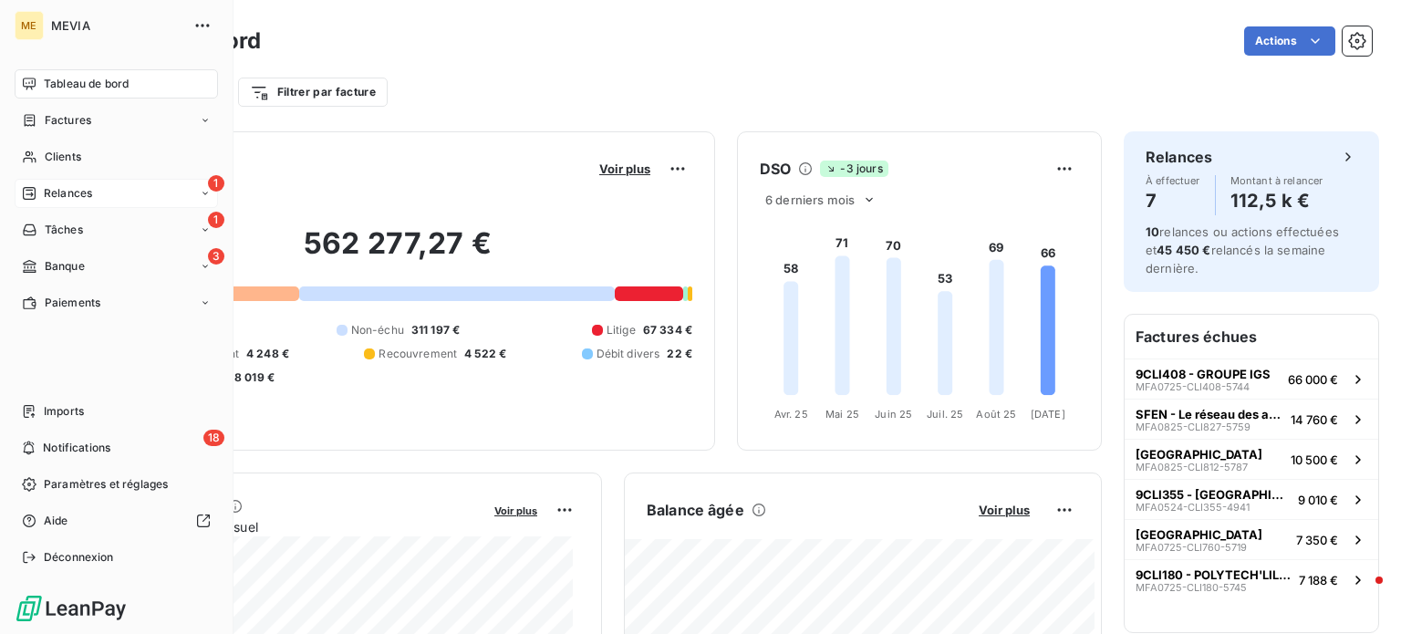
click at [106, 198] on div "1 Relances" at bounding box center [116, 193] width 203 height 29
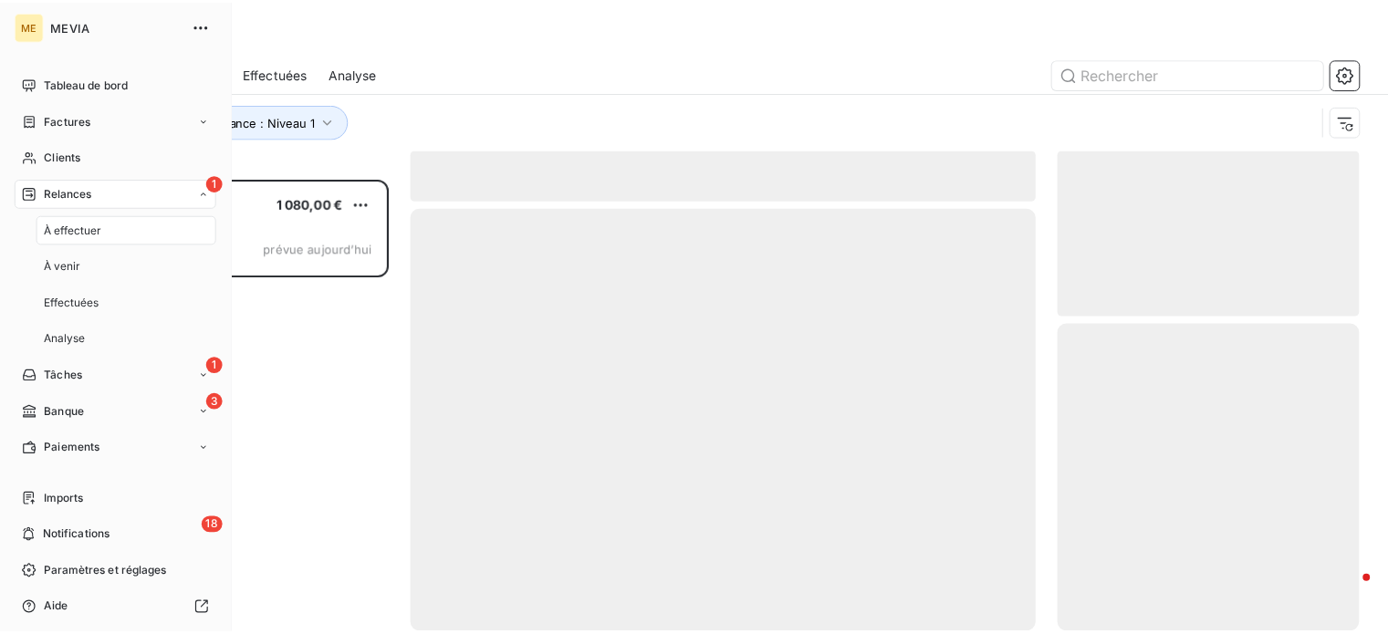
scroll to position [442, 290]
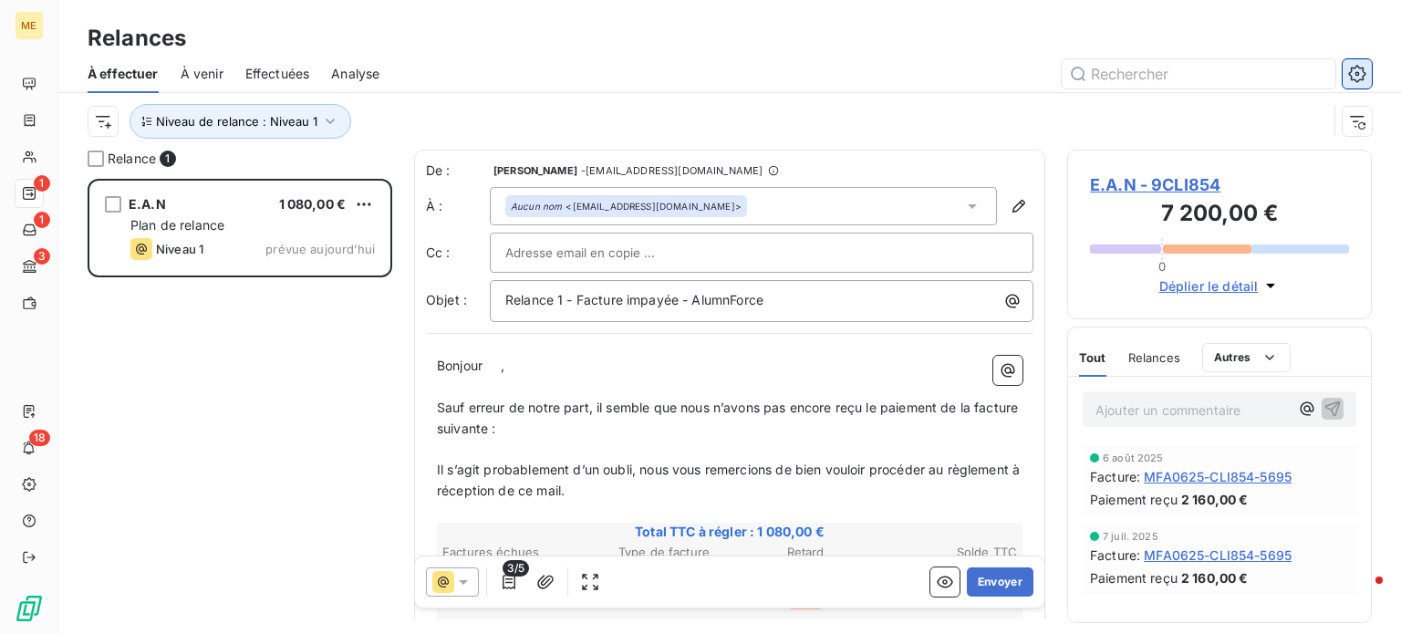
click at [1353, 78] on icon "button" at bounding box center [1358, 74] width 18 height 18
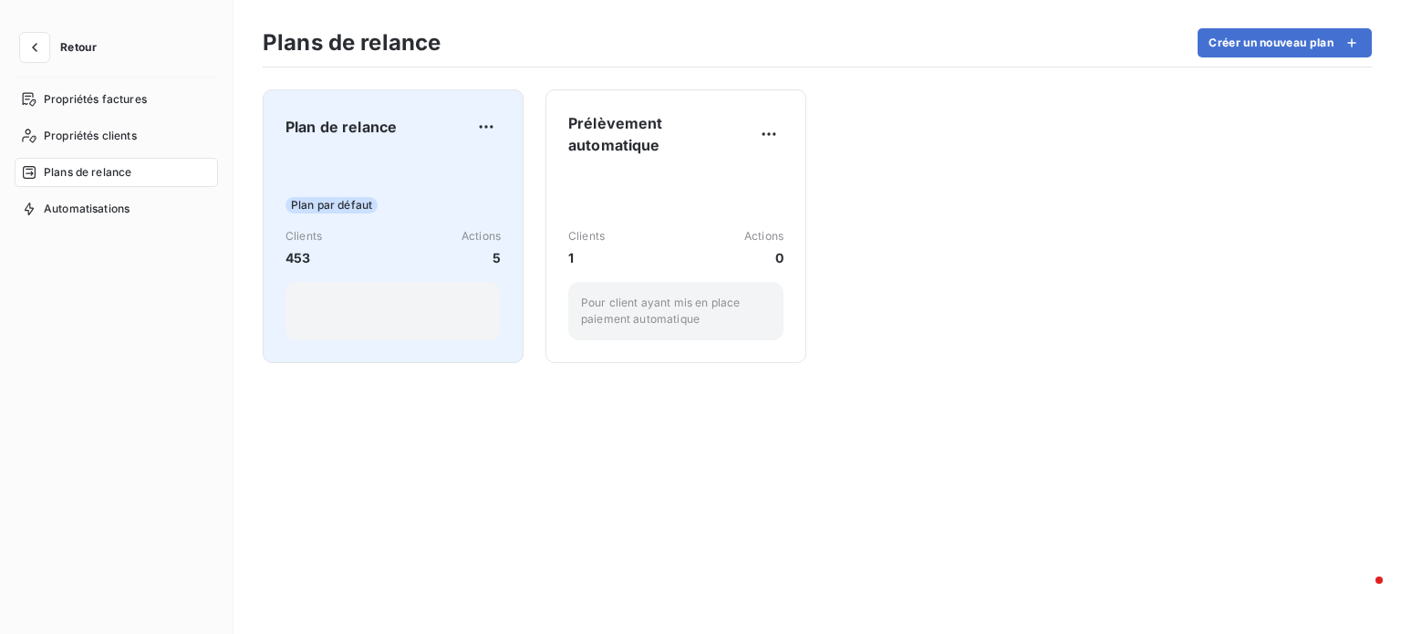
click at [417, 195] on div "Plan par défaut Clients 453 Actions 5" at bounding box center [393, 248] width 215 height 184
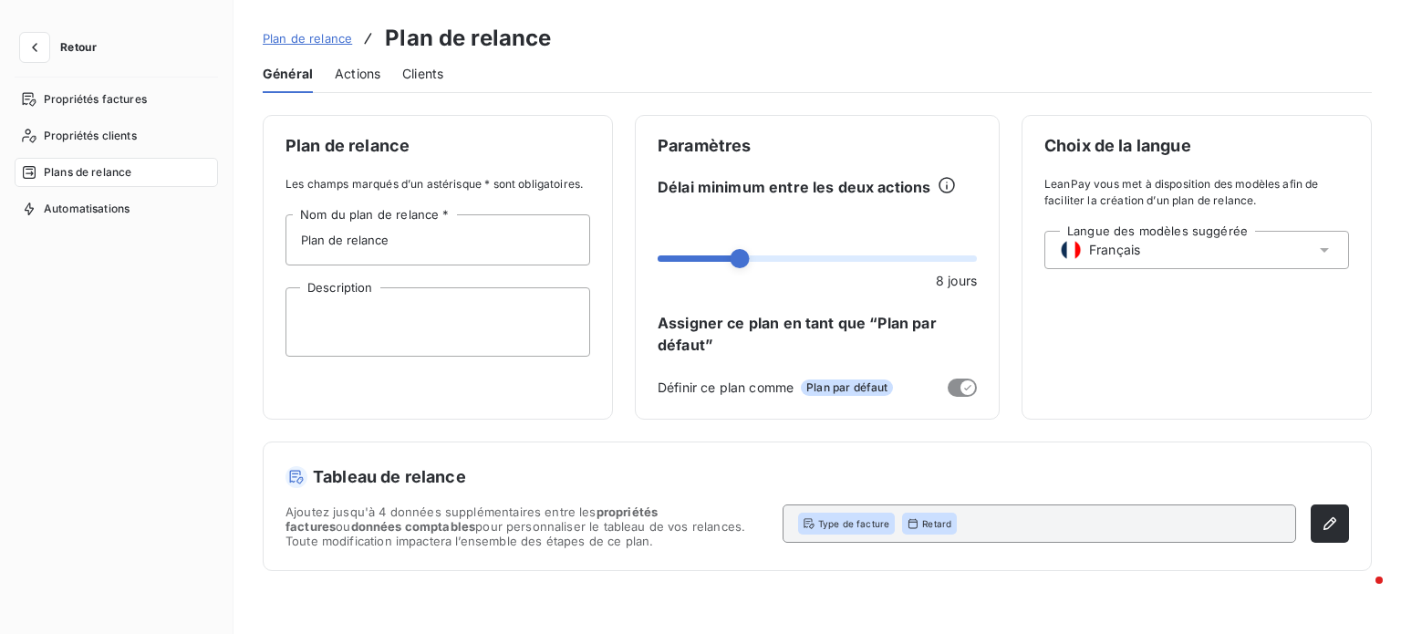
click at [364, 78] on span "Actions" at bounding box center [358, 74] width 46 height 18
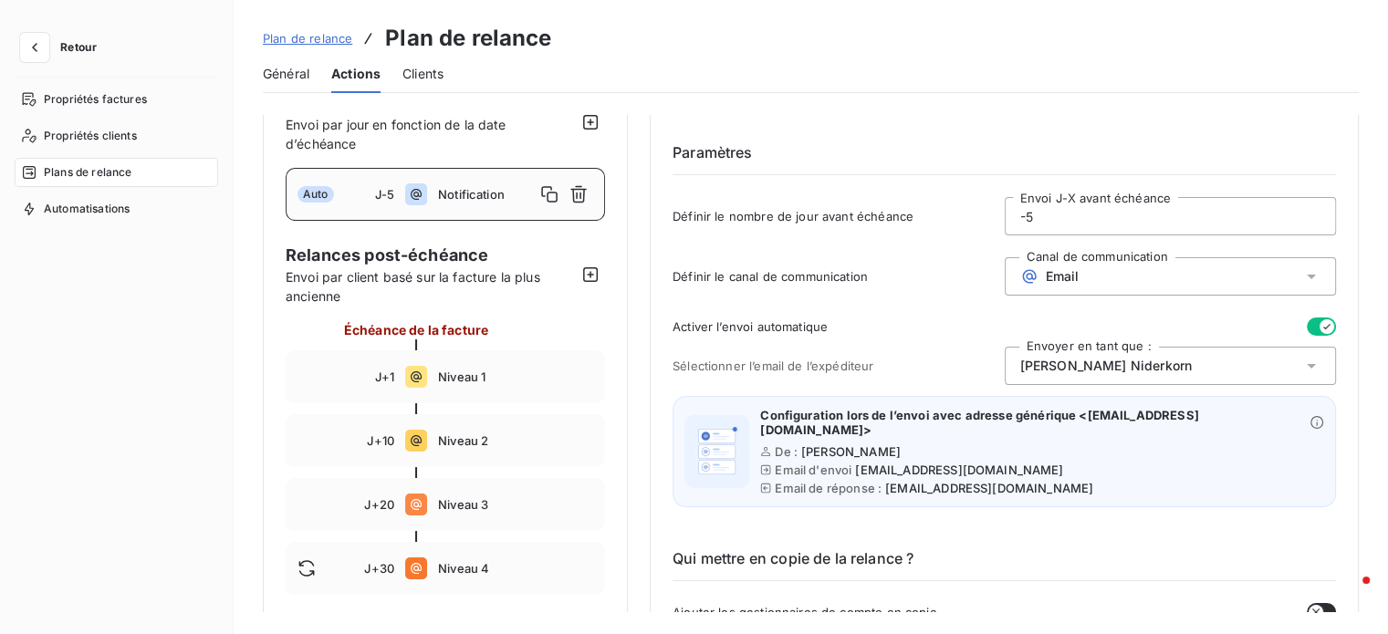
scroll to position [91, 0]
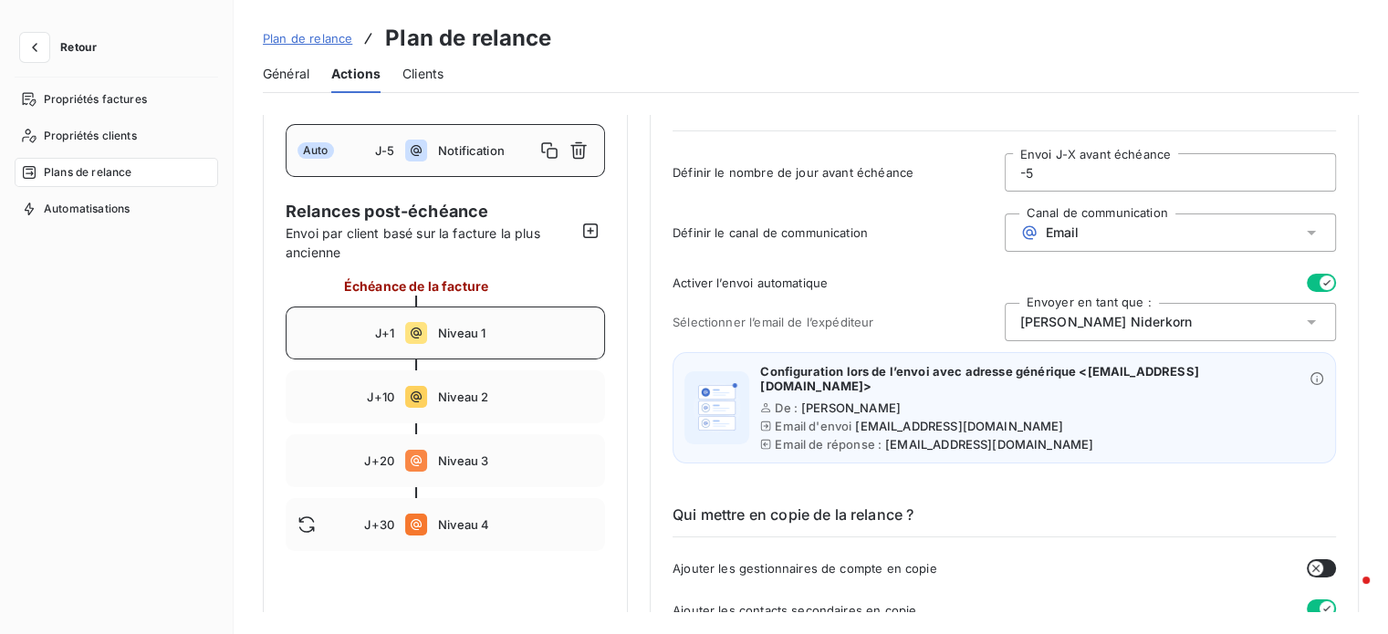
click at [518, 335] on span "Niveau 1" at bounding box center [515, 333] width 155 height 15
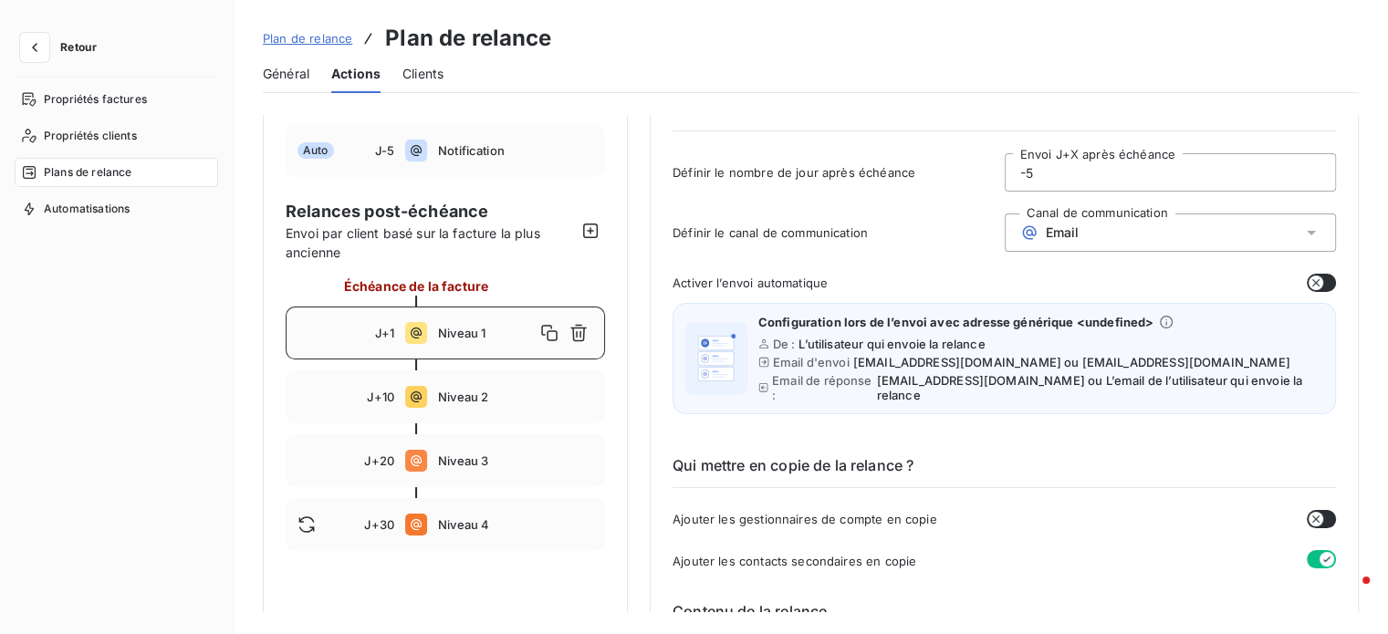
type input "1"
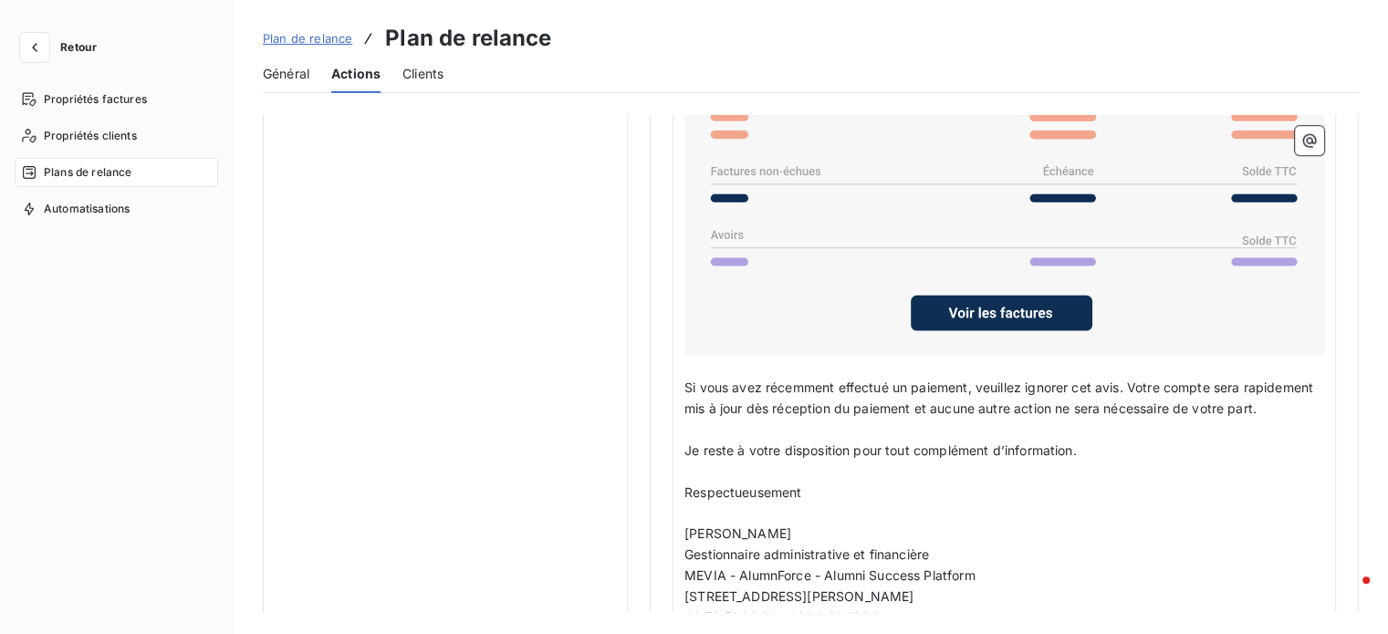
scroll to position [1450, 0]
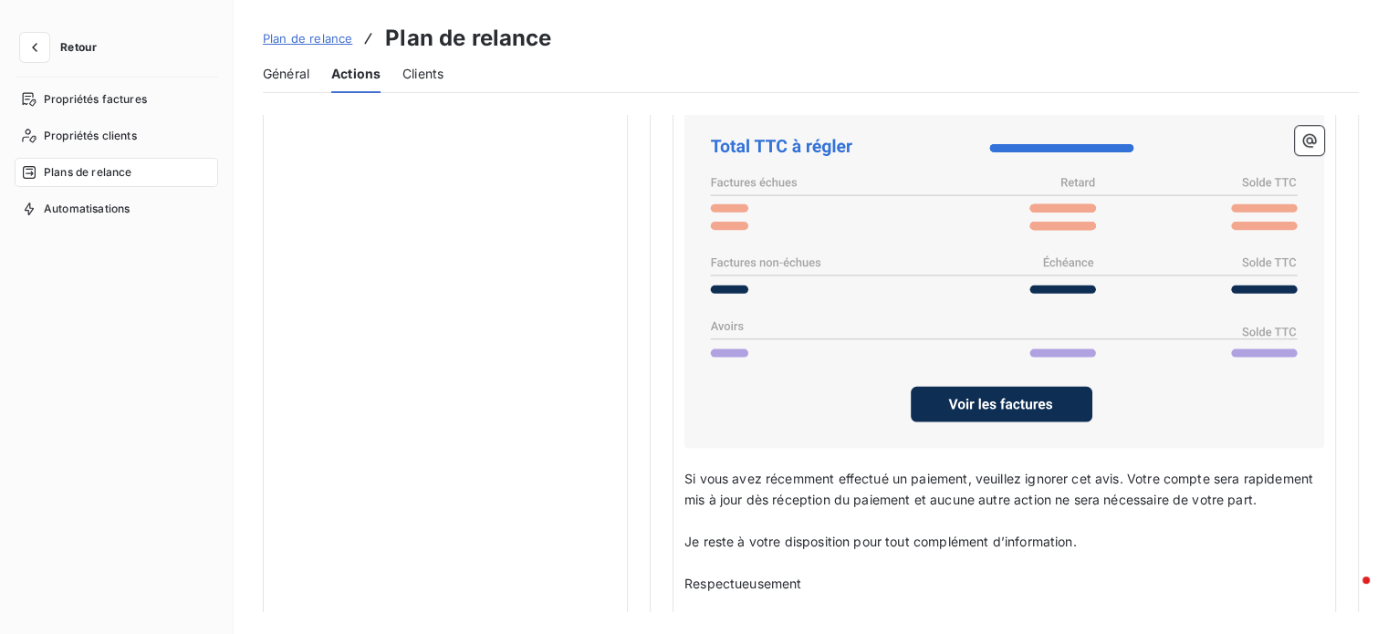
drag, startPoint x: 631, startPoint y: 302, endPoint x: 604, endPoint y: 260, distance: 50.1
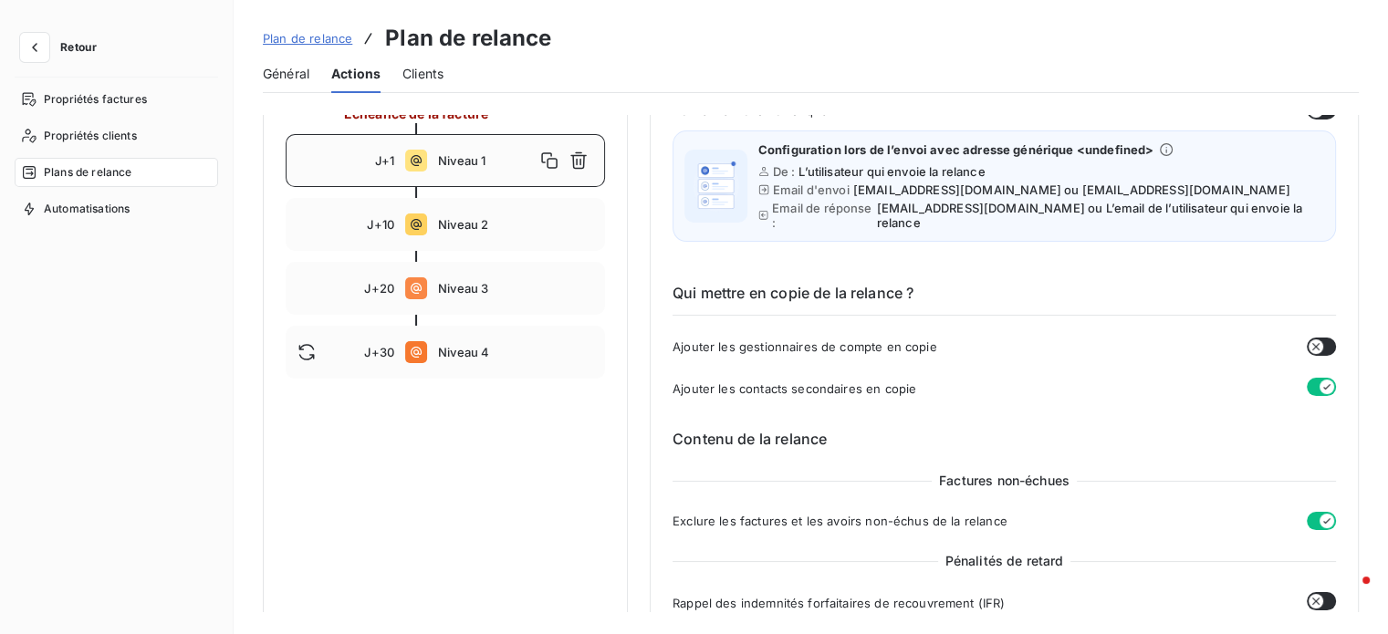
scroll to position [81, 0]
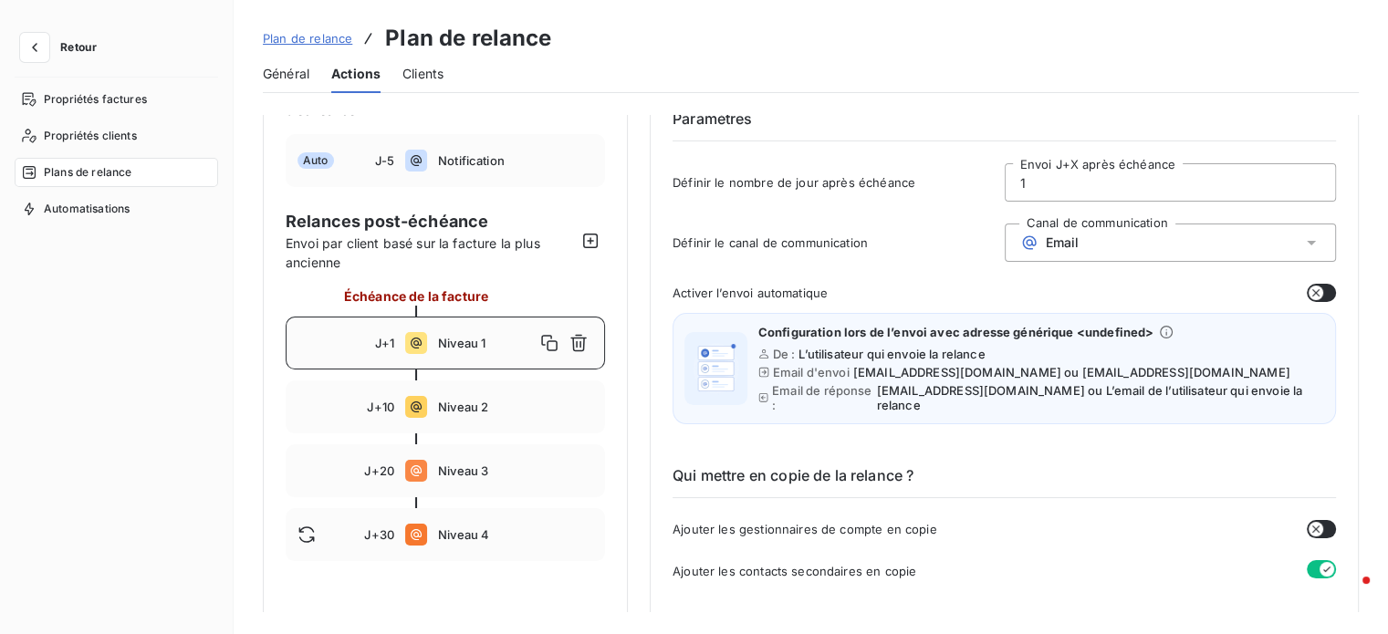
drag, startPoint x: 843, startPoint y: 461, endPoint x: 647, endPoint y: 265, distance: 277.4
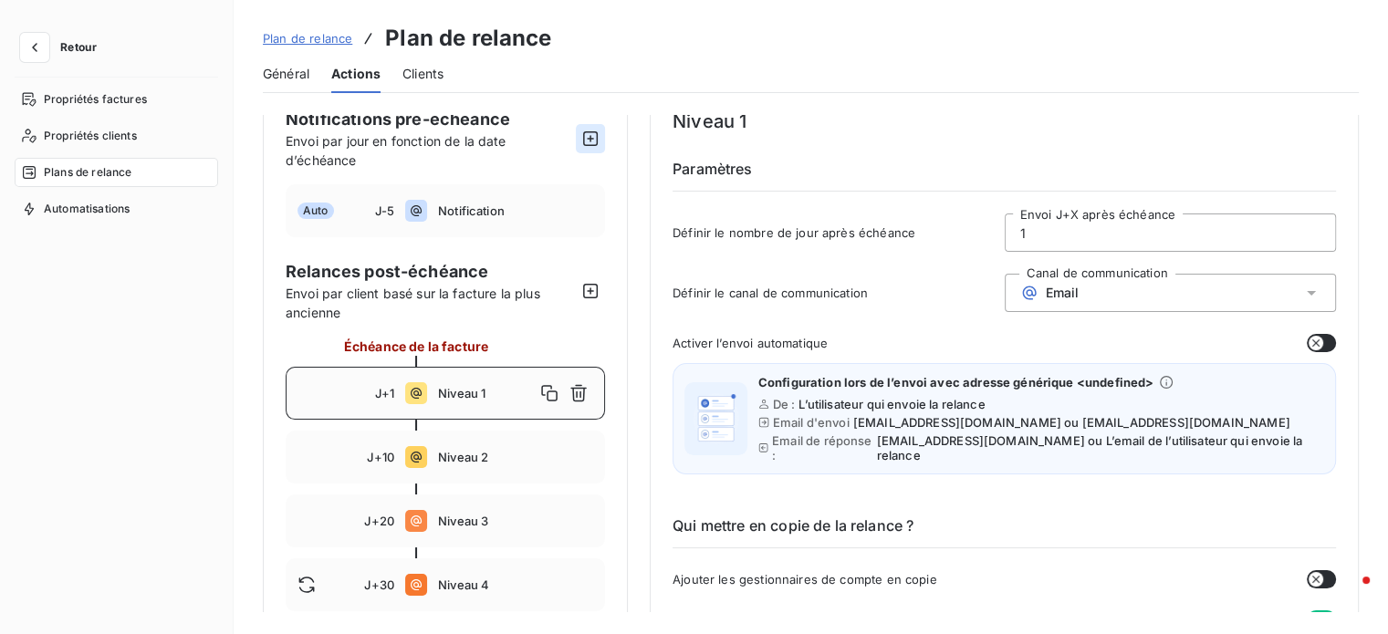
scroll to position [0, 0]
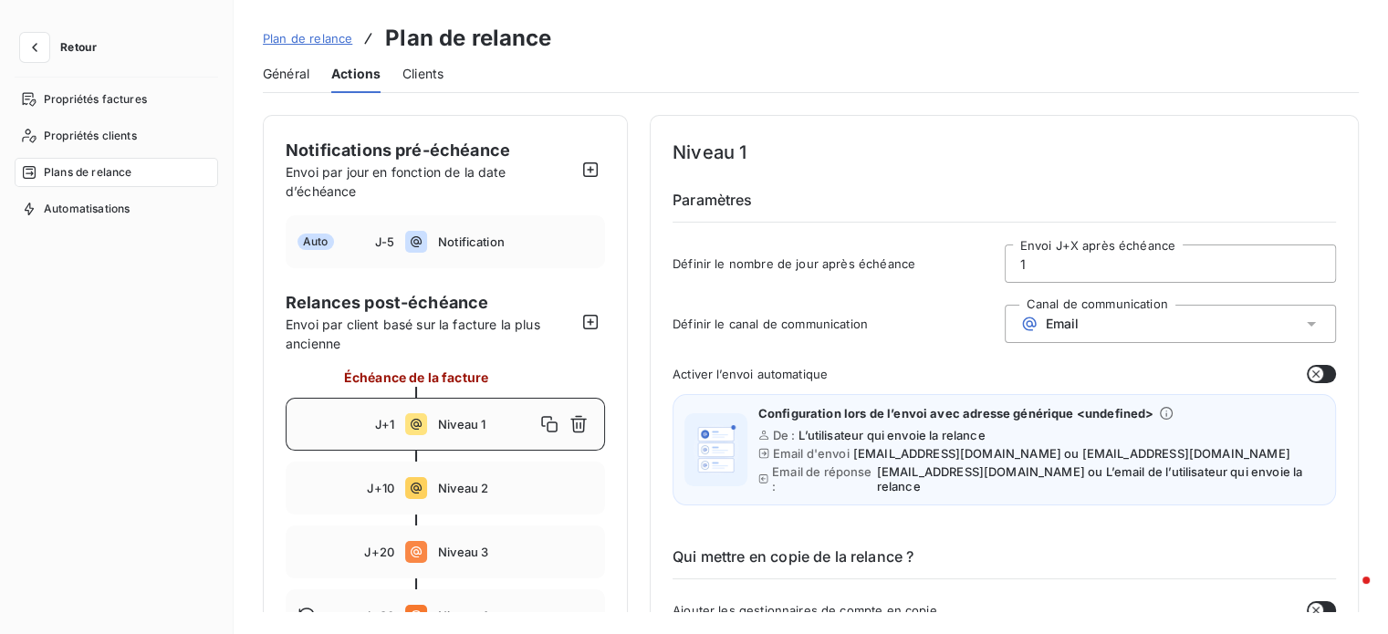
click at [434, 75] on span "Clients" at bounding box center [422, 74] width 41 height 18
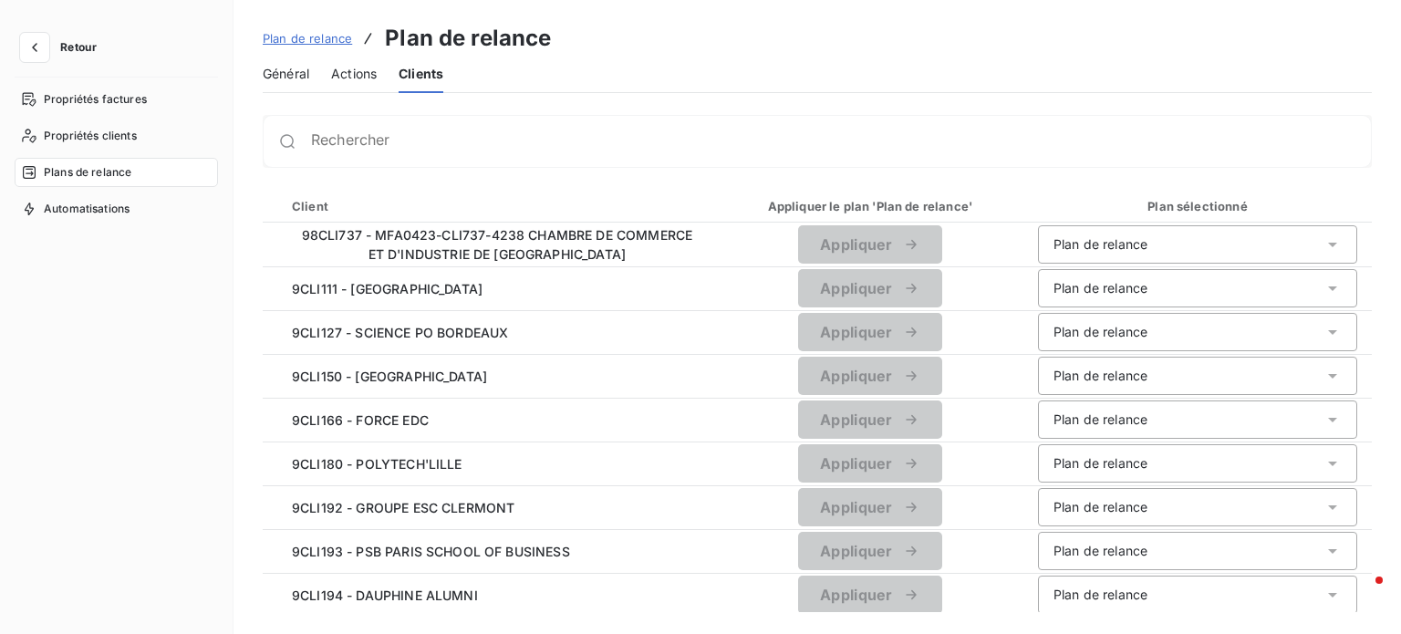
click at [354, 80] on span "Actions" at bounding box center [354, 74] width 46 height 18
